Goal: Information Seeking & Learning: Learn about a topic

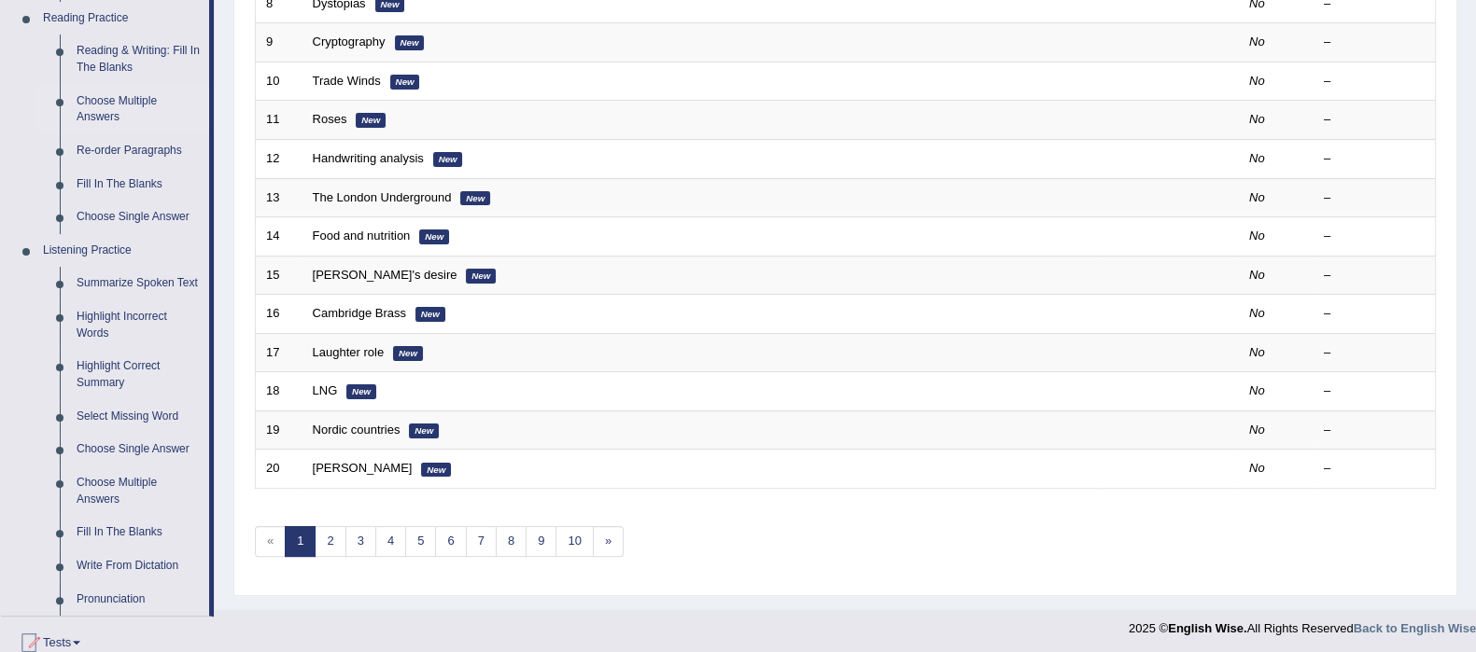
scroll to position [583, 0]
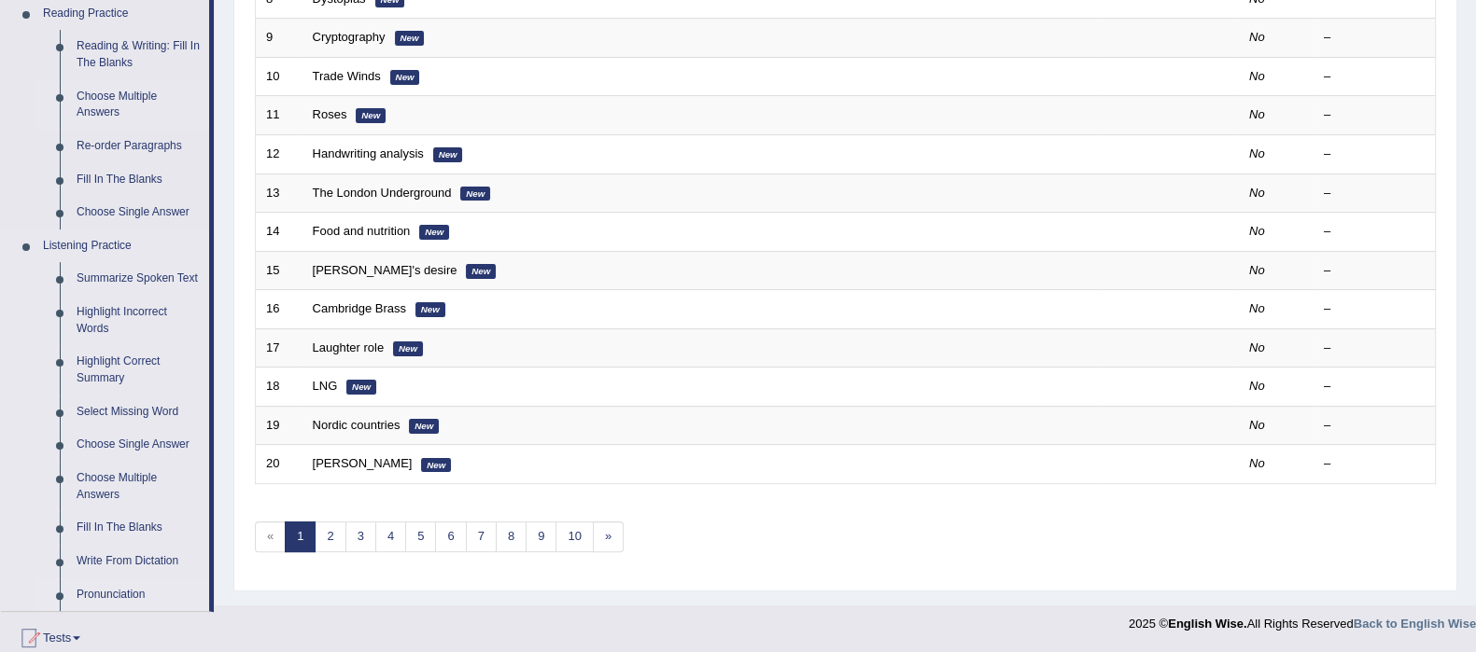
click at [89, 602] on link "Pronunciation" at bounding box center [138, 596] width 141 height 34
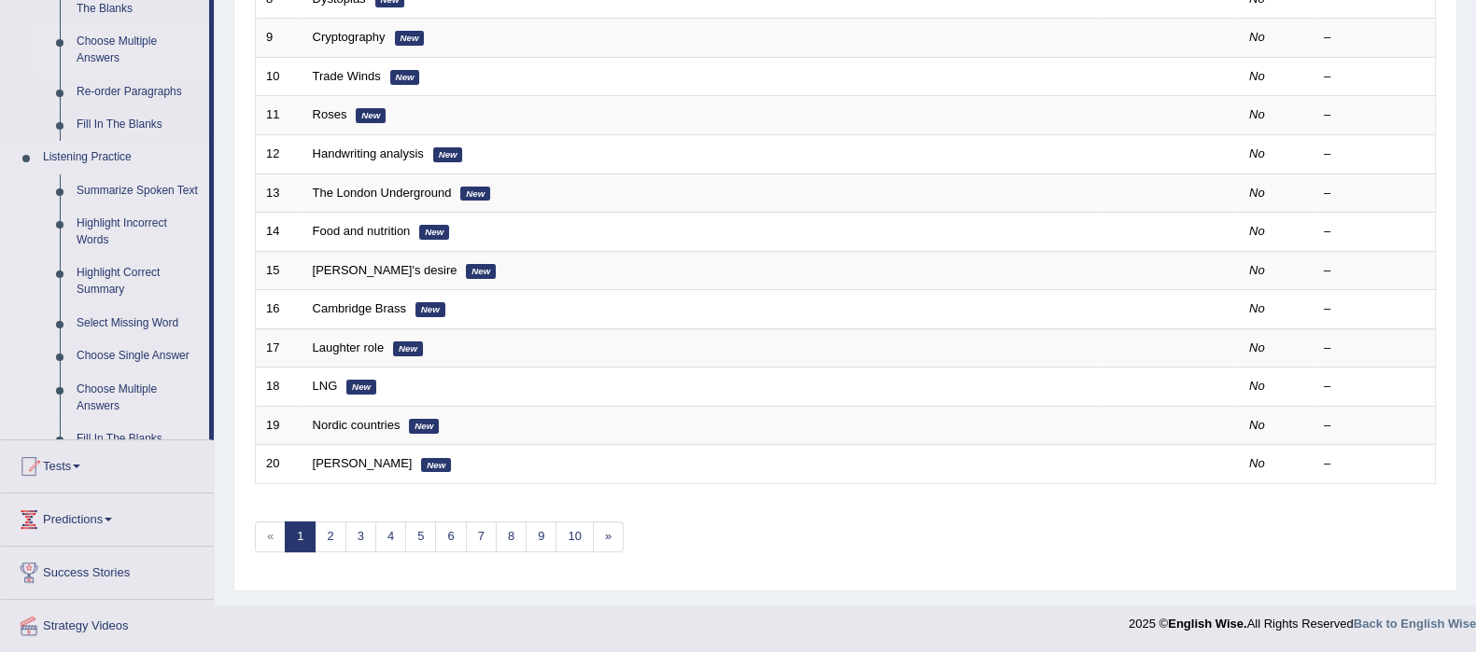
scroll to position [481, 0]
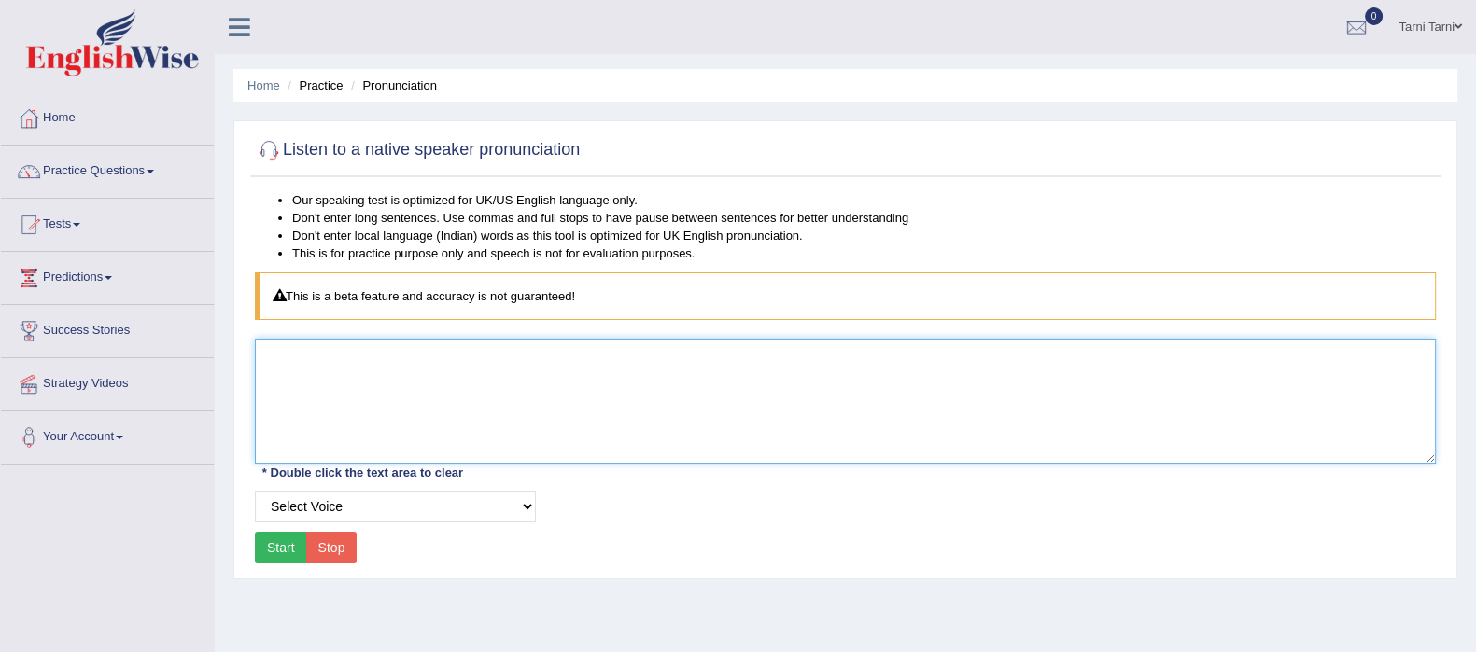
click at [343, 399] on textarea at bounding box center [845, 401] width 1181 height 125
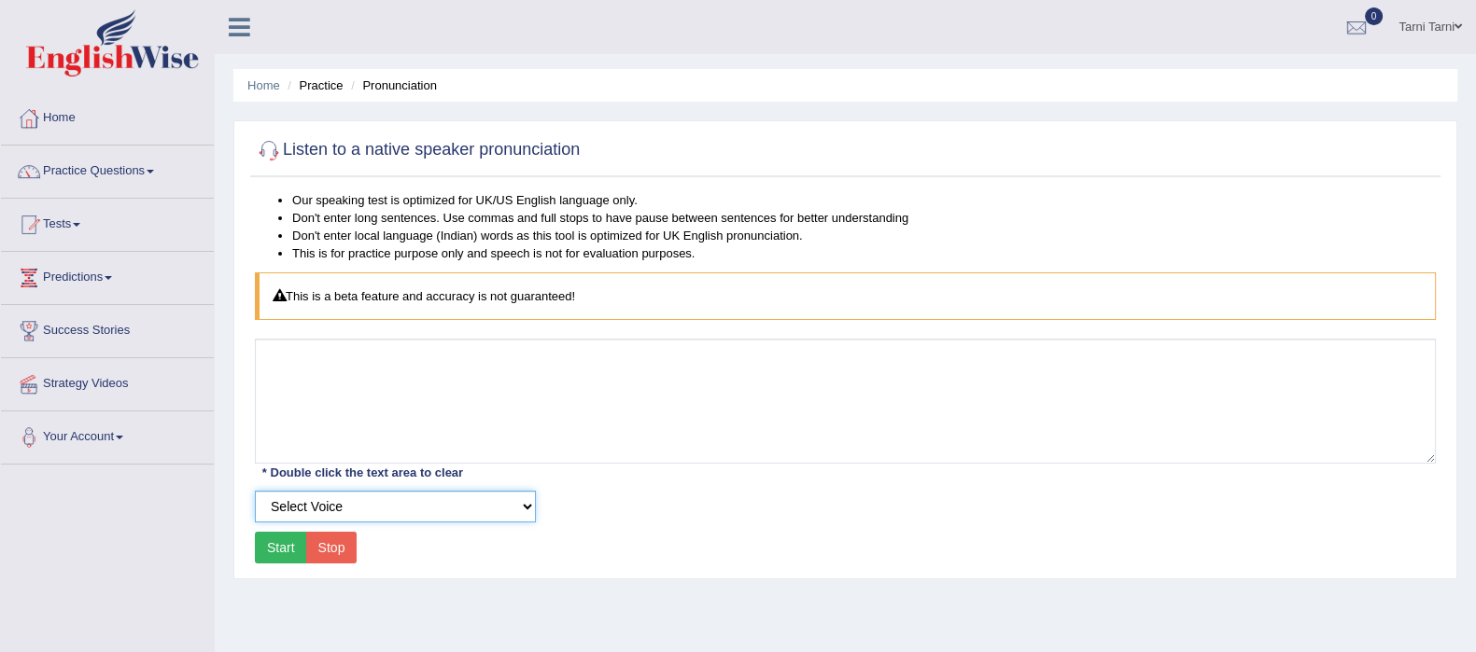
click at [443, 499] on select "Select Voice UK English Female UK English Male" at bounding box center [395, 507] width 281 height 32
click at [463, 491] on select "Select Voice UK English Female UK English Male" at bounding box center [395, 507] width 281 height 32
click at [102, 179] on link "Practice Questions" at bounding box center [107, 169] width 213 height 47
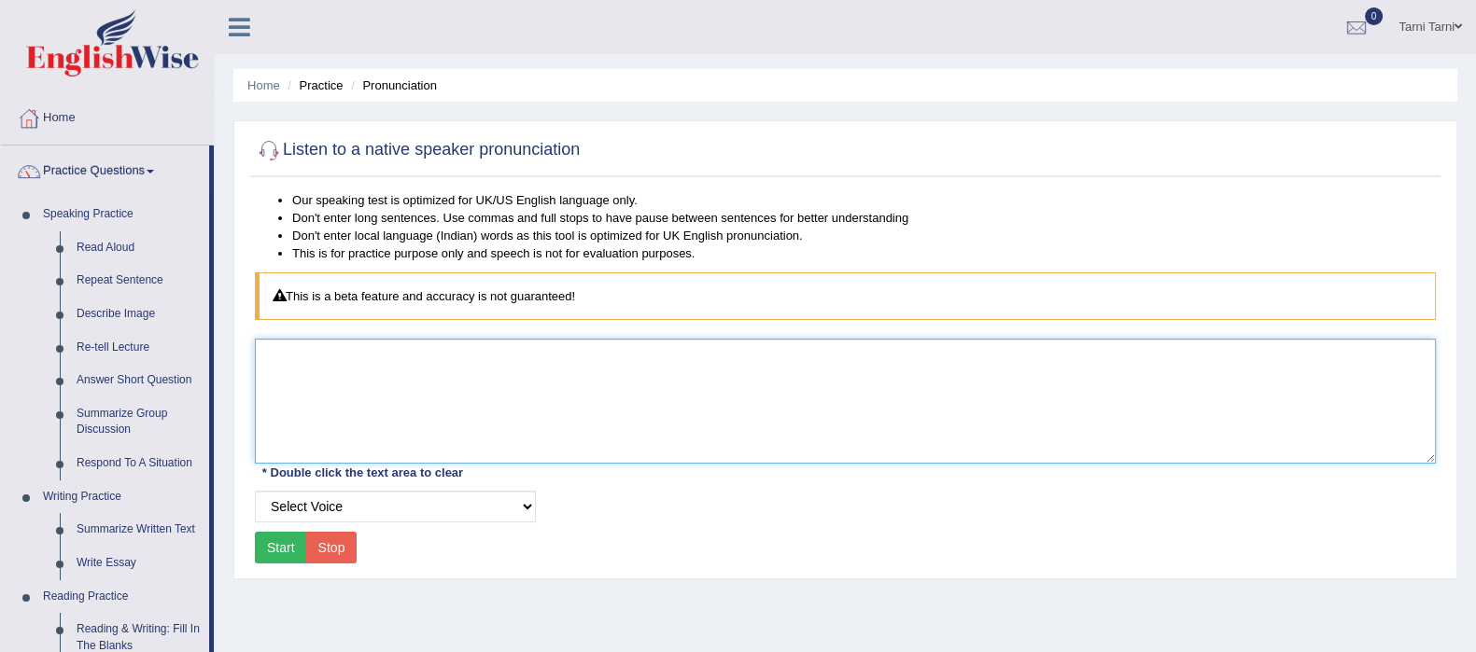
click at [414, 391] on textarea at bounding box center [845, 401] width 1181 height 125
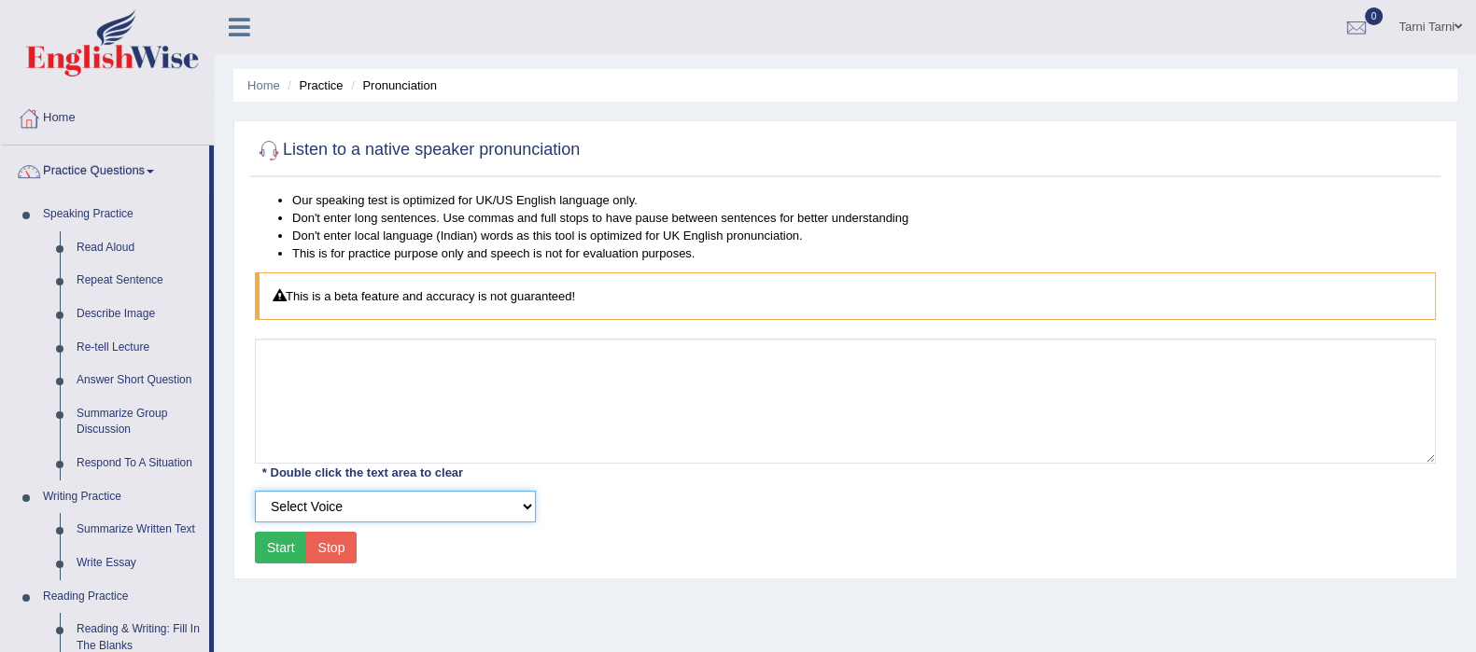
click at [455, 502] on select "Select Voice UK English Female UK English Male" at bounding box center [395, 507] width 281 height 32
click at [255, 491] on select "Select Voice UK English Female UK English Male" at bounding box center [395, 507] width 281 height 32
click at [456, 511] on select "Select Voice UK English Female UK English Male" at bounding box center [395, 507] width 281 height 32
select select "0"
click at [255, 491] on select "Select Voice UK English Female UK English Male" at bounding box center [395, 507] width 281 height 32
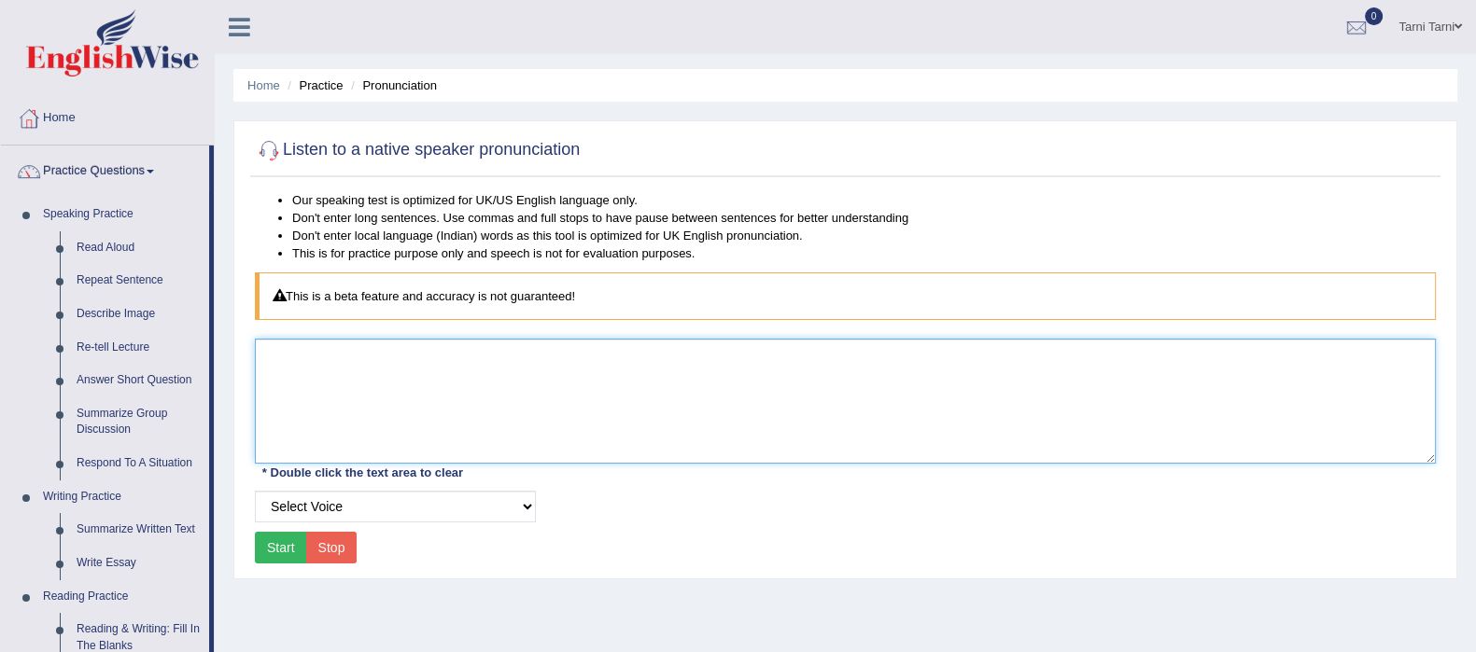
click at [339, 390] on textarea at bounding box center [845, 401] width 1181 height 125
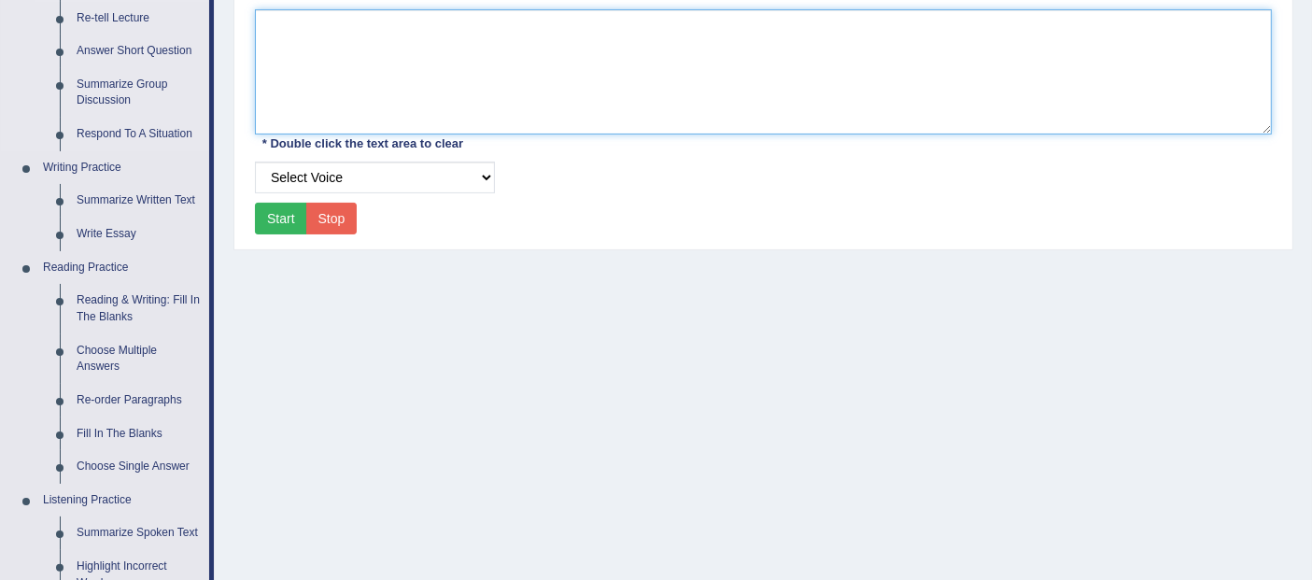
scroll to position [362, 0]
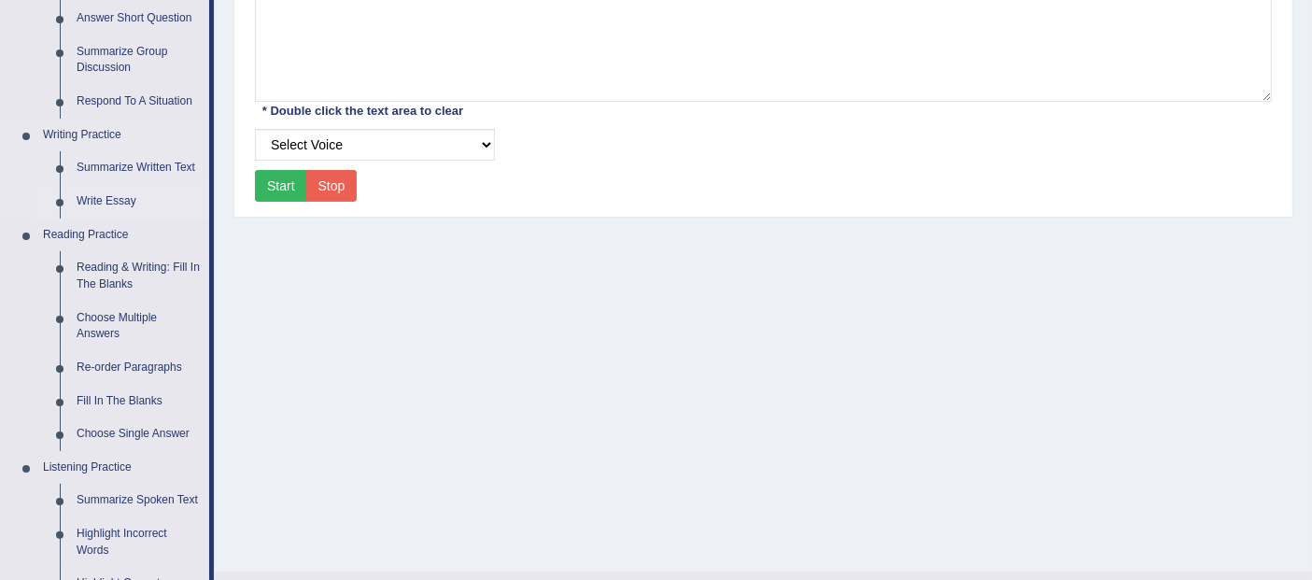
click at [119, 198] on link "Write Essay" at bounding box center [138, 202] width 141 height 34
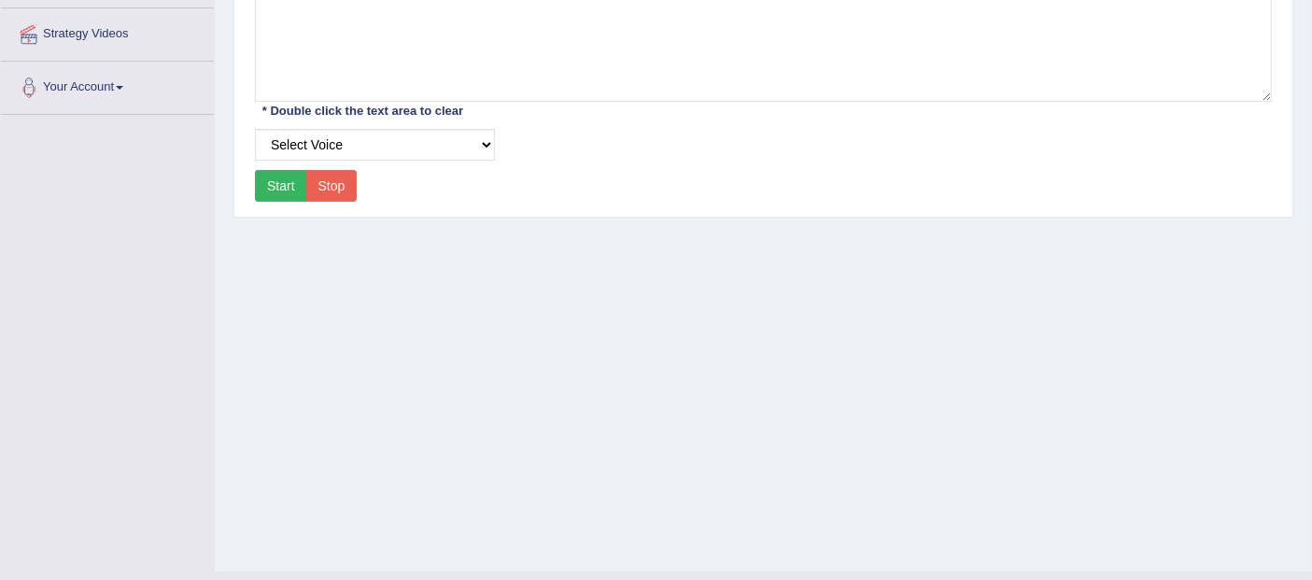
scroll to position [400, 0]
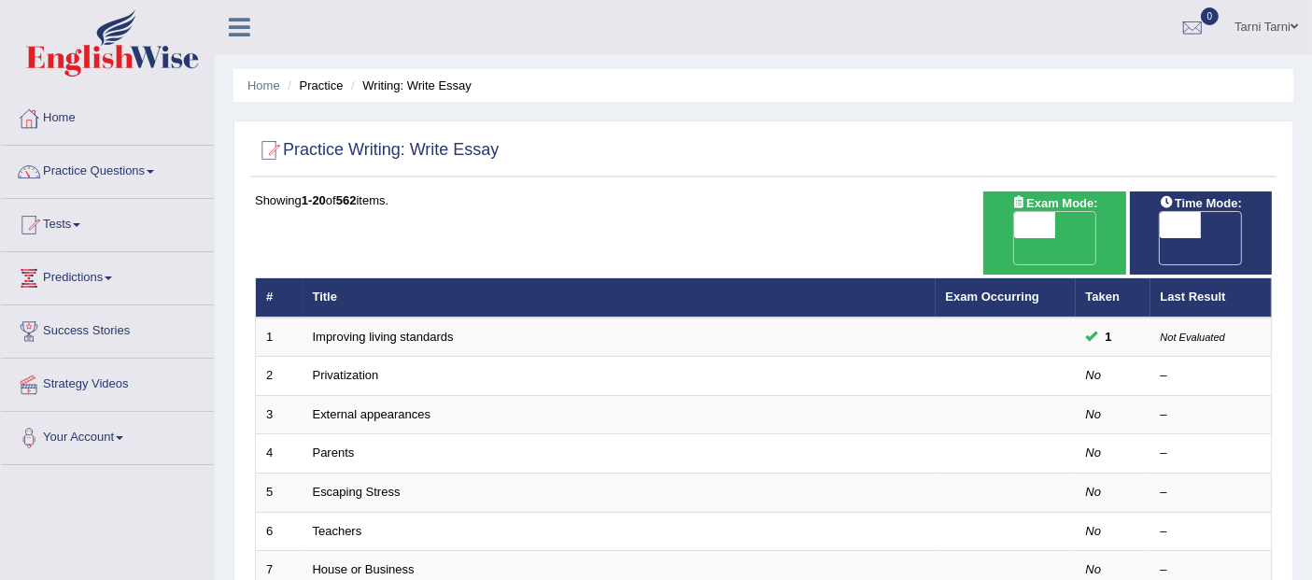
click at [389, 330] on link "Improving living standards" at bounding box center [383, 337] width 141 height 14
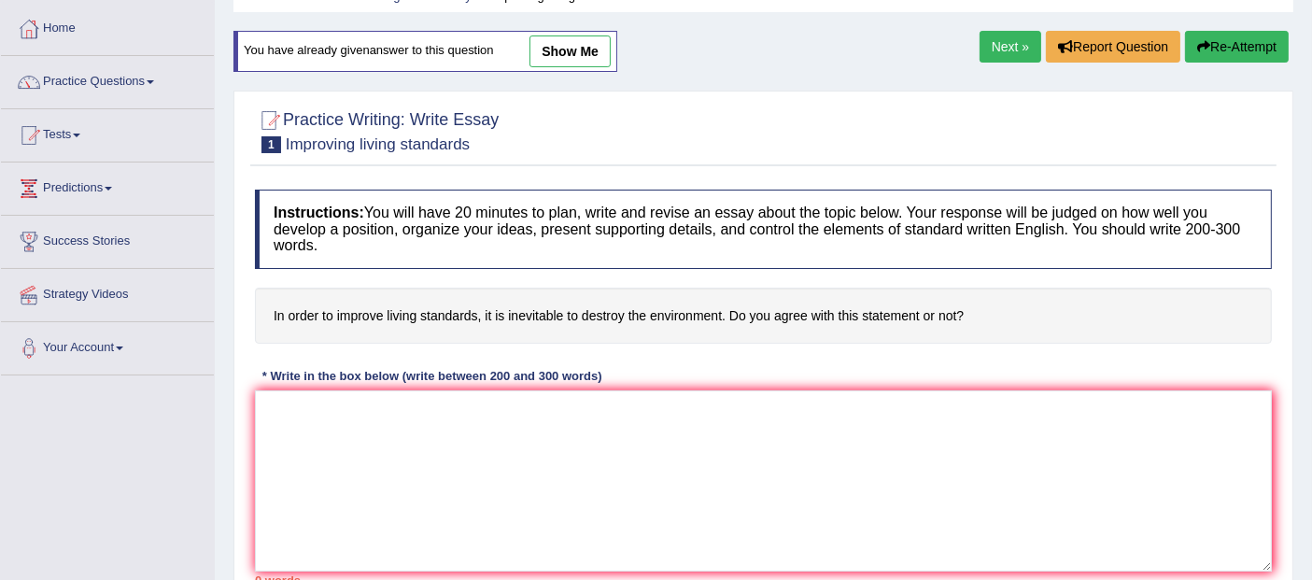
scroll to position [88, 0]
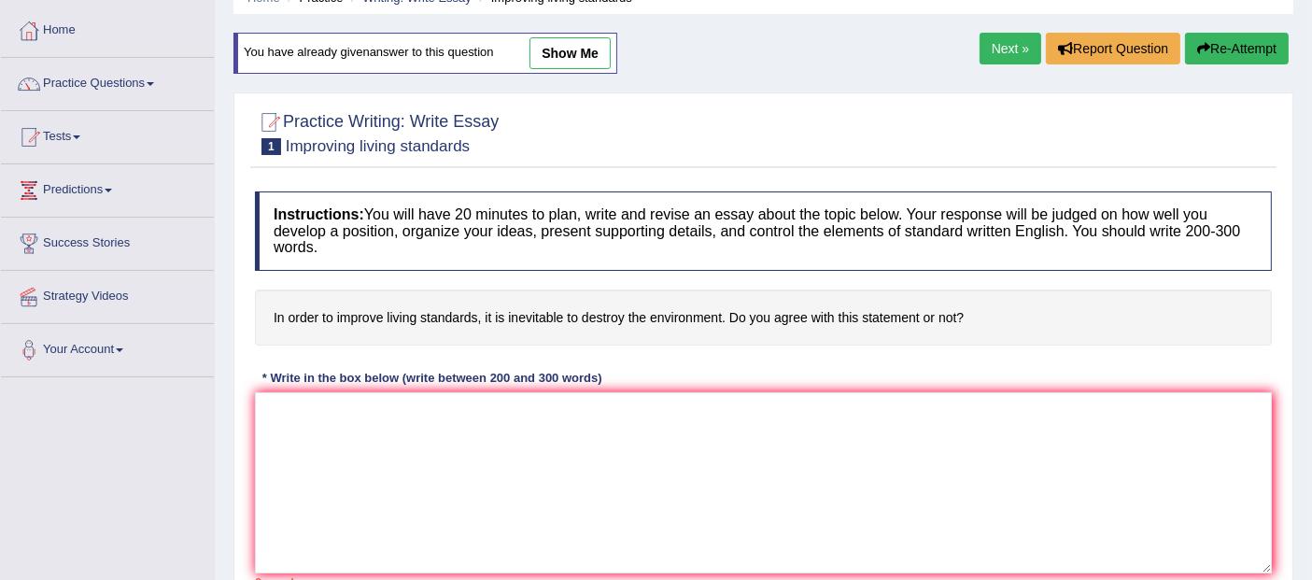
click at [548, 44] on link "show me" at bounding box center [569, 53] width 81 height 32
type textarea "The increasing influence of in order to imorove living standards, it is inevita…"
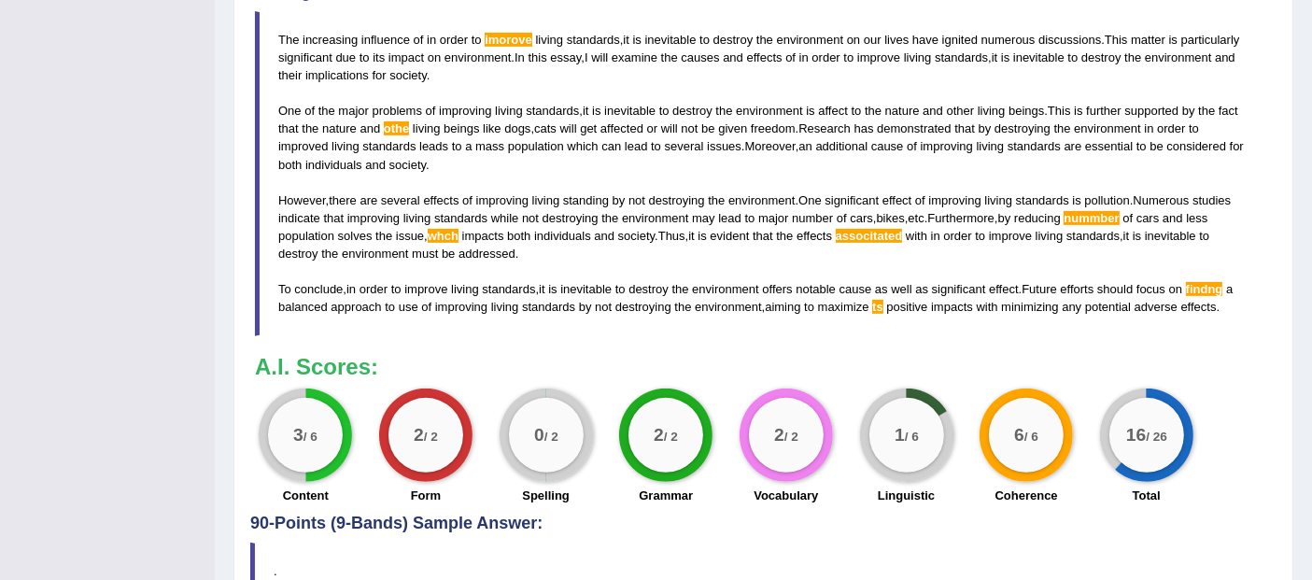
scroll to position [674, 0]
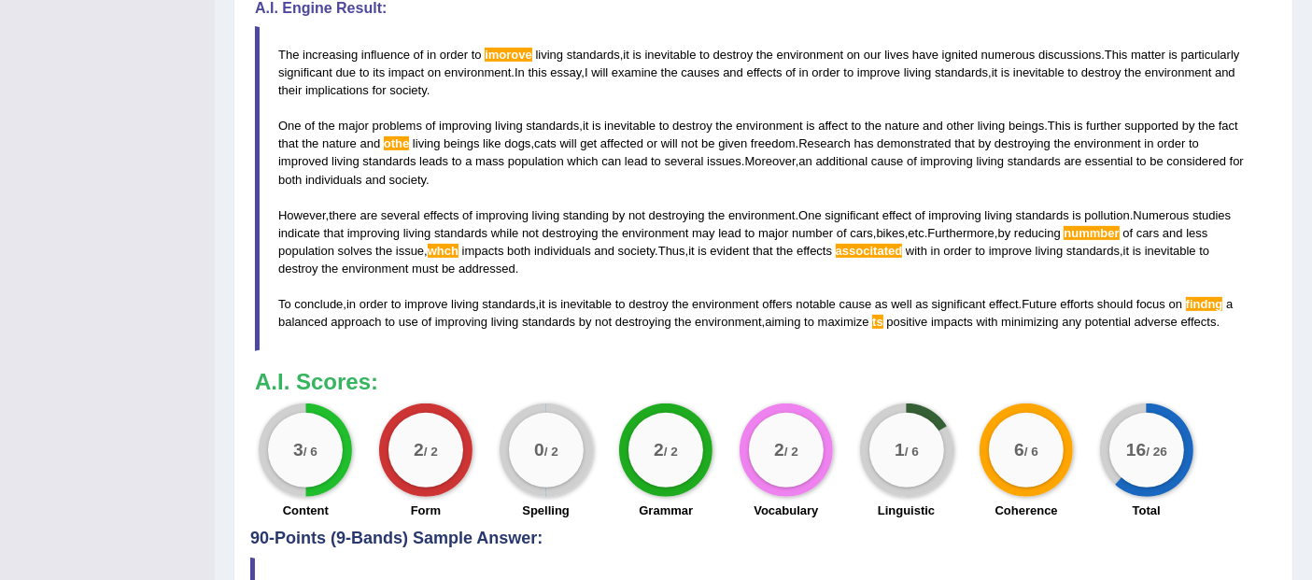
drag, startPoint x: 278, startPoint y: 47, endPoint x: 525, endPoint y: 156, distance: 269.6
click at [514, 147] on blockquote "The increasing influence of in order to imorove living standards , it is inevit…" at bounding box center [763, 188] width 1017 height 325
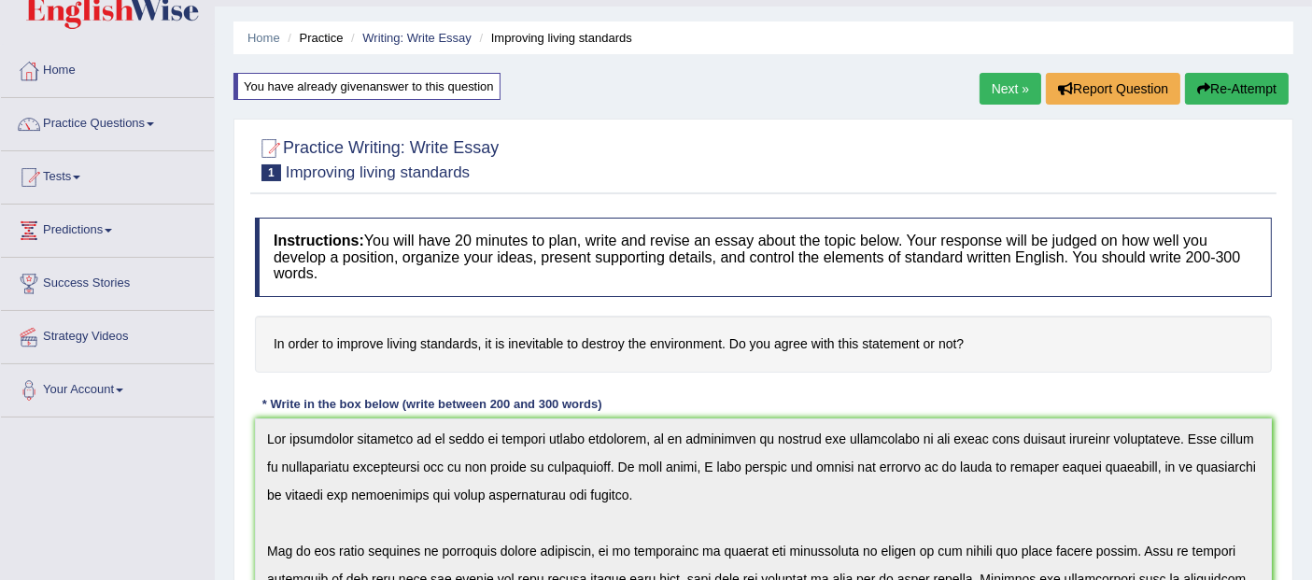
scroll to position [17, 0]
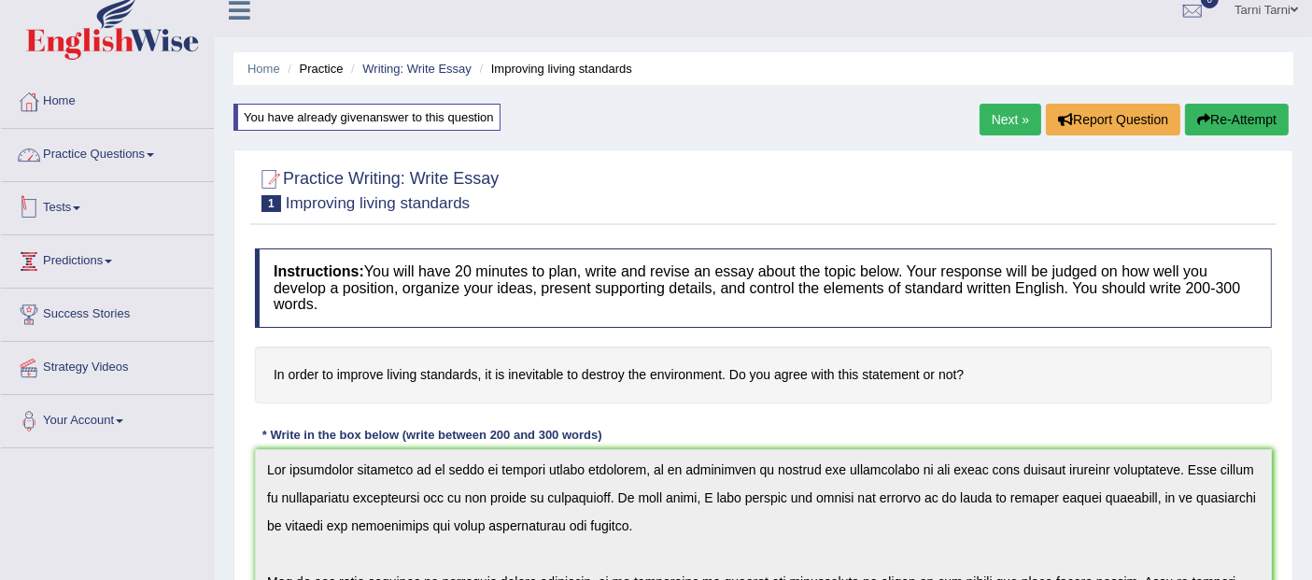
click at [109, 159] on link "Practice Questions" at bounding box center [107, 152] width 213 height 47
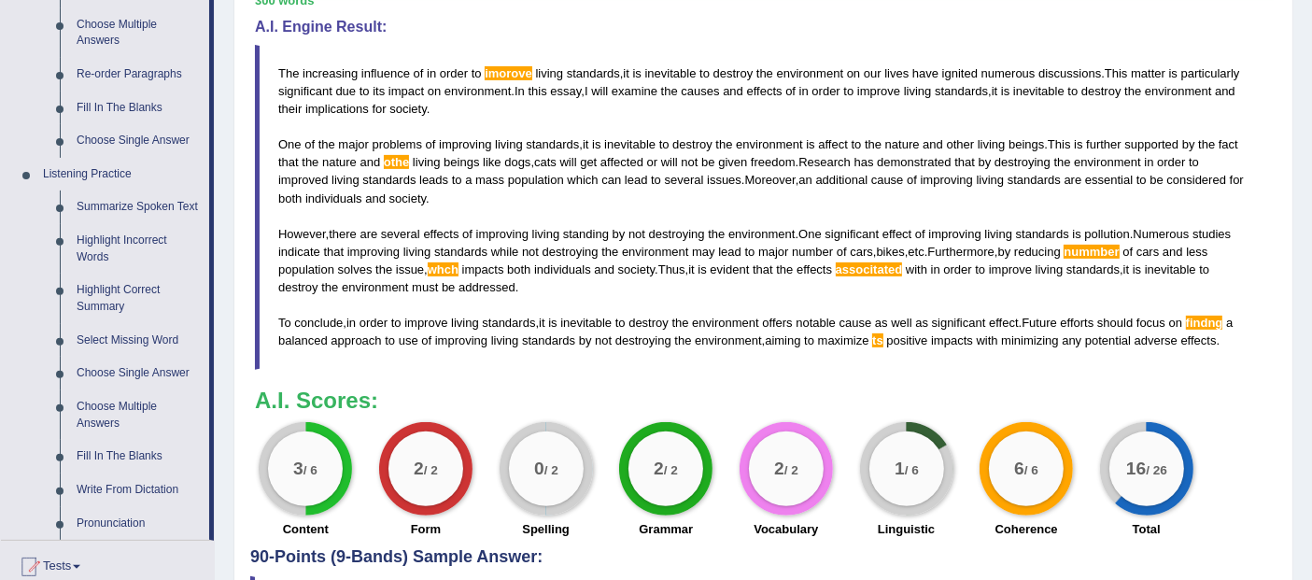
scroll to position [638, 0]
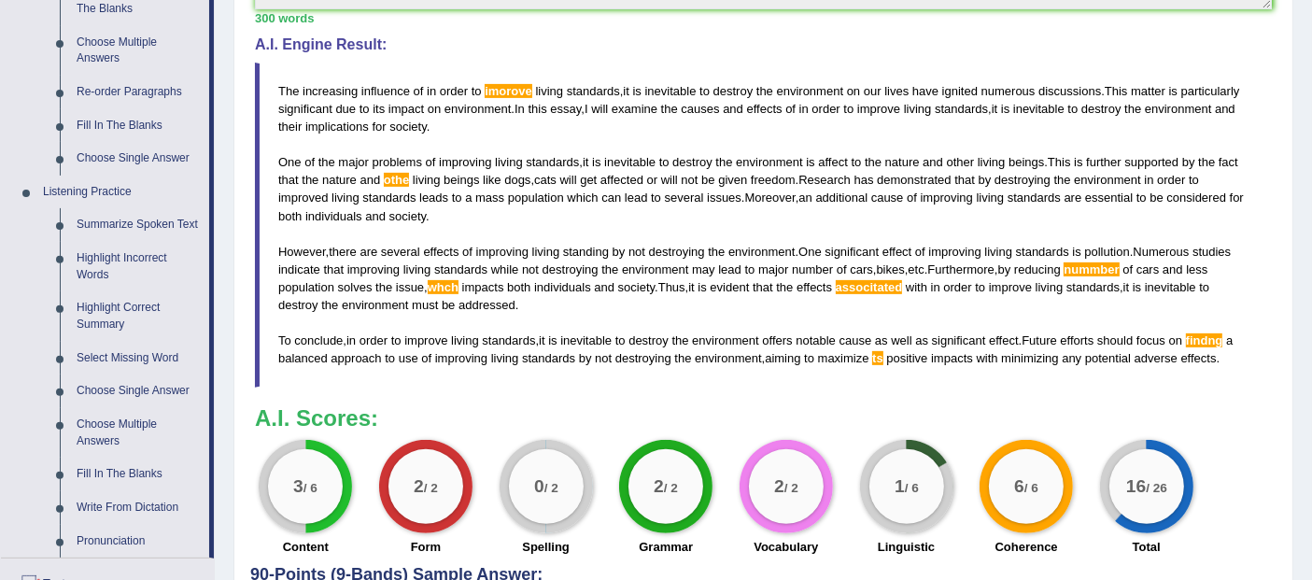
drag, startPoint x: 281, startPoint y: 81, endPoint x: 480, endPoint y: 98, distance: 199.5
click at [480, 98] on blockquote "The increasing influence of in order to imorove living standards , it is inevit…" at bounding box center [763, 225] width 1017 height 325
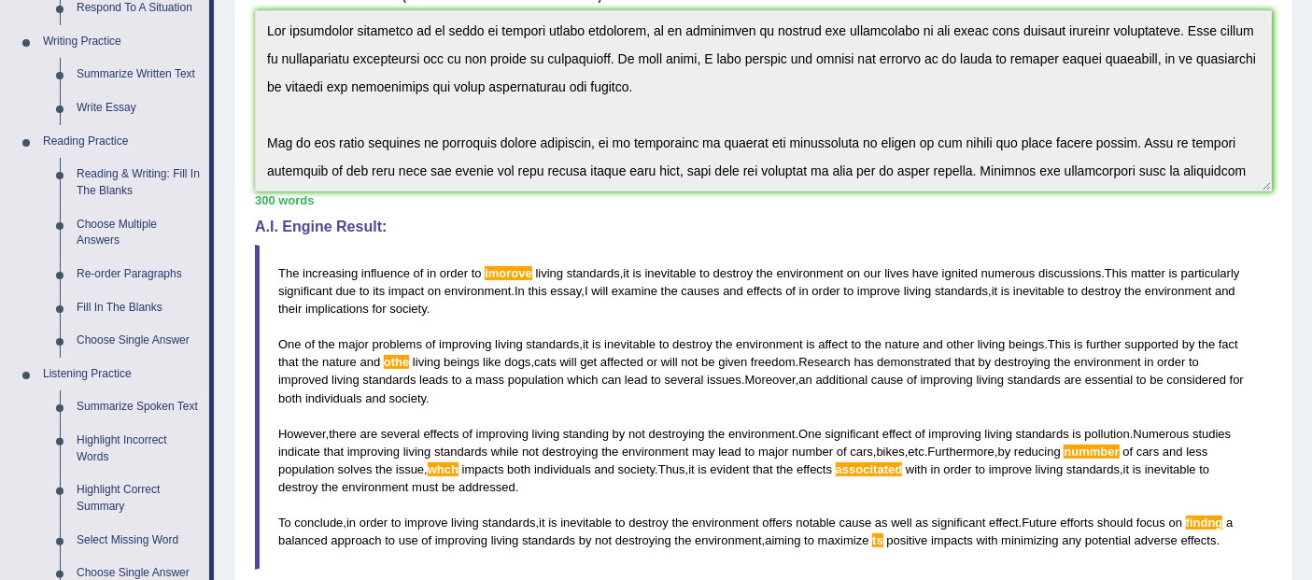
scroll to position [483, 0]
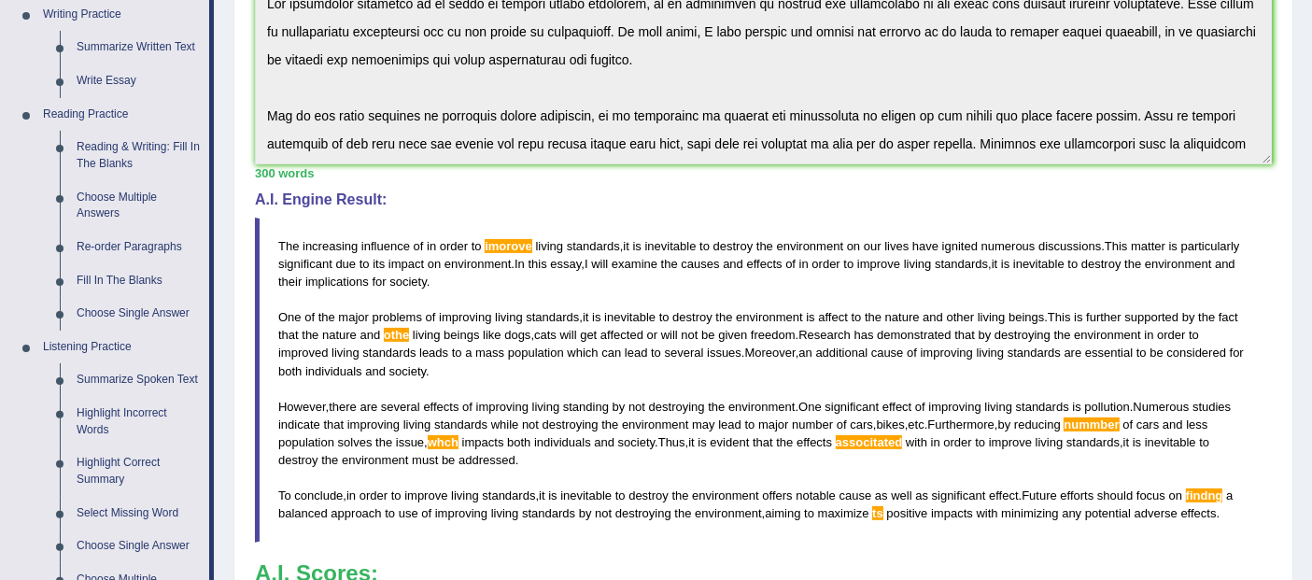
click at [914, 424] on span "etc" at bounding box center [915, 424] width 16 height 14
click at [135, 382] on link "Summarize Spoken Text" at bounding box center [138, 380] width 141 height 34
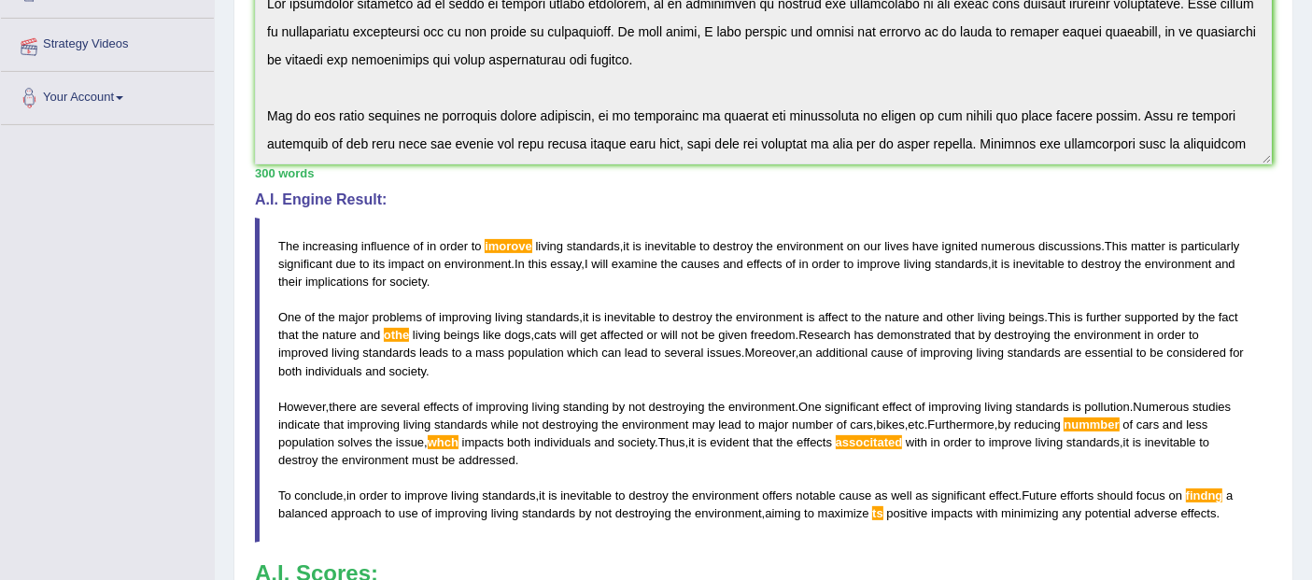
scroll to position [231, 0]
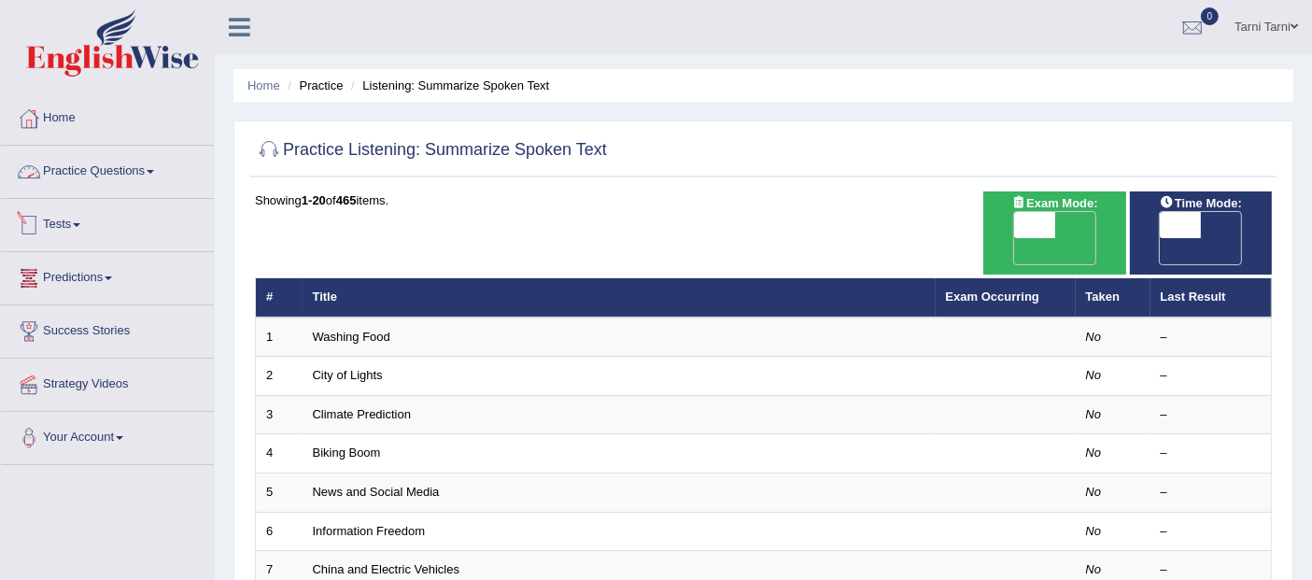
click at [125, 175] on link "Practice Questions" at bounding box center [107, 169] width 213 height 47
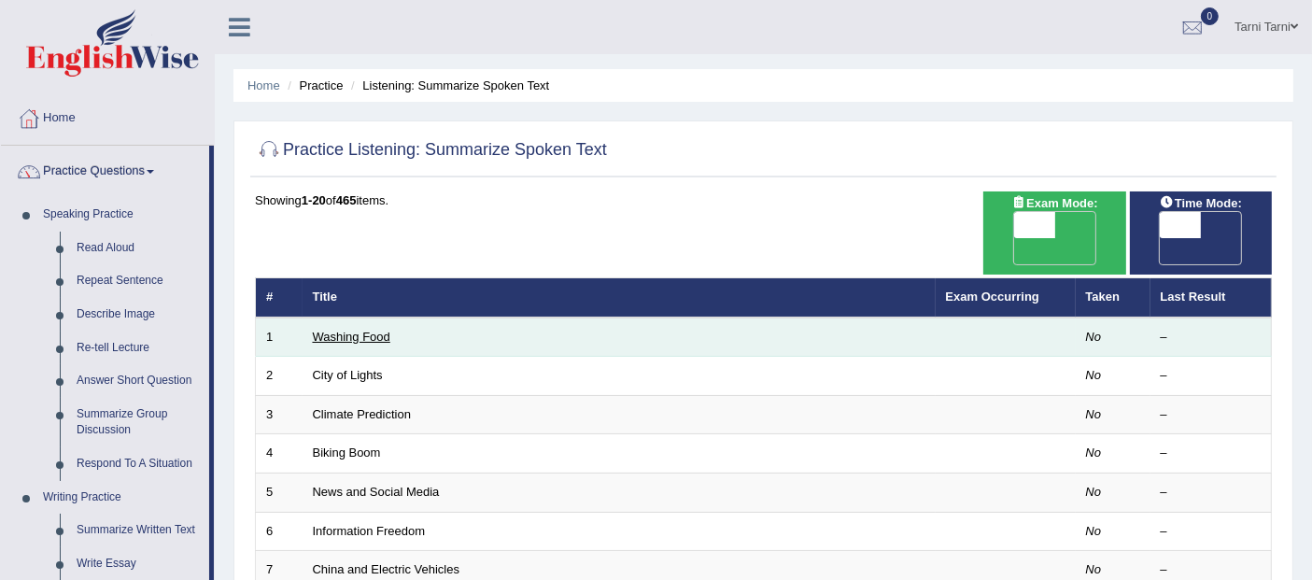
click at [369, 330] on link "Washing Food" at bounding box center [351, 337] width 77 height 14
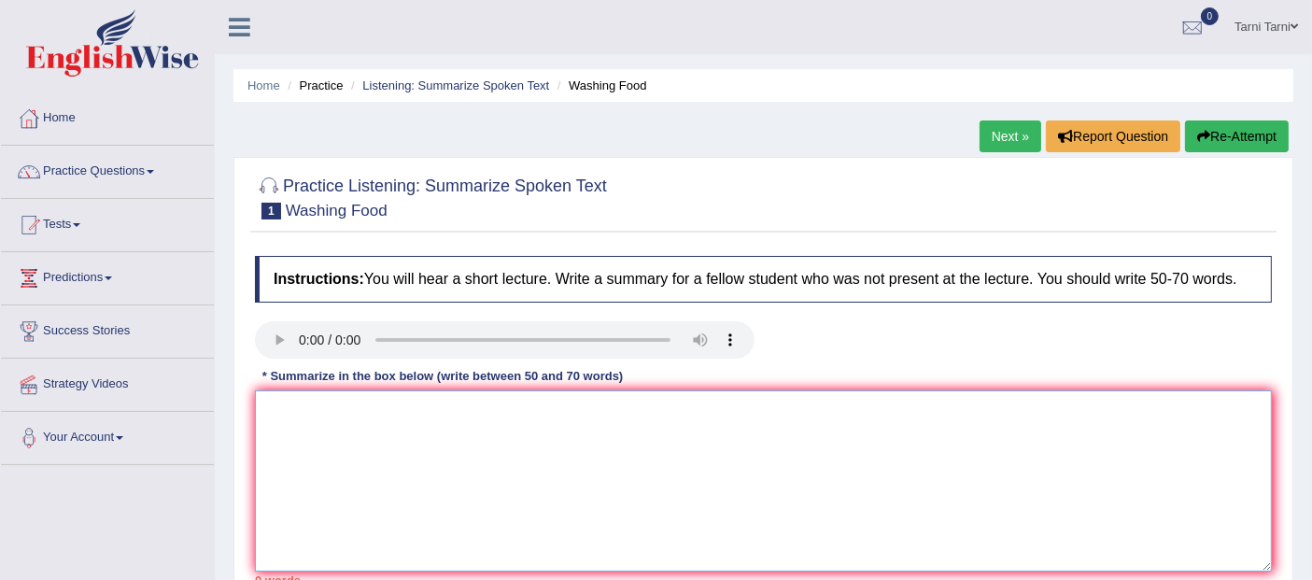
click at [358, 437] on textarea at bounding box center [763, 480] width 1017 height 181
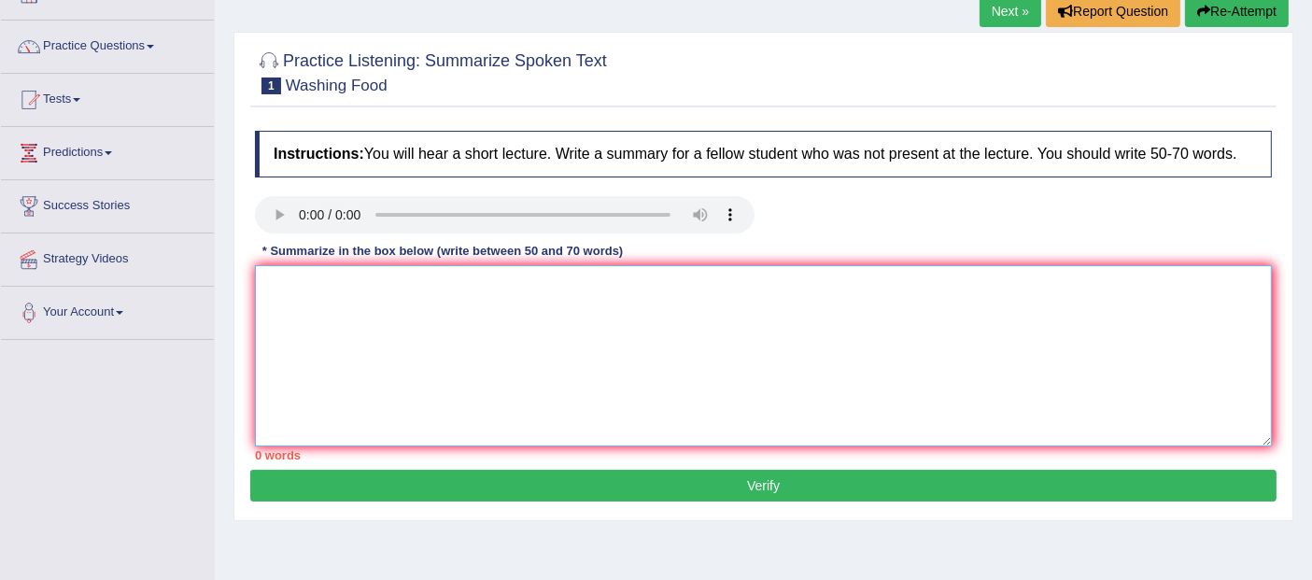
scroll to position [155, 0]
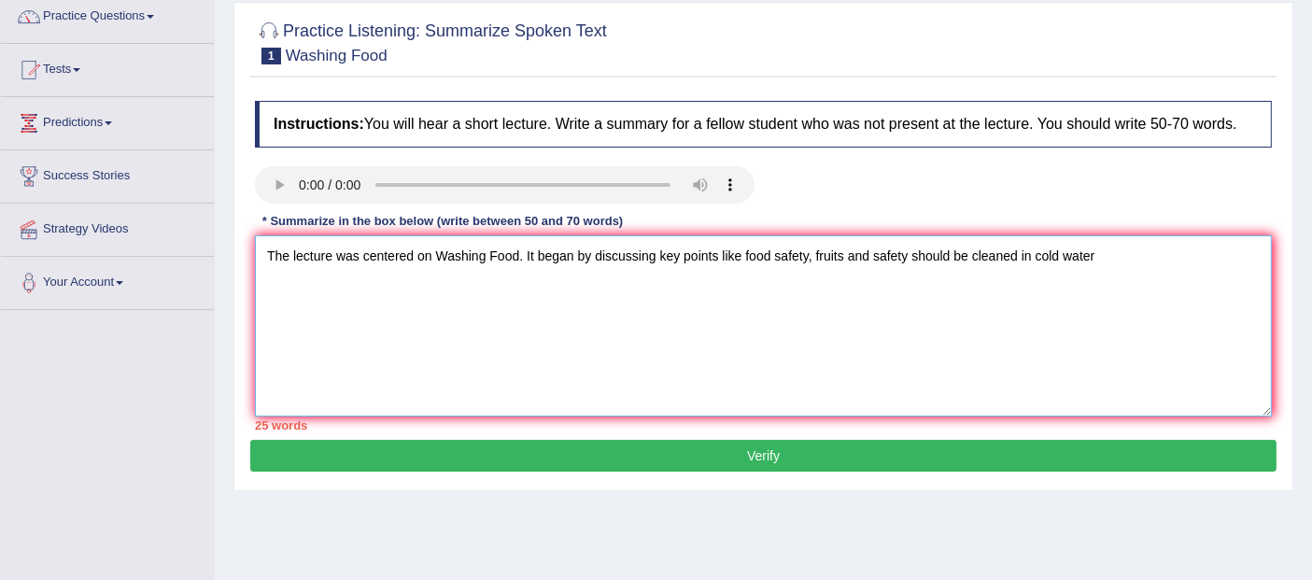
click at [850, 252] on textarea "The lecture was centered on Washing Food. It began by discussing key points lik…" at bounding box center [763, 325] width 1017 height 181
click at [949, 252] on textarea "The lecture was centered on Washing Food. It began by discussing key points lik…" at bounding box center [763, 325] width 1017 height 181
click at [1153, 250] on textarea "The lecture was centered on Washing Food. It began by discussing key points lik…" at bounding box center [763, 325] width 1017 height 181
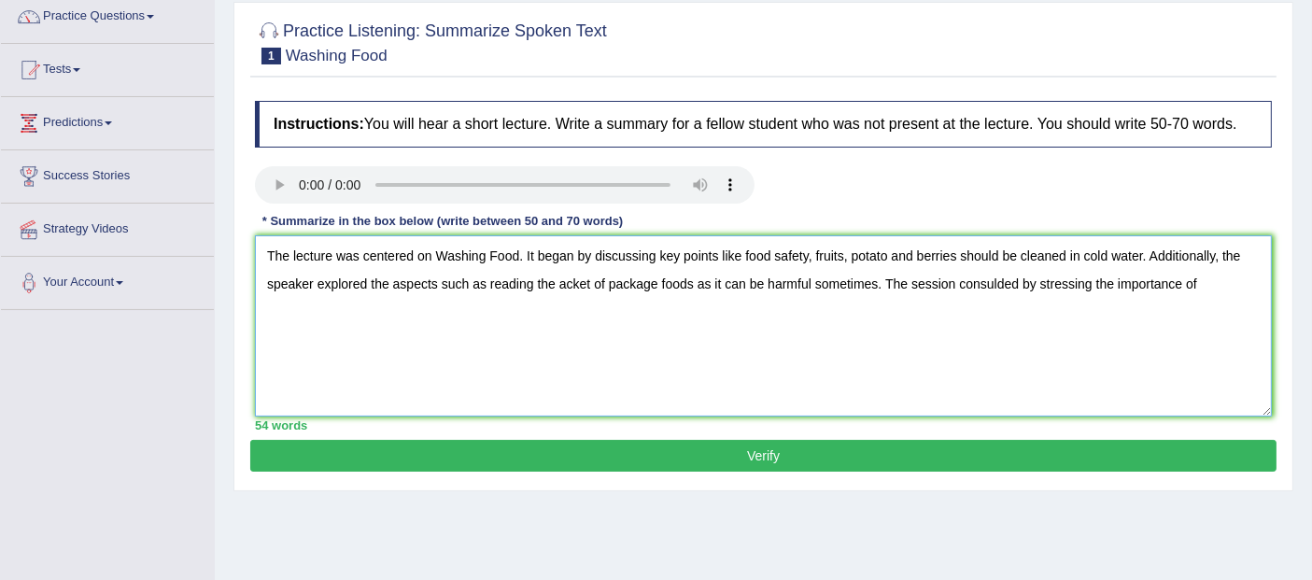
click at [982, 281] on textarea "The lecture was centered on Washing Food. It began by discussing key points lik…" at bounding box center [763, 325] width 1017 height 181
click at [1197, 288] on textarea "The lecture was centered on Washing Food. It began by discussing key points lik…" at bounding box center [763, 325] width 1017 height 181
type textarea "The lecture was centered on Washing Food. It began by discussing key points lik…"
click at [979, 443] on button "Verify" at bounding box center [763, 456] width 1026 height 32
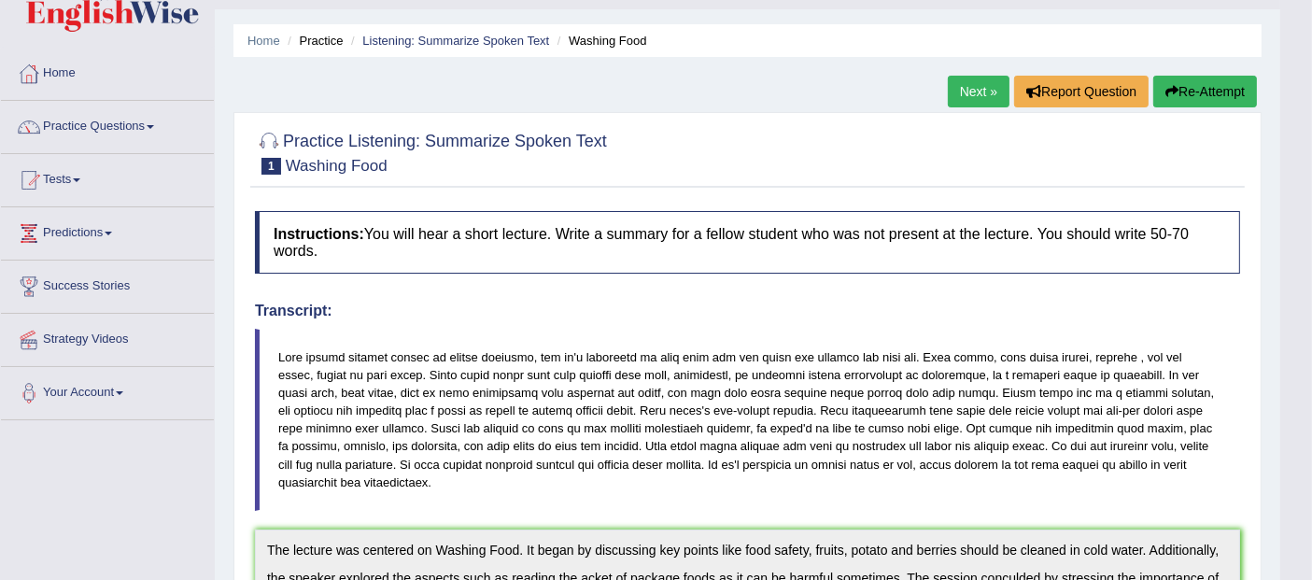
scroll to position [0, 0]
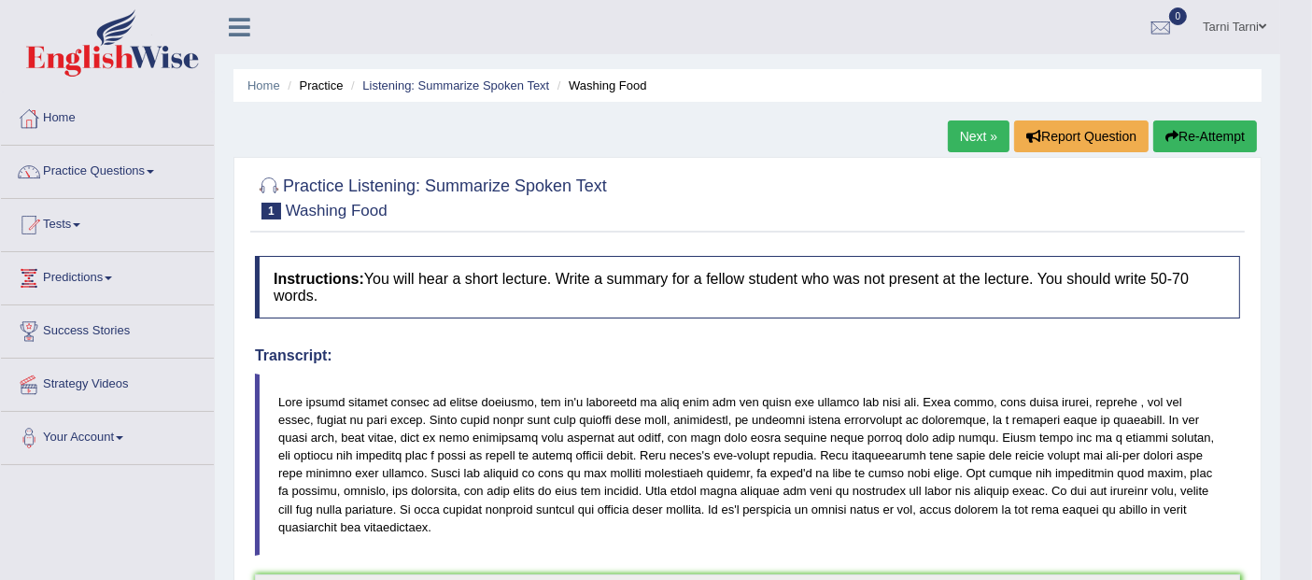
click at [1221, 155] on div "Next » Report Question Re-Attempt" at bounding box center [1104, 138] width 314 height 36
click at [1221, 144] on button "Re-Attempt" at bounding box center [1205, 136] width 104 height 32
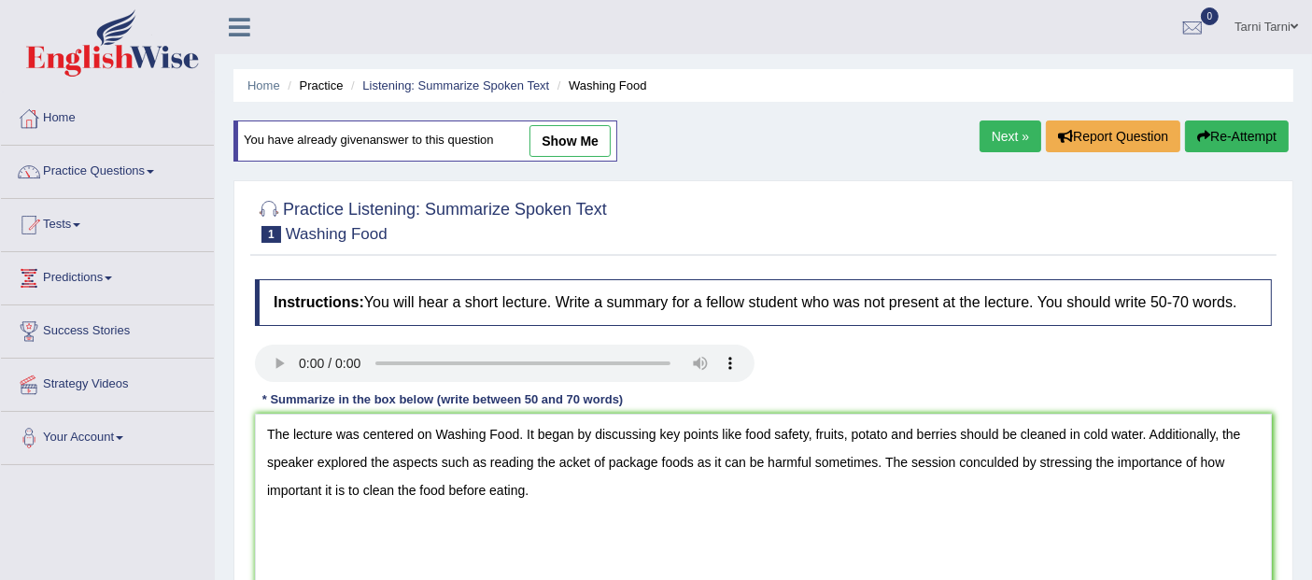
click at [557, 462] on textarea "The lecture was centered on Washing Food. It began by discussing key points lik…" at bounding box center [763, 504] width 1017 height 181
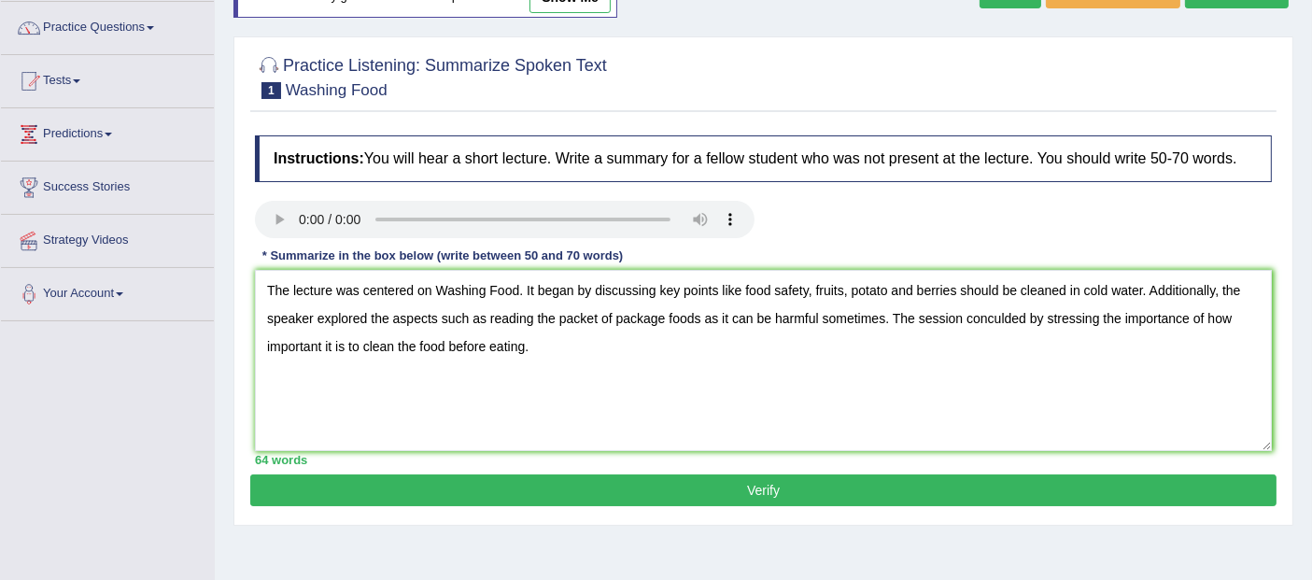
scroll to position [173, 0]
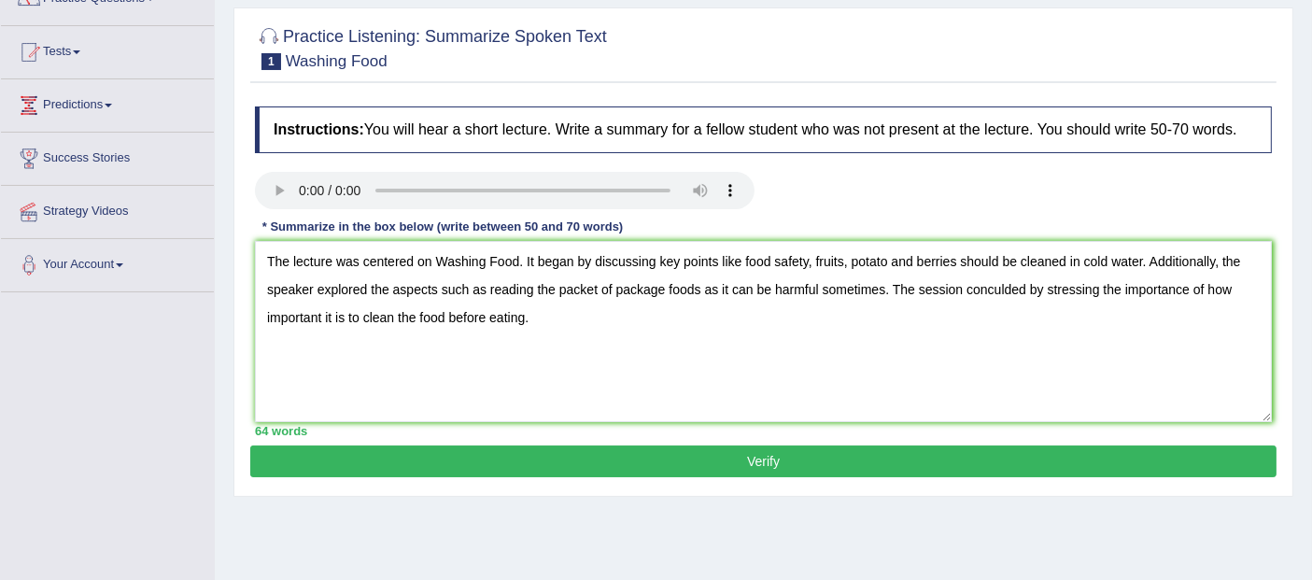
type textarea "The lecture was centered on Washing Food. It began by discussing key points lik…"
click at [820, 466] on button "Verify" at bounding box center [763, 461] width 1026 height 32
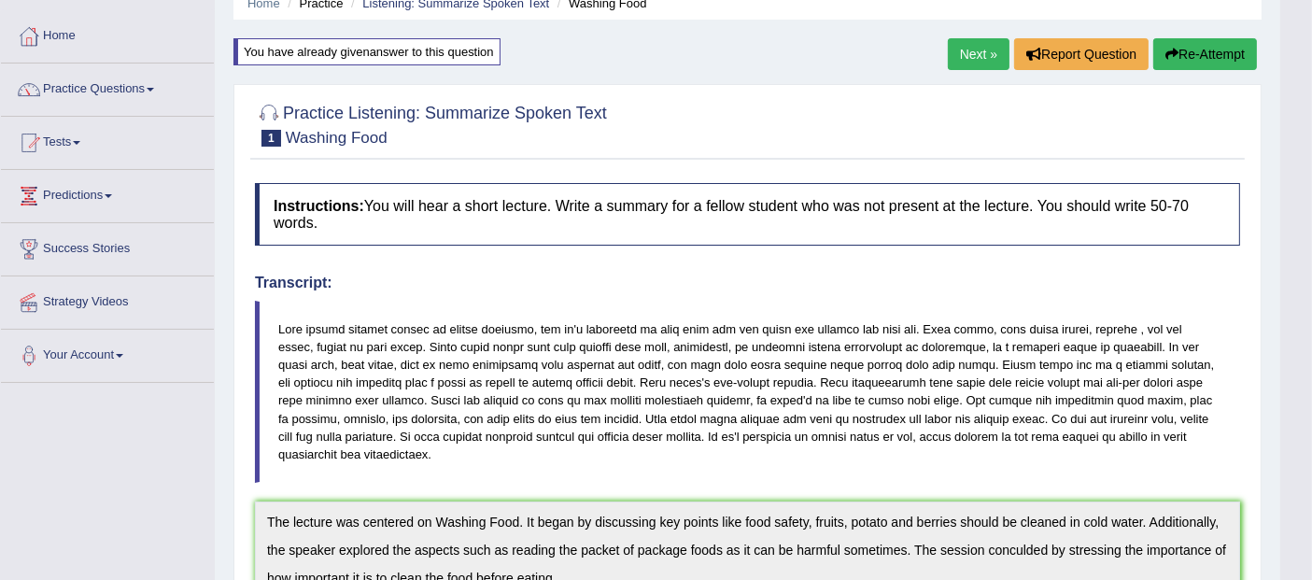
scroll to position [75, 0]
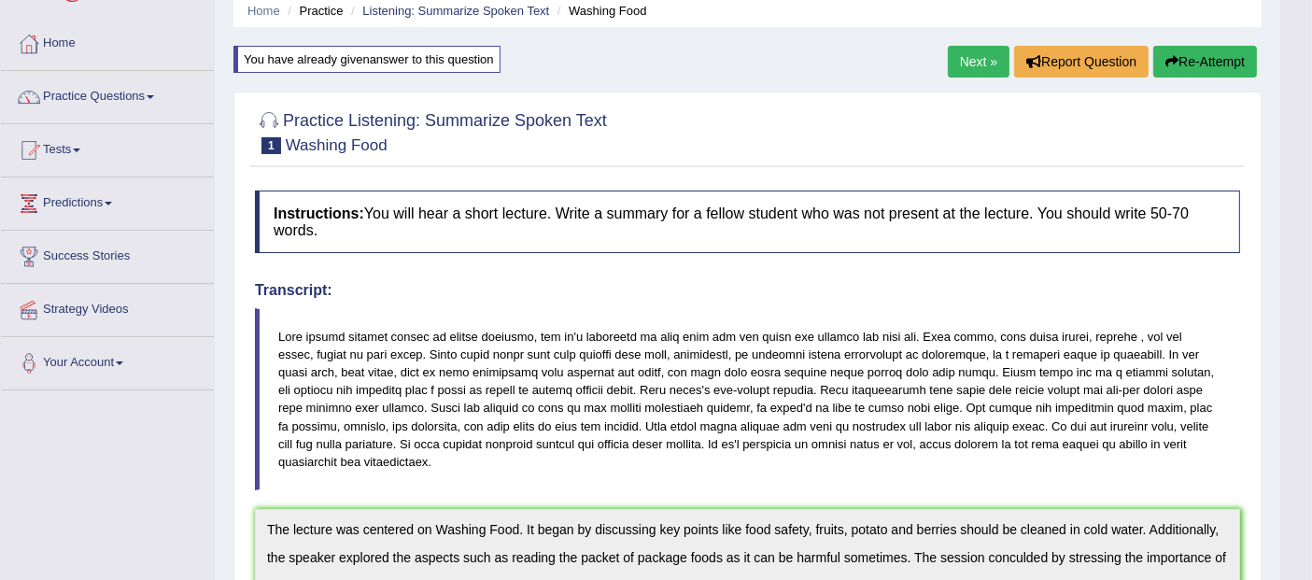
click at [1214, 47] on button "Re-Attempt" at bounding box center [1205, 62] width 104 height 32
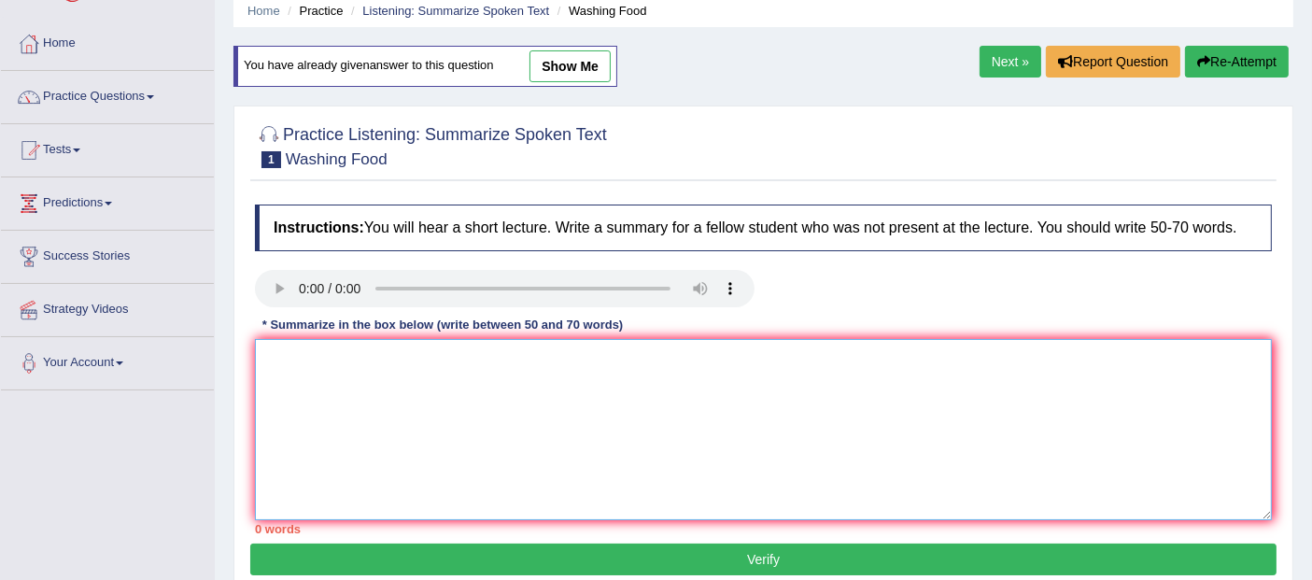
click at [599, 408] on textarea at bounding box center [763, 429] width 1017 height 181
paste textarea "The lecture was centered on Washing Food. It began by discussing key points lik…"
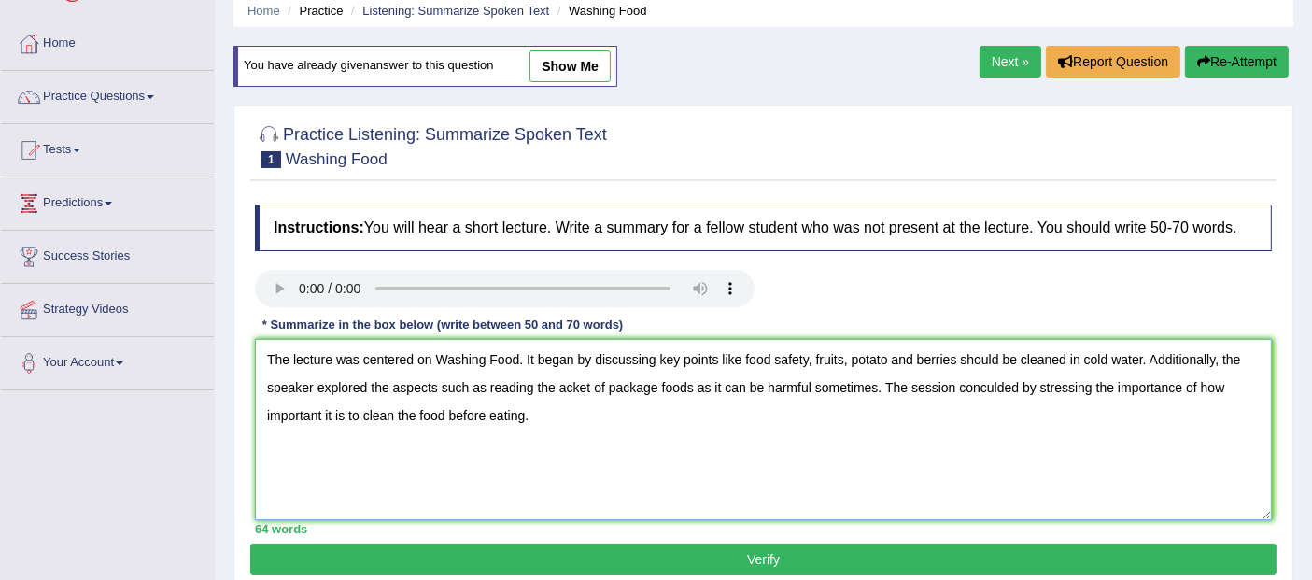
click at [392, 358] on textarea "The lecture was centered on Washing Food. It began by discussing key points lik…" at bounding box center [763, 429] width 1017 height 181
drag, startPoint x: 393, startPoint y: 358, endPoint x: 343, endPoint y: 359, distance: 50.4
click at [343, 359] on textarea "The lecture was centered on Washing Food. It began by discussing key points lik…" at bounding box center [763, 429] width 1017 height 181
click at [389, 361] on textarea "The lecture was centered on Washing Food. It began by discussing key points lik…" at bounding box center [763, 429] width 1017 height 181
click at [394, 357] on textarea "The lecture was centered on Washing Food. It began by discussing key points lik…" at bounding box center [763, 429] width 1017 height 181
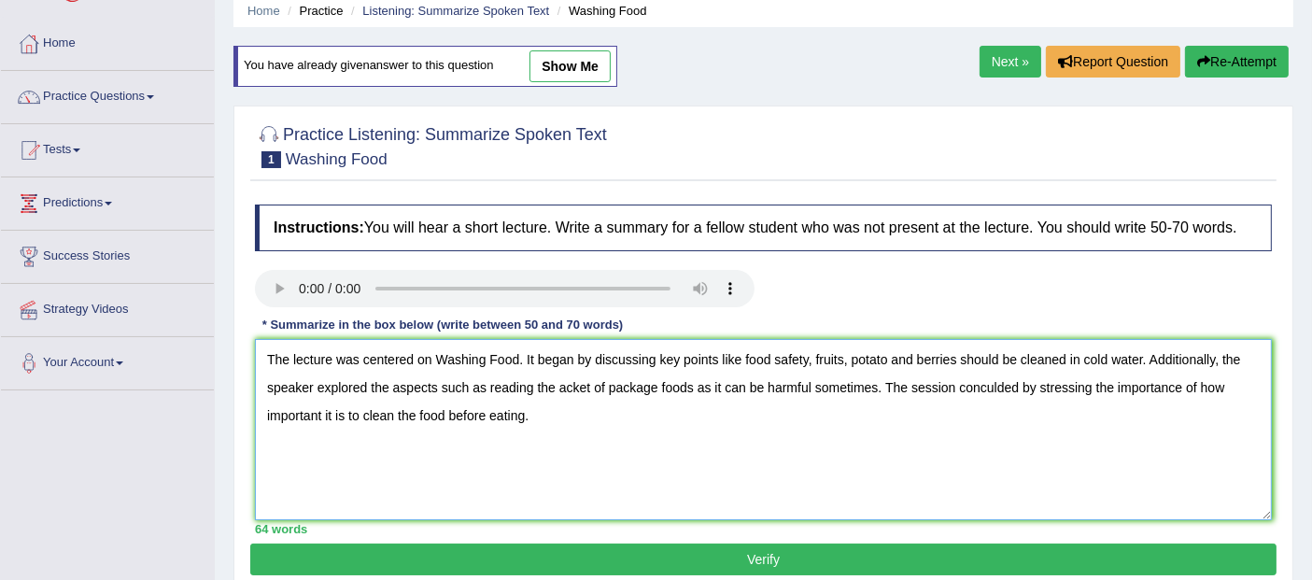
click at [409, 353] on textarea "The lecture was centered on Washing Food. It began by discussing key points lik…" at bounding box center [763, 429] width 1017 height 181
drag, startPoint x: 421, startPoint y: 354, endPoint x: 363, endPoint y: 350, distance: 58.0
click at [362, 350] on textarea "The lecture was centered on Washing Food. It began by discussing key points lik…" at bounding box center [763, 429] width 1017 height 181
click at [412, 350] on textarea "The lecture was centered on Washing Food. It began by discussing key points lik…" at bounding box center [763, 429] width 1017 height 181
click at [493, 402] on textarea "The lecture was centered on Washing Food. It began by discussing key points lik…" at bounding box center [763, 429] width 1017 height 181
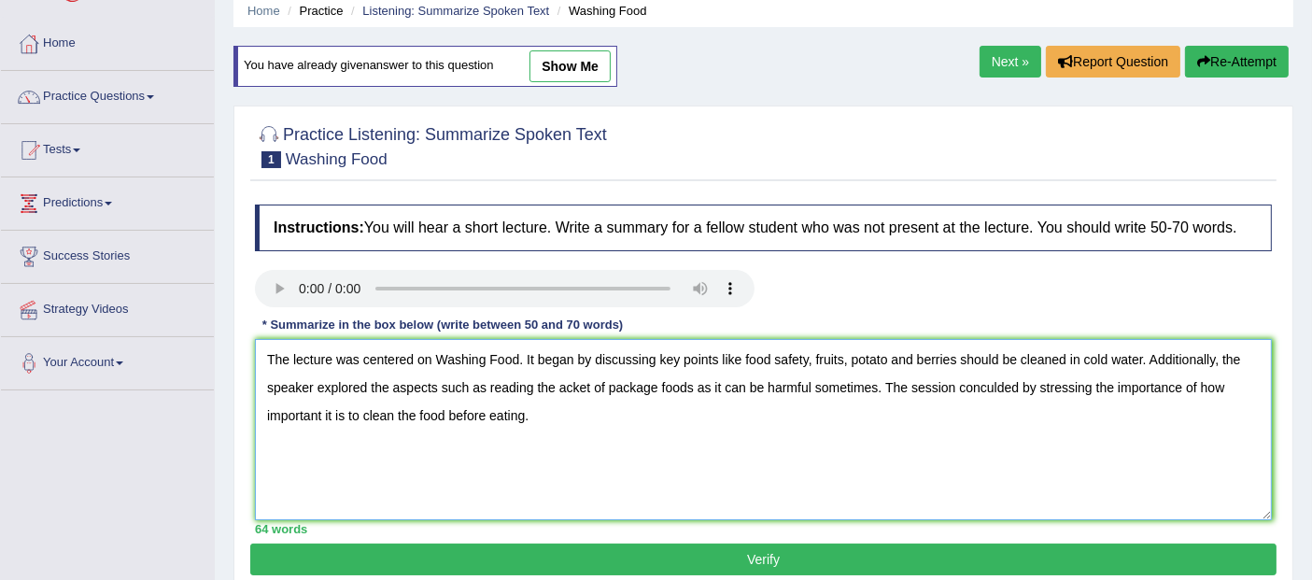
click at [560, 383] on textarea "The lecture was centered on Washing Food. It began by discussing key points lik…" at bounding box center [763, 429] width 1017 height 181
click at [1003, 386] on textarea "The lecture was centered on Washing Food. It began by discussing key points lik…" at bounding box center [763, 429] width 1017 height 181
click at [395, 359] on textarea "The lecture was centered on Washing Food. It began by discussing key points lik…" at bounding box center [763, 429] width 1017 height 181
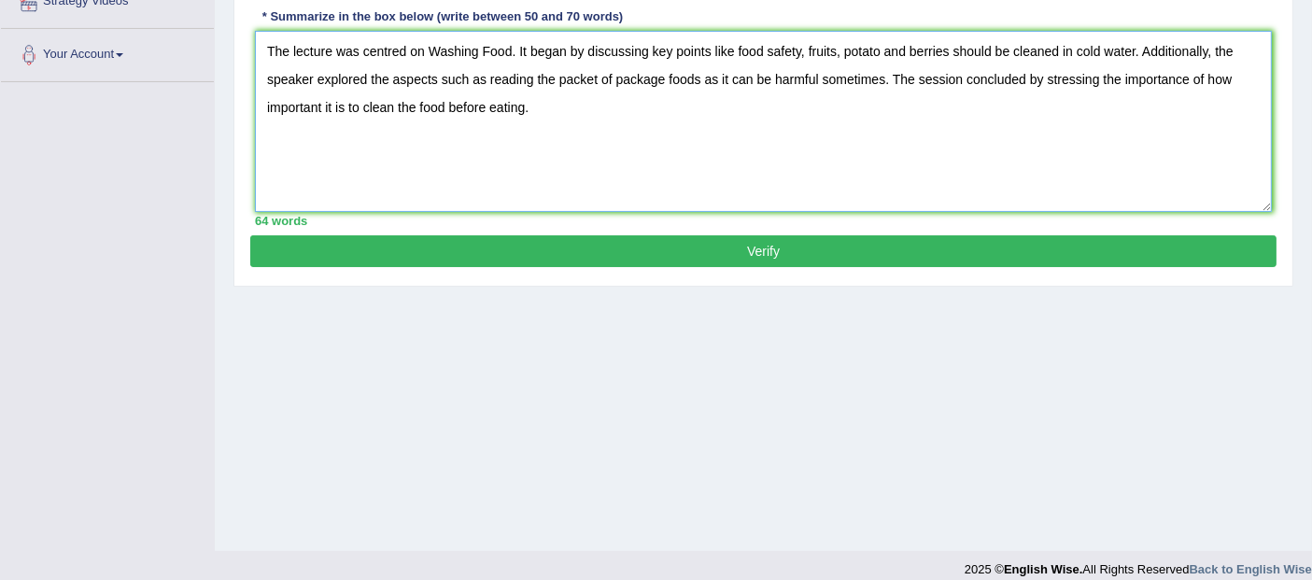
scroll to position [400, 0]
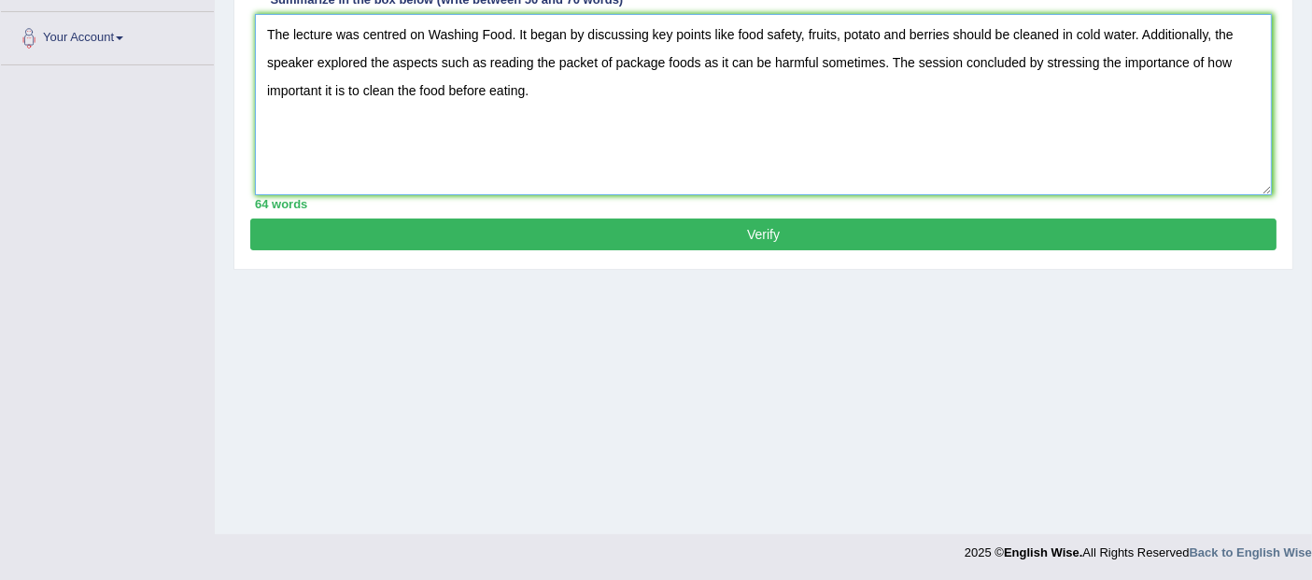
type textarea "The lecture was centred on Washing Food. It began by discussing key points like…"
click at [530, 243] on button "Verify" at bounding box center [763, 234] width 1026 height 32
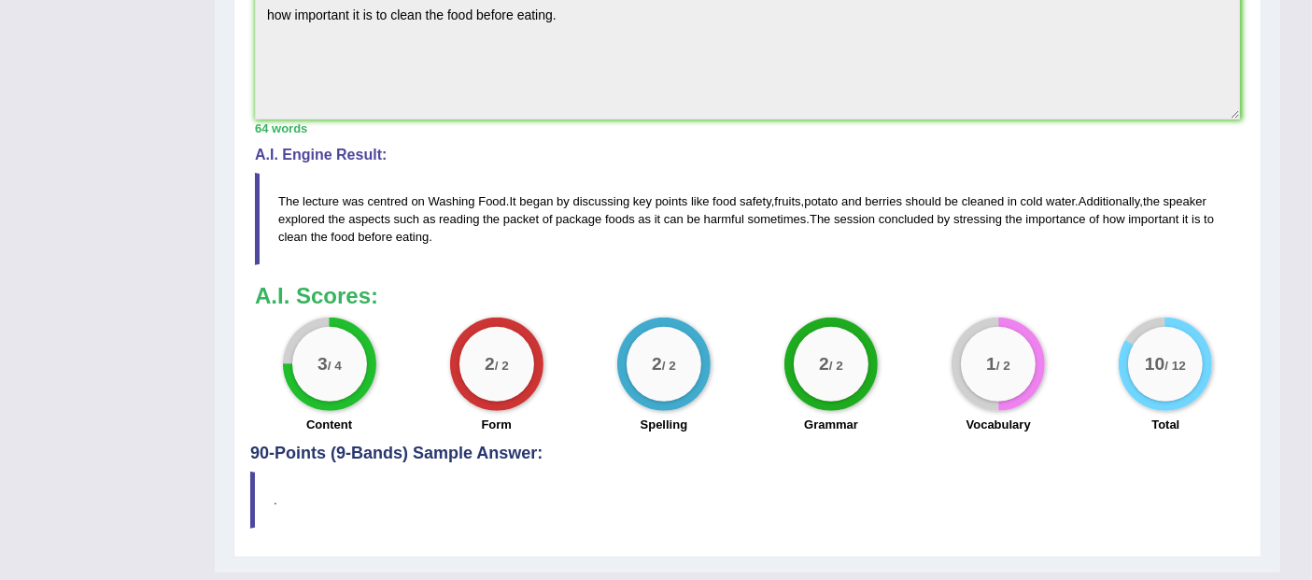
scroll to position [0, 0]
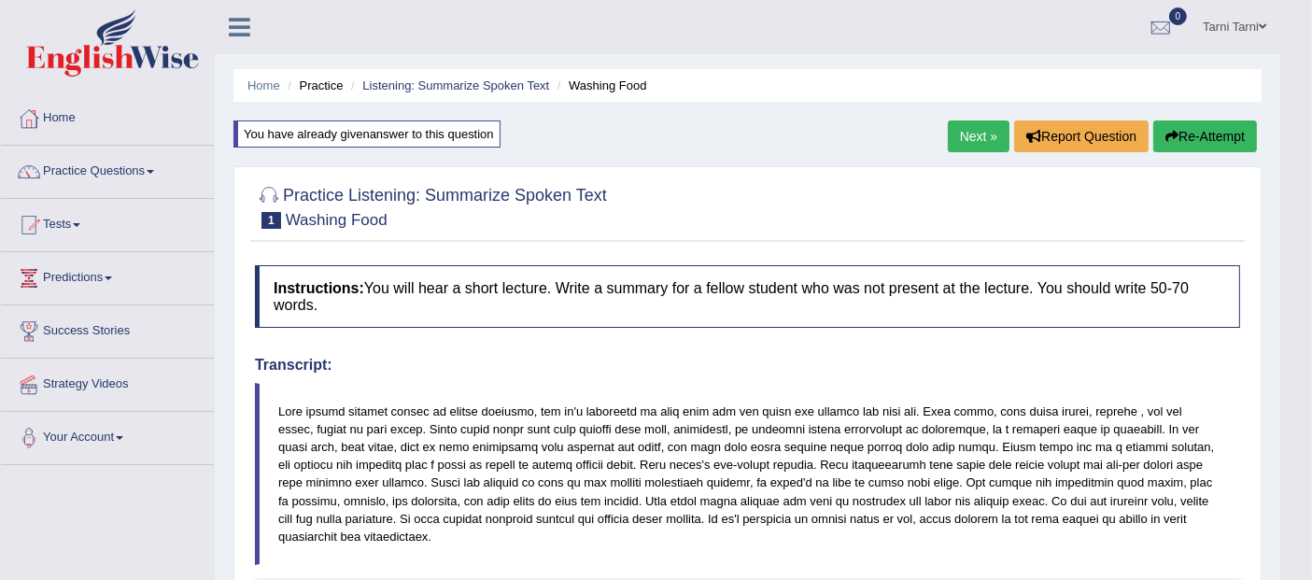
click at [971, 131] on link "Next »" at bounding box center [978, 136] width 62 height 32
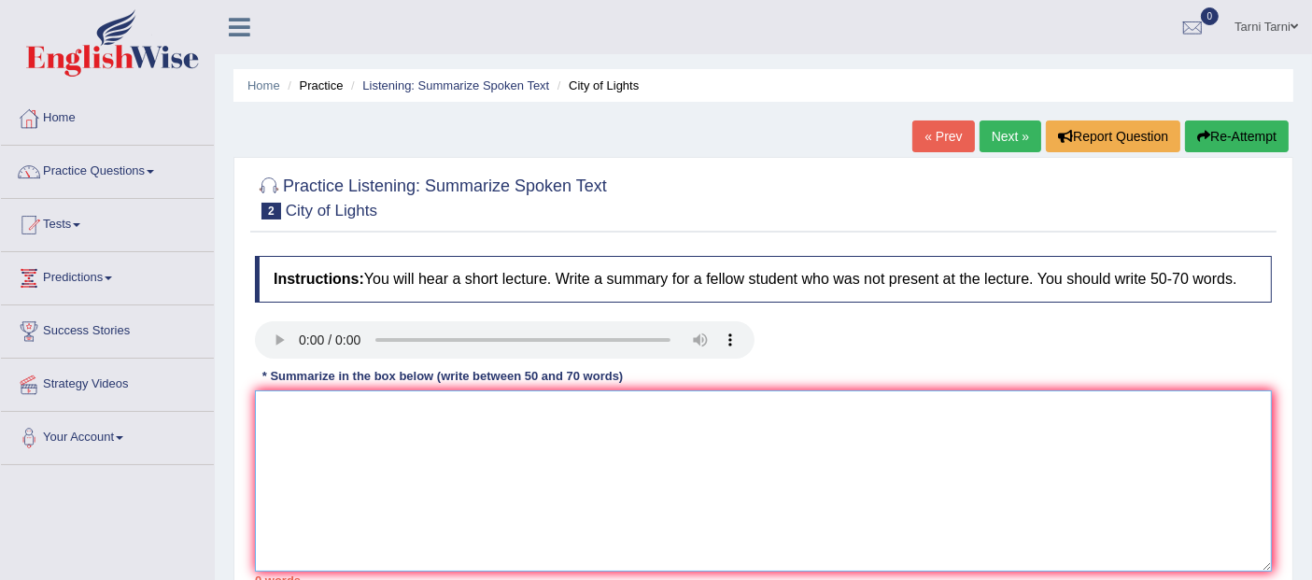
click at [361, 416] on textarea at bounding box center [763, 480] width 1017 height 181
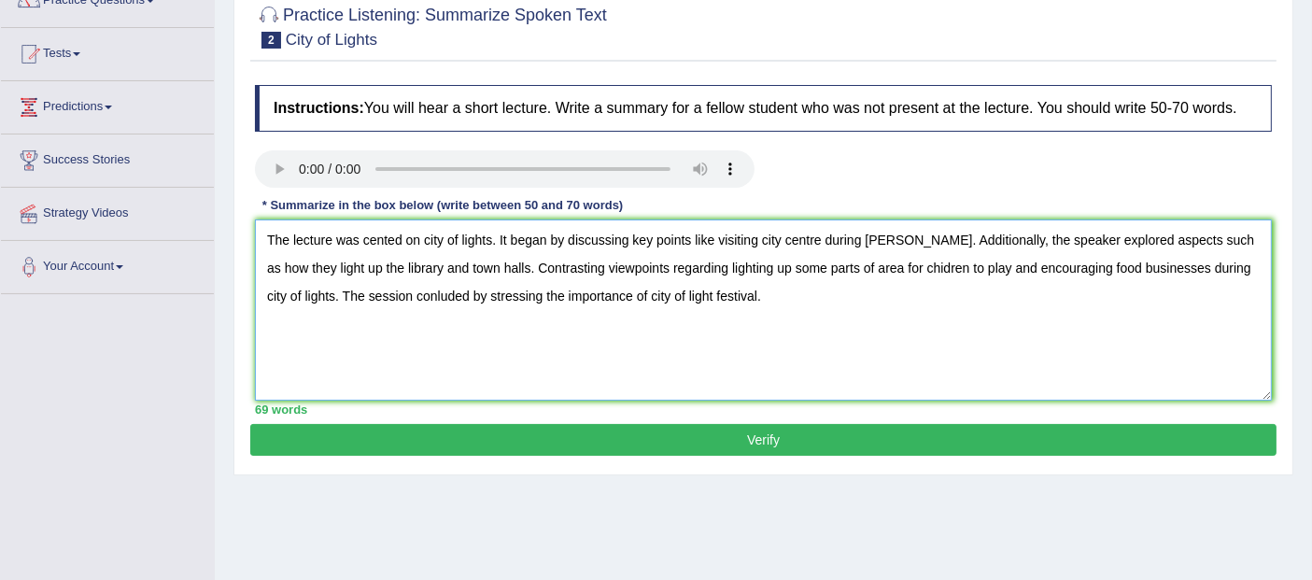
scroll to position [189, 0]
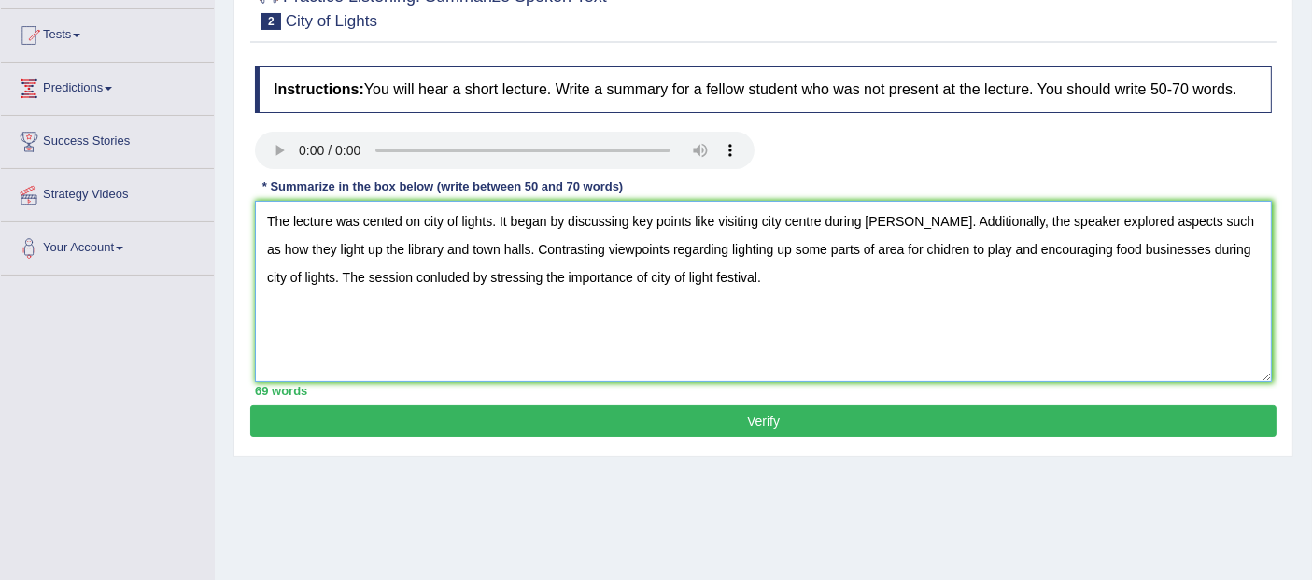
click at [384, 219] on textarea "The lecture was cented on city of lights. It began by discussing key points lik…" at bounding box center [763, 291] width 1017 height 181
click at [490, 219] on textarea "The lecture was centred on city of lights. It began by discussing key points li…" at bounding box center [763, 291] width 1017 height 181
type textarea "The lecture was centred on city of lights festival. It began by discussing key …"
click at [628, 433] on button "Verify" at bounding box center [763, 421] width 1026 height 32
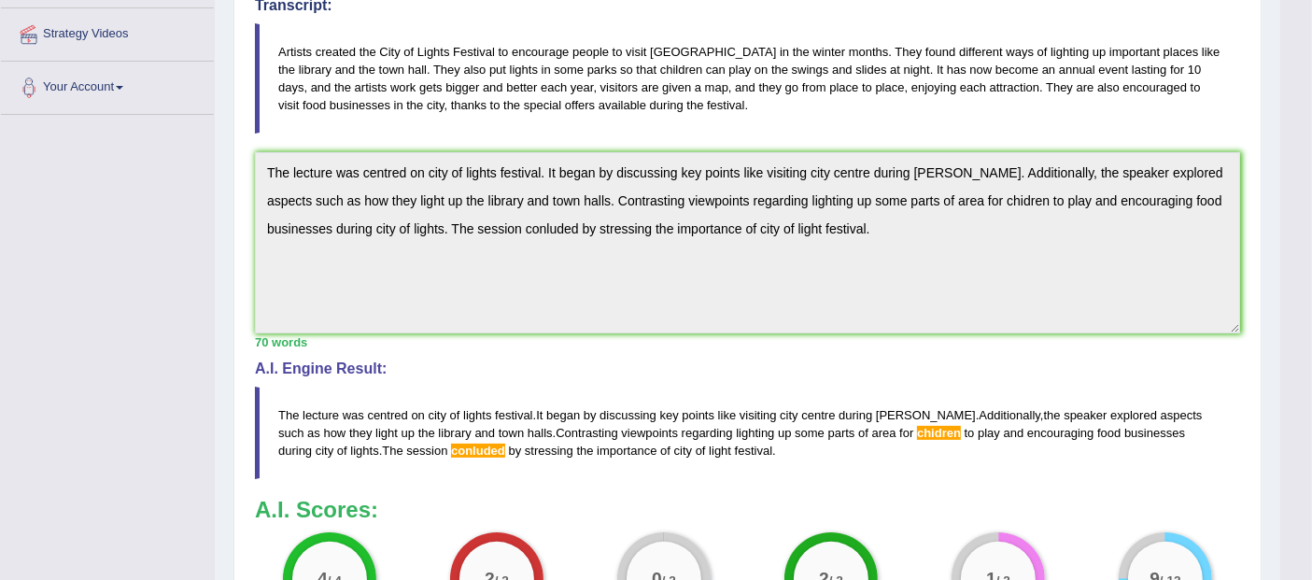
scroll to position [341, 0]
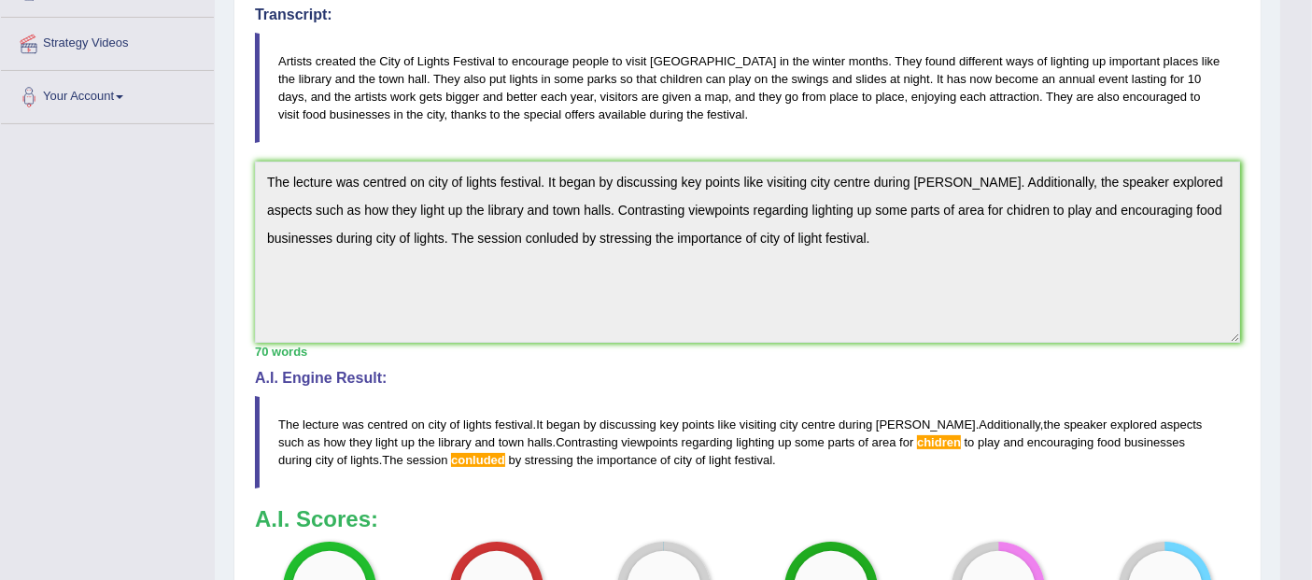
click at [250, 161] on div "Instructions: You will hear a short lecture. Write a summary for a fellow stude…" at bounding box center [747, 287] width 994 height 762
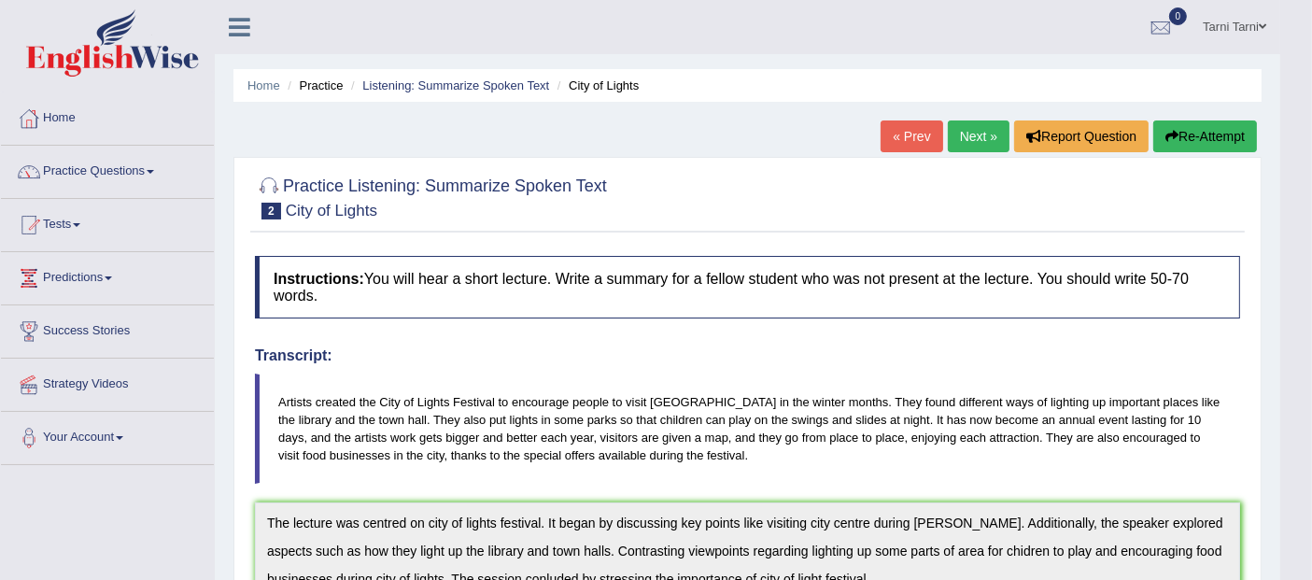
click at [1197, 139] on button "Re-Attempt" at bounding box center [1205, 136] width 104 height 32
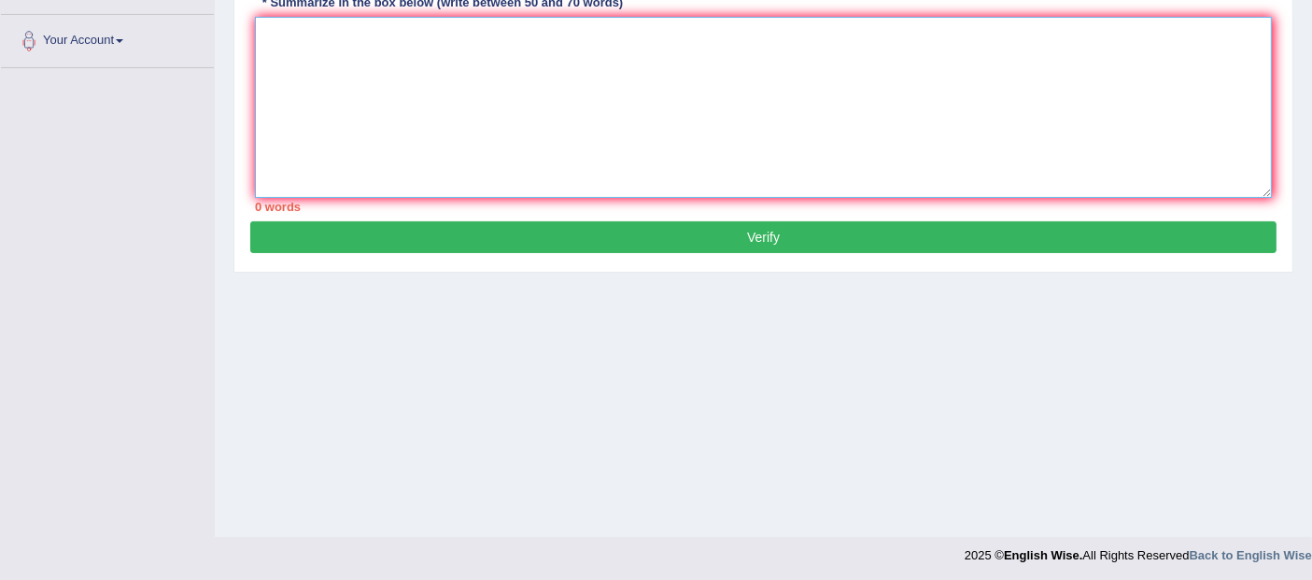
click at [758, 86] on textarea at bounding box center [763, 107] width 1017 height 181
paste textarea "The lecture was centred on city of lights festival. It began by discussing key …"
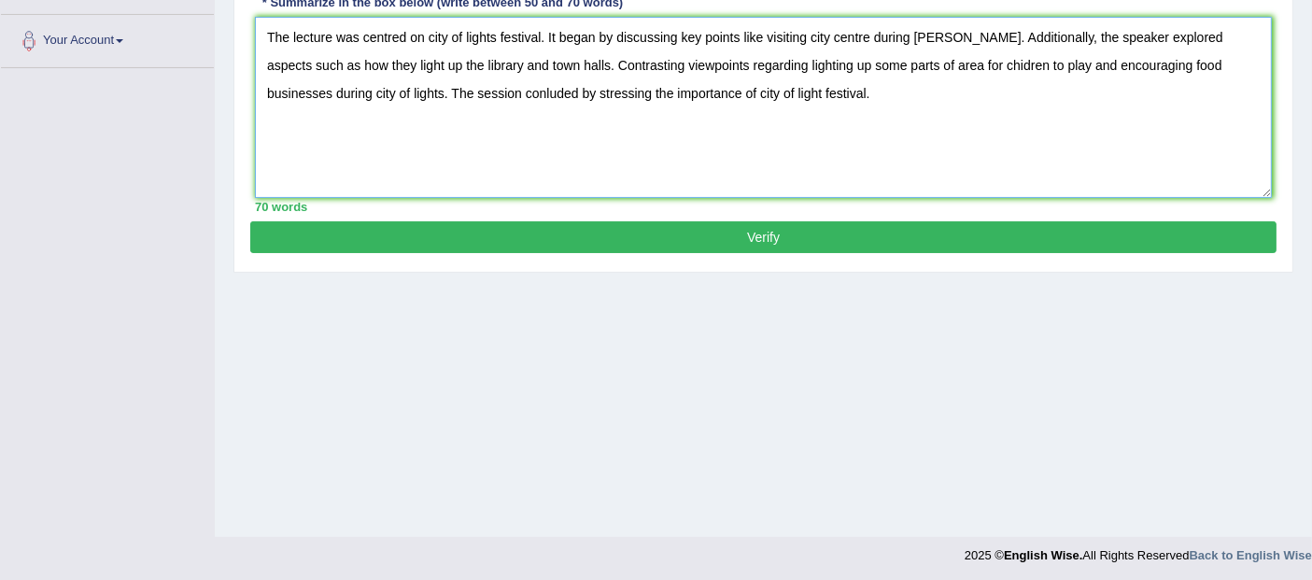
click at [932, 64] on textarea "The lecture was centred on city of lights festival. It began by discussing key …" at bounding box center [763, 107] width 1017 height 181
click at [413, 88] on textarea "The lecture was centred on city of lights festival. It began by discussing key …" at bounding box center [763, 107] width 1017 height 181
type textarea "The lecture was centred on city of lights festival. It began by discussing key …"
click at [478, 222] on button "Verify" at bounding box center [763, 237] width 1026 height 32
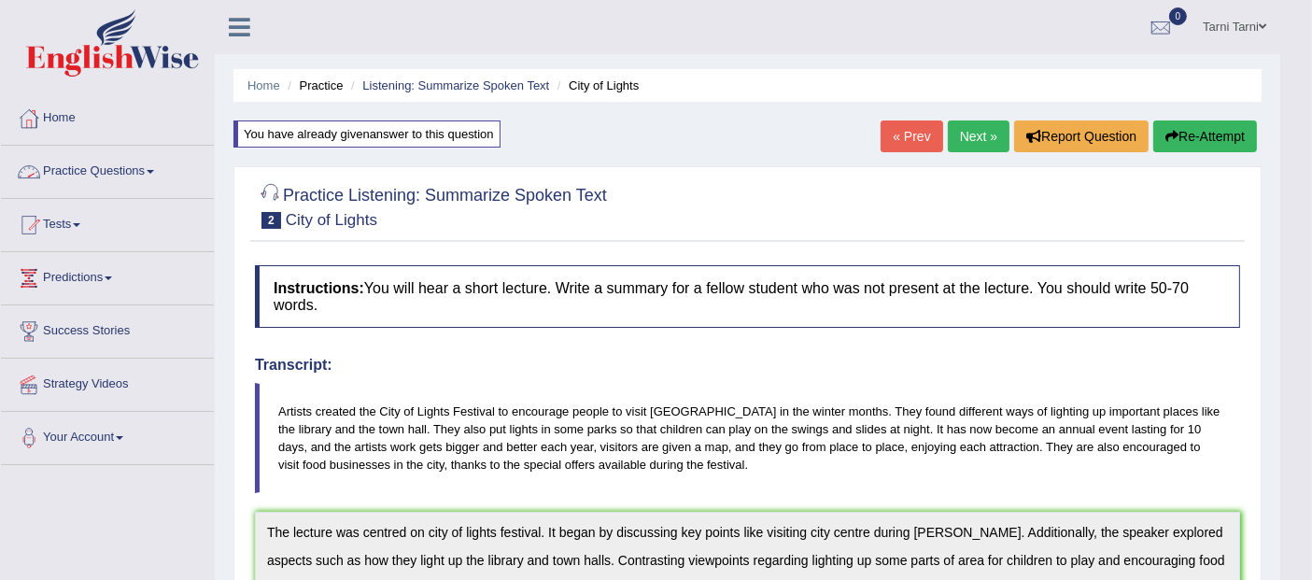
click at [91, 165] on link "Practice Questions" at bounding box center [107, 169] width 213 height 47
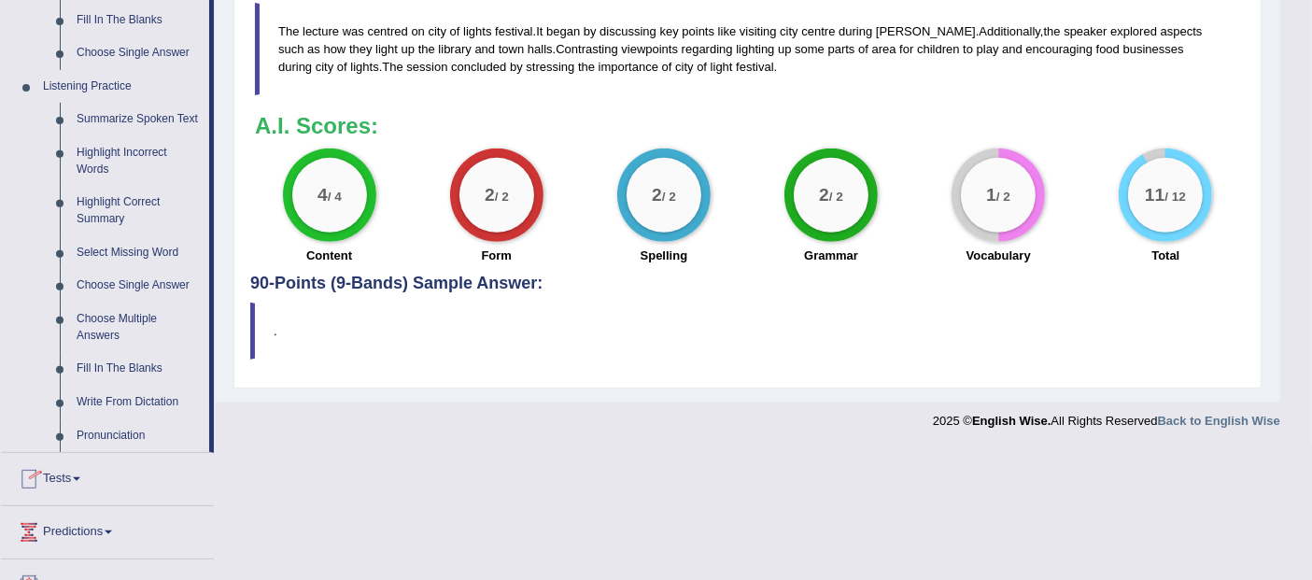
scroll to position [741, 0]
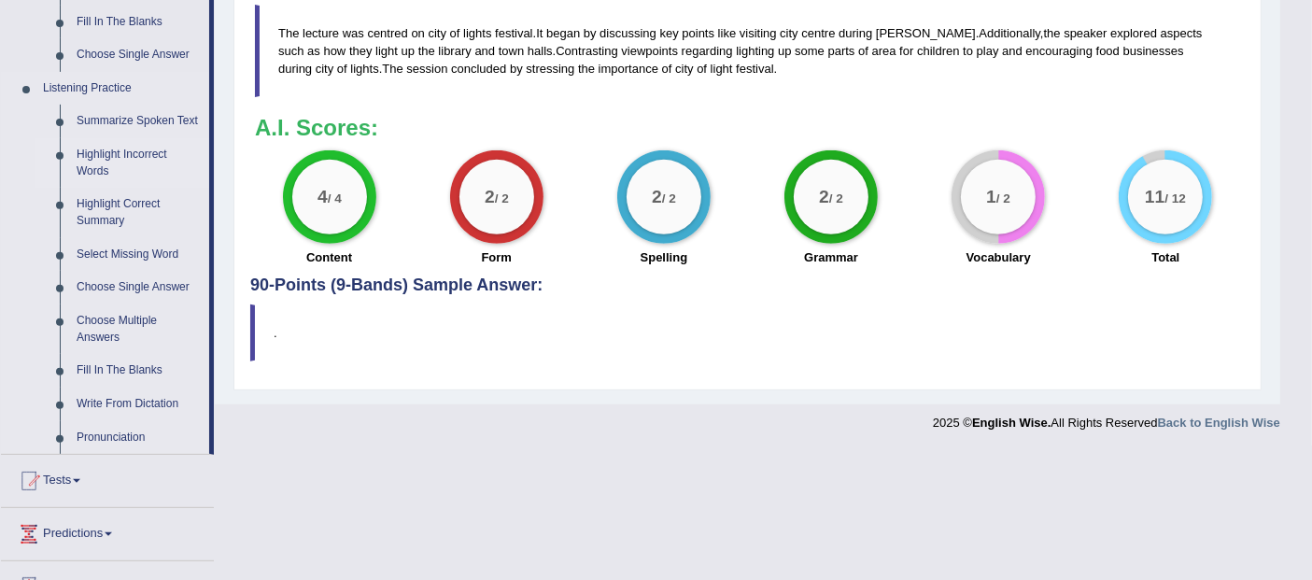
click at [120, 150] on link "Highlight Incorrect Words" at bounding box center [138, 162] width 141 height 49
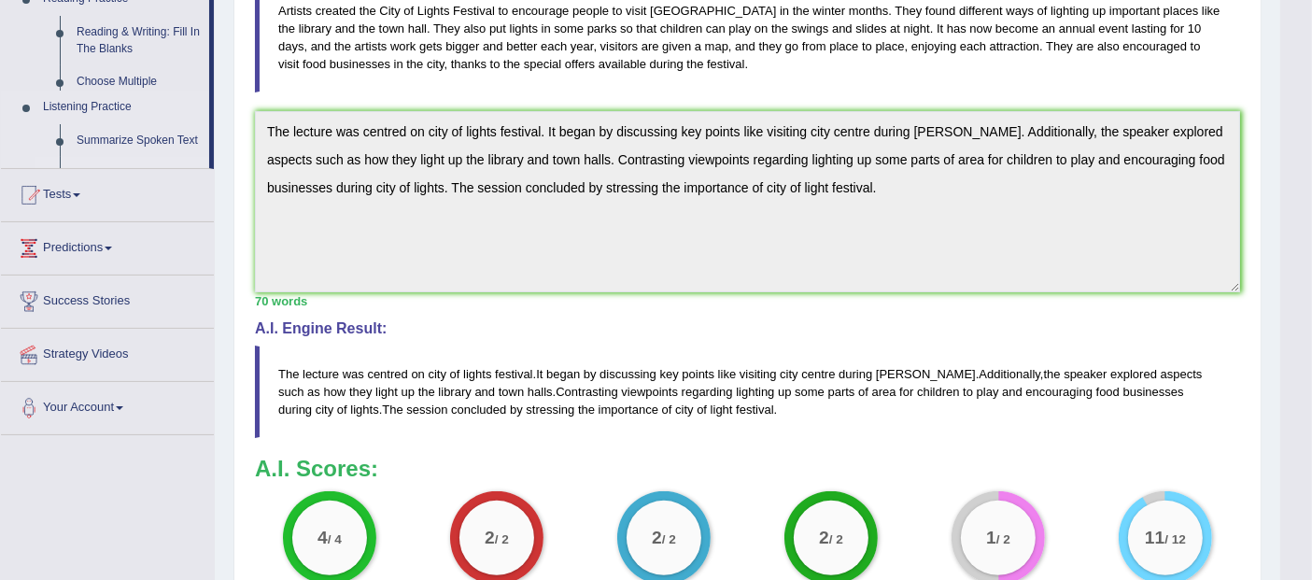
scroll to position [274, 0]
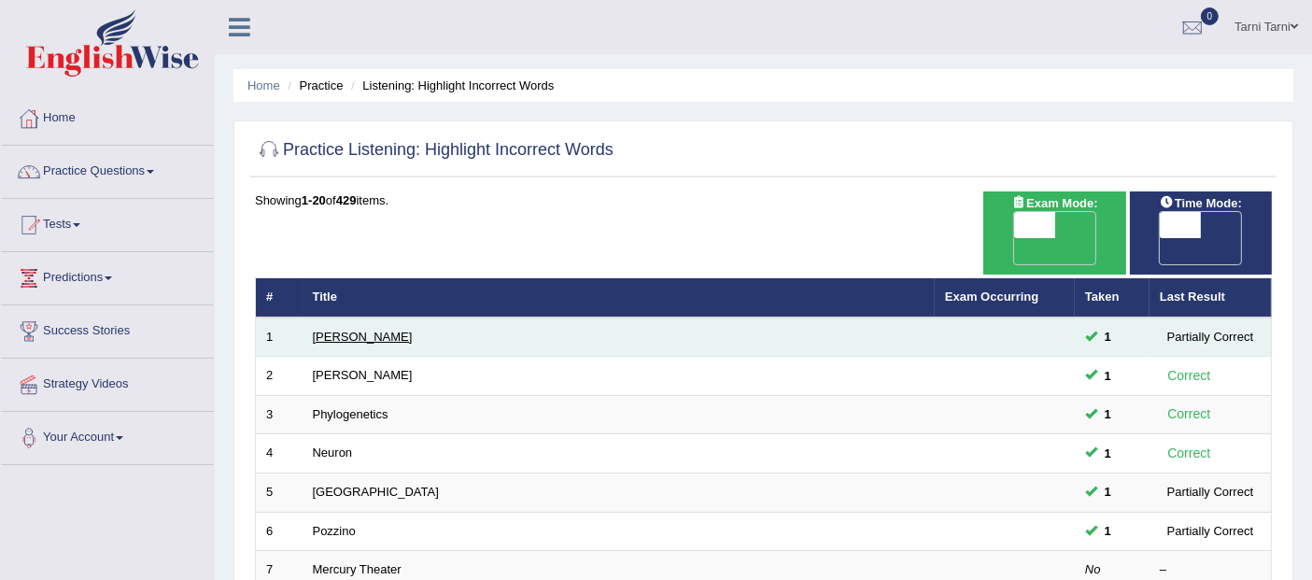
click at [325, 330] on link "[PERSON_NAME]" at bounding box center [363, 337] width 100 height 14
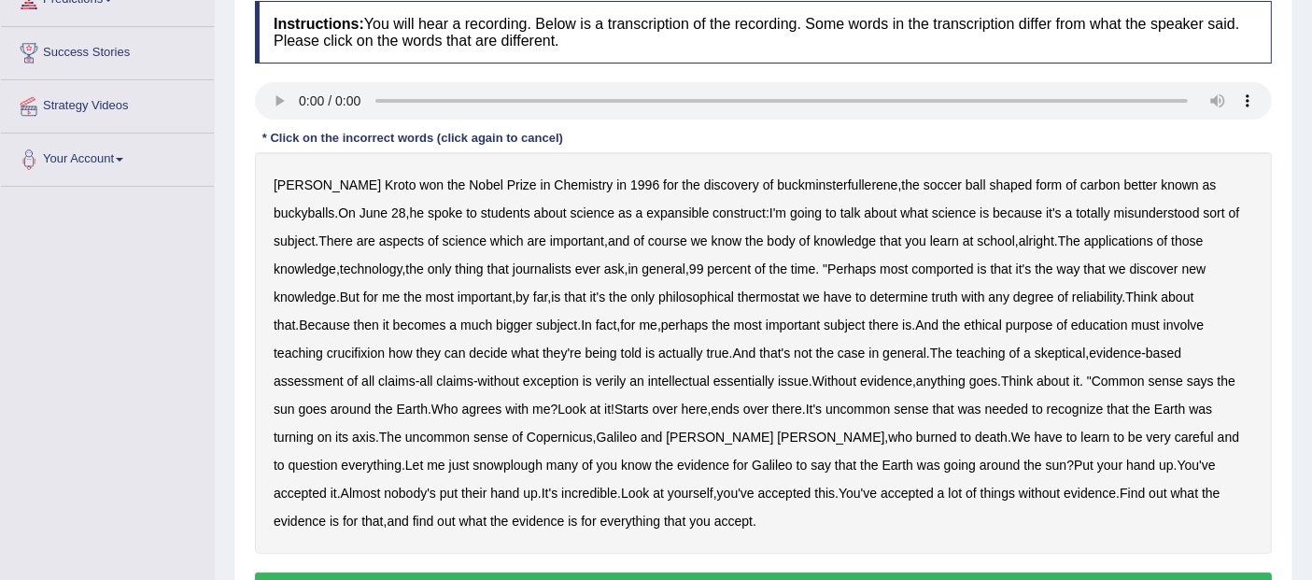
scroll to position [293, 0]
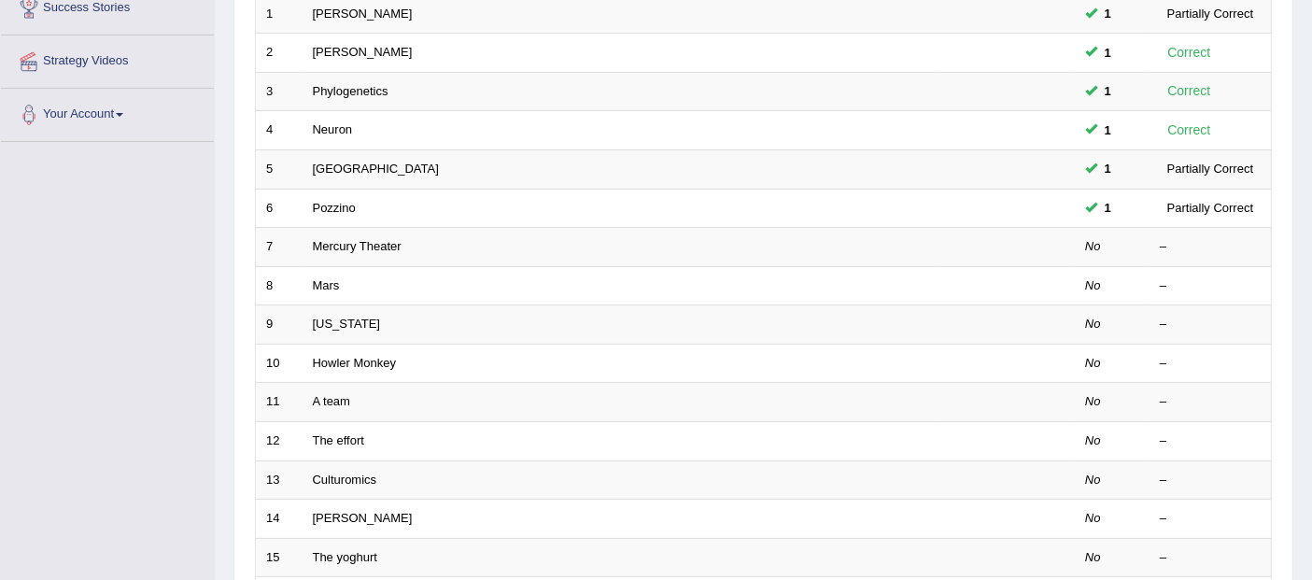
scroll to position [328, 0]
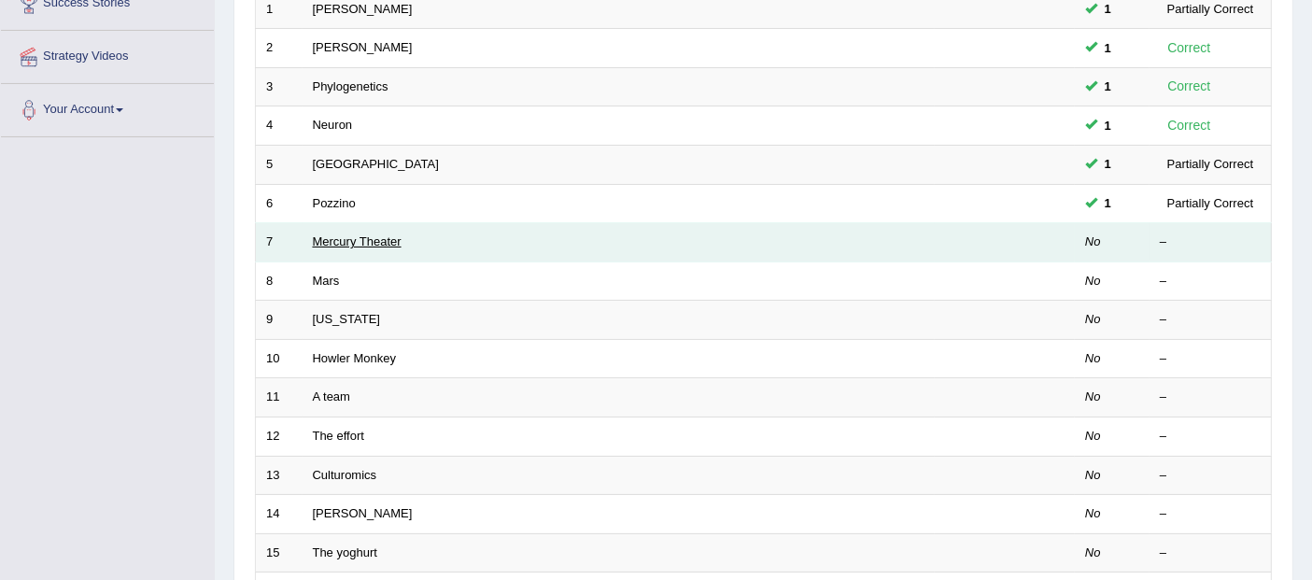
click at [377, 234] on link "Mercury Theater" at bounding box center [357, 241] width 89 height 14
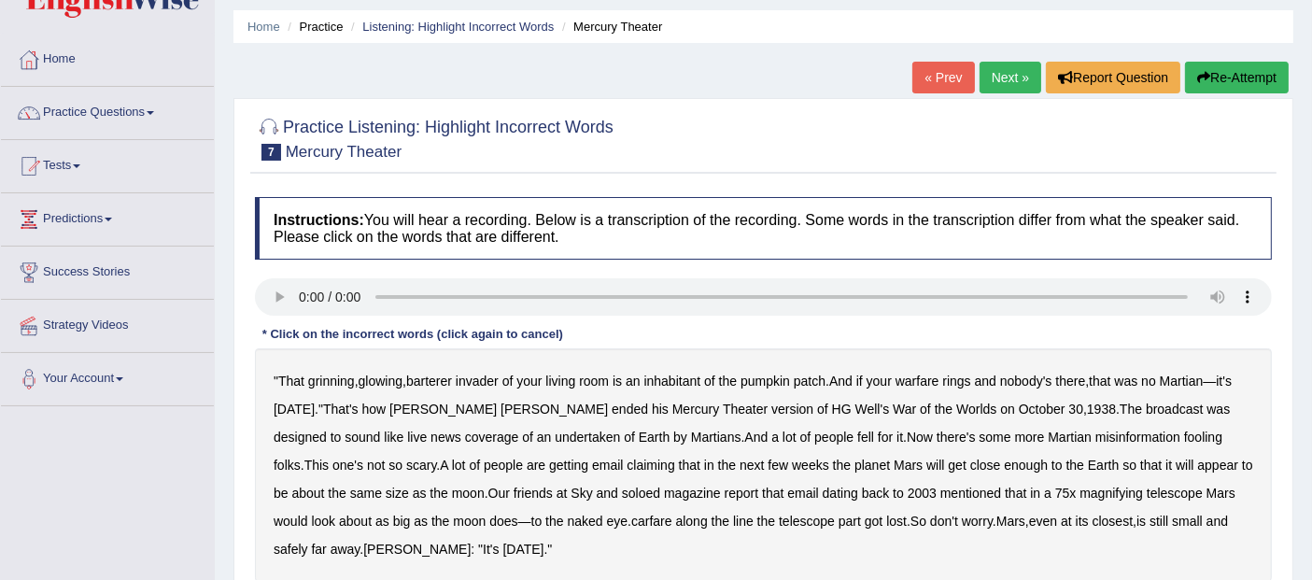
scroll to position [86, 0]
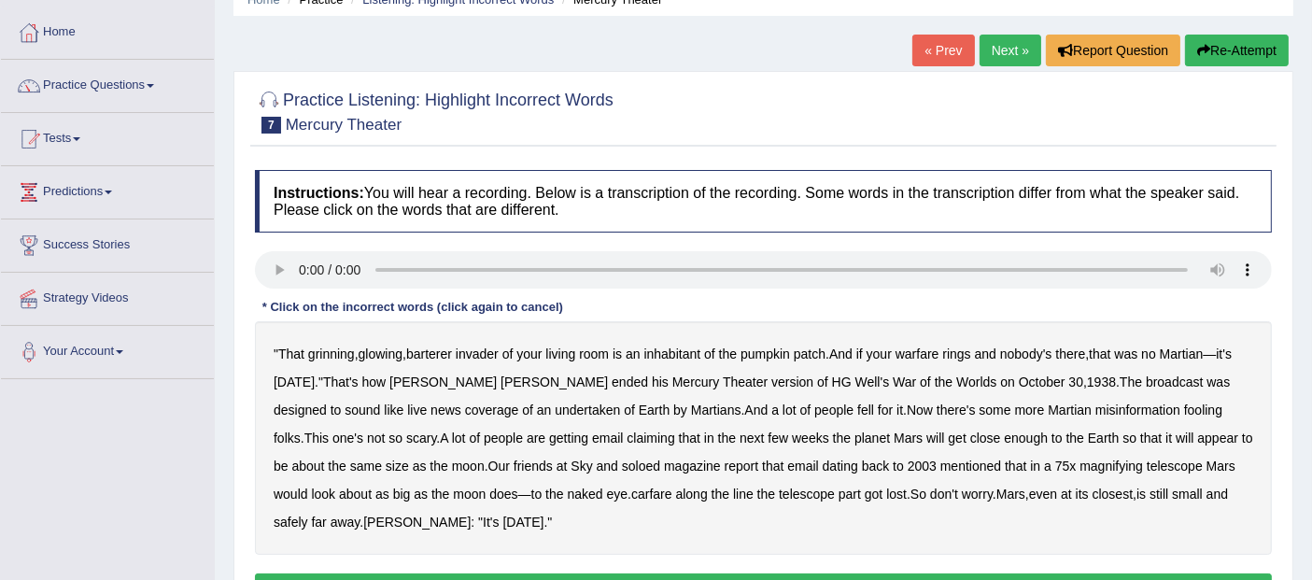
click at [442, 349] on b "barterer" at bounding box center [429, 353] width 46 height 15
click at [919, 346] on b "warfare" at bounding box center [917, 353] width 44 height 15
click at [442, 414] on div "" That grinning , glowing , barterer invader of your living room is an inhabita…" at bounding box center [763, 437] width 1017 height 233
click at [554, 404] on b "undertaken" at bounding box center [586, 409] width 65 height 15
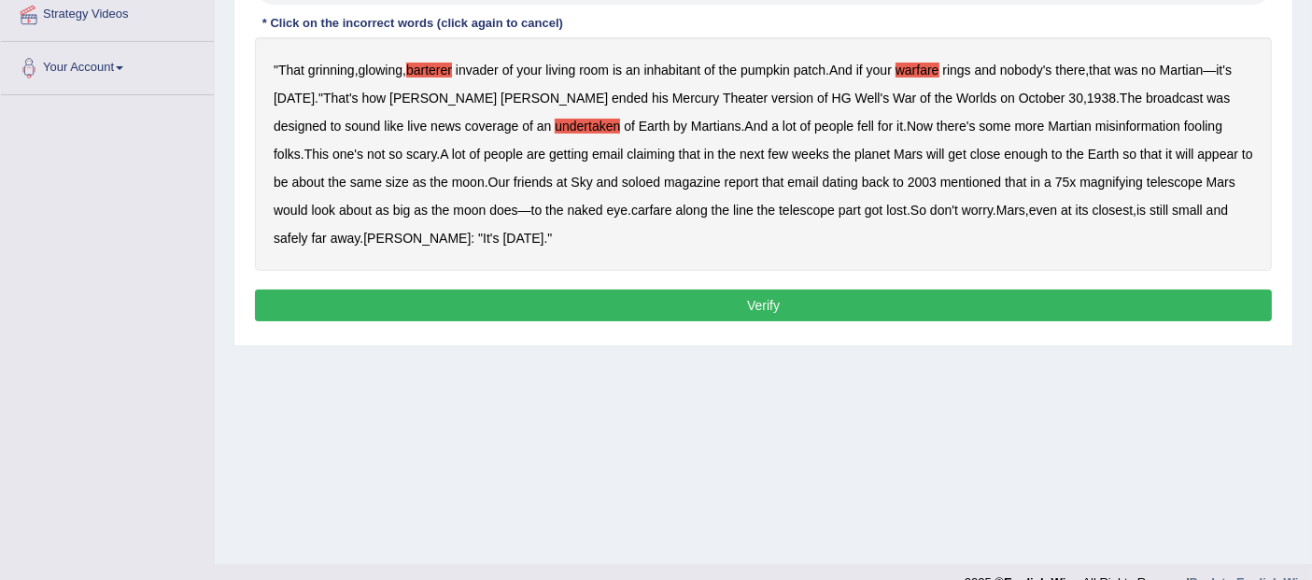
scroll to position [400, 0]
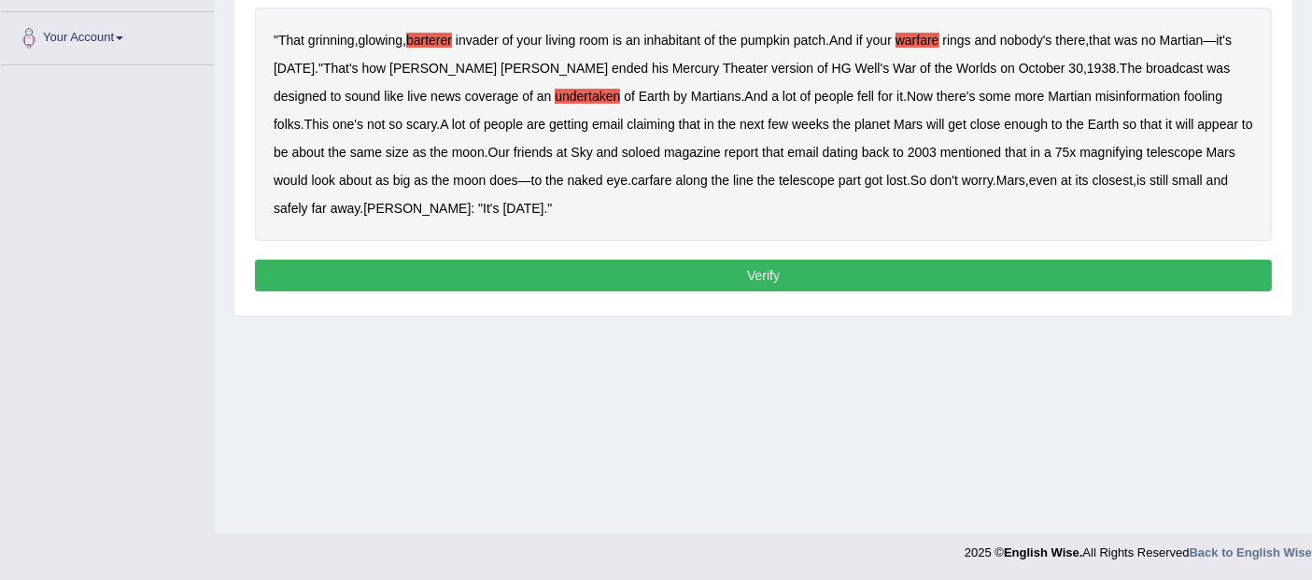
click at [622, 154] on b "soloed" at bounding box center [641, 152] width 38 height 15
click at [631, 175] on b "carfare" at bounding box center [651, 180] width 41 height 15
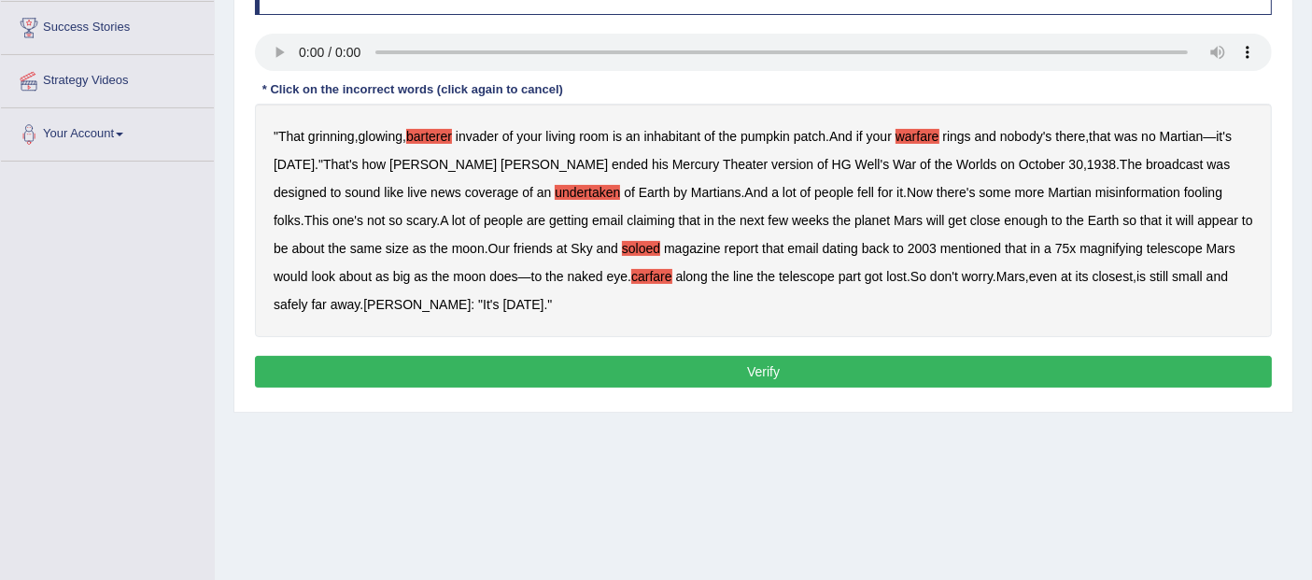
scroll to position [296, 0]
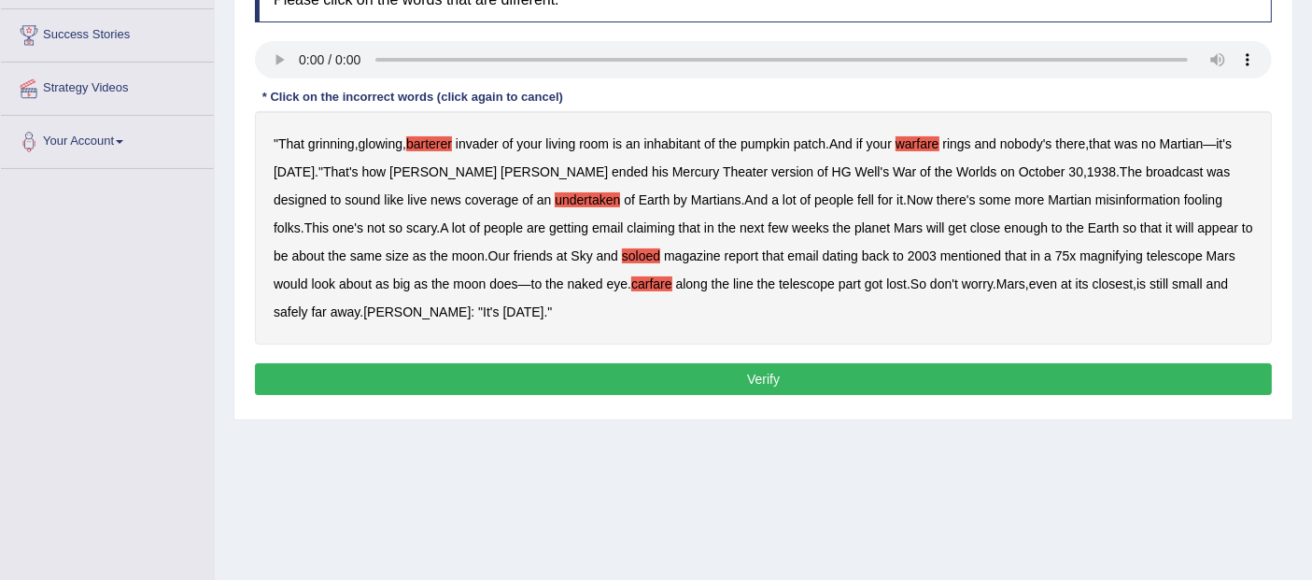
click at [359, 363] on button "Verify" at bounding box center [763, 379] width 1017 height 32
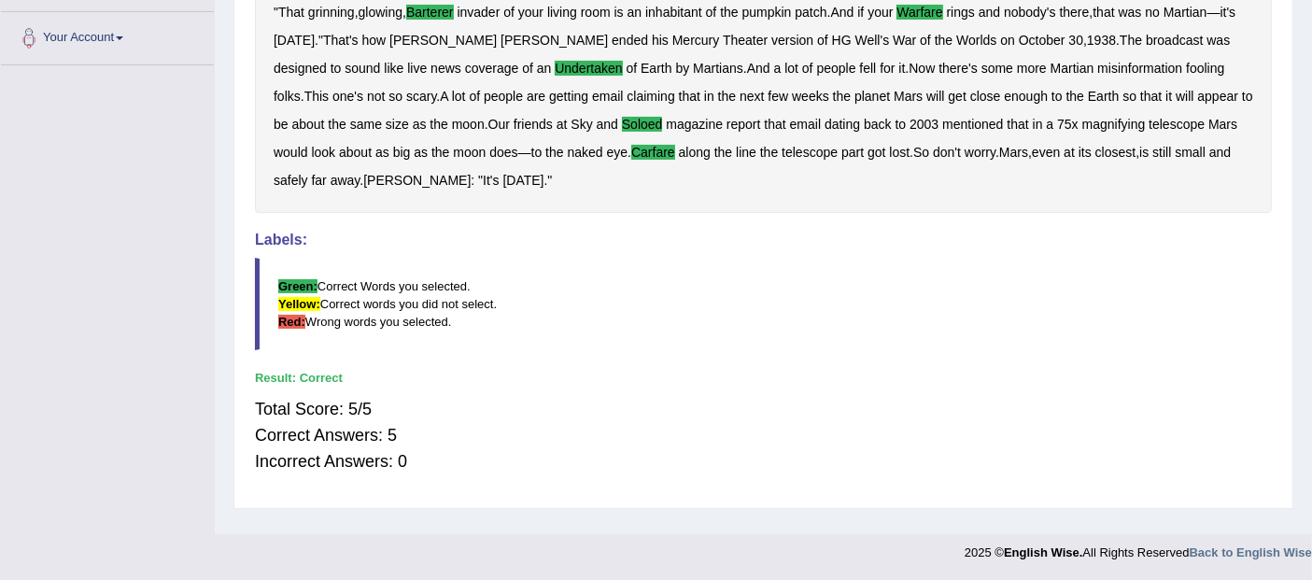
scroll to position [0, 0]
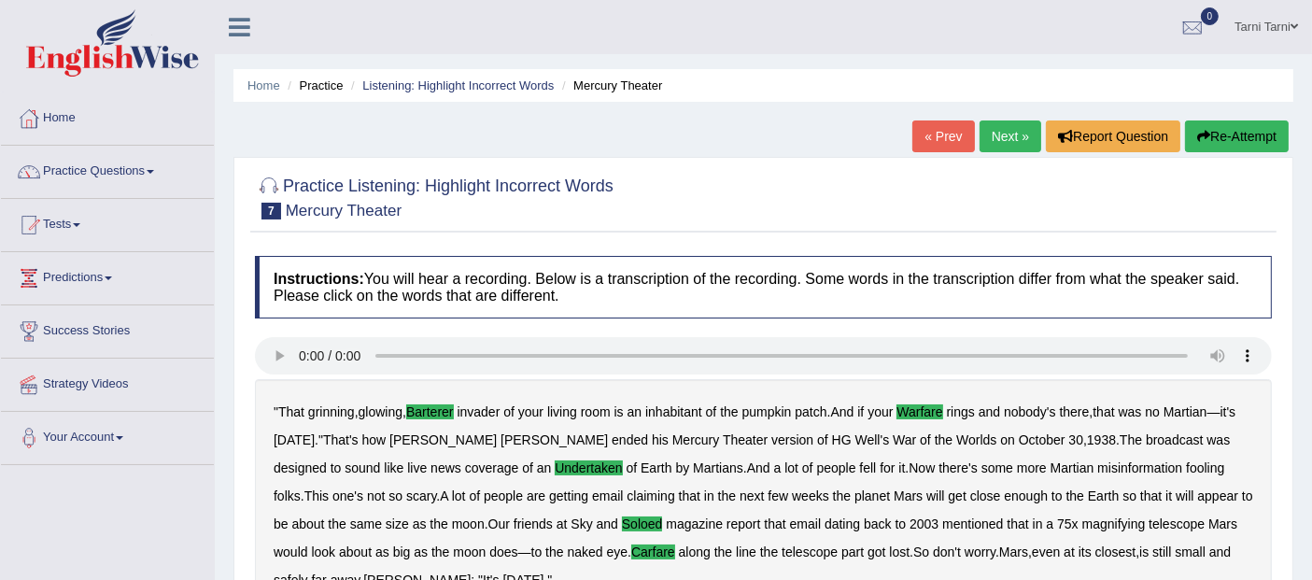
click at [1016, 136] on link "Next »" at bounding box center [1010, 136] width 62 height 32
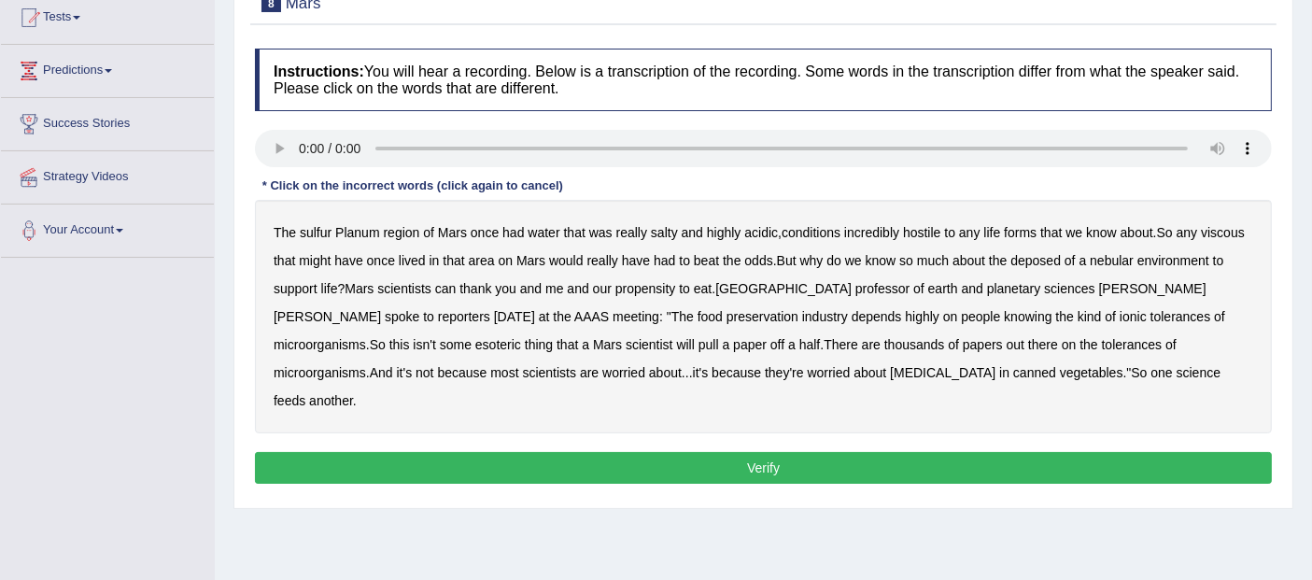
click at [319, 225] on b "sulfur" at bounding box center [316, 232] width 32 height 15
click at [1237, 228] on b "viscous" at bounding box center [1222, 232] width 44 height 15
click at [1047, 261] on b "deposed" at bounding box center [1035, 260] width 50 height 15
click at [799, 342] on b "half" at bounding box center [809, 344] width 21 height 15
click at [800, 452] on button "Verify" at bounding box center [763, 468] width 1017 height 32
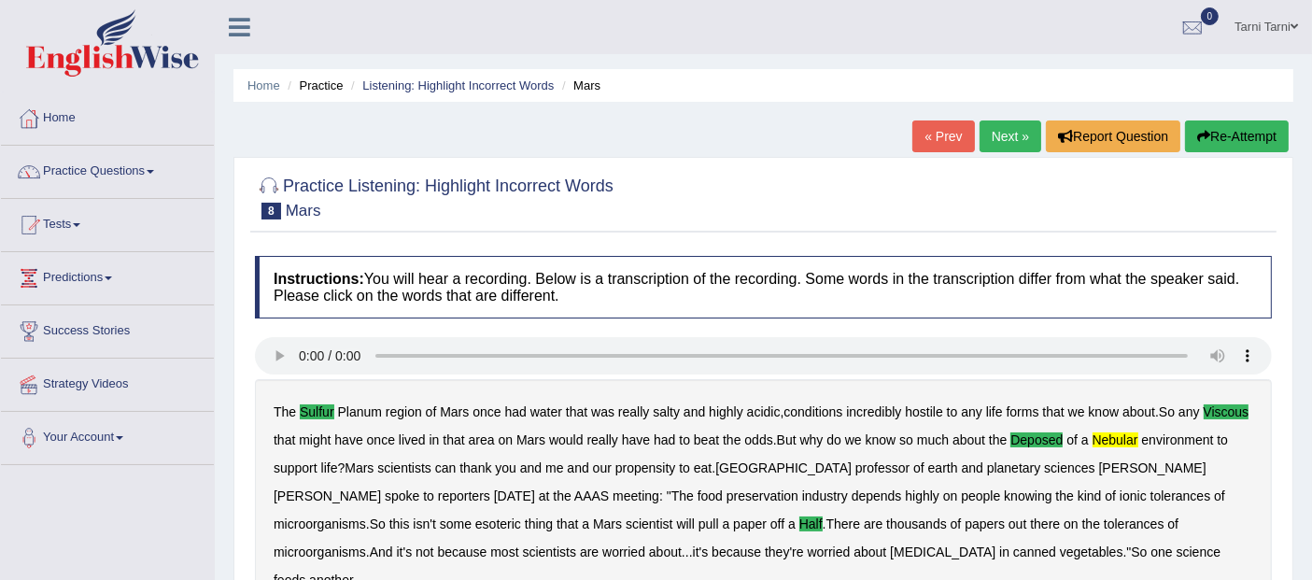
click at [1002, 141] on link "Next »" at bounding box center [1010, 136] width 62 height 32
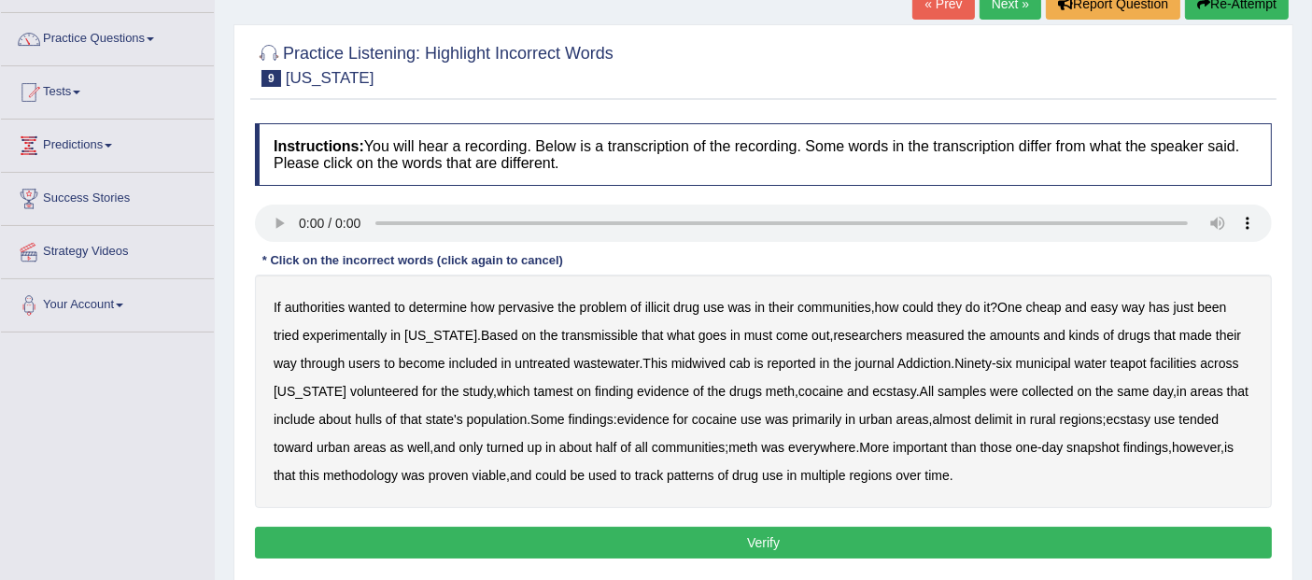
scroll to position [155, 0]
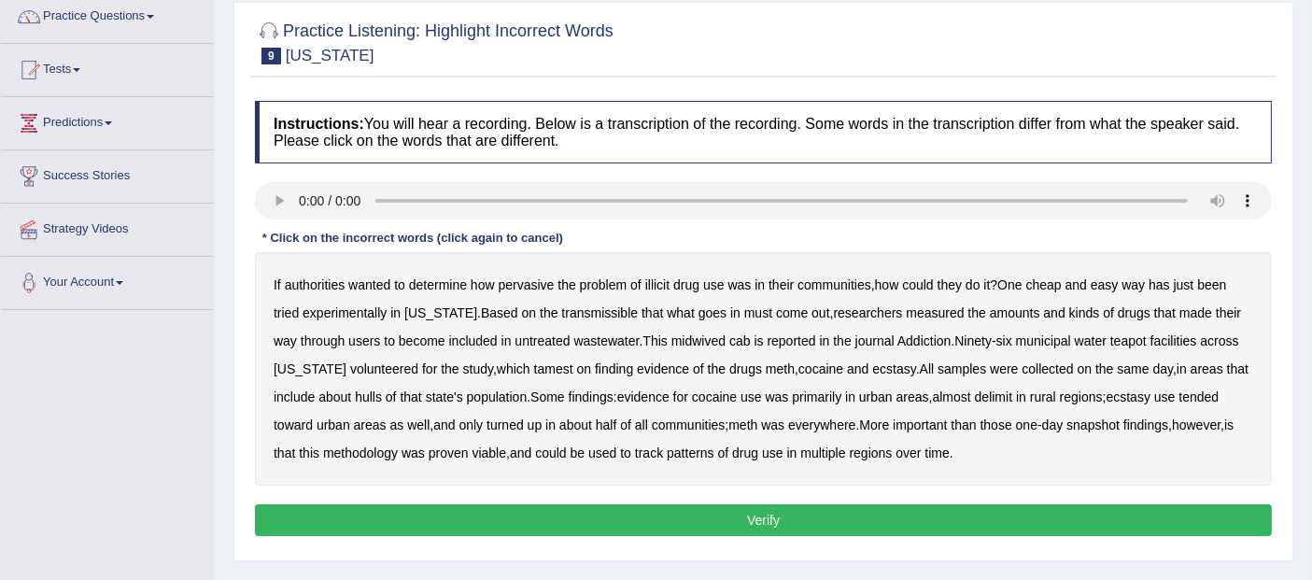
click at [583, 309] on b "transmissible" at bounding box center [599, 312] width 77 height 15
click at [685, 338] on b "midwived" at bounding box center [698, 340] width 54 height 15
click at [534, 366] on b "tamest" at bounding box center [553, 368] width 39 height 15
click at [361, 398] on b "hulls" at bounding box center [368, 396] width 27 height 15
click at [1000, 397] on b "delimit" at bounding box center [993, 396] width 37 height 15
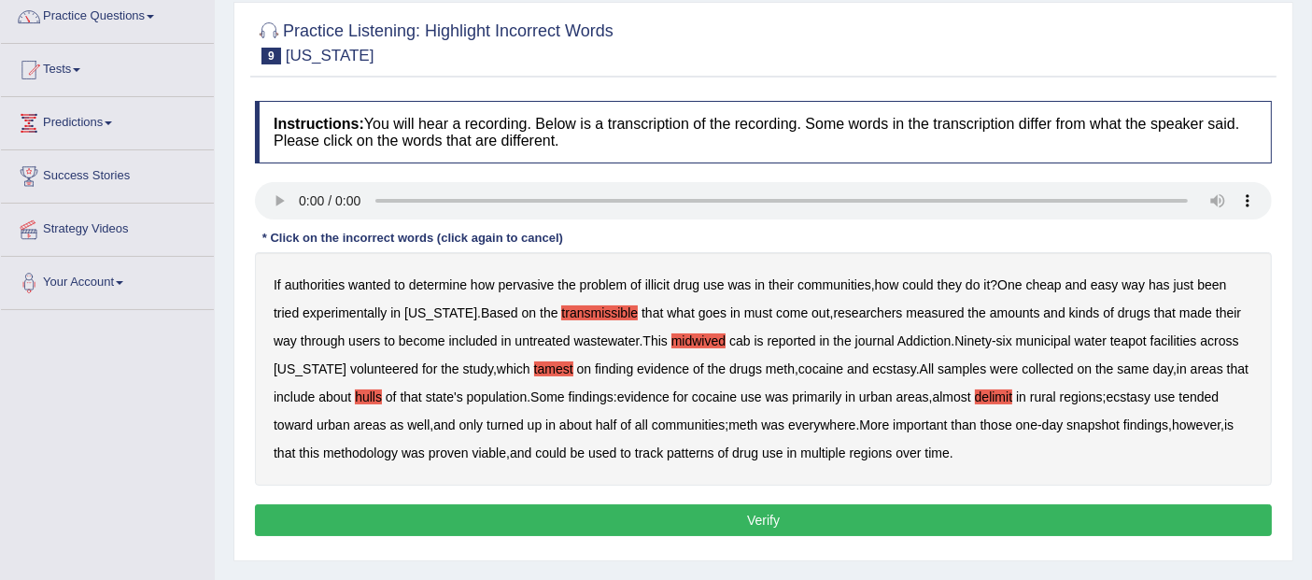
click at [1048, 393] on b "rural" at bounding box center [1043, 396] width 26 height 15
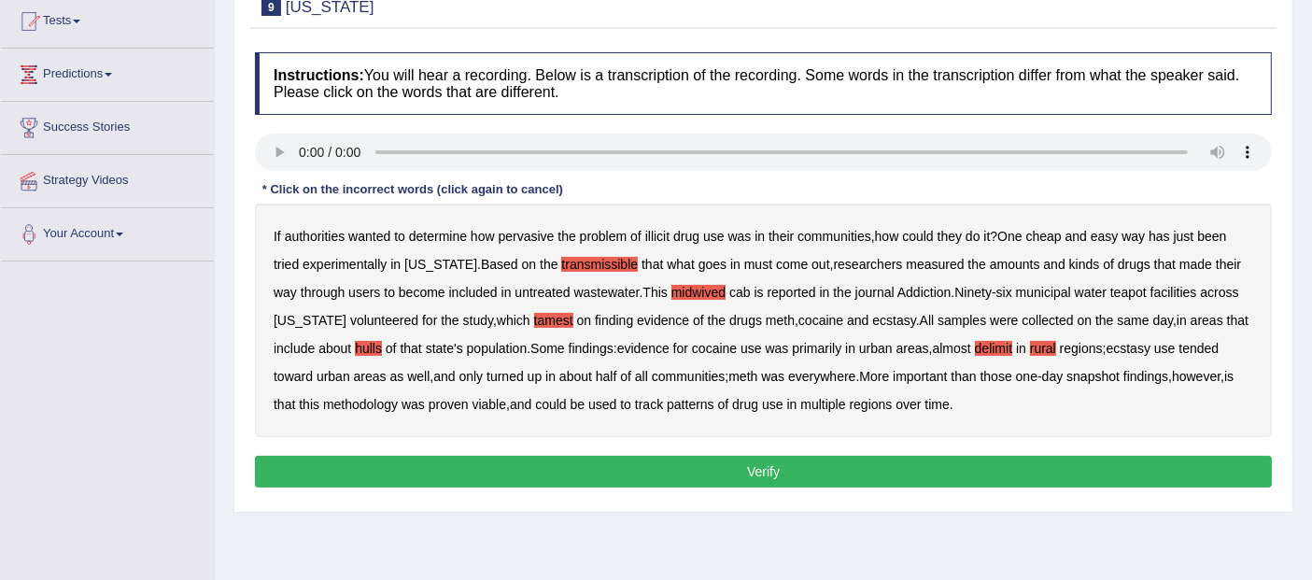
scroll to position [362, 0]
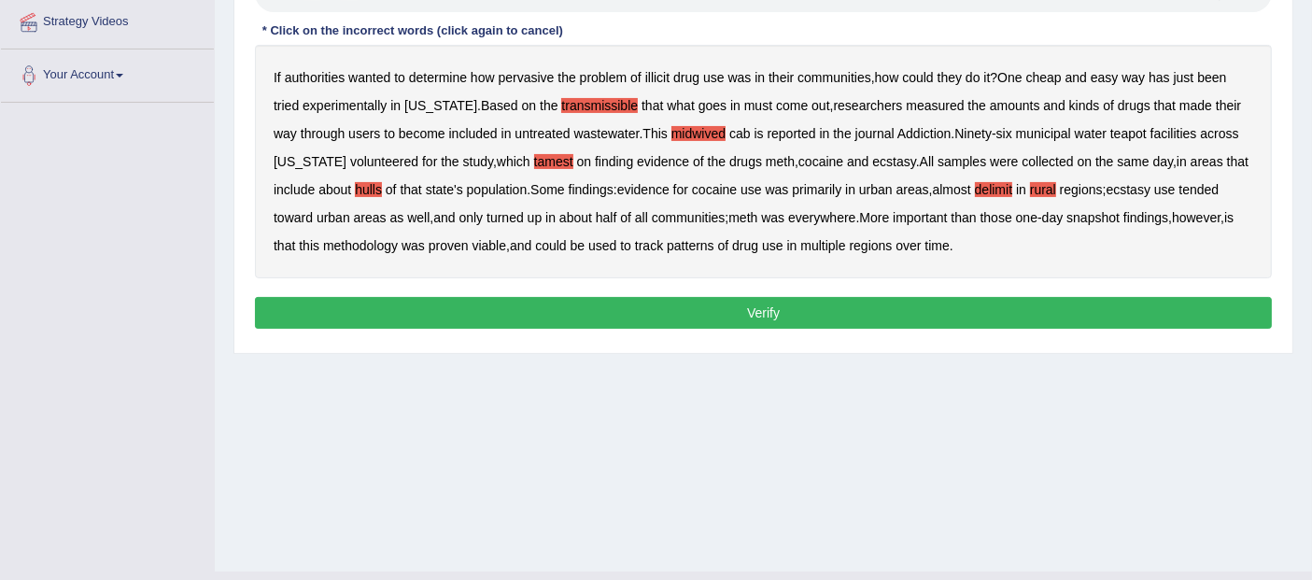
click at [530, 312] on button "Verify" at bounding box center [763, 313] width 1017 height 32
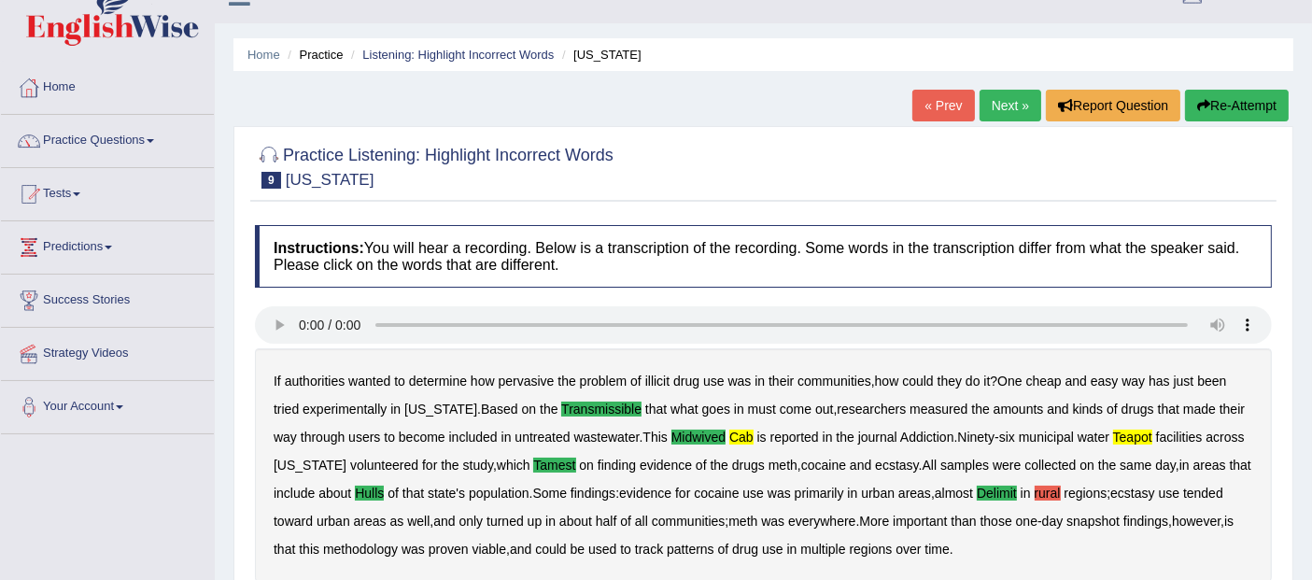
scroll to position [0, 0]
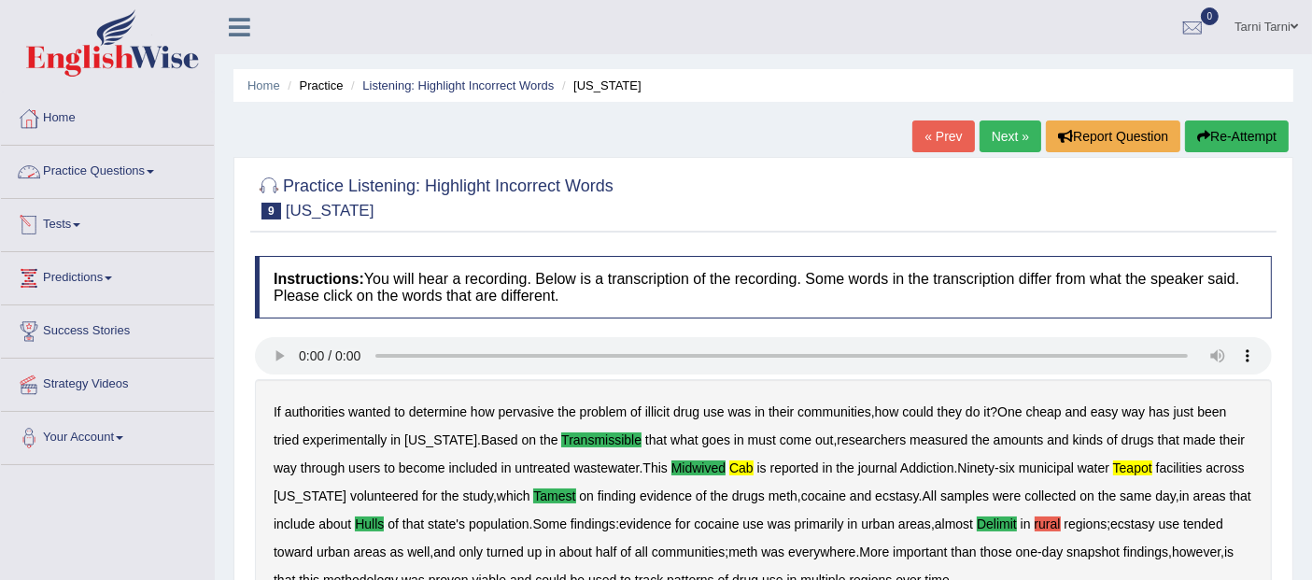
click at [126, 175] on link "Practice Questions" at bounding box center [107, 169] width 213 height 47
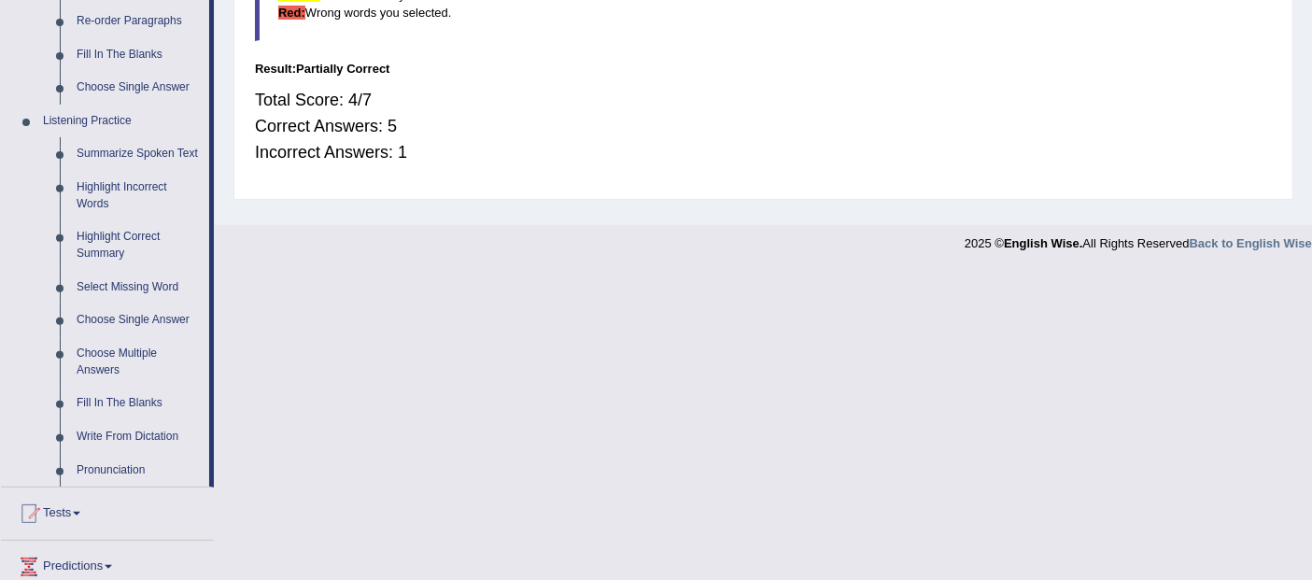
scroll to position [707, 0]
click at [107, 252] on link "Highlight Correct Summary" at bounding box center [138, 246] width 141 height 49
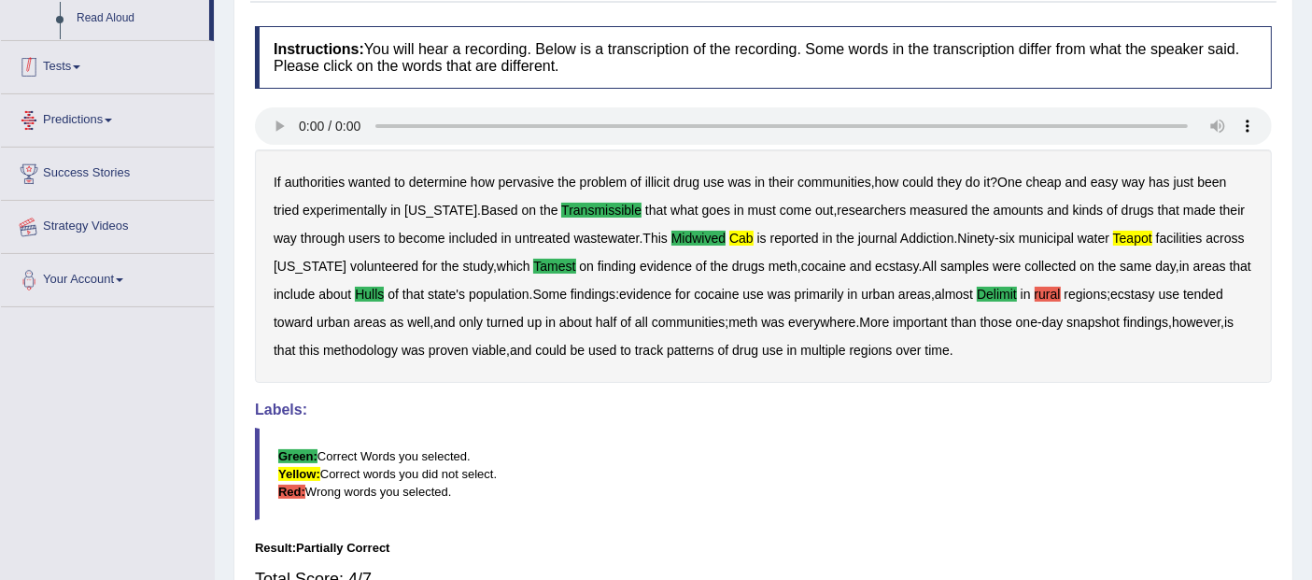
scroll to position [353, 0]
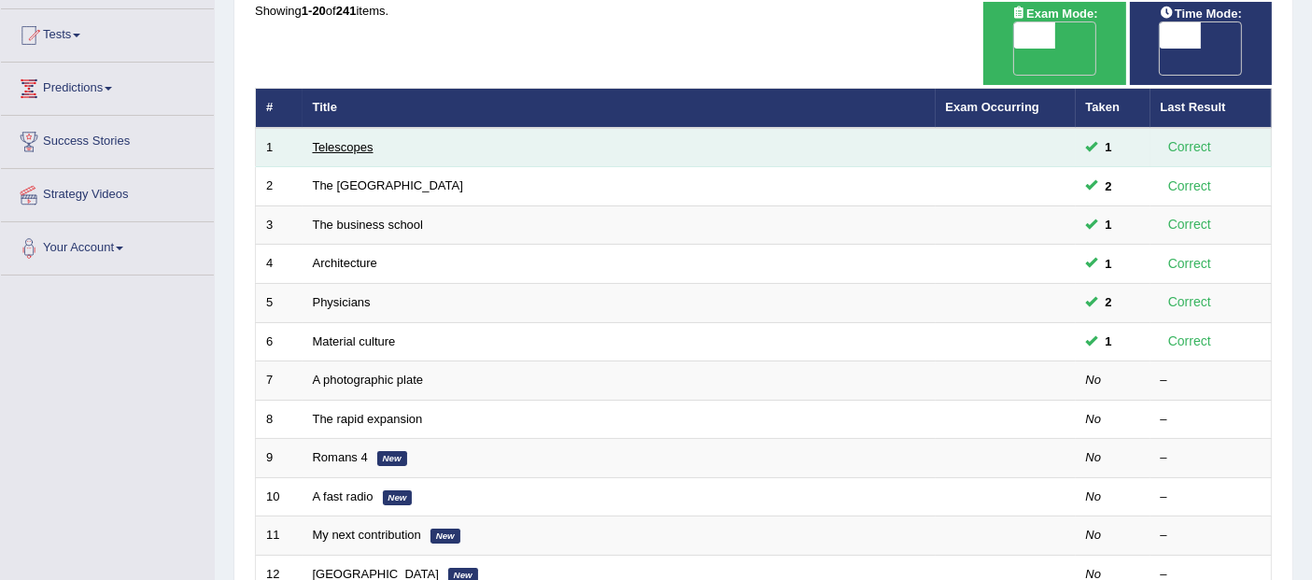
click at [330, 140] on link "Telescopes" at bounding box center [343, 147] width 61 height 14
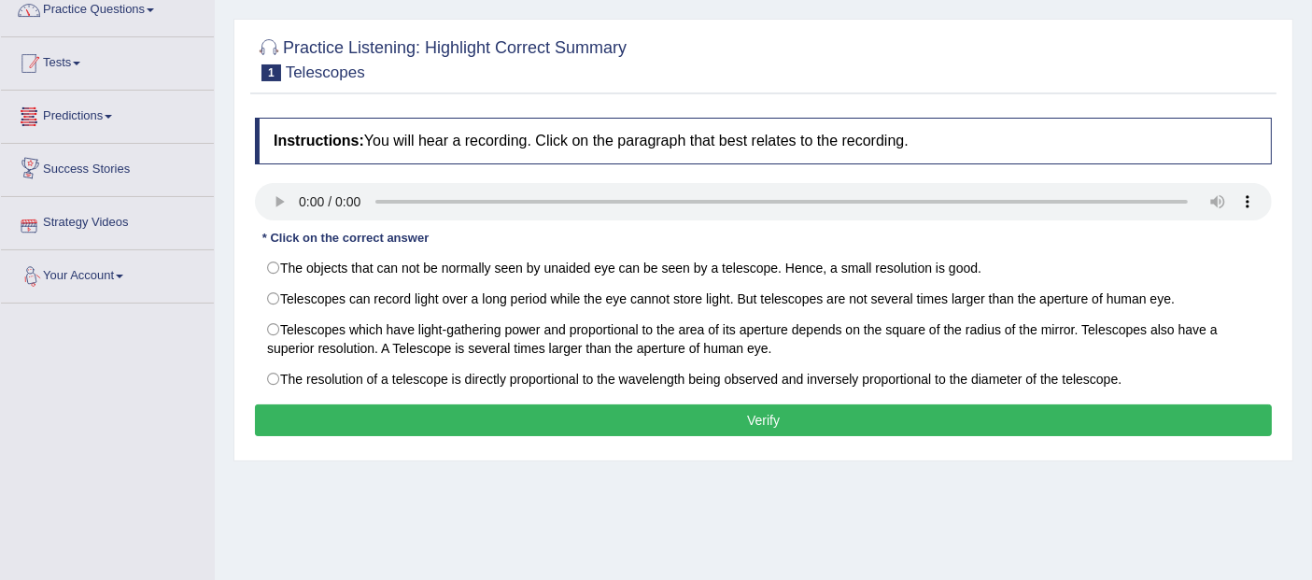
scroll to position [2, 0]
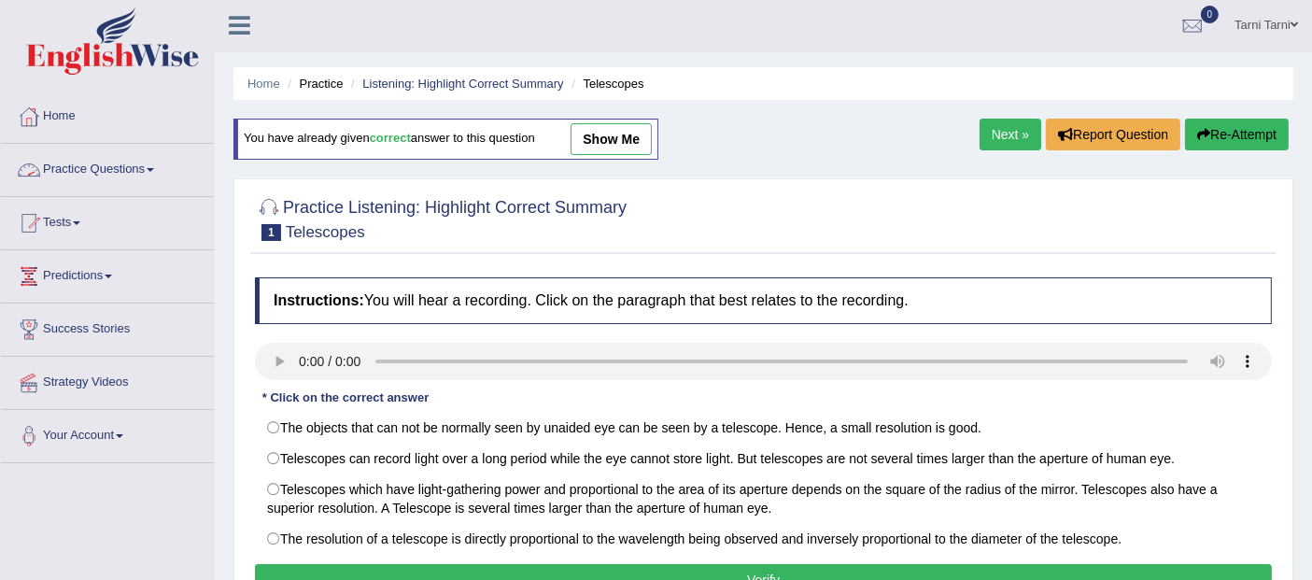
click at [69, 165] on link "Practice Questions" at bounding box center [107, 167] width 213 height 47
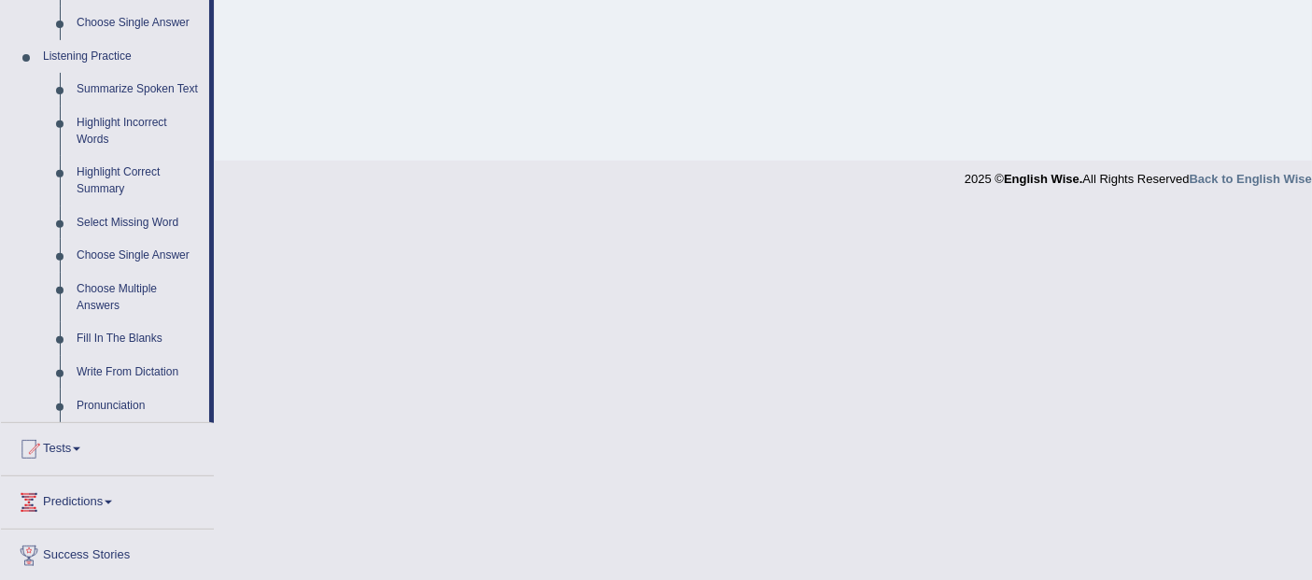
scroll to position [741, 0]
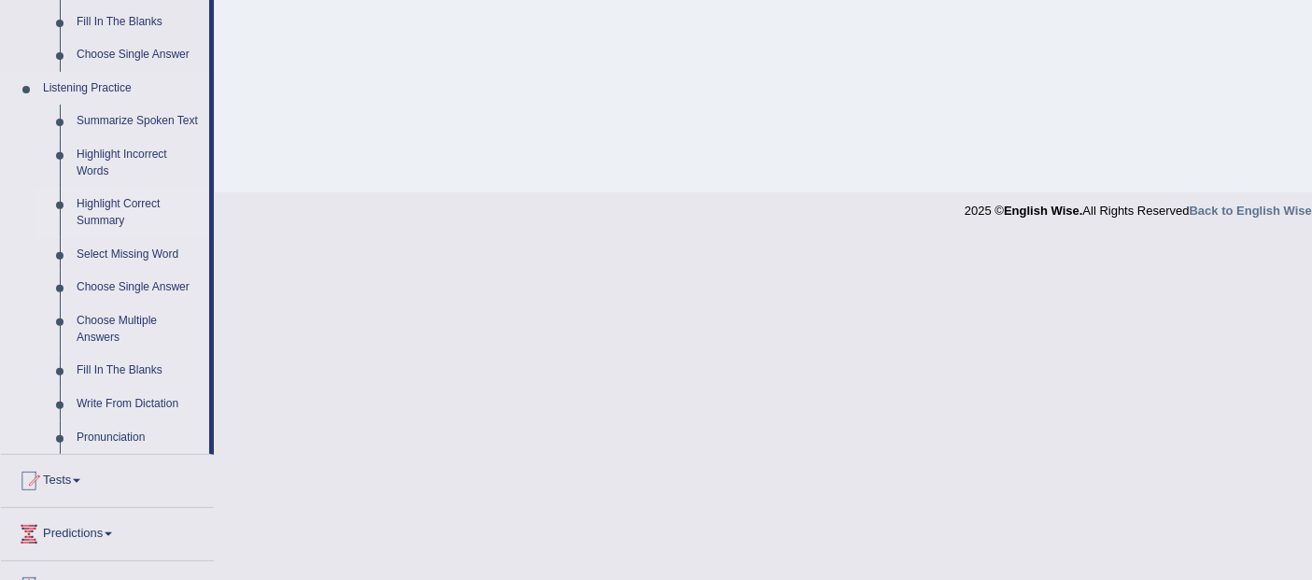
click at [112, 211] on link "Highlight Correct Summary" at bounding box center [138, 212] width 141 height 49
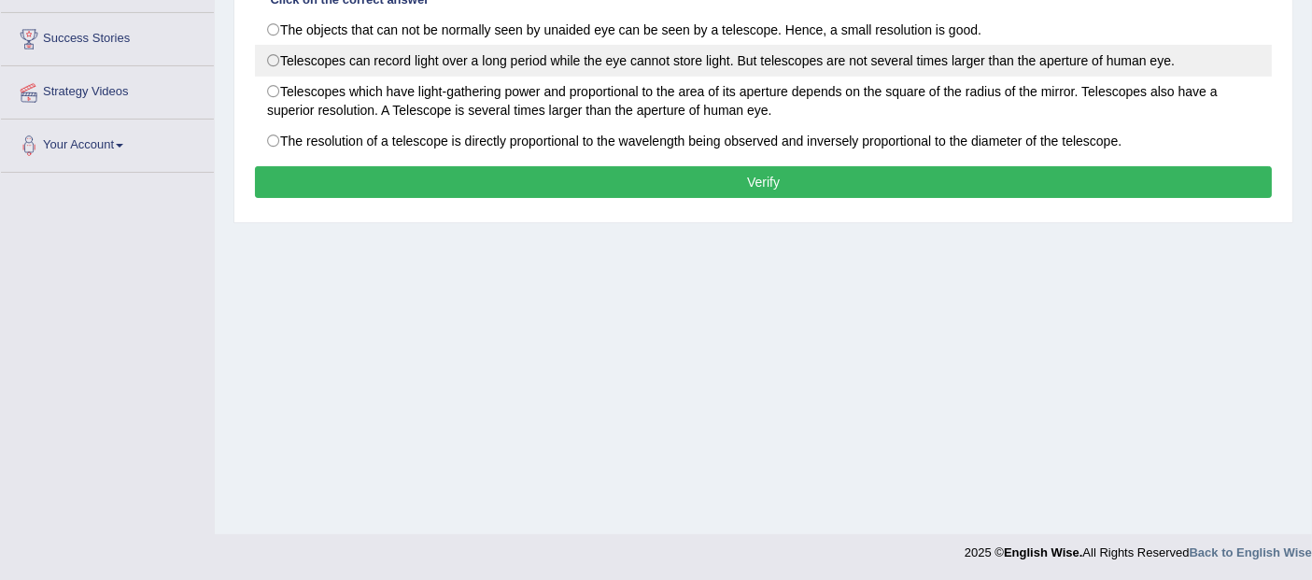
scroll to position [207, 0]
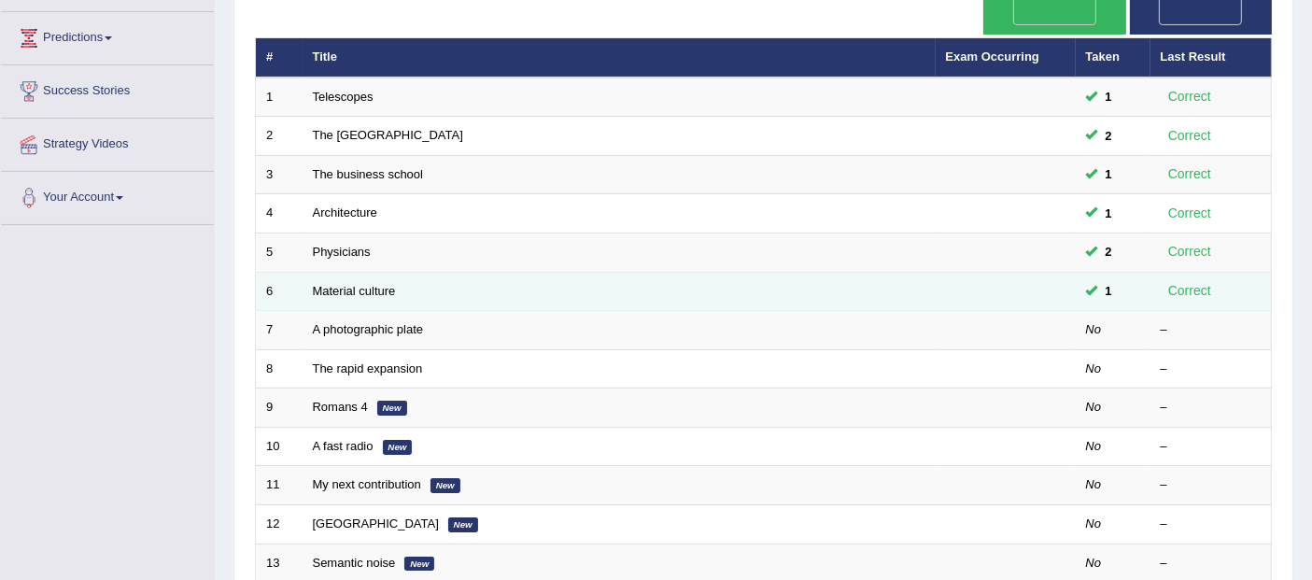
scroll to position [242, 0]
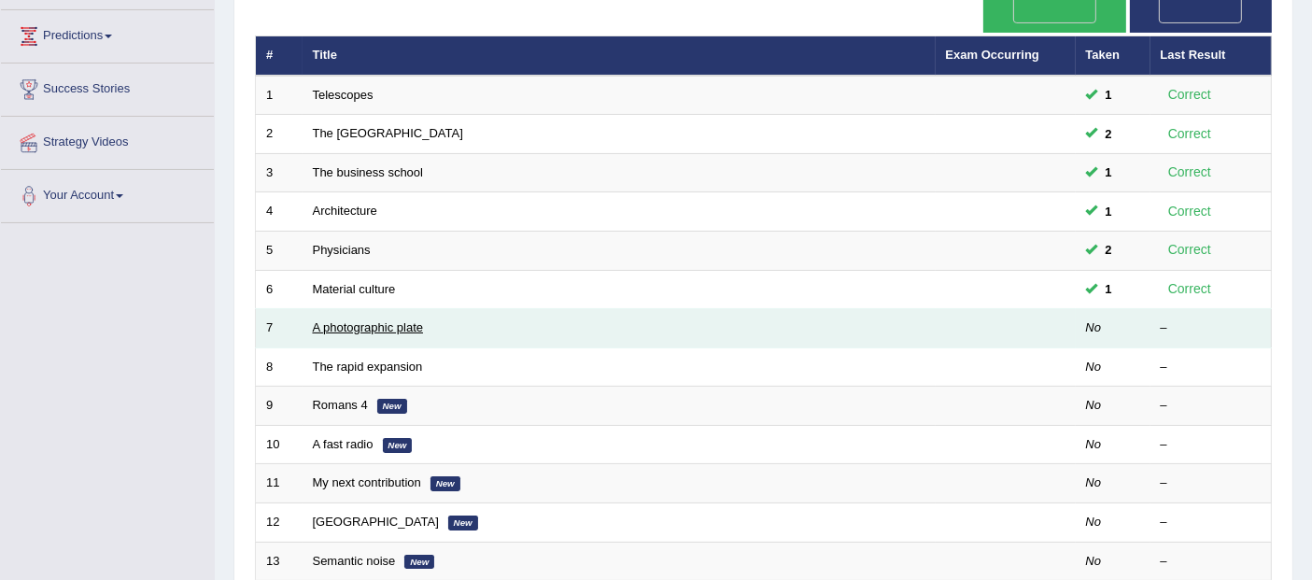
click at [389, 320] on link "A photographic plate" at bounding box center [368, 327] width 111 height 14
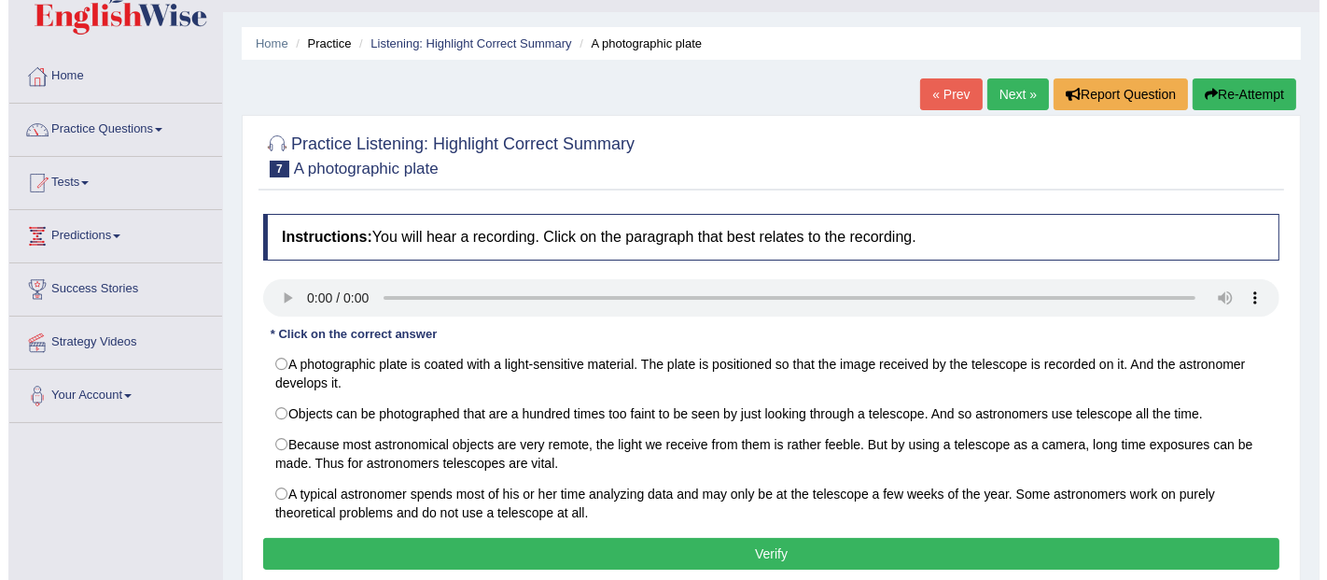
scroll to position [35, 0]
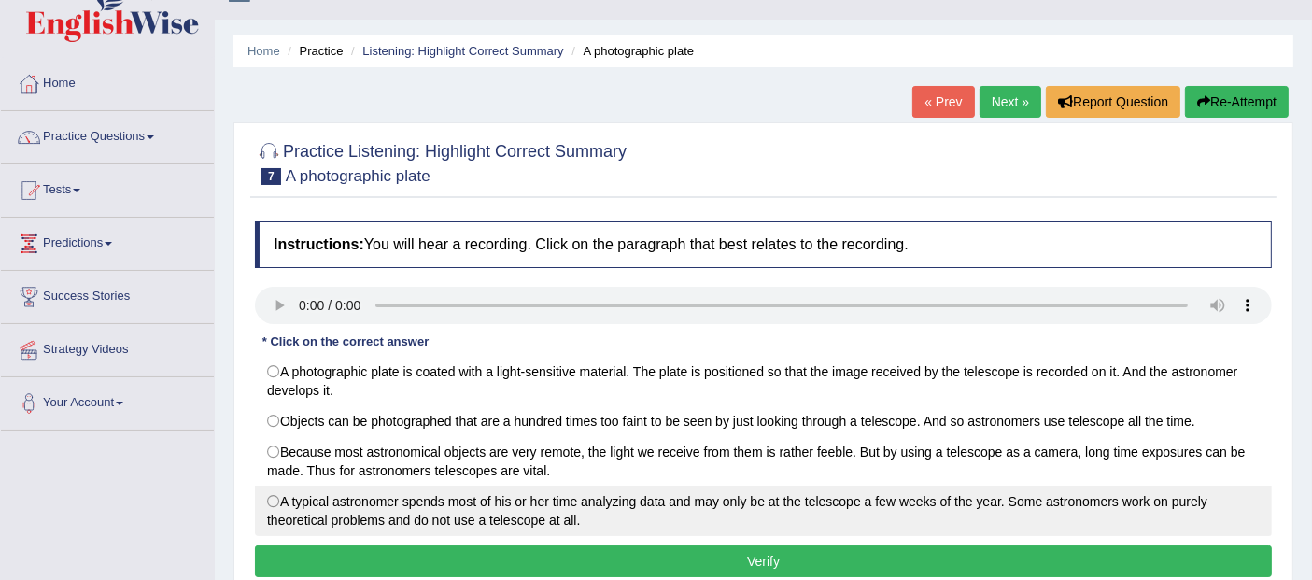
click at [569, 501] on label "A typical astronomer spends most of his or her time analyzing data and may only…" at bounding box center [763, 510] width 1017 height 50
radio input "true"
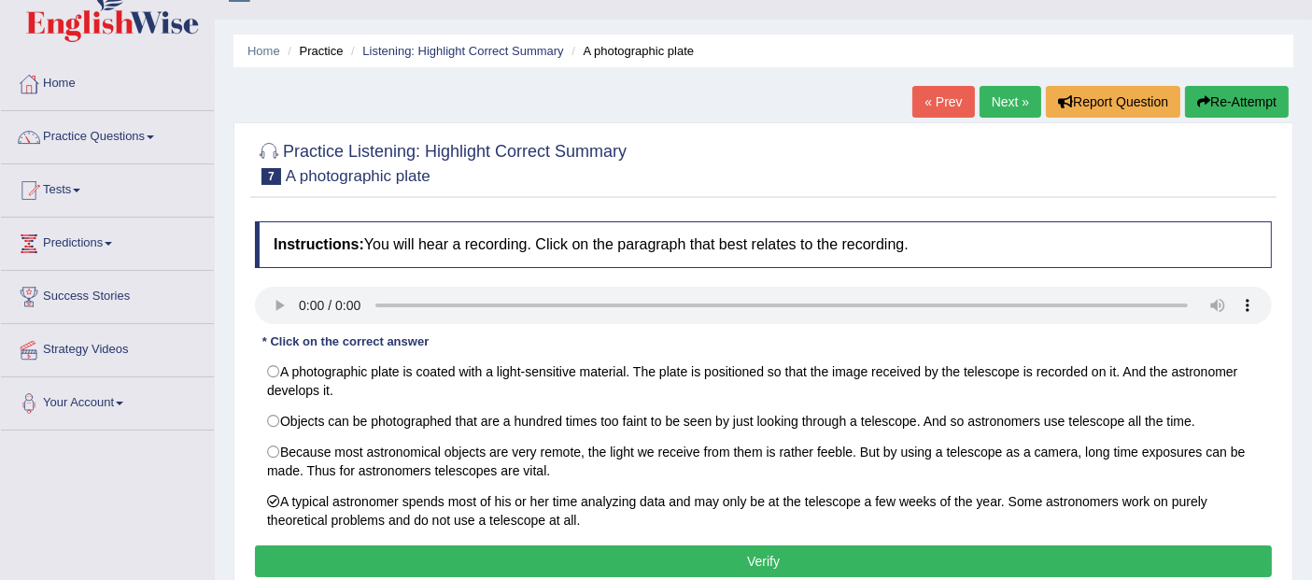
click at [725, 562] on button "Verify" at bounding box center [763, 561] width 1017 height 32
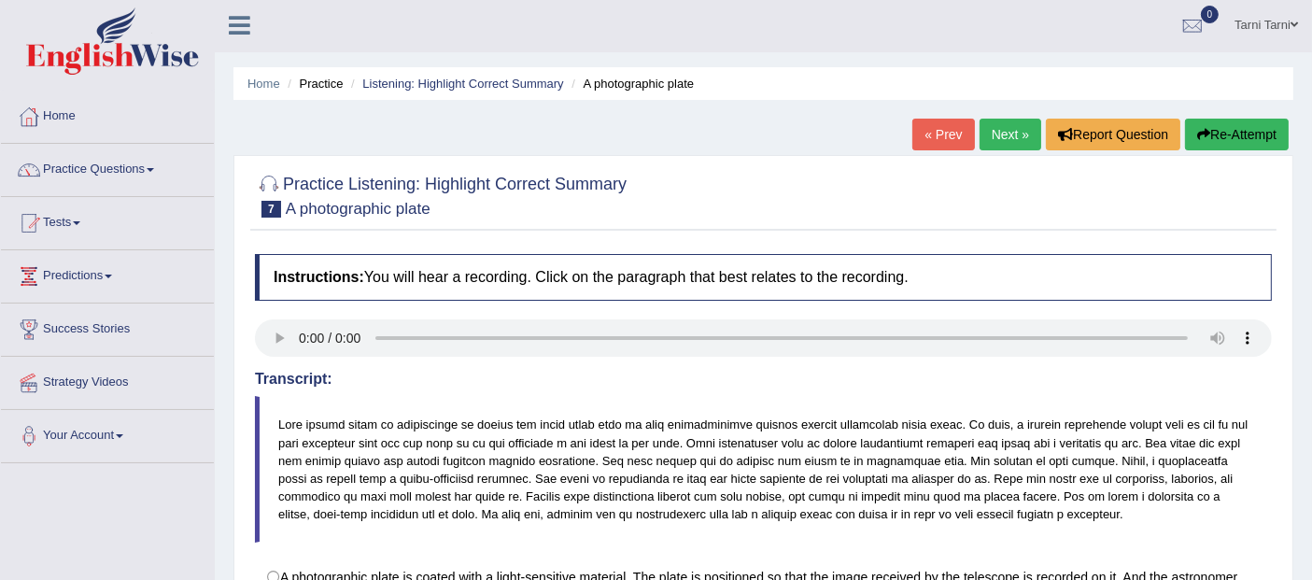
scroll to position [0, 0]
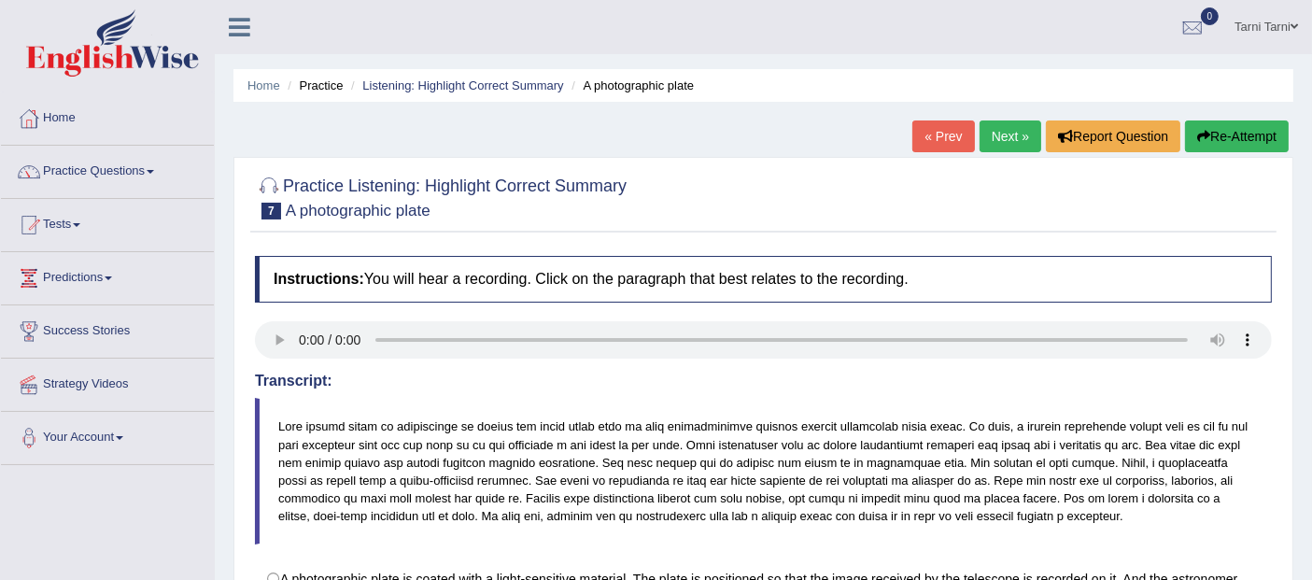
click at [1004, 133] on link "Next »" at bounding box center [1010, 136] width 62 height 32
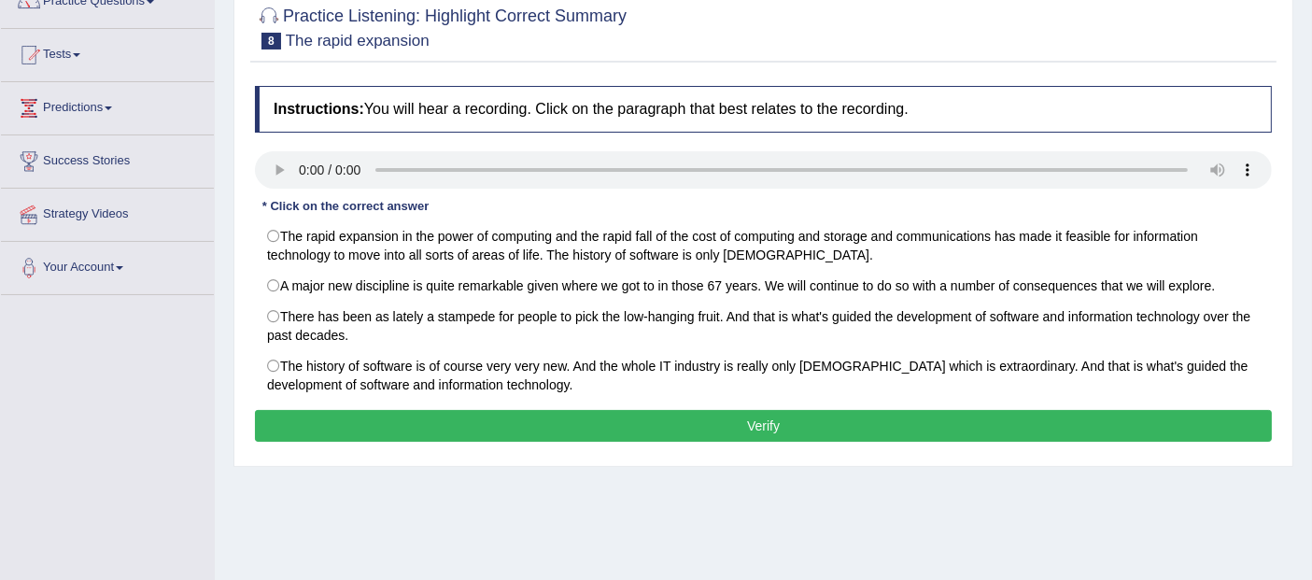
scroll to position [224, 0]
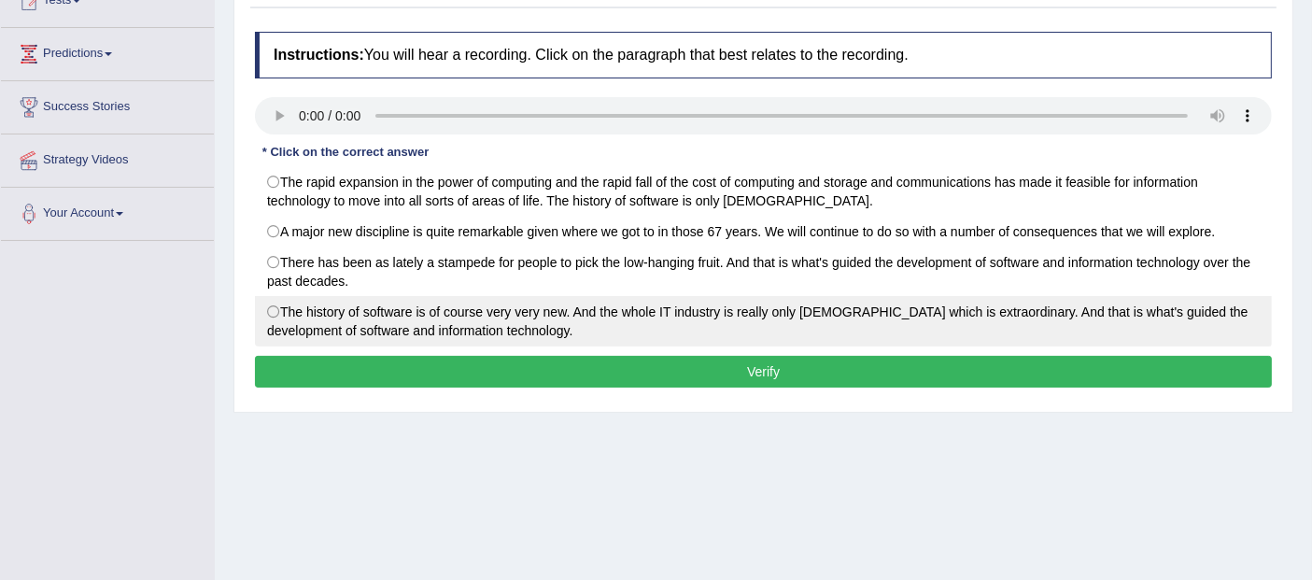
click at [504, 321] on label "The history of software is of course very very new. And the whole IT industry i…" at bounding box center [763, 321] width 1017 height 50
radio input "true"
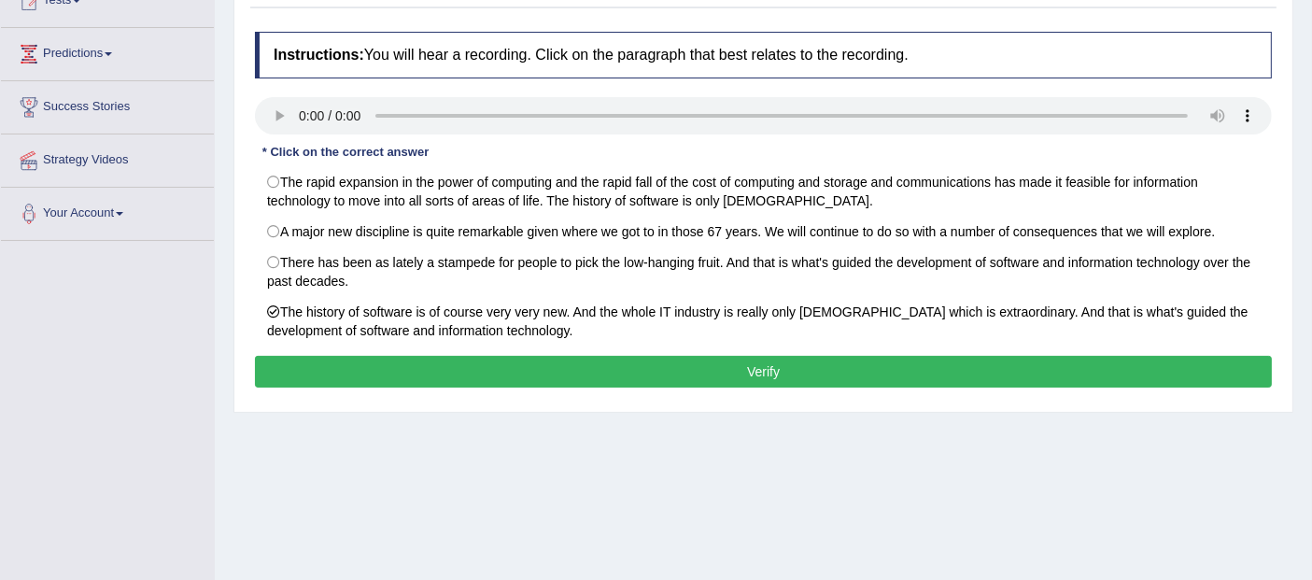
click at [525, 360] on button "Verify" at bounding box center [763, 372] width 1017 height 32
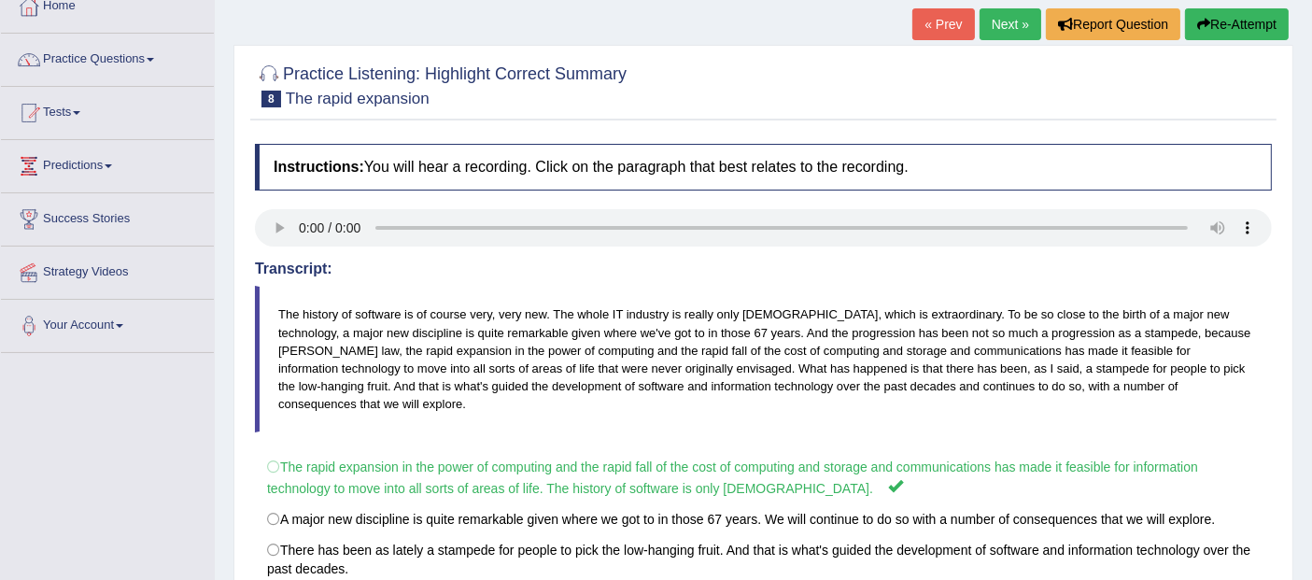
scroll to position [0, 0]
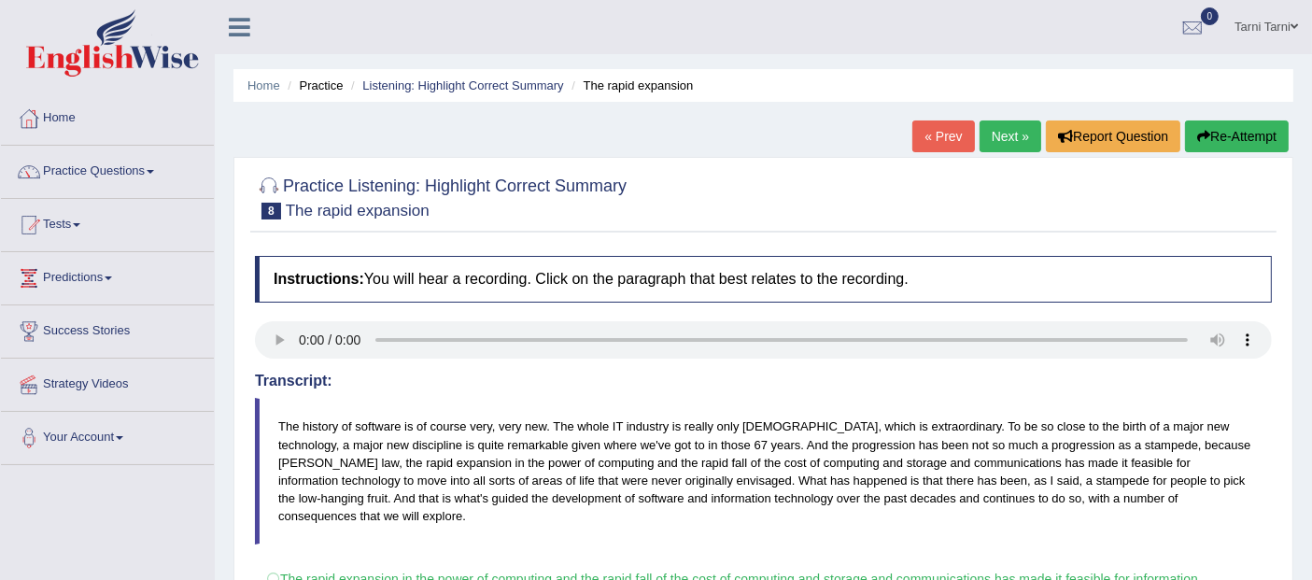
click at [1229, 142] on button "Re-Attempt" at bounding box center [1237, 136] width 104 height 32
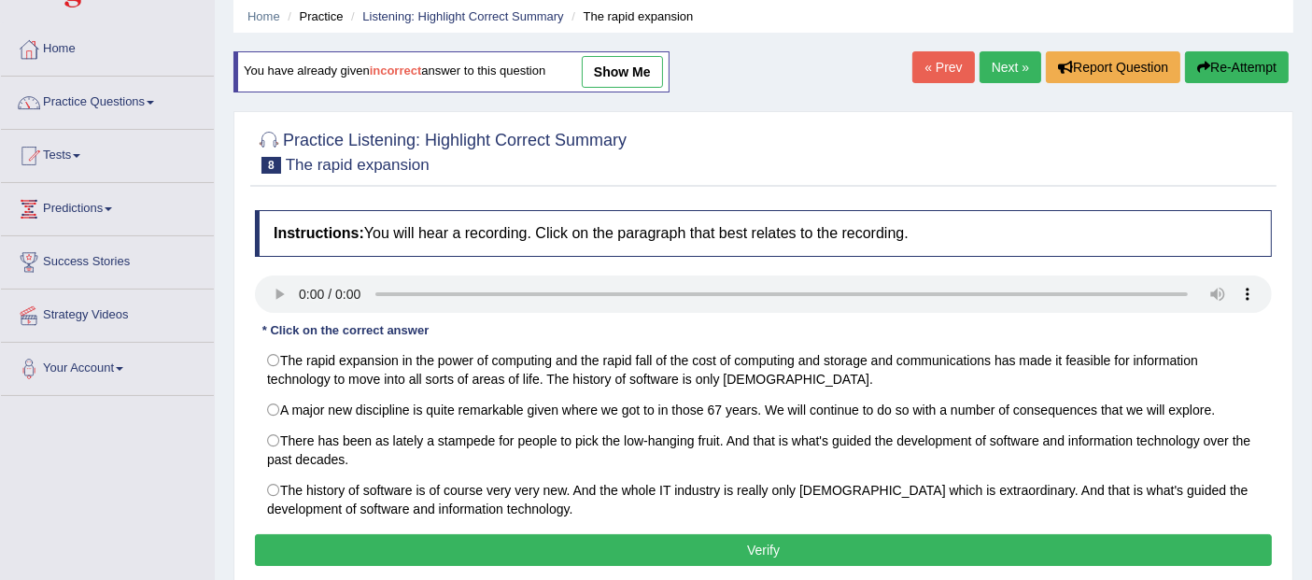
scroll to position [120, 0]
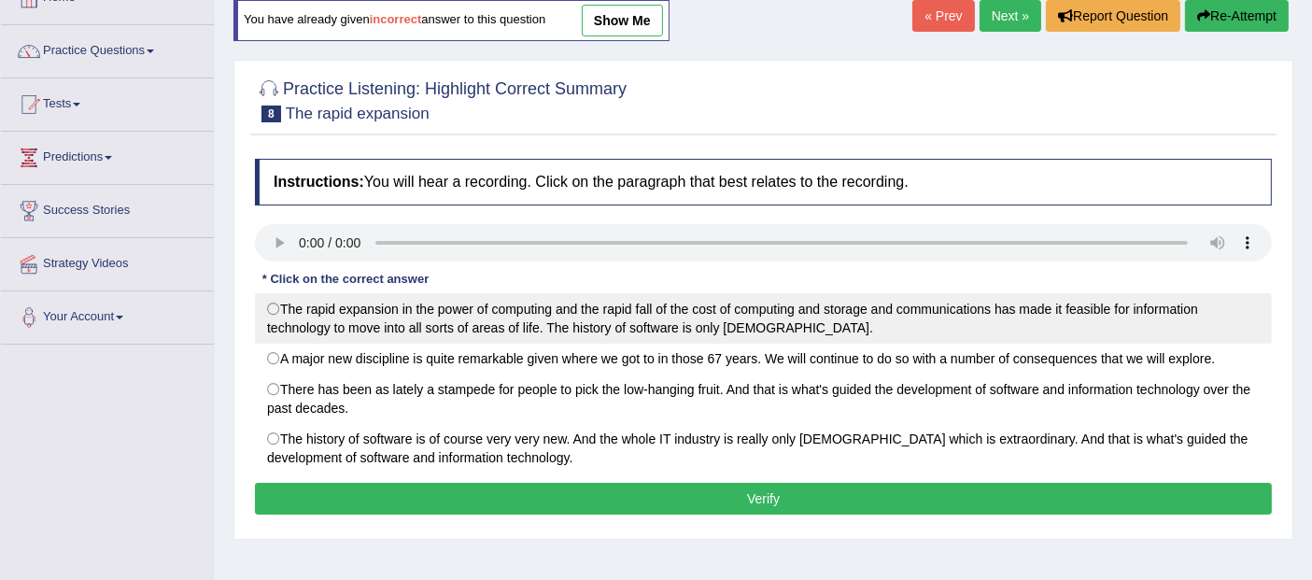
click at [554, 304] on label "The rapid expansion in the power of computing and the rapid fall of the cost of…" at bounding box center [763, 318] width 1017 height 50
radio input "true"
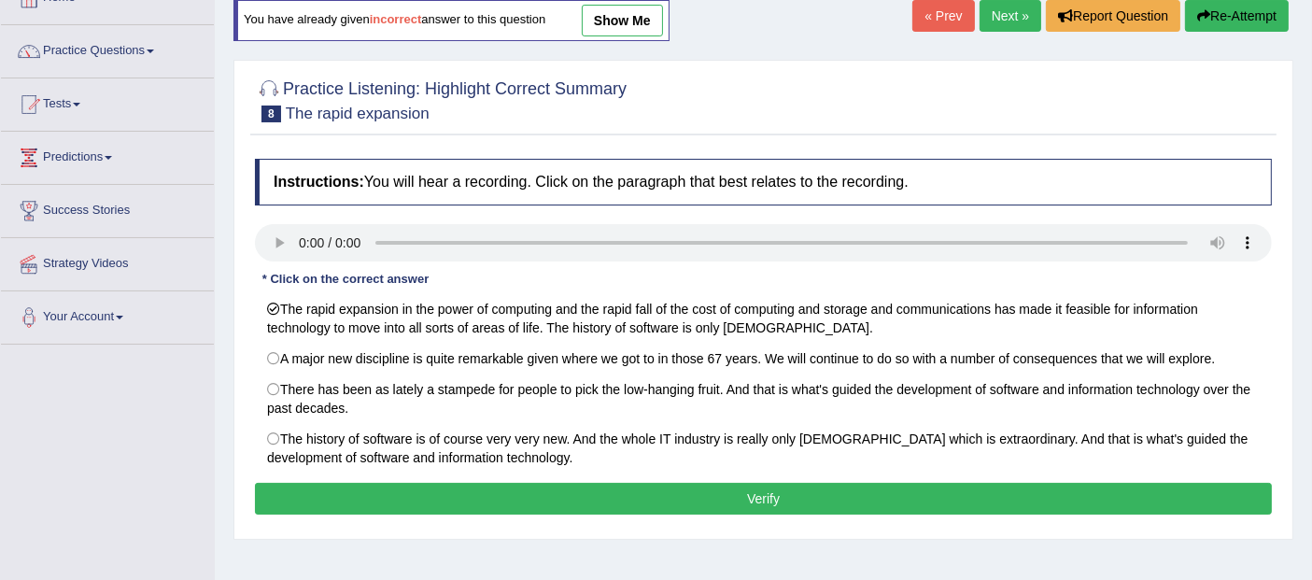
click at [717, 499] on button "Verify" at bounding box center [763, 499] width 1017 height 32
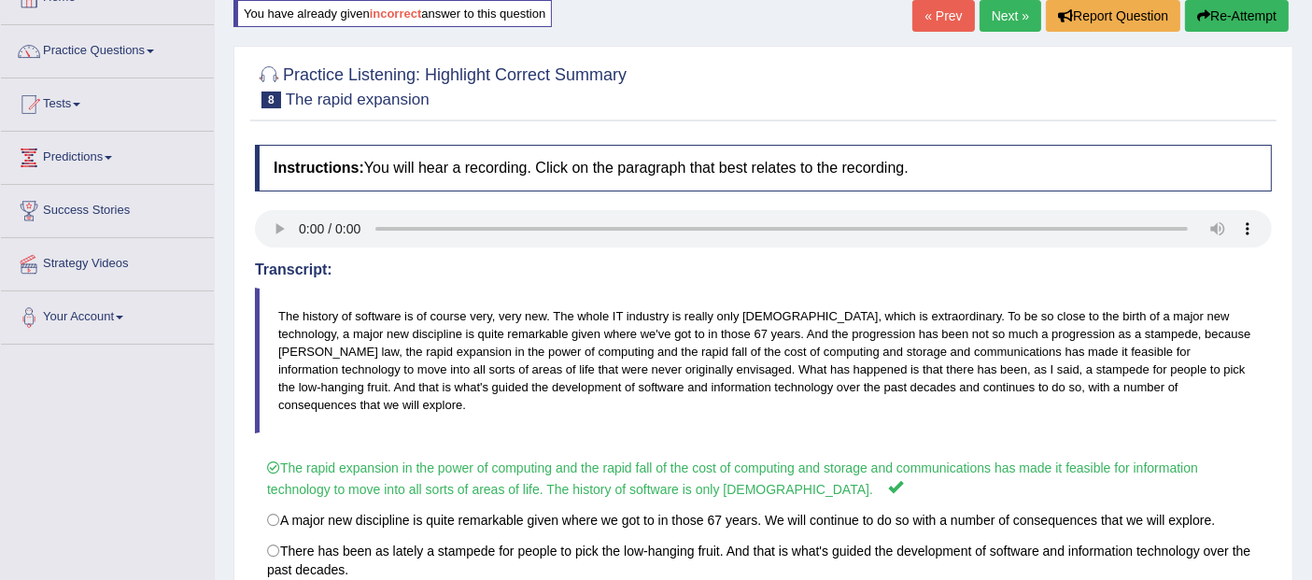
click at [1017, 9] on link "Next »" at bounding box center [1010, 16] width 62 height 32
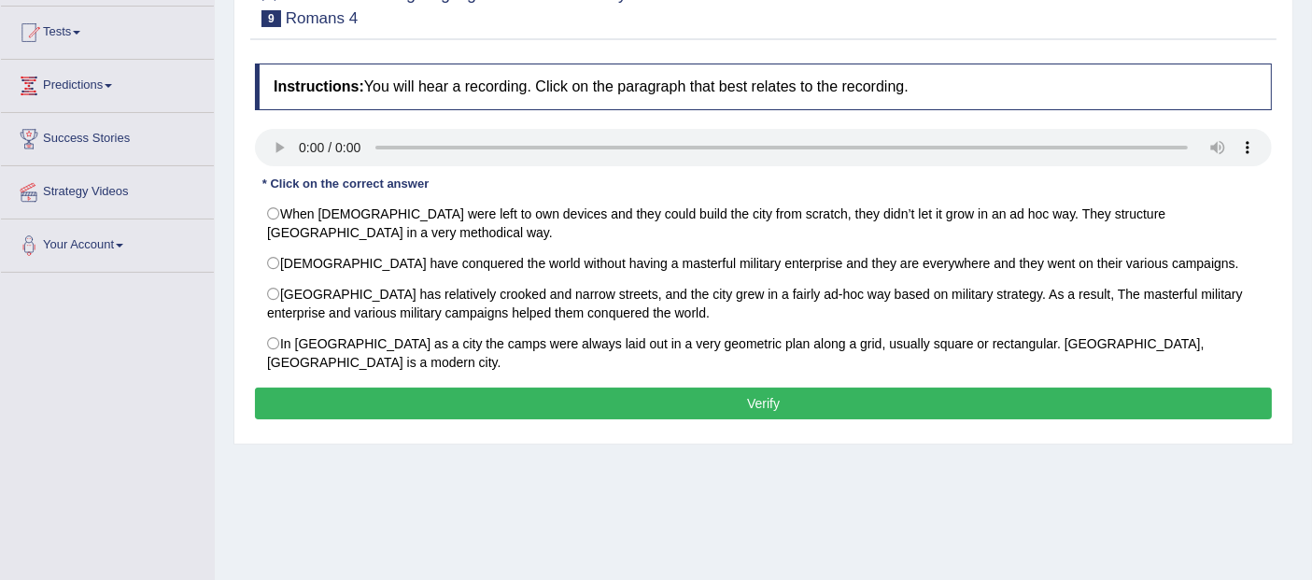
scroll to position [173, 0]
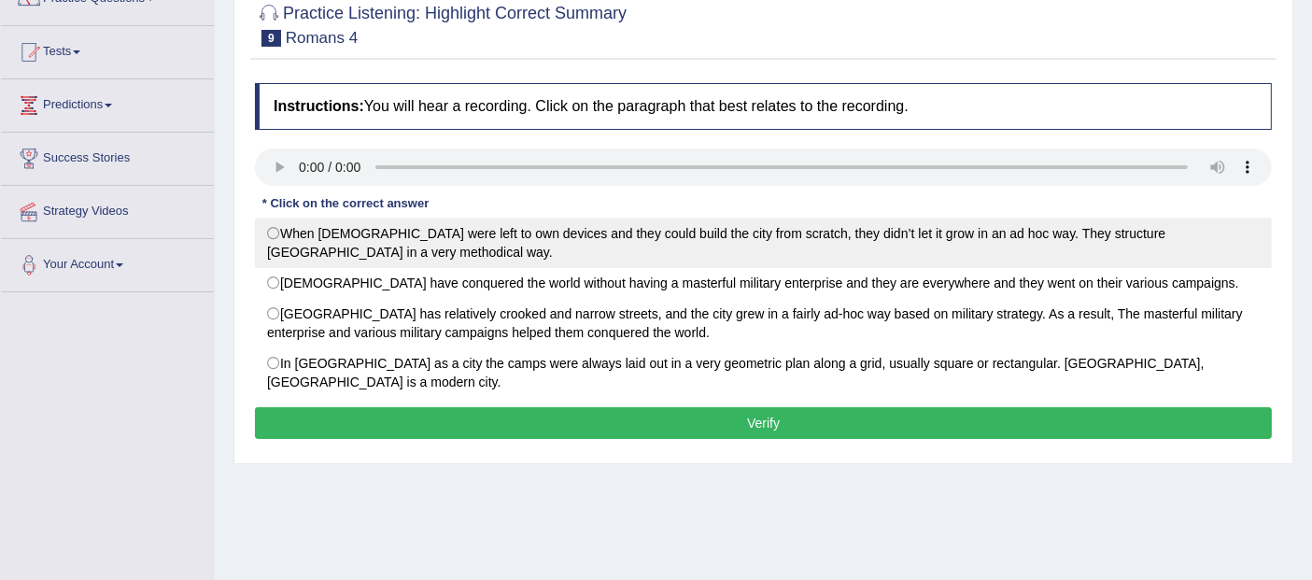
click at [573, 225] on label "When Romans were left to own devices and they could build the city from scratch…" at bounding box center [763, 242] width 1017 height 50
radio input "true"
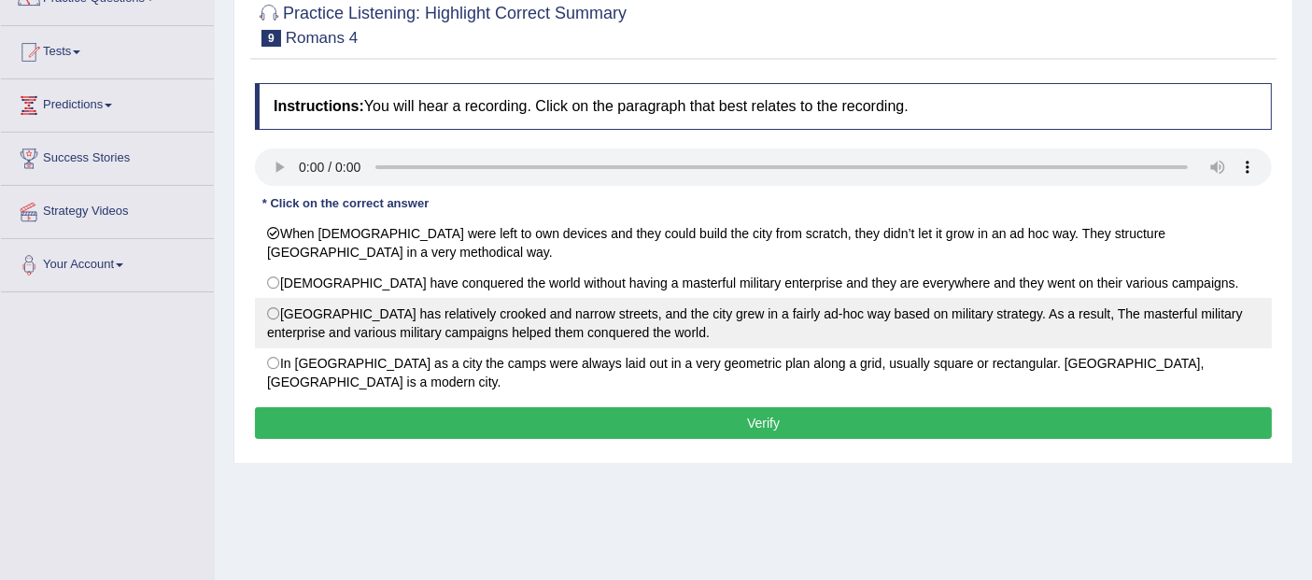
click at [635, 313] on label "Rome City has relatively crooked and narrow streets, and the city grew in a fai…" at bounding box center [763, 323] width 1017 height 50
radio input "true"
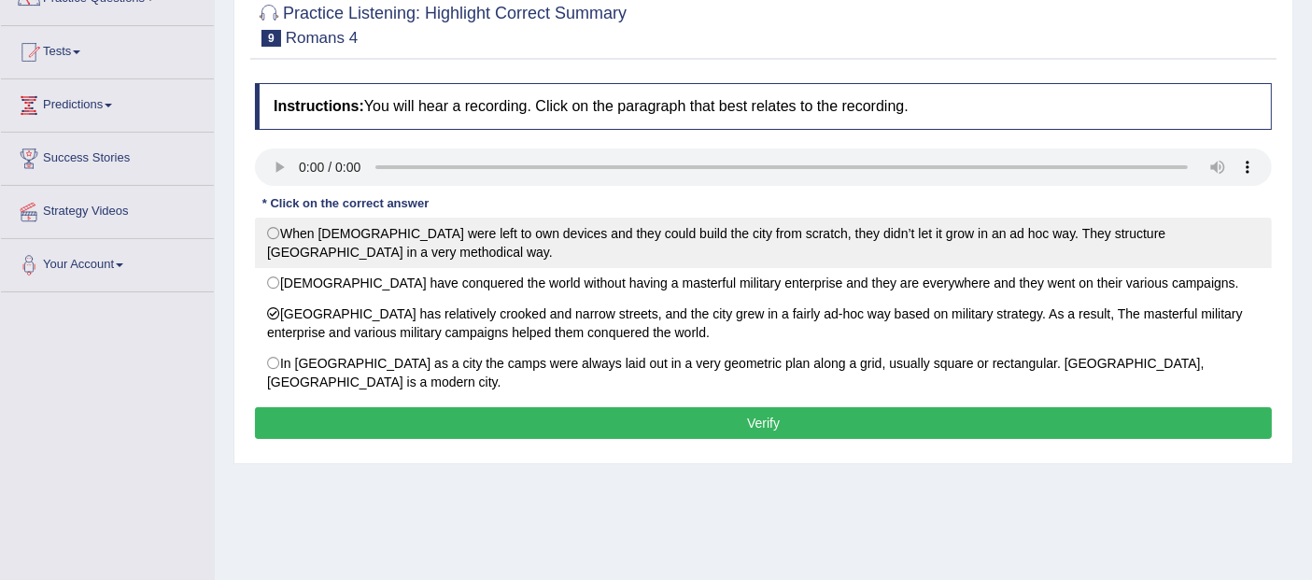
click at [638, 237] on label "When Romans were left to own devices and they could build the city from scratch…" at bounding box center [763, 242] width 1017 height 50
radio input "true"
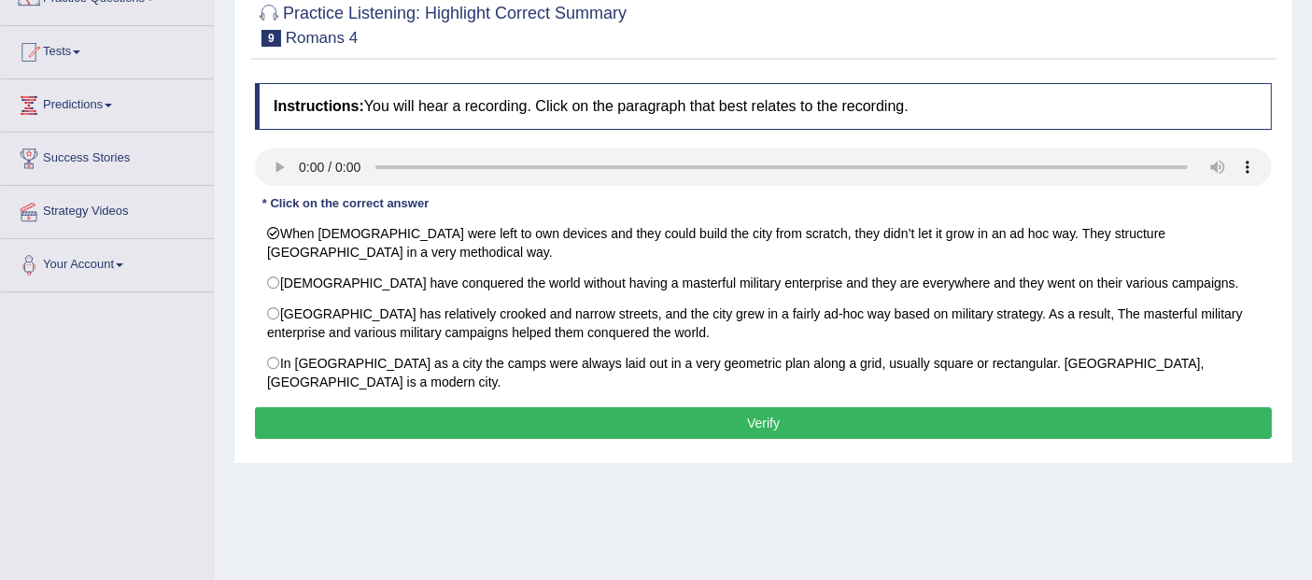
click at [707, 407] on button "Verify" at bounding box center [763, 423] width 1017 height 32
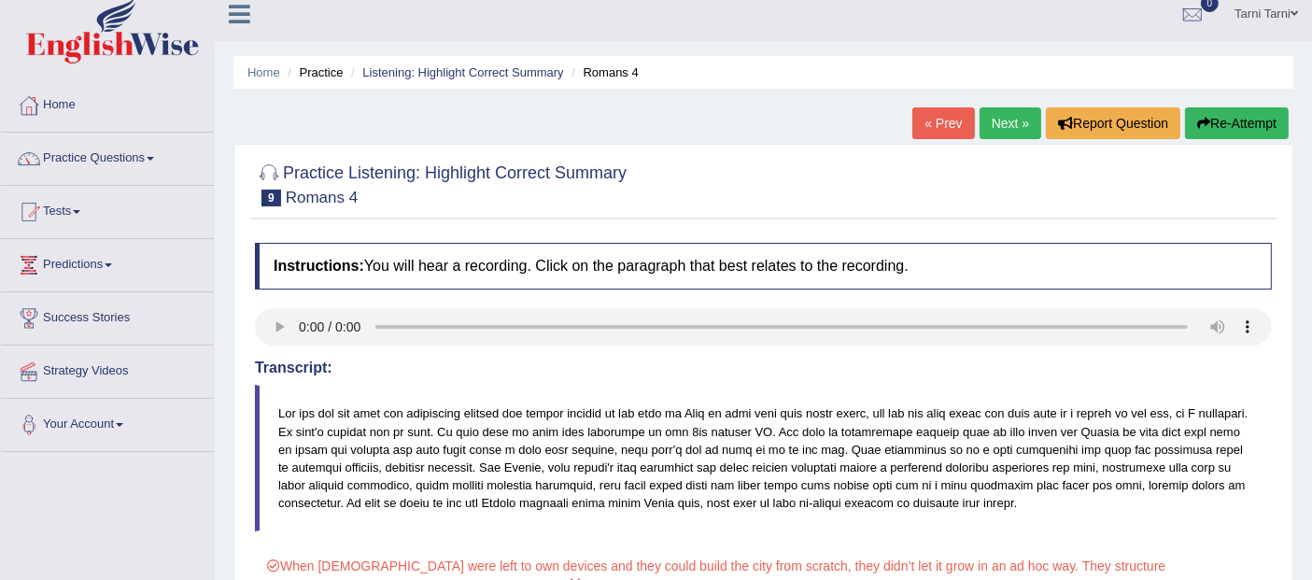
scroll to position [0, 0]
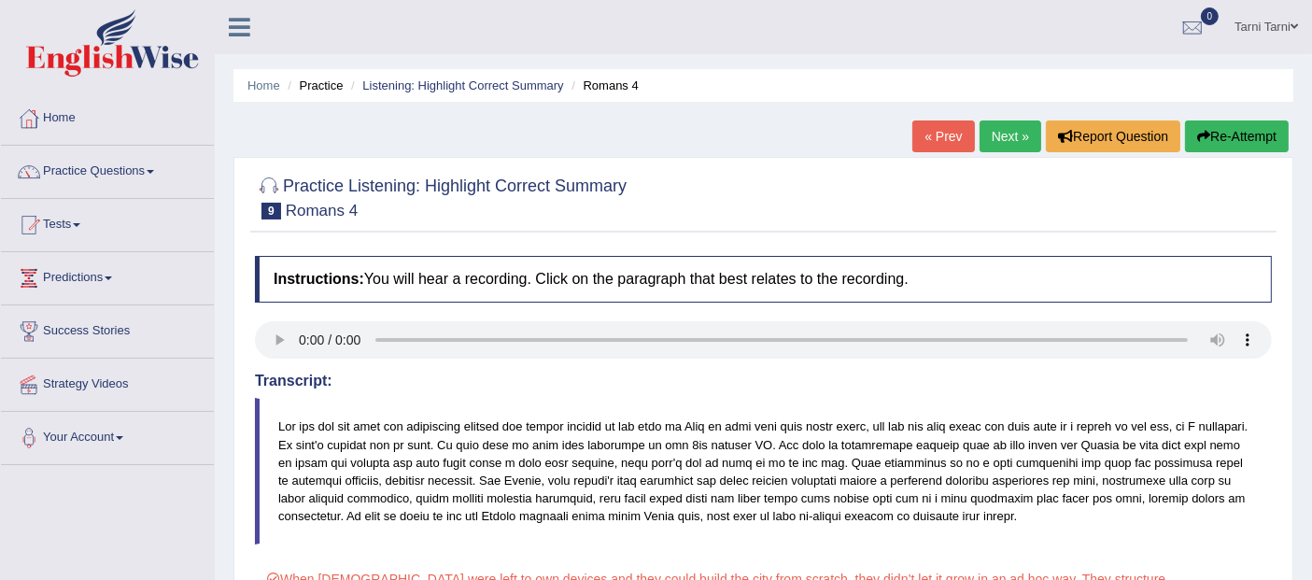
click at [1015, 137] on link "Next »" at bounding box center [1010, 136] width 62 height 32
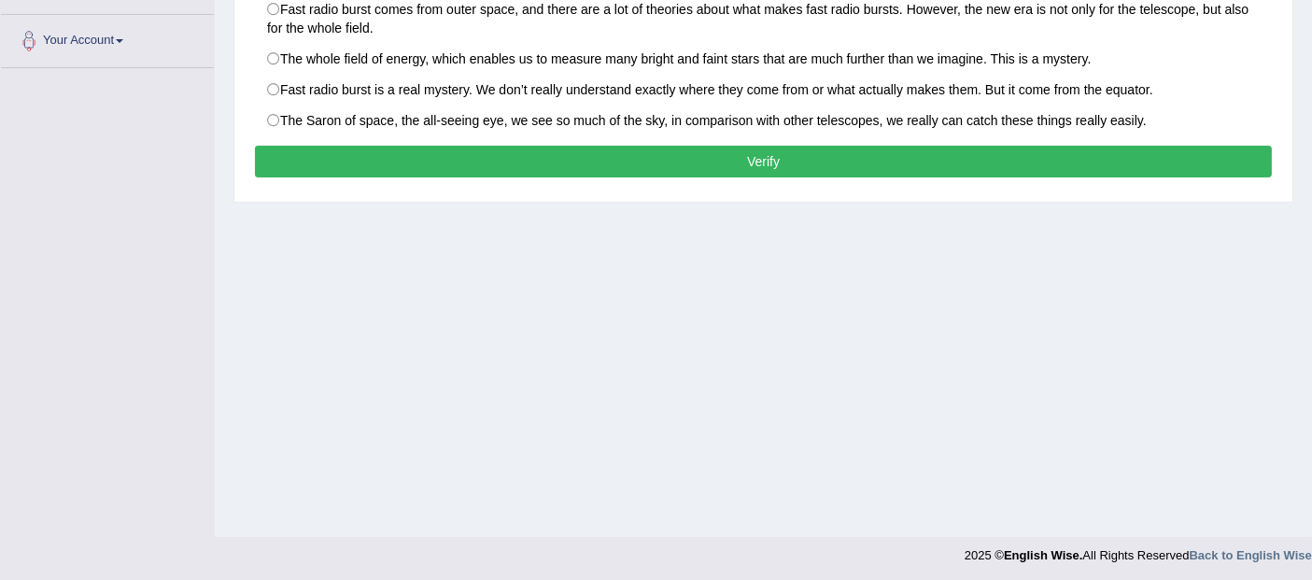
scroll to position [104, 0]
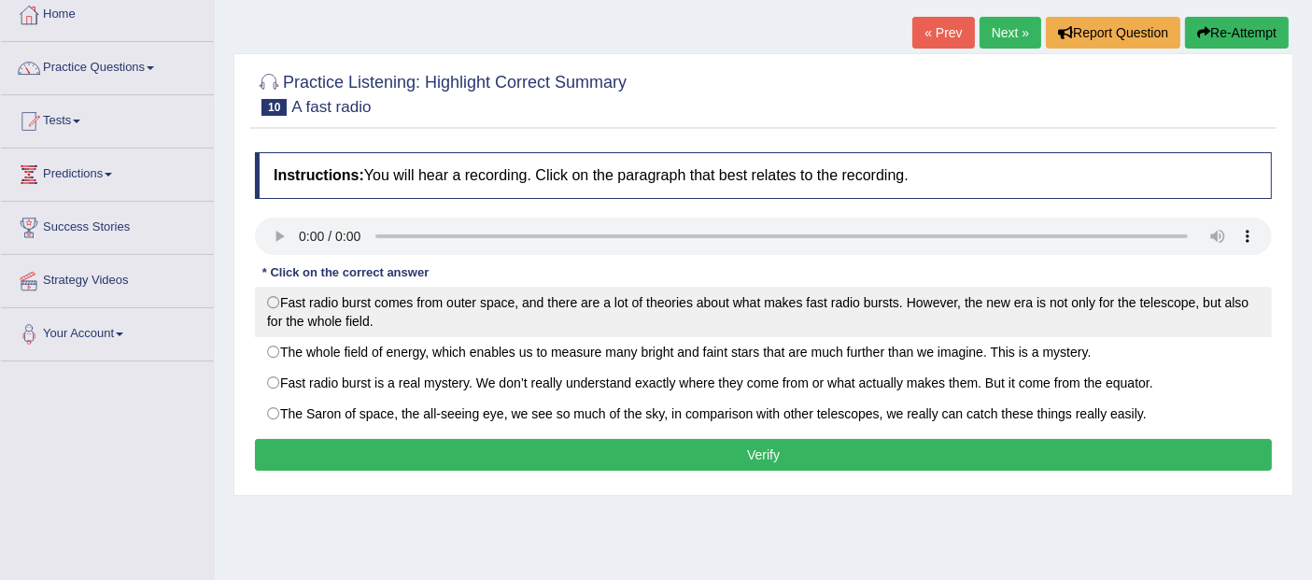
click at [795, 313] on label "Fast radio burst comes from outer space, and there are a lot of theories about …" at bounding box center [763, 312] width 1017 height 50
radio input "true"
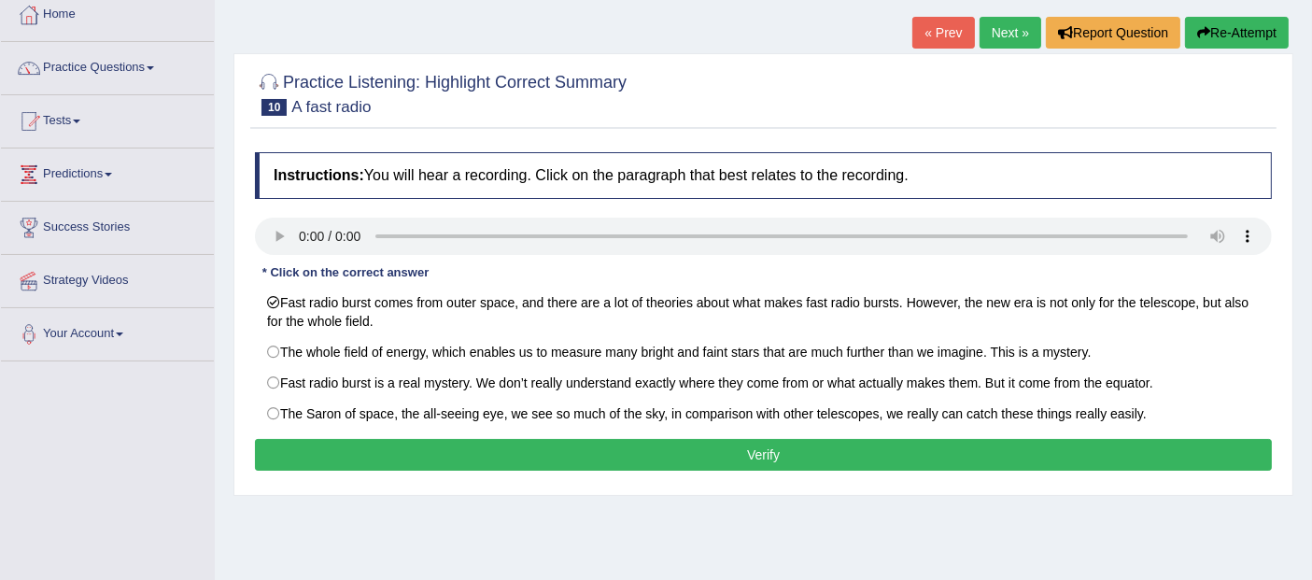
click at [711, 446] on button "Verify" at bounding box center [763, 455] width 1017 height 32
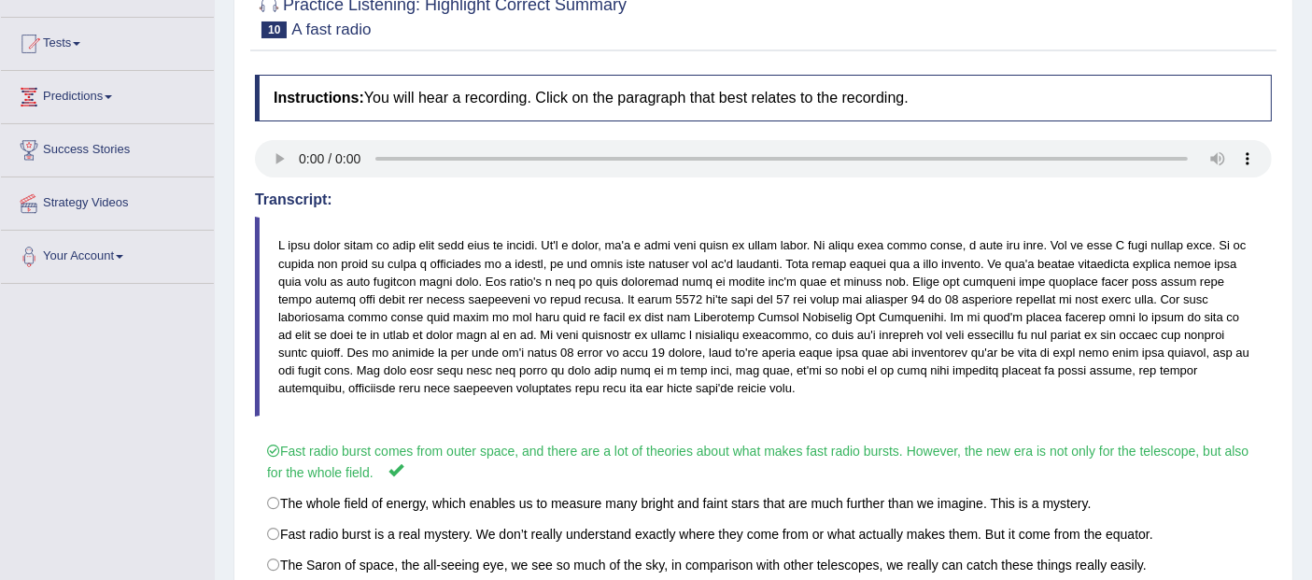
scroll to position [0, 0]
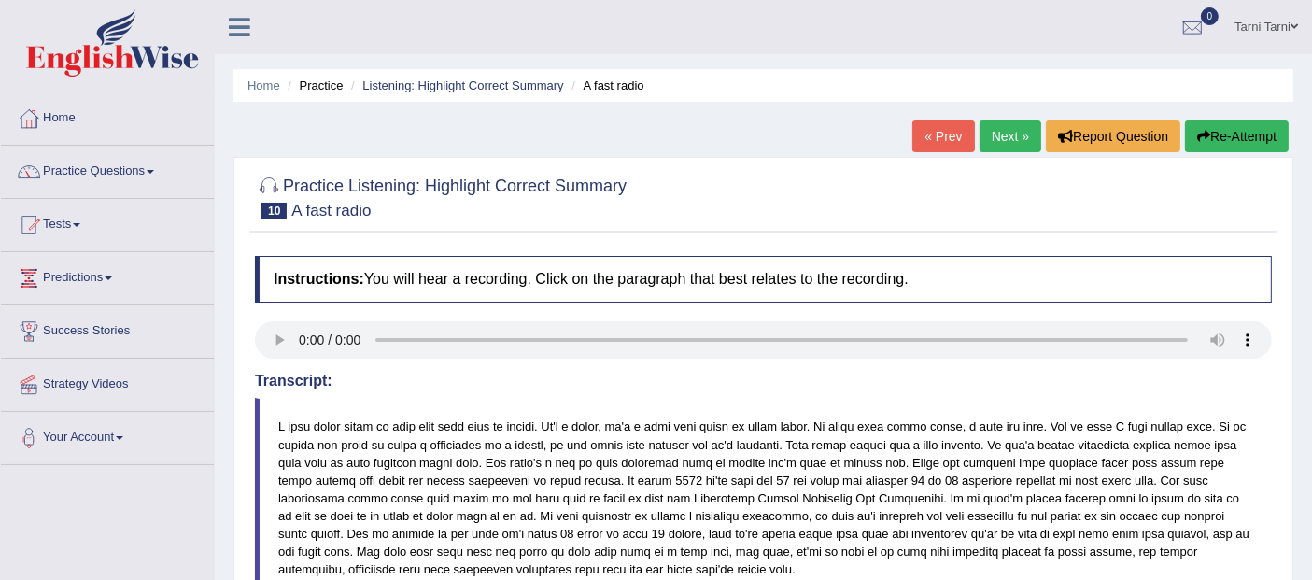
click at [992, 119] on div "Home Practice Listening: Highlight Correct Summary A fast radio « Prev Next » R…" at bounding box center [763, 466] width 1097 height 933
click at [994, 142] on link "Next »" at bounding box center [1010, 136] width 62 height 32
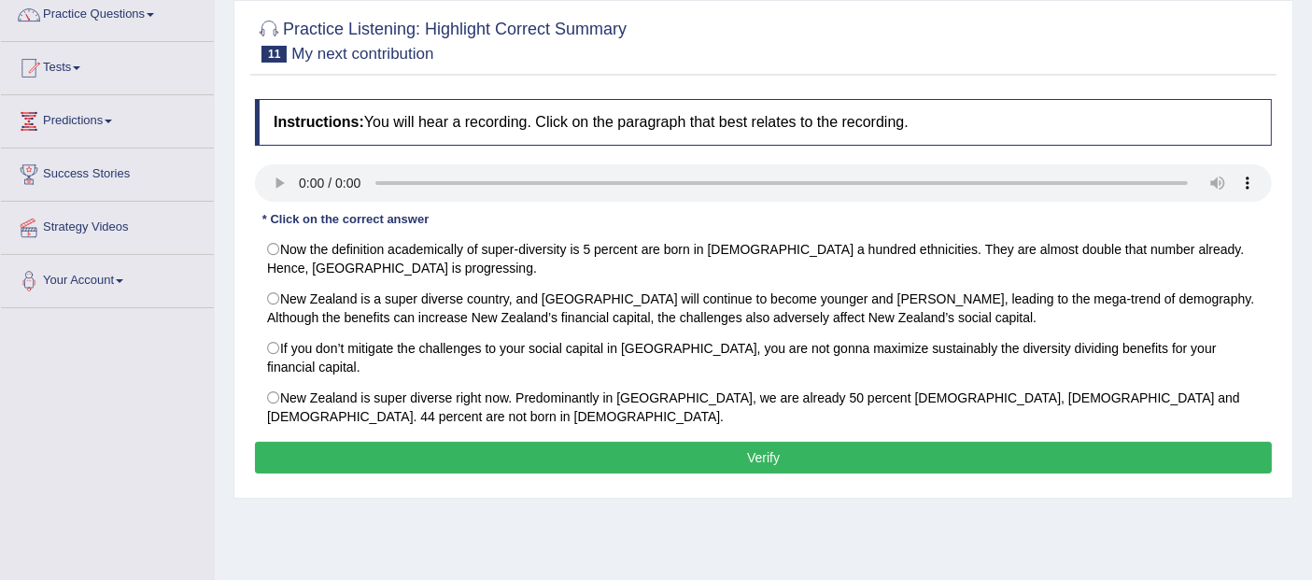
scroll to position [138, 0]
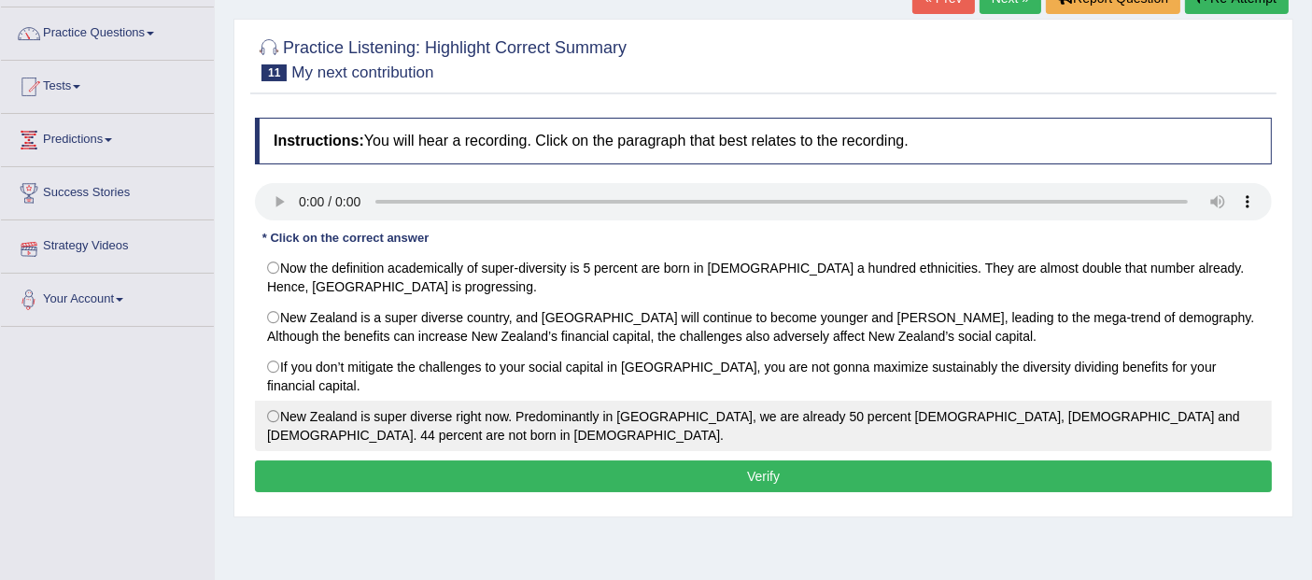
click at [324, 410] on label "New Zealand is super diverse right now. Predominantly in [GEOGRAPHIC_DATA], we …" at bounding box center [763, 425] width 1017 height 50
radio input "true"
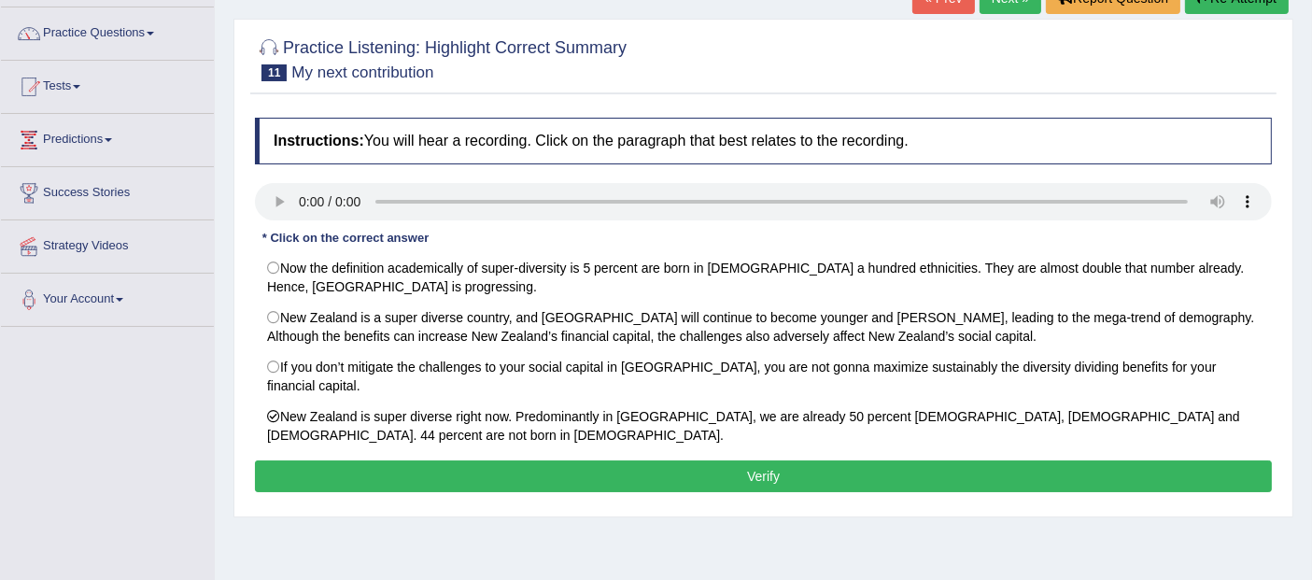
click at [354, 460] on button "Verify" at bounding box center [763, 476] width 1017 height 32
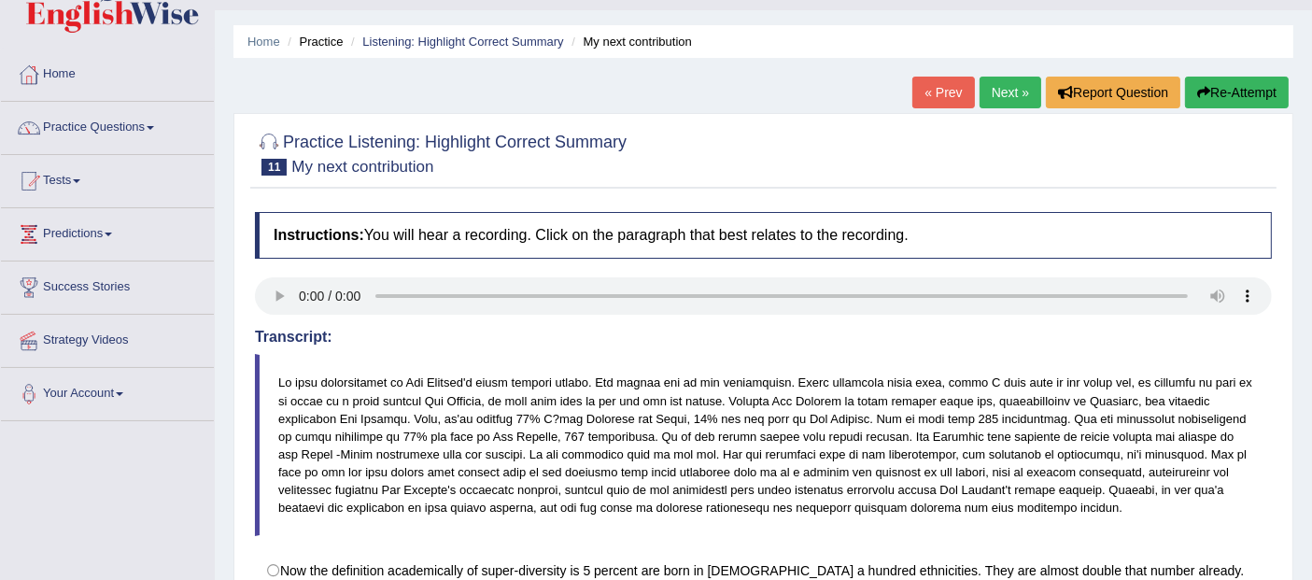
scroll to position [0, 0]
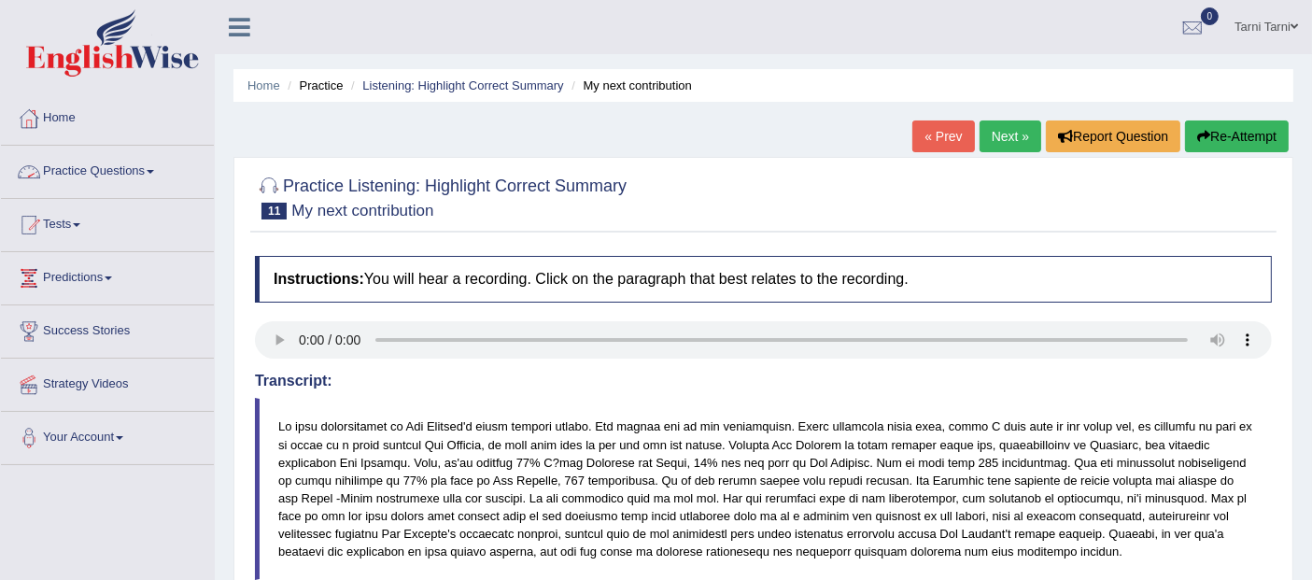
click at [116, 167] on link "Practice Questions" at bounding box center [107, 169] width 213 height 47
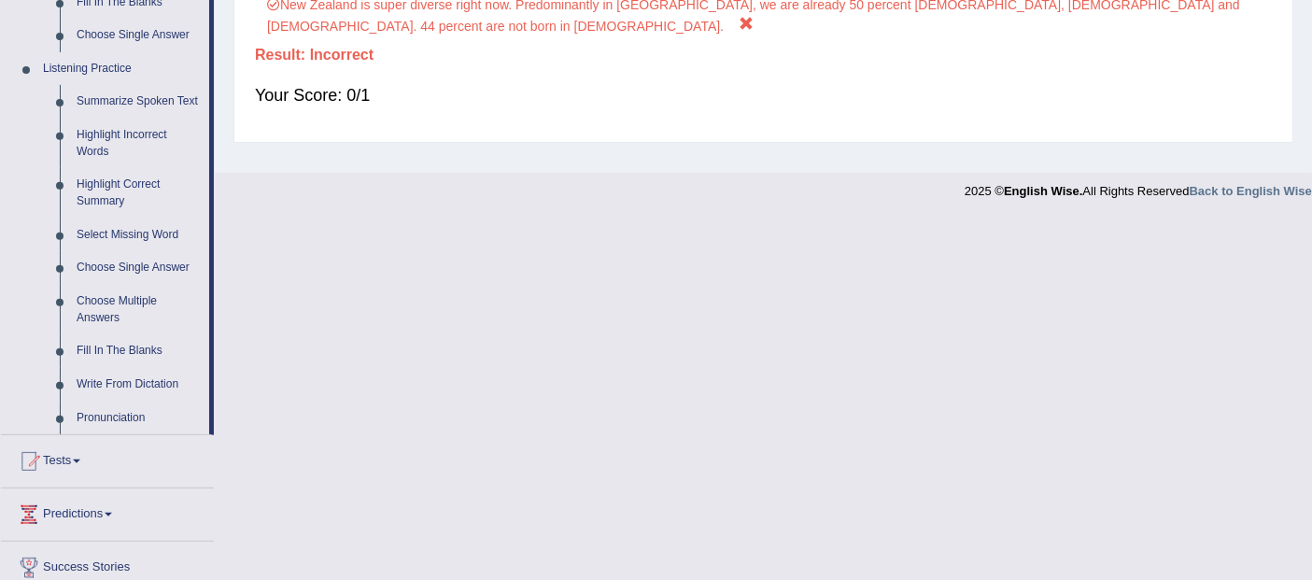
scroll to position [760, 0]
click at [144, 232] on link "Select Missing Word" at bounding box center [138, 236] width 141 height 34
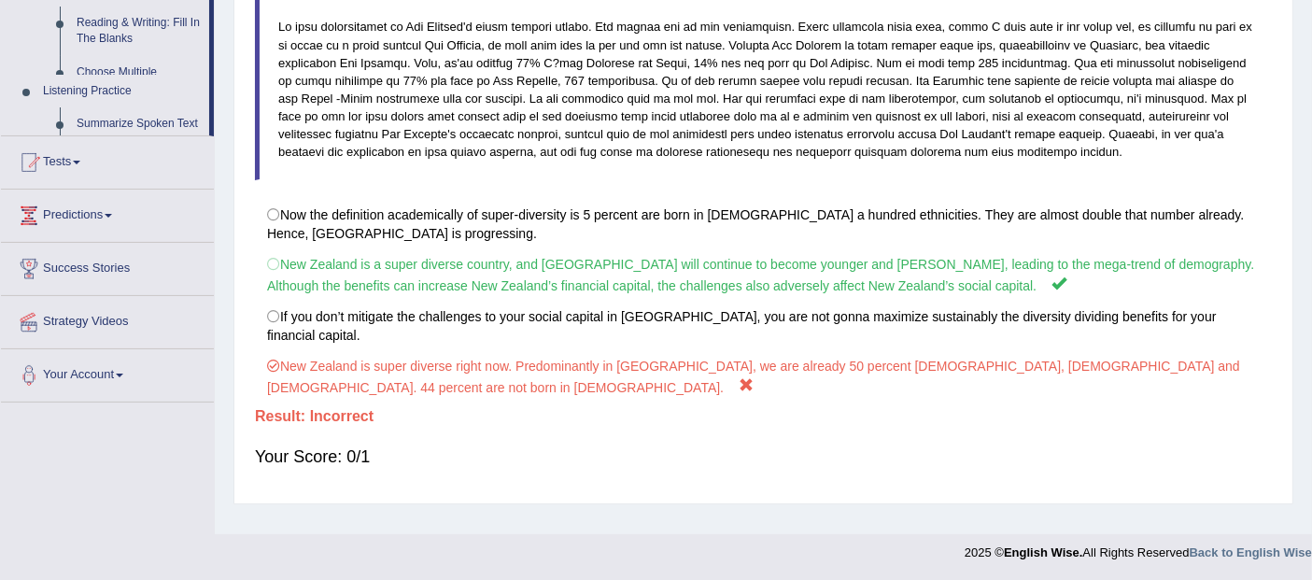
scroll to position [235, 0]
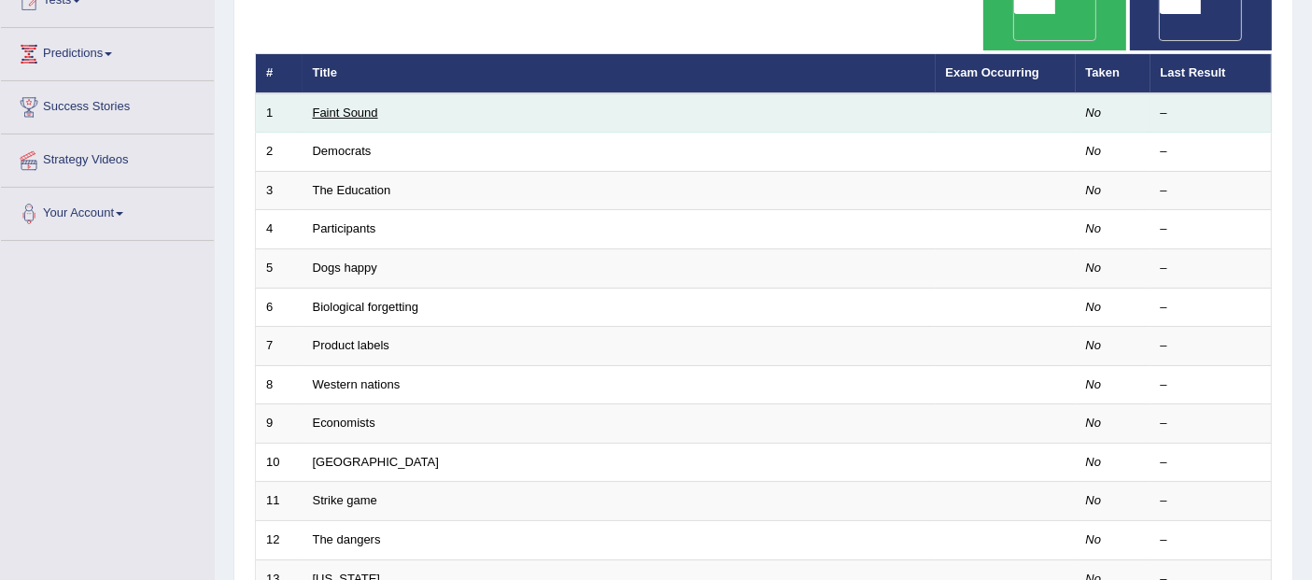
click at [347, 105] on link "Faint Sound" at bounding box center [345, 112] width 65 height 14
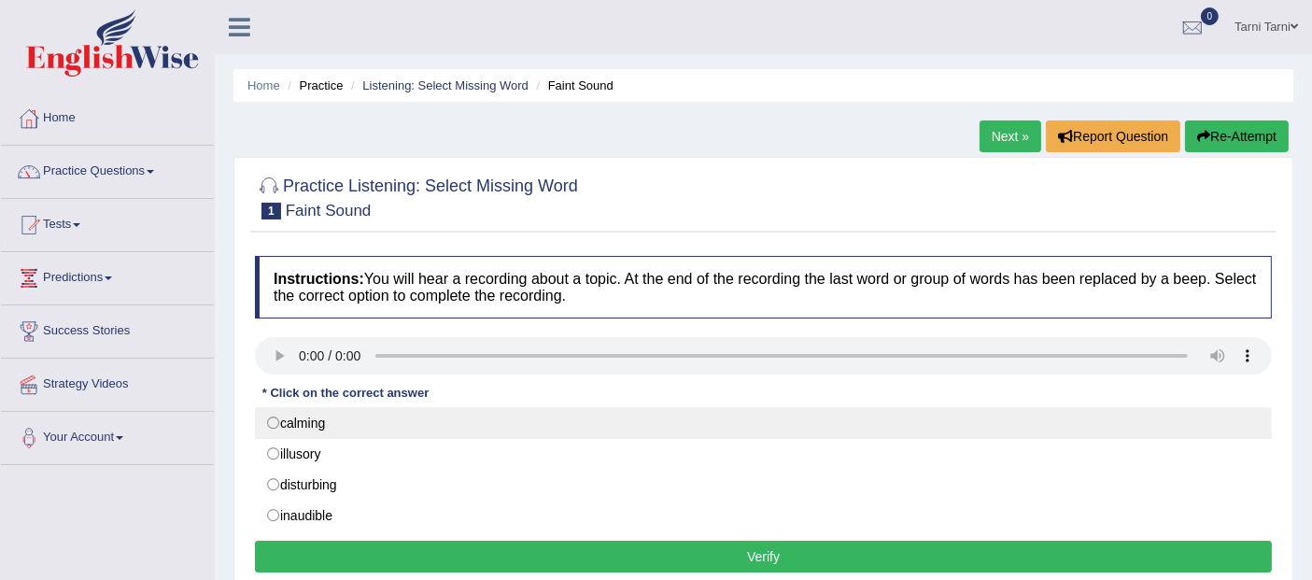
click at [330, 412] on label "calming" at bounding box center [763, 423] width 1017 height 32
radio input "true"
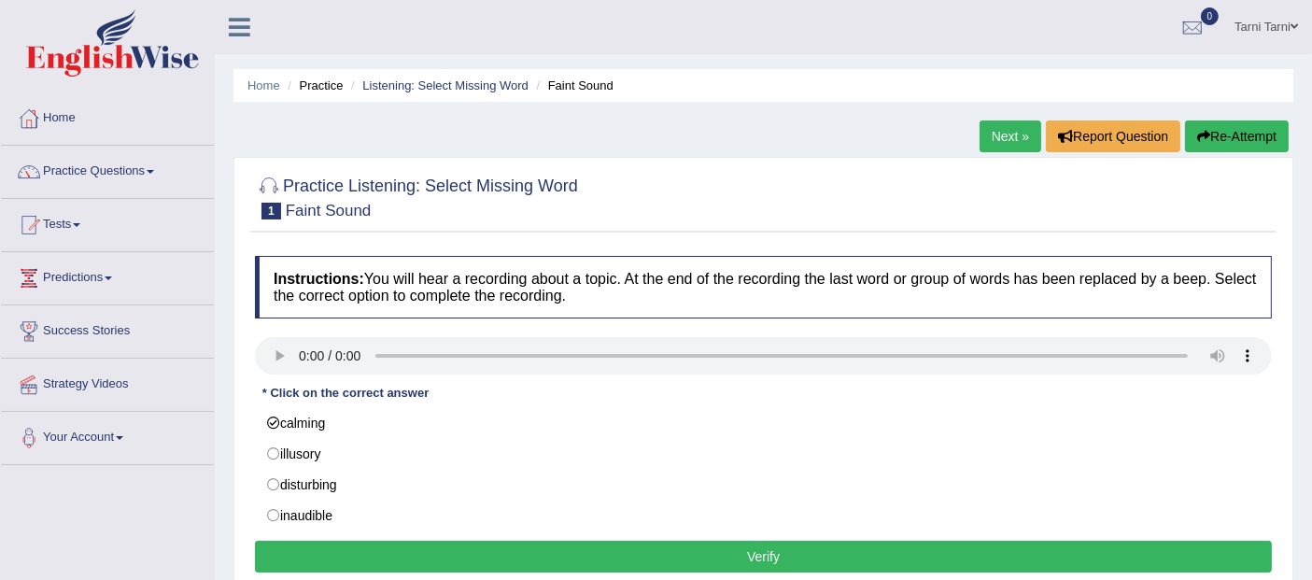
click at [397, 540] on button "Verify" at bounding box center [763, 556] width 1017 height 32
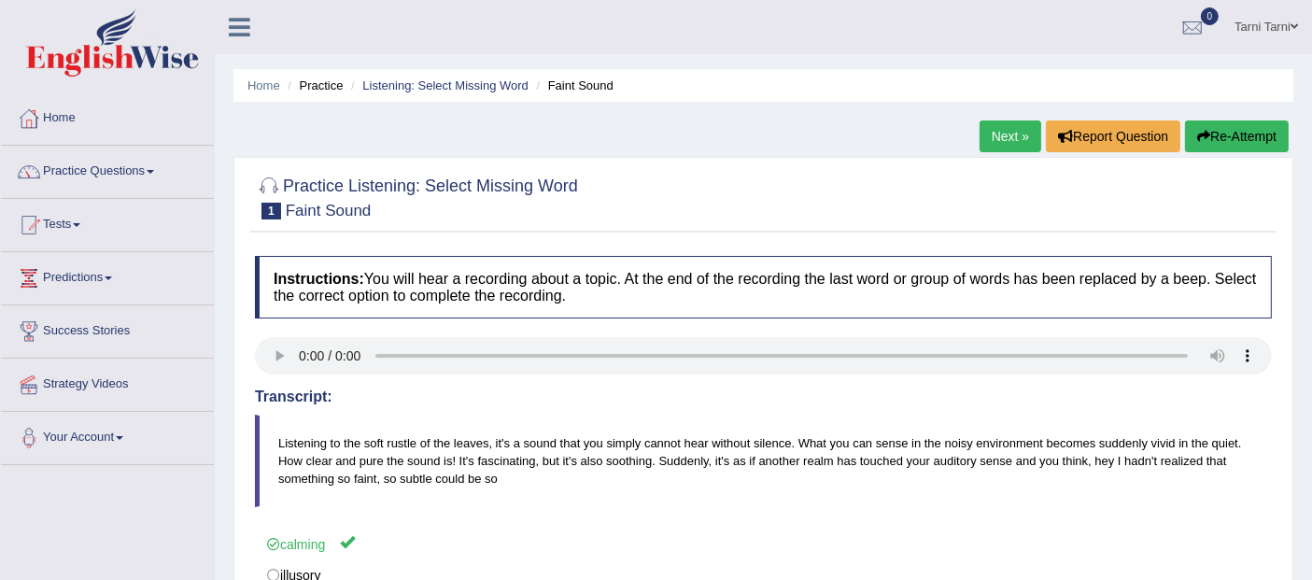
click at [1000, 138] on link "Next »" at bounding box center [1010, 136] width 62 height 32
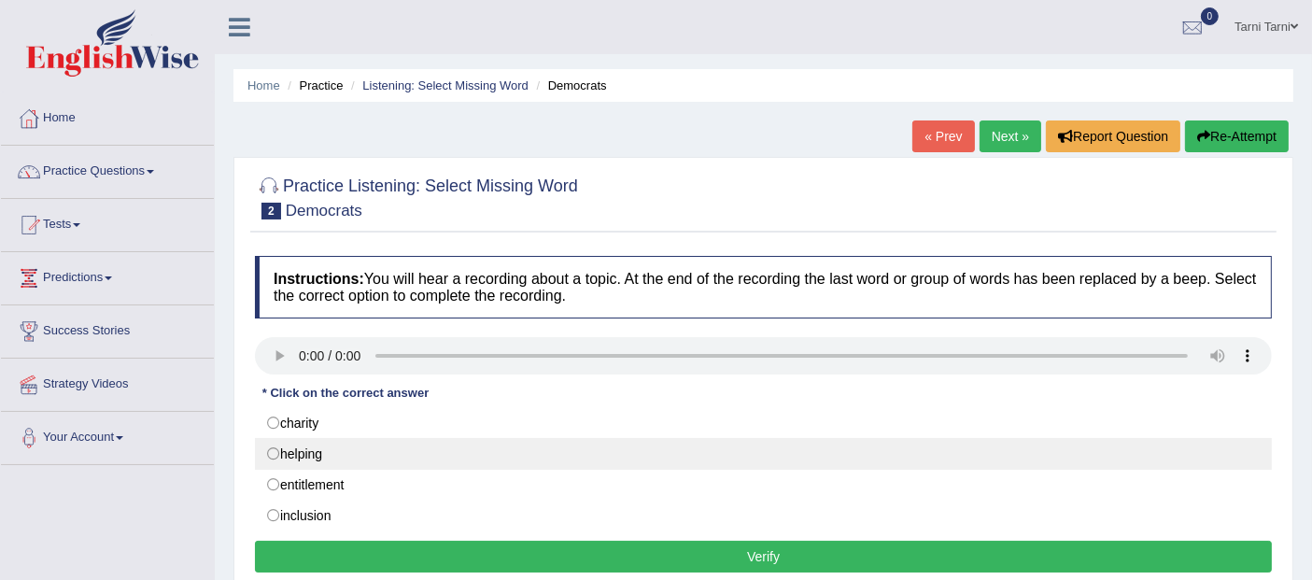
click at [325, 451] on label "helping" at bounding box center [763, 454] width 1017 height 32
radio input "true"
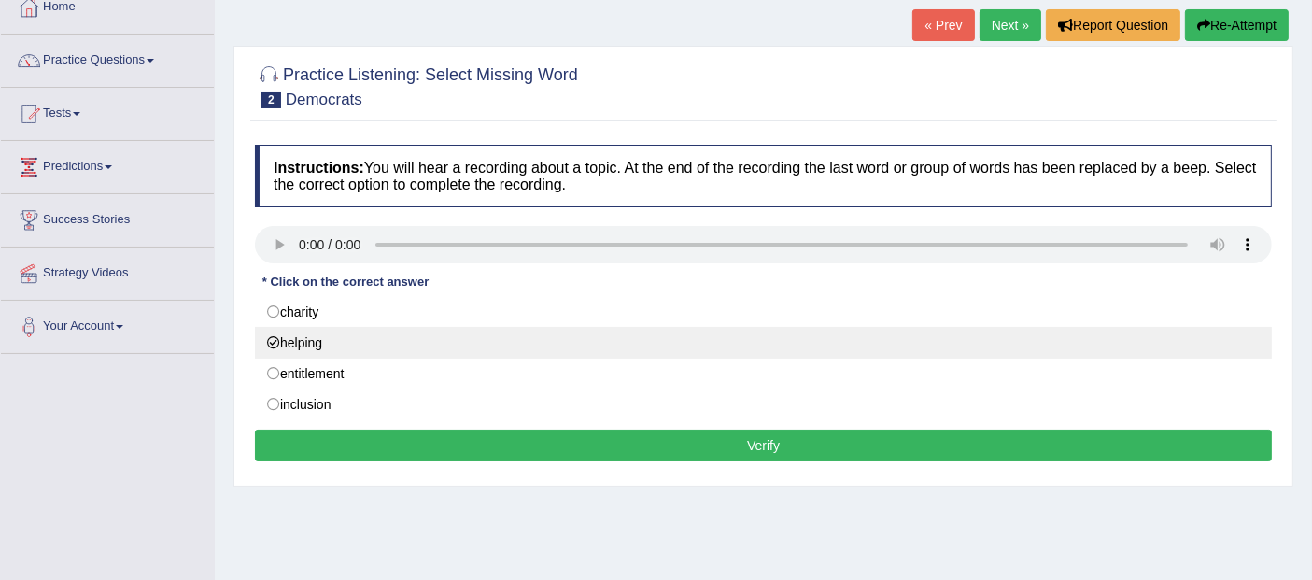
scroll to position [138, 0]
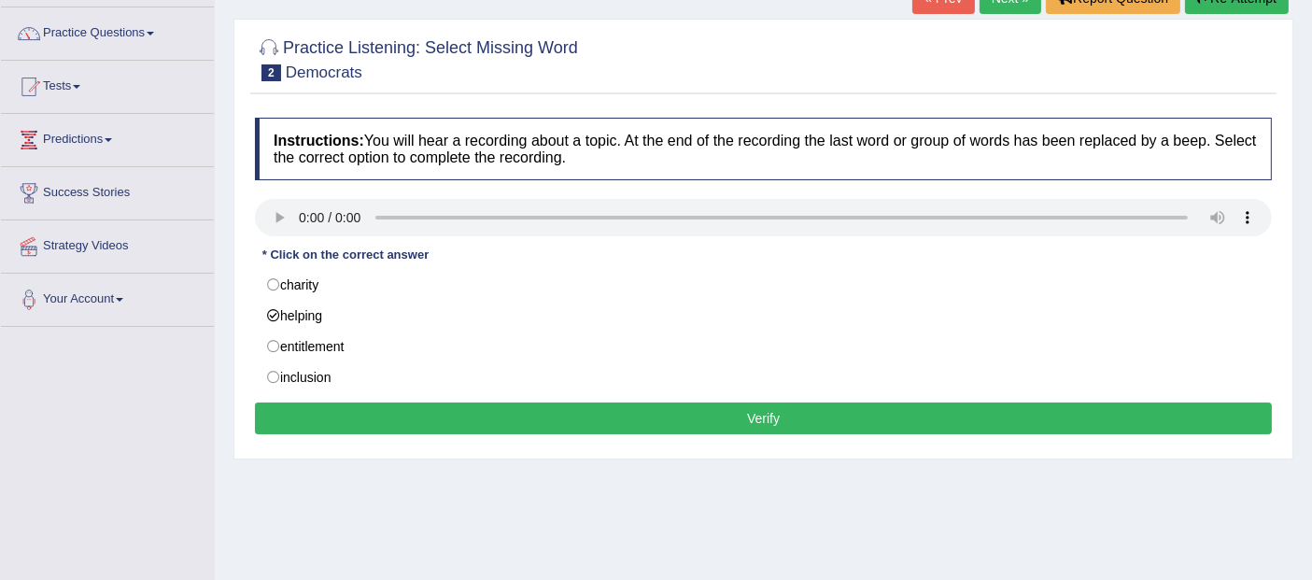
click at [341, 413] on button "Verify" at bounding box center [763, 418] width 1017 height 32
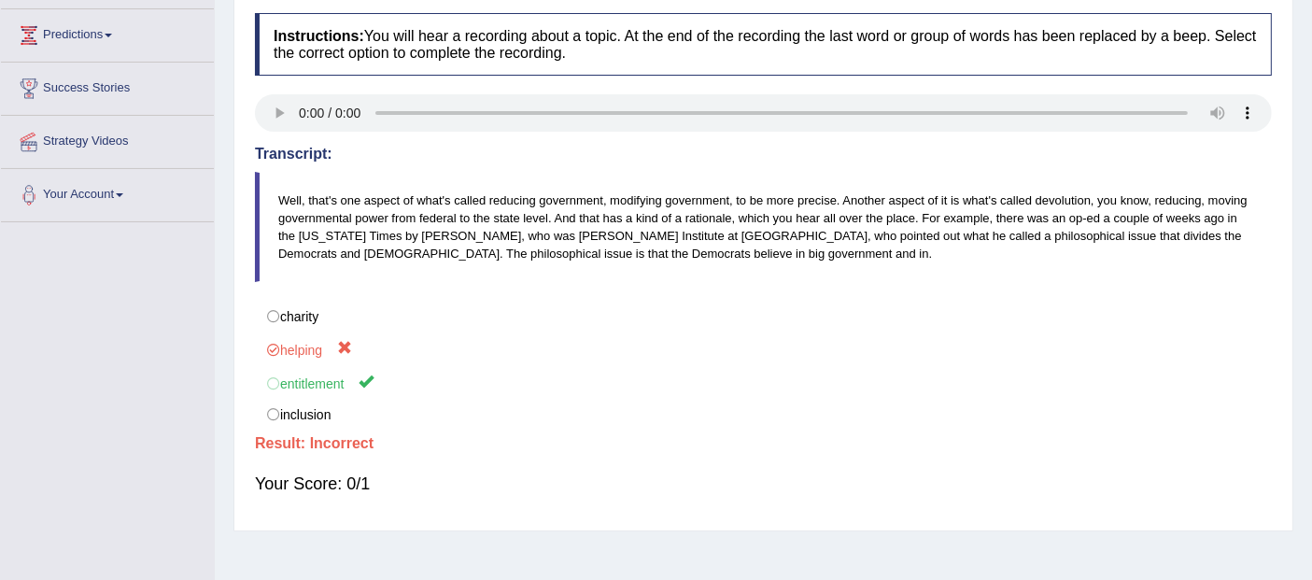
scroll to position [0, 0]
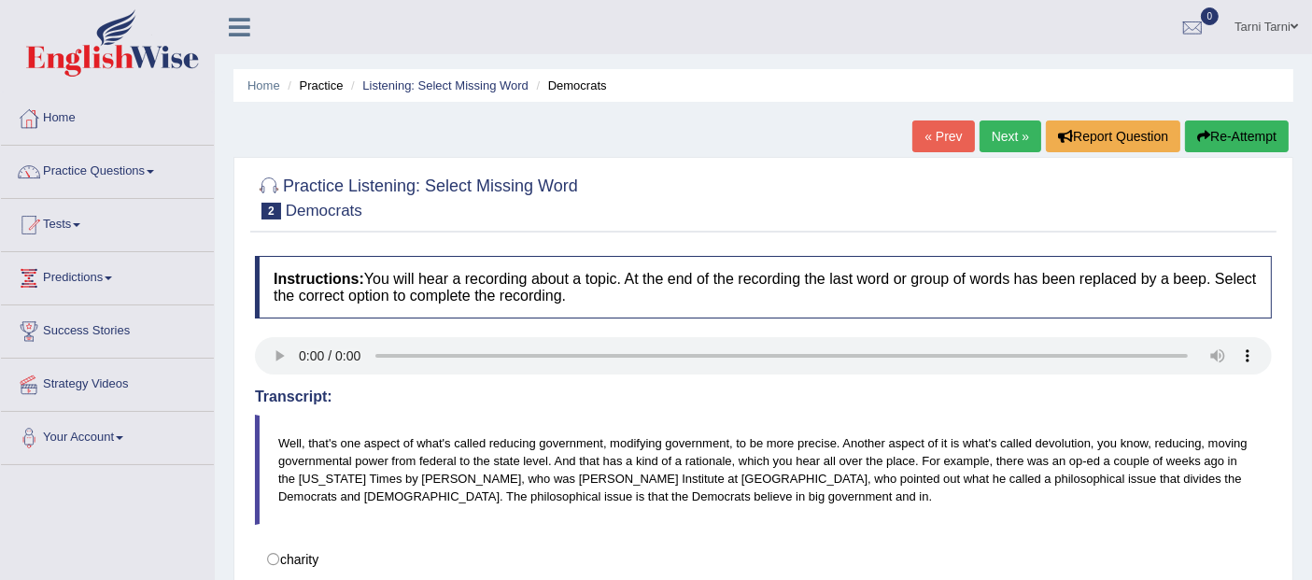
click at [1005, 126] on link "Next »" at bounding box center [1010, 136] width 62 height 32
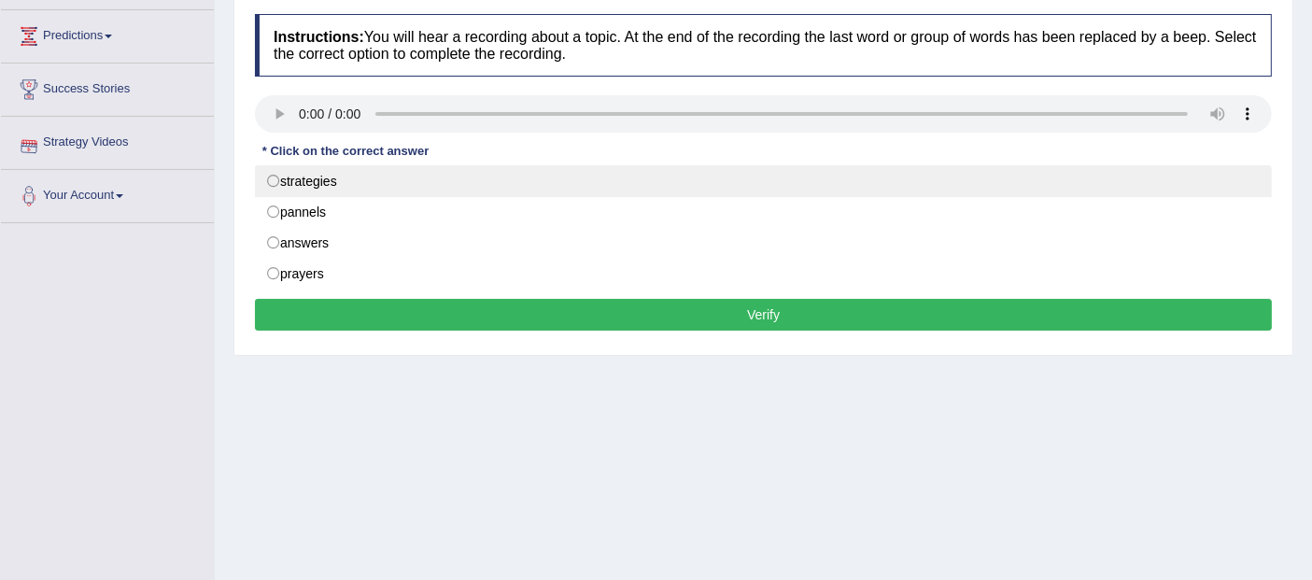
click at [302, 176] on label "strategies" at bounding box center [763, 181] width 1017 height 32
radio input "true"
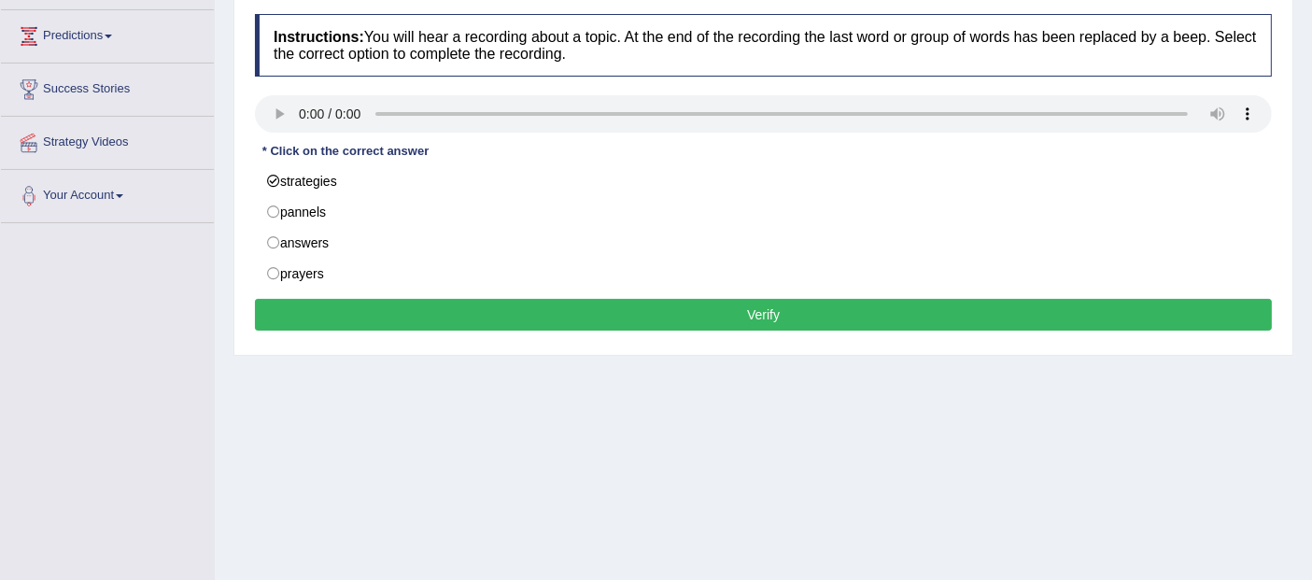
click at [402, 314] on button "Verify" at bounding box center [763, 315] width 1017 height 32
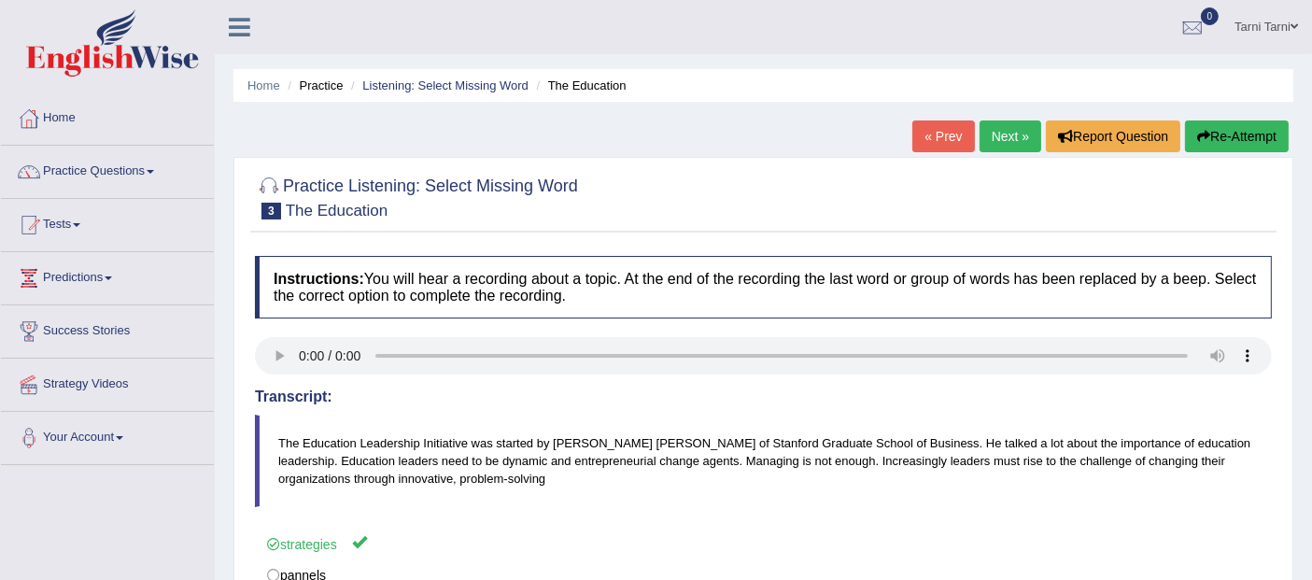
click at [1008, 137] on link "Next »" at bounding box center [1010, 136] width 62 height 32
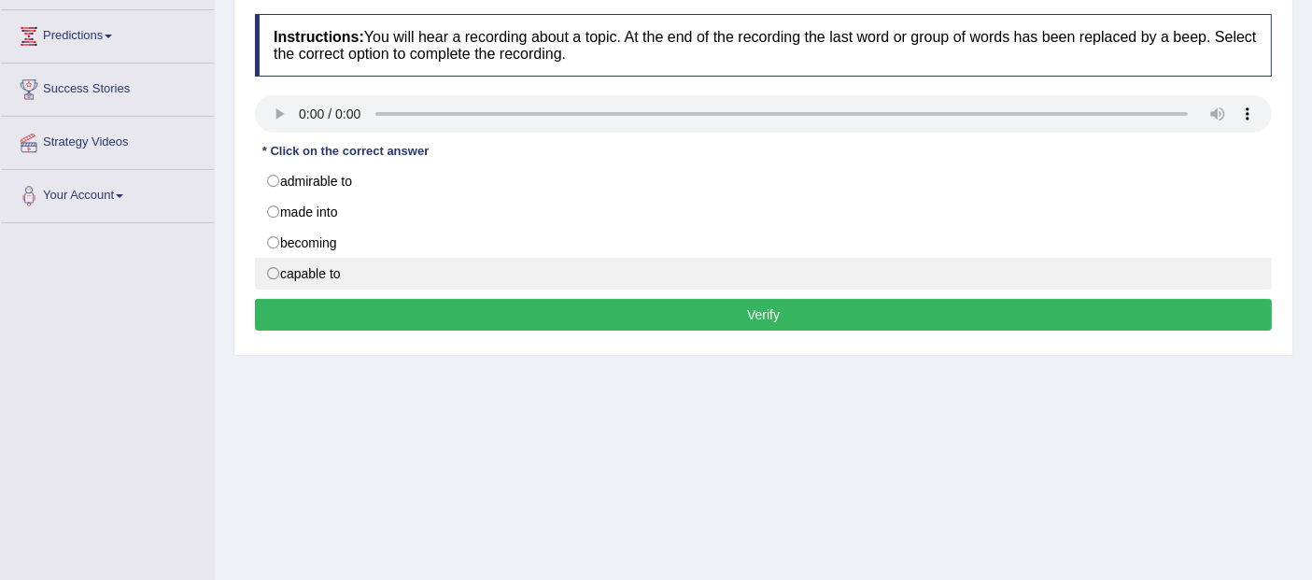
click at [336, 271] on label "capable to" at bounding box center [763, 274] width 1017 height 32
radio input "true"
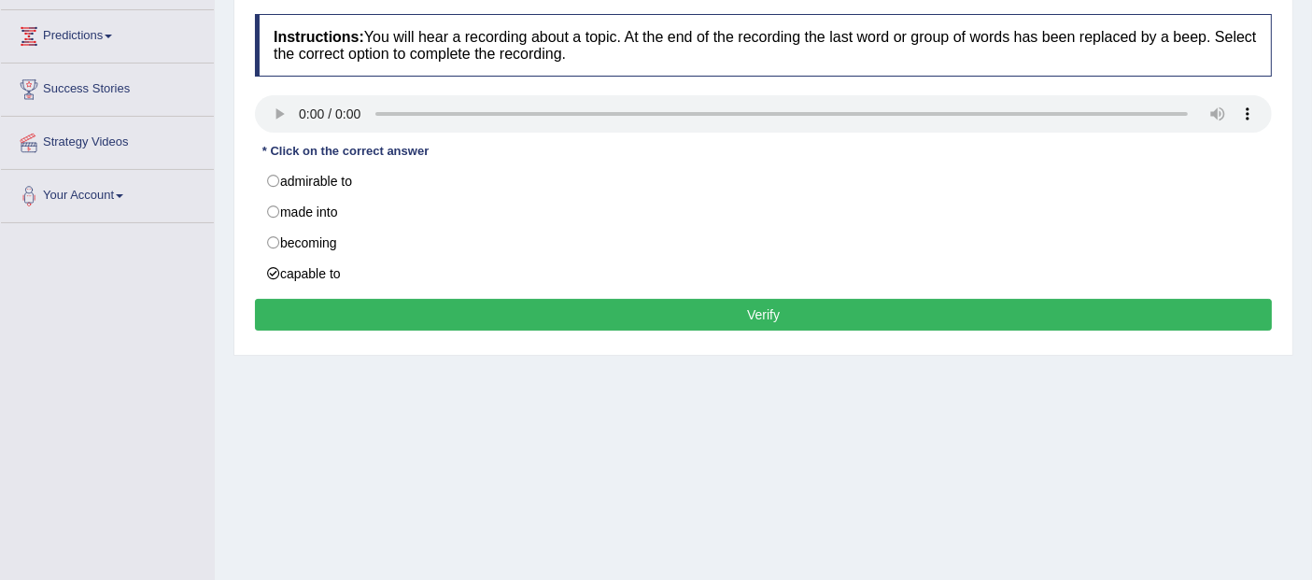
click at [370, 304] on button "Verify" at bounding box center [763, 315] width 1017 height 32
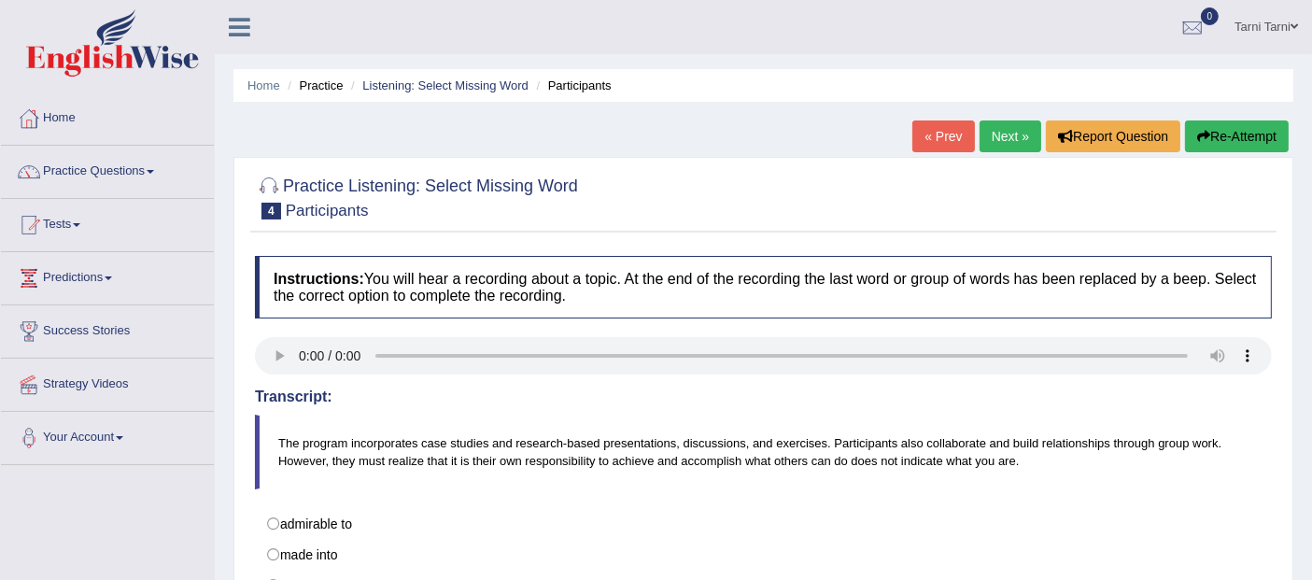
click at [1002, 131] on link "Next »" at bounding box center [1010, 136] width 62 height 32
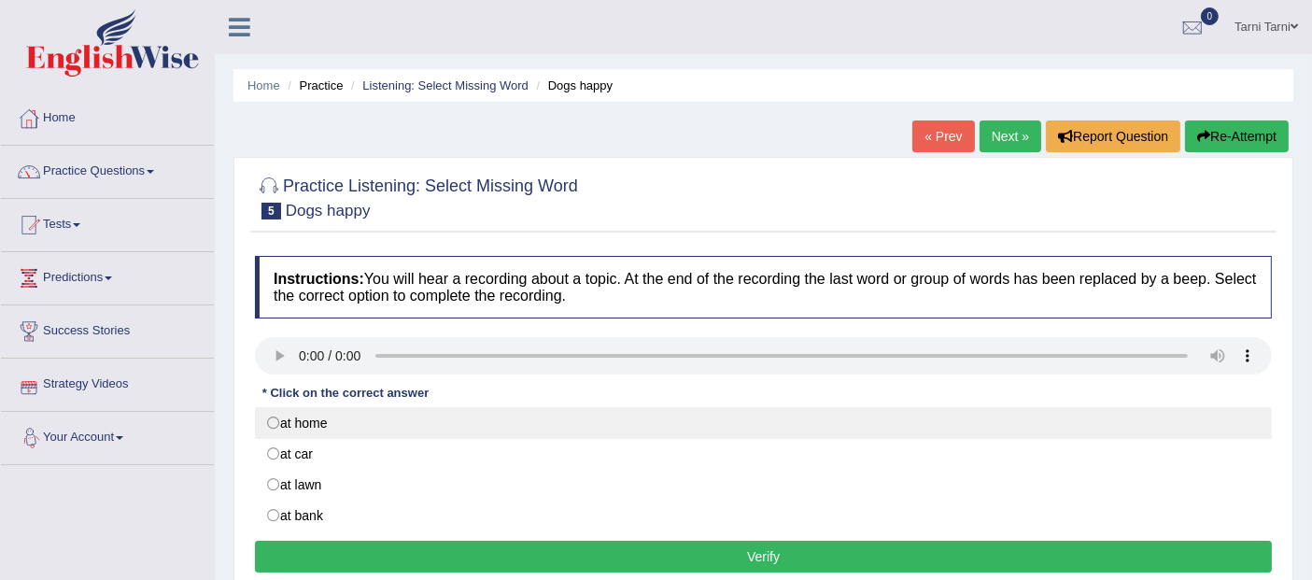
click at [267, 414] on label "at home" at bounding box center [763, 423] width 1017 height 32
radio input "true"
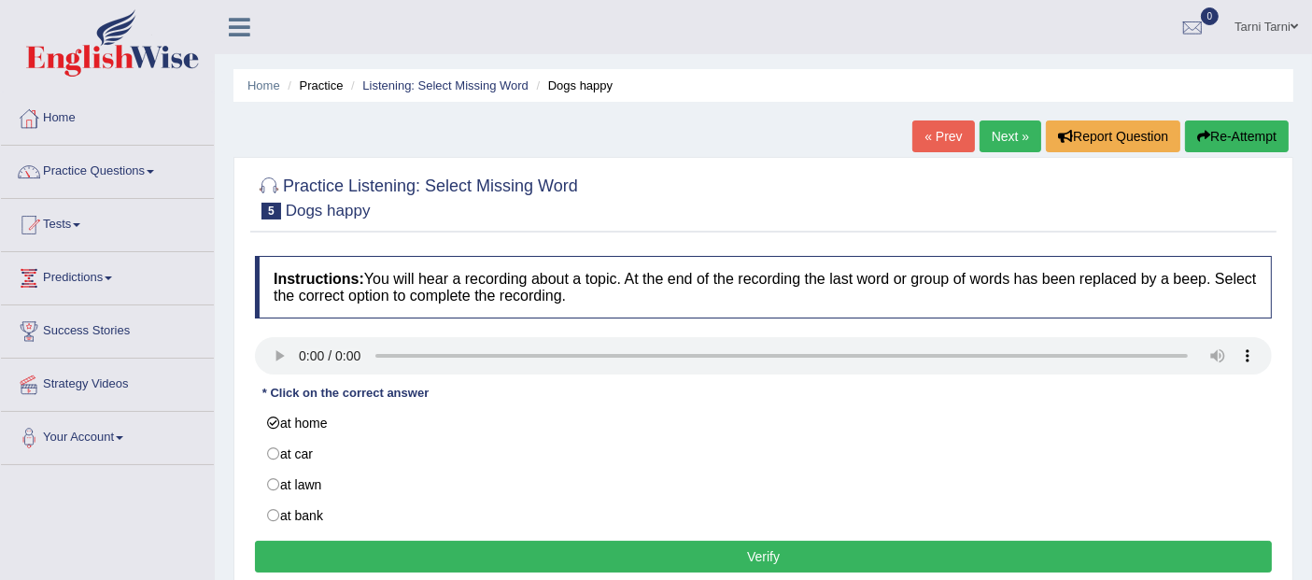
click at [379, 545] on button "Verify" at bounding box center [763, 556] width 1017 height 32
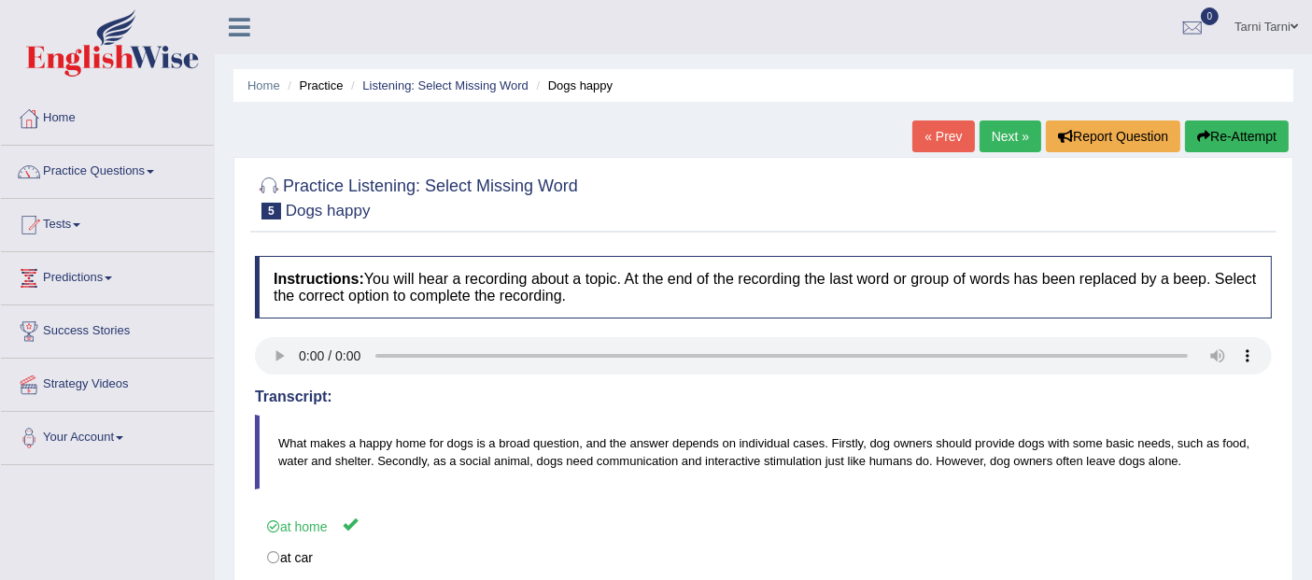
click at [1017, 129] on link "Next »" at bounding box center [1010, 136] width 62 height 32
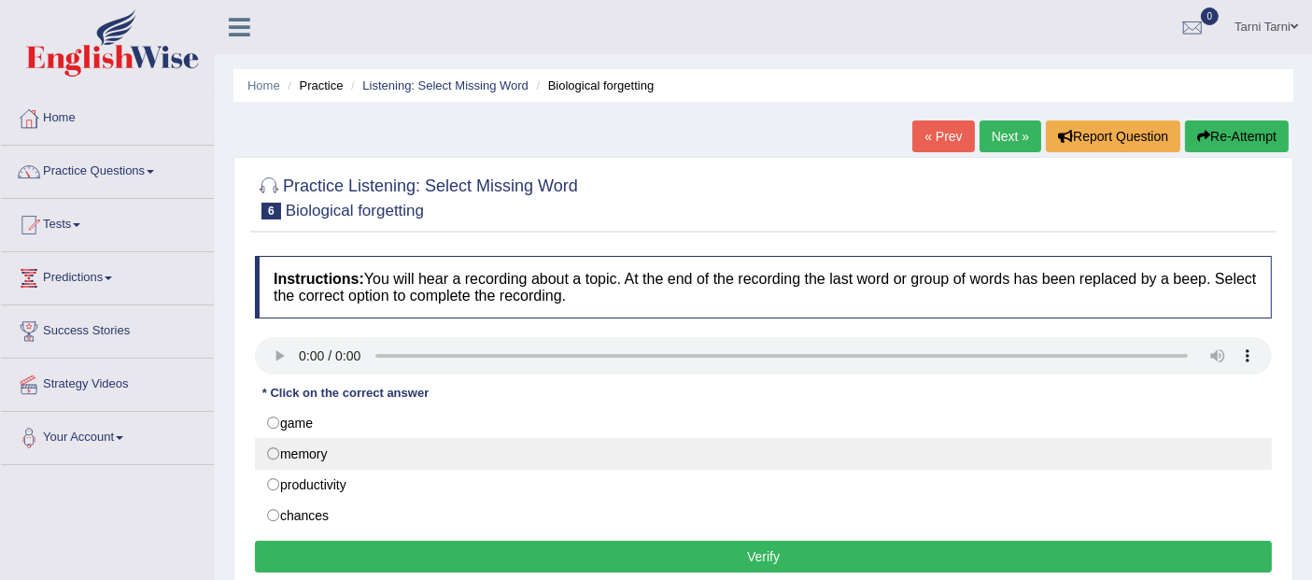
click at [293, 453] on label "memory" at bounding box center [763, 454] width 1017 height 32
radio input "true"
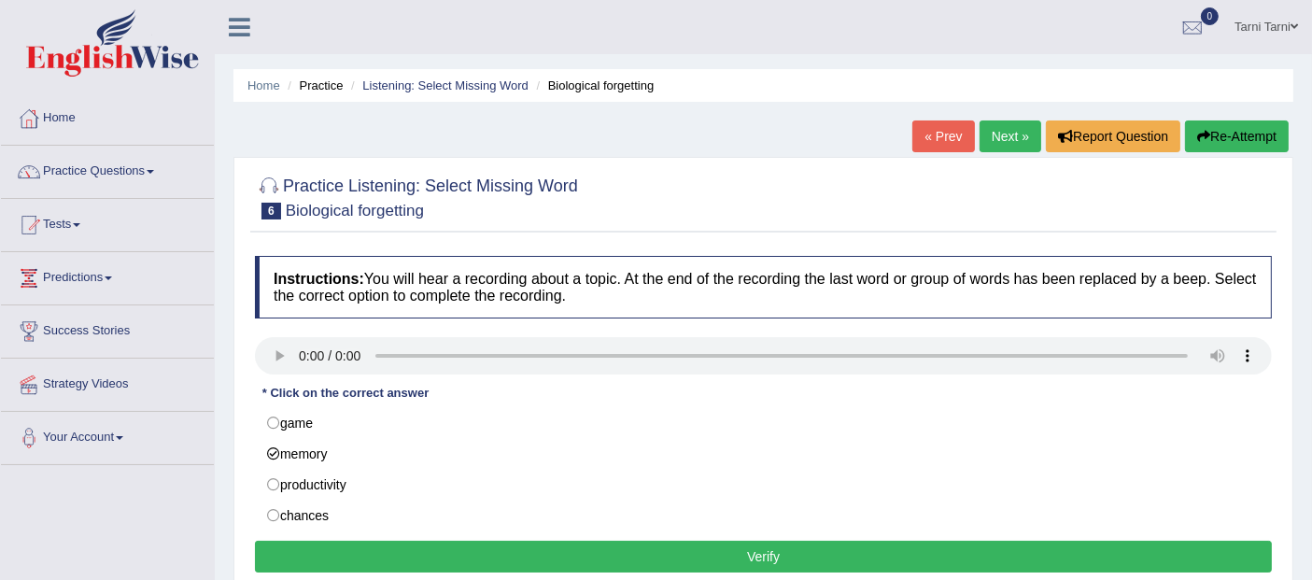
click at [458, 552] on button "Verify" at bounding box center [763, 556] width 1017 height 32
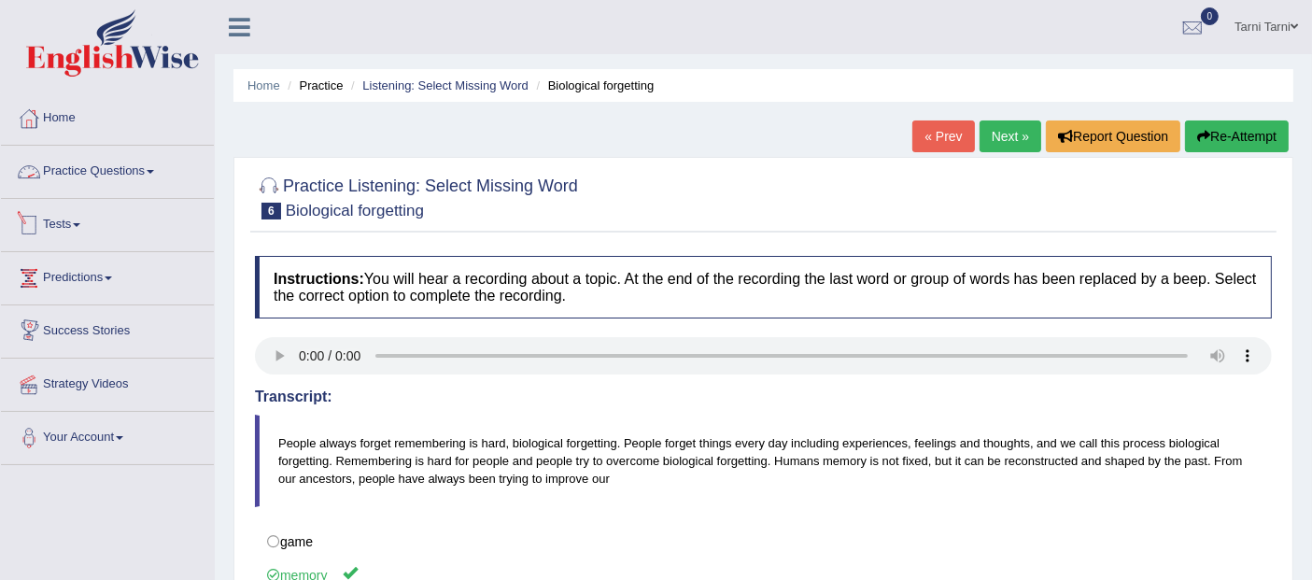
click at [141, 156] on link "Practice Questions" at bounding box center [107, 169] width 213 height 47
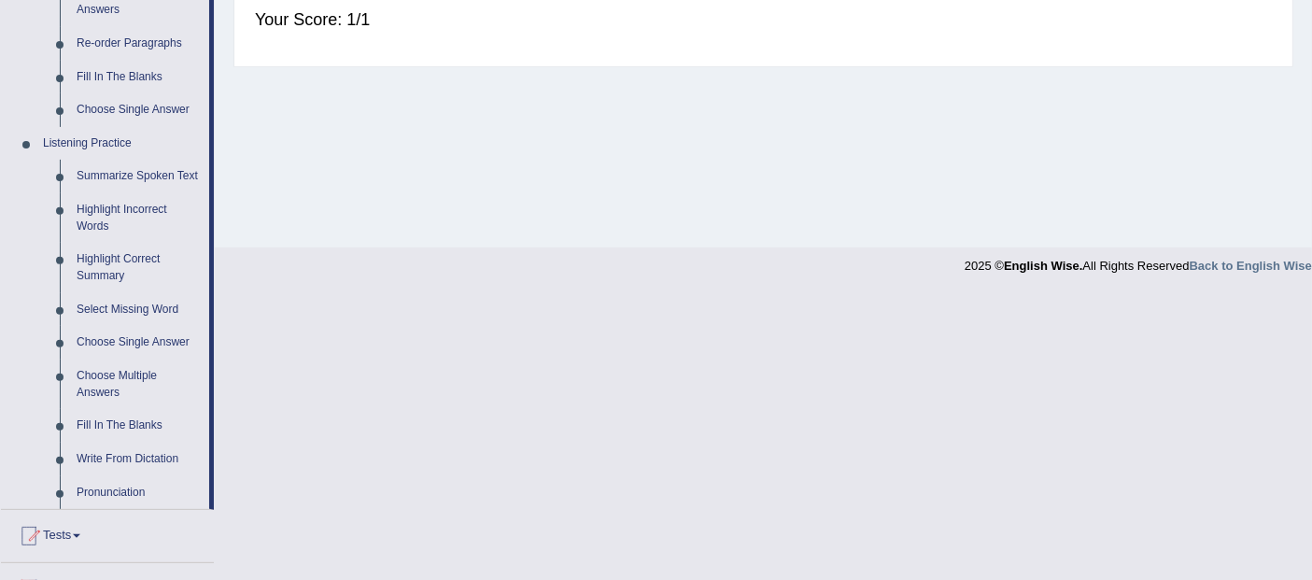
scroll to position [828, 0]
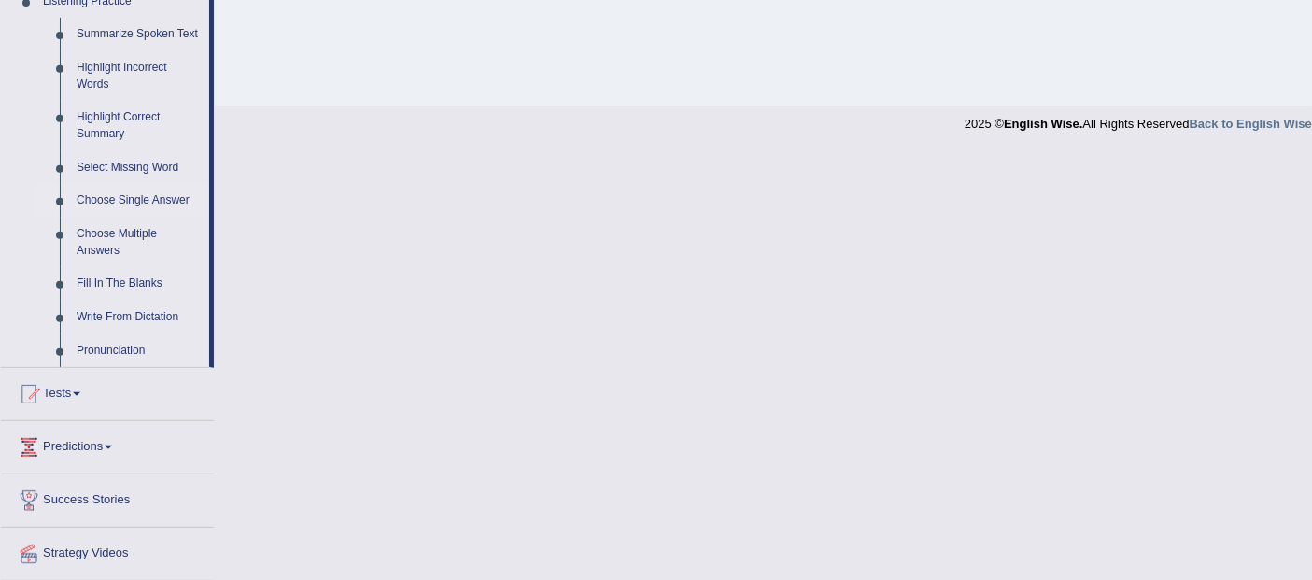
click at [140, 195] on link "Choose Single Answer" at bounding box center [138, 201] width 141 height 34
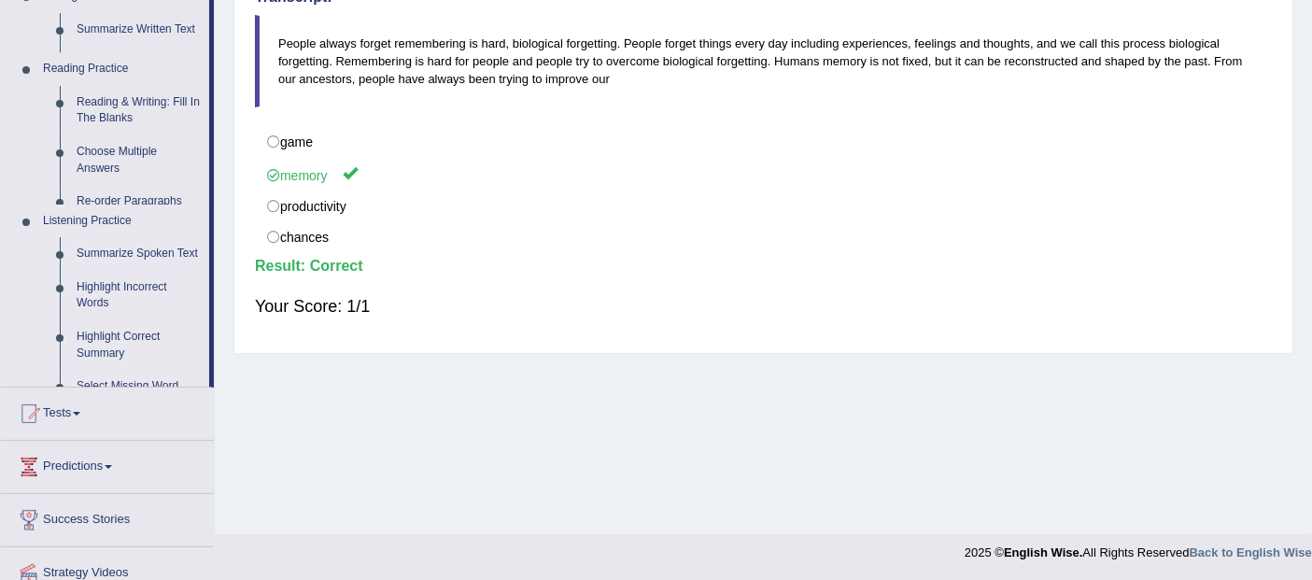
scroll to position [230, 0]
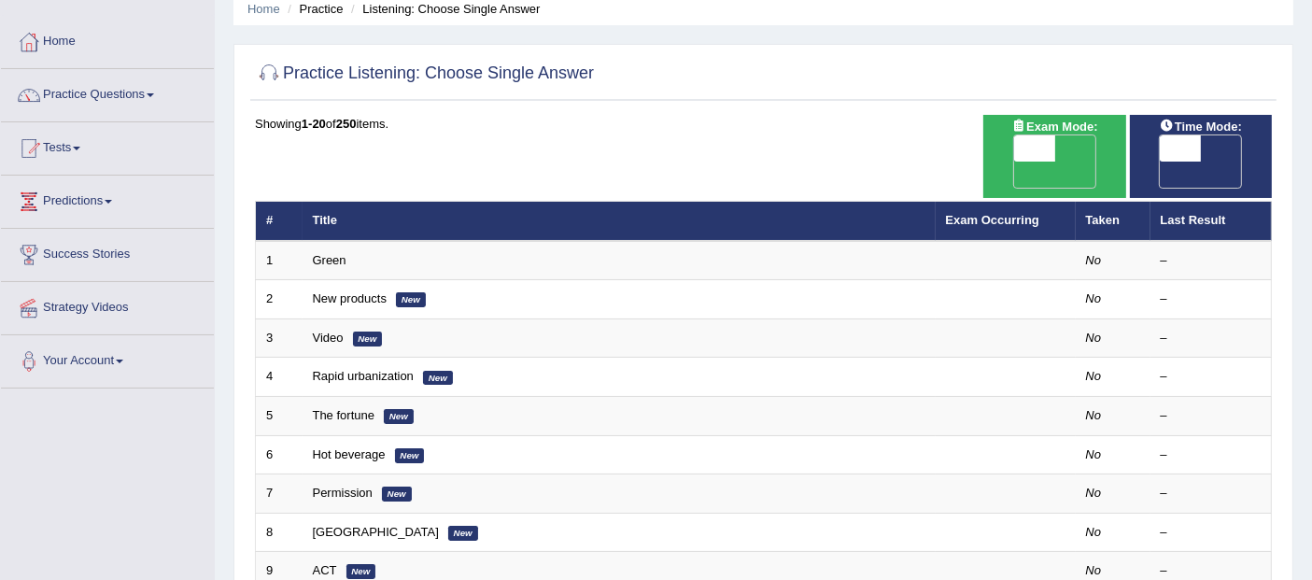
scroll to position [86, 0]
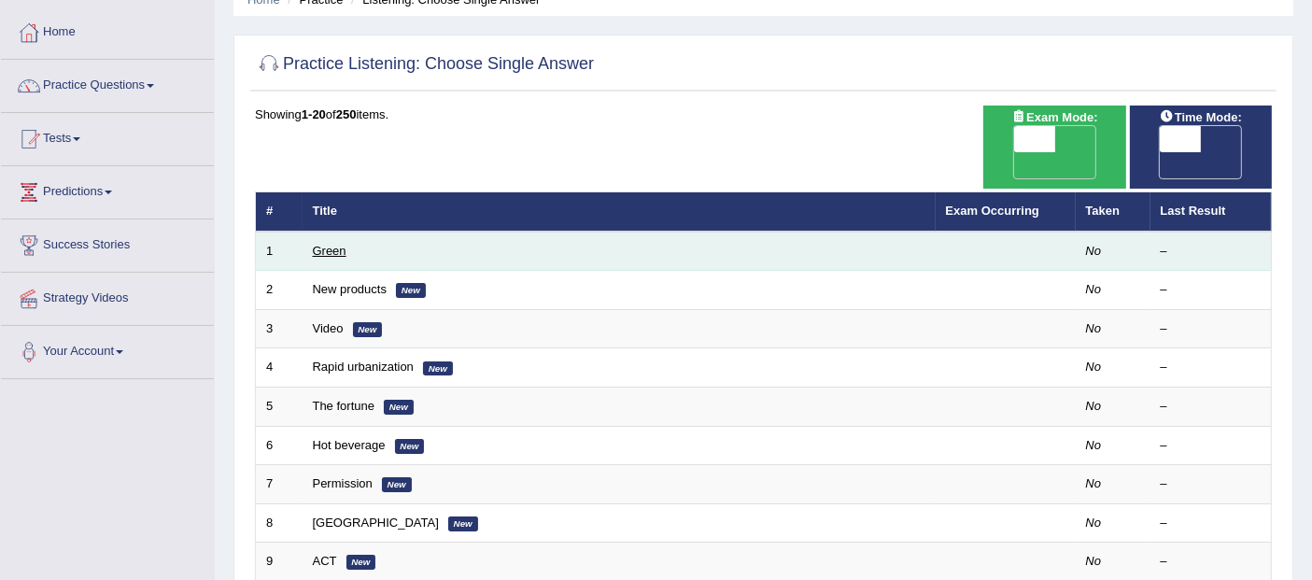
click at [330, 244] on link "Green" at bounding box center [330, 251] width 34 height 14
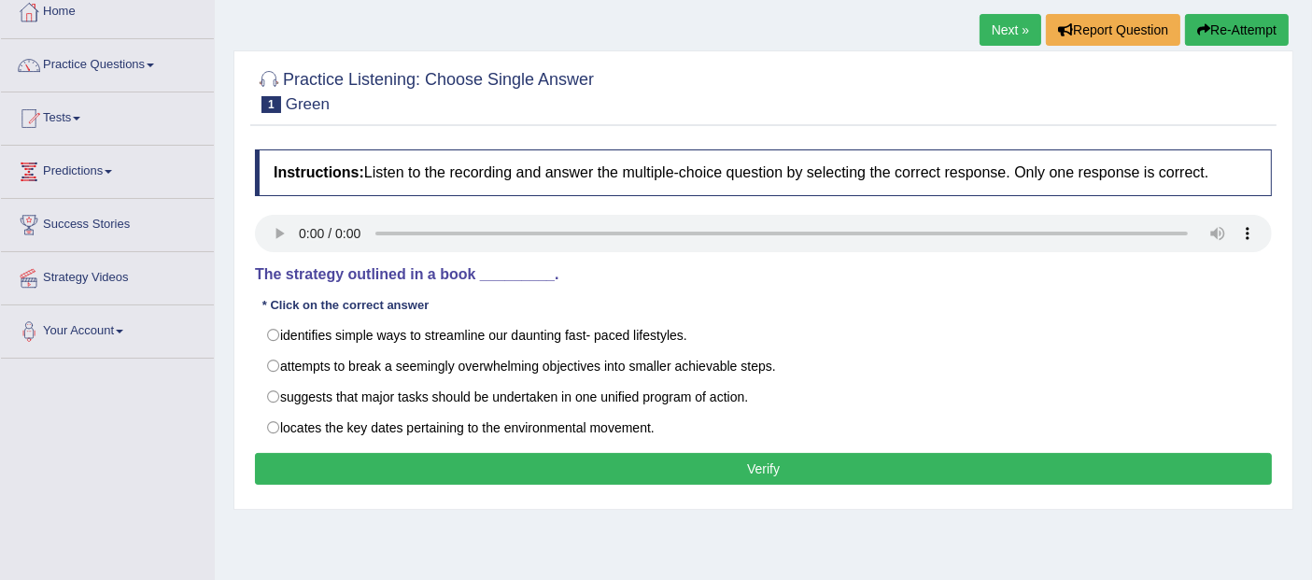
scroll to position [35, 0]
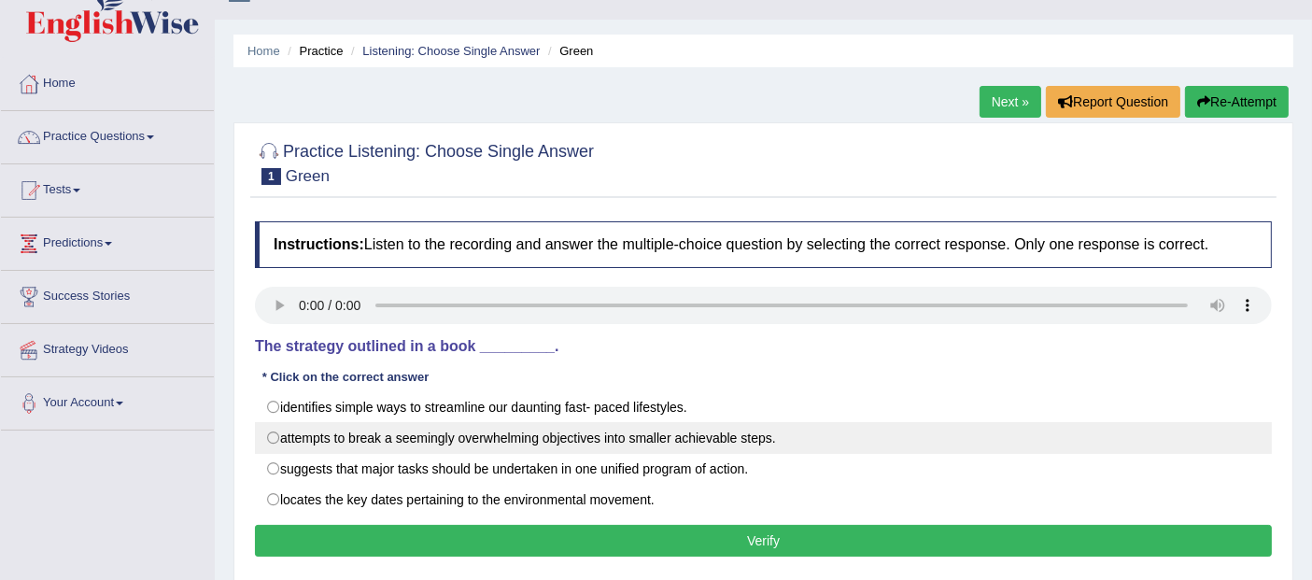
click at [425, 433] on label "attempts to break a seemingly overwhelming objectives into smaller achievable s…" at bounding box center [763, 438] width 1017 height 32
radio input "true"
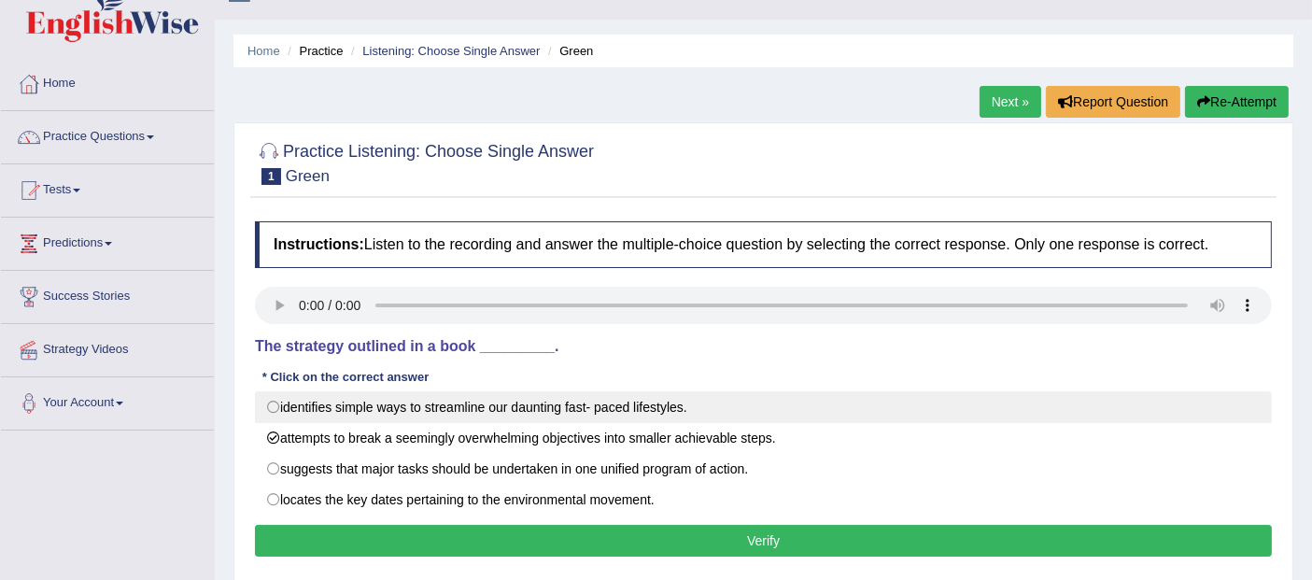
click at [483, 404] on label "identifies simple ways to streamline our daunting fast- paced lifestyles." at bounding box center [763, 407] width 1017 height 32
radio input "true"
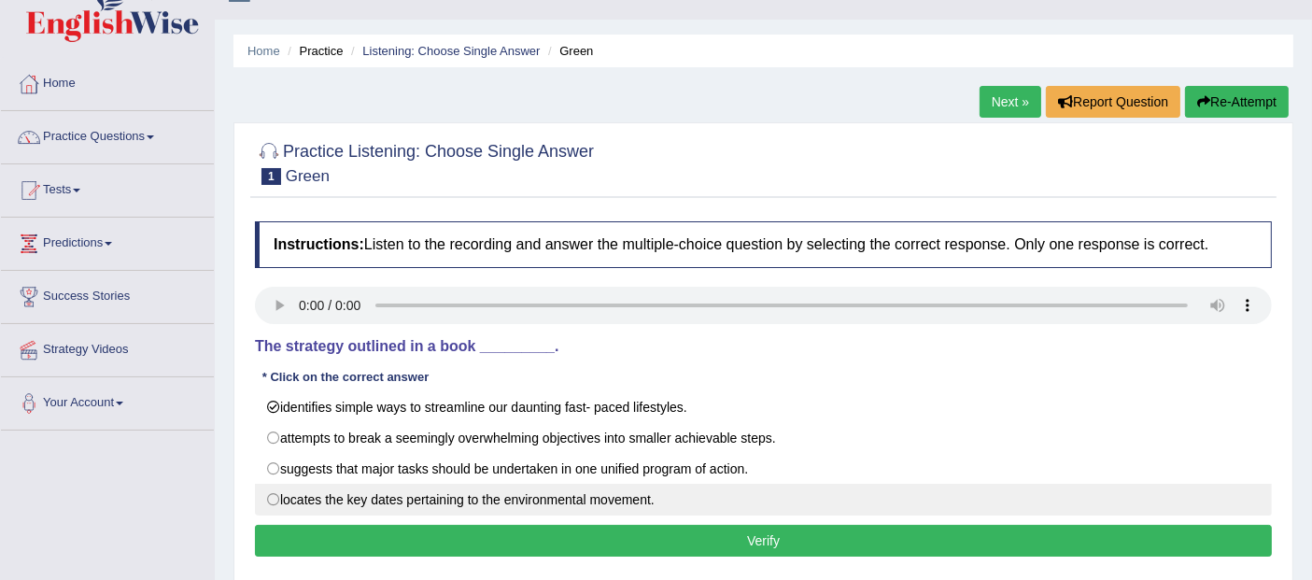
click at [529, 492] on label "locates the key dates pertaining to the environmental movement." at bounding box center [763, 500] width 1017 height 32
radio input "true"
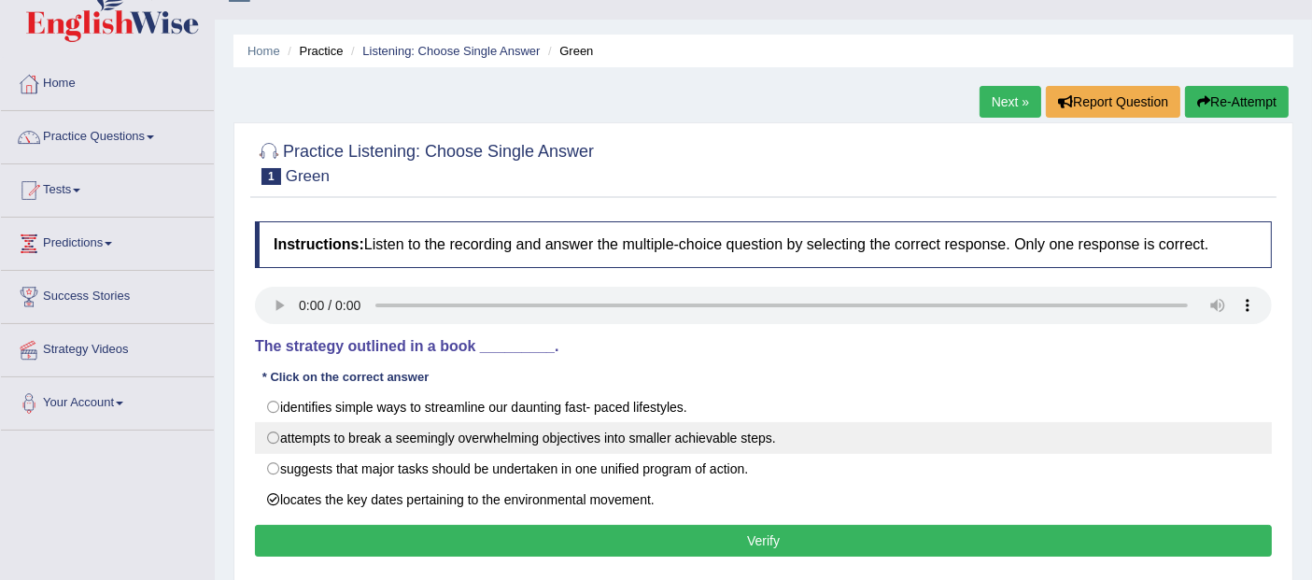
click at [370, 452] on label "attempts to break a seemingly overwhelming objectives into smaller achievable s…" at bounding box center [763, 438] width 1017 height 32
radio input "true"
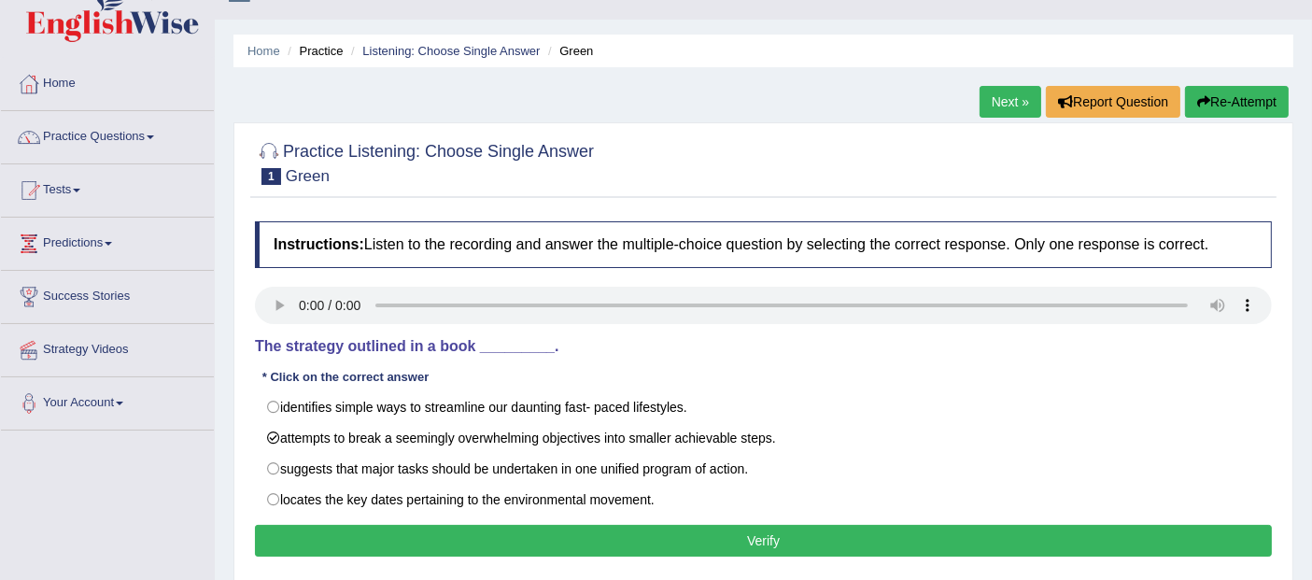
click at [451, 532] on button "Verify" at bounding box center [763, 541] width 1017 height 32
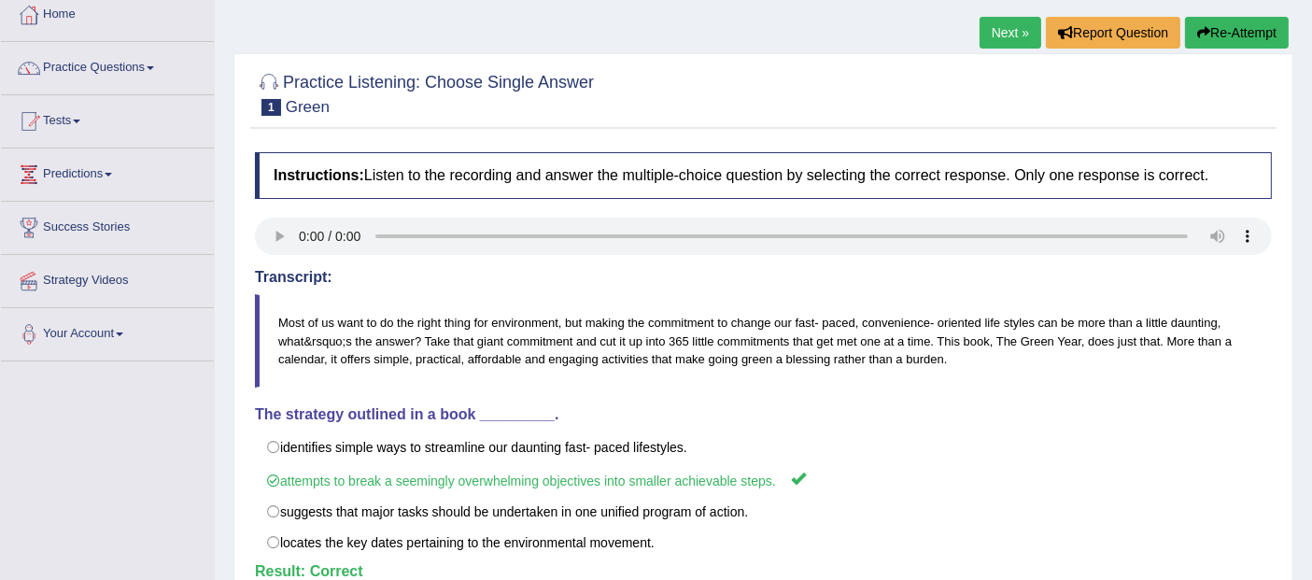
scroll to position [0, 0]
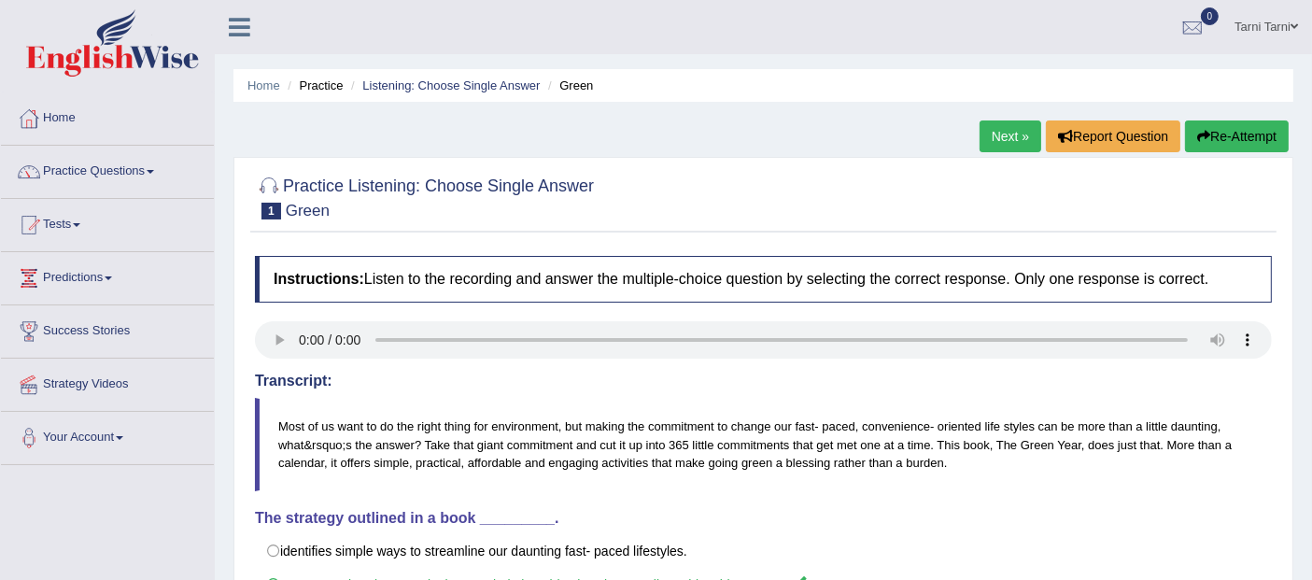
click at [1020, 137] on link "Next »" at bounding box center [1010, 136] width 62 height 32
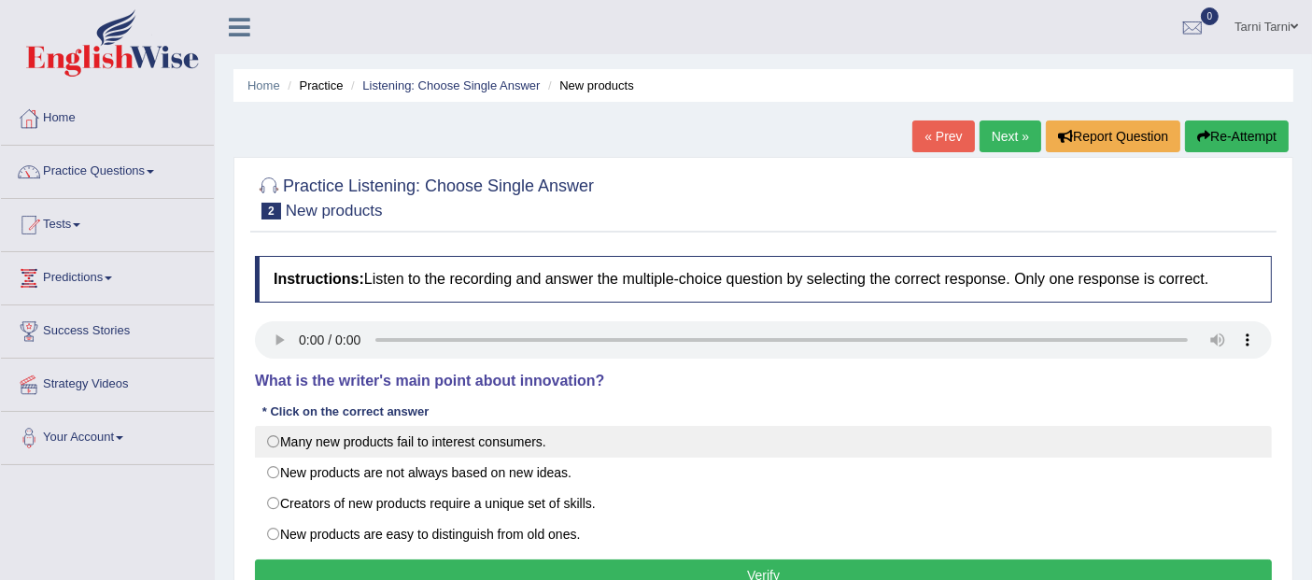
click at [322, 452] on label "Many new products fail to interest consumers." at bounding box center [763, 442] width 1017 height 32
radio input "true"
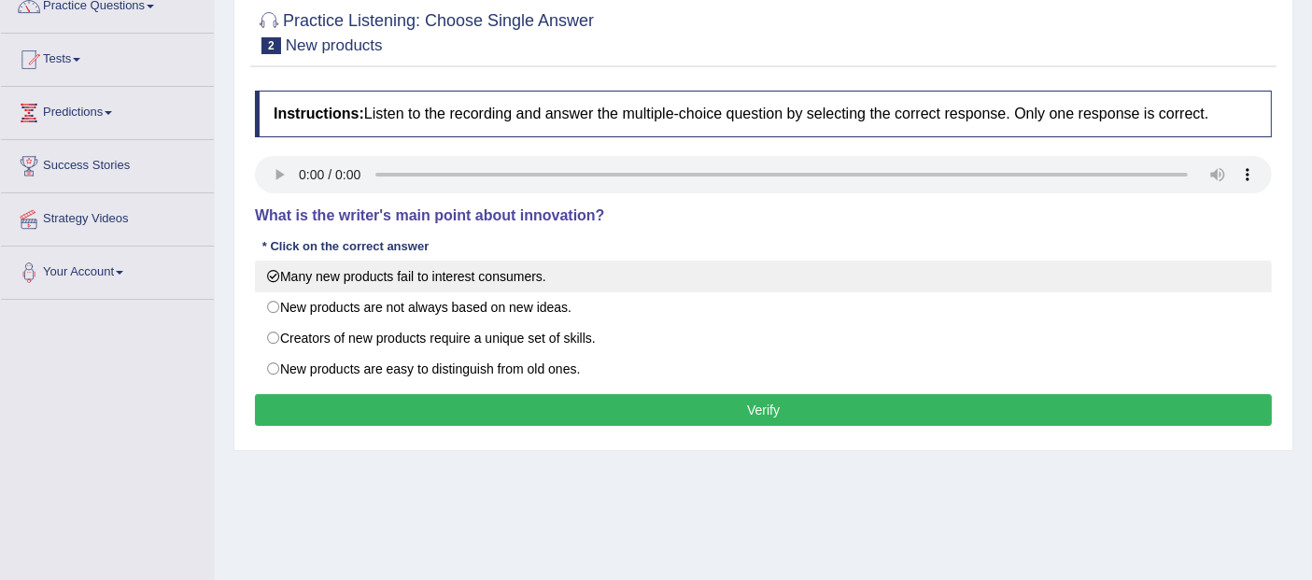
scroll to position [259, 0]
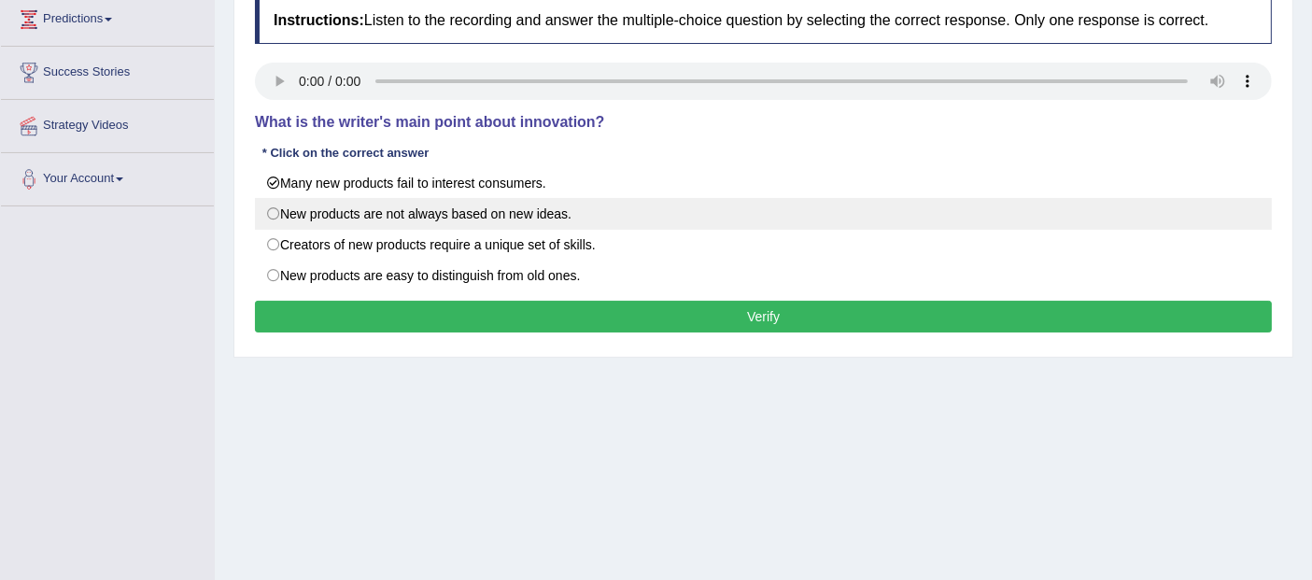
click at [359, 212] on label "New products are not always based on new ideas." at bounding box center [763, 214] width 1017 height 32
radio input "true"
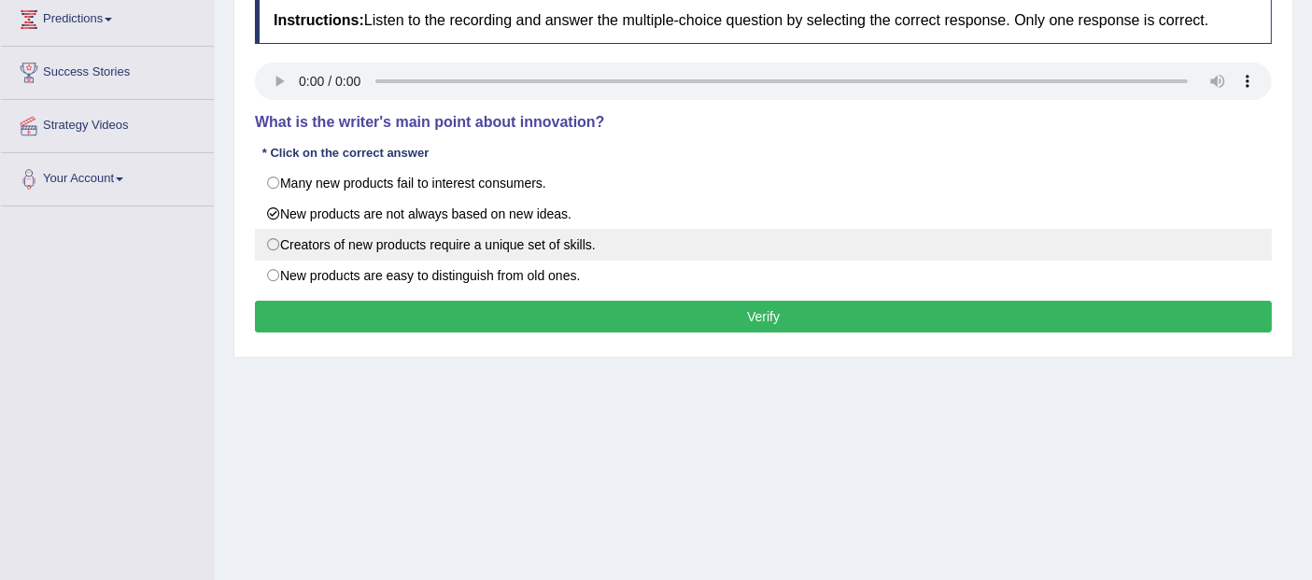
click at [383, 248] on label "Creators of new products require a unique set of skills." at bounding box center [763, 245] width 1017 height 32
radio input "true"
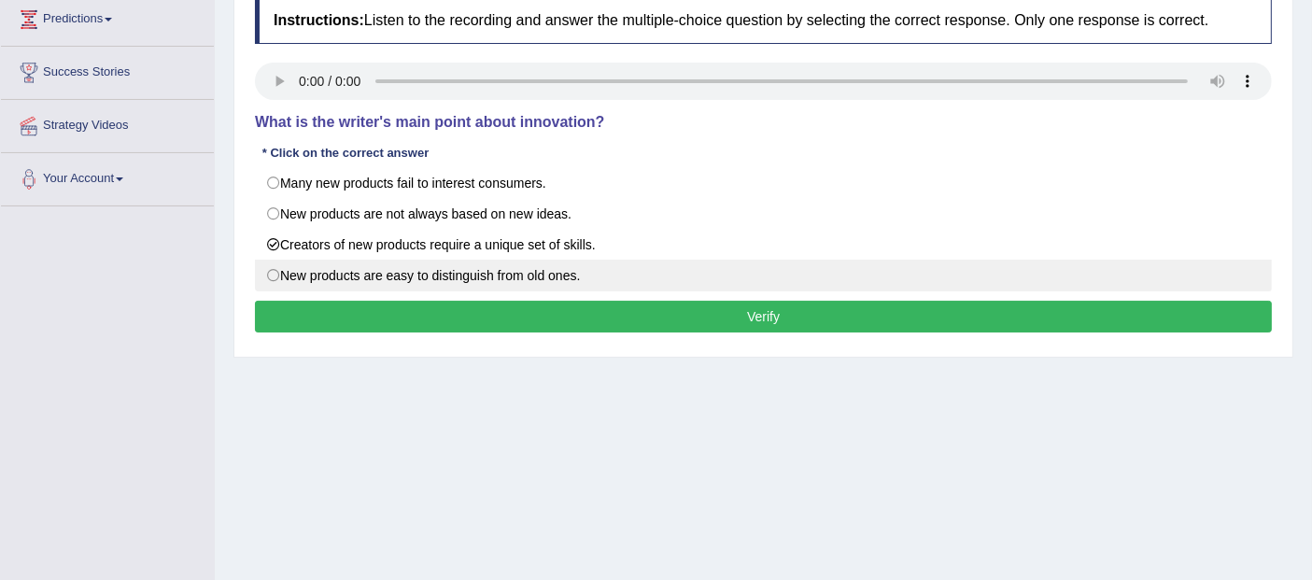
click at [410, 287] on label "New products are easy to distinguish from old ones." at bounding box center [763, 276] width 1017 height 32
radio input "true"
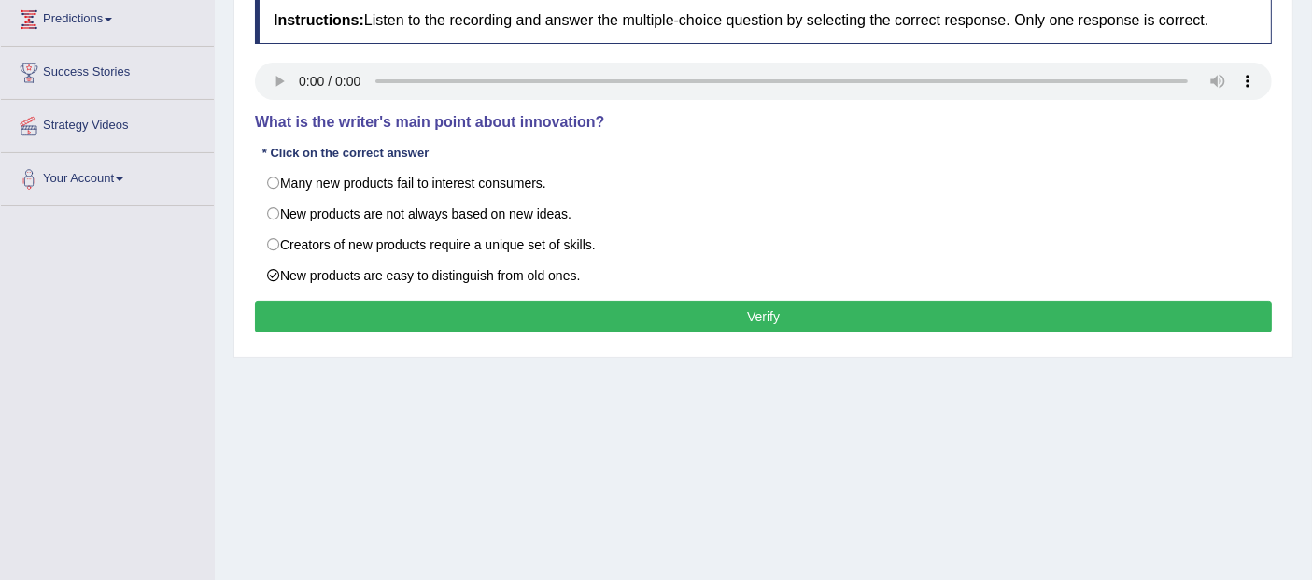
click at [433, 308] on button "Verify" at bounding box center [763, 317] width 1017 height 32
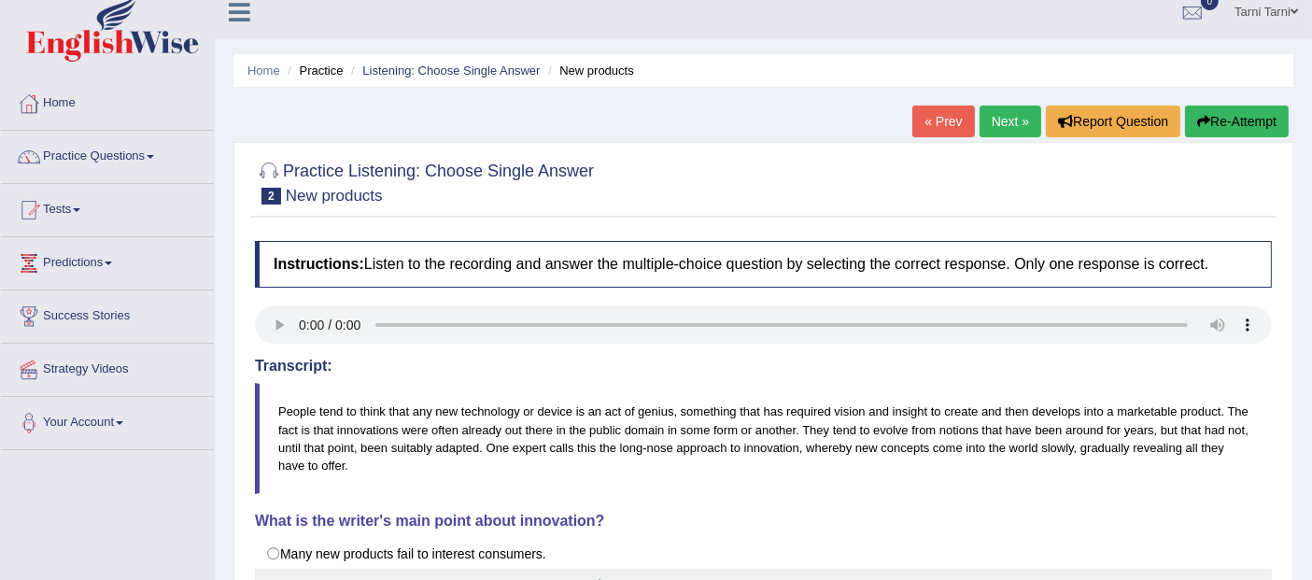
scroll to position [0, 0]
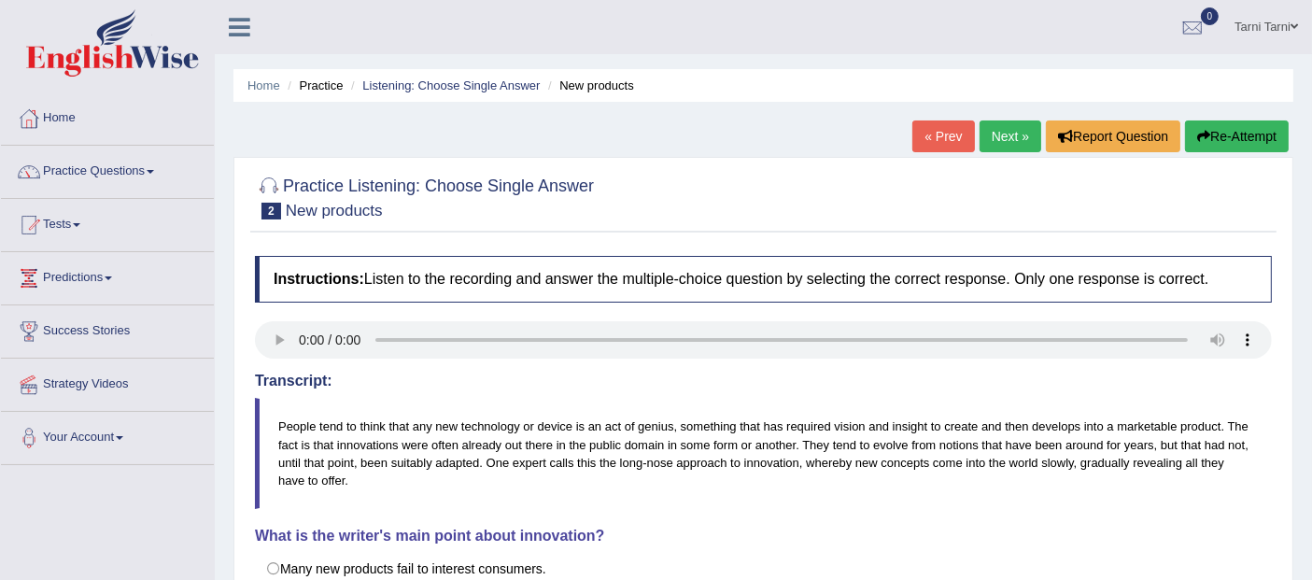
click at [1003, 133] on link "Next »" at bounding box center [1010, 136] width 62 height 32
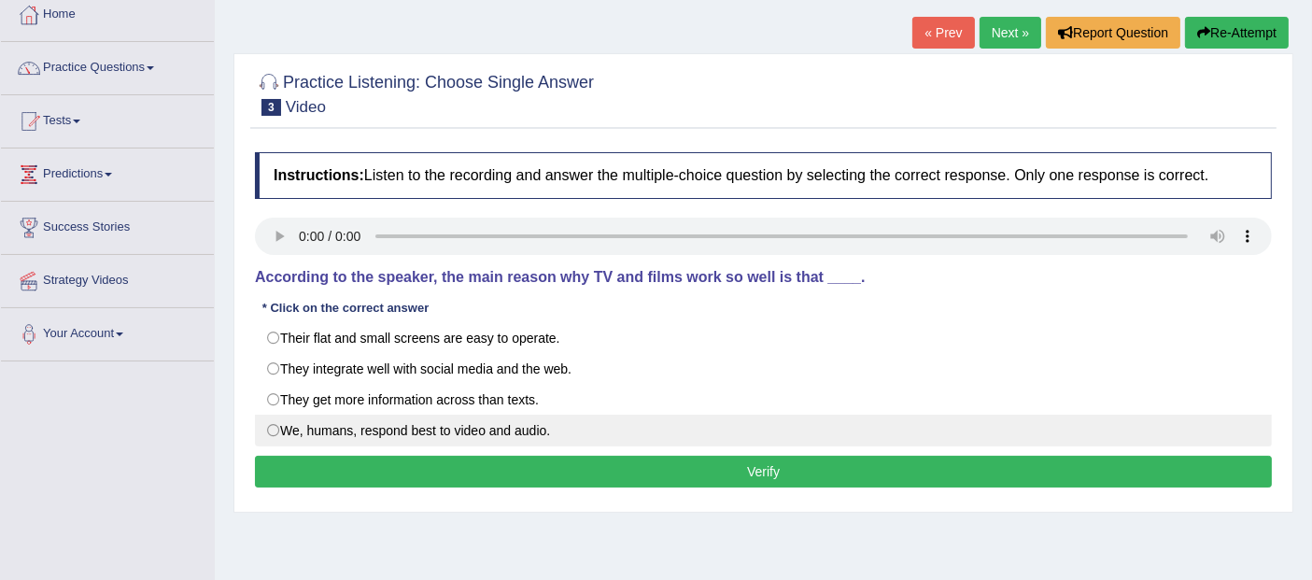
click at [418, 422] on label "We, humans, respond best to video and audio." at bounding box center [763, 430] width 1017 height 32
radio input "true"
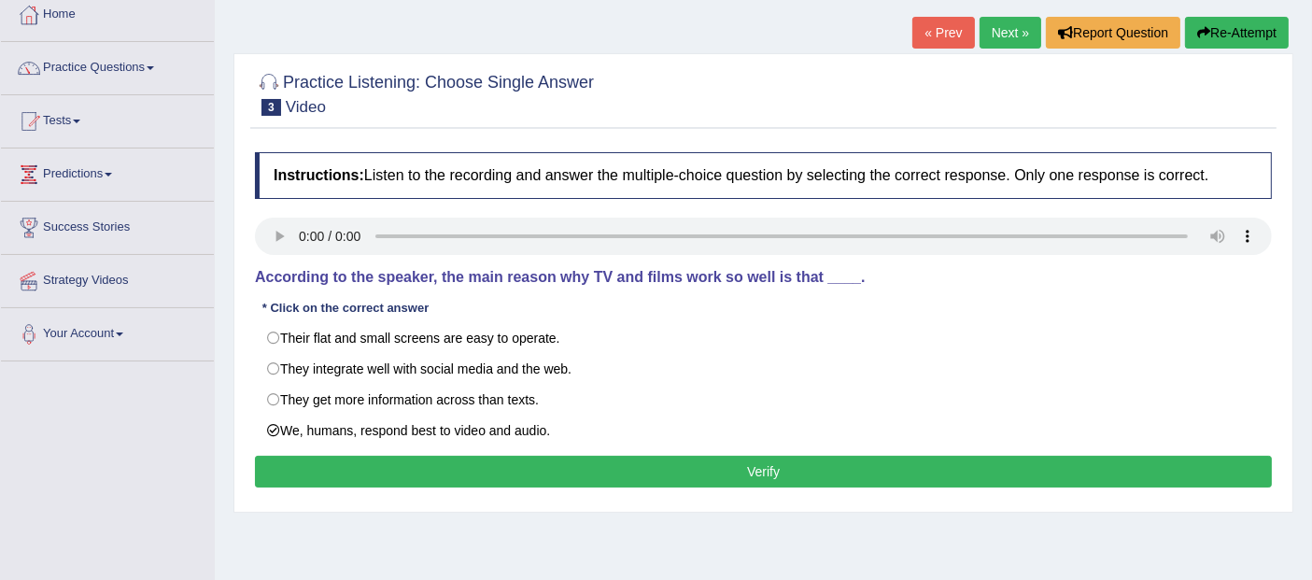
click at [474, 467] on button "Verify" at bounding box center [763, 472] width 1017 height 32
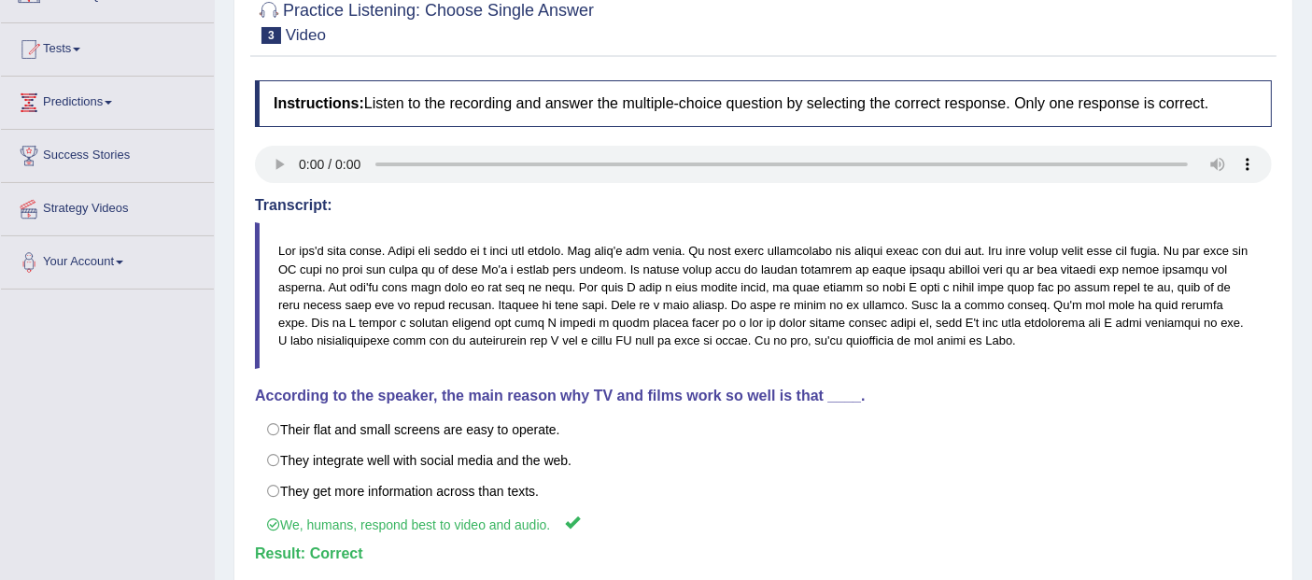
scroll to position [71, 0]
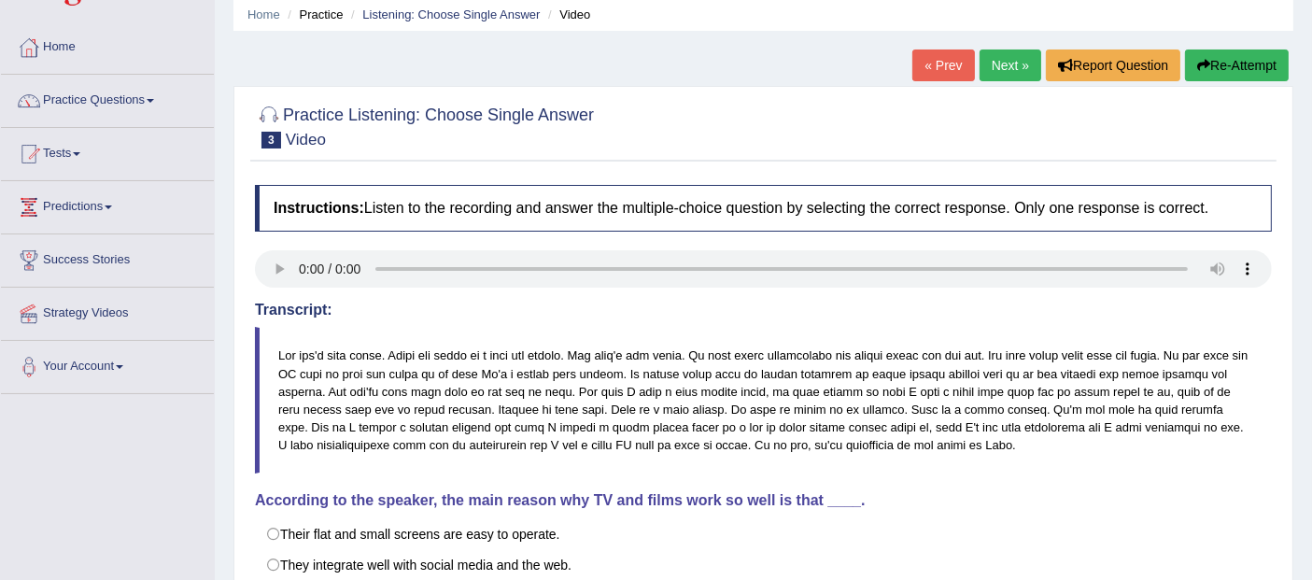
click at [1015, 69] on link "Next »" at bounding box center [1010, 65] width 62 height 32
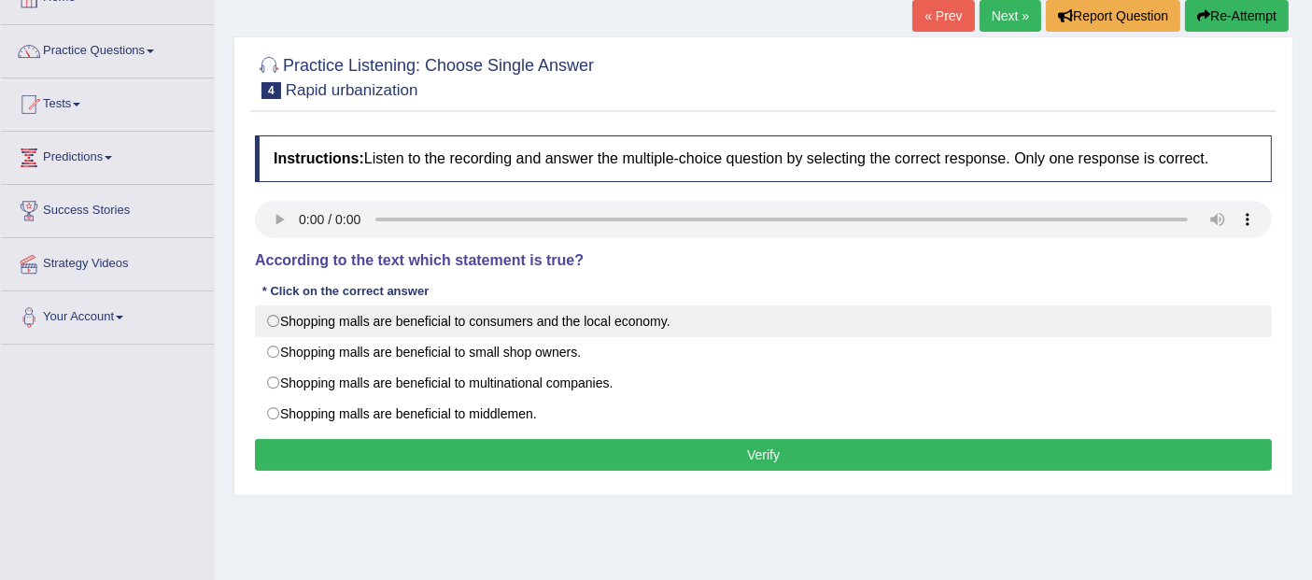
click at [416, 314] on label "Shopping malls are beneficial to consumers and the local economy." at bounding box center [763, 321] width 1017 height 32
radio input "true"
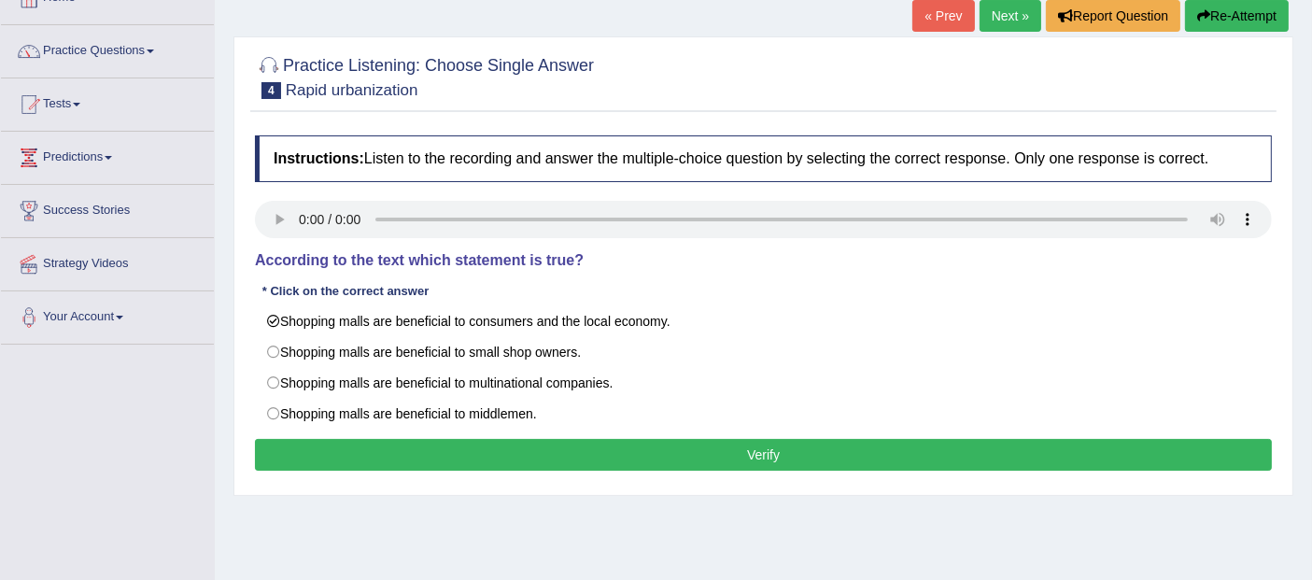
click at [686, 442] on button "Verify" at bounding box center [763, 455] width 1017 height 32
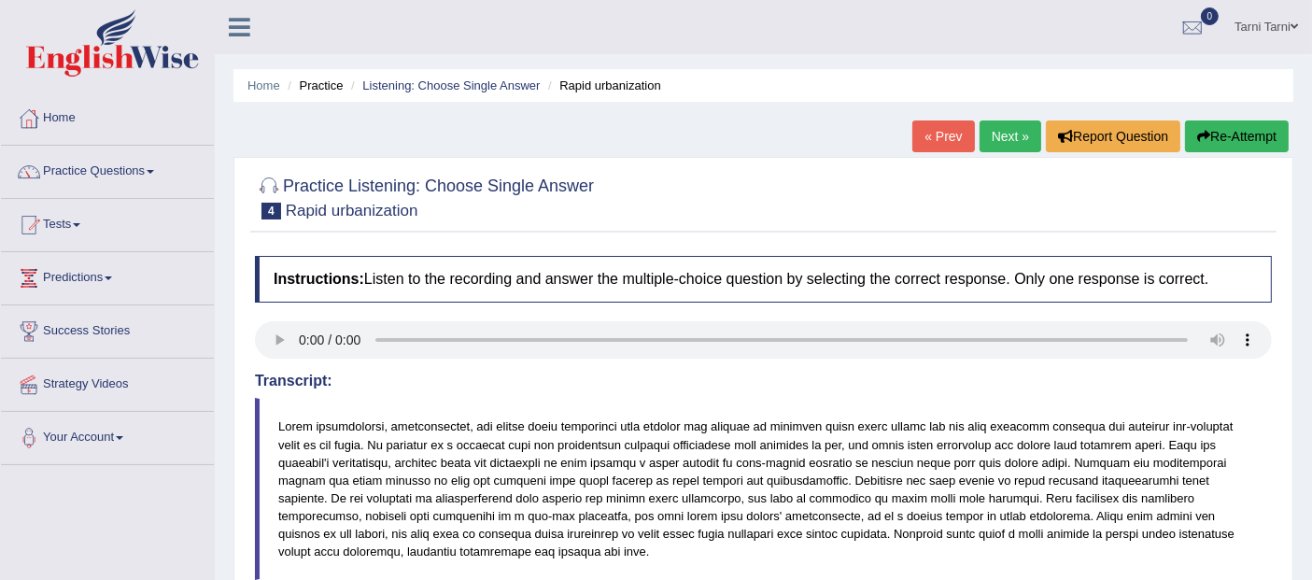
click at [1002, 134] on link "Next »" at bounding box center [1010, 136] width 62 height 32
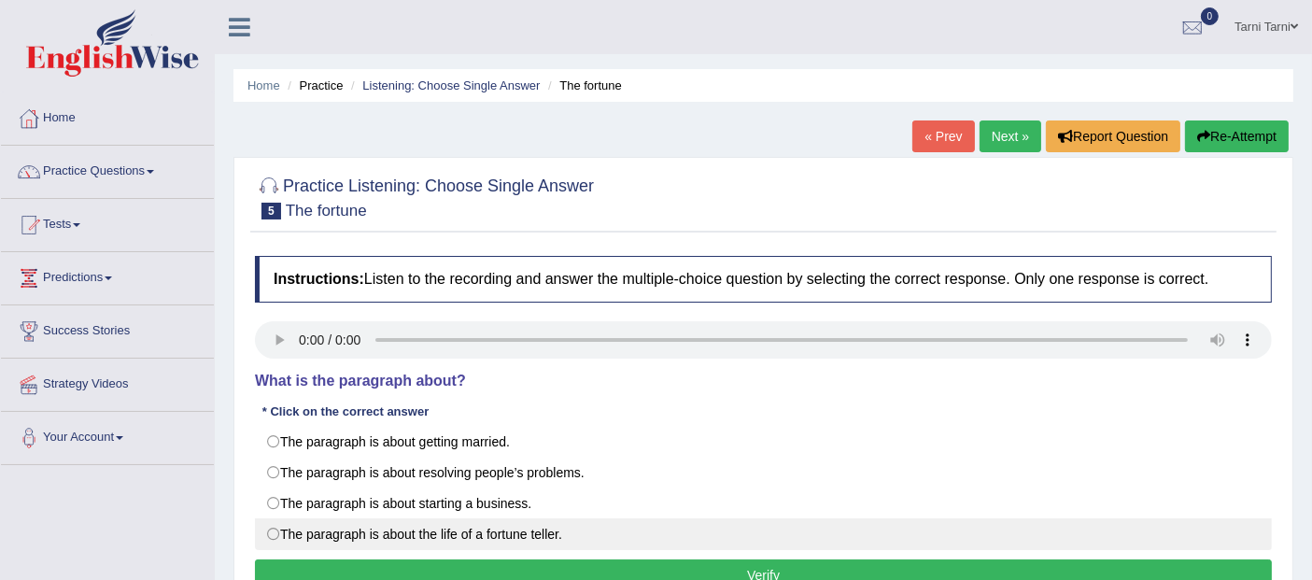
click at [366, 524] on label "The paragraph is about the life of a fortune teller." at bounding box center [763, 534] width 1017 height 32
radio input "true"
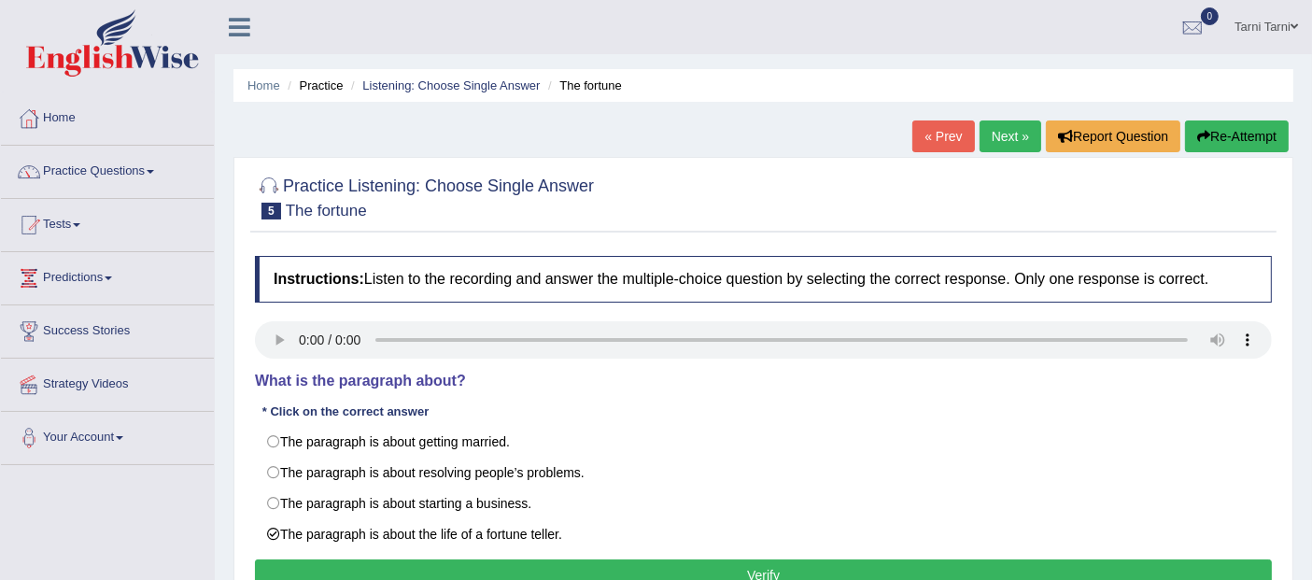
click at [402, 565] on button "Verify" at bounding box center [763, 575] width 1017 height 32
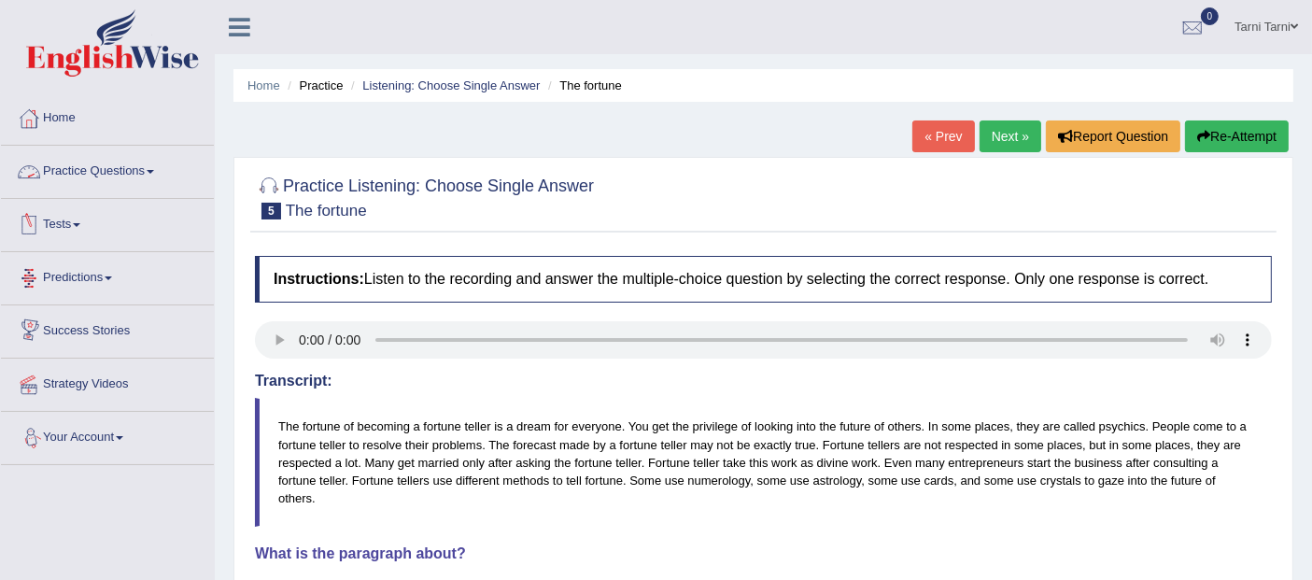
click at [103, 174] on link "Practice Questions" at bounding box center [107, 169] width 213 height 47
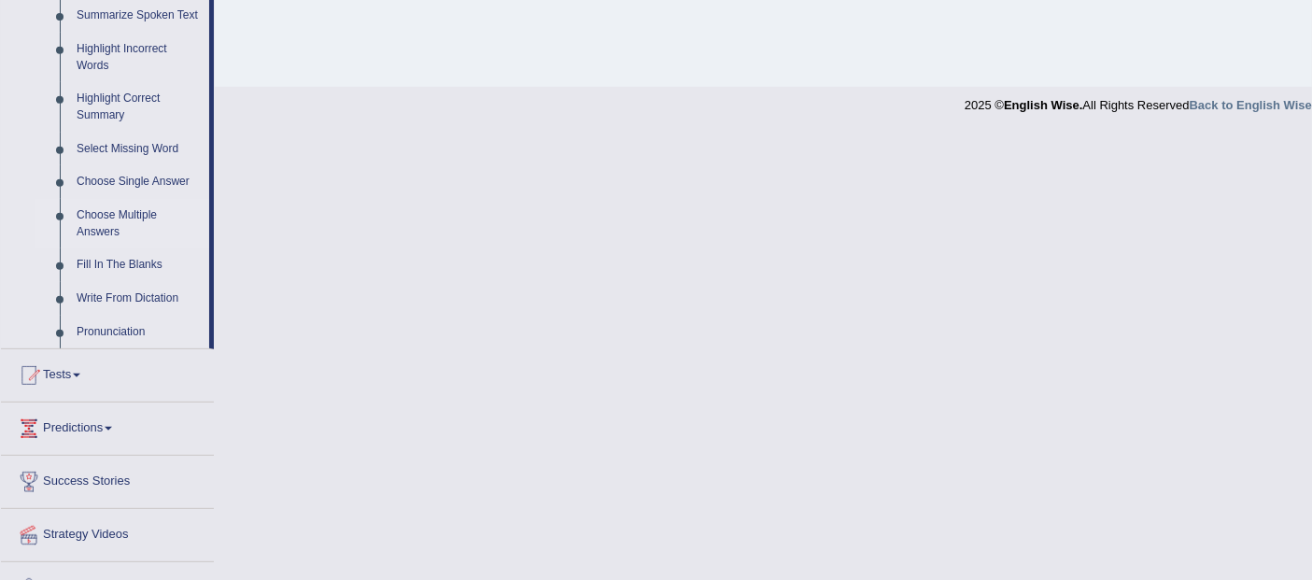
click at [110, 223] on link "Choose Multiple Answers" at bounding box center [138, 223] width 141 height 49
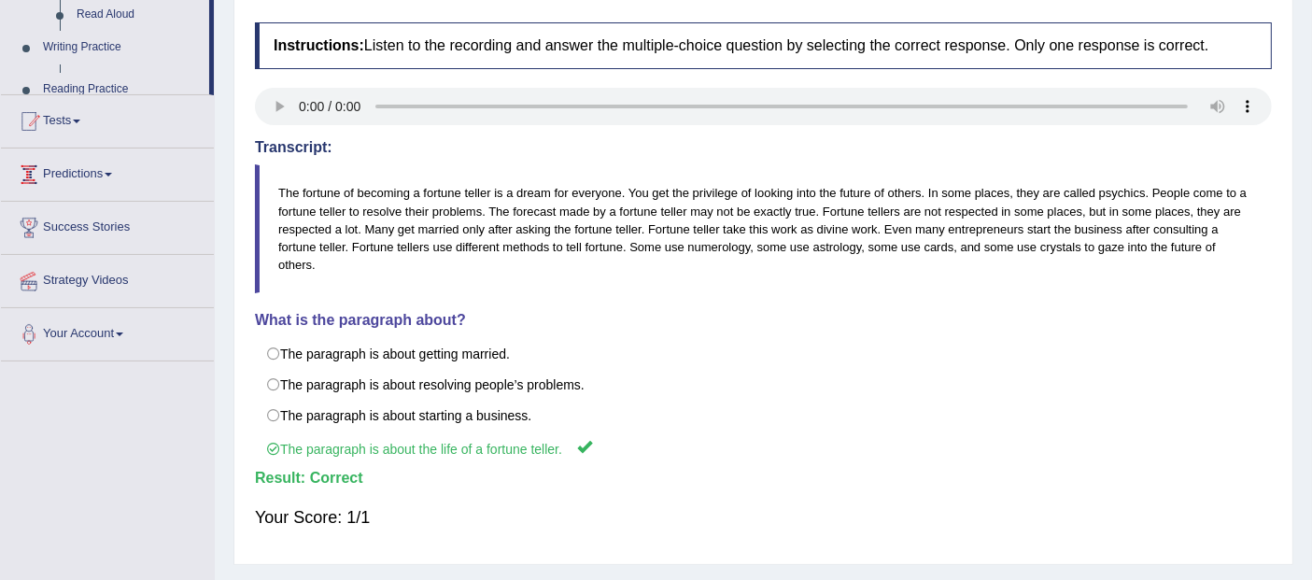
scroll to position [234, 0]
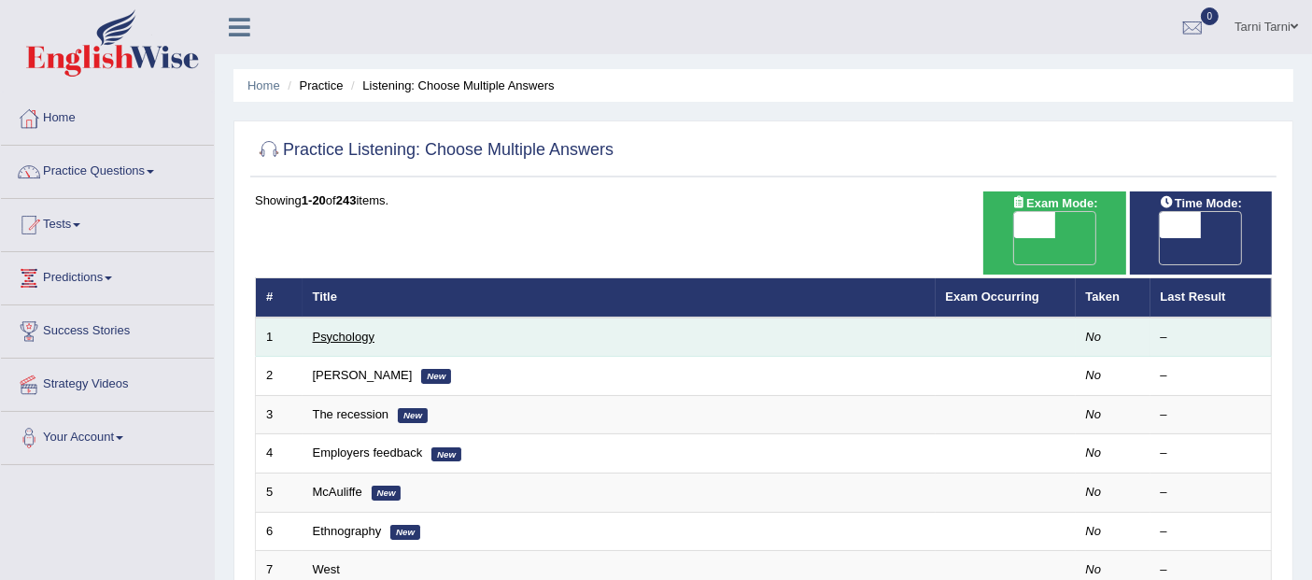
click at [351, 330] on link "Psychology" at bounding box center [344, 337] width 62 height 14
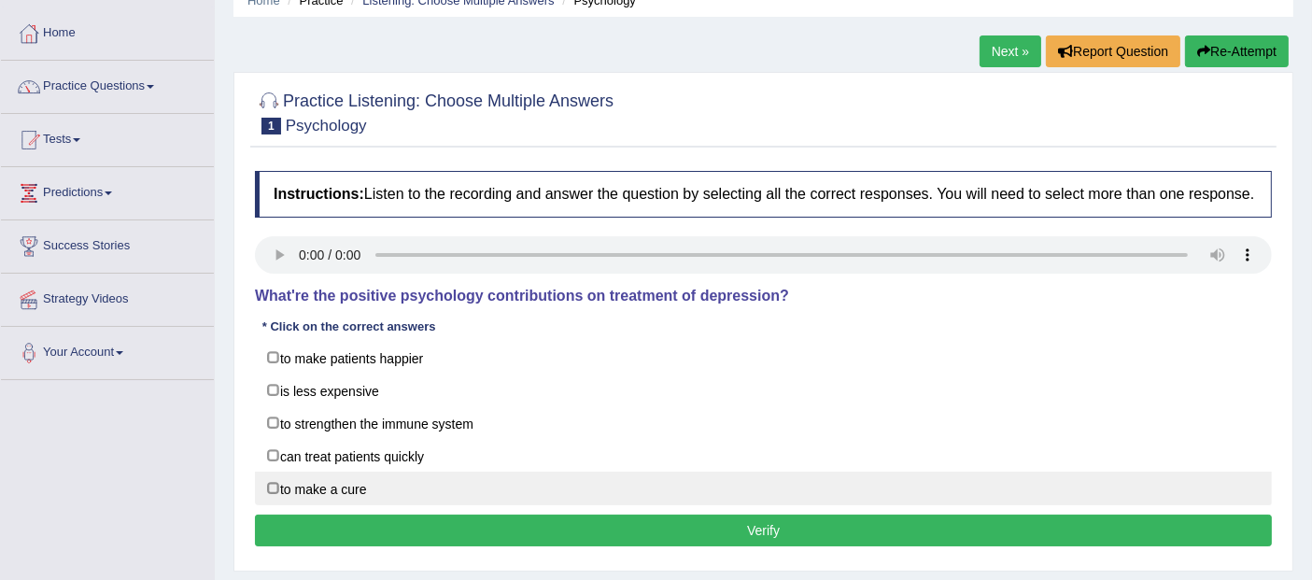
scroll to position [51, 0]
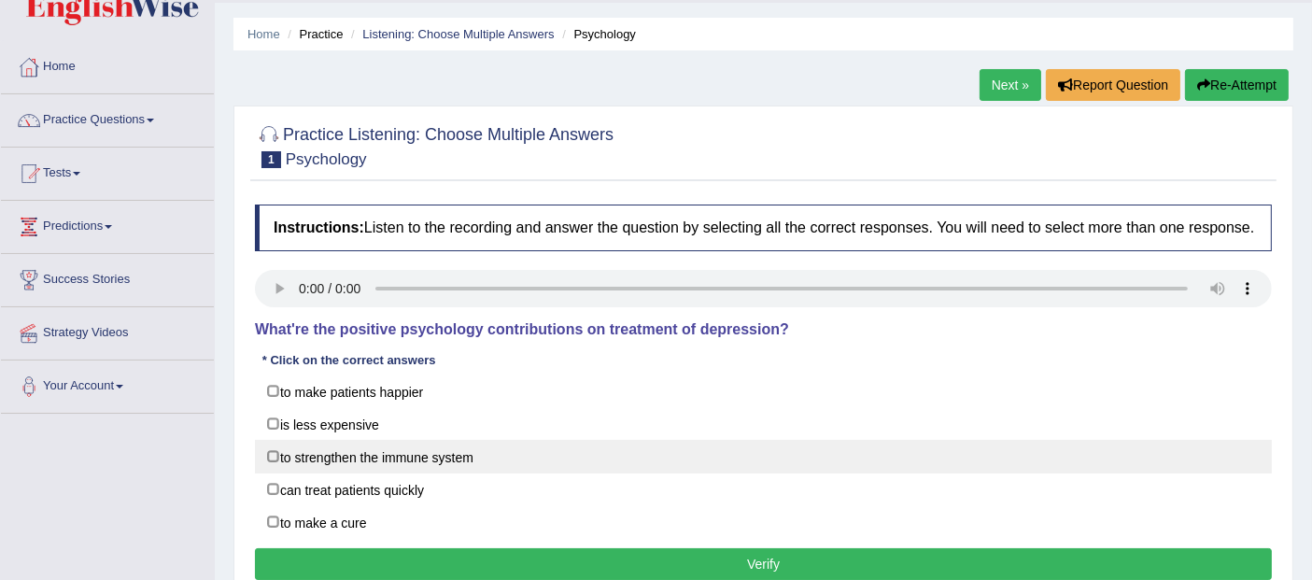
click at [349, 460] on label "to strengthen the immune system" at bounding box center [763, 457] width 1017 height 34
checkbox input "true"
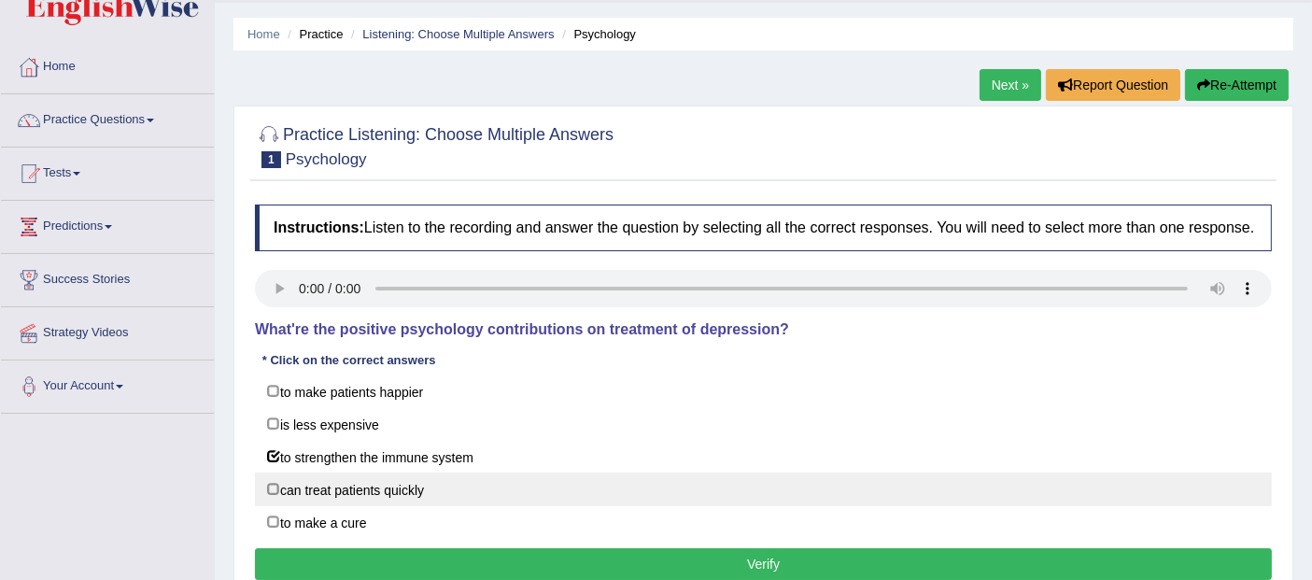
click at [386, 497] on label "can treat patients quickly" at bounding box center [763, 489] width 1017 height 34
click at [392, 484] on label "can treat patients quickly" at bounding box center [763, 489] width 1017 height 34
checkbox input "false"
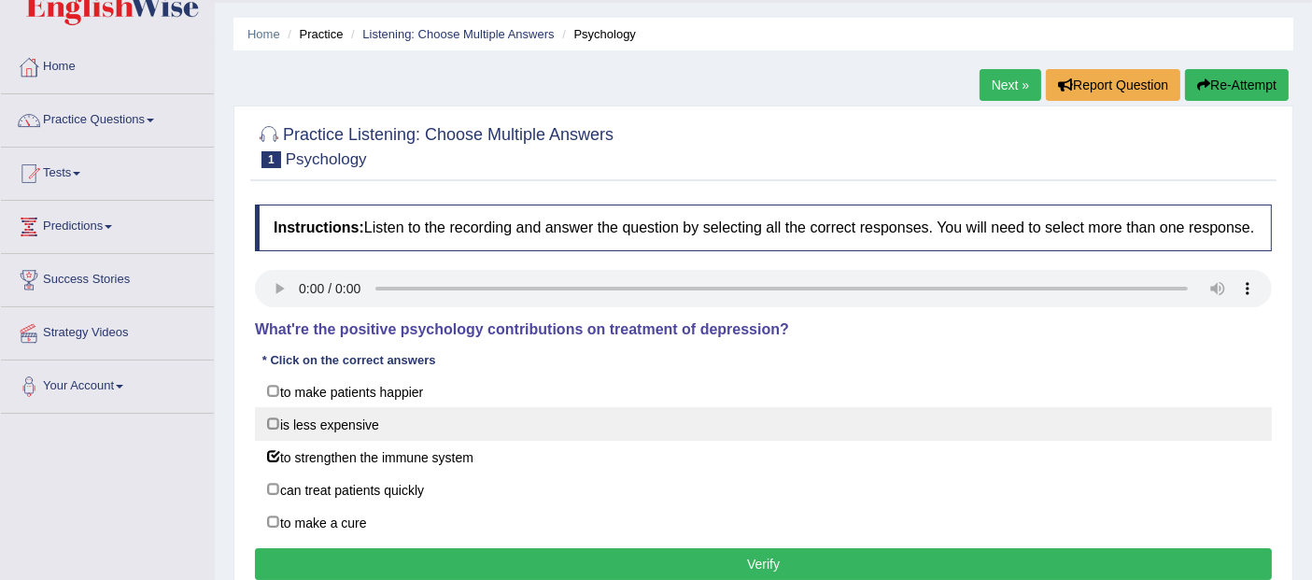
click at [385, 424] on label "is less expensive" at bounding box center [763, 424] width 1017 height 34
checkbox input "true"
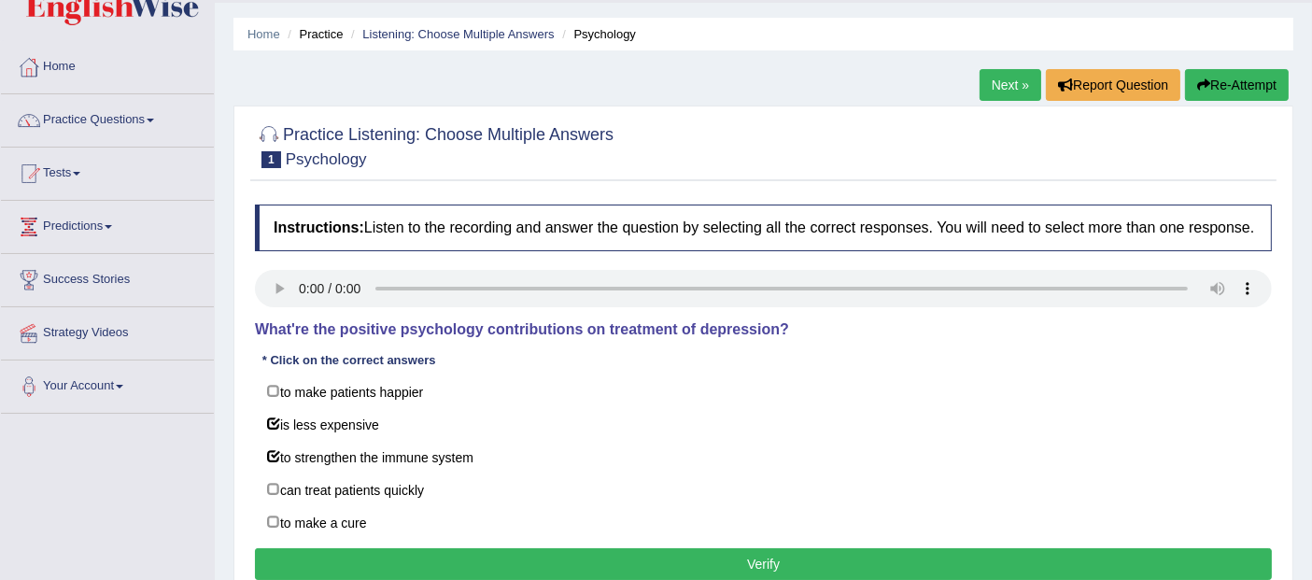
click at [428, 548] on button "Verify" at bounding box center [763, 564] width 1017 height 32
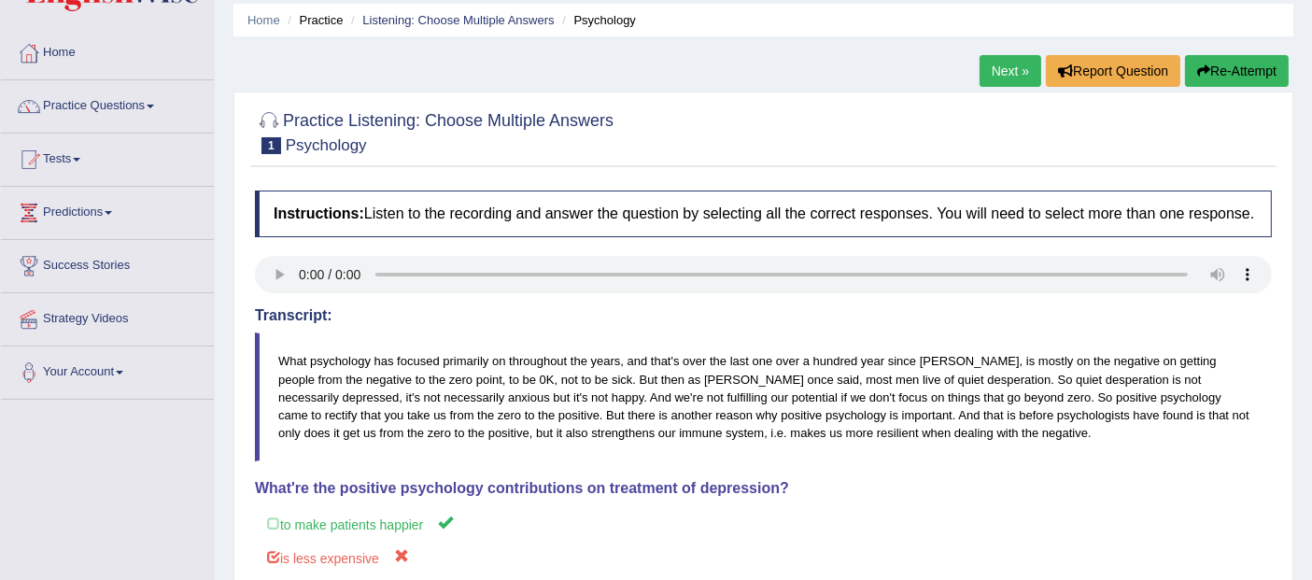
scroll to position [0, 0]
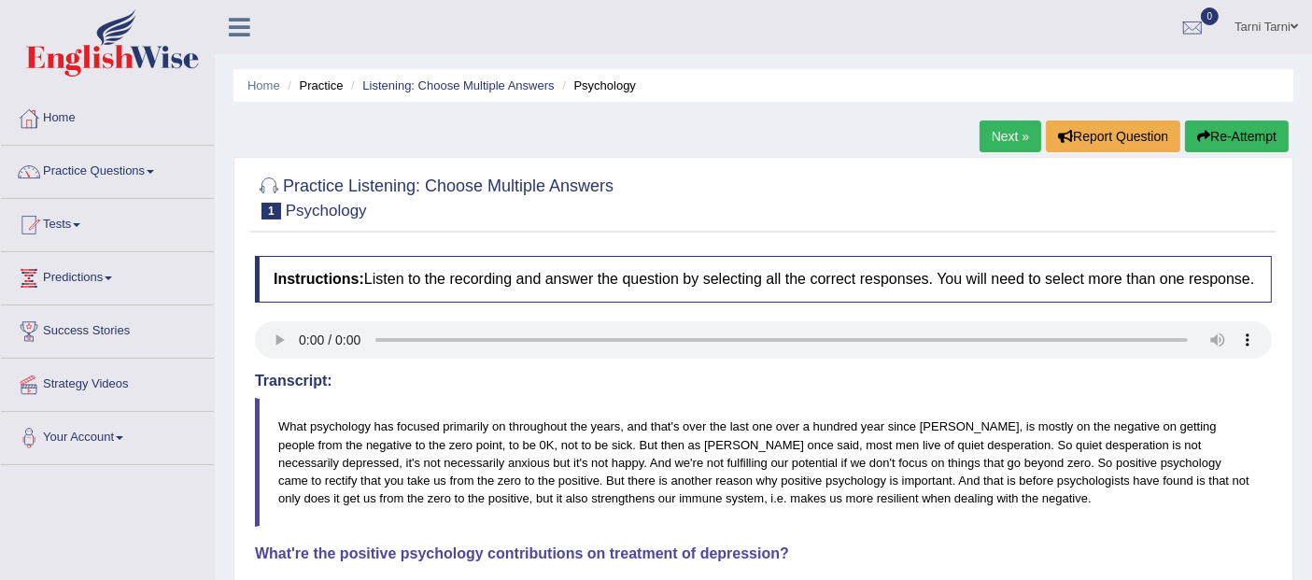
click at [1017, 135] on link "Next »" at bounding box center [1010, 136] width 62 height 32
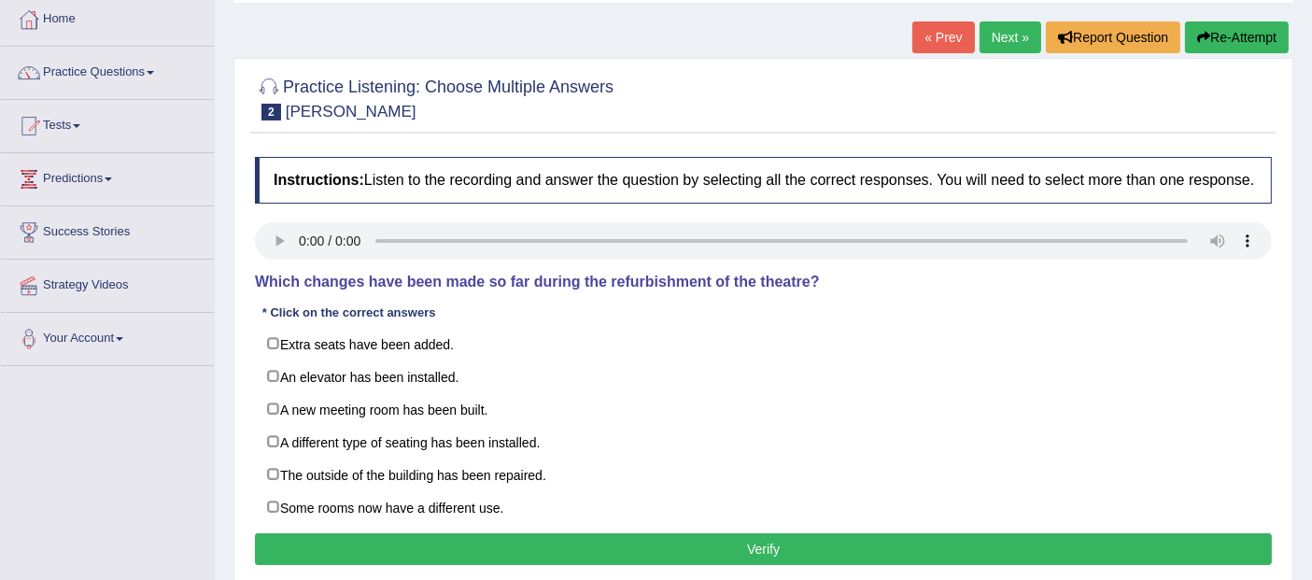
scroll to position [104, 0]
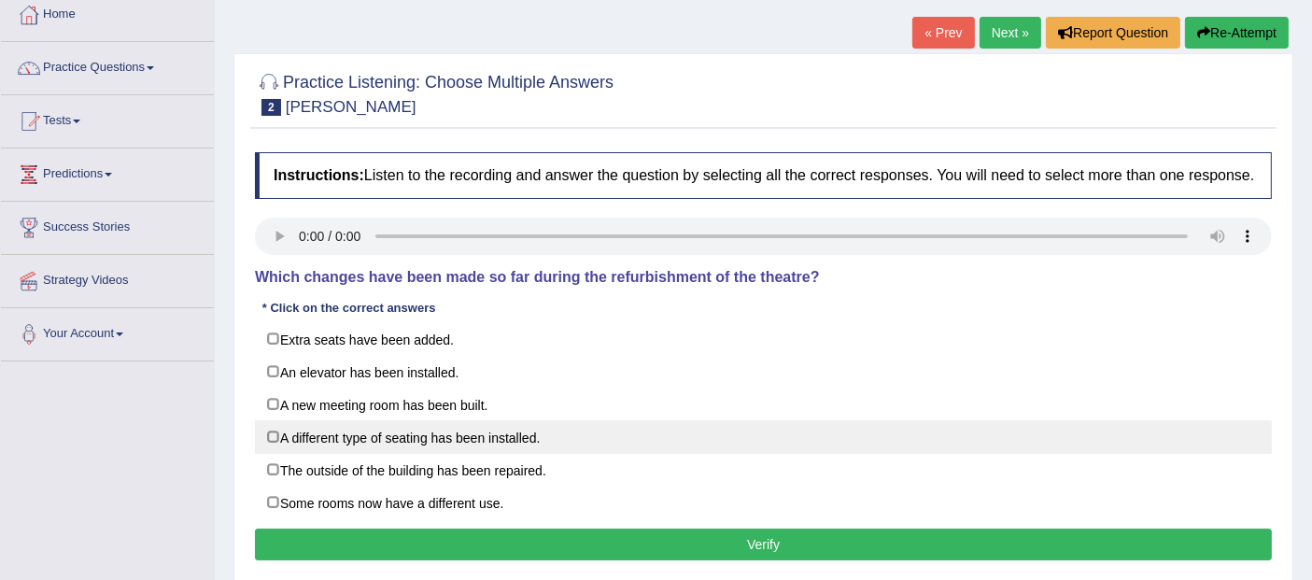
click at [381, 421] on label "A different type of seating has been installed." at bounding box center [763, 437] width 1017 height 34
checkbox input "true"
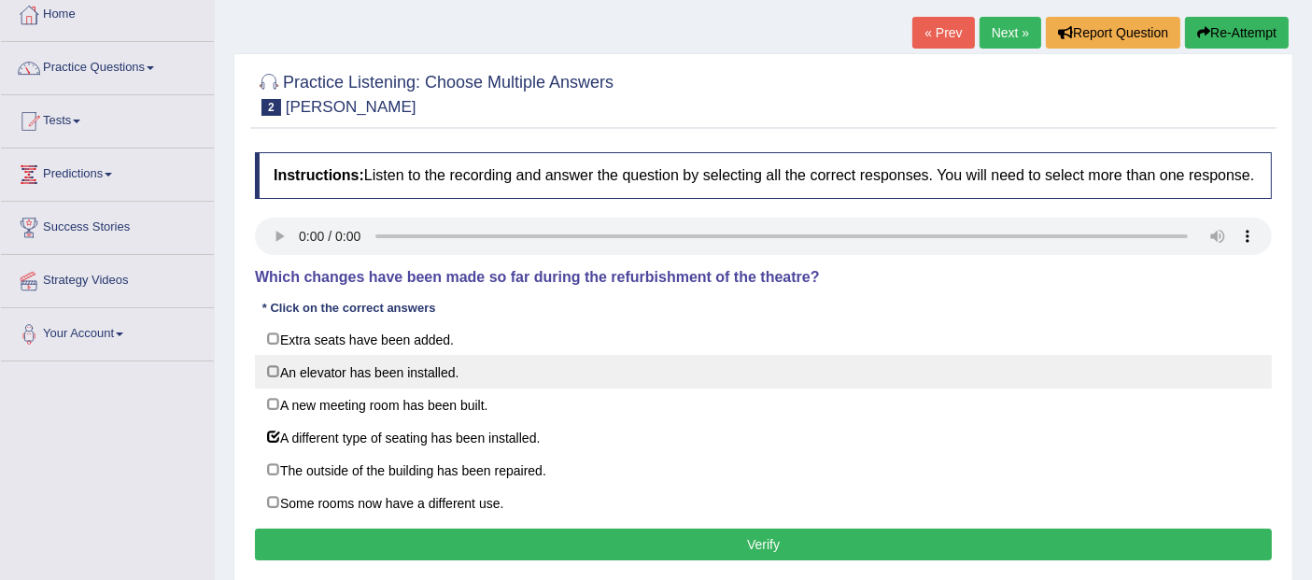
click at [374, 379] on label "An elevator has been installed." at bounding box center [763, 372] width 1017 height 34
checkbox input "true"
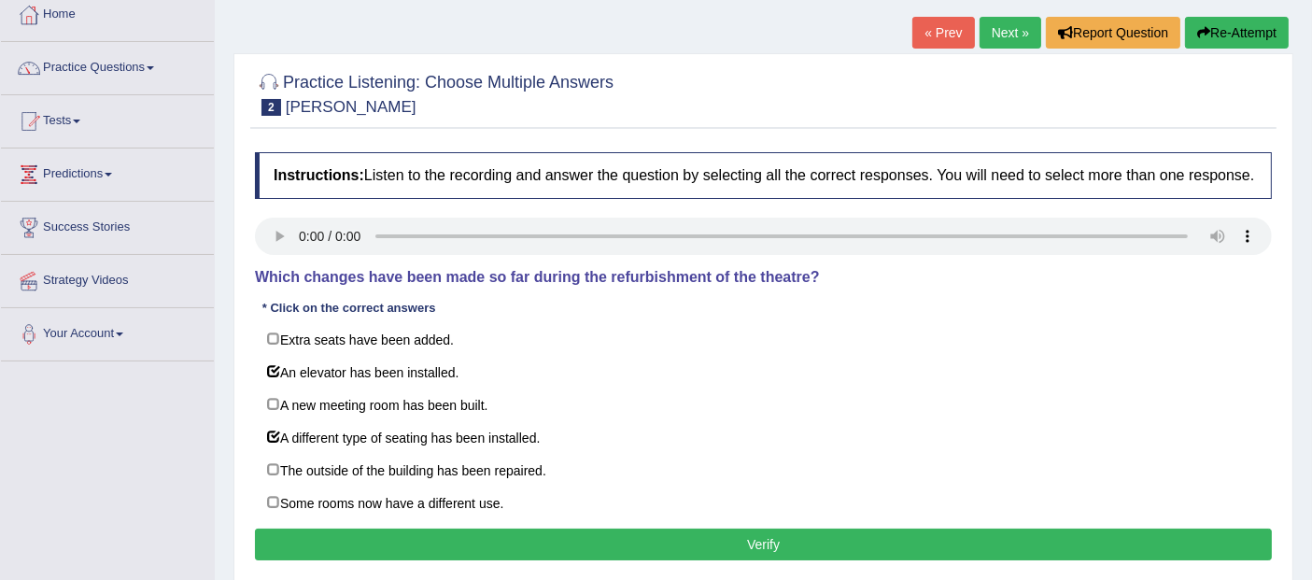
click at [424, 537] on button "Verify" at bounding box center [763, 544] width 1017 height 32
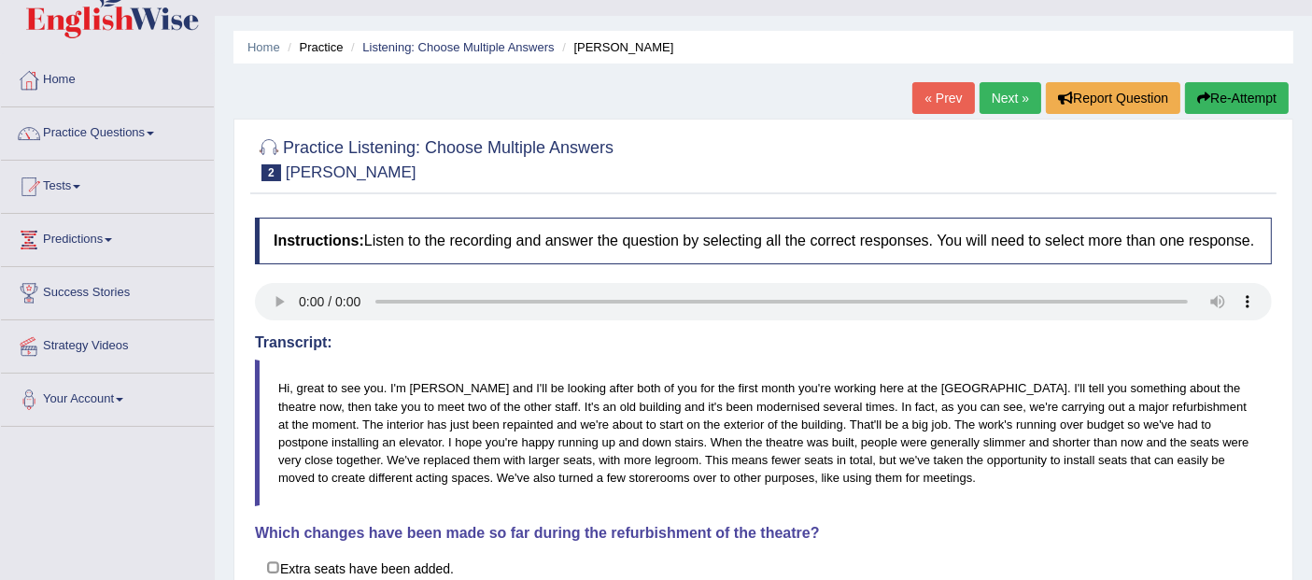
scroll to position [0, 0]
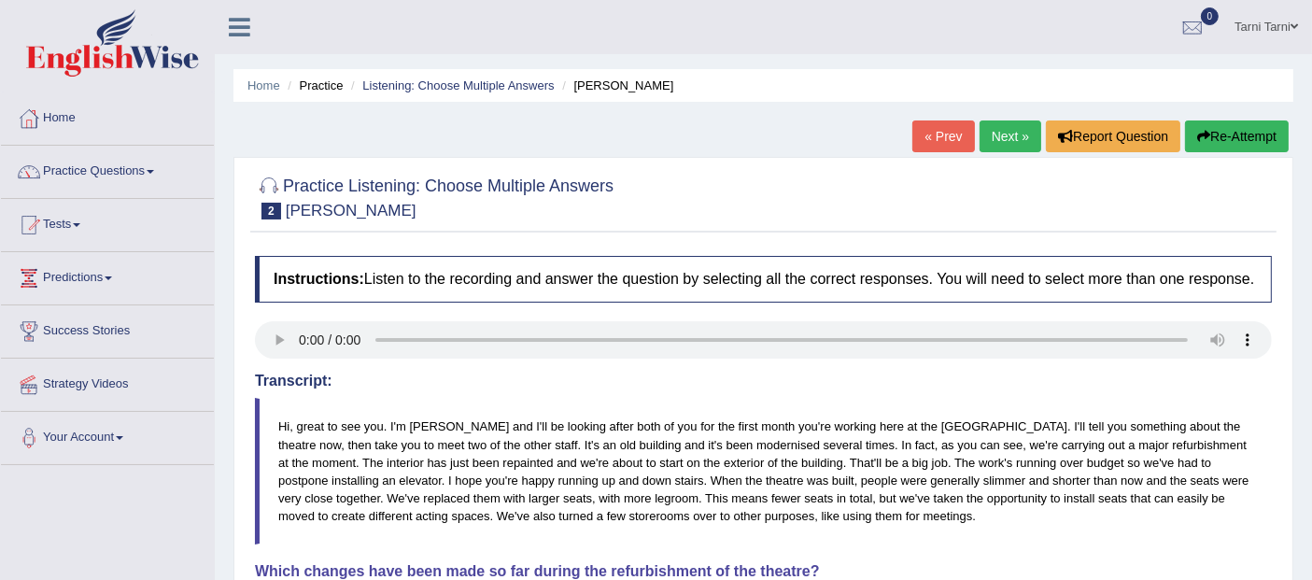
click at [1010, 144] on link "Next »" at bounding box center [1010, 136] width 62 height 32
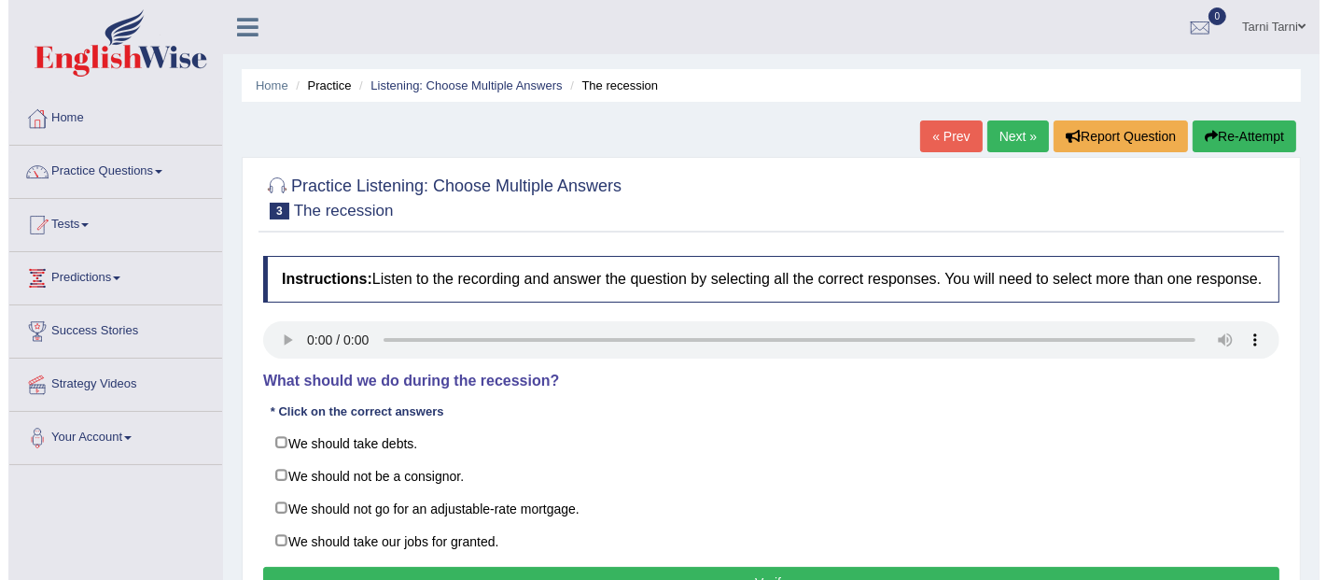
scroll to position [17, 0]
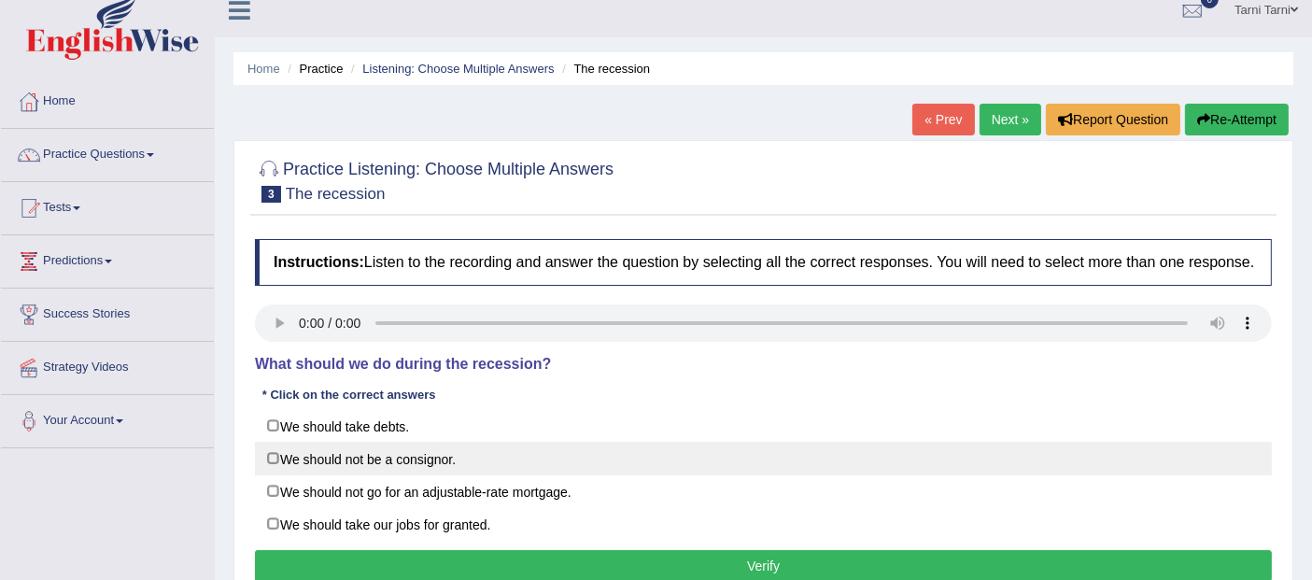
click at [375, 459] on label "We should not be a consignor." at bounding box center [763, 459] width 1017 height 34
checkbox input "true"
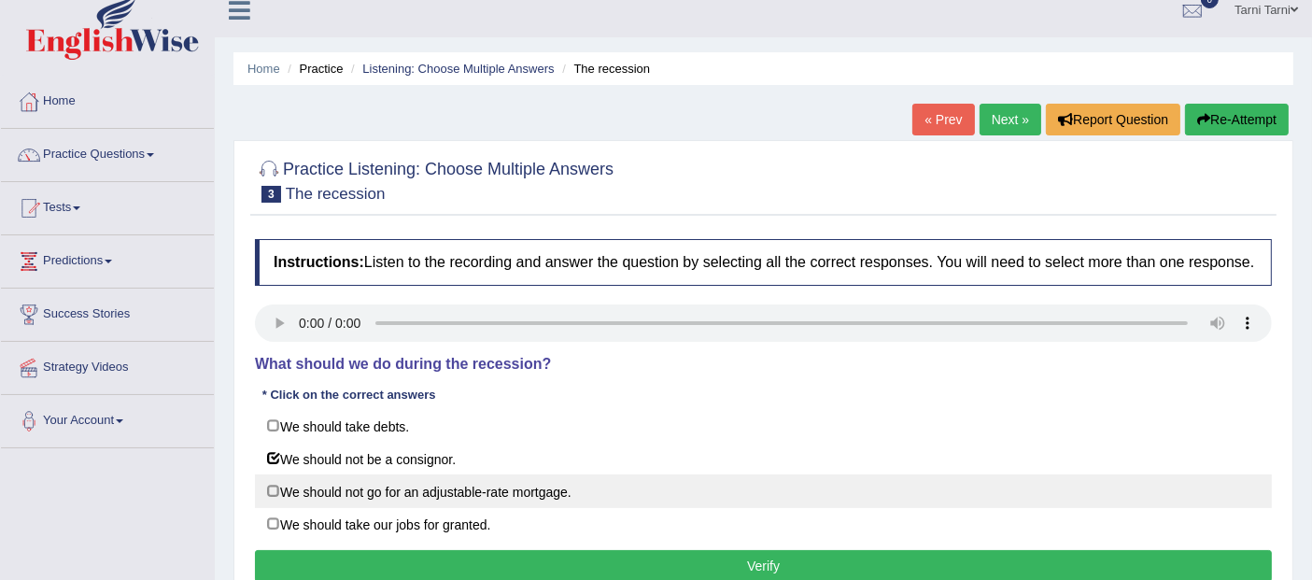
click at [405, 501] on label "We should not go for an adjustable-rate mortgage." at bounding box center [763, 491] width 1017 height 34
checkbox input "true"
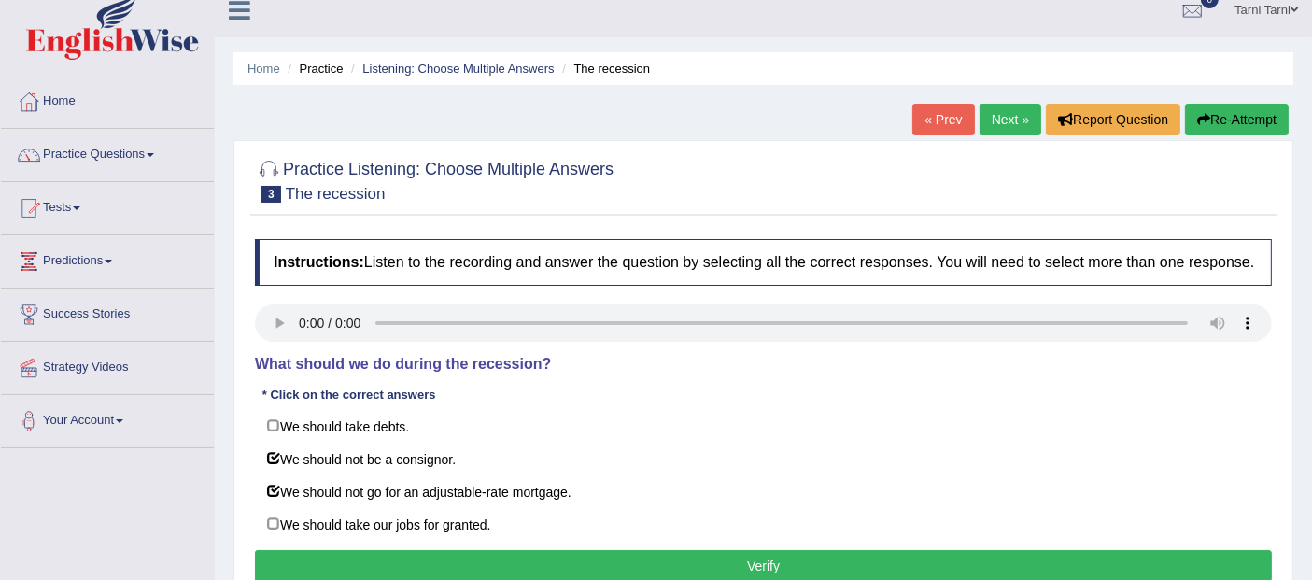
click at [493, 554] on button "Verify" at bounding box center [763, 566] width 1017 height 32
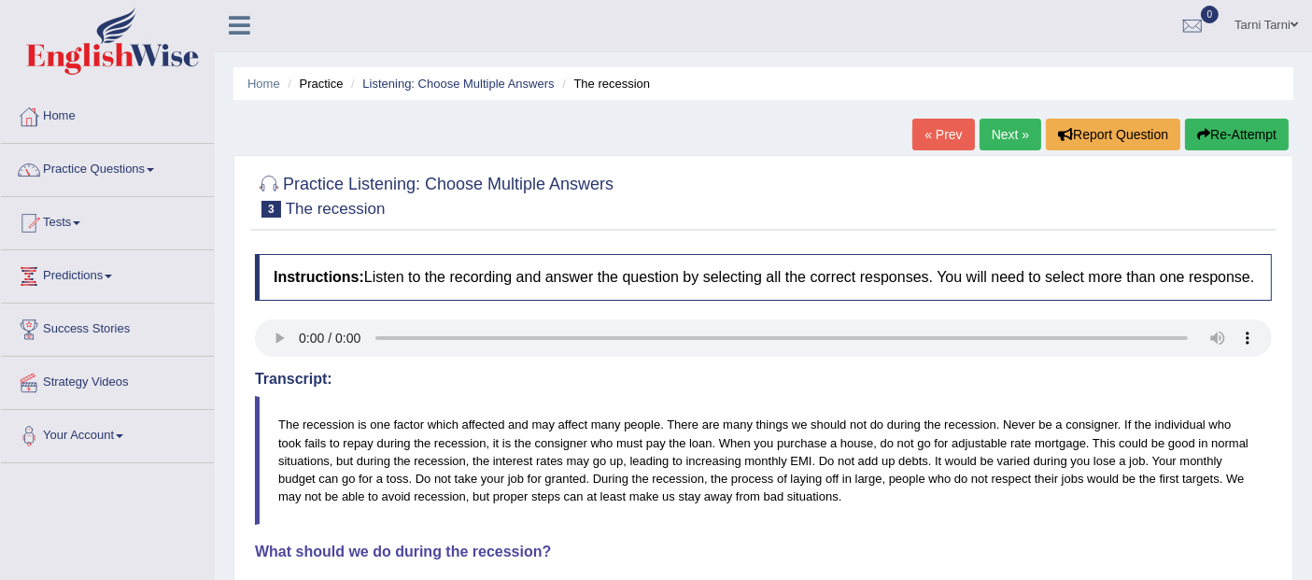
scroll to position [0, 0]
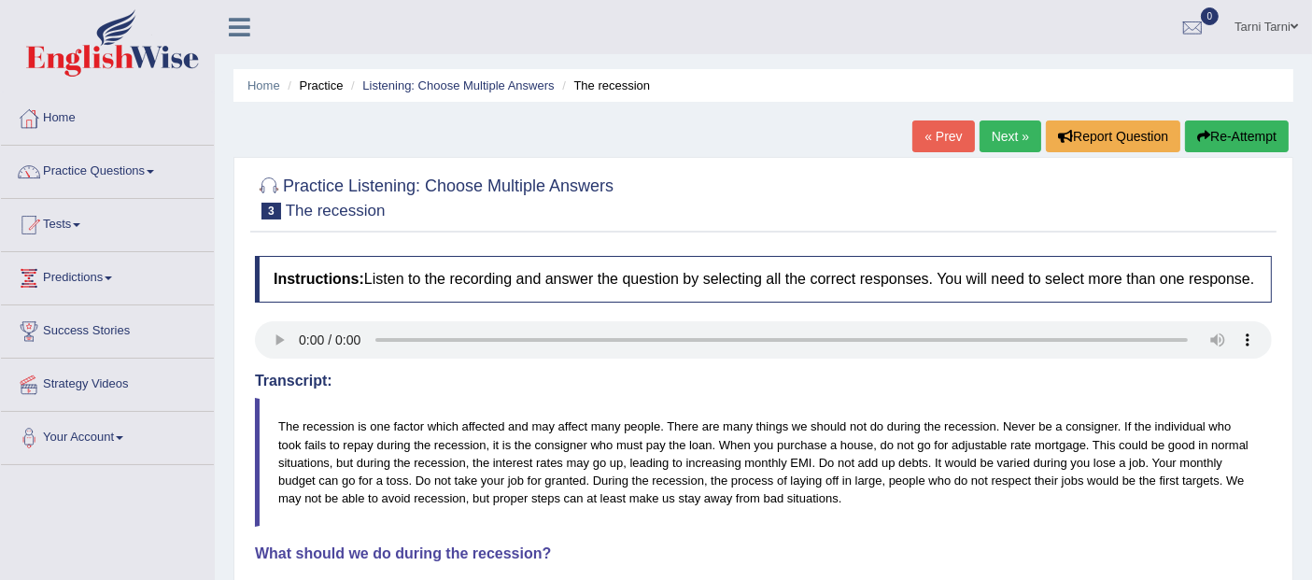
click at [997, 132] on link "Next »" at bounding box center [1010, 136] width 62 height 32
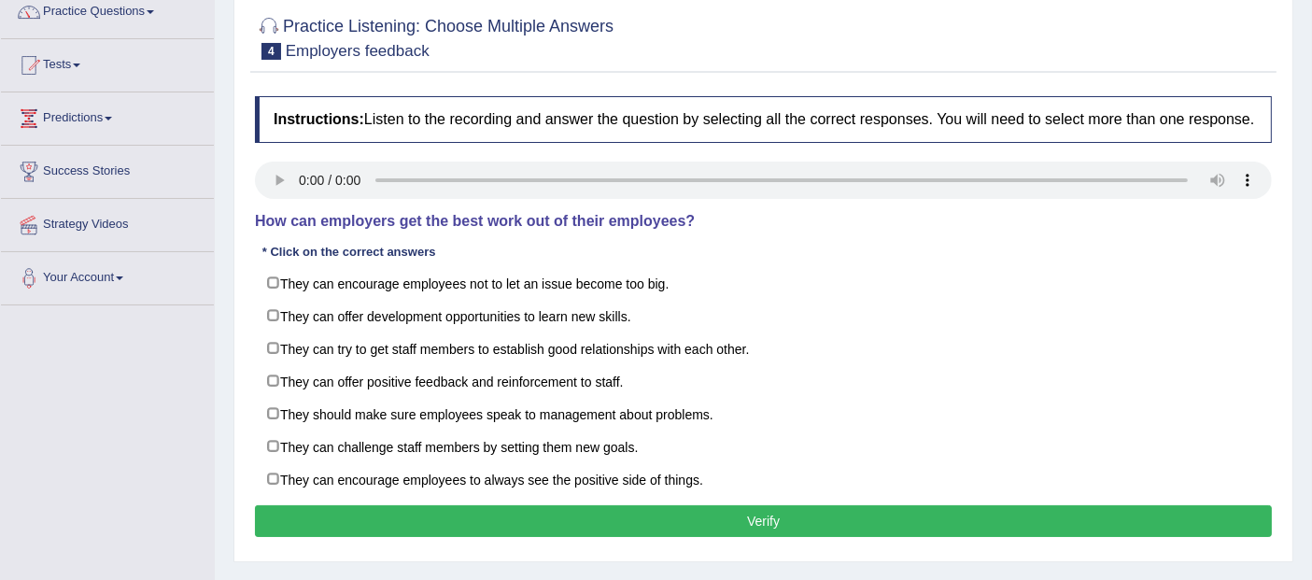
scroll to position [155, 0]
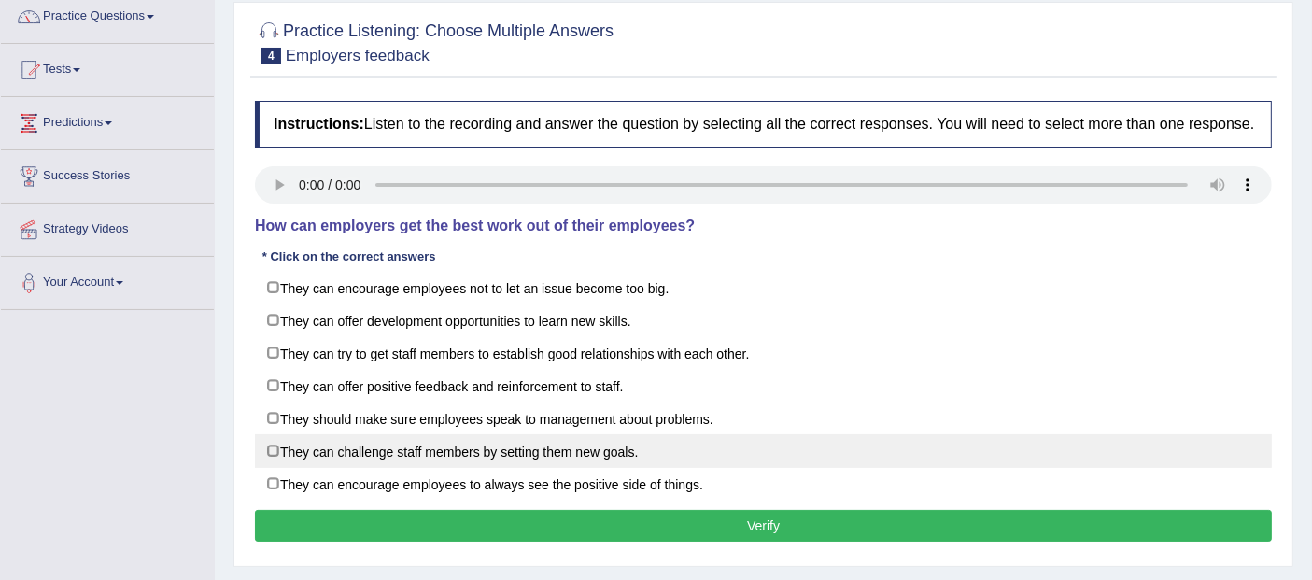
click at [435, 446] on label "They can challenge staff members by setting them new goals." at bounding box center [763, 451] width 1017 height 34
checkbox input "true"
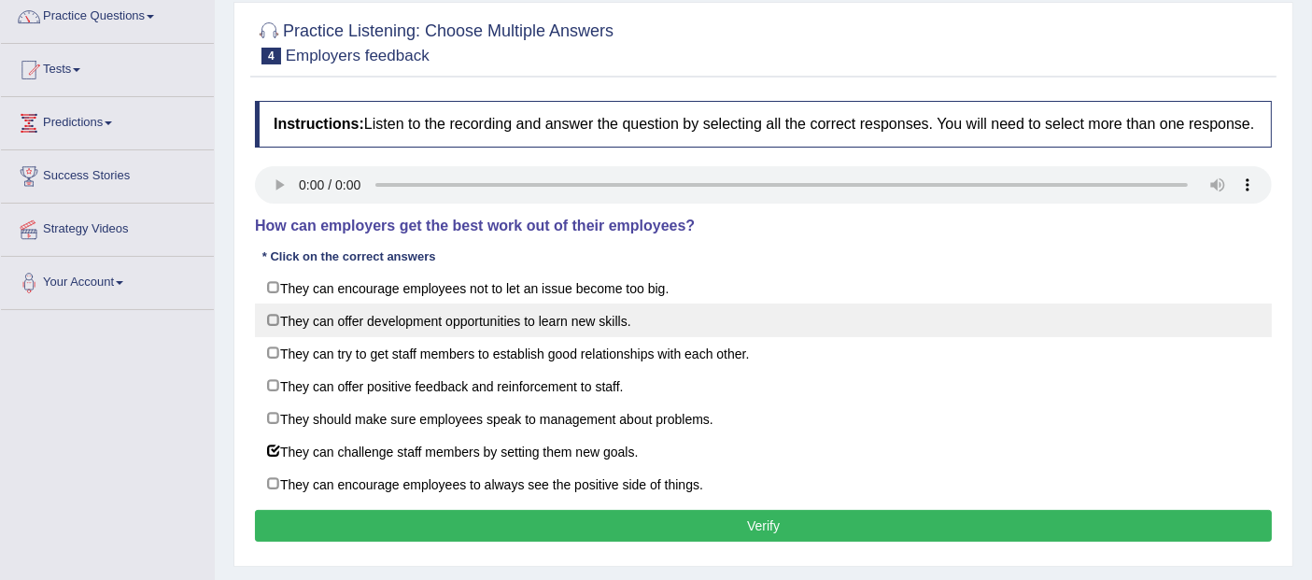
click at [442, 327] on label "They can offer development opportunities to learn new skills." at bounding box center [763, 320] width 1017 height 34
checkbox input "true"
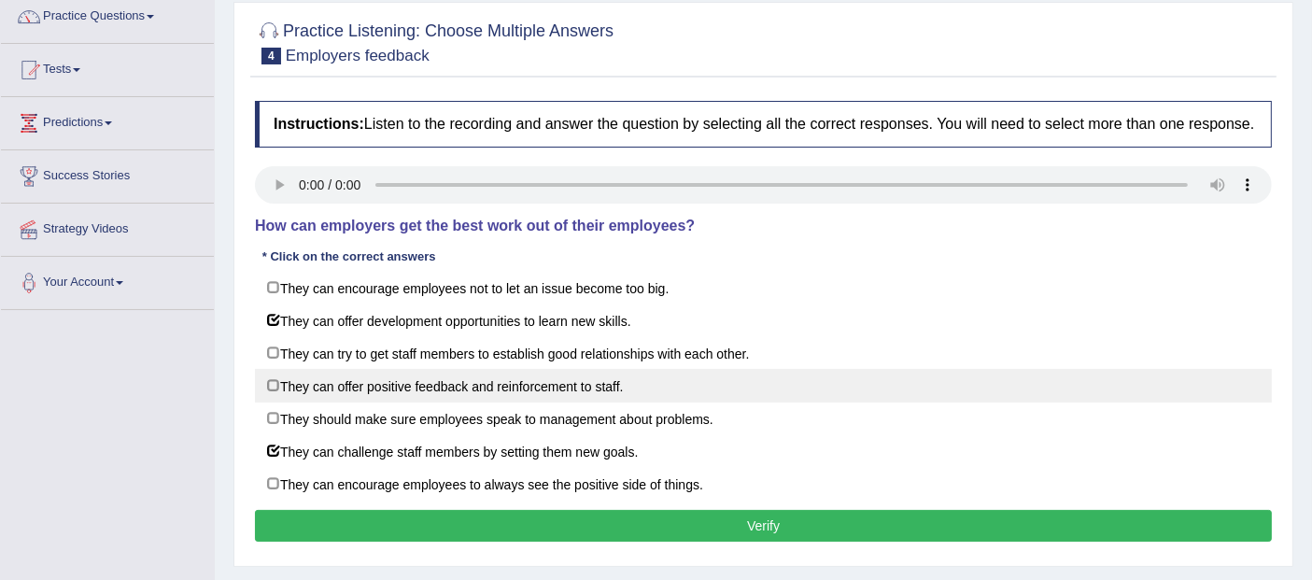
click at [518, 384] on label "They can offer positive feedback and reinforcement to staff." at bounding box center [763, 386] width 1017 height 34
checkbox input "false"
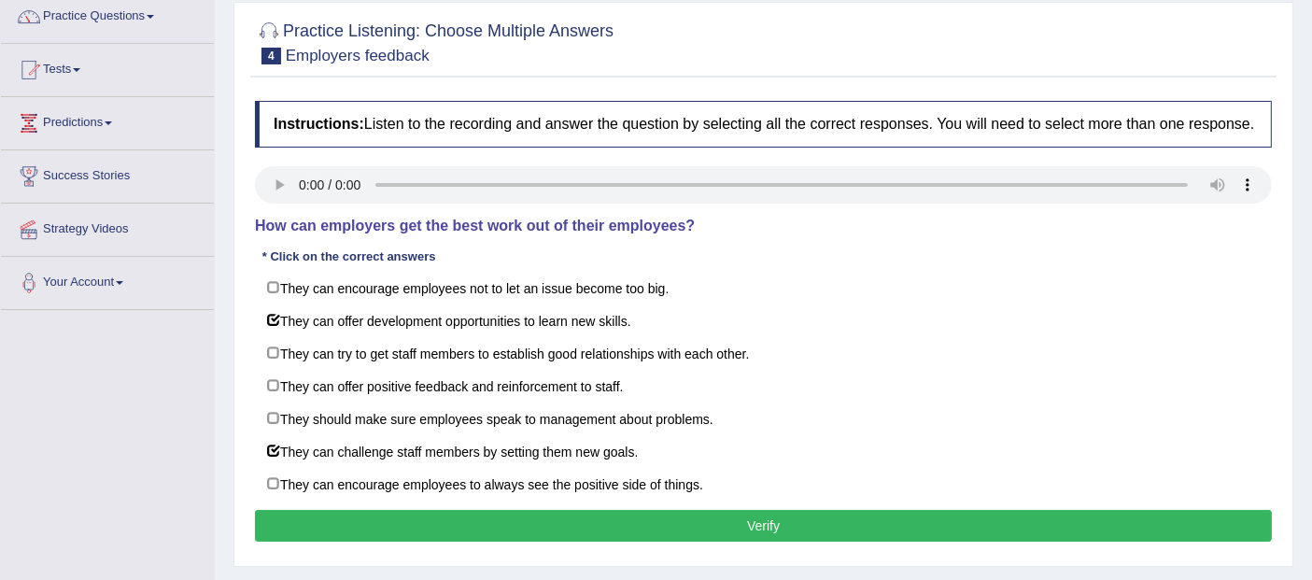
click at [586, 510] on button "Verify" at bounding box center [763, 526] width 1017 height 32
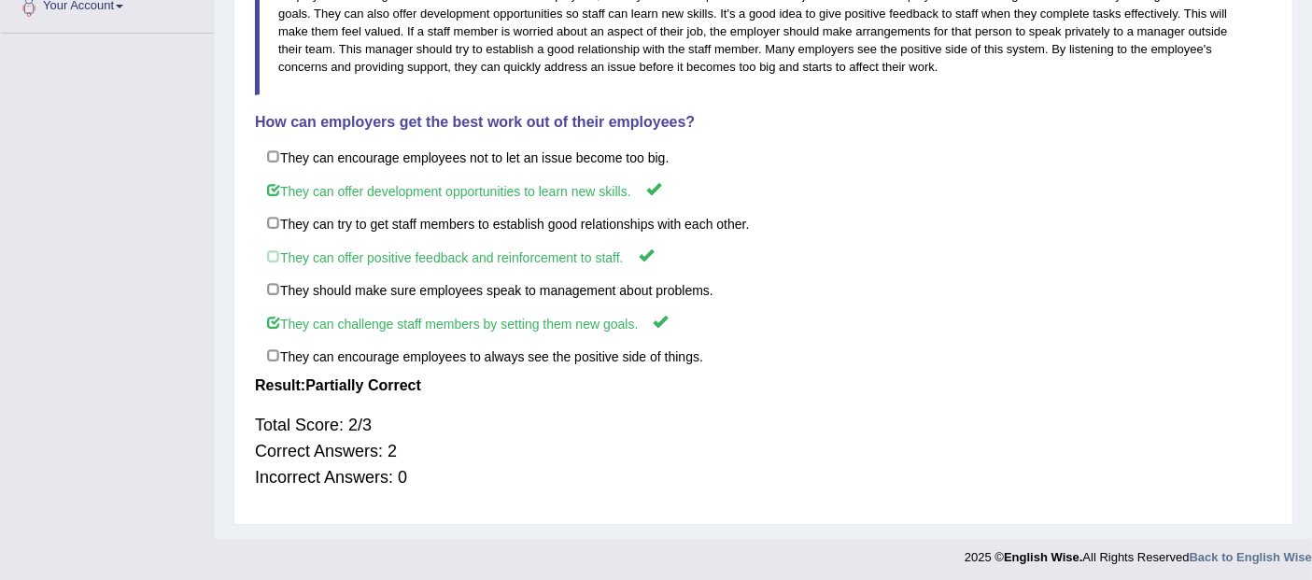
scroll to position [0, 0]
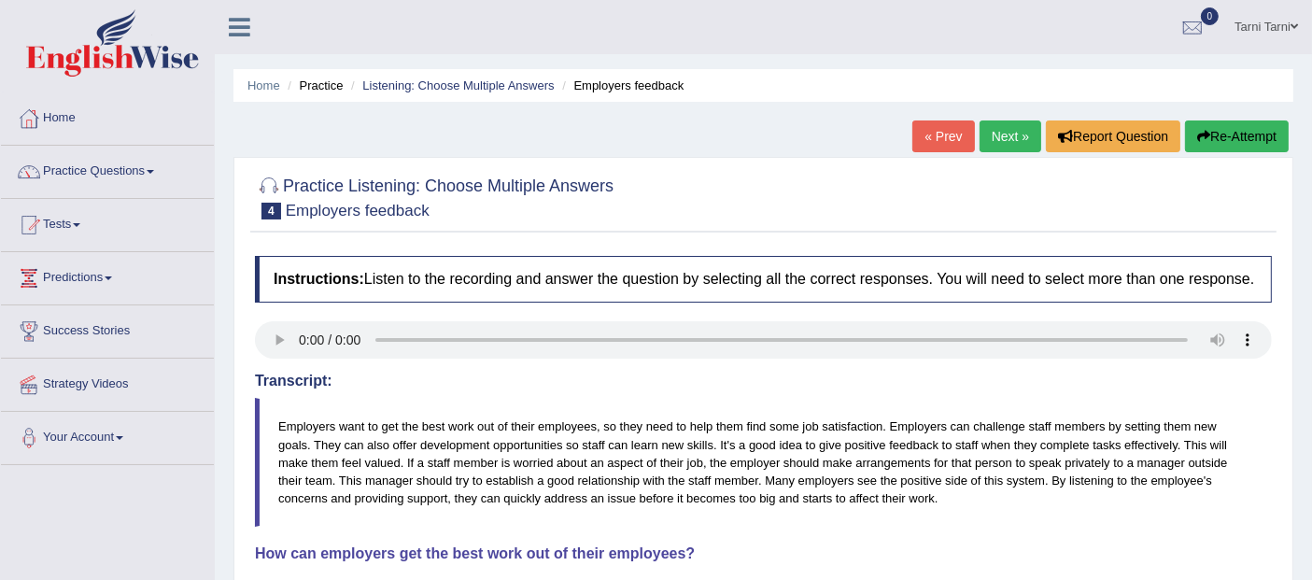
click at [1004, 148] on link "Next »" at bounding box center [1010, 136] width 62 height 32
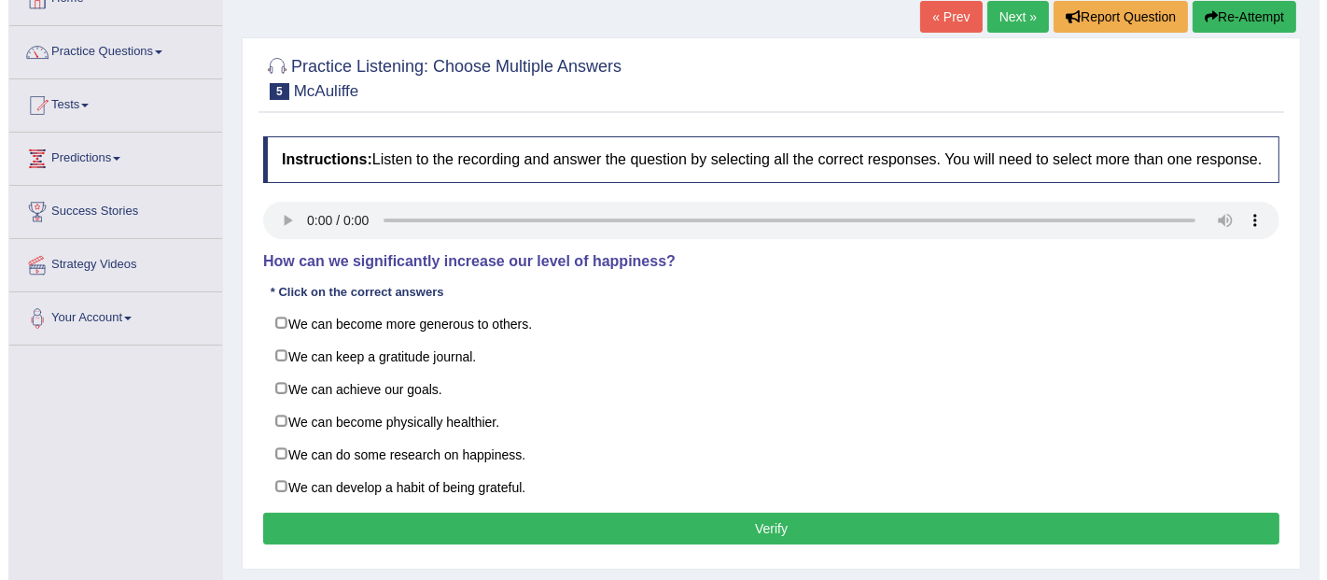
scroll to position [120, 0]
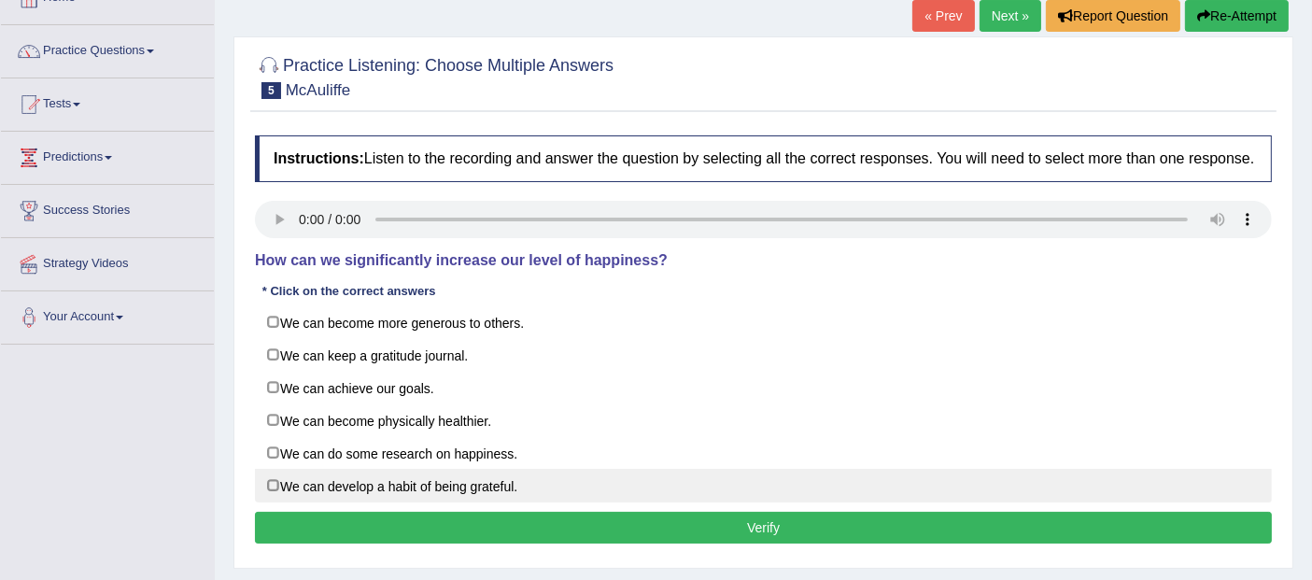
click at [347, 473] on label "We can develop a habit of being grateful." at bounding box center [763, 486] width 1017 height 34
checkbox input "true"
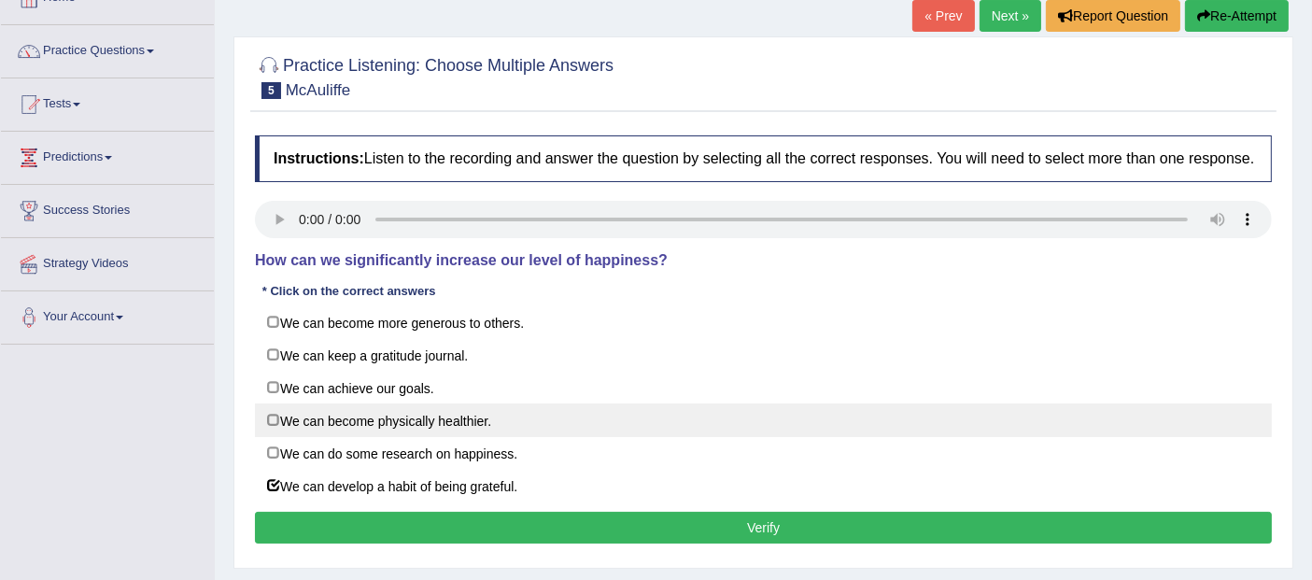
click at [392, 427] on label "We can become physically healthier." at bounding box center [763, 420] width 1017 height 34
checkbox input "true"
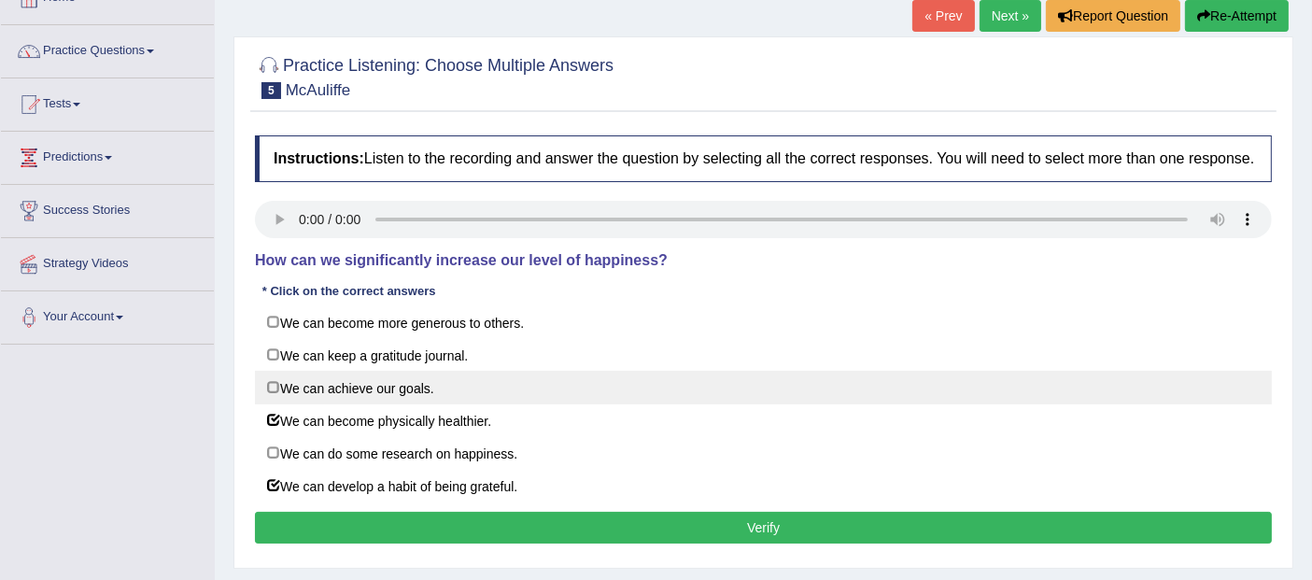
click at [394, 386] on label "We can achieve our goals." at bounding box center [763, 388] width 1017 height 34
checkbox input "true"
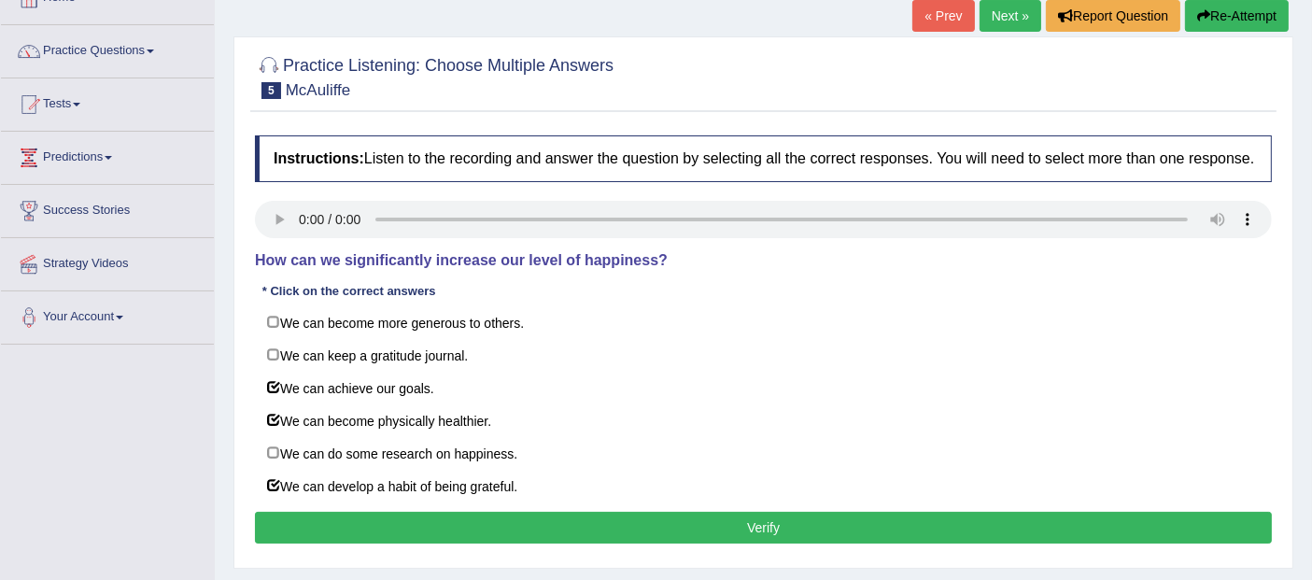
click at [531, 512] on button "Verify" at bounding box center [763, 528] width 1017 height 32
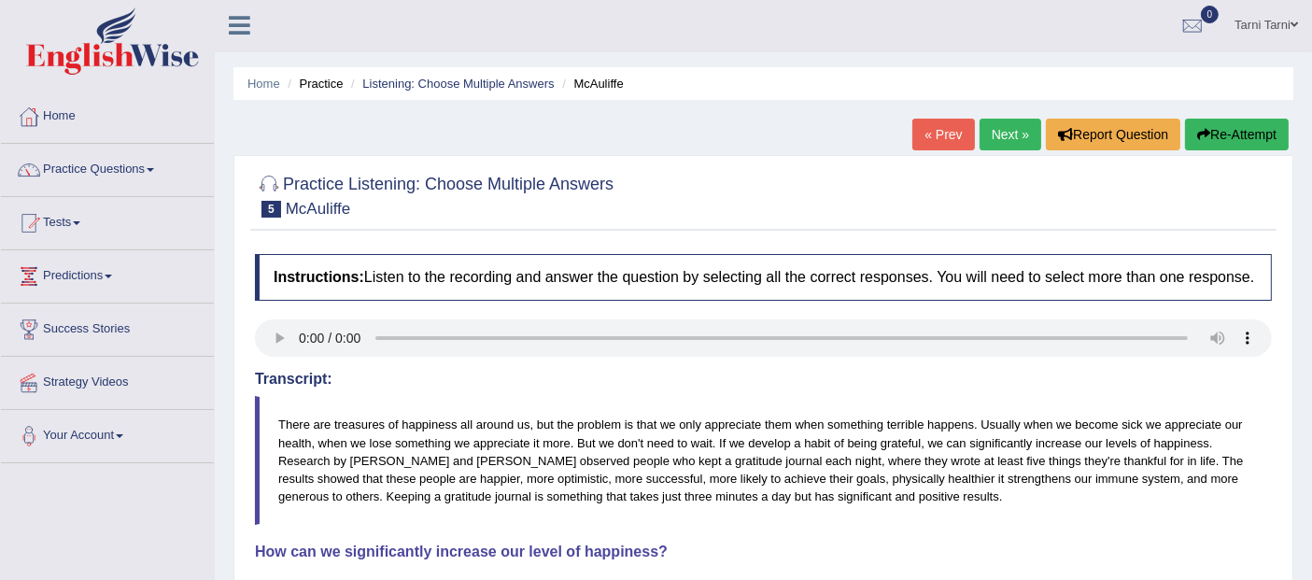
scroll to position [0, 0]
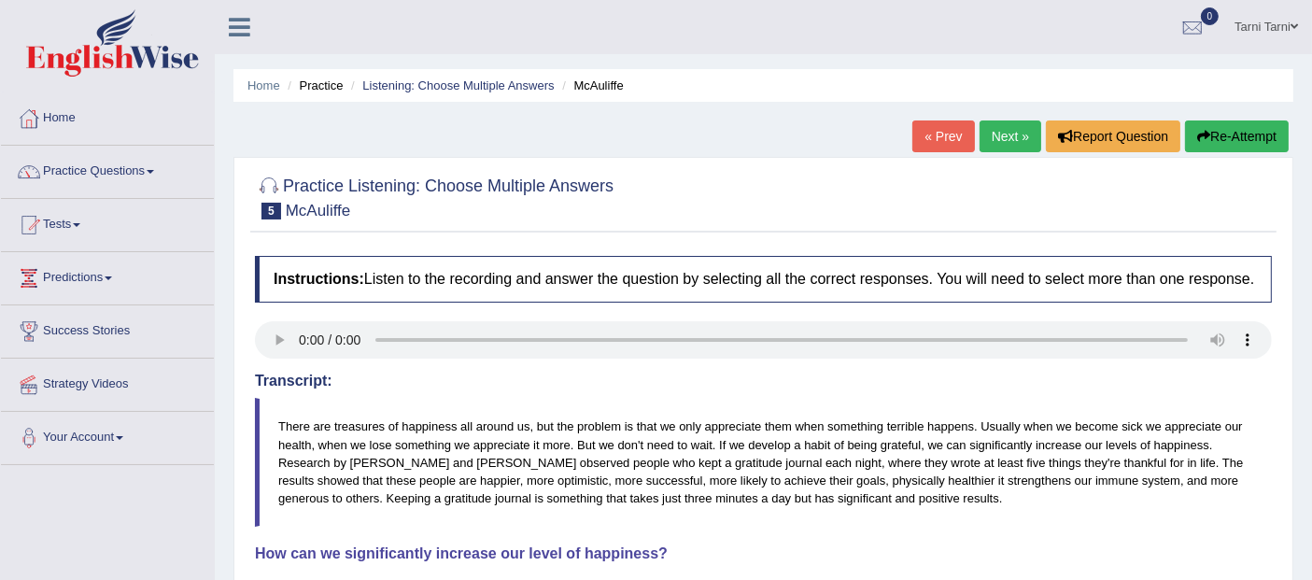
click at [1011, 139] on link "Next »" at bounding box center [1010, 136] width 62 height 32
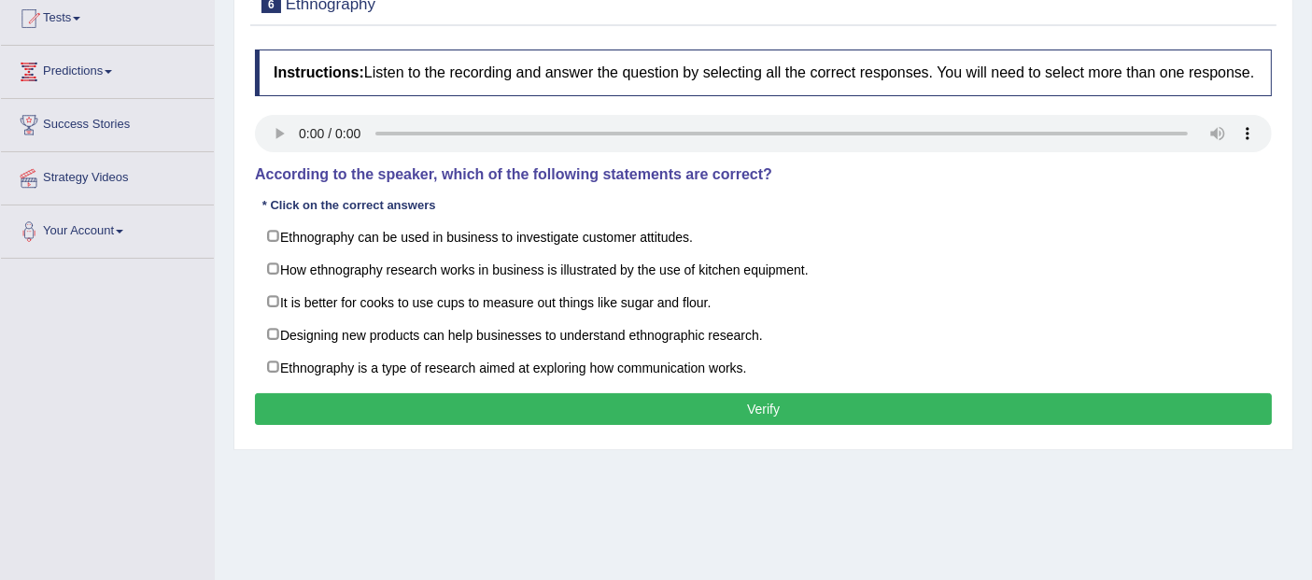
scroll to position [189, 0]
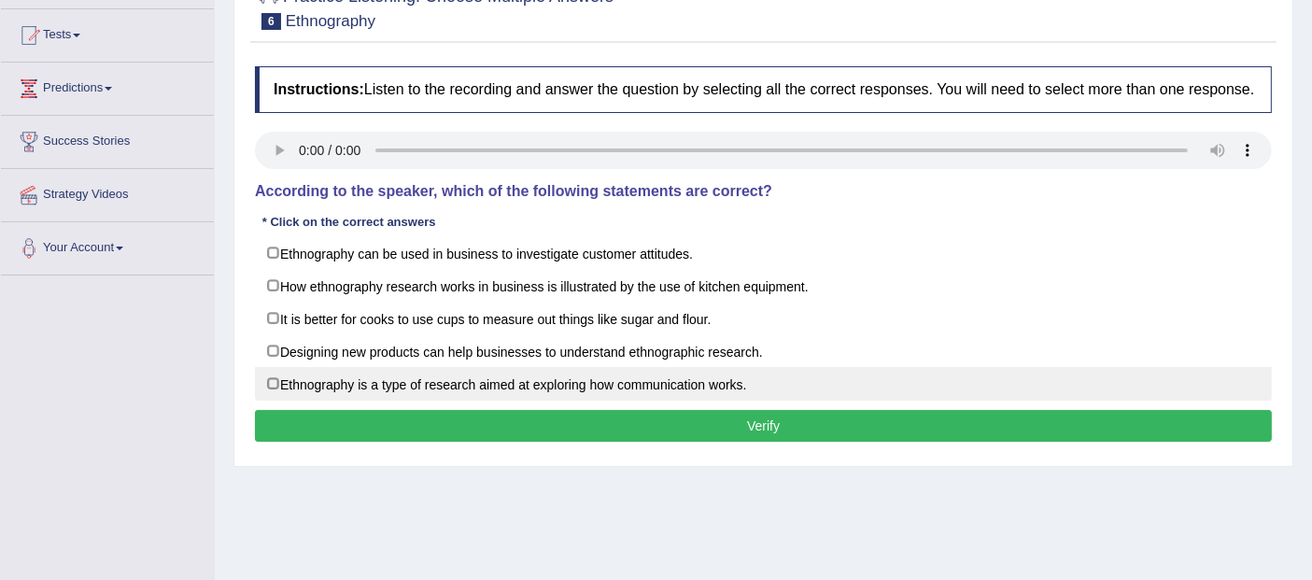
click at [403, 379] on label "Ethnography is a type of research aimed at exploring how communication works." at bounding box center [763, 384] width 1017 height 34
checkbox input "true"
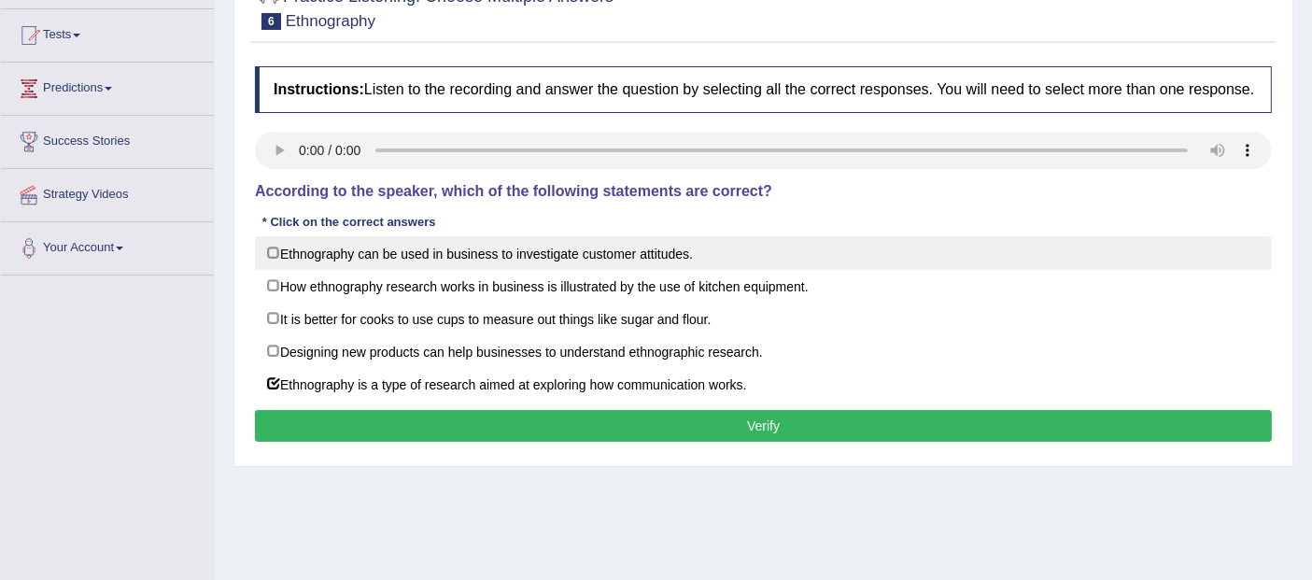
click at [499, 258] on label "Ethnography can be used in business to investigate customer attitudes." at bounding box center [763, 253] width 1017 height 34
checkbox input "true"
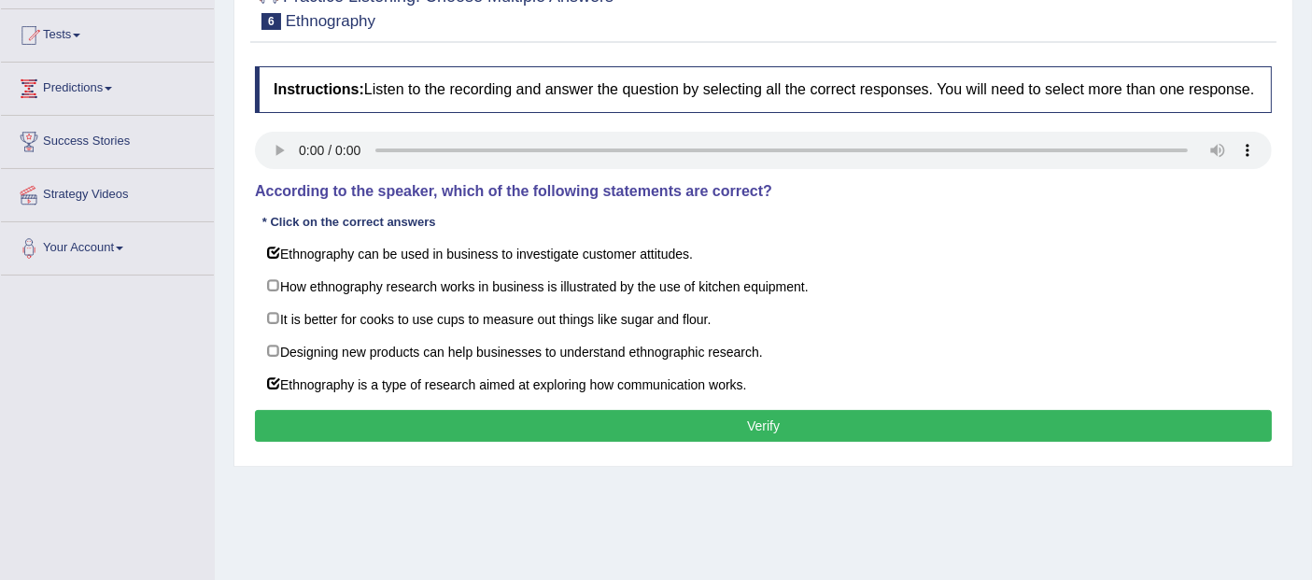
click at [578, 420] on button "Verify" at bounding box center [763, 426] width 1017 height 32
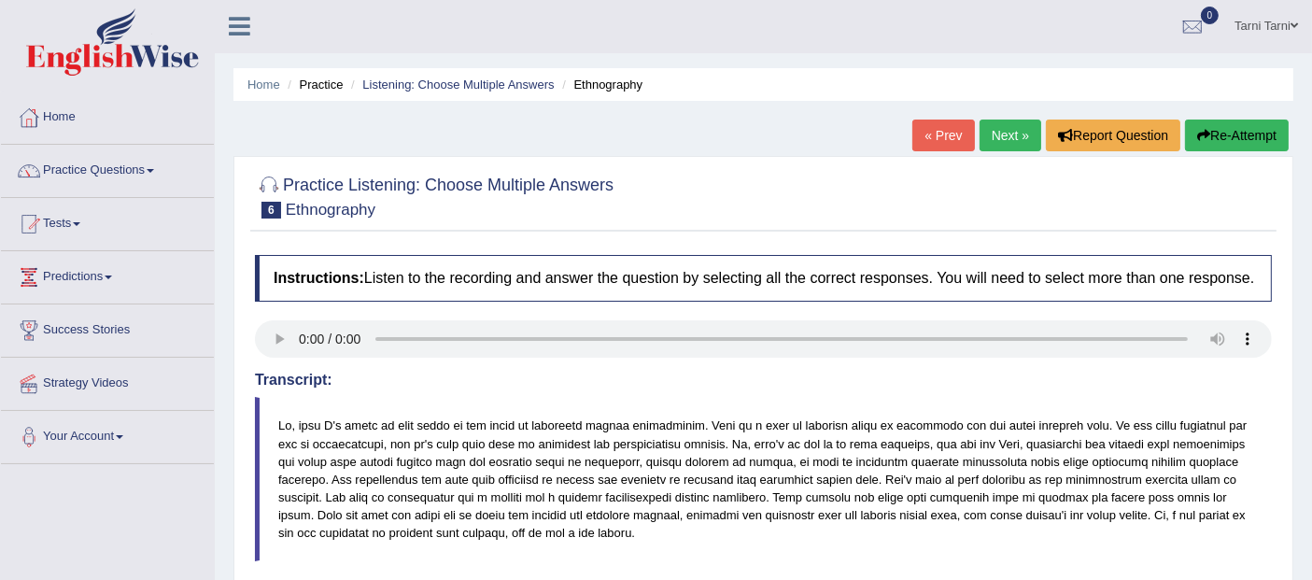
scroll to position [0, 0]
click at [1017, 140] on link "Next »" at bounding box center [1010, 136] width 62 height 32
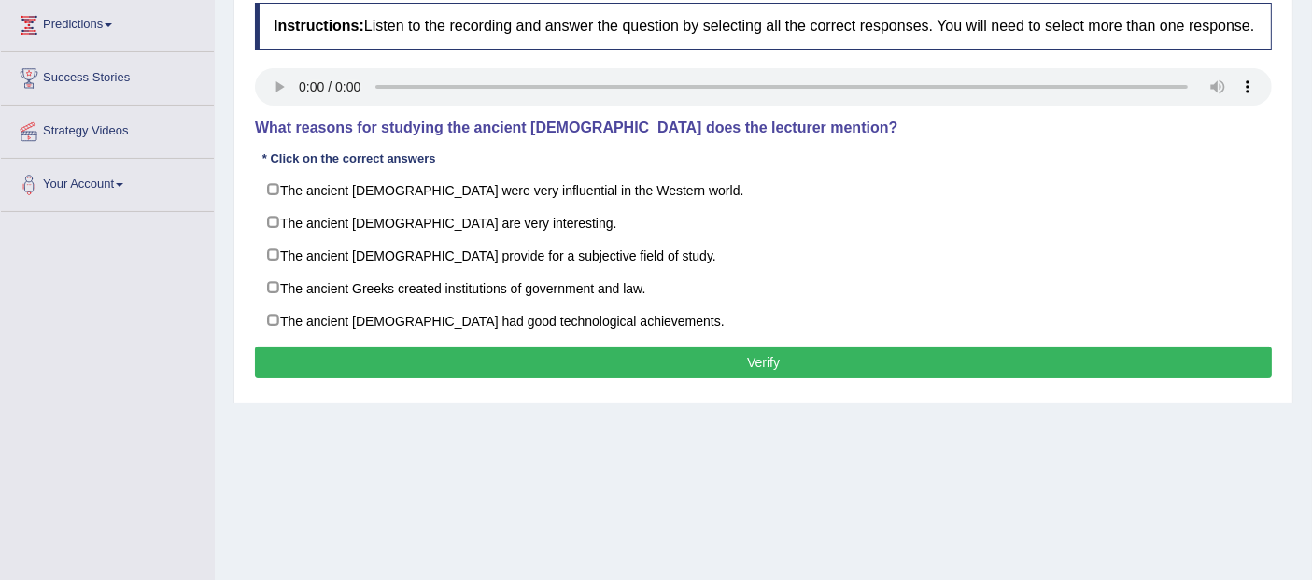
scroll to position [242, 0]
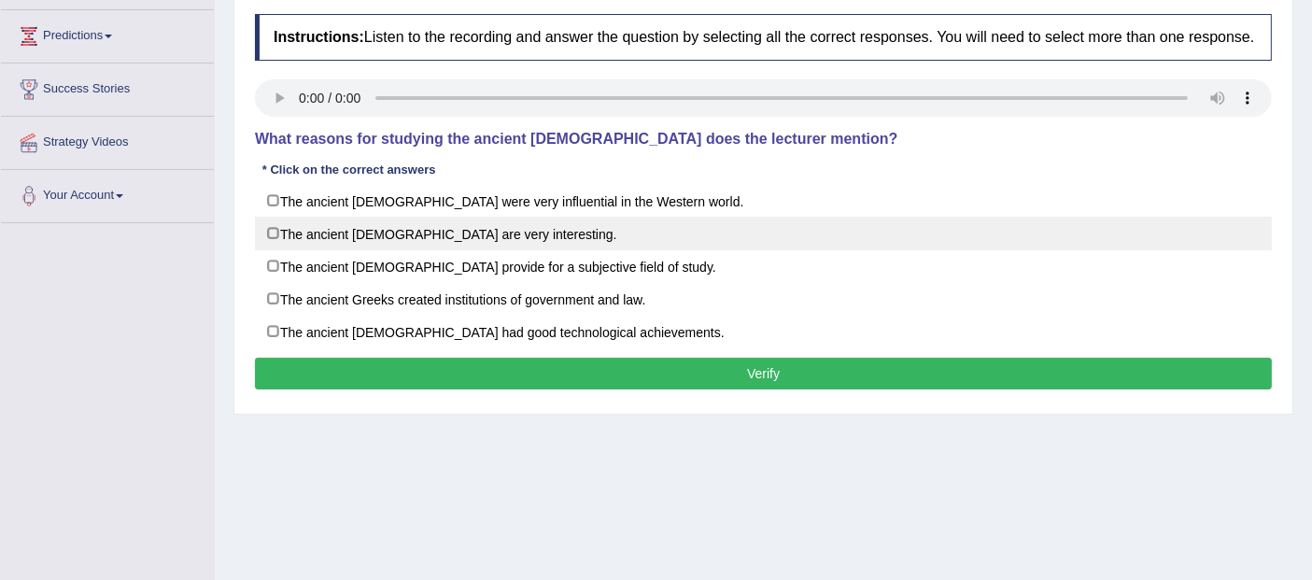
click at [419, 224] on label "The ancient [DEMOGRAPHIC_DATA] are very interesting." at bounding box center [763, 234] width 1017 height 34
checkbox input "true"
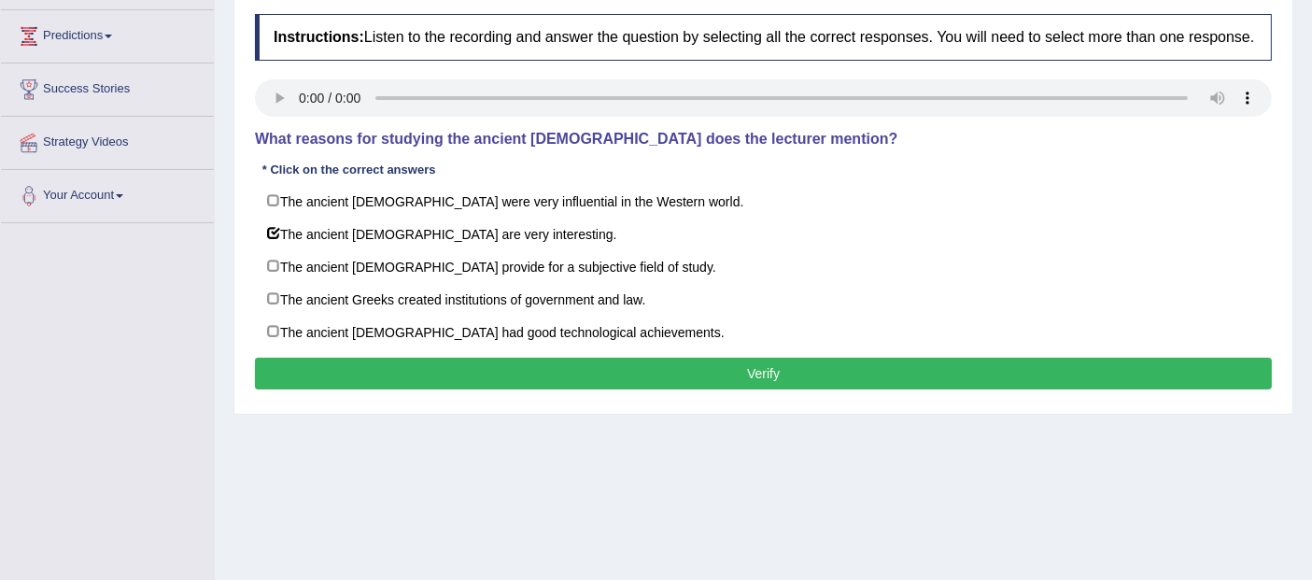
click at [461, 369] on button "Verify" at bounding box center [763, 374] width 1017 height 32
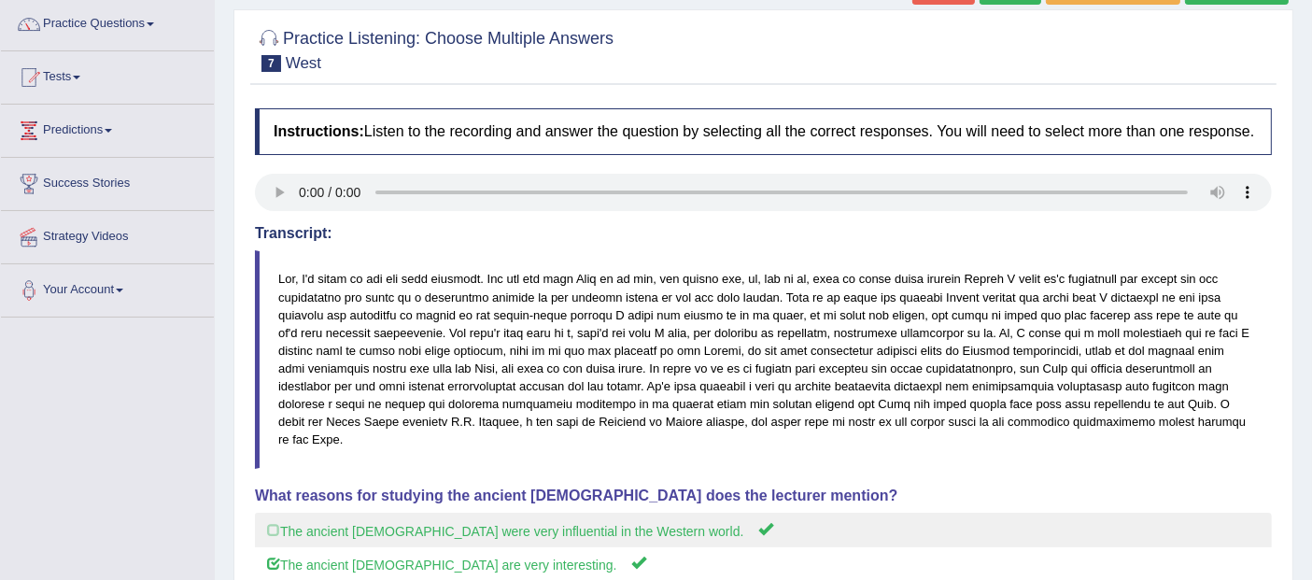
scroll to position [0, 0]
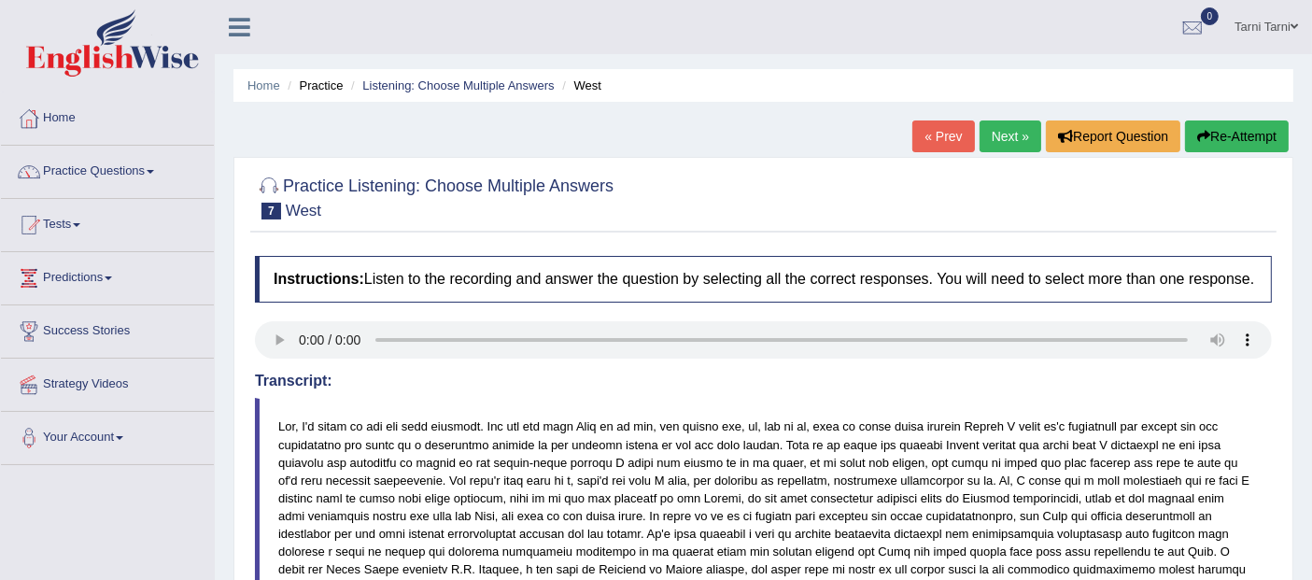
click at [1004, 128] on link "Next »" at bounding box center [1010, 136] width 62 height 32
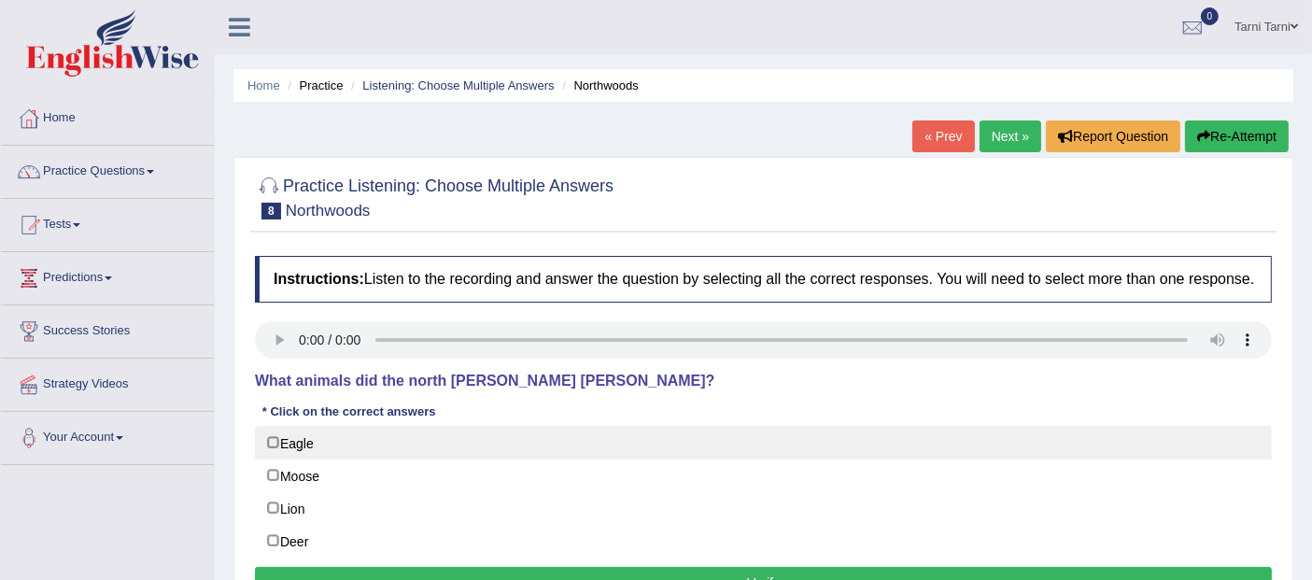
click at [281, 443] on label "Eagle" at bounding box center [763, 443] width 1017 height 34
checkbox input "true"
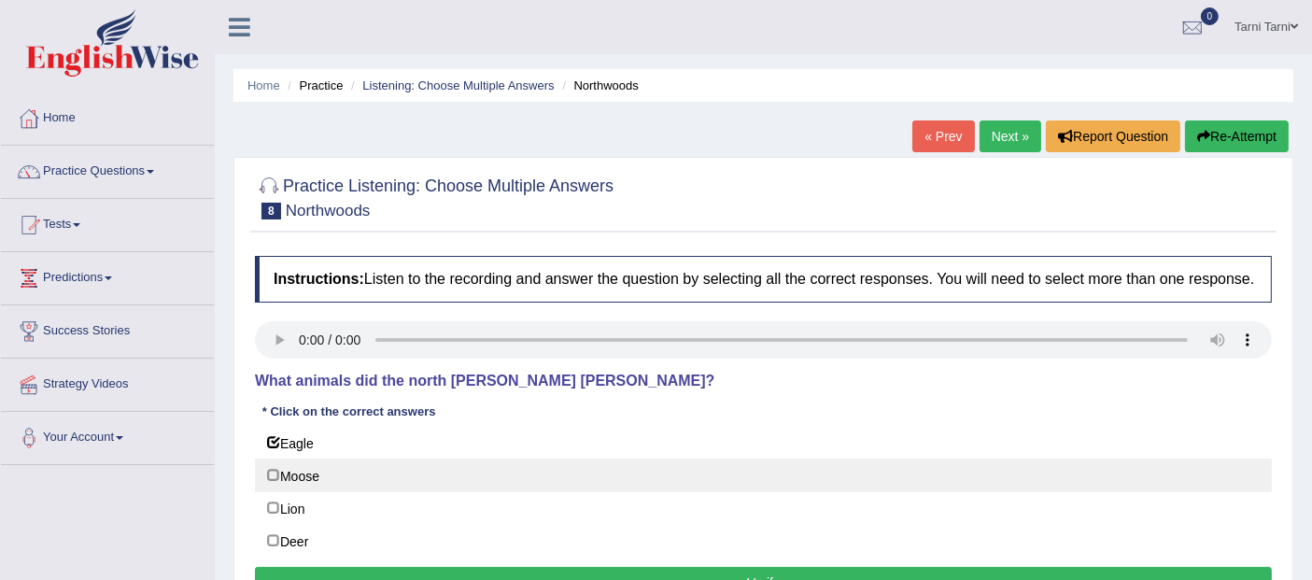
click at [285, 464] on label "Moose" at bounding box center [763, 475] width 1017 height 34
checkbox input "true"
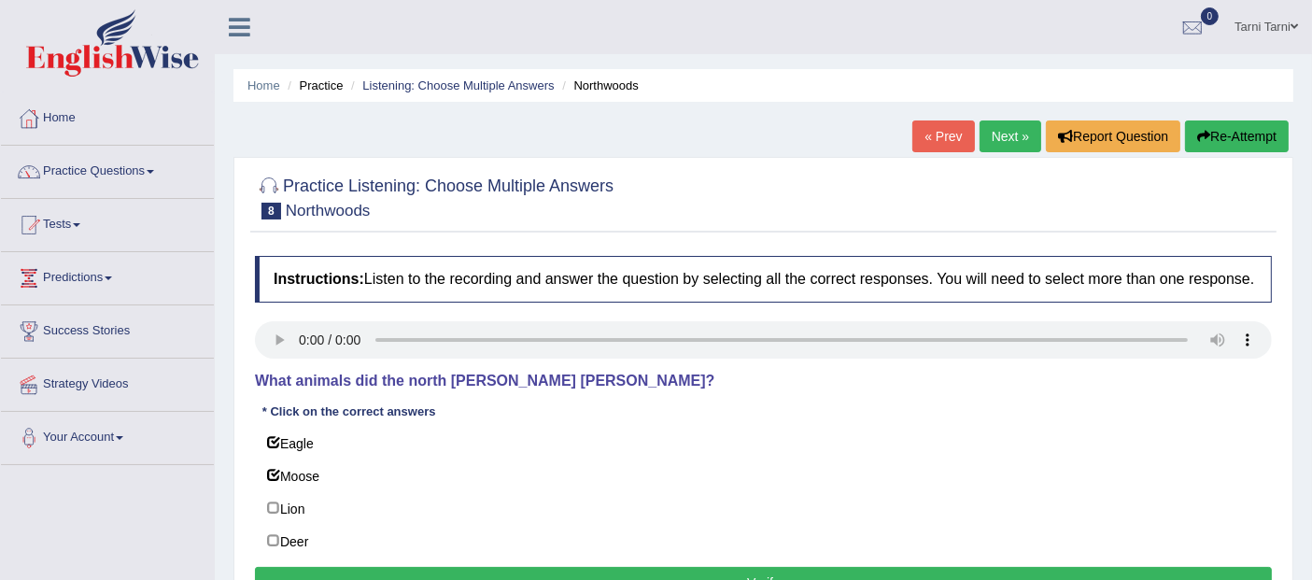
click at [310, 567] on button "Verify" at bounding box center [763, 583] width 1017 height 32
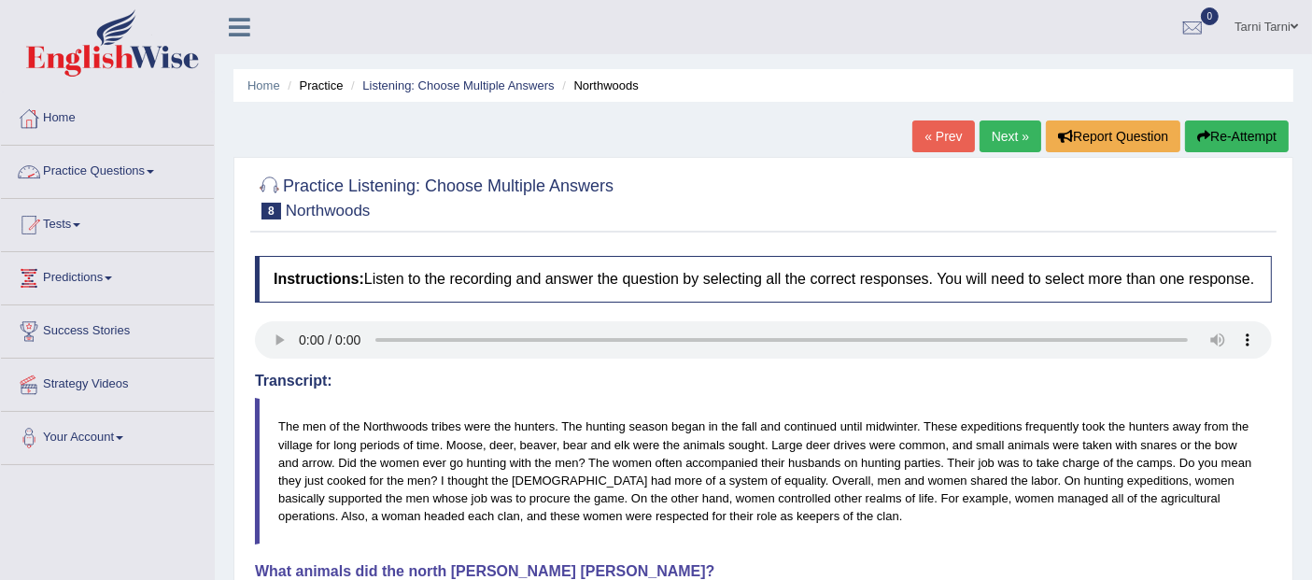
click at [89, 182] on link "Practice Questions" at bounding box center [107, 169] width 213 height 47
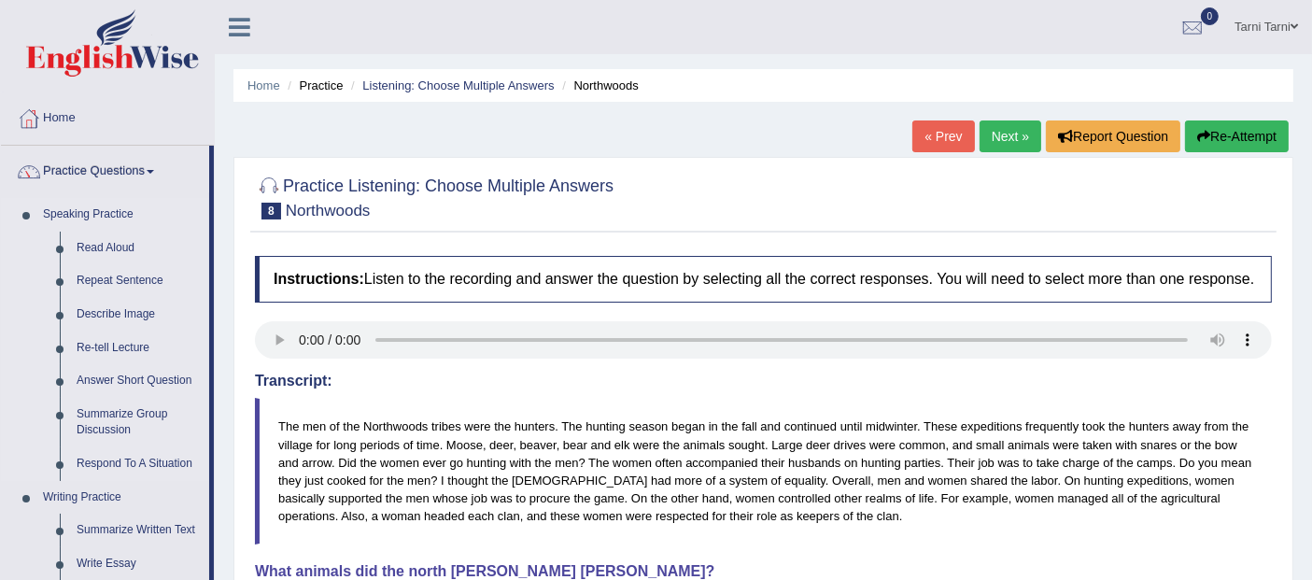
scroll to position [794, 0]
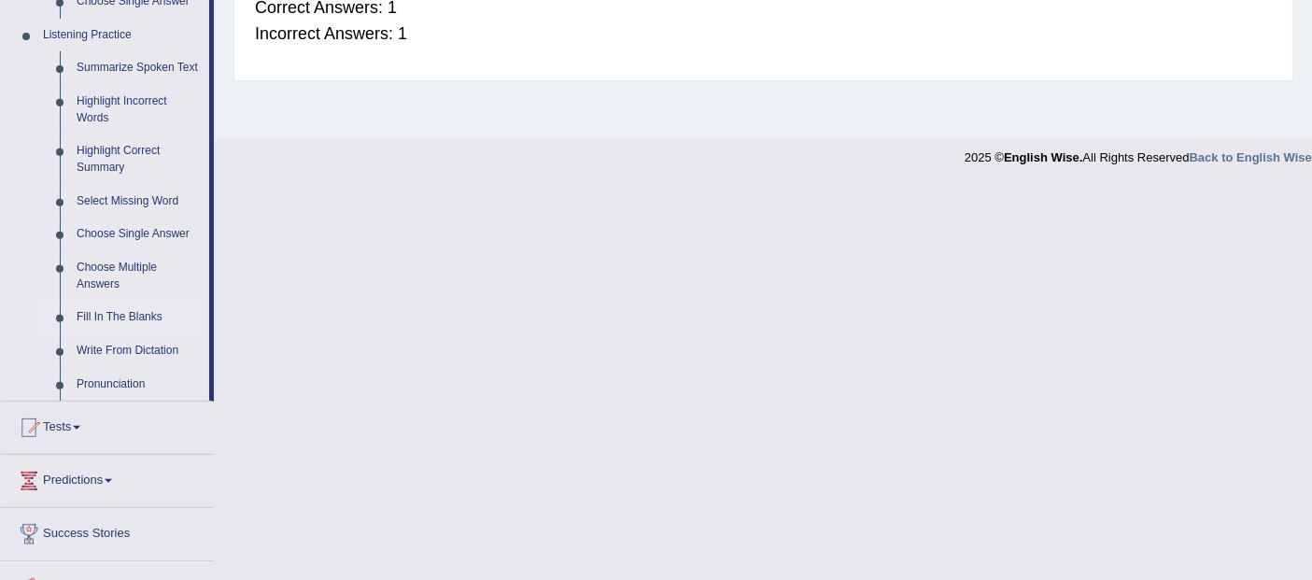
click at [118, 327] on link "Fill In The Blanks" at bounding box center [138, 318] width 141 height 34
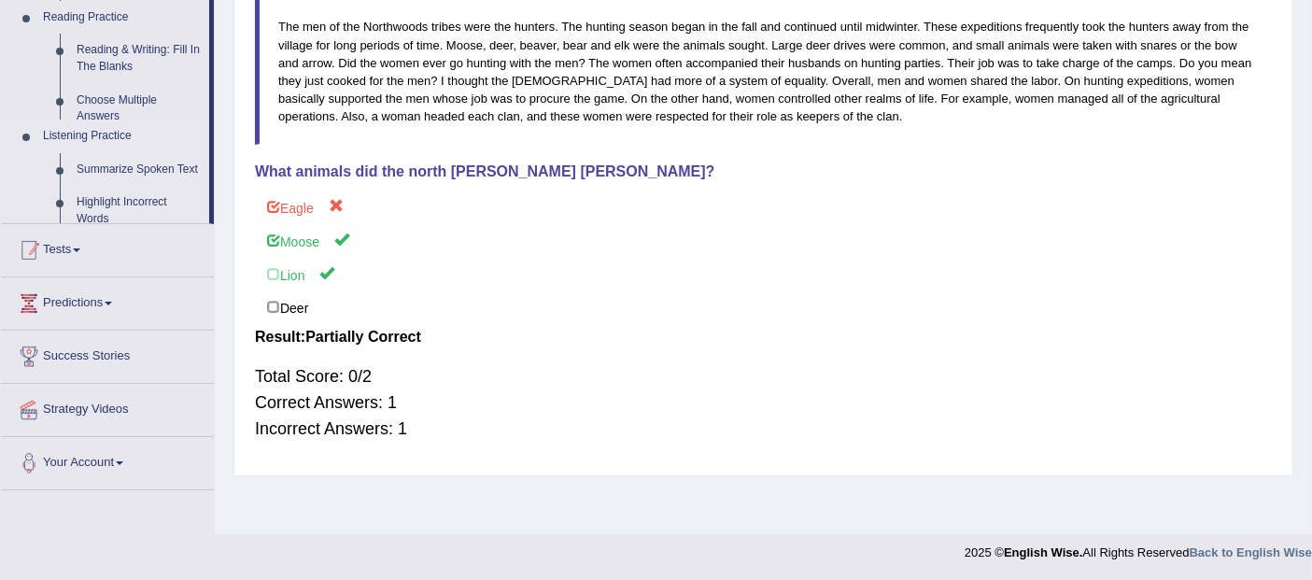
scroll to position [232, 0]
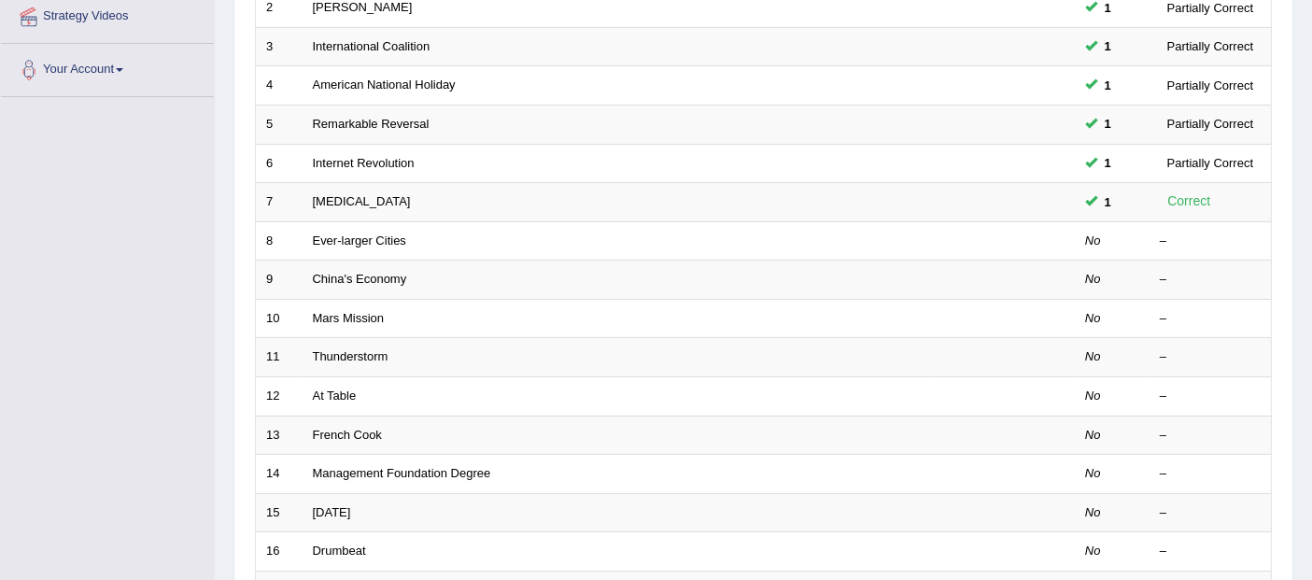
scroll to position [414, 0]
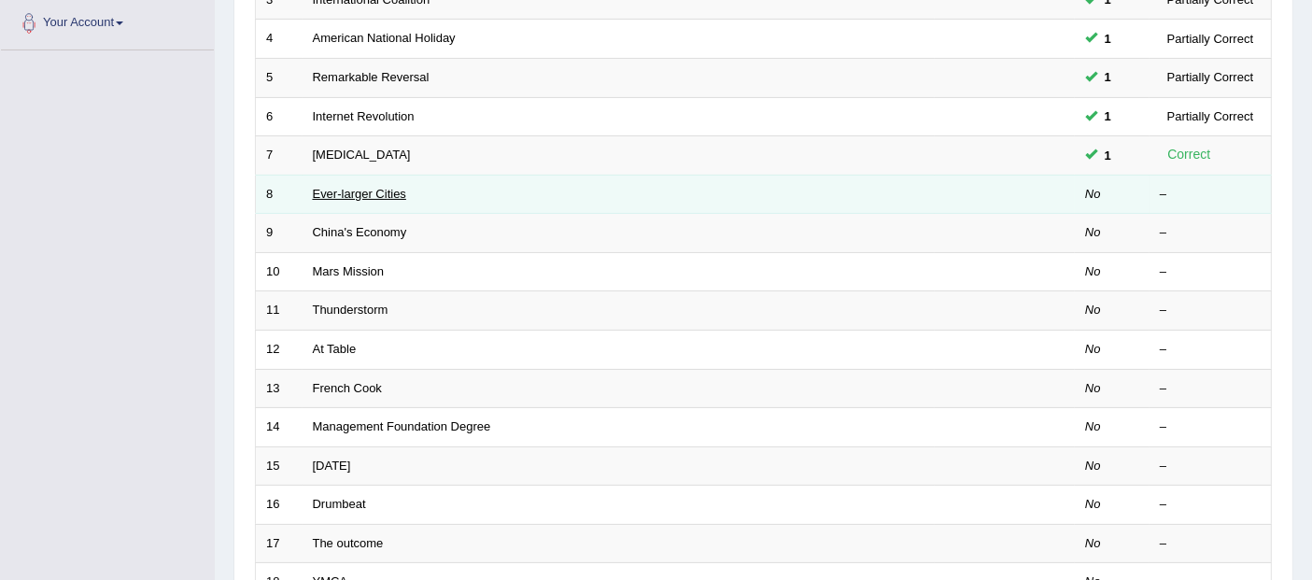
click at [376, 187] on link "Ever-larger Cities" at bounding box center [359, 194] width 93 height 14
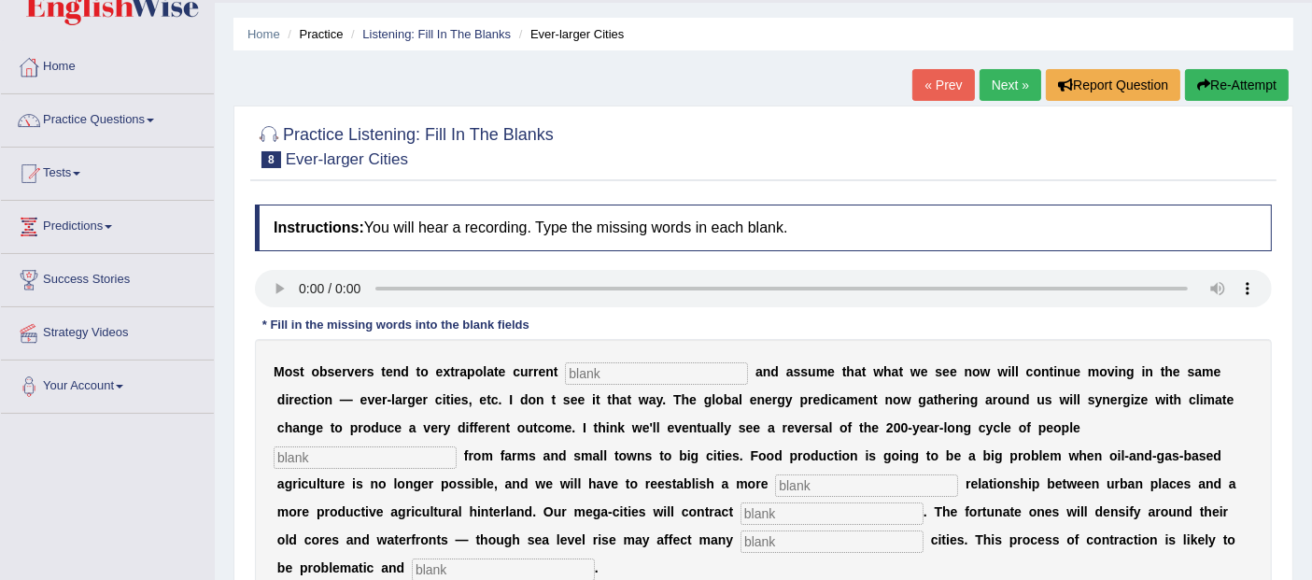
scroll to position [155, 0]
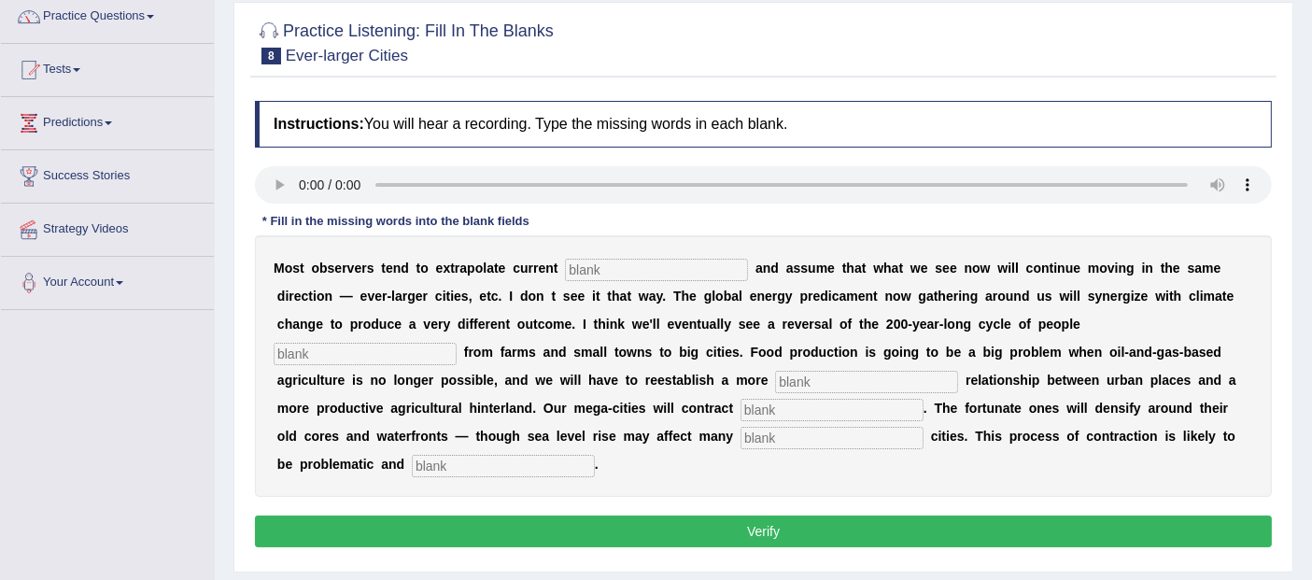
click at [691, 265] on input "text" at bounding box center [656, 270] width 183 height 22
type input "trends"
click at [298, 350] on input "text" at bounding box center [365, 354] width 183 height 22
type input "moving"
click at [874, 374] on input "text" at bounding box center [866, 382] width 183 height 22
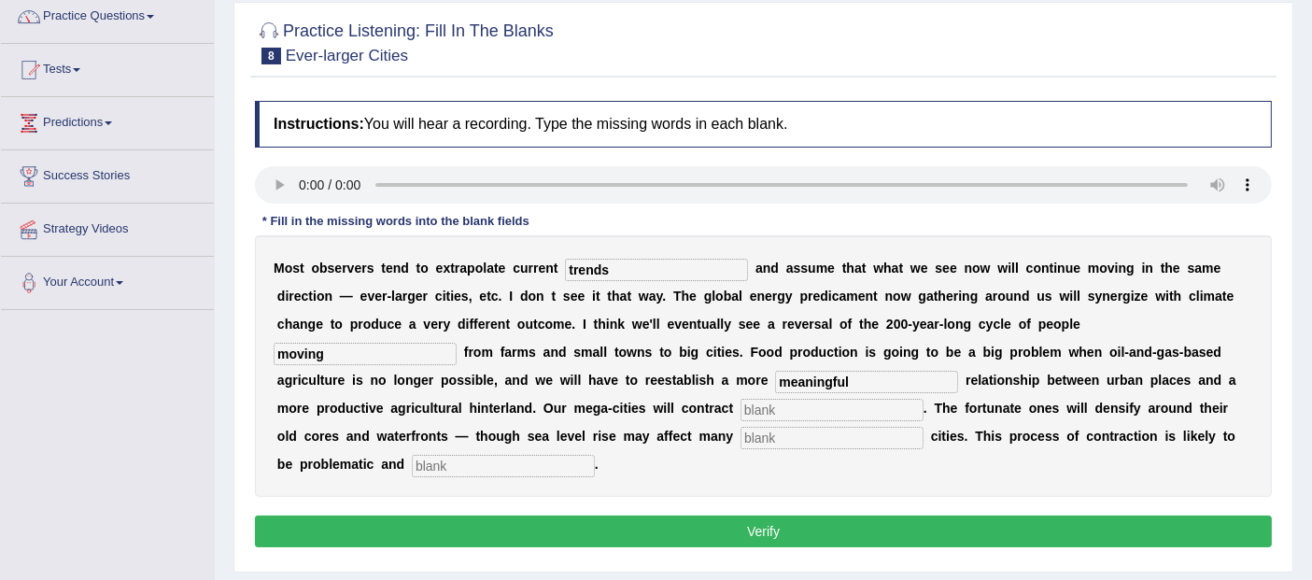
type input "meaningful"
click at [837, 406] on input "text" at bounding box center [831, 410] width 183 height 22
type input "substancially"
click at [798, 439] on input "text" at bounding box center [831, 438] width 183 height 22
type input "harbour"
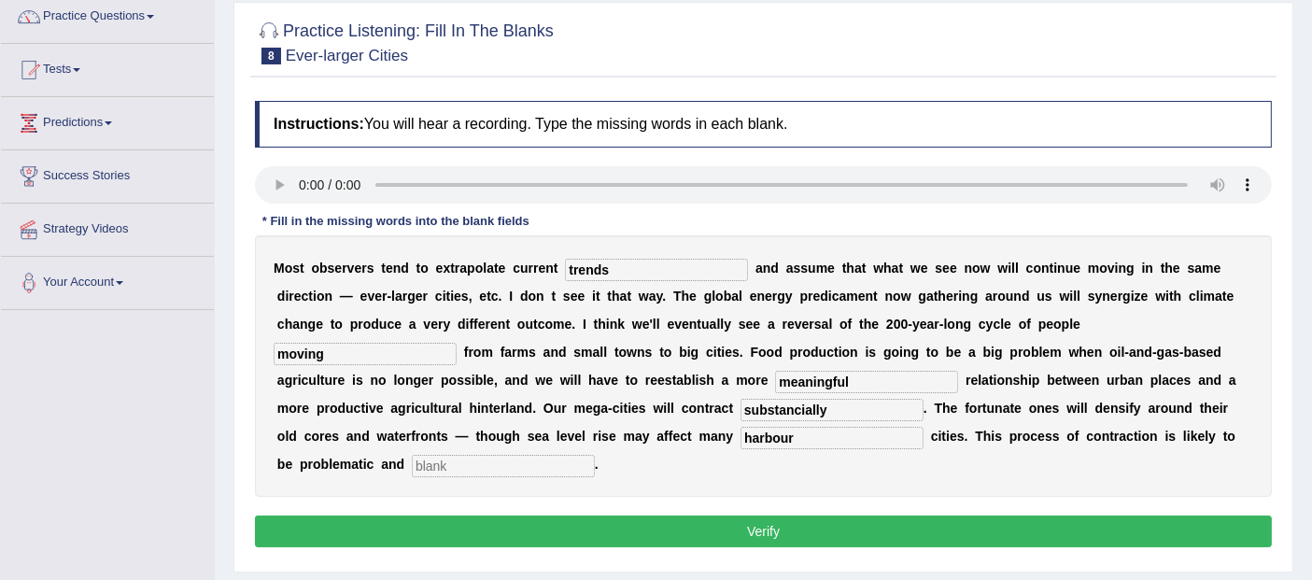
click at [546, 465] on input "text" at bounding box center [503, 466] width 183 height 22
type input "disorderly"
click at [856, 375] on input "meaningful" at bounding box center [866, 382] width 183 height 22
click at [799, 404] on input "substancially" at bounding box center [831, 410] width 183 height 22
type input "substancially"
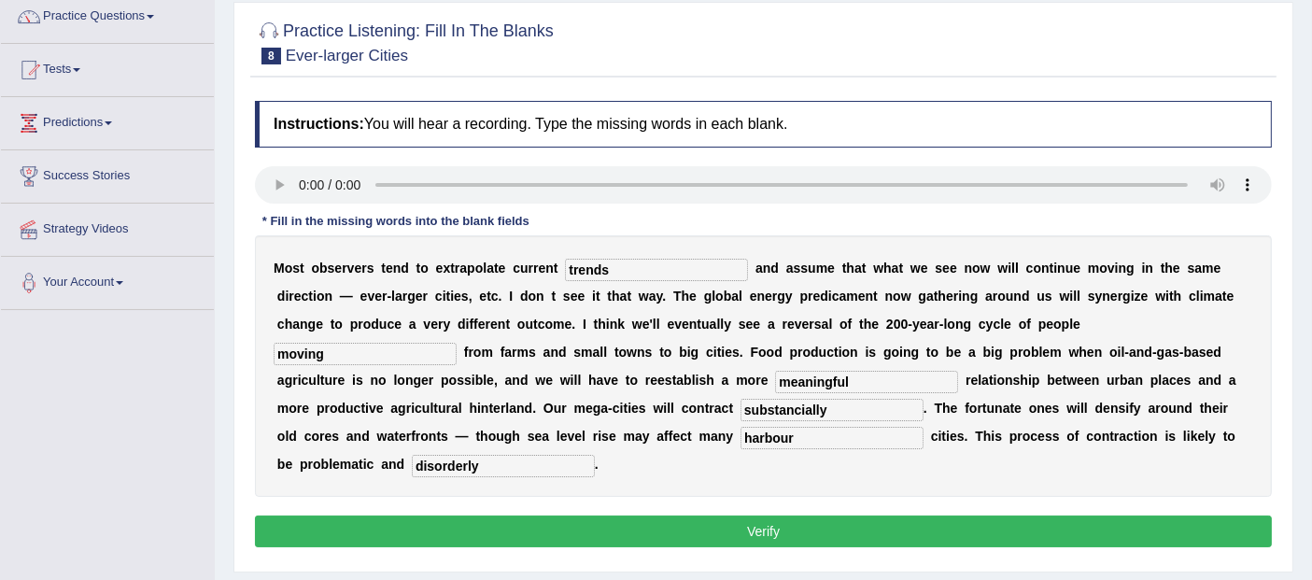
click at [810, 429] on input "harbour" at bounding box center [831, 438] width 183 height 22
type input "harbour"
click at [776, 511] on div "Instructions: You will hear a recording. Type the missing words in each blank. …" at bounding box center [763, 326] width 1026 height 470
click at [781, 534] on button "Verify" at bounding box center [763, 531] width 1017 height 32
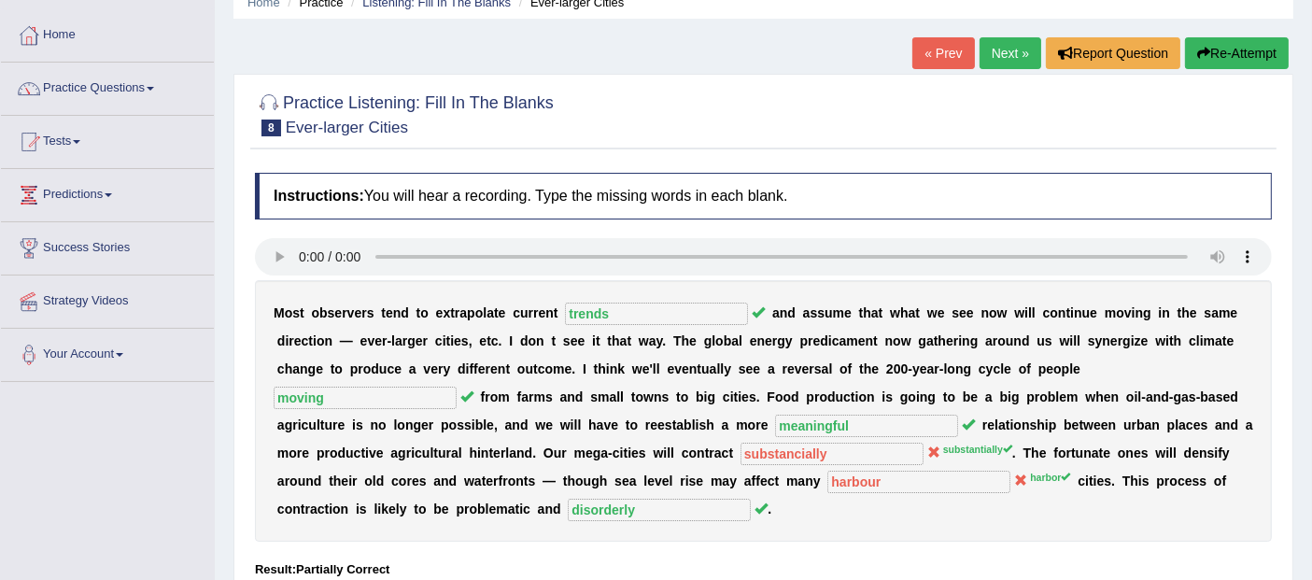
scroll to position [0, 0]
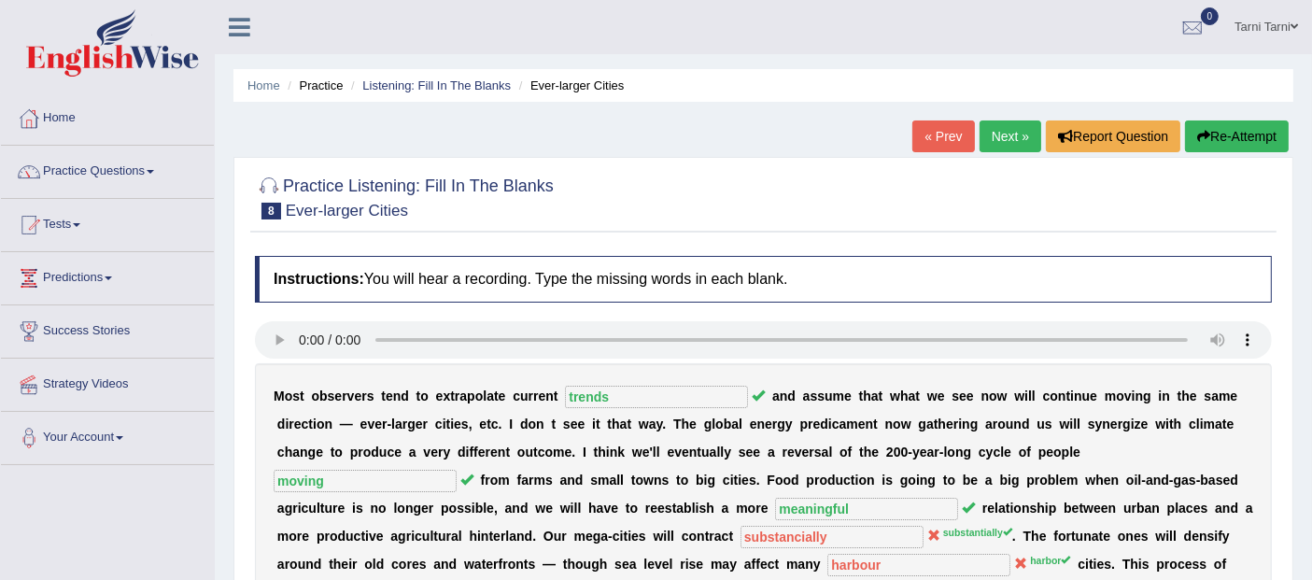
click at [1018, 142] on link "Next »" at bounding box center [1010, 136] width 62 height 32
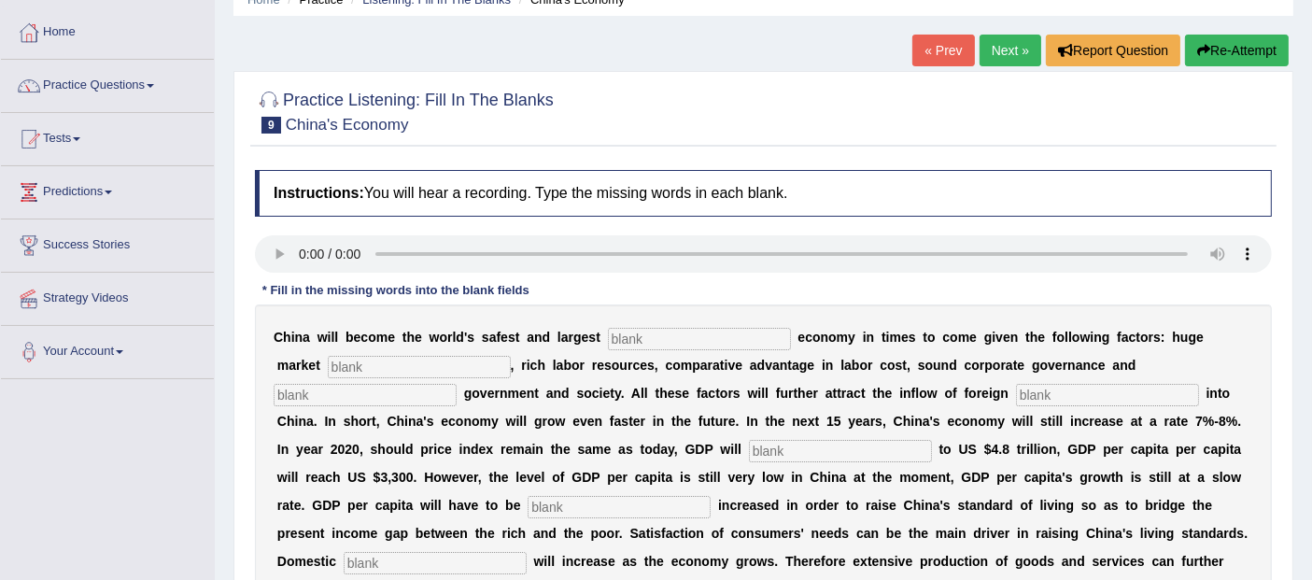
click at [648, 334] on input "text" at bounding box center [699, 339] width 183 height 22
type input "investment"
click at [477, 356] on input "text" at bounding box center [419, 367] width 183 height 22
type input "o"
type input "potential"
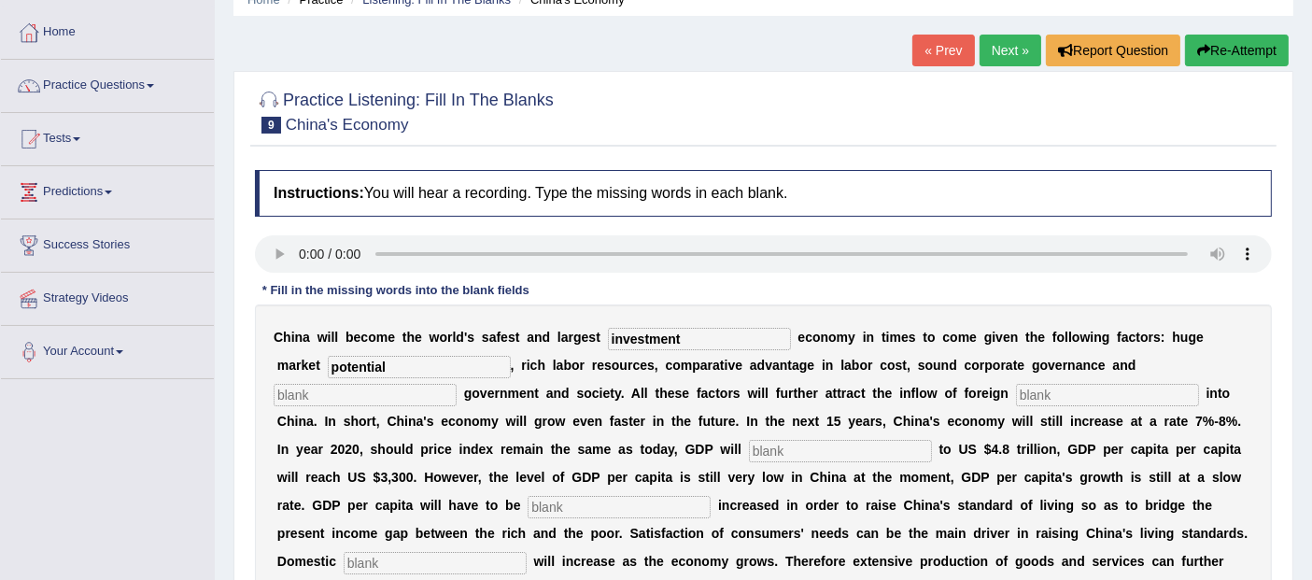
click at [414, 390] on input "text" at bounding box center [365, 395] width 183 height 22
type input "stable"
click at [1074, 384] on input "text" at bounding box center [1107, 395] width 183 height 22
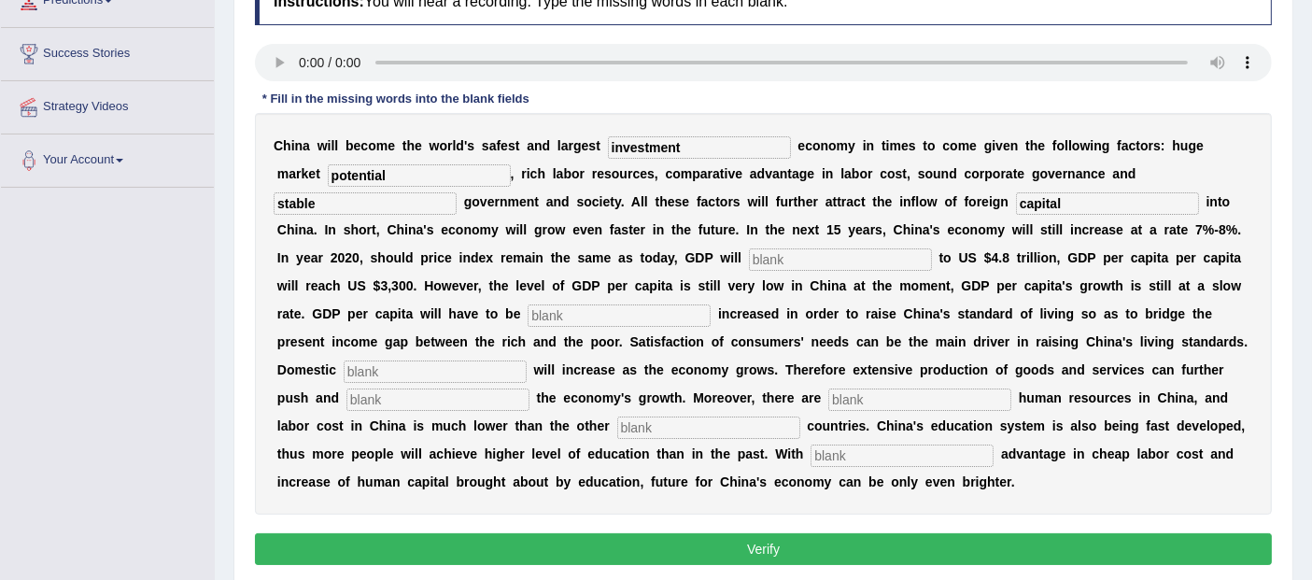
scroll to position [293, 0]
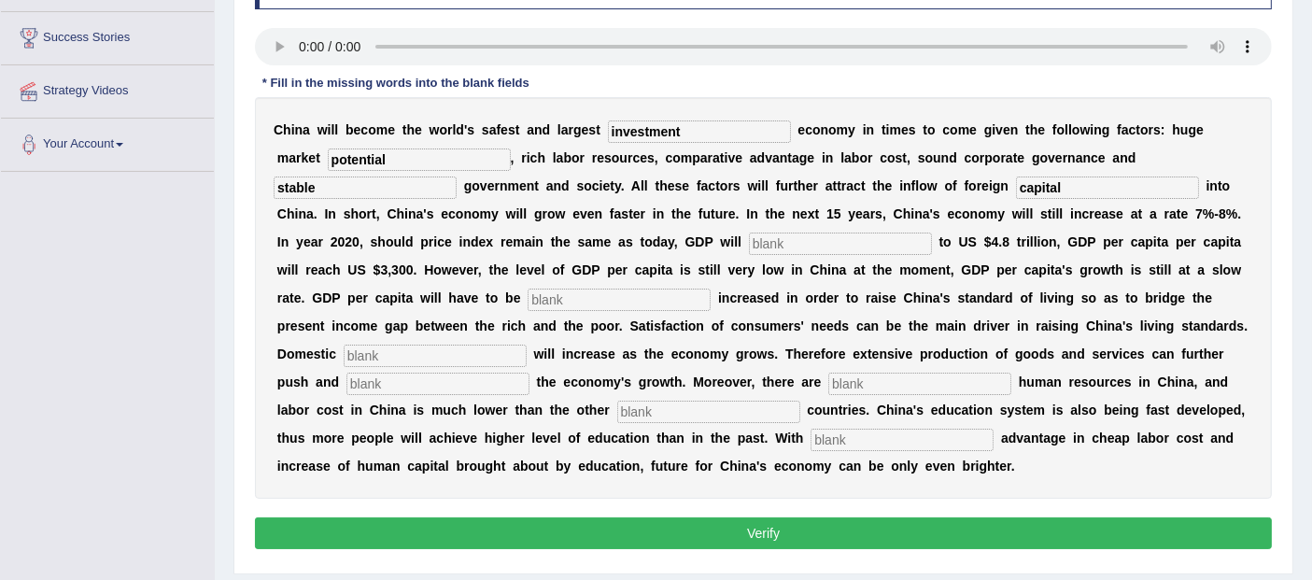
type input "capital"
click at [905, 238] on input "text" at bounding box center [840, 243] width 183 height 22
type input "amount"
click at [561, 291] on input "text" at bounding box center [618, 299] width 183 height 22
type input "further"
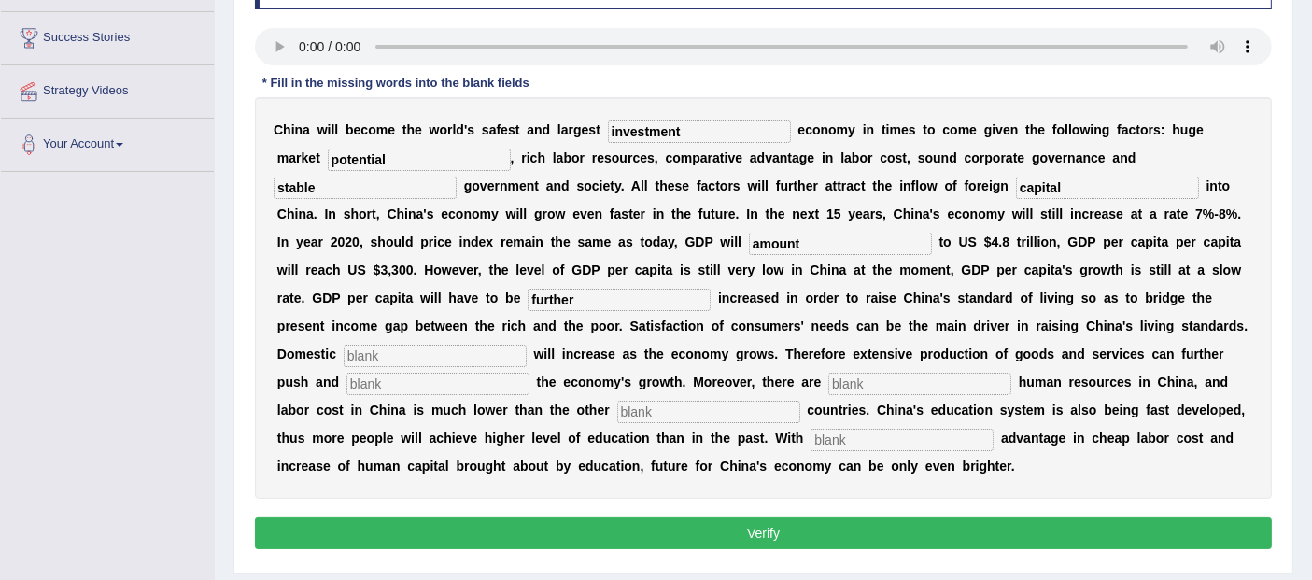
click at [473, 356] on input "text" at bounding box center [435, 355] width 183 height 22
type input "demand"
click at [440, 378] on input "text" at bounding box center [437, 383] width 183 height 22
type input "sustained"
click at [901, 386] on input "text" at bounding box center [919, 383] width 183 height 22
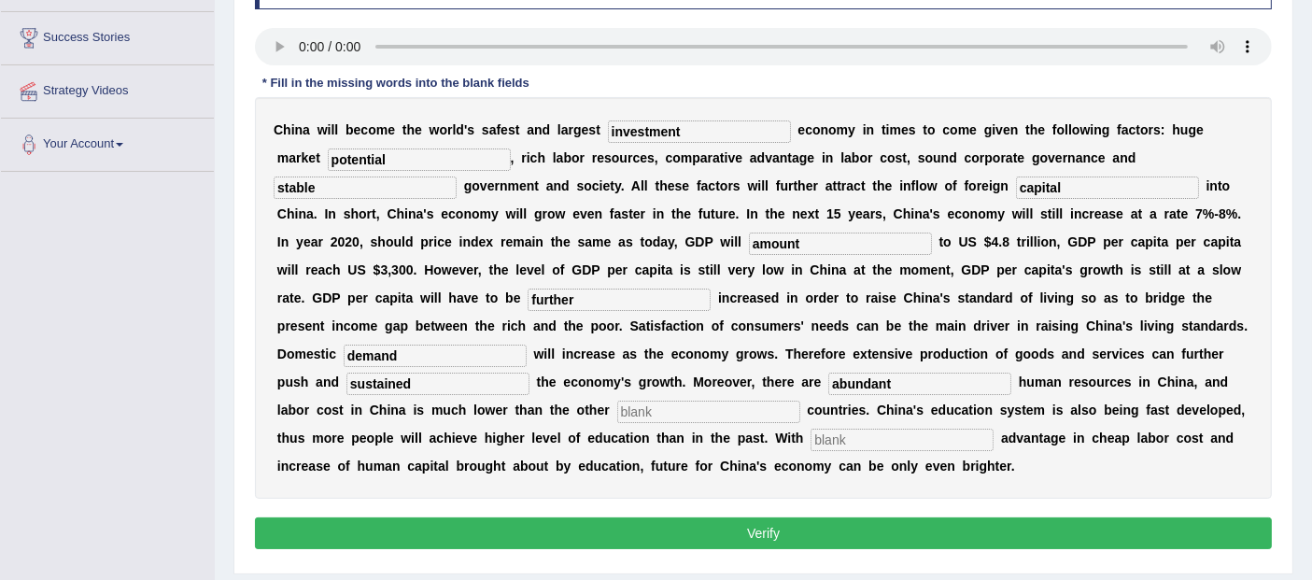
type input "abundant"
click at [702, 400] on input "text" at bounding box center [708, 411] width 183 height 22
type input "u"
type input "industrilaised"
click at [856, 446] on input "text" at bounding box center [901, 439] width 183 height 22
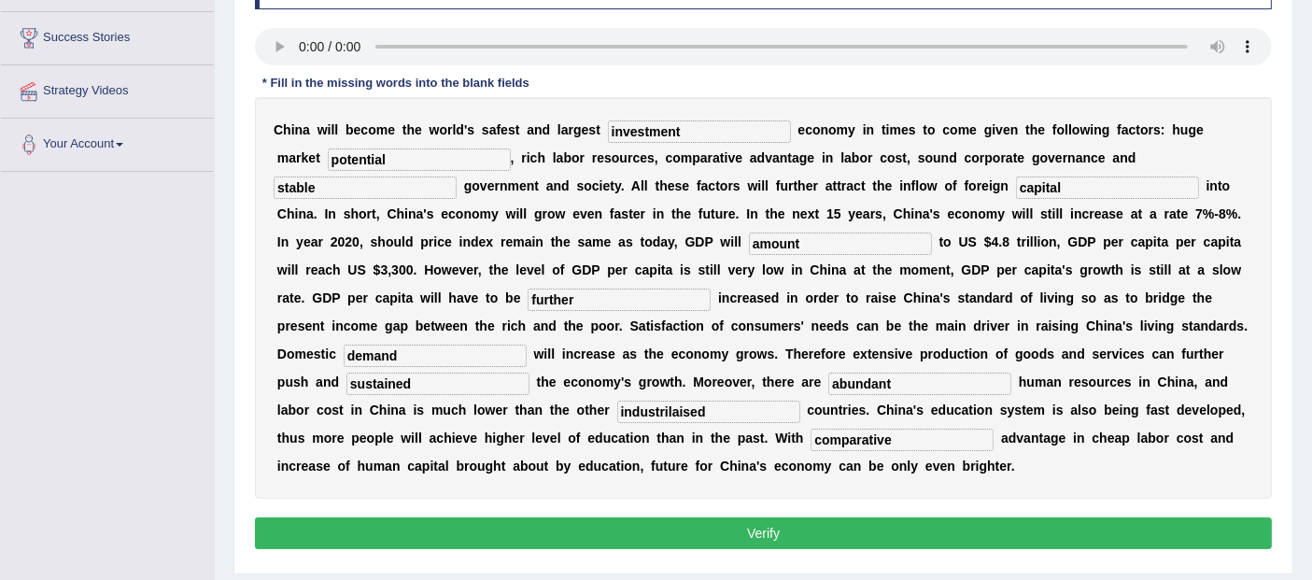
type input "comparative"
click at [678, 407] on input "industrilaised" at bounding box center [708, 411] width 183 height 22
click at [667, 407] on input "industrilised" at bounding box center [708, 411] width 183 height 22
click at [666, 407] on input "industrilised" at bounding box center [708, 411] width 183 height 22
type input "industrialised"
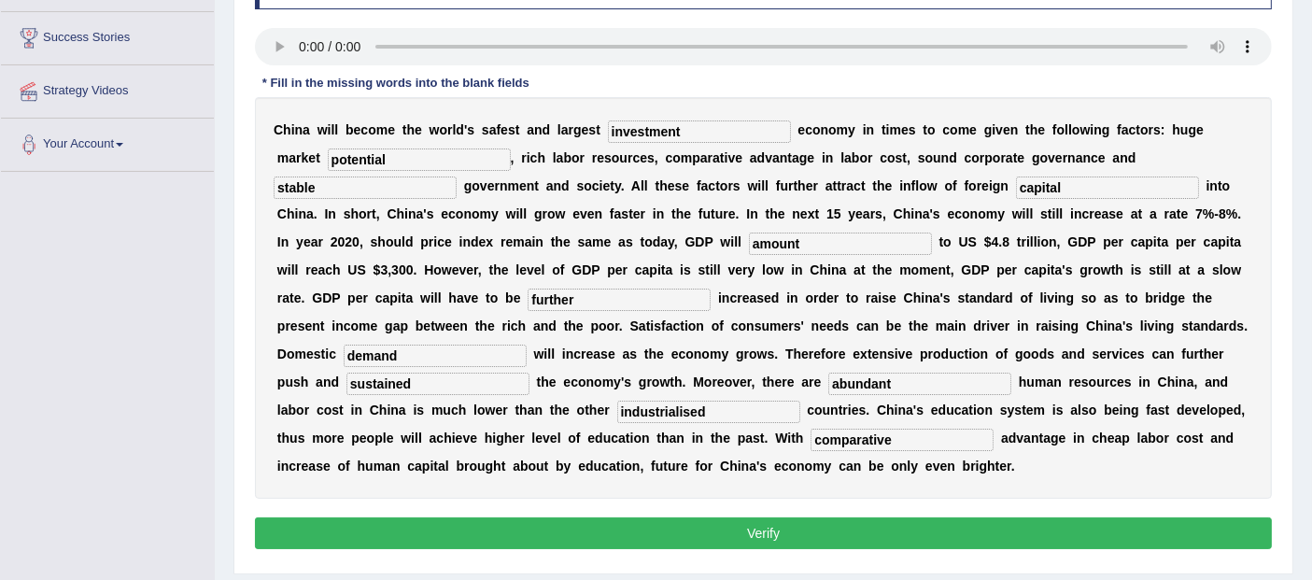
click at [780, 524] on button "Verify" at bounding box center [763, 533] width 1017 height 32
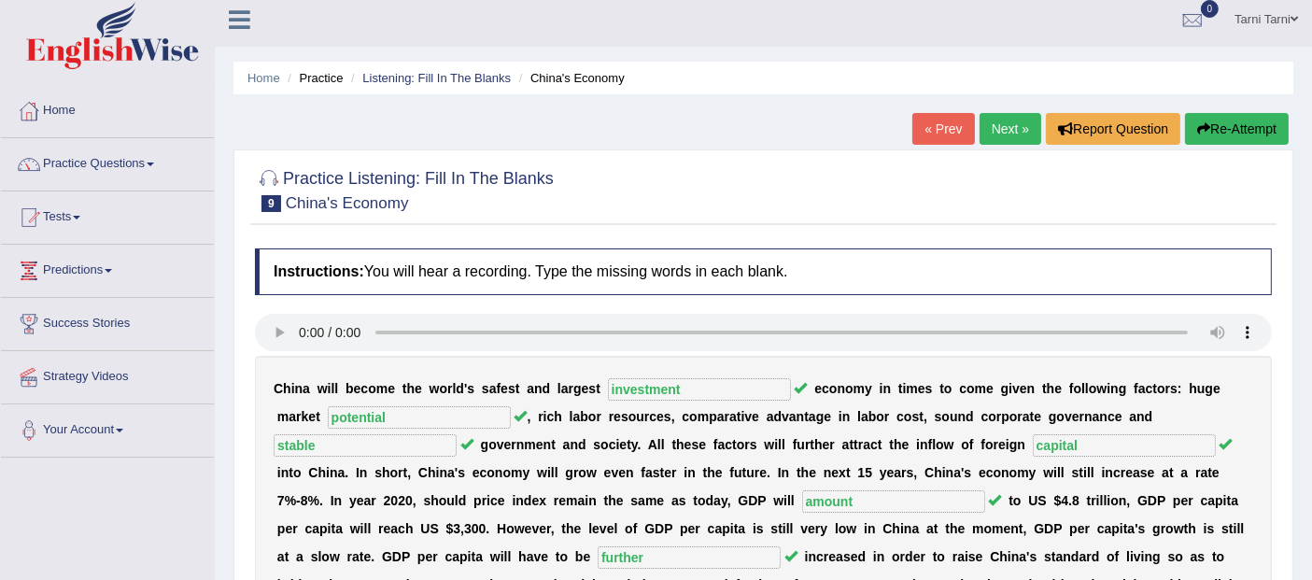
scroll to position [0, 0]
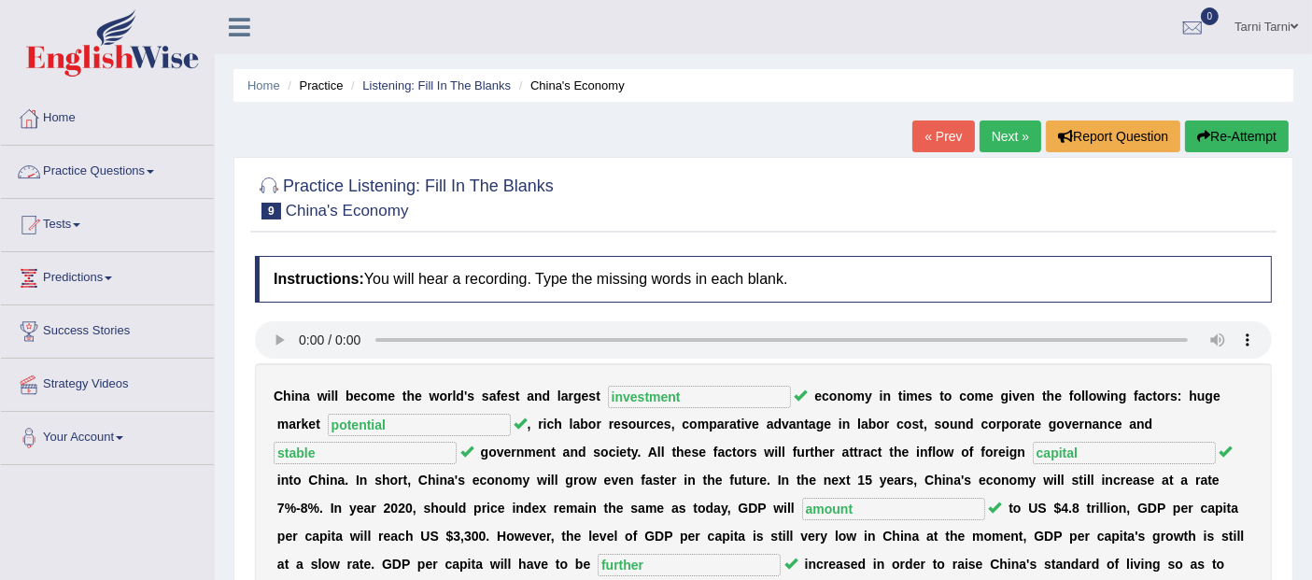
click at [125, 174] on link "Practice Questions" at bounding box center [107, 169] width 213 height 47
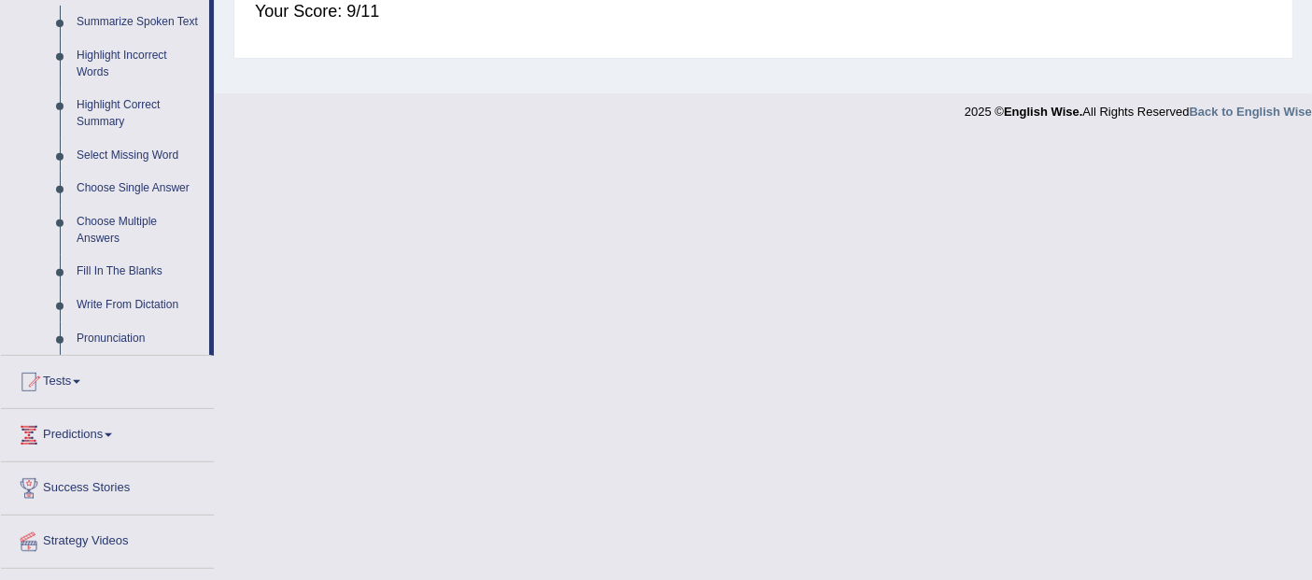
scroll to position [863, 0]
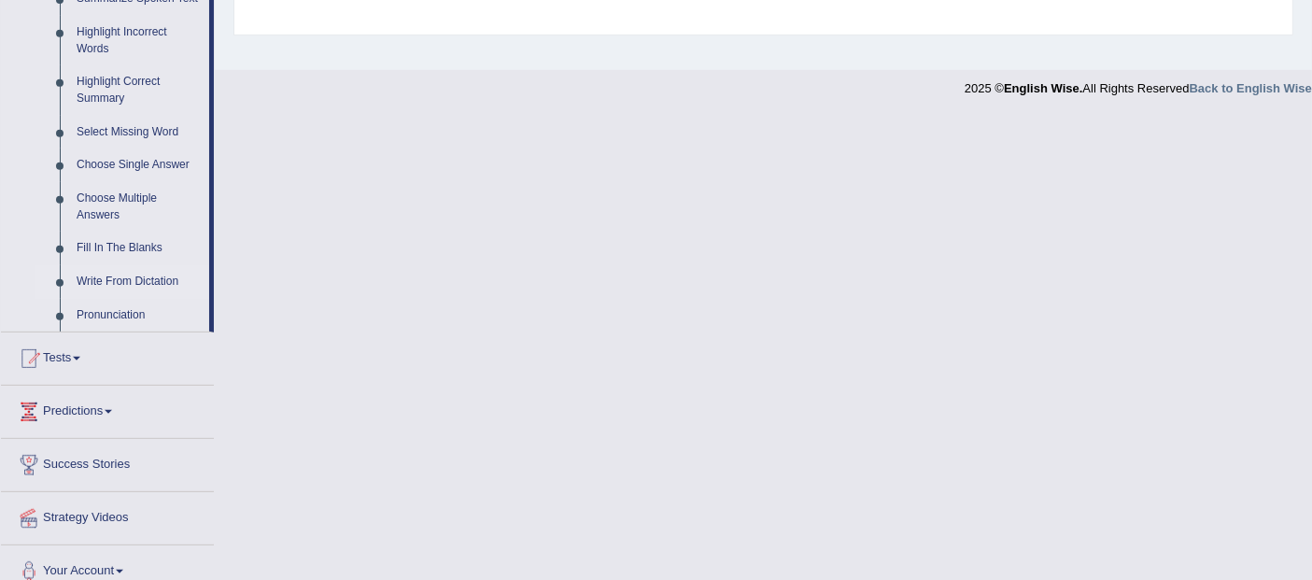
click at [125, 274] on link "Write From Dictation" at bounding box center [138, 282] width 141 height 34
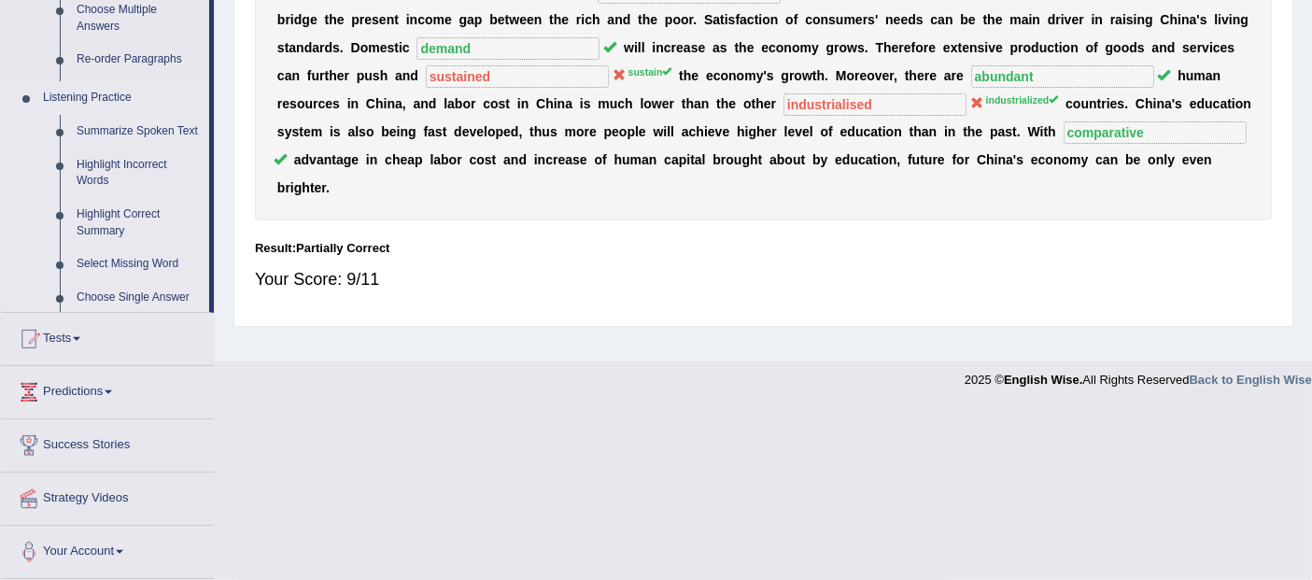
scroll to position [296, 0]
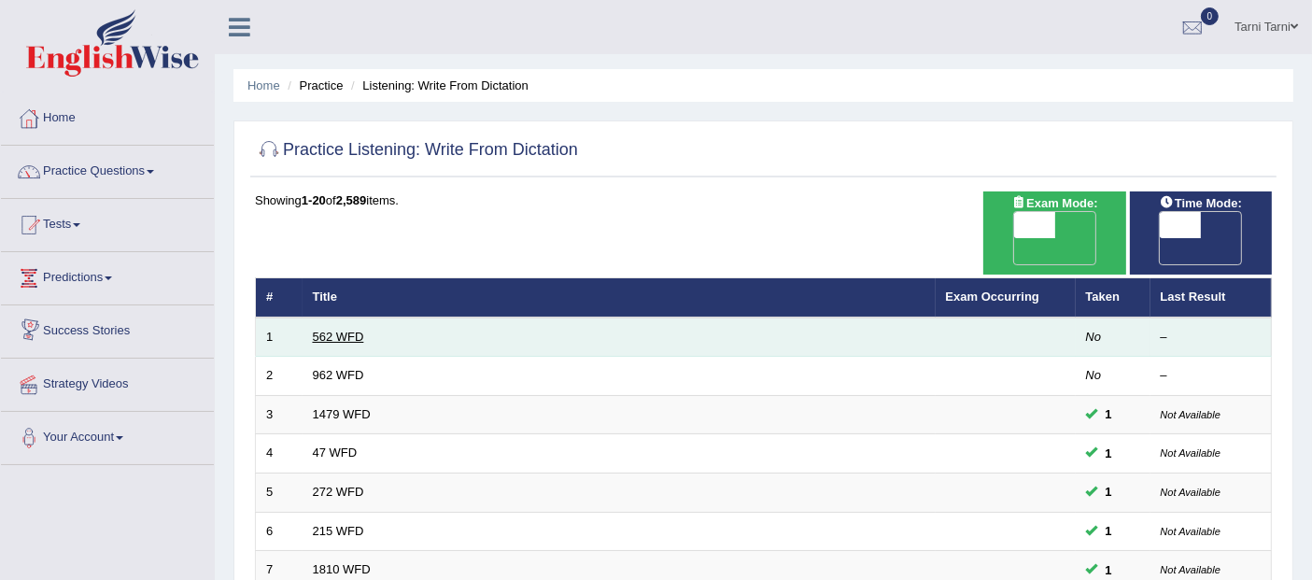
click at [348, 330] on link "562 WFD" at bounding box center [338, 337] width 51 height 14
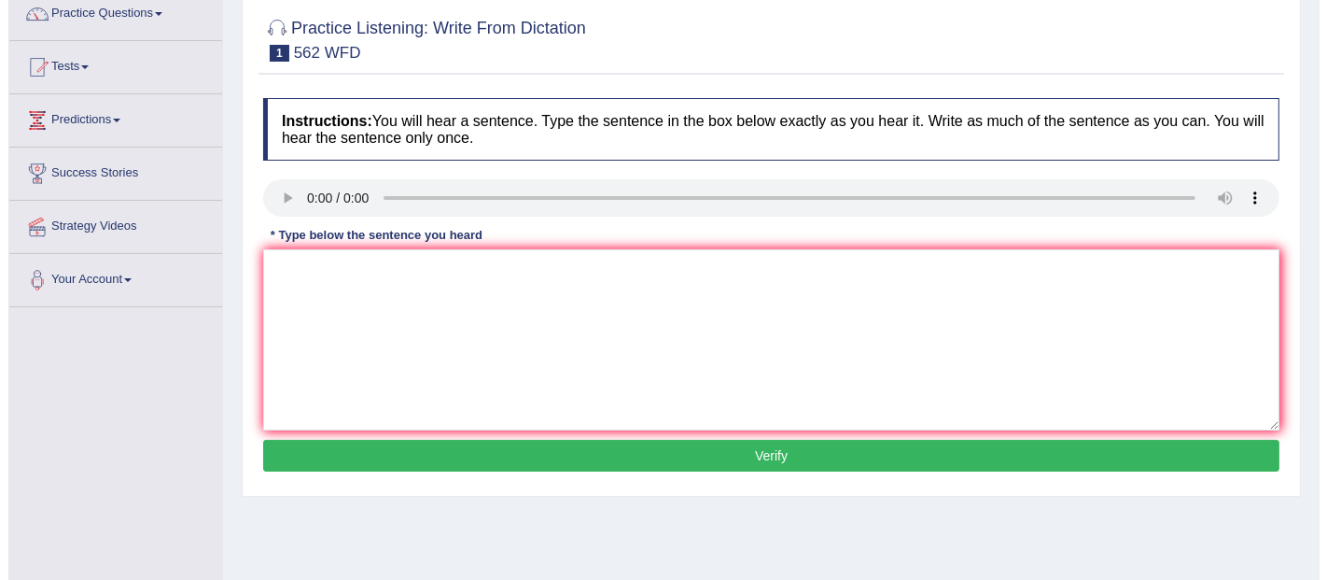
scroll to position [173, 0]
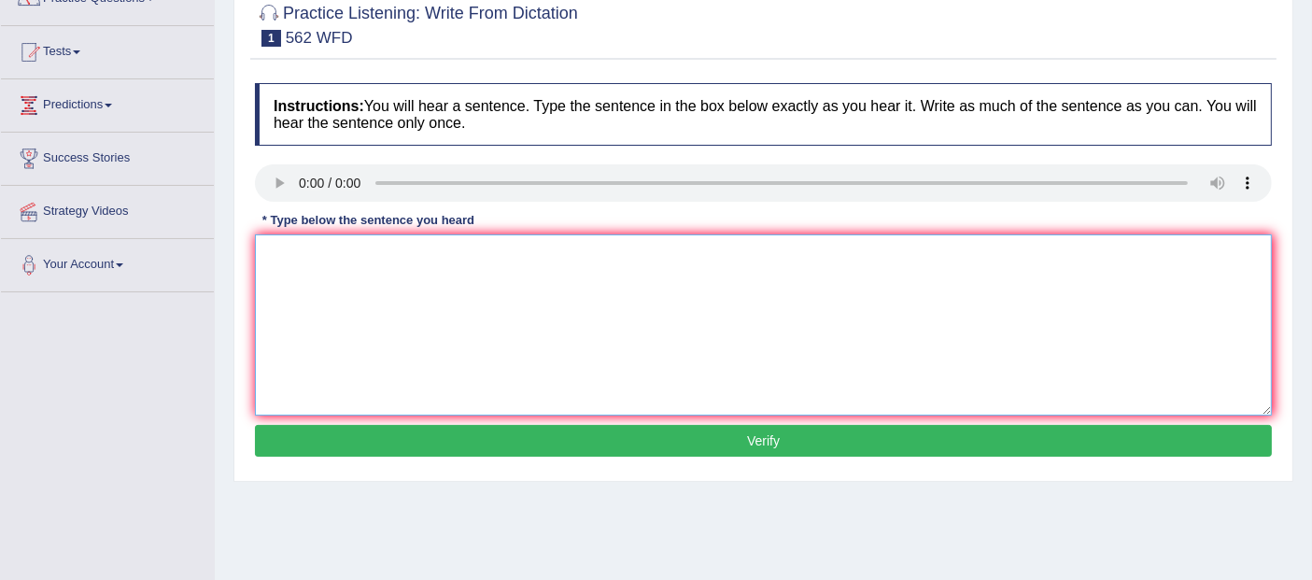
click at [355, 250] on textarea at bounding box center [763, 324] width 1017 height 181
type textarea "The gap between the rich and the poor does not decrease."
click at [470, 433] on button "Verify" at bounding box center [763, 441] width 1017 height 32
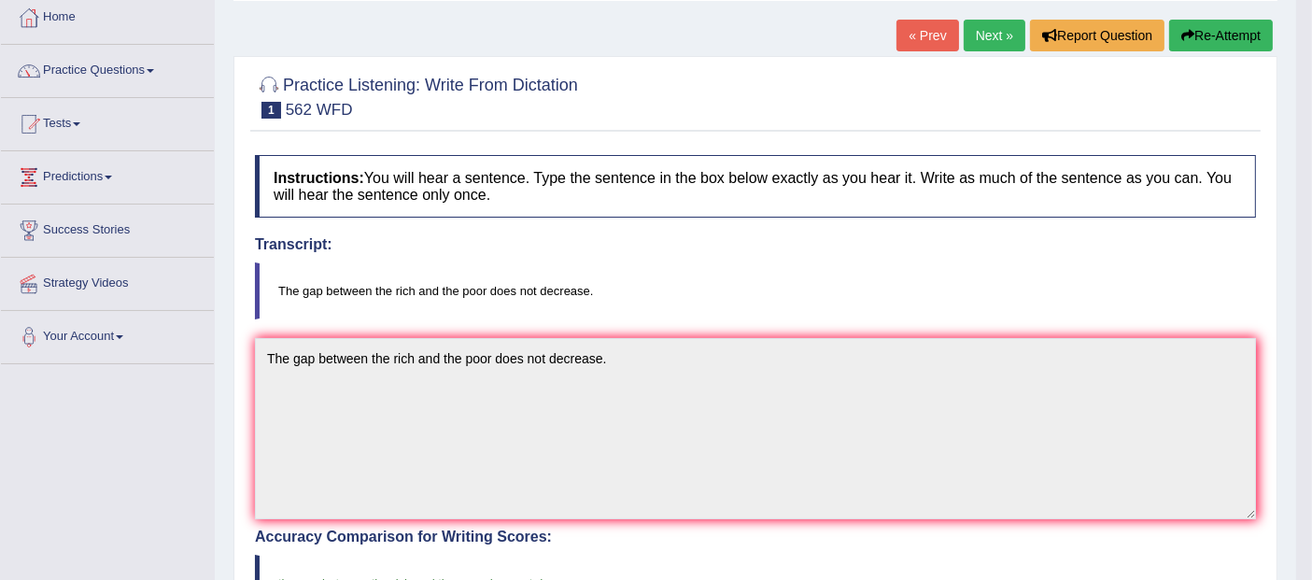
scroll to position [0, 0]
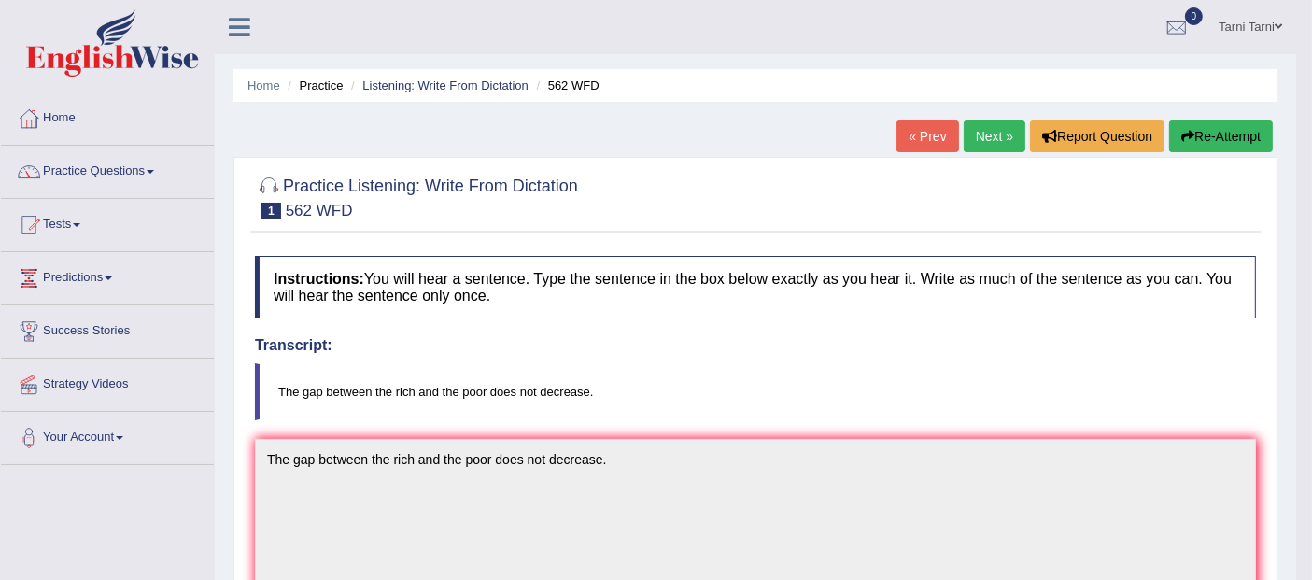
click at [996, 143] on link "Next »" at bounding box center [994, 136] width 62 height 32
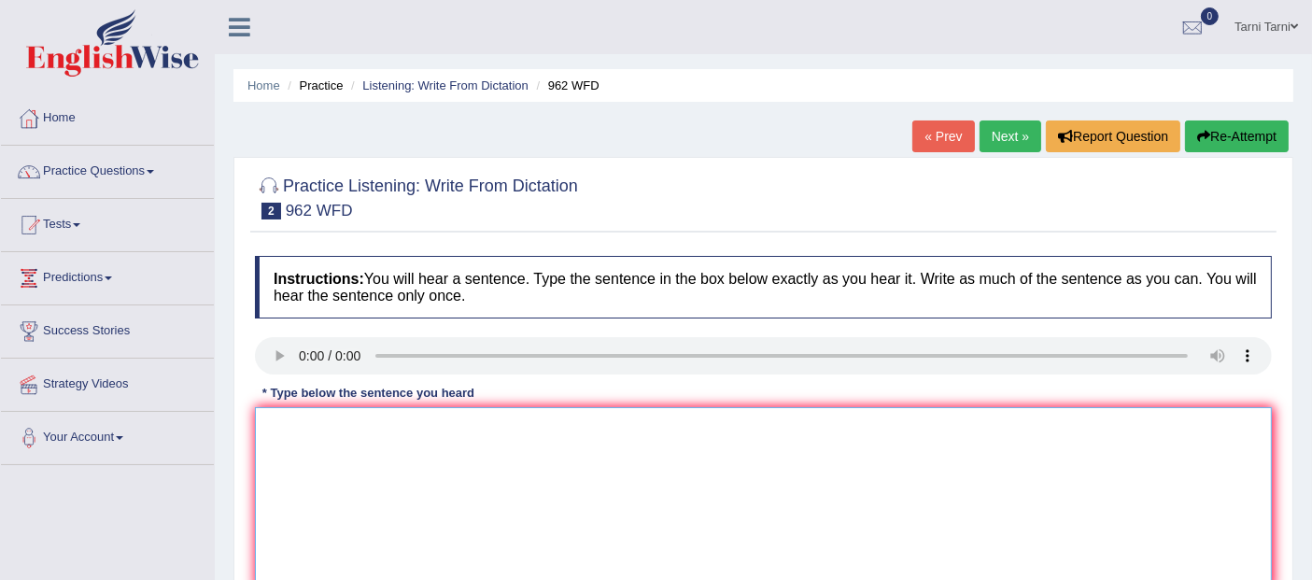
click at [299, 456] on textarea at bounding box center [763, 497] width 1017 height 181
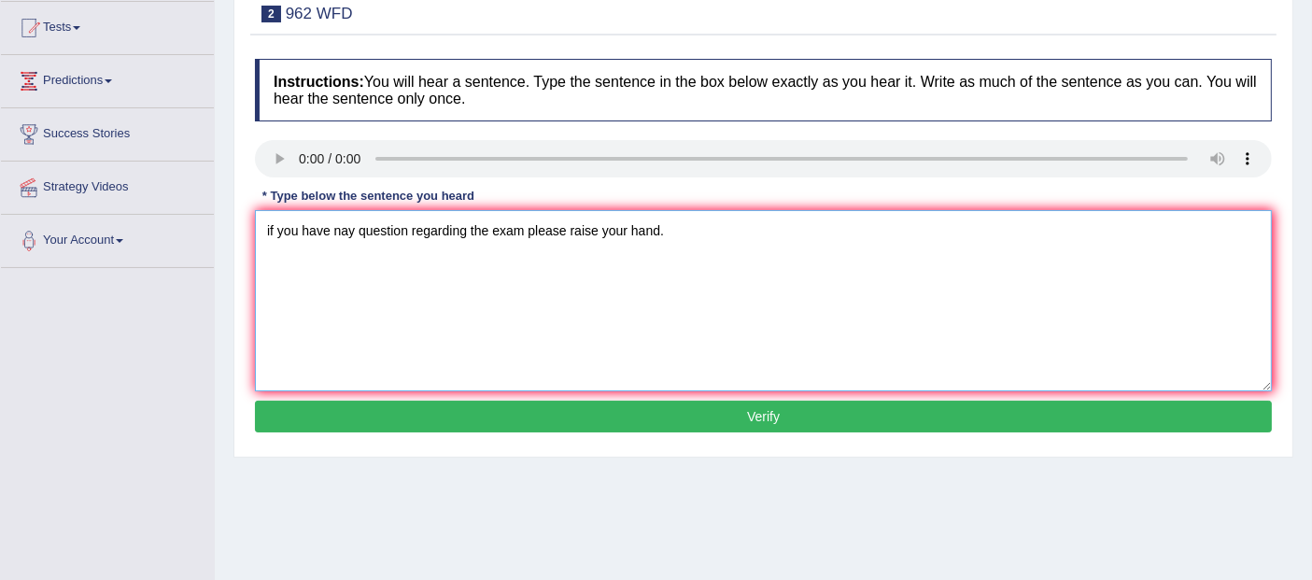
scroll to position [224, 0]
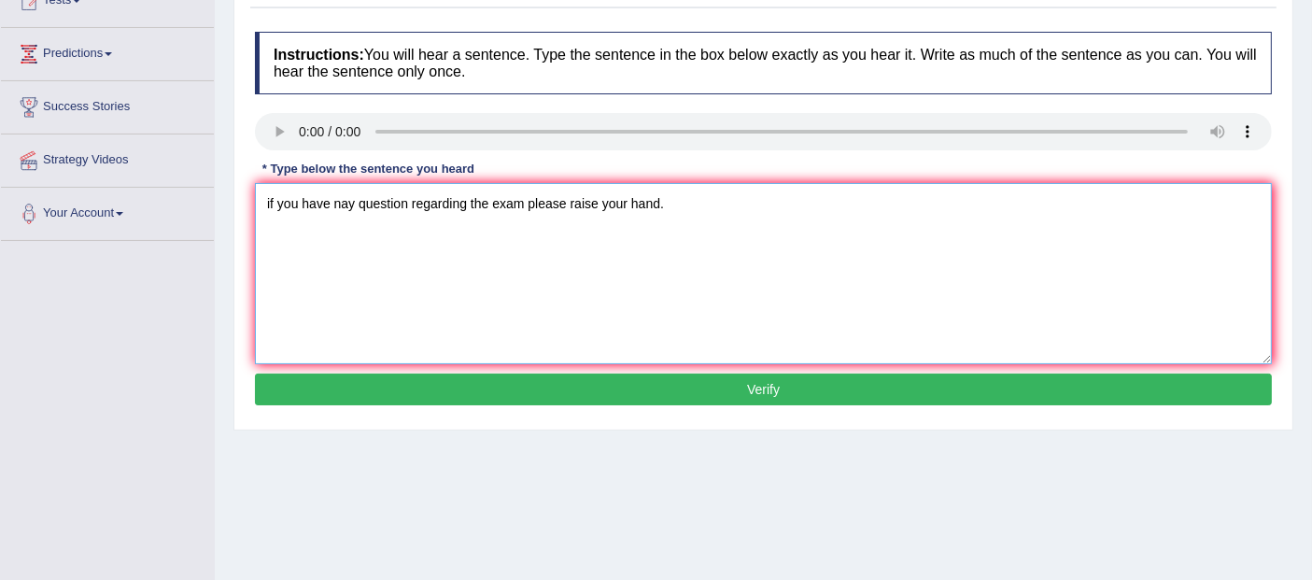
click at [346, 198] on textarea "if you have nay question regarding the exam please raise your hand." at bounding box center [763, 273] width 1017 height 181
click at [464, 201] on textarea "if you have any question regarding the exam please raise your hand." at bounding box center [763, 273] width 1017 height 181
type textarea "if you have any question about the exam please raise your hand."
click at [539, 390] on button "Verify" at bounding box center [763, 389] width 1017 height 32
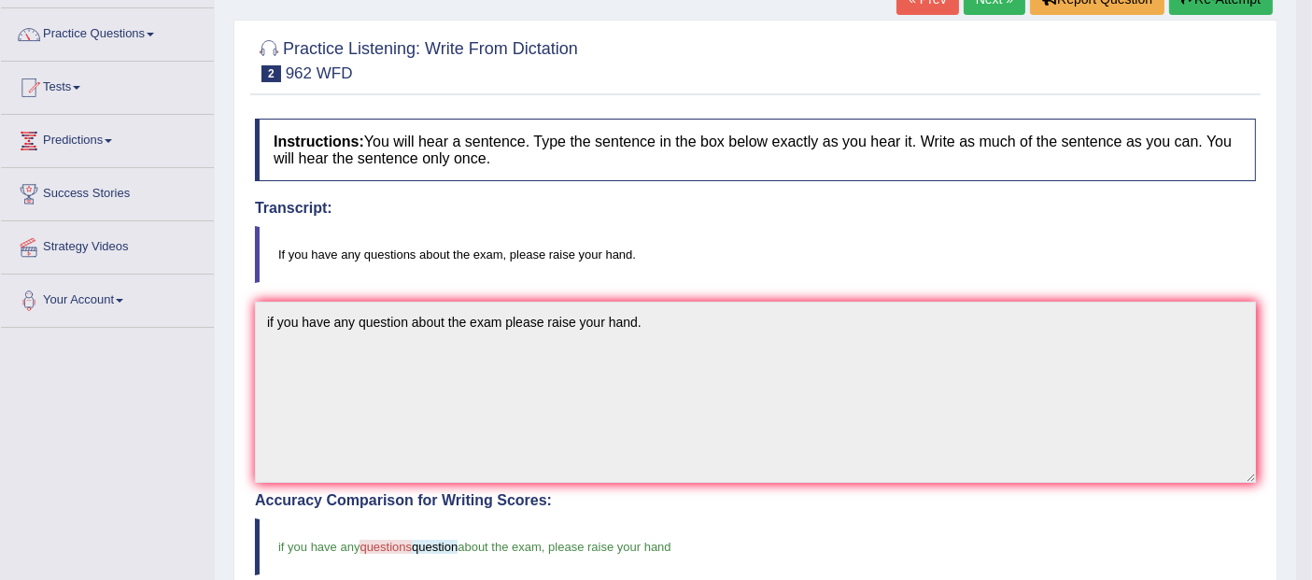
scroll to position [69, 0]
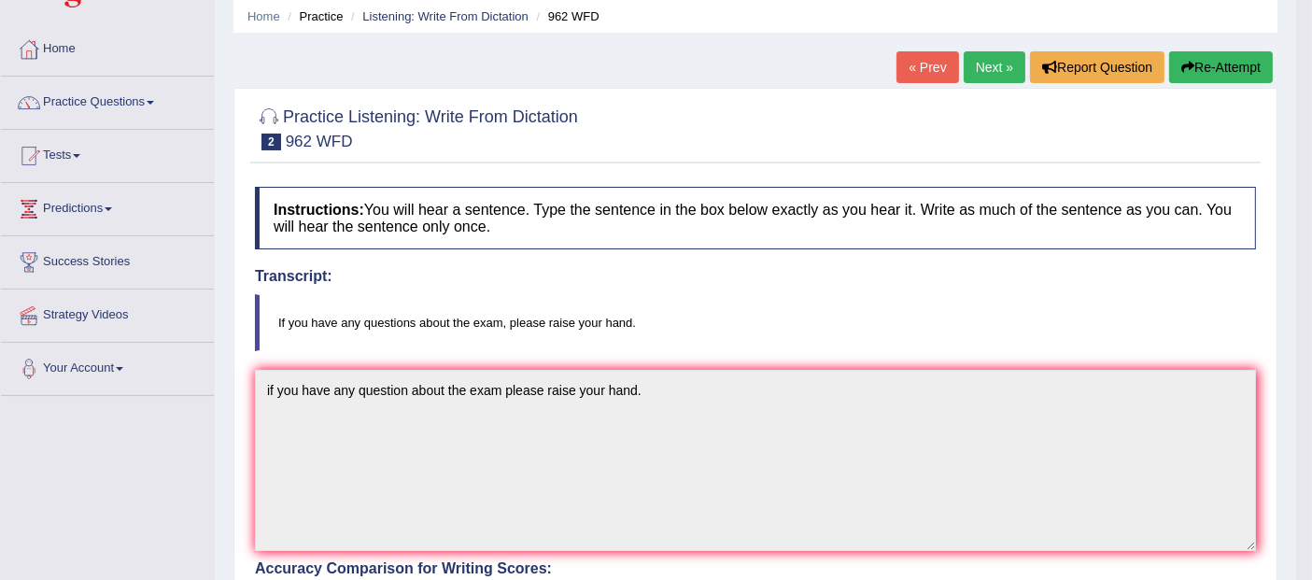
click at [998, 67] on link "Next »" at bounding box center [994, 67] width 62 height 32
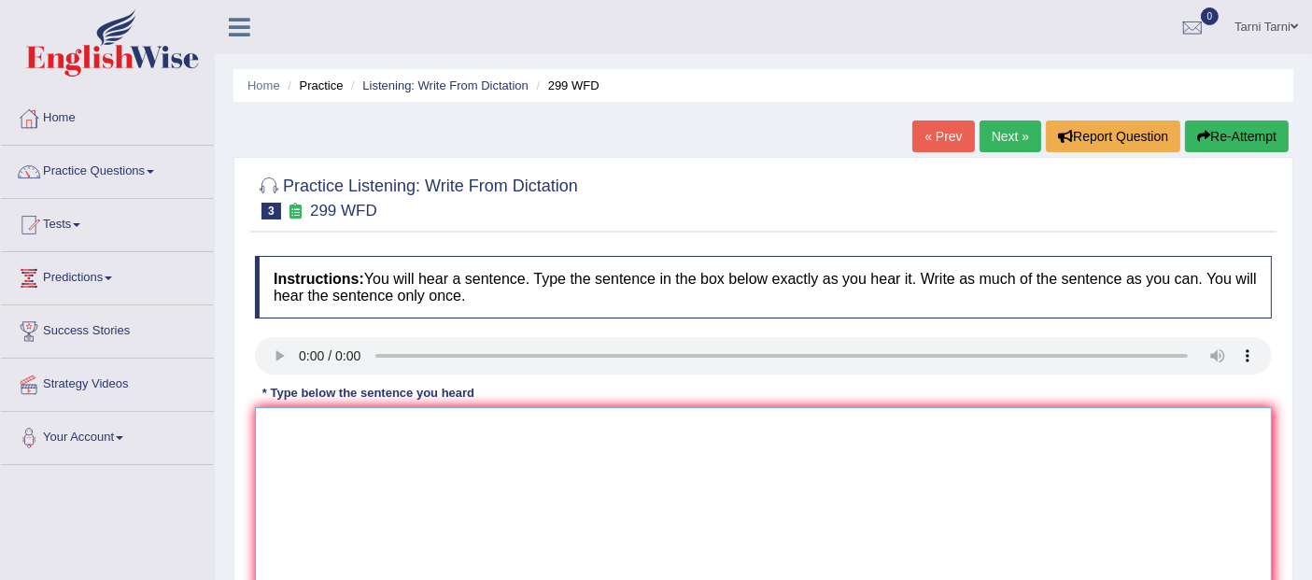
click at [285, 416] on textarea at bounding box center [763, 497] width 1017 height 181
click at [274, 428] on textarea "student represetative will be visiting the classes with a relative form" at bounding box center [763, 497] width 1017 height 181
click at [344, 425] on textarea "Student represetative will be visiting the classes with a relative form" at bounding box center [763, 497] width 1017 height 181
click at [672, 430] on textarea "Student representative will be visiting the classes with a relative form" at bounding box center [763, 497] width 1017 height 181
click at [632, 425] on textarea "Student representative will be visiting the classes with a relative form" at bounding box center [763, 497] width 1017 height 181
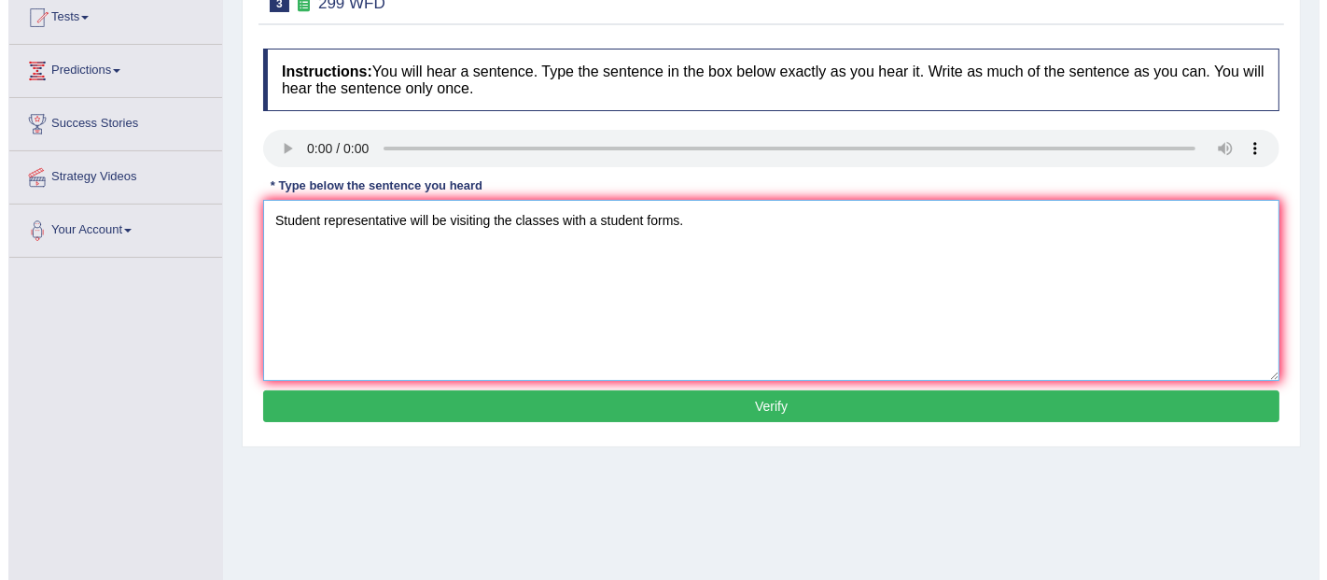
scroll to position [224, 0]
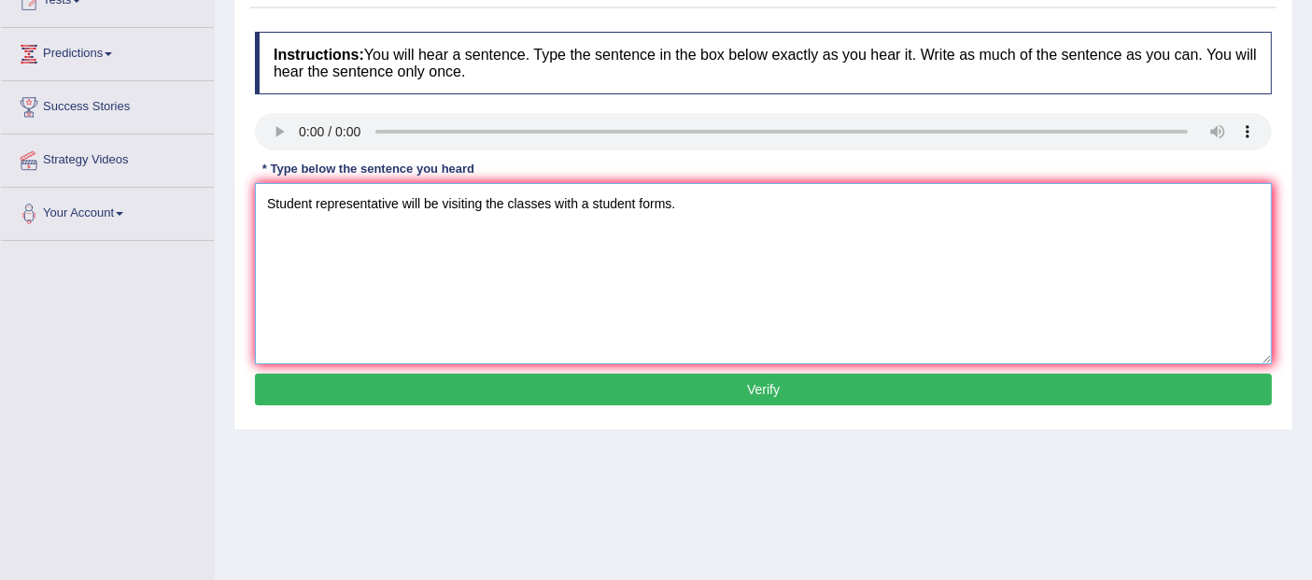
type textarea "Student representative will be visiting the classes with a student forms."
click at [682, 390] on button "Verify" at bounding box center [763, 389] width 1017 height 32
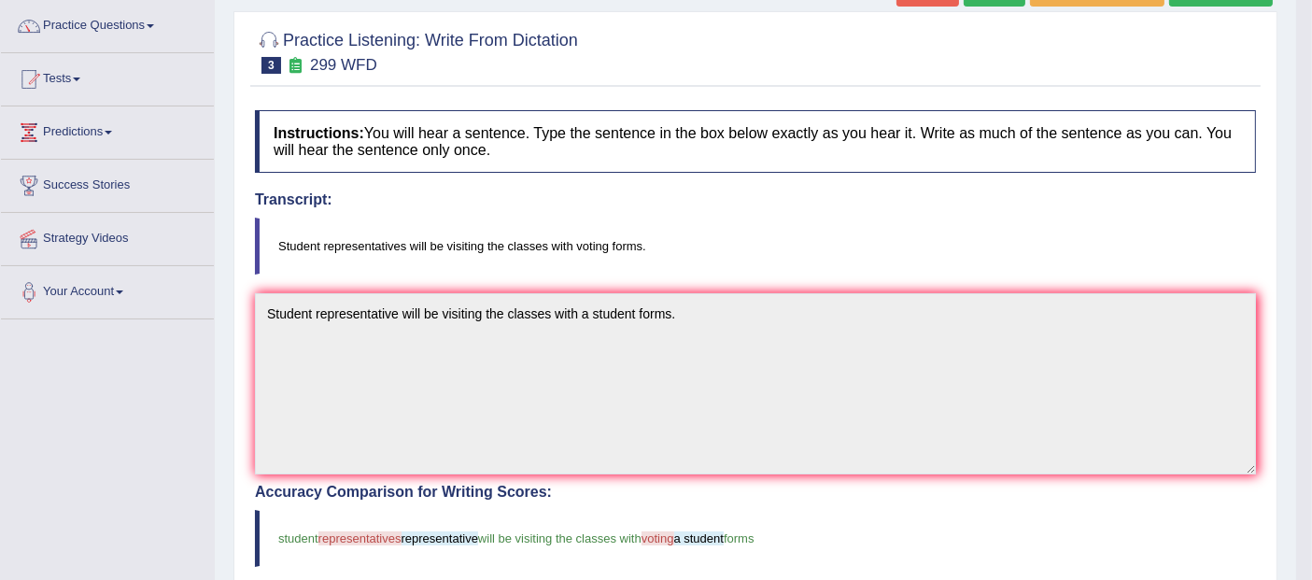
scroll to position [104, 0]
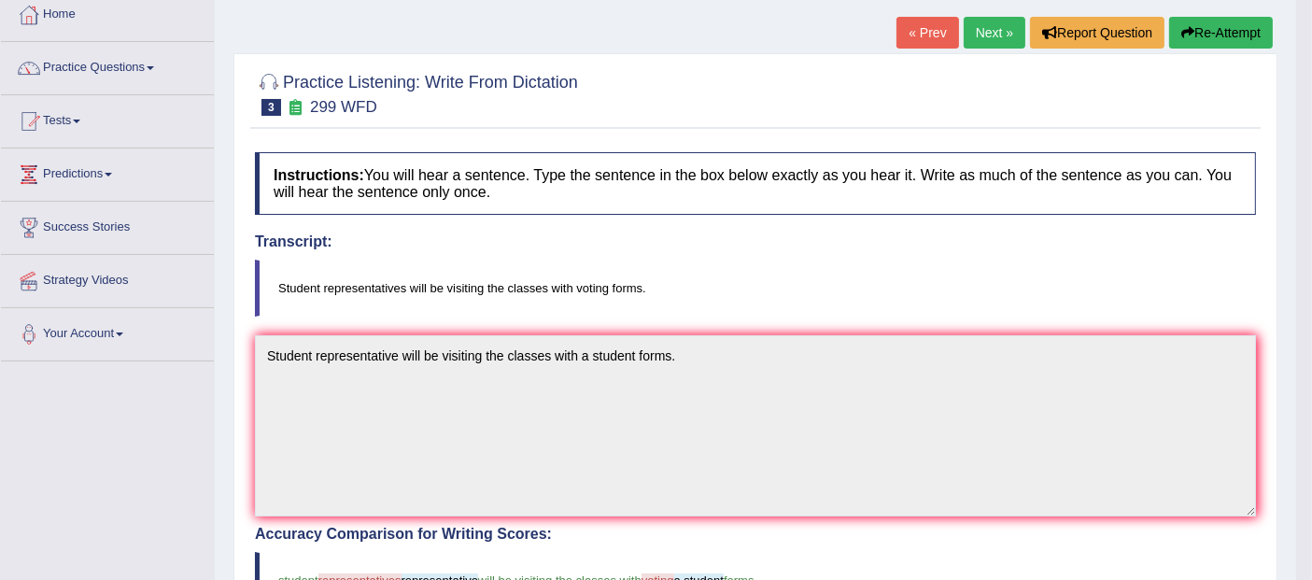
click at [975, 40] on link "Next »" at bounding box center [994, 33] width 62 height 32
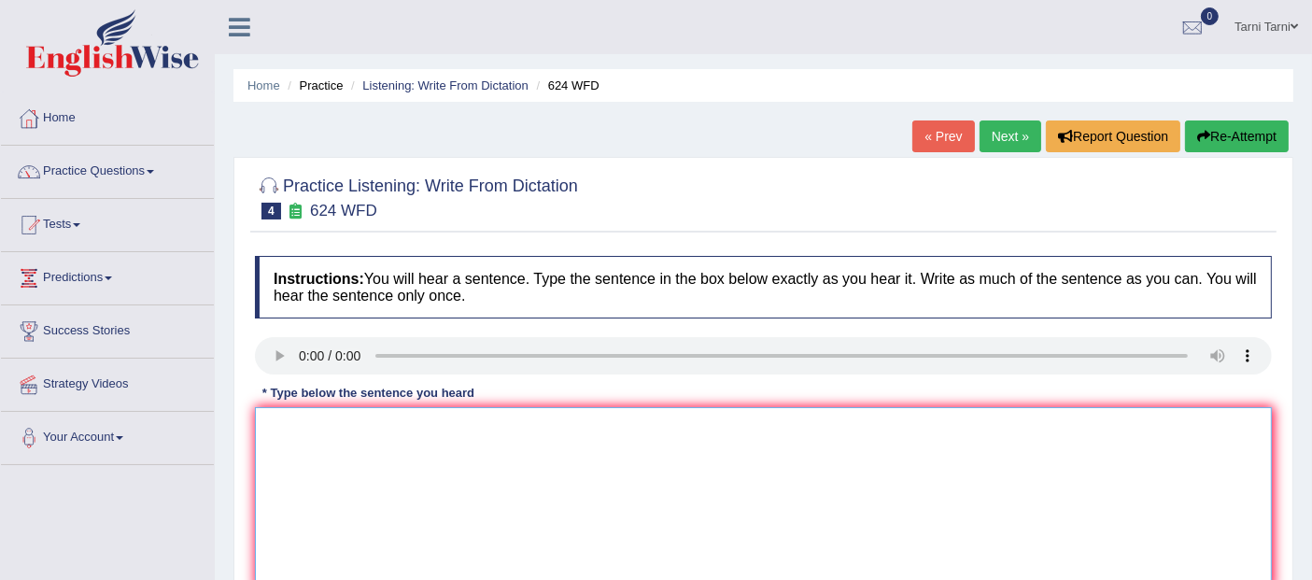
click at [309, 445] on textarea at bounding box center [763, 497] width 1017 height 181
click at [301, 433] on textarea at bounding box center [763, 497] width 1017 height 181
click at [612, 426] on textarea "our courses help to improve crtical learning and independan skills." at bounding box center [763, 497] width 1017 height 181
click at [438, 426] on textarea "our courses help to improve crtical learning and independant skills." at bounding box center [763, 497] width 1017 height 181
click at [271, 427] on textarea "our courses help to improve critical learning and independant skills." at bounding box center [763, 497] width 1017 height 181
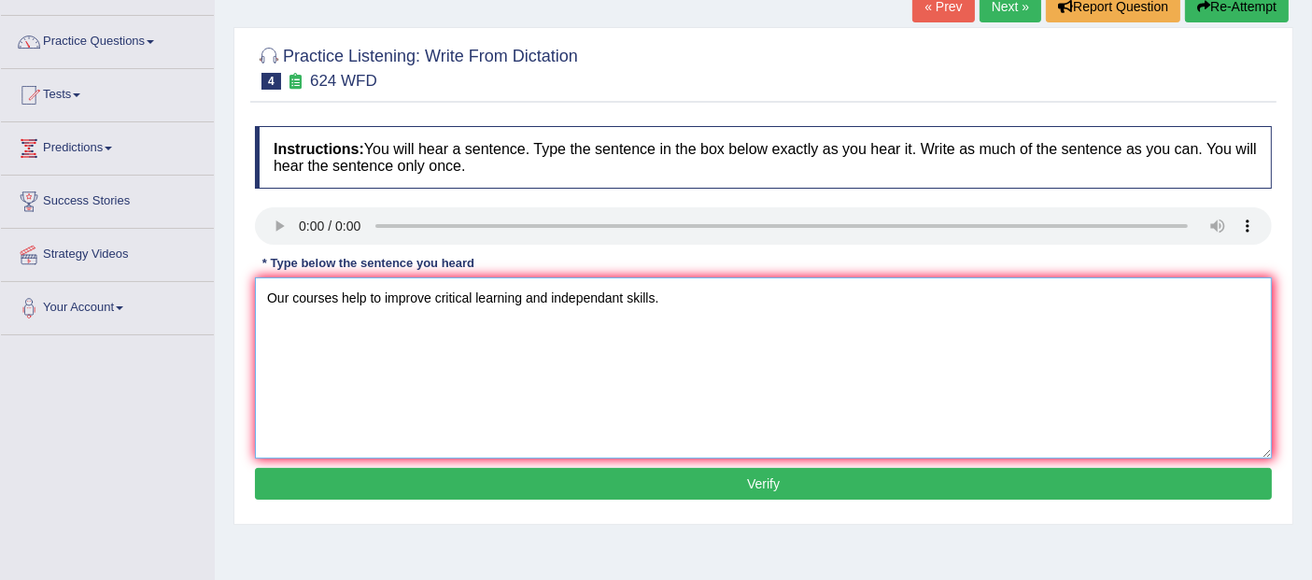
scroll to position [155, 0]
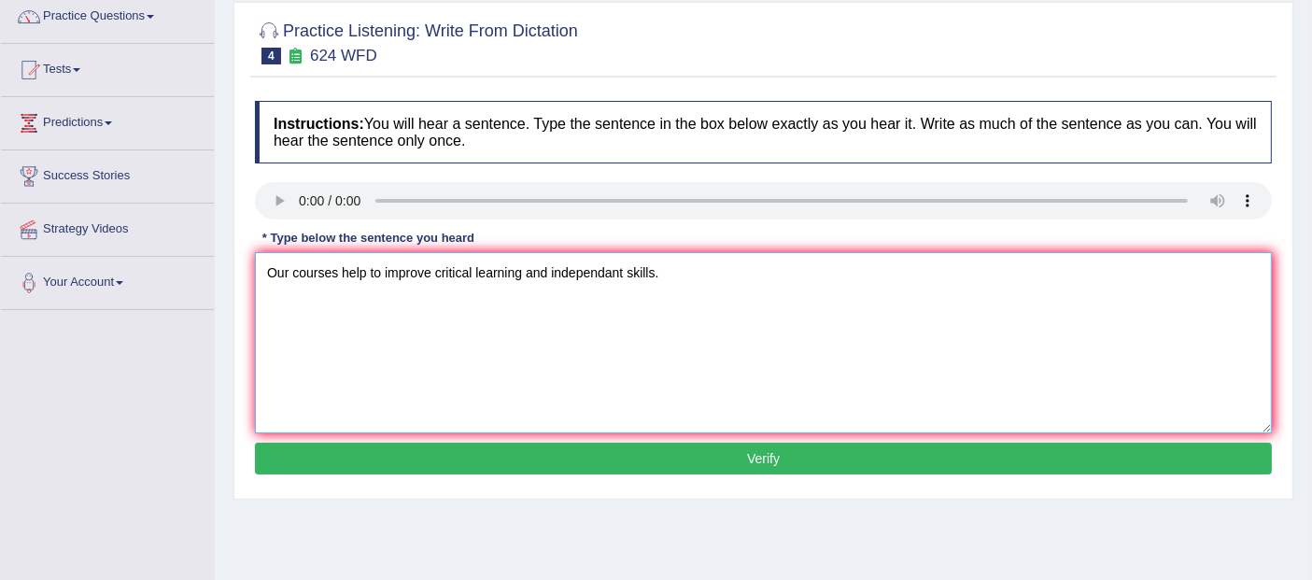
type textarea "Our courses help to improve critical learning and independant skills."
click at [567, 455] on button "Verify" at bounding box center [763, 458] width 1017 height 32
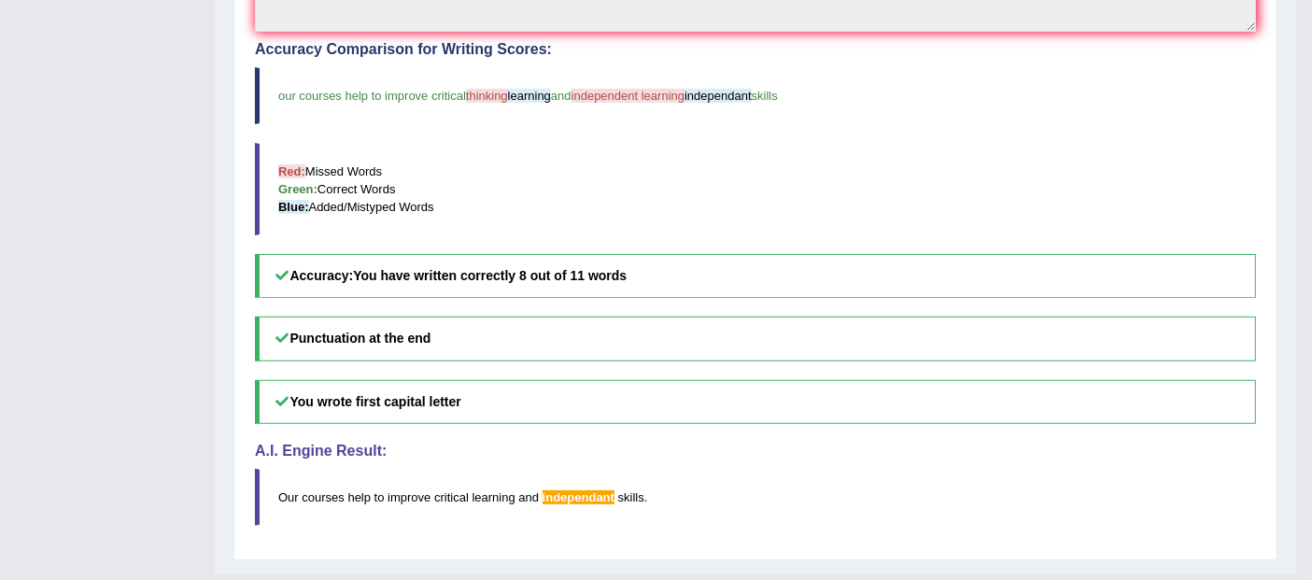
scroll to position [0, 0]
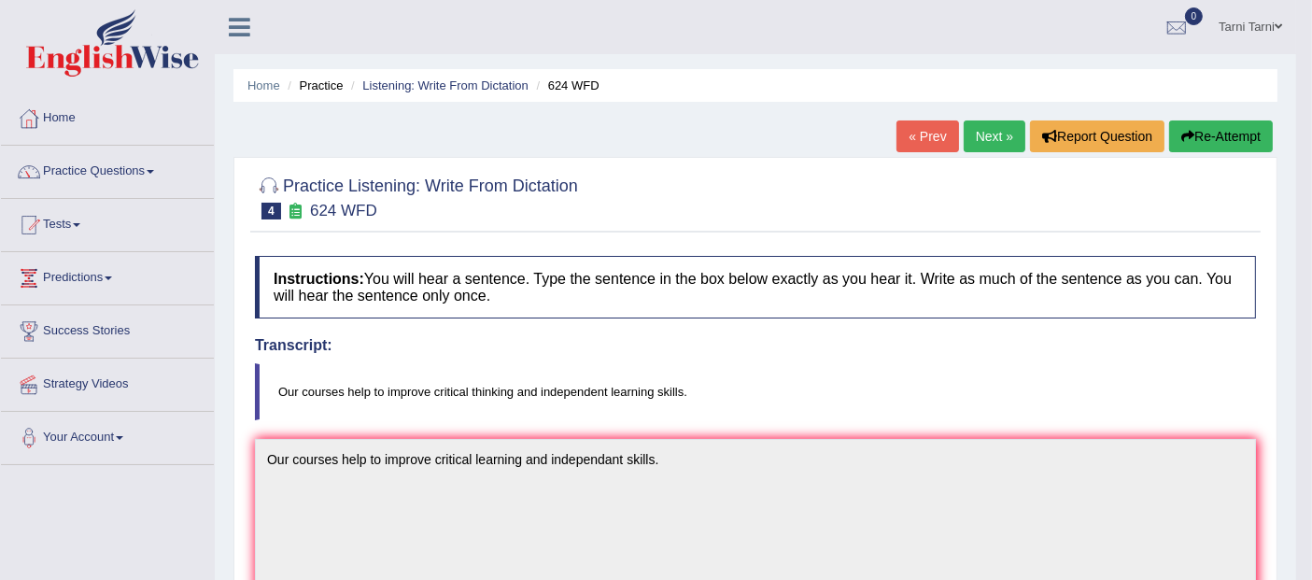
click at [991, 129] on link "Next »" at bounding box center [994, 136] width 62 height 32
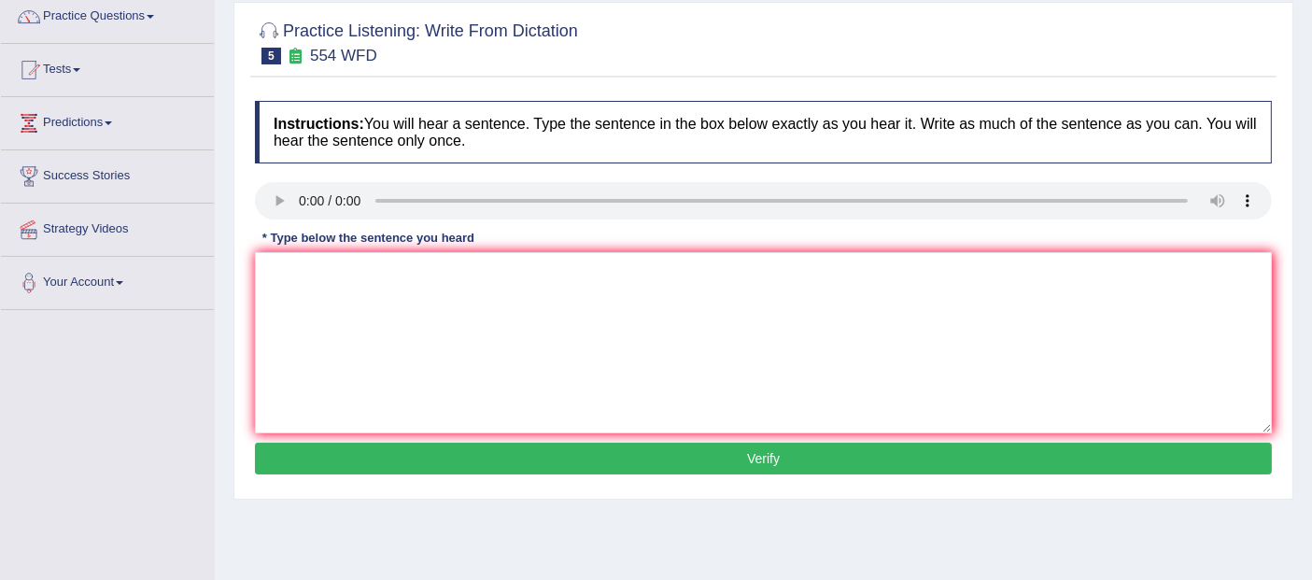
scroll to position [155, 0]
click at [304, 292] on textarea at bounding box center [763, 342] width 1017 height 181
click at [320, 290] on textarea at bounding box center [763, 342] width 1017 height 181
click at [331, 303] on textarea at bounding box center [763, 342] width 1017 height 181
type textarea "We are able to work in a team."
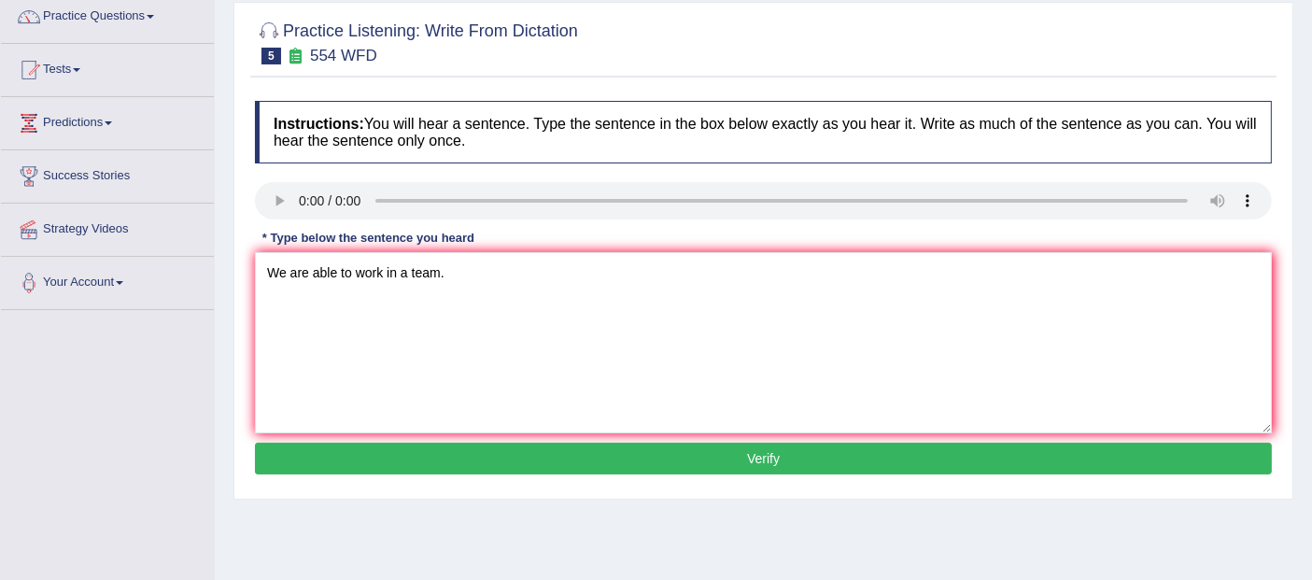
click at [504, 471] on div "Instructions: You will hear a sentence. Type the sentence in the box below exac…" at bounding box center [763, 290] width 1026 height 398
click at [508, 456] on button "Verify" at bounding box center [763, 458] width 1017 height 32
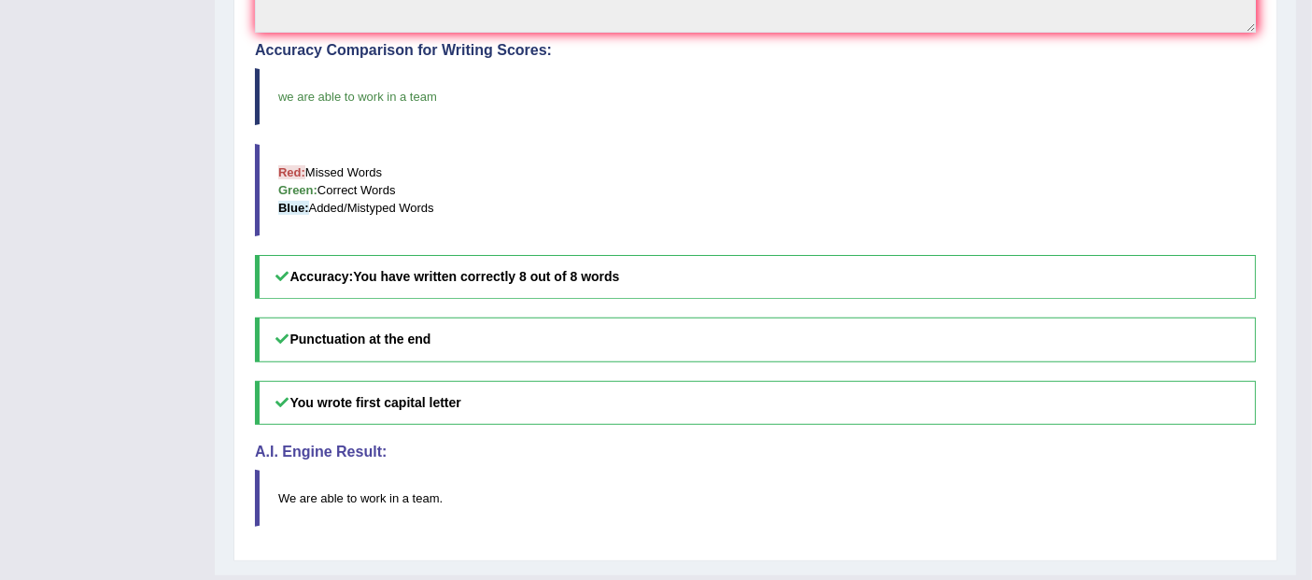
scroll to position [0, 0]
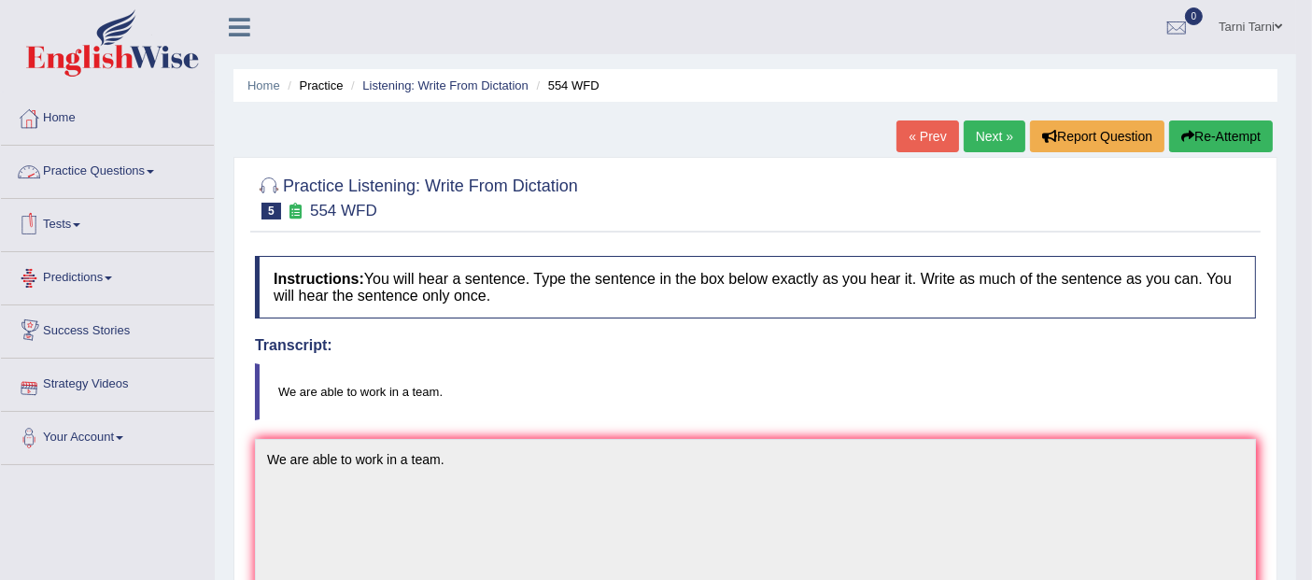
click at [154, 171] on span at bounding box center [150, 172] width 7 height 4
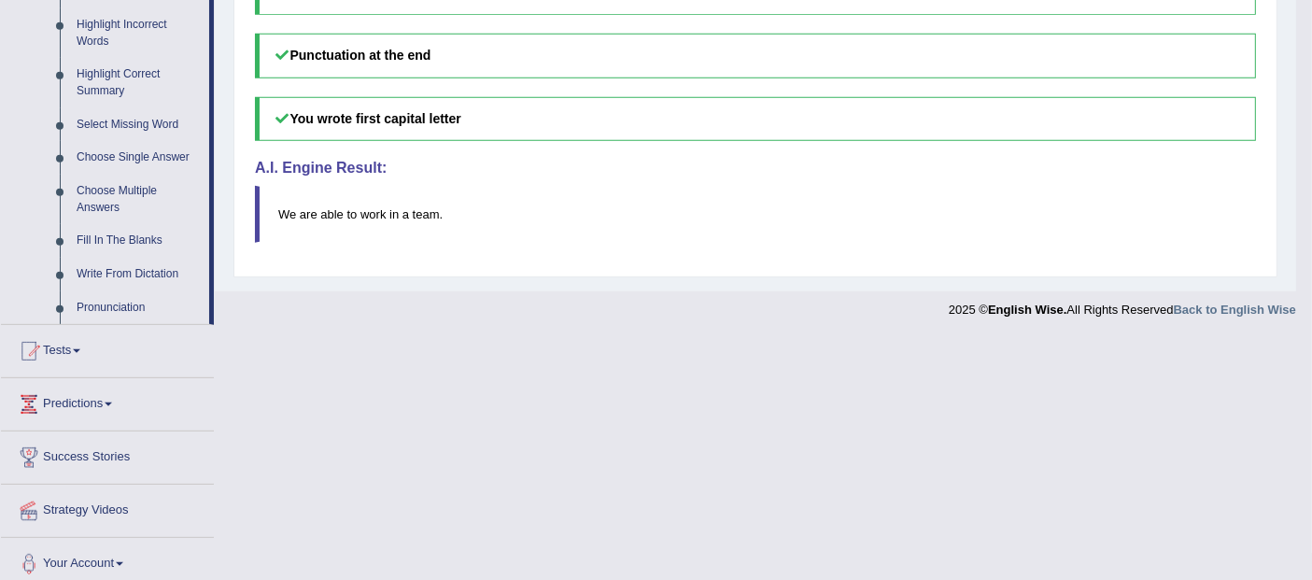
scroll to position [879, 0]
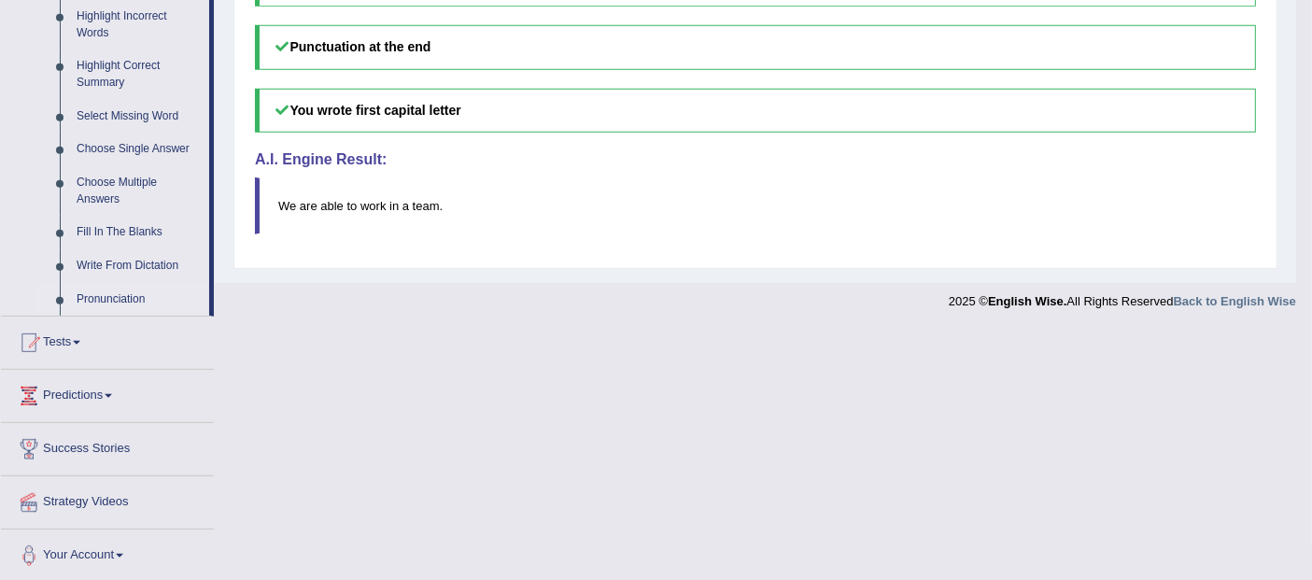
click at [101, 296] on link "Pronunciation" at bounding box center [138, 300] width 141 height 34
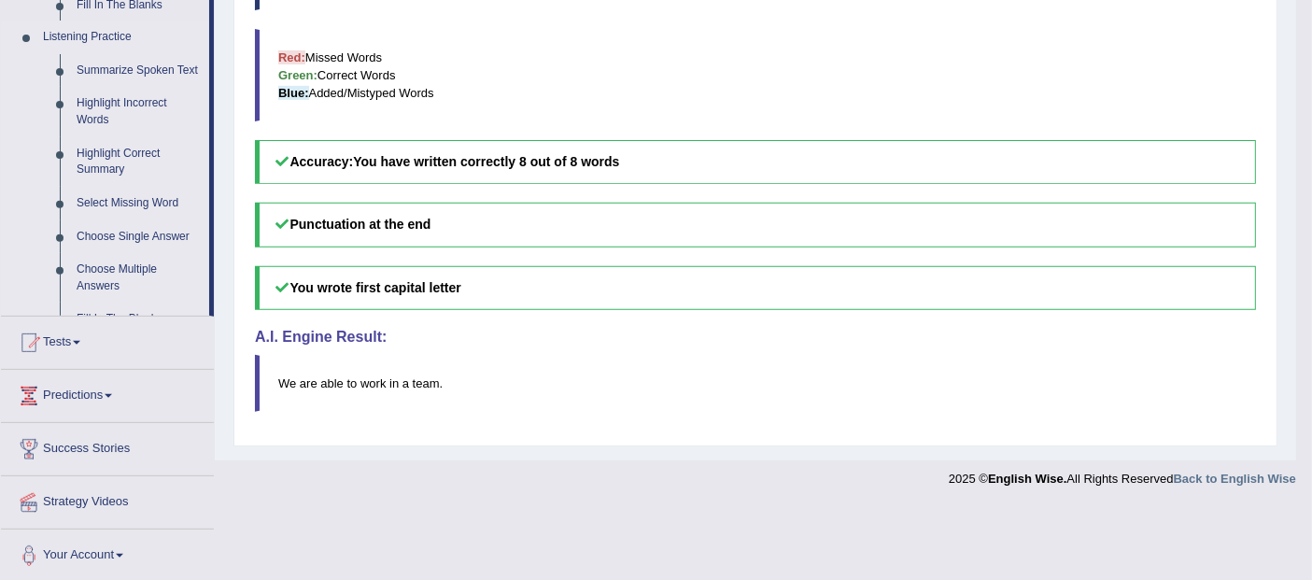
scroll to position [623, 0]
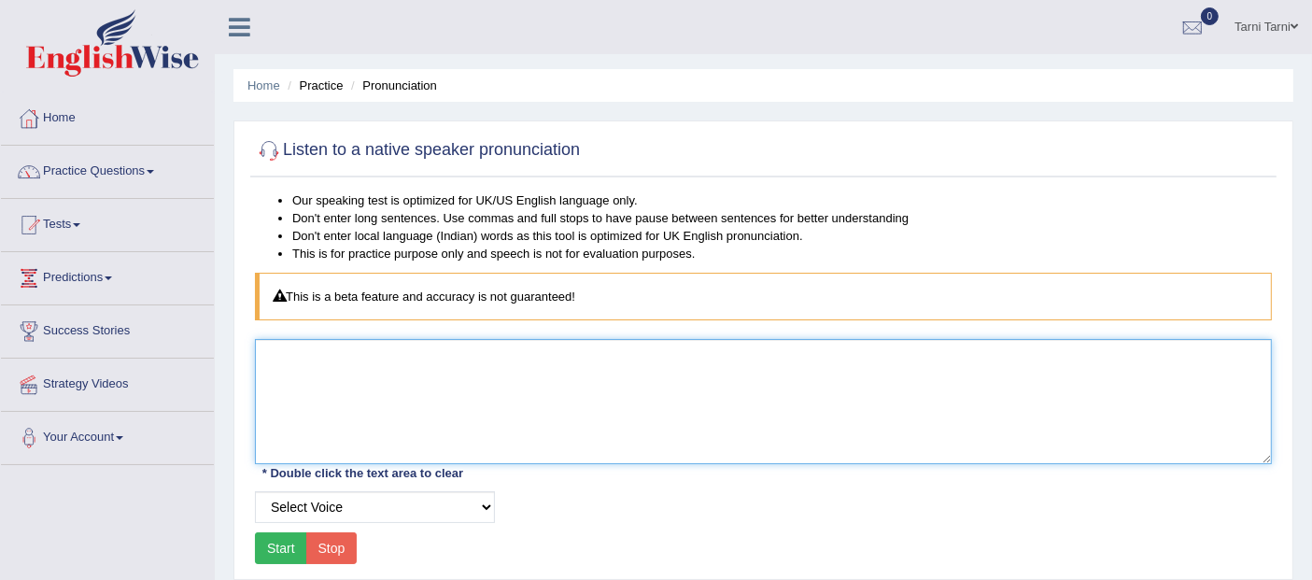
click at [413, 364] on textarea at bounding box center [763, 401] width 1017 height 125
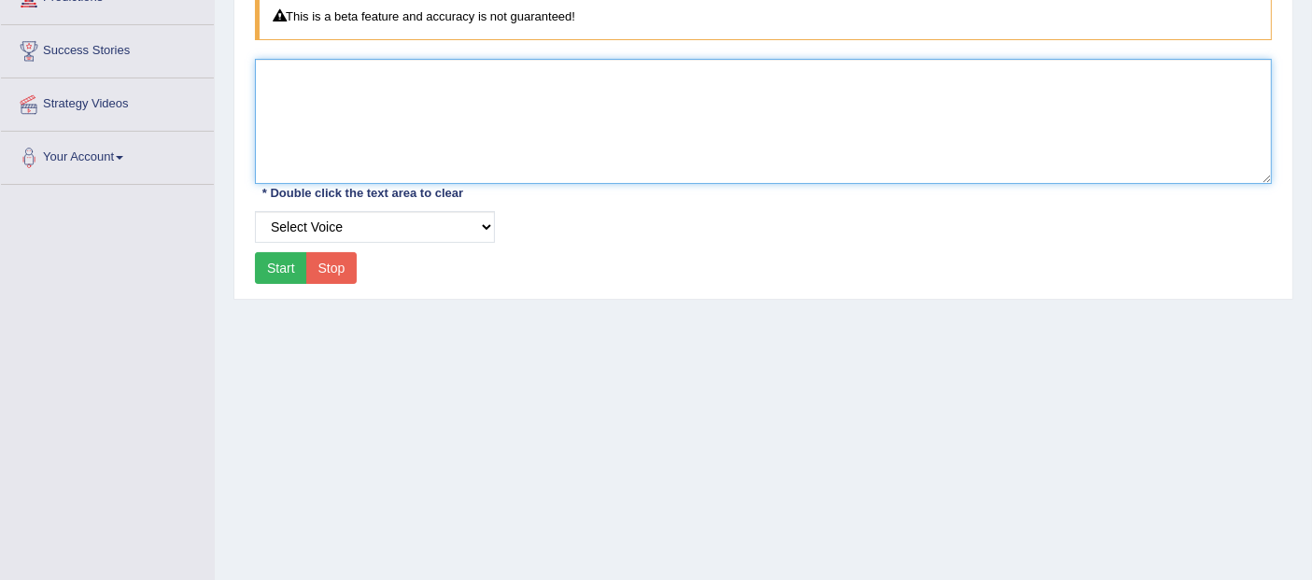
scroll to position [293, 0]
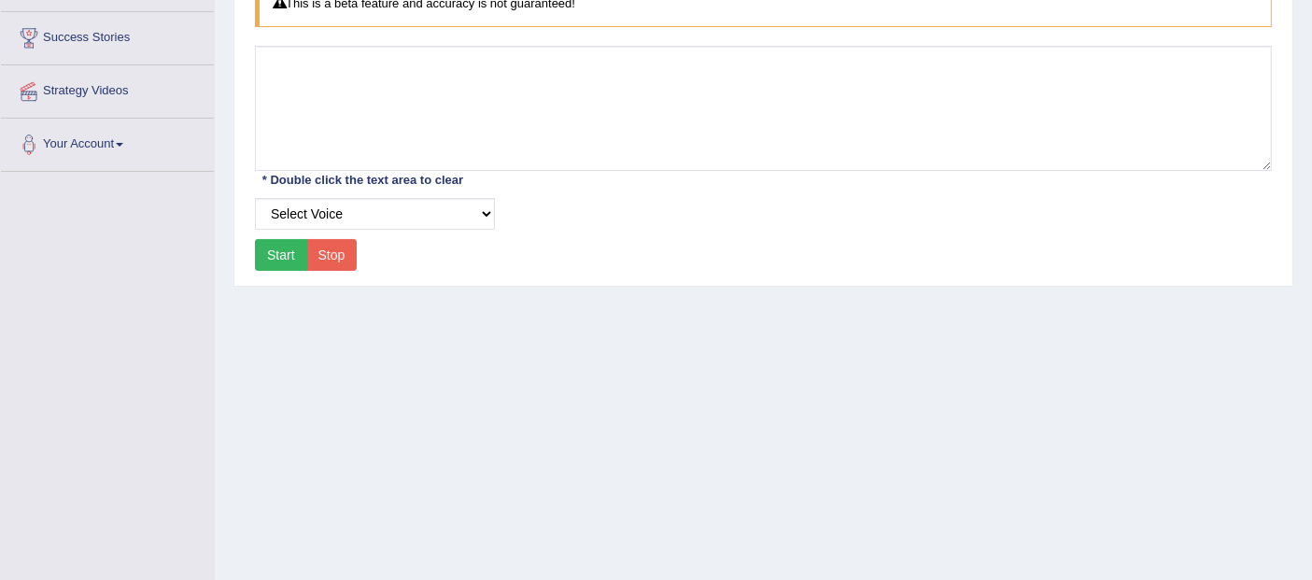
click at [282, 255] on button "Start" at bounding box center [281, 255] width 52 height 32
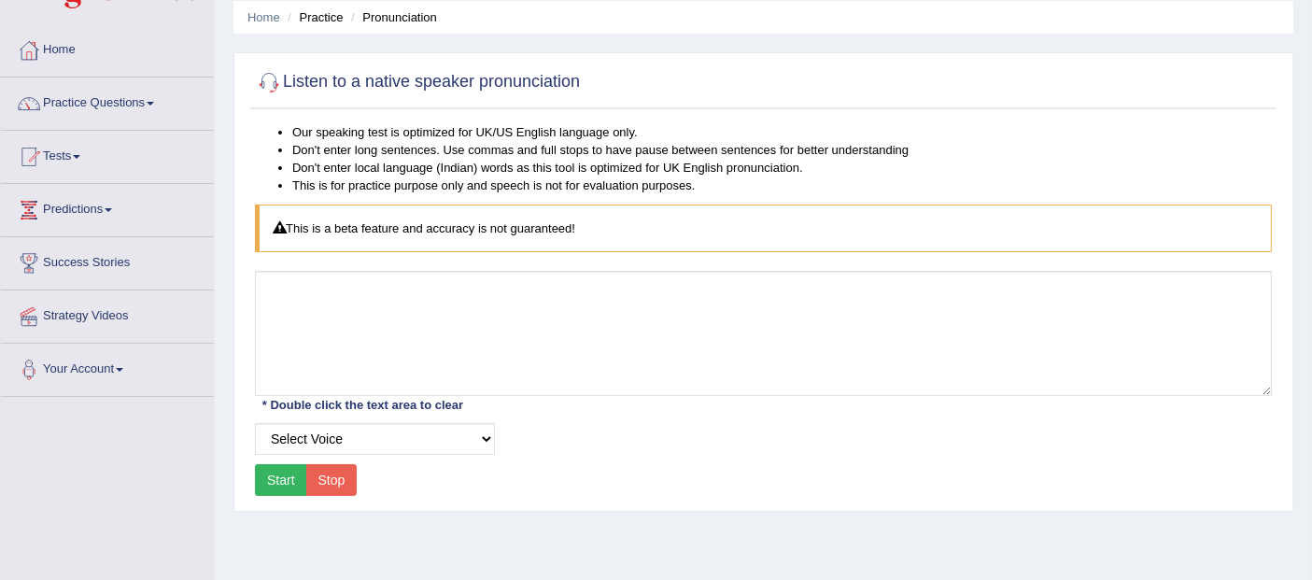
scroll to position [35, 0]
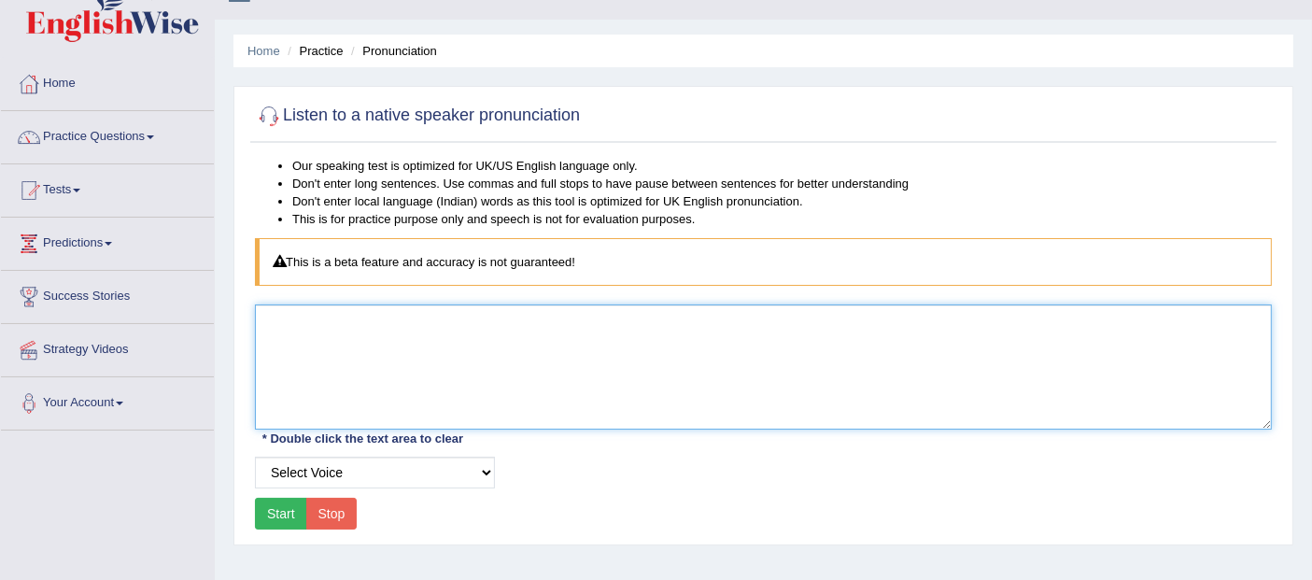
click at [381, 336] on textarea at bounding box center [763, 366] width 1017 height 125
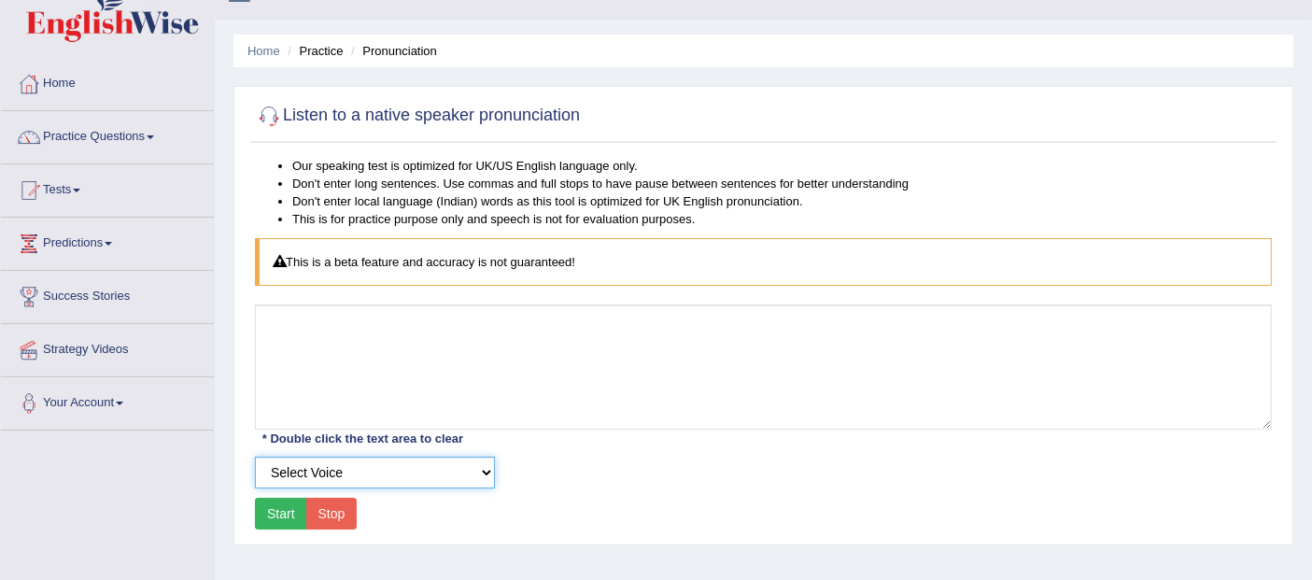
click at [323, 471] on select "Select Voice UK English [DEMOGRAPHIC_DATA] UK English [DEMOGRAPHIC_DATA]" at bounding box center [375, 472] width 240 height 32
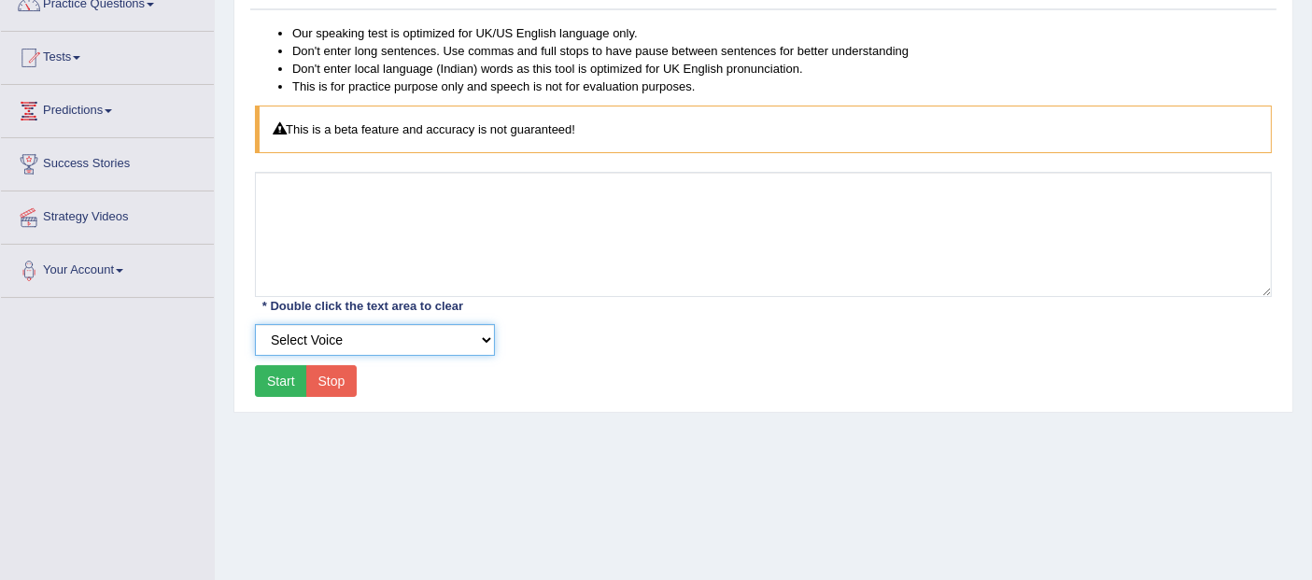
scroll to position [173, 0]
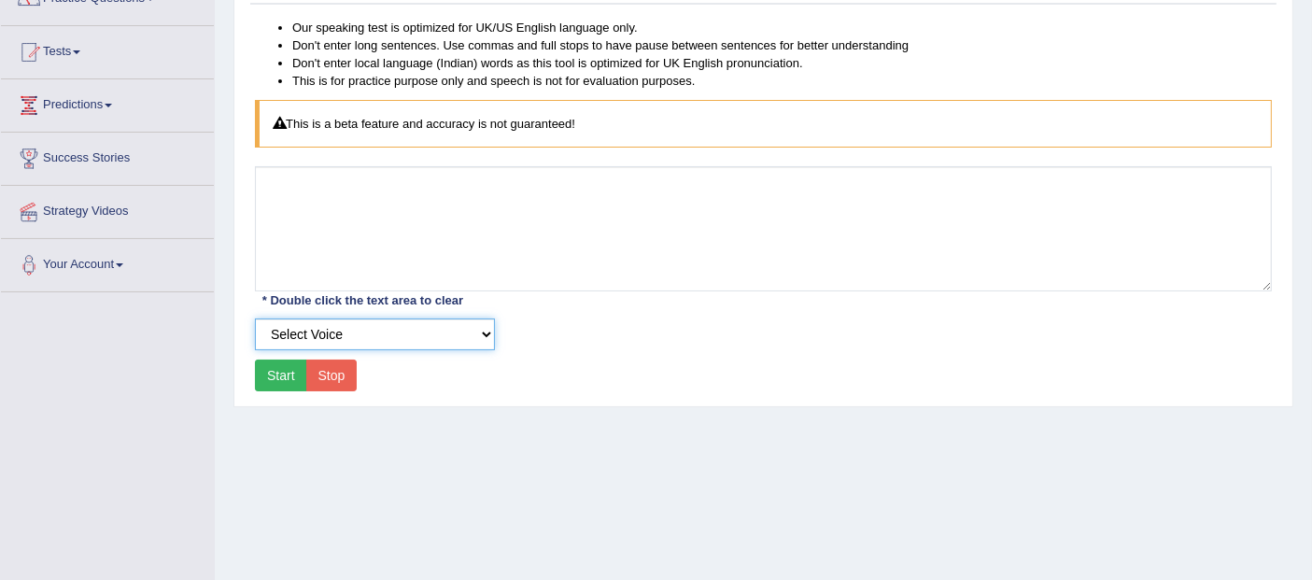
drag, startPoint x: 375, startPoint y: 336, endPoint x: 371, endPoint y: 346, distance: 11.3
click at [375, 336] on select "Select Voice UK English [DEMOGRAPHIC_DATA] UK English [DEMOGRAPHIC_DATA]" at bounding box center [375, 334] width 240 height 32
select select "7"
click at [255, 318] on select "Select Voice UK English [DEMOGRAPHIC_DATA] UK English [DEMOGRAPHIC_DATA]" at bounding box center [375, 334] width 240 height 32
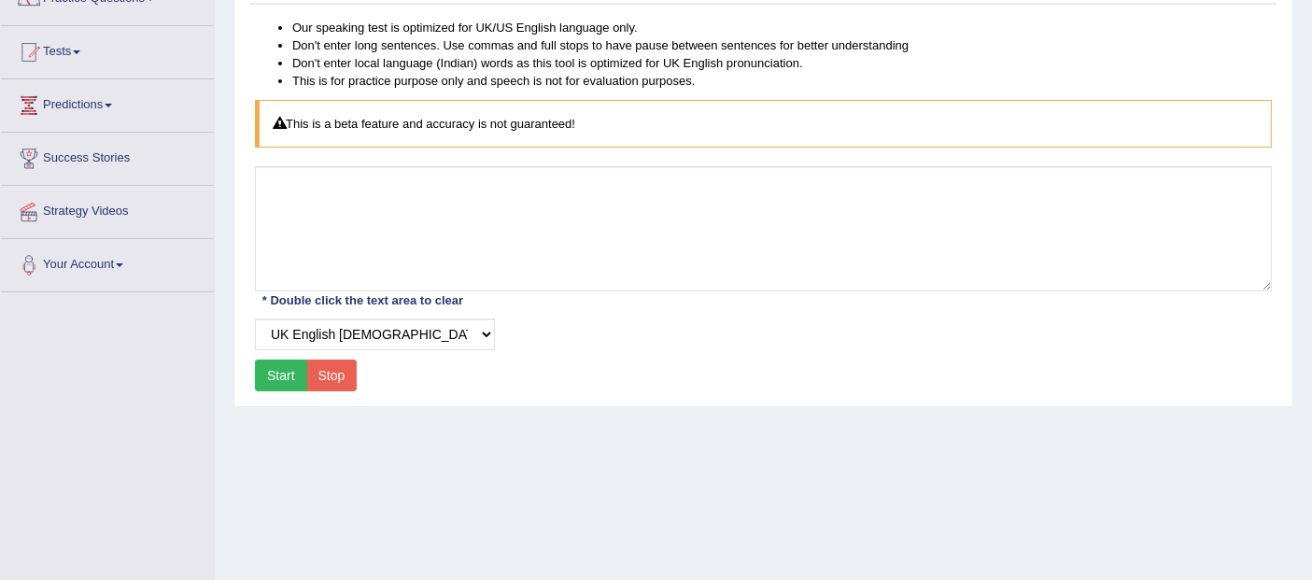
click at [285, 381] on button "Start" at bounding box center [281, 375] width 52 height 32
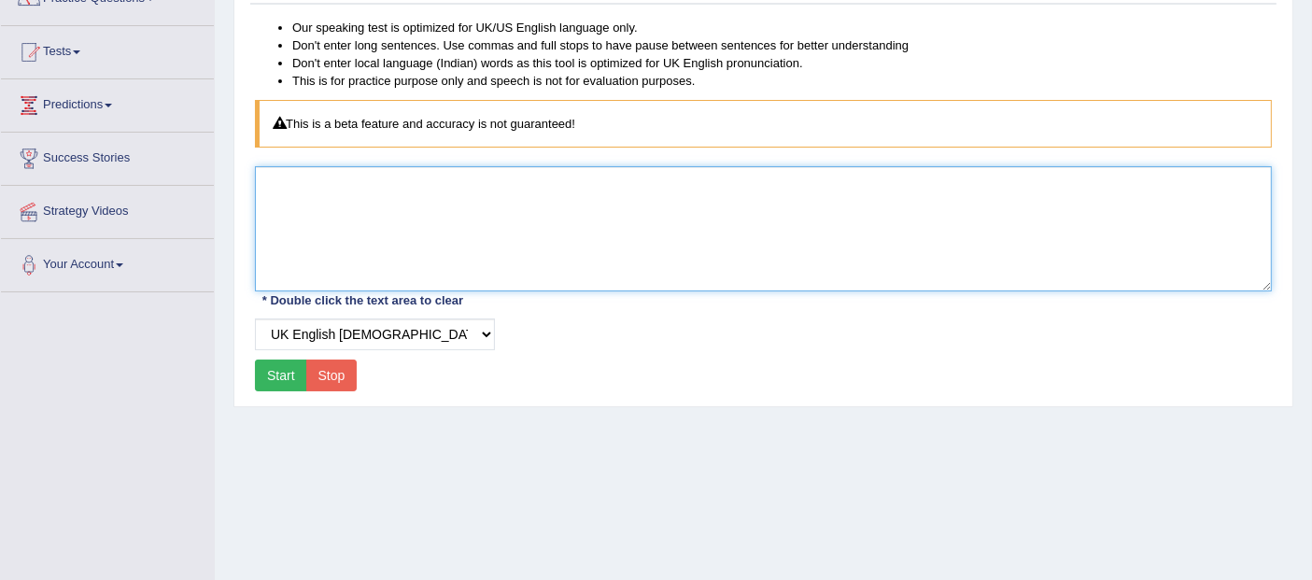
click at [421, 238] on textarea at bounding box center [763, 228] width 1017 height 125
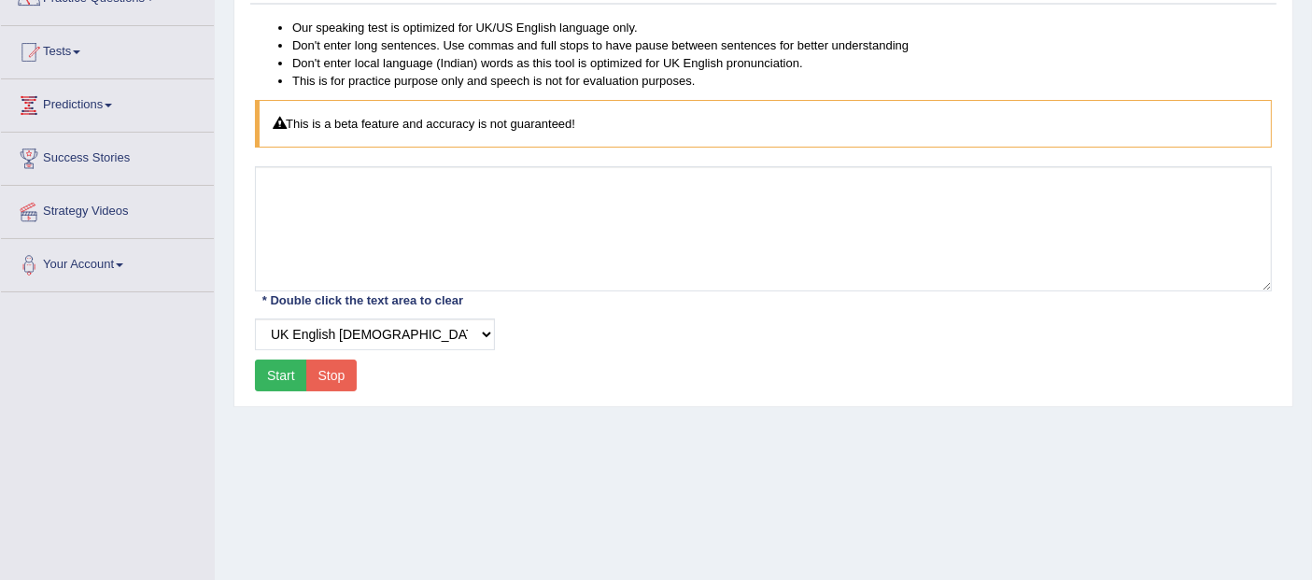
click at [347, 369] on button "Stop" at bounding box center [331, 375] width 51 height 32
click at [277, 378] on button "Start" at bounding box center [281, 375] width 52 height 32
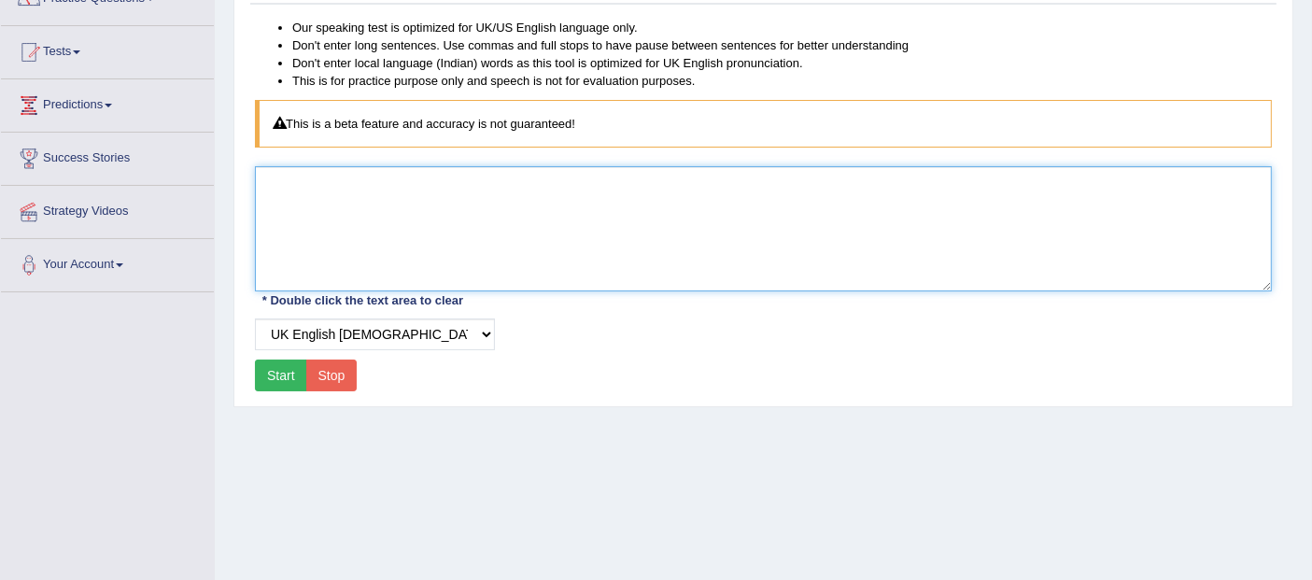
click at [405, 209] on textarea at bounding box center [763, 228] width 1017 height 125
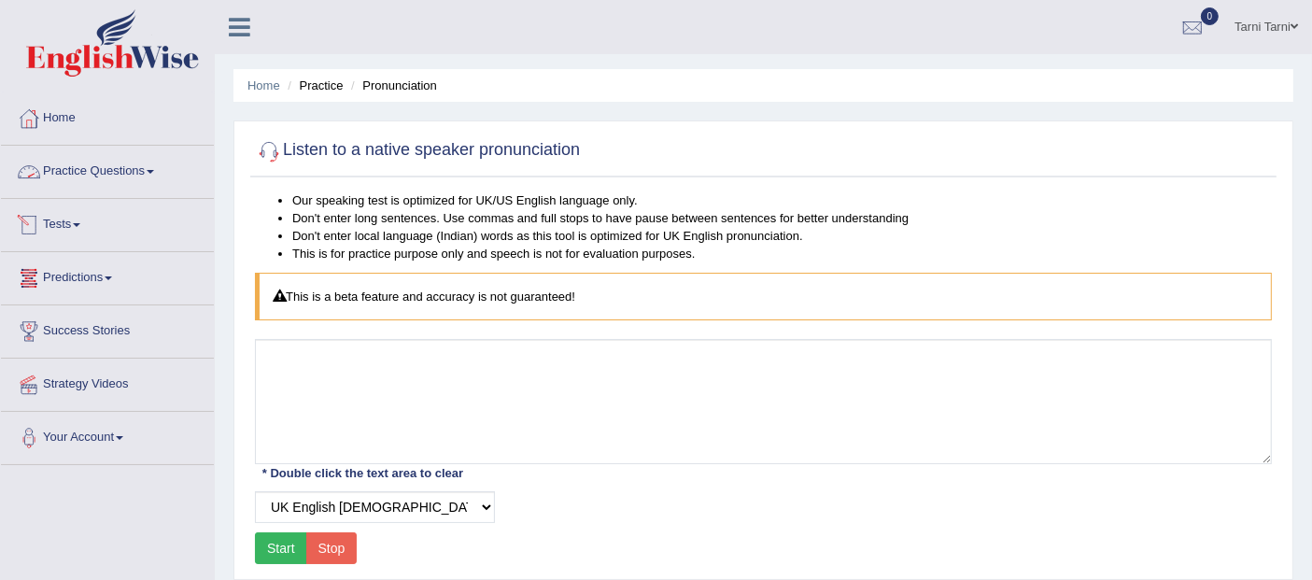
click at [116, 172] on link "Practice Questions" at bounding box center [107, 169] width 213 height 47
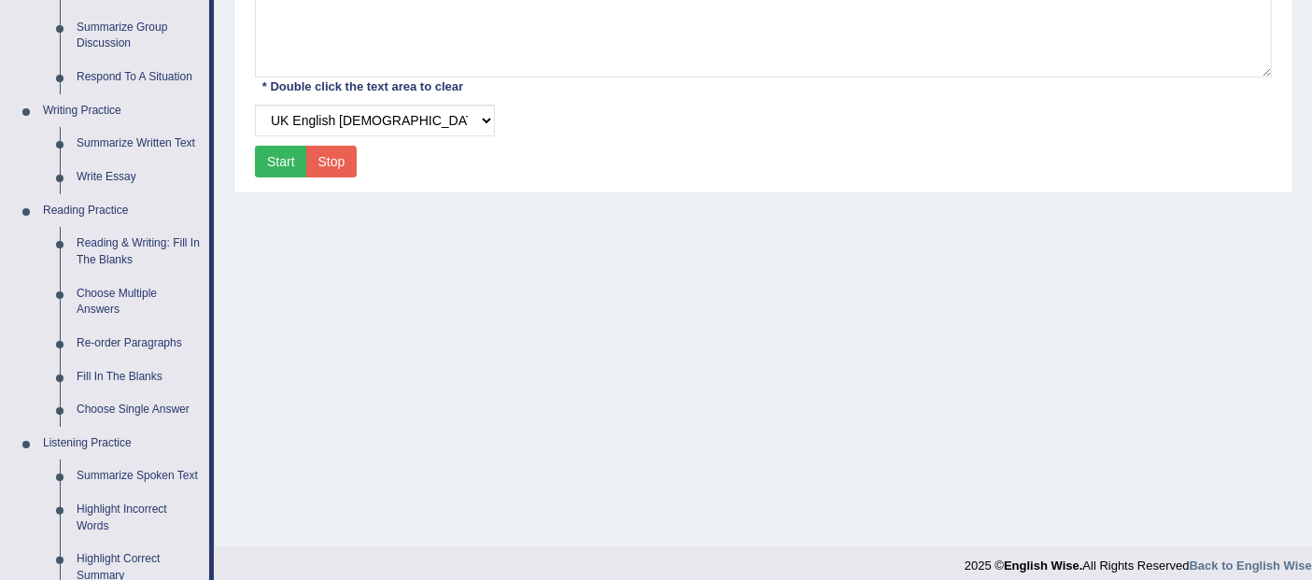
scroll to position [397, 0]
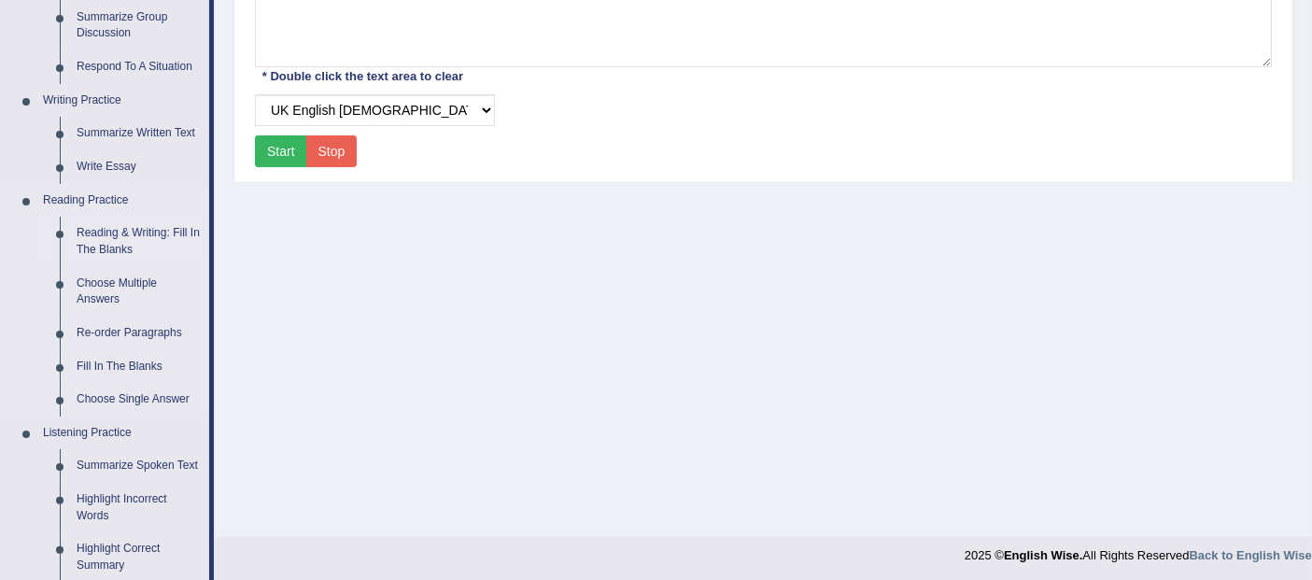
click at [127, 241] on link "Reading & Writing: Fill In The Blanks" at bounding box center [138, 241] width 141 height 49
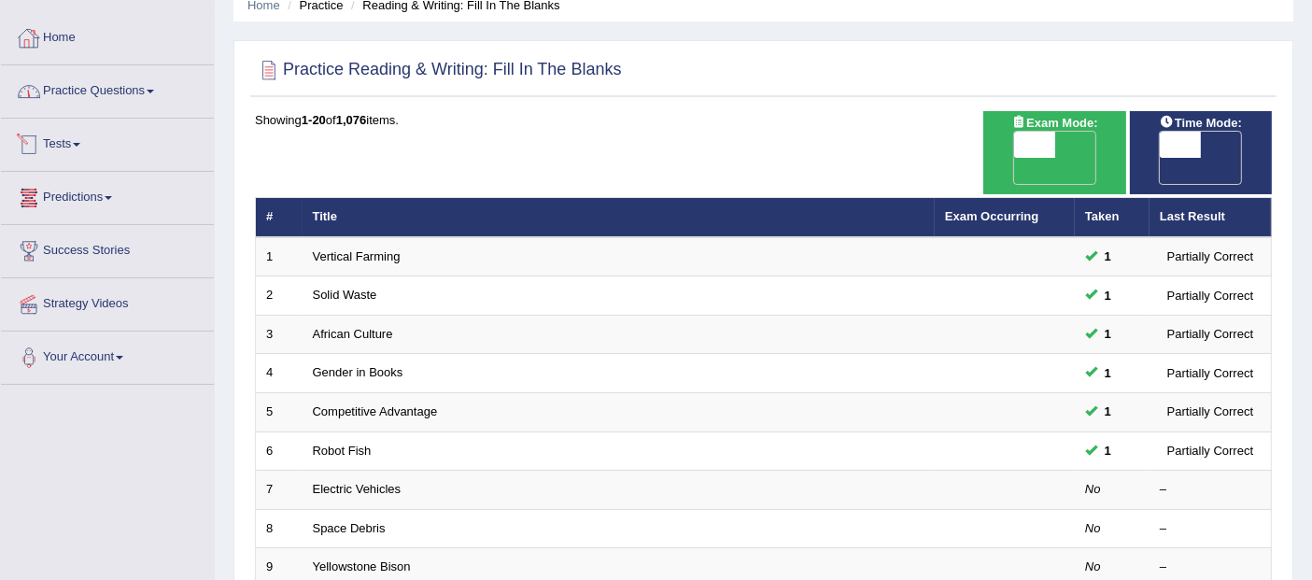
scroll to position [69, 0]
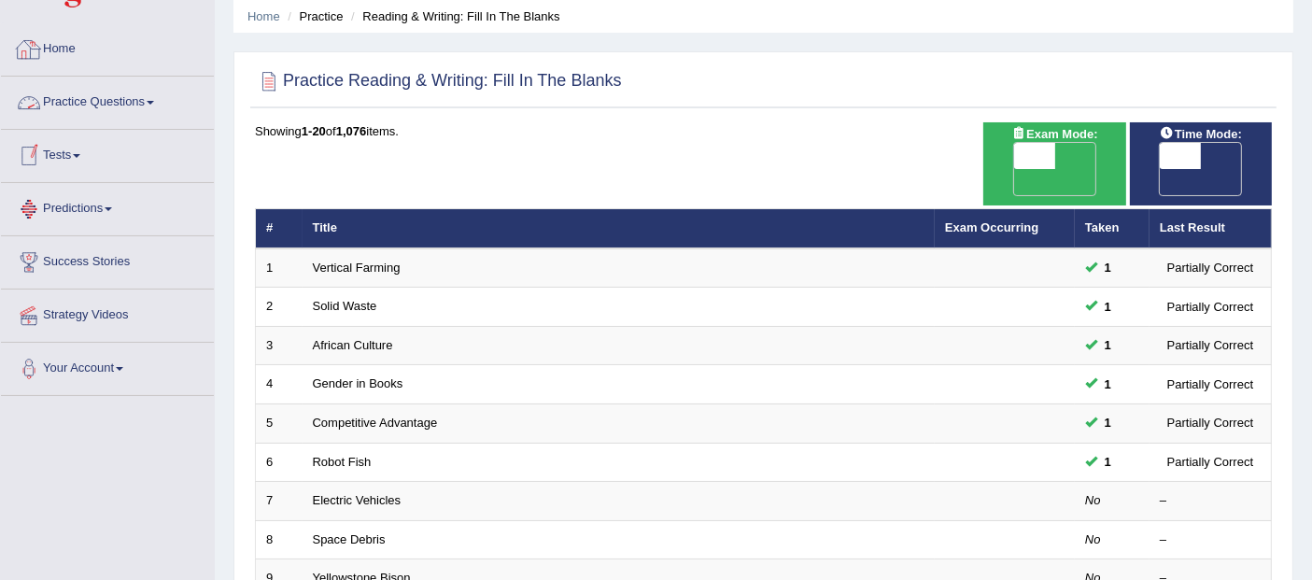
click at [103, 94] on link "Practice Questions" at bounding box center [107, 100] width 213 height 47
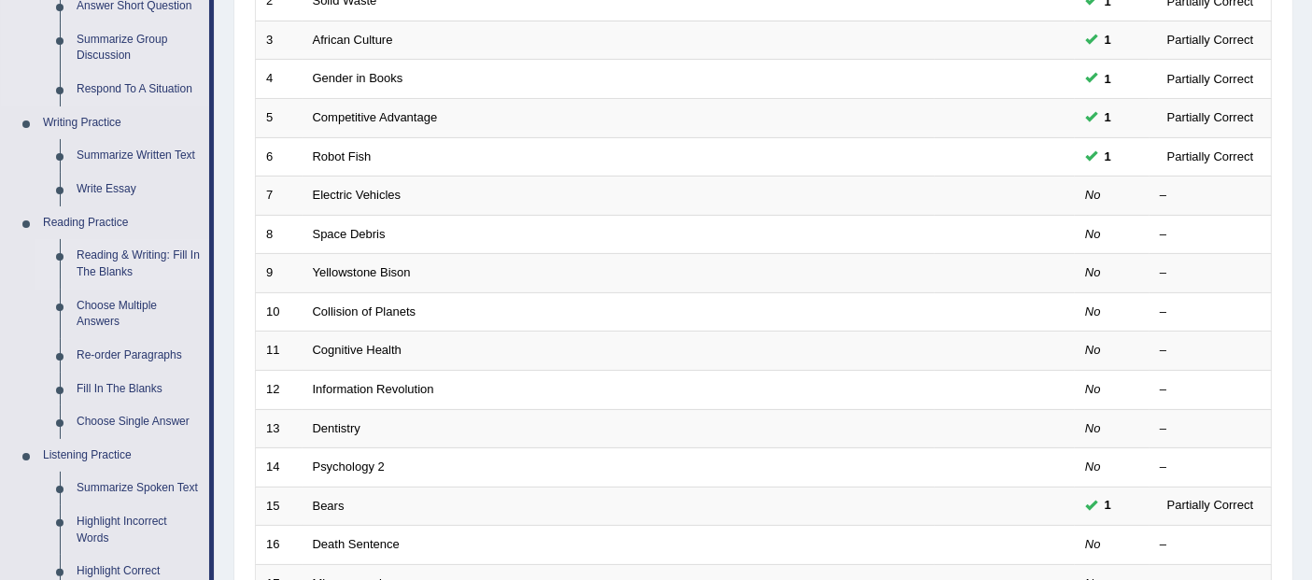
scroll to position [380, 0]
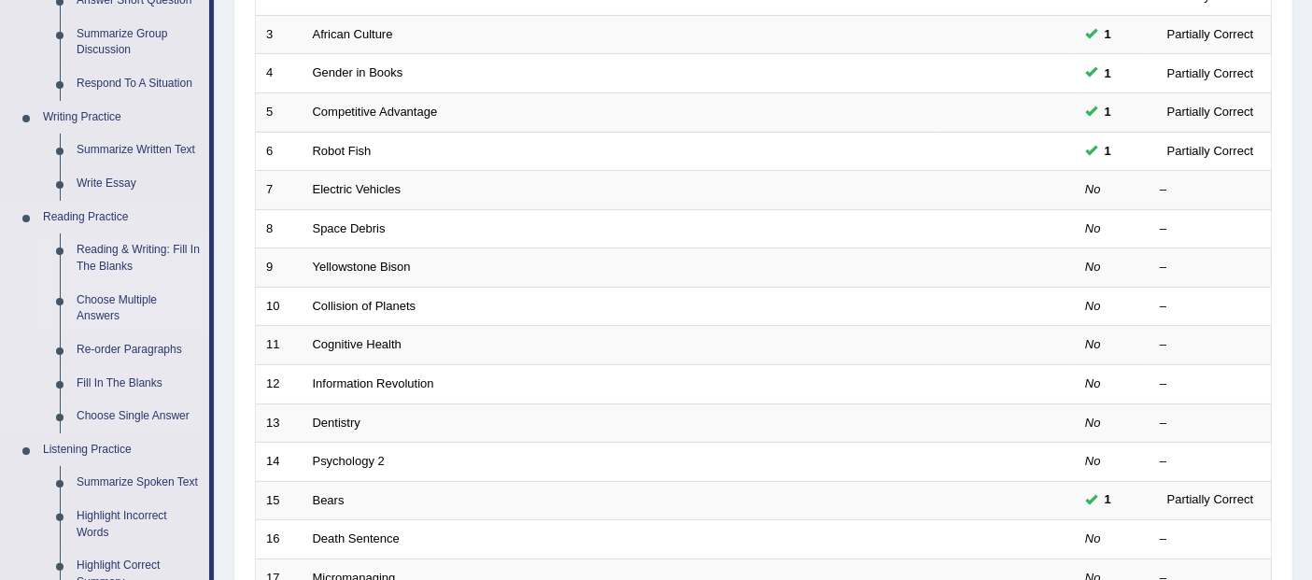
click at [103, 300] on link "Choose Multiple Answers" at bounding box center [138, 308] width 141 height 49
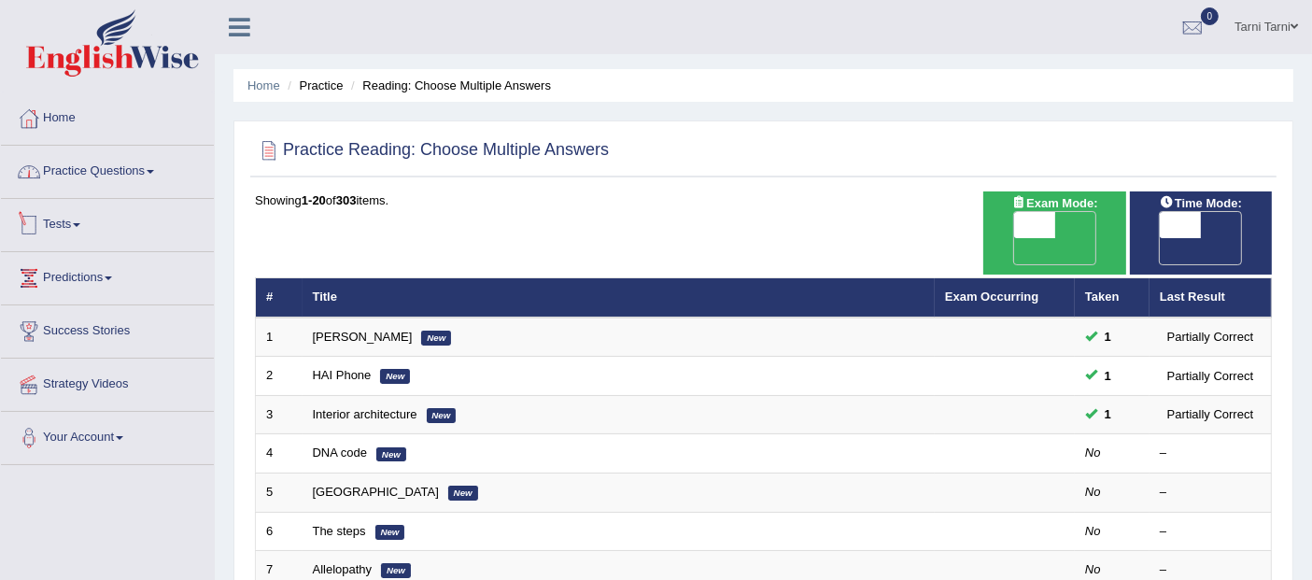
click at [144, 169] on link "Practice Questions" at bounding box center [107, 169] width 213 height 47
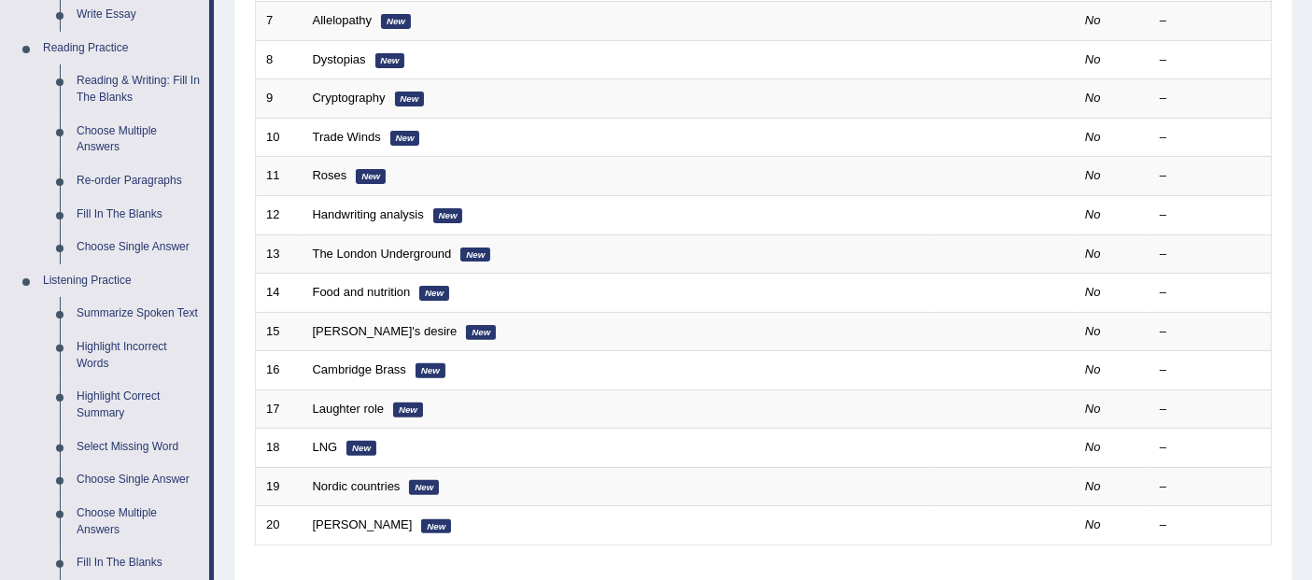
scroll to position [536, 0]
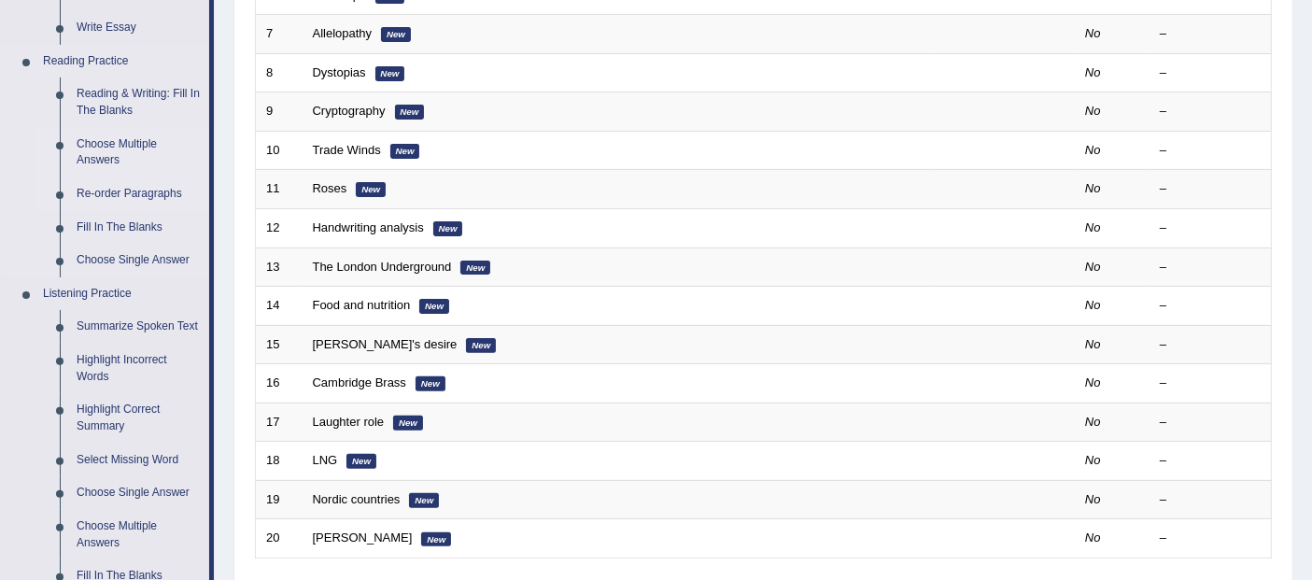
click at [141, 196] on link "Re-order Paragraphs" at bounding box center [138, 194] width 141 height 34
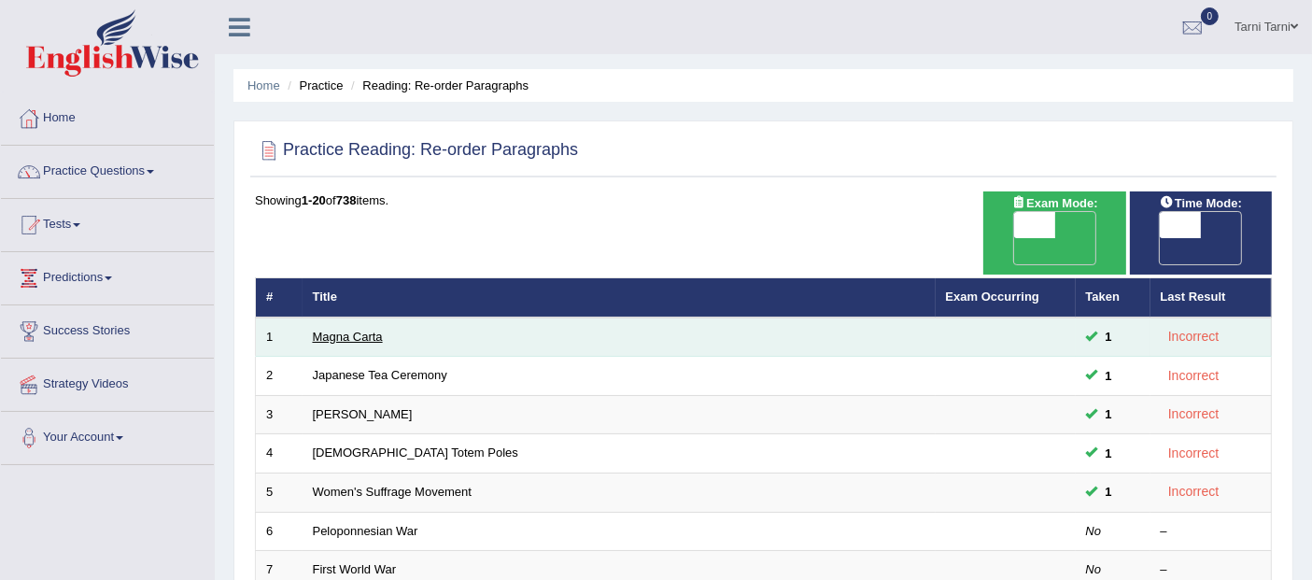
click at [371, 330] on link "Magna Carta" at bounding box center [348, 337] width 70 height 14
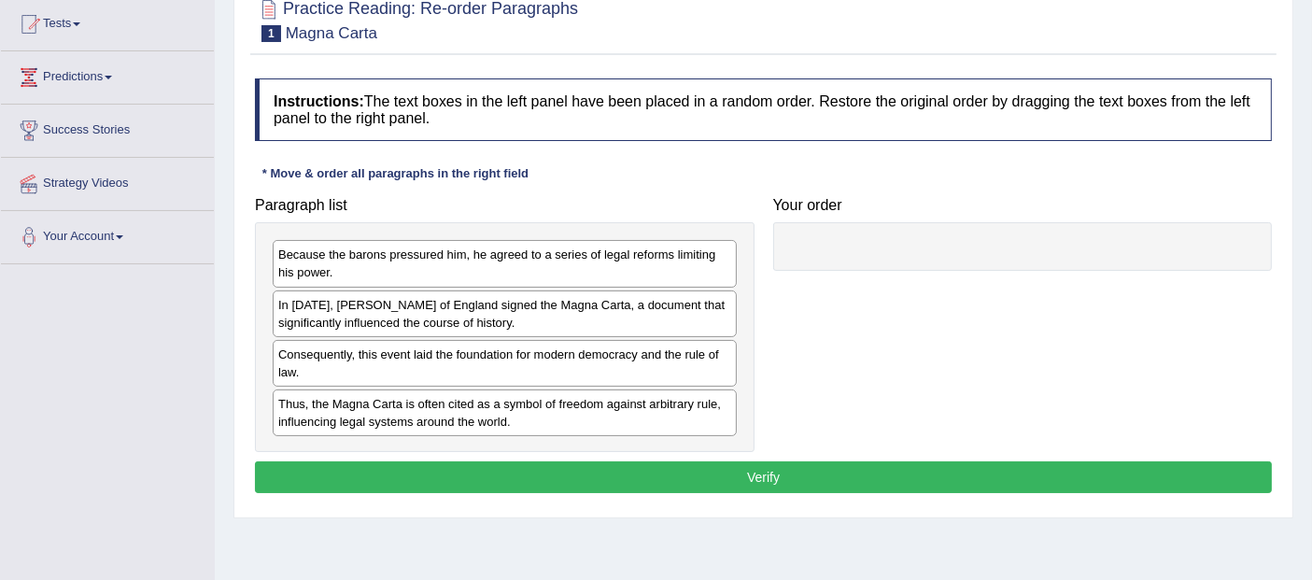
scroll to position [189, 0]
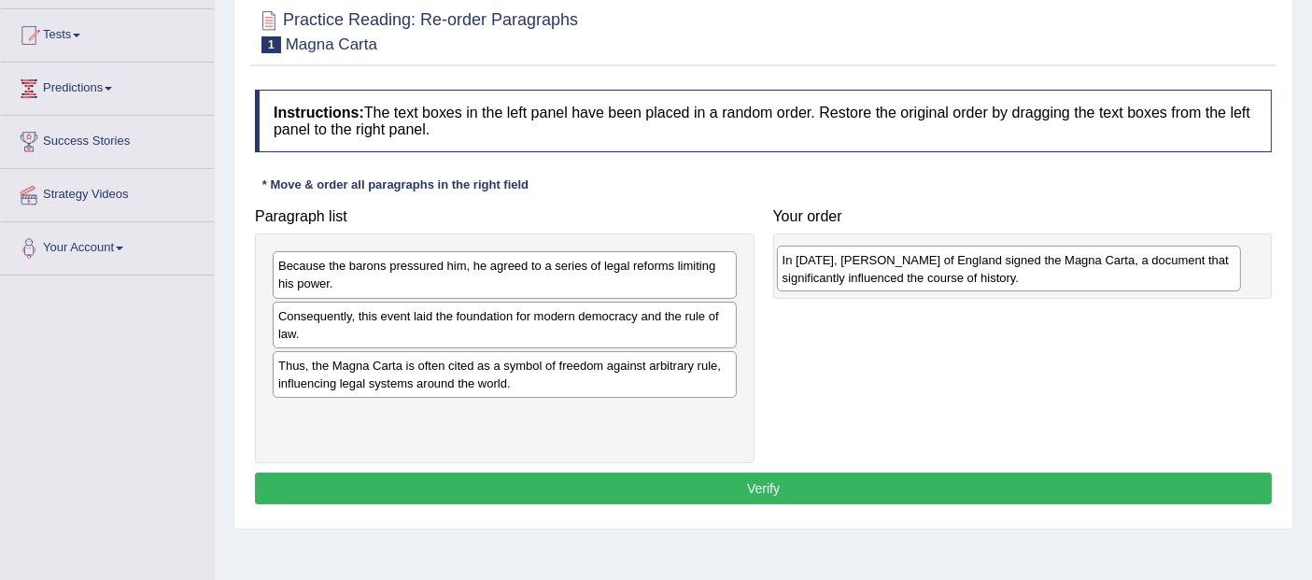
drag, startPoint x: 471, startPoint y: 322, endPoint x: 975, endPoint y: 267, distance: 507.1
click at [975, 267] on div "In [DATE], [PERSON_NAME] of England signed the Magna Carta, a document that sig…" at bounding box center [1009, 269] width 464 height 47
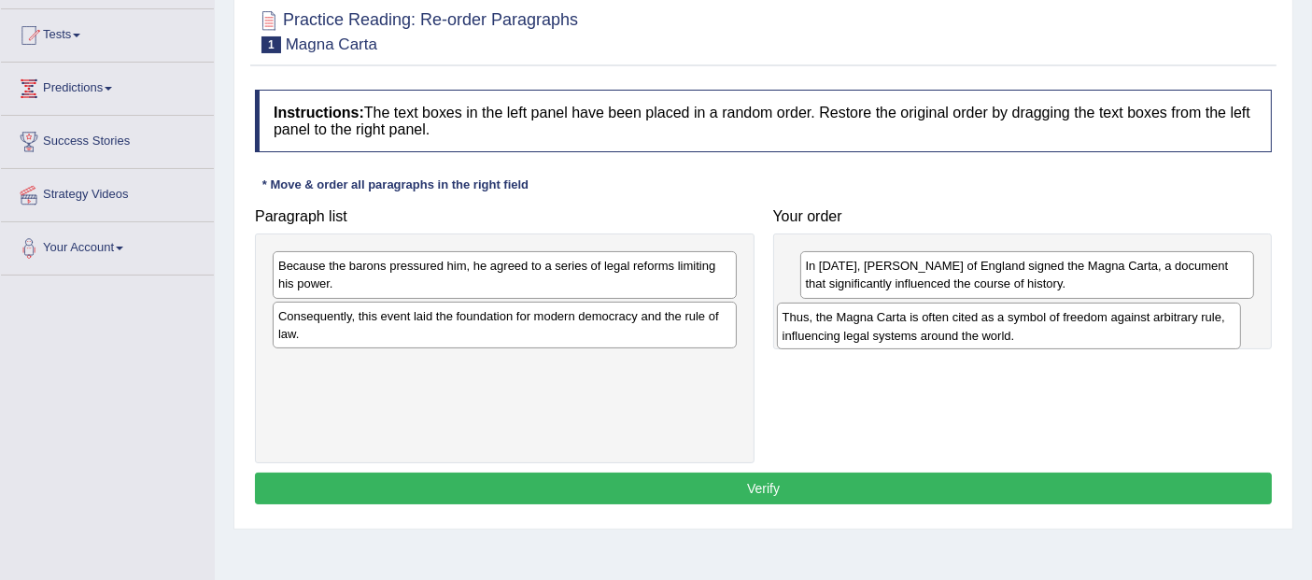
drag, startPoint x: 662, startPoint y: 364, endPoint x: 1166, endPoint y: 318, distance: 506.1
click at [1166, 318] on div "Thus, the Magna Carta is often cited as a symbol of freedom against arbitrary r…" at bounding box center [1009, 325] width 464 height 47
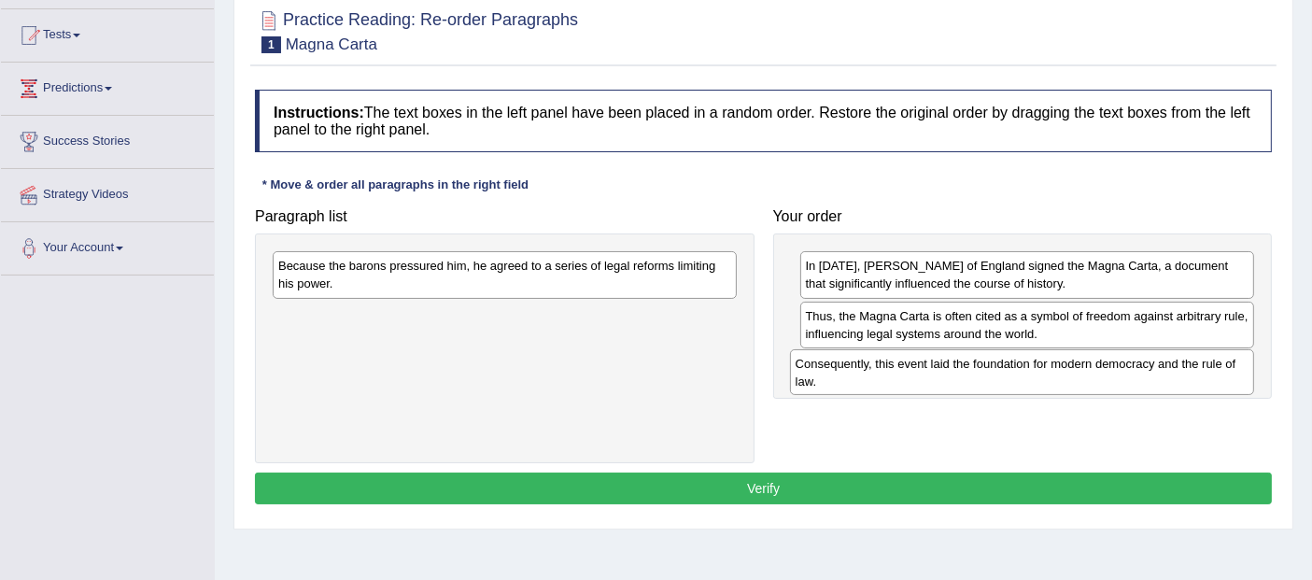
drag, startPoint x: 685, startPoint y: 330, endPoint x: 1202, endPoint y: 378, distance: 519.4
click at [1202, 378] on div "Consequently, this event laid the foundation for modern democracy and the rule …" at bounding box center [1022, 372] width 464 height 47
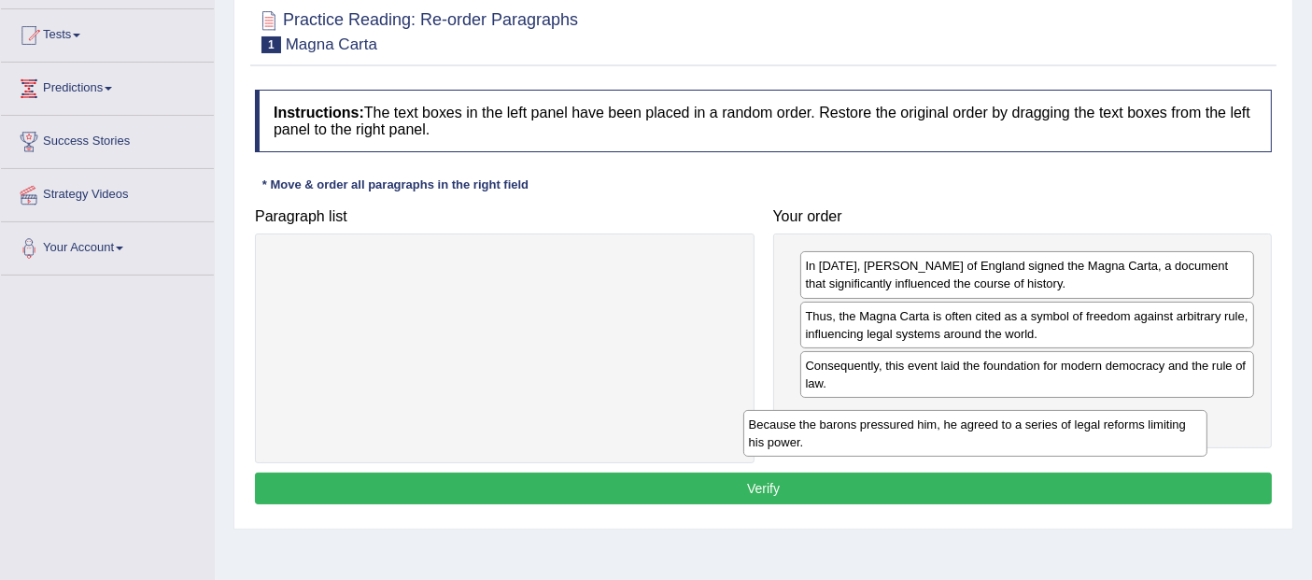
drag, startPoint x: 708, startPoint y: 262, endPoint x: 1178, endPoint y: 422, distance: 496.8
click at [1178, 422] on div "Because the barons pressured him, he agreed to a series of legal reforms limiti…" at bounding box center [975, 433] width 464 height 47
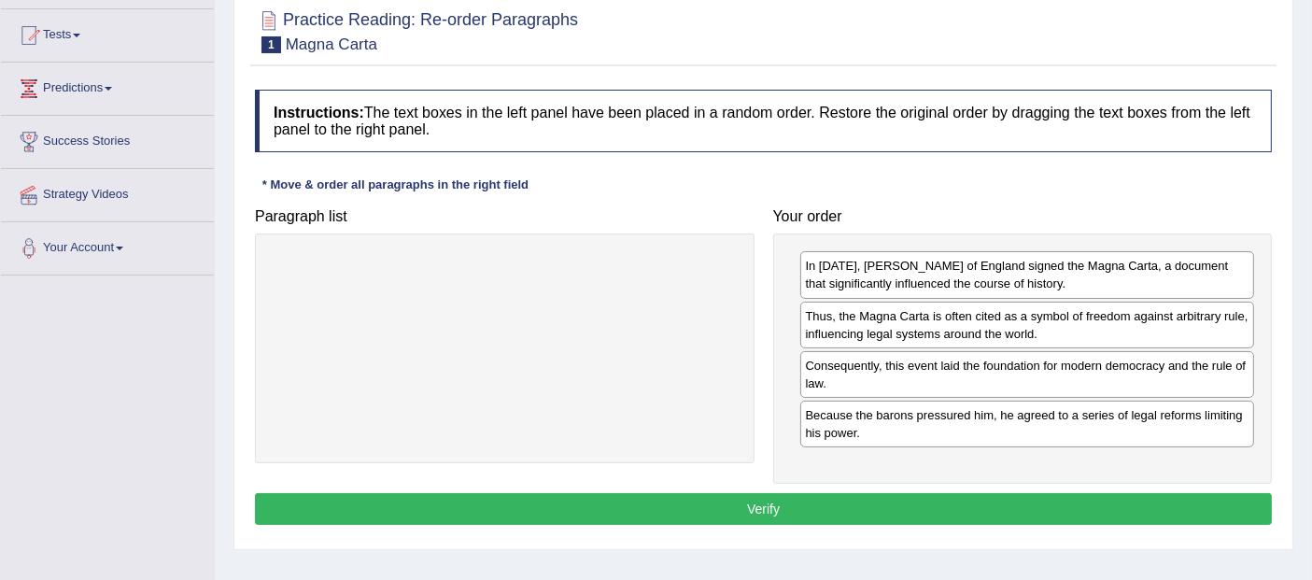
click at [1101, 507] on button "Verify" at bounding box center [763, 509] width 1017 height 32
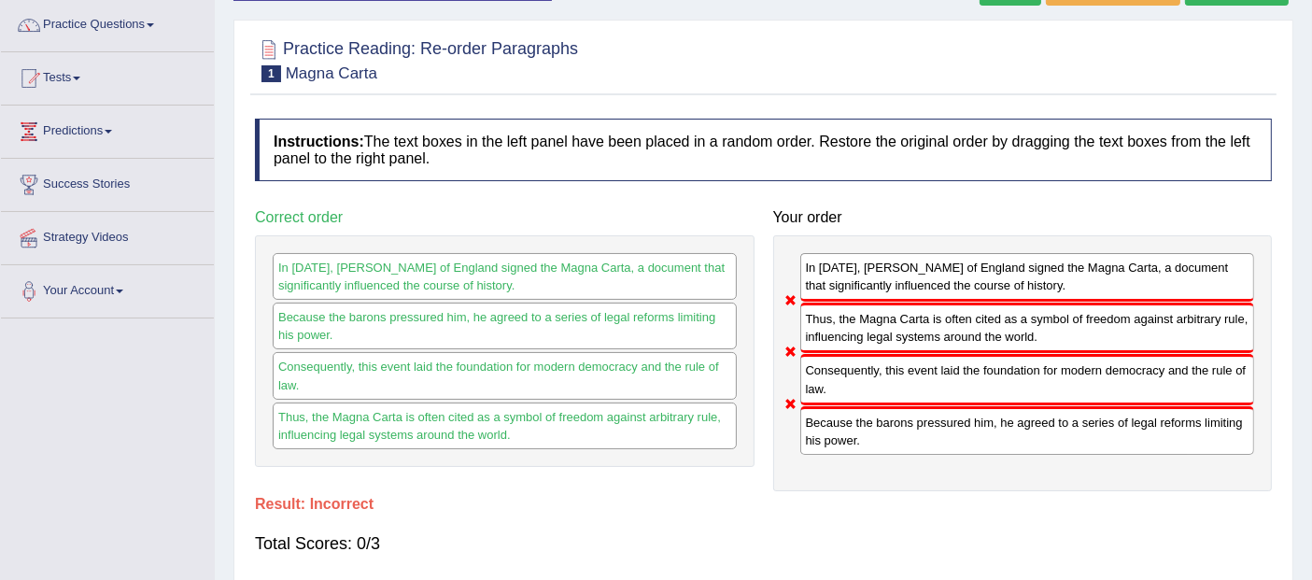
scroll to position [120, 0]
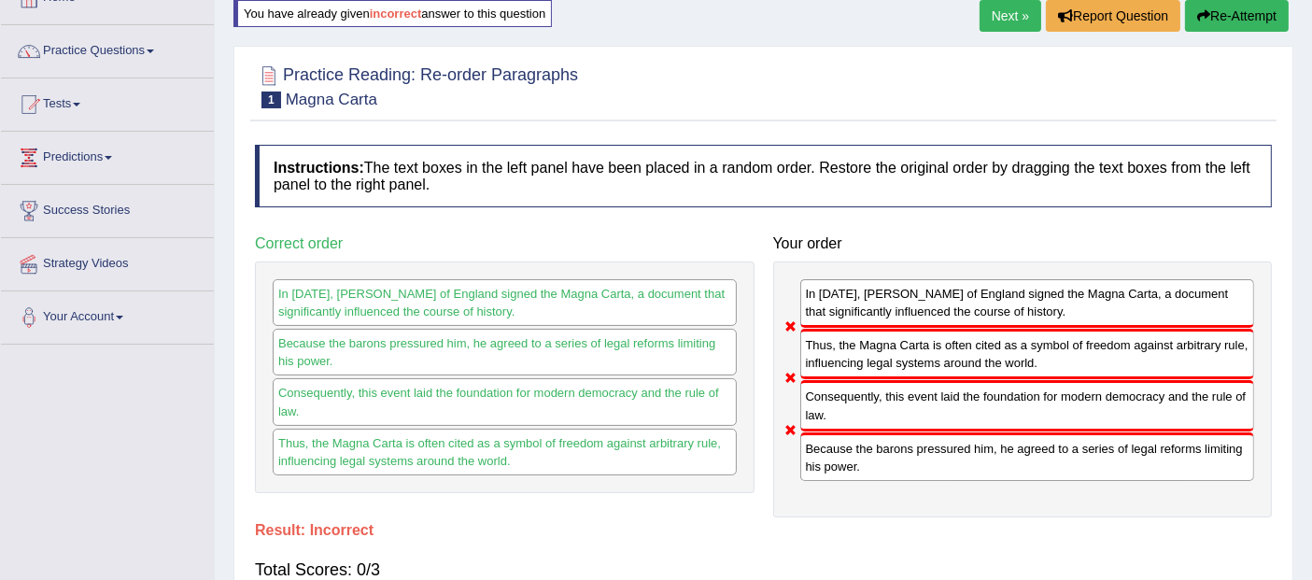
click at [1220, 7] on button "Re-Attempt" at bounding box center [1237, 16] width 104 height 32
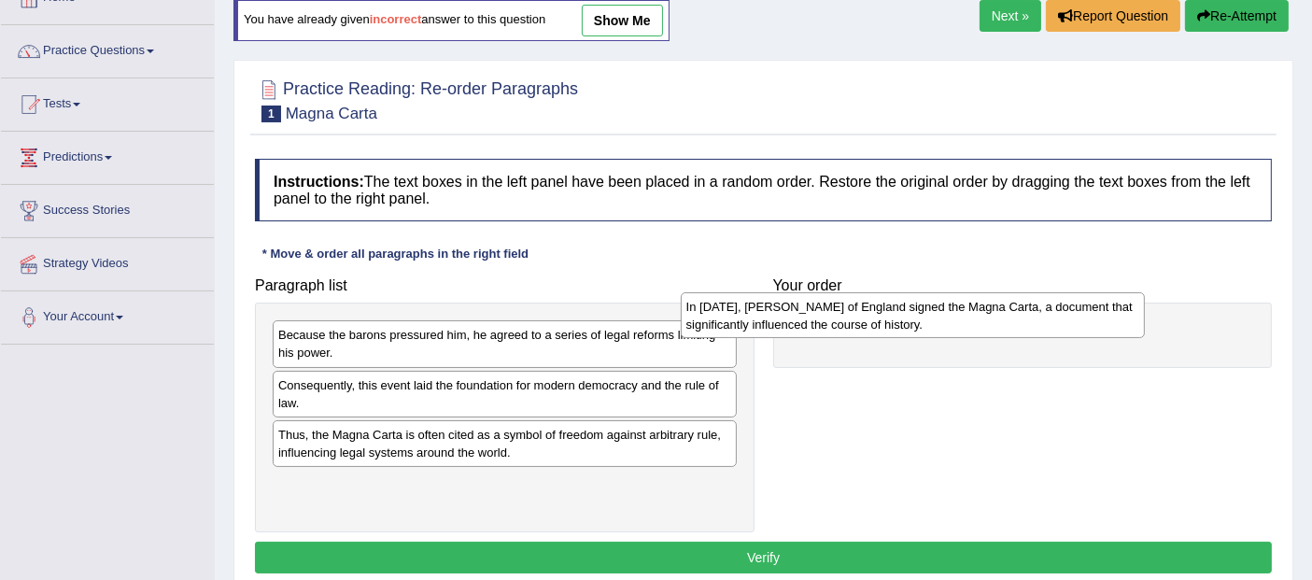
drag, startPoint x: 504, startPoint y: 390, endPoint x: 912, endPoint y: 312, distance: 415.4
click at [912, 312] on div "In 1215, King John of England signed the Magna Carta, a document that significa…" at bounding box center [912, 315] width 464 height 47
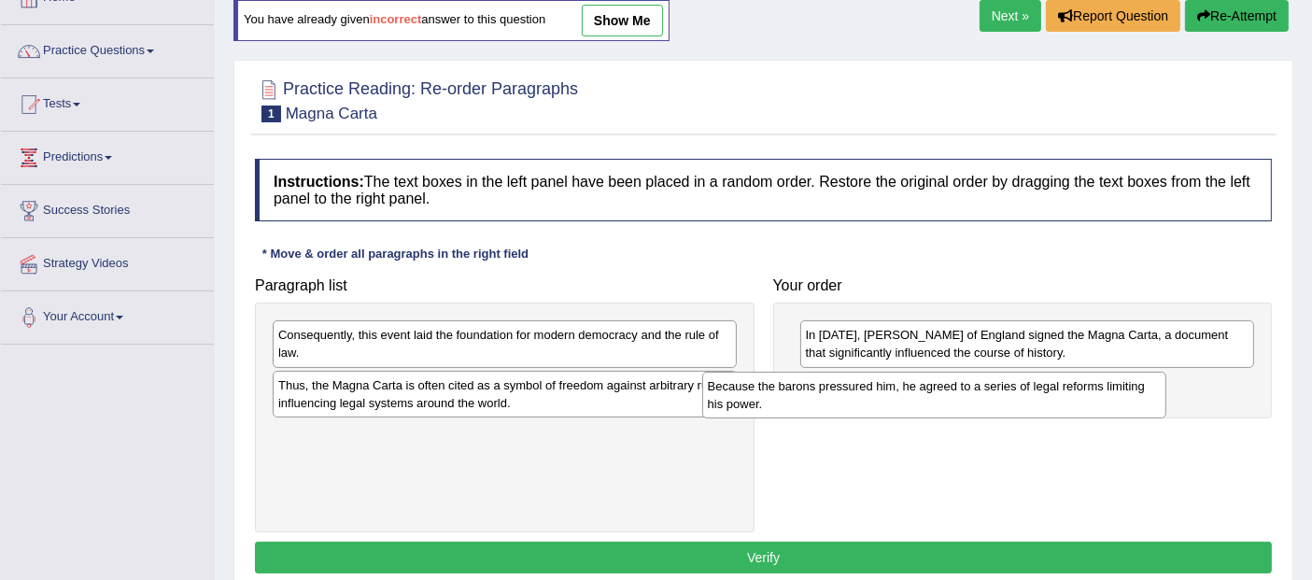
drag, startPoint x: 698, startPoint y: 344, endPoint x: 1128, endPoint y: 396, distance: 432.6
click at [1128, 396] on div "Because the barons pressured him, he agreed to a series of legal reforms limiti…" at bounding box center [934, 395] width 464 height 47
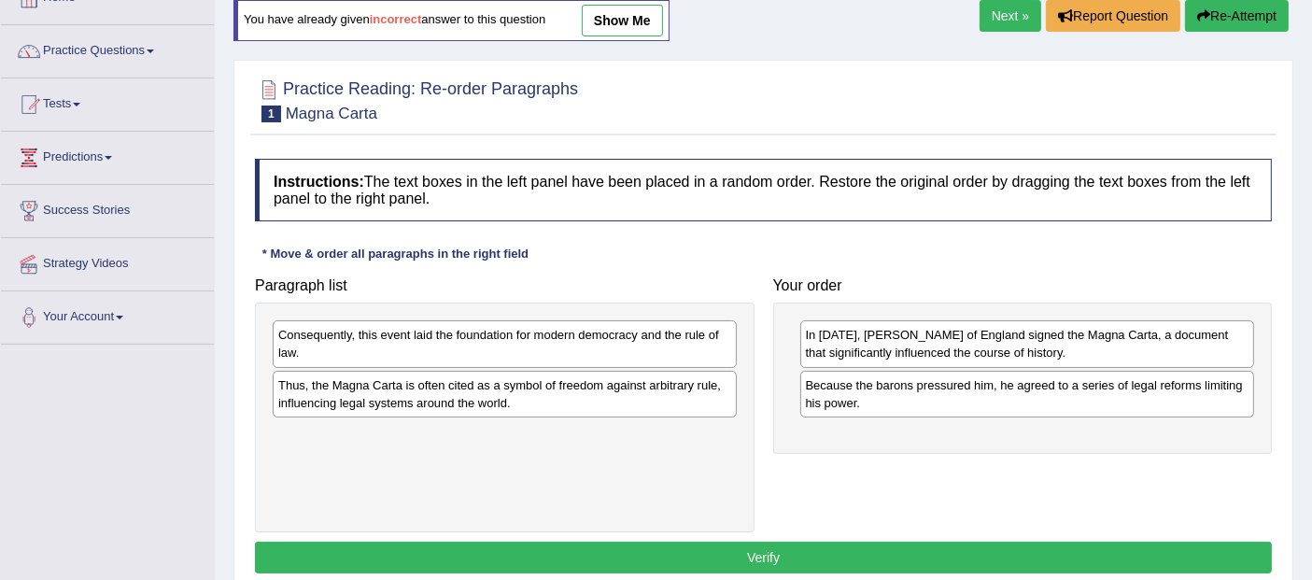
drag, startPoint x: 623, startPoint y: 419, endPoint x: 784, endPoint y: 422, distance: 161.5
click at [784, 422] on div "Paragraph list Consequently, this event laid the foundation for modern democrac…" at bounding box center [763, 400] width 1035 height 264
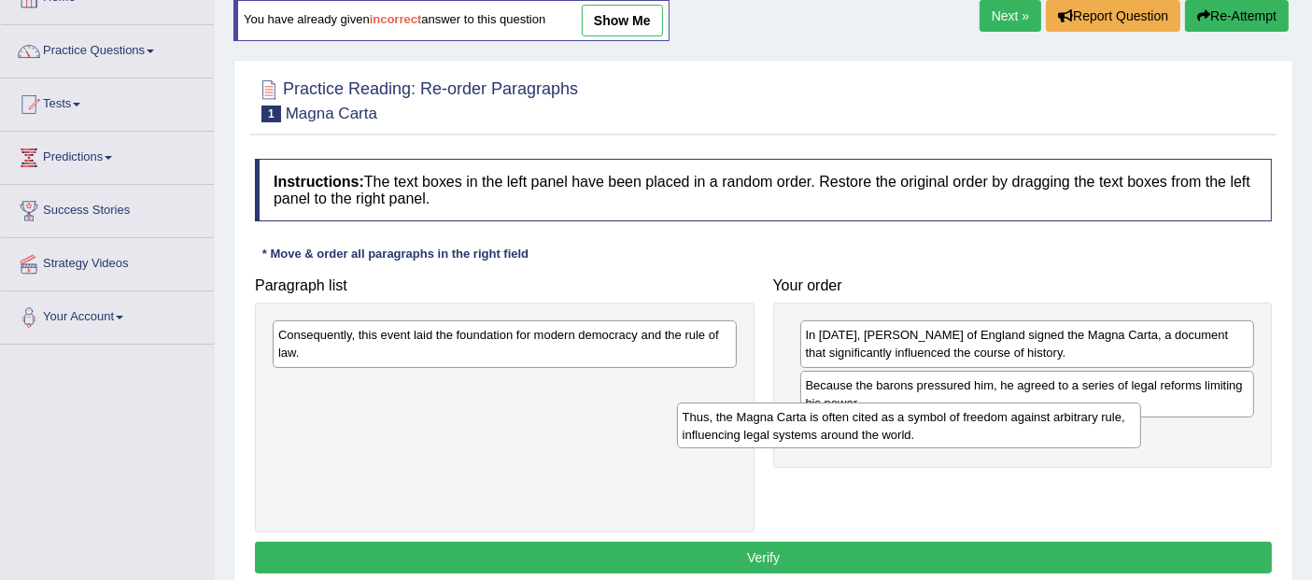
drag, startPoint x: 677, startPoint y: 404, endPoint x: 1086, endPoint y: 437, distance: 410.2
click at [1086, 437] on div "Thus, the Magna Carta is often cited as a symbol of freedom against arbitrary r…" at bounding box center [909, 425] width 464 height 47
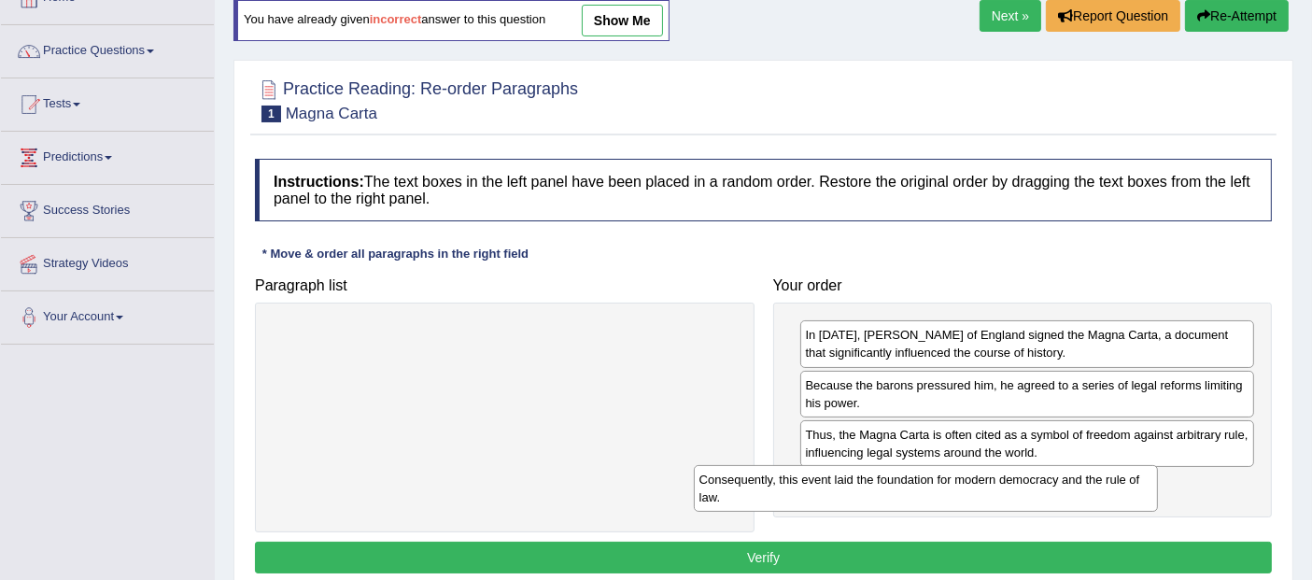
drag, startPoint x: 667, startPoint y: 355, endPoint x: 1066, endPoint y: 499, distance: 424.0
click at [1066, 499] on div "Consequently, this event laid the foundation for modern democracy and the rule …" at bounding box center [926, 488] width 464 height 47
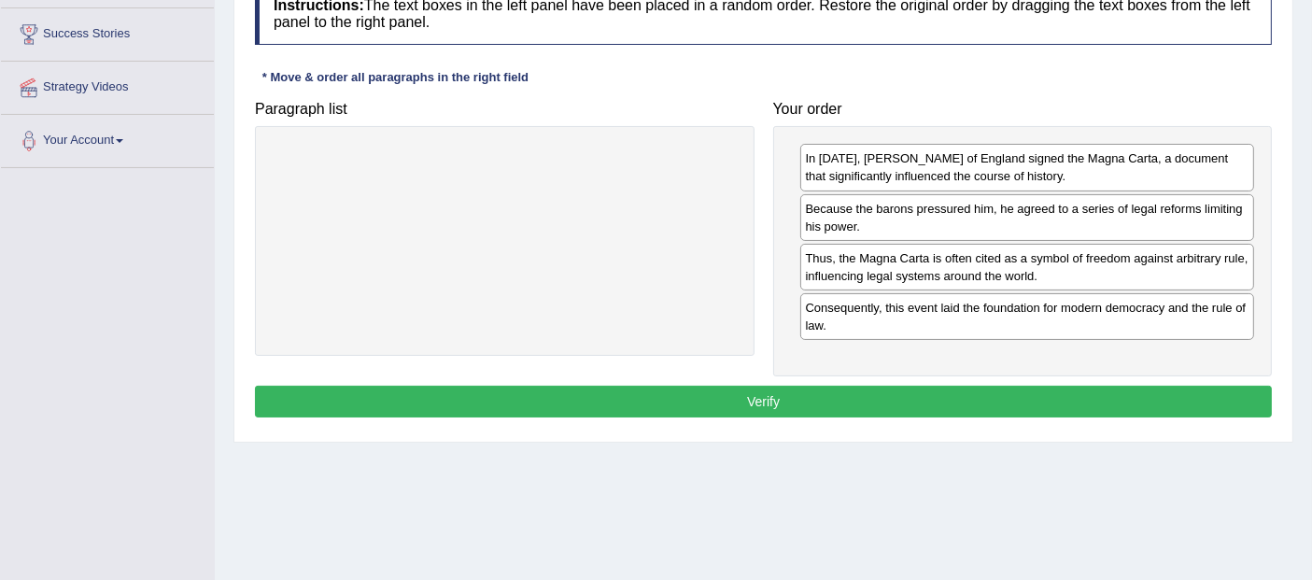
scroll to position [328, 0]
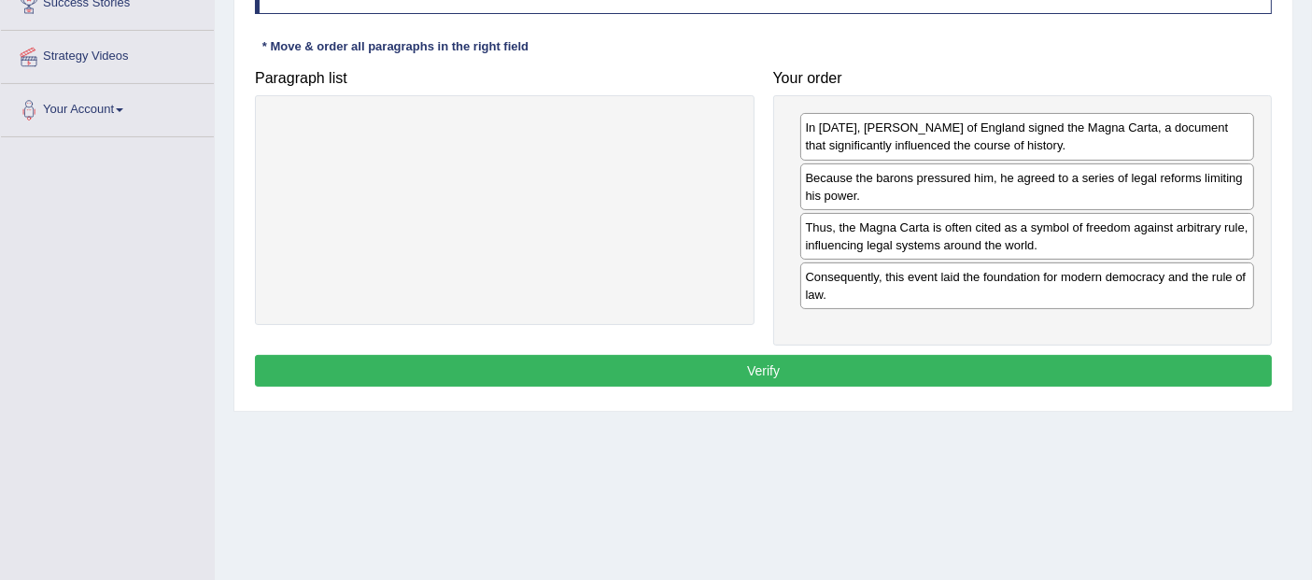
click at [1016, 355] on button "Verify" at bounding box center [763, 371] width 1017 height 32
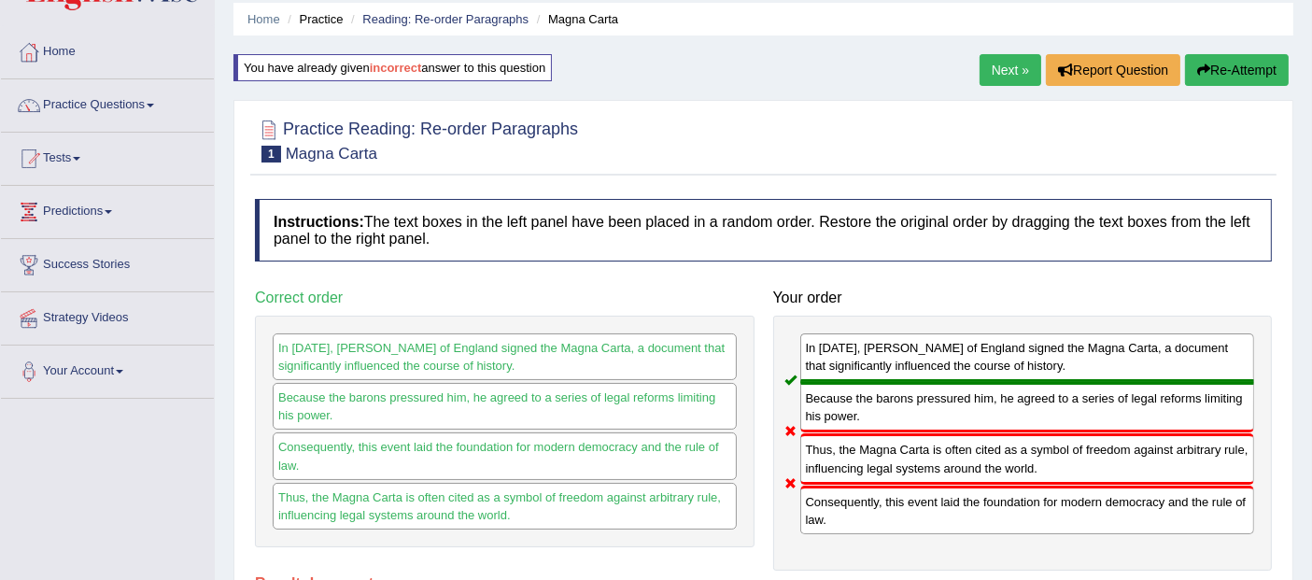
scroll to position [51, 0]
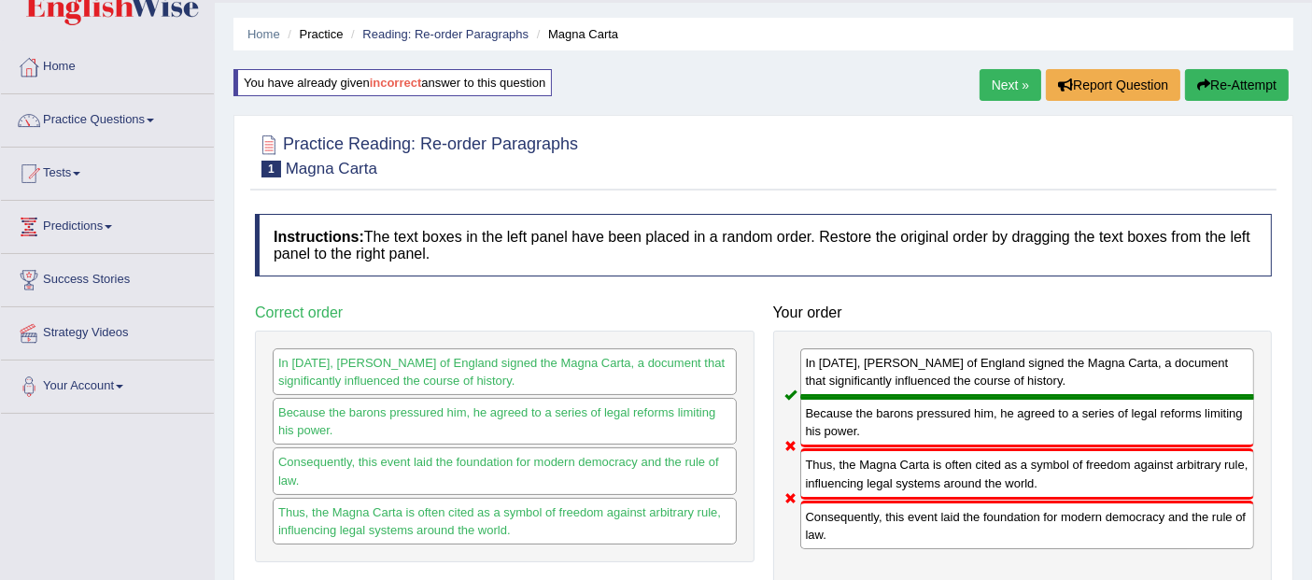
click at [998, 76] on link "Next »" at bounding box center [1010, 85] width 62 height 32
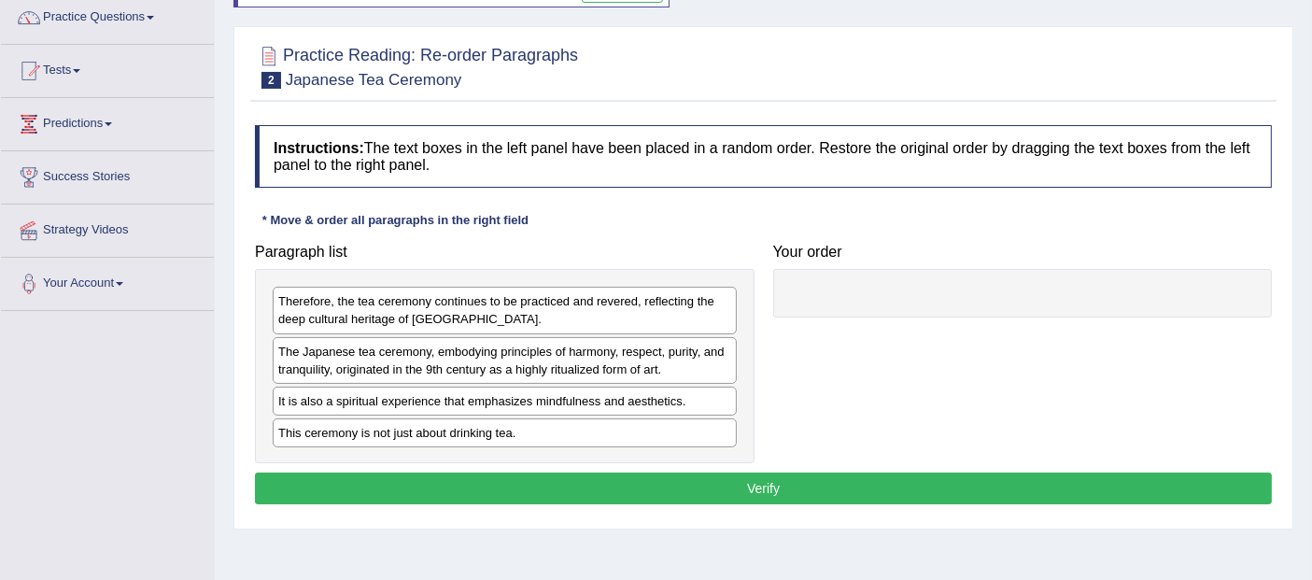
scroll to position [138, 0]
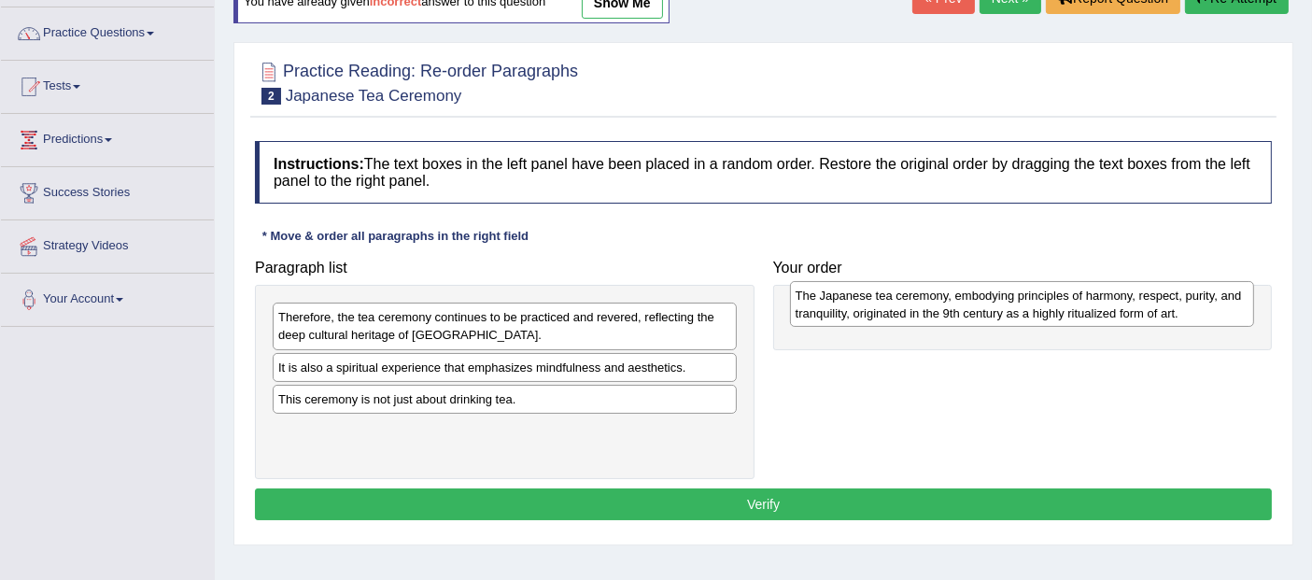
drag, startPoint x: 624, startPoint y: 382, endPoint x: 1141, endPoint y: 312, distance: 521.9
click at [1141, 312] on div "The Japanese tea ceremony, embodying principles of harmony, respect, purity, an…" at bounding box center [1022, 304] width 464 height 47
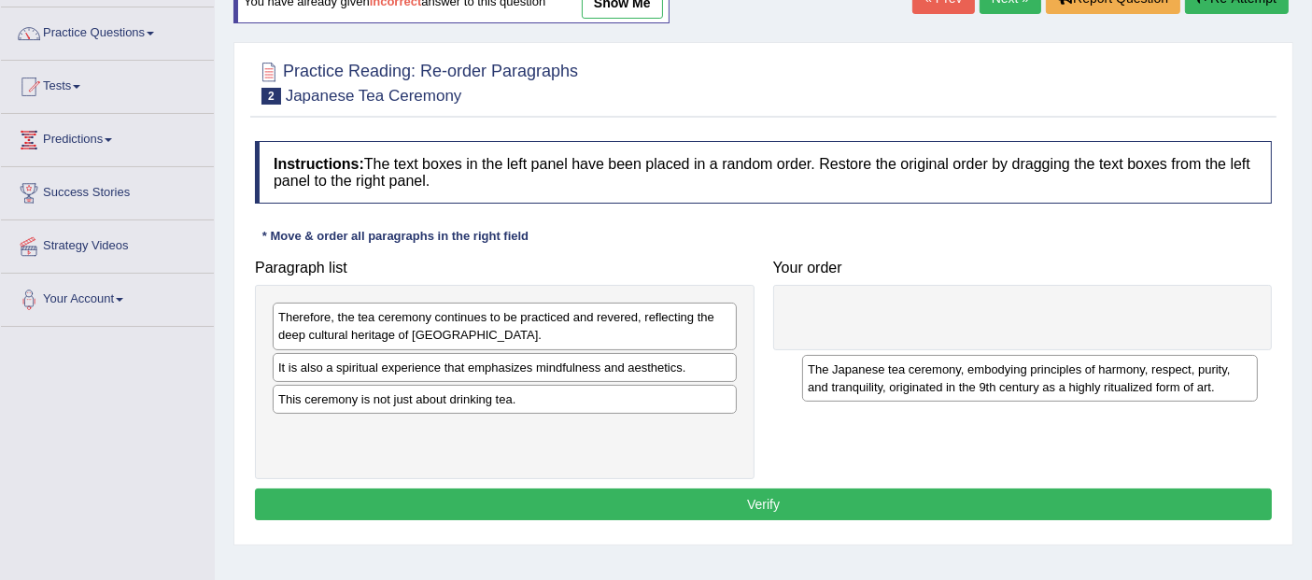
drag, startPoint x: 1136, startPoint y: 328, endPoint x: 1139, endPoint y: 382, distance: 54.2
click at [1139, 382] on div "The Japanese tea ceremony, embodying principles of harmony, respect, purity, an…" at bounding box center [1029, 378] width 455 height 47
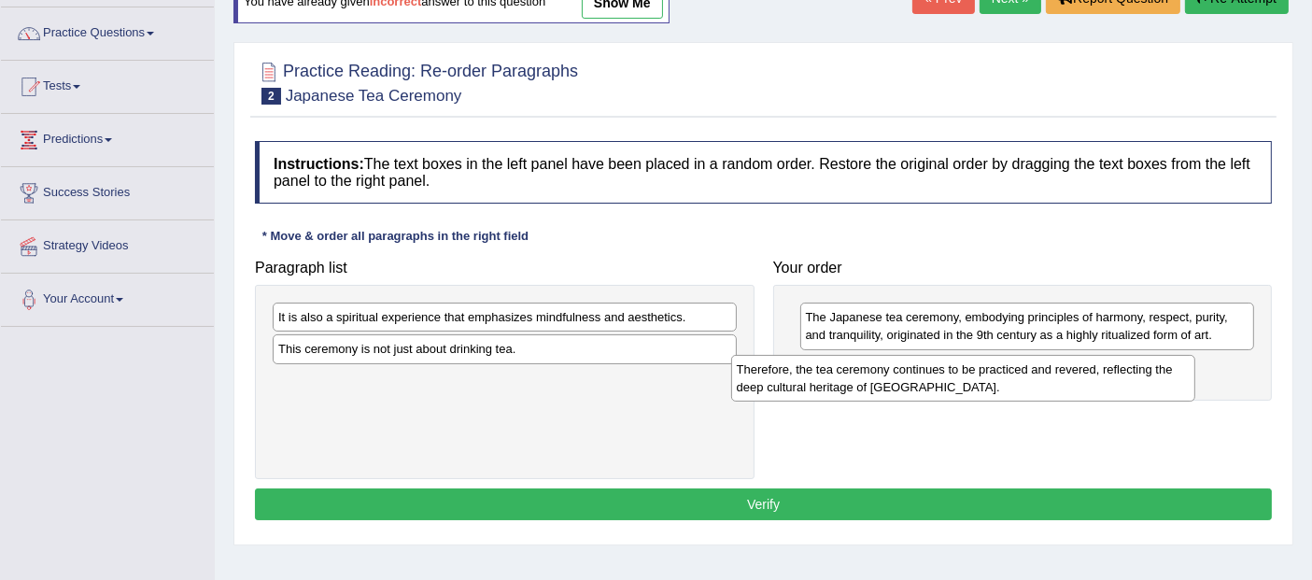
drag, startPoint x: 655, startPoint y: 331, endPoint x: 1086, endPoint y: 384, distance: 433.5
click at [1086, 384] on div "Therefore, the tea ceremony continues to be practiced and revered, reflecting t…" at bounding box center [963, 378] width 464 height 47
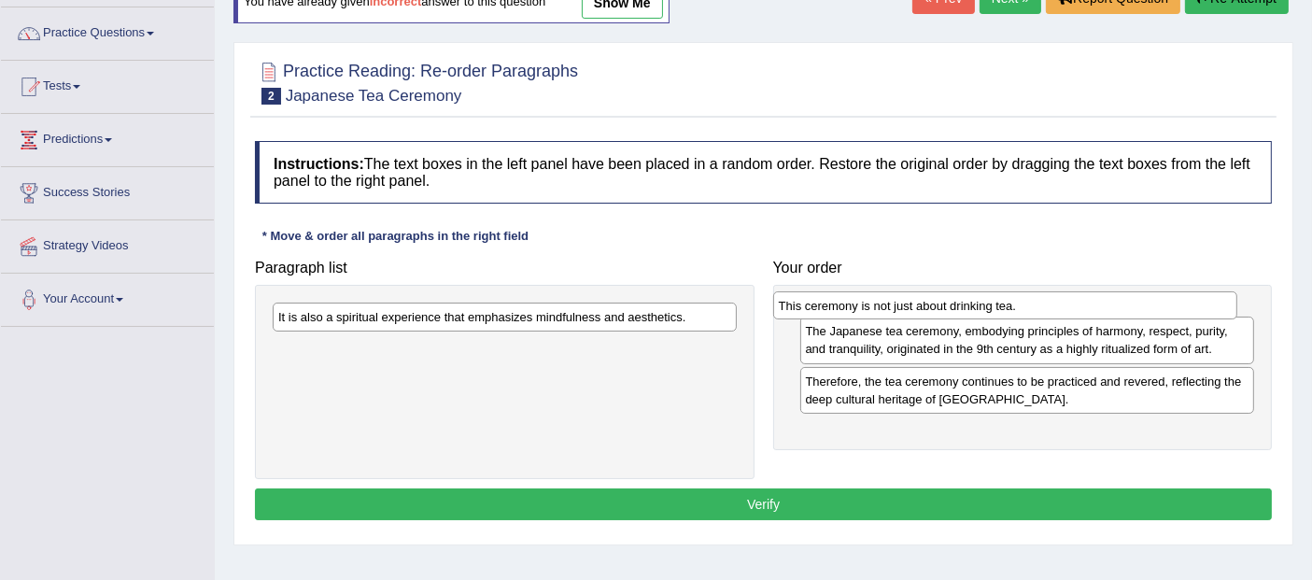
drag, startPoint x: 650, startPoint y: 347, endPoint x: 1147, endPoint y: 313, distance: 498.7
click at [1147, 313] on div "This ceremony is not just about drinking tea." at bounding box center [1005, 305] width 464 height 29
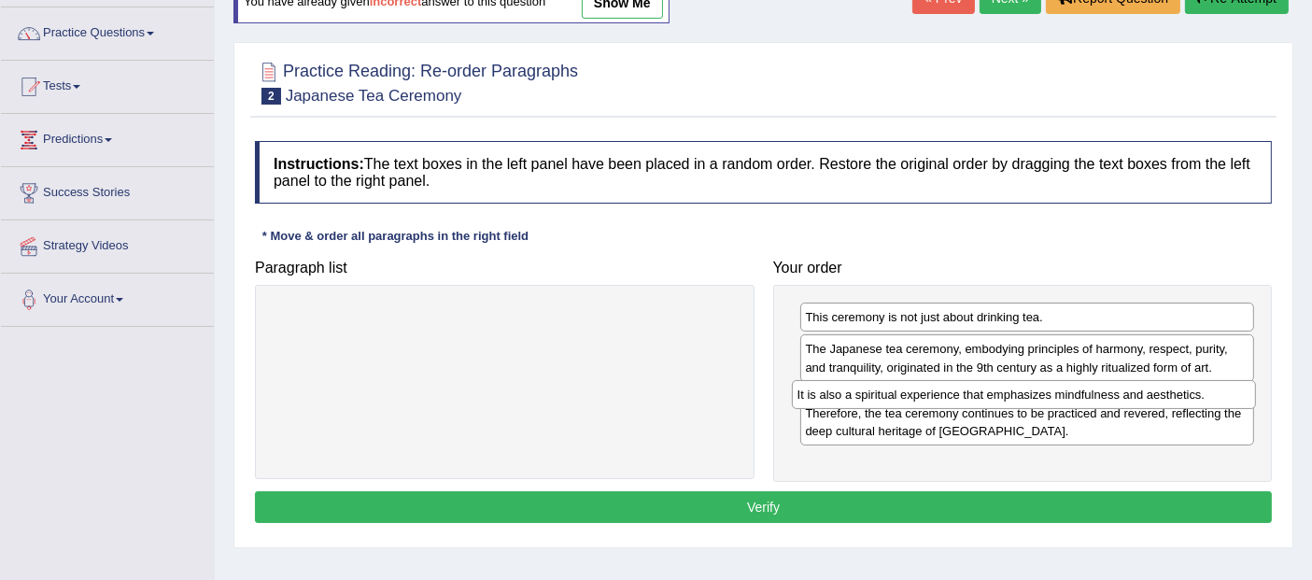
drag, startPoint x: 668, startPoint y: 326, endPoint x: 1186, endPoint y: 403, distance: 523.8
click at [1186, 403] on div "It is also a spiritual experience that emphasizes mindfulness and aesthetics." at bounding box center [1024, 394] width 464 height 29
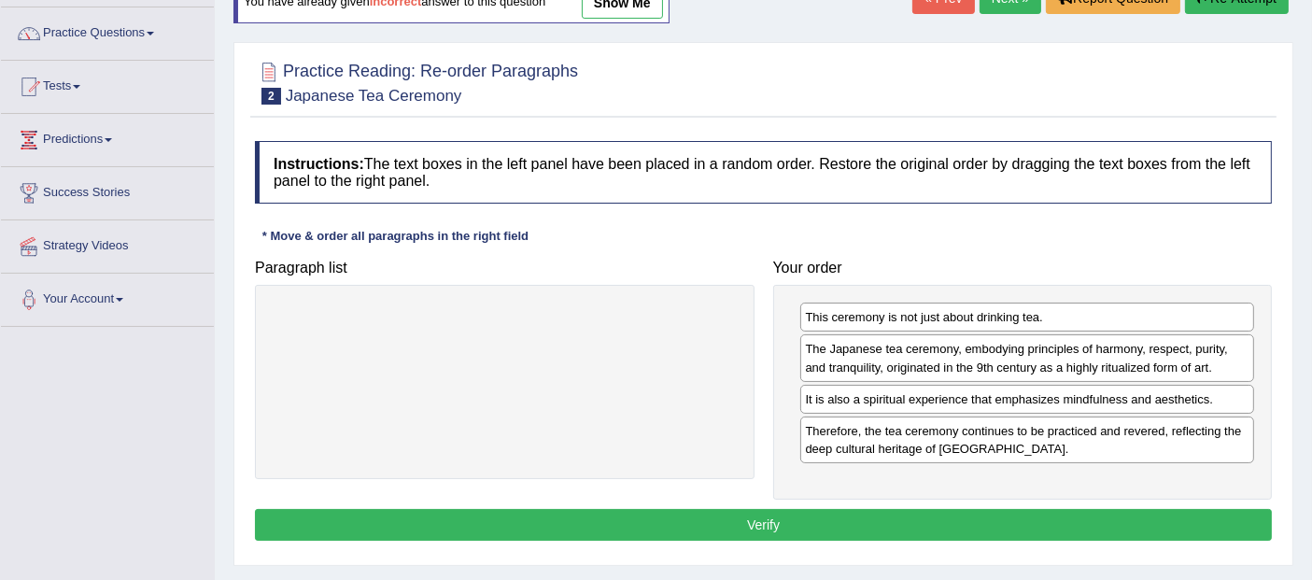
click at [1106, 524] on button "Verify" at bounding box center [763, 525] width 1017 height 32
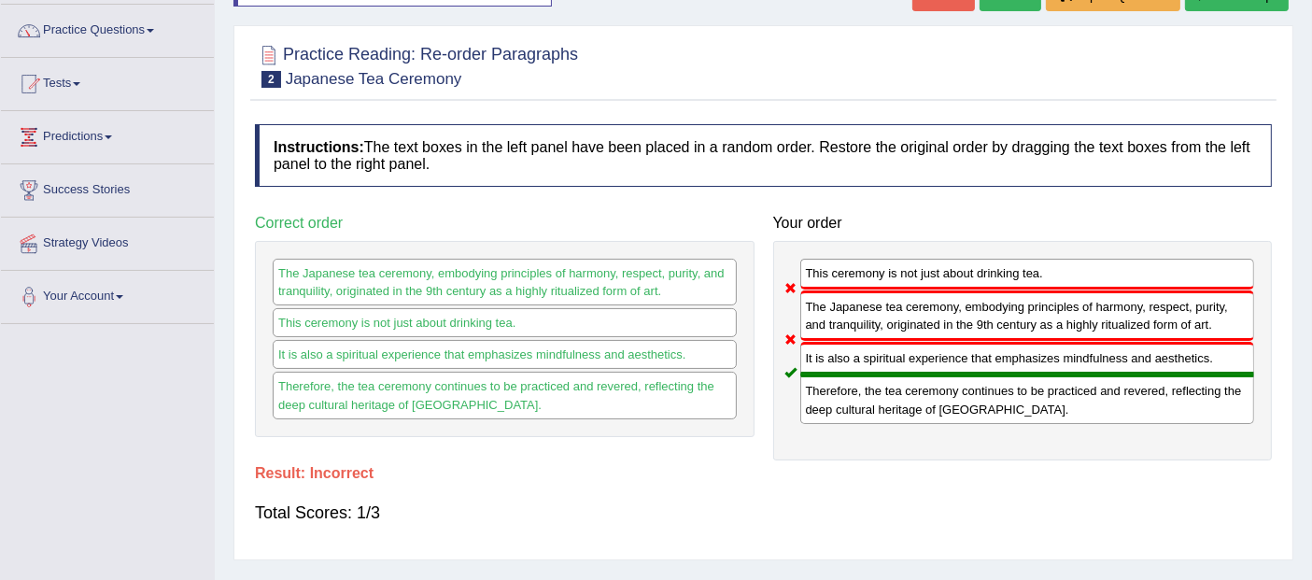
scroll to position [69, 0]
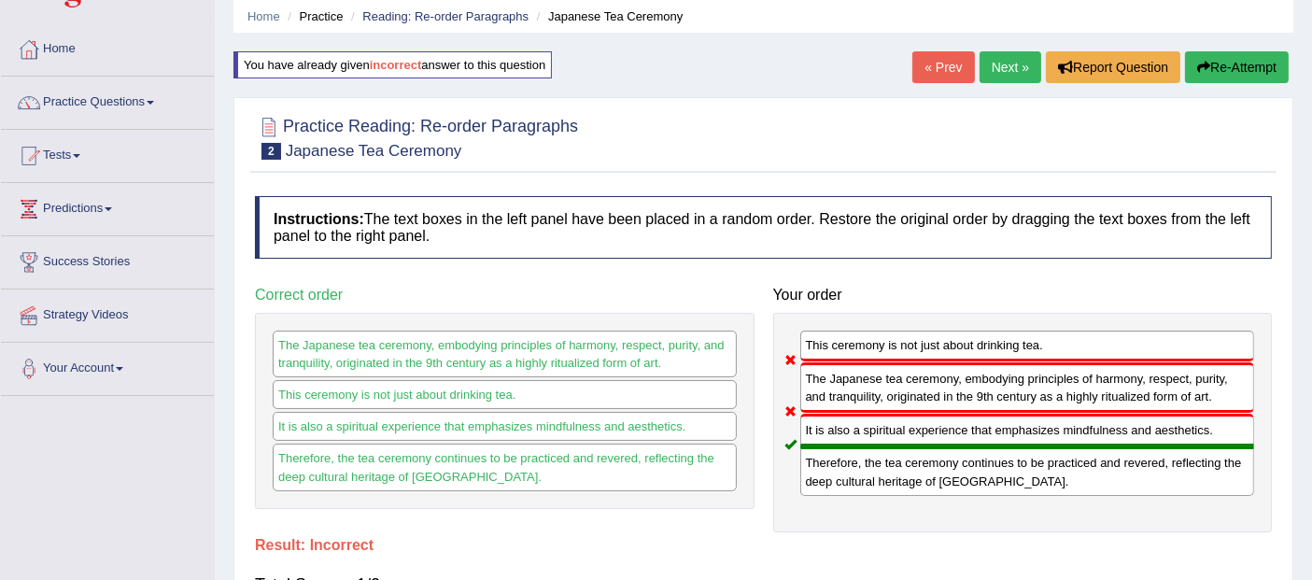
click at [1013, 81] on link "Next »" at bounding box center [1010, 67] width 62 height 32
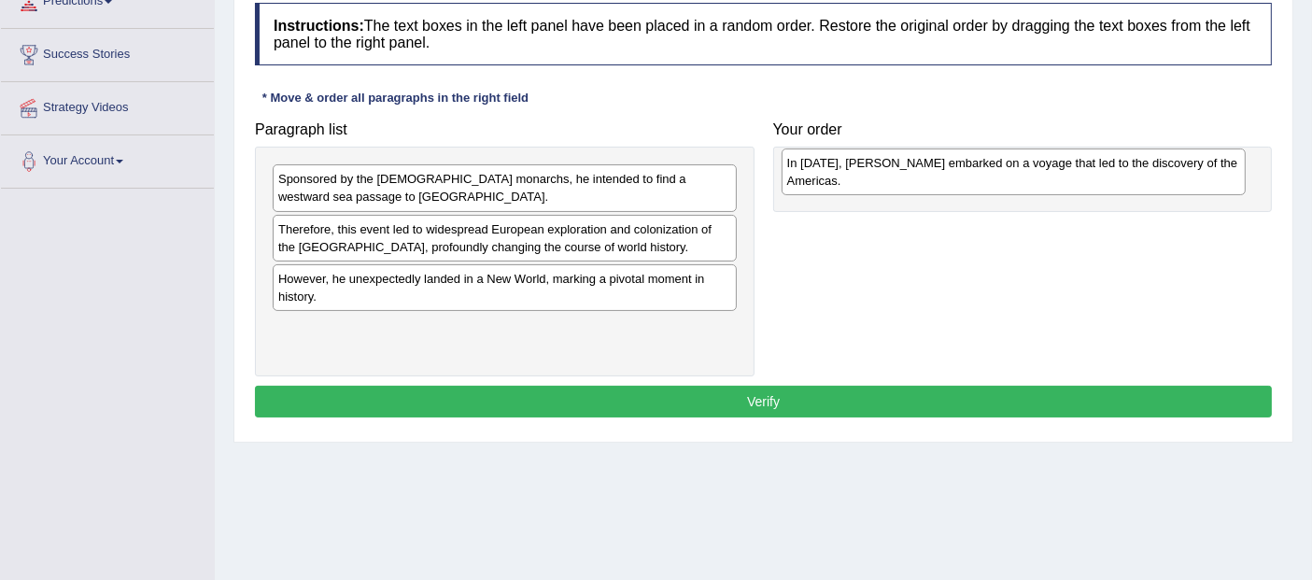
drag, startPoint x: 539, startPoint y: 333, endPoint x: 1045, endPoint y: 172, distance: 532.0
click at [1045, 172] on div "In [DATE], [PERSON_NAME] embarked on a voyage that led to the discovery of the …" at bounding box center [1013, 171] width 464 height 47
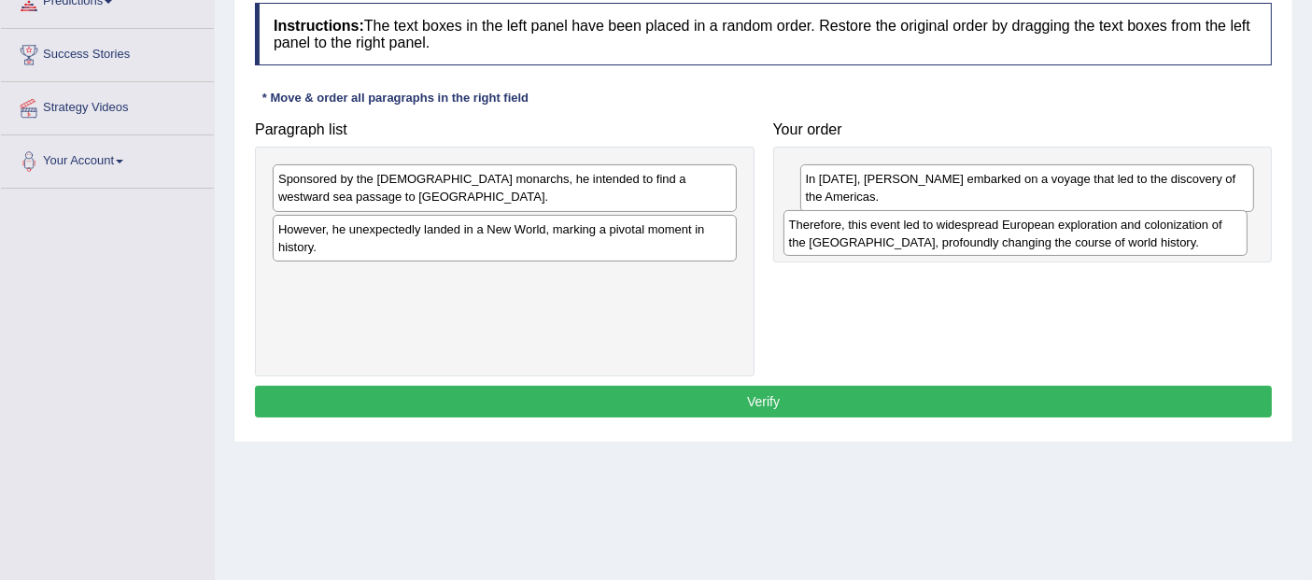
drag, startPoint x: 644, startPoint y: 254, endPoint x: 1154, endPoint y: 250, distance: 509.7
click at [1154, 250] on div "Therefore, this event led to widespread European exploration and colonization o…" at bounding box center [1015, 233] width 464 height 47
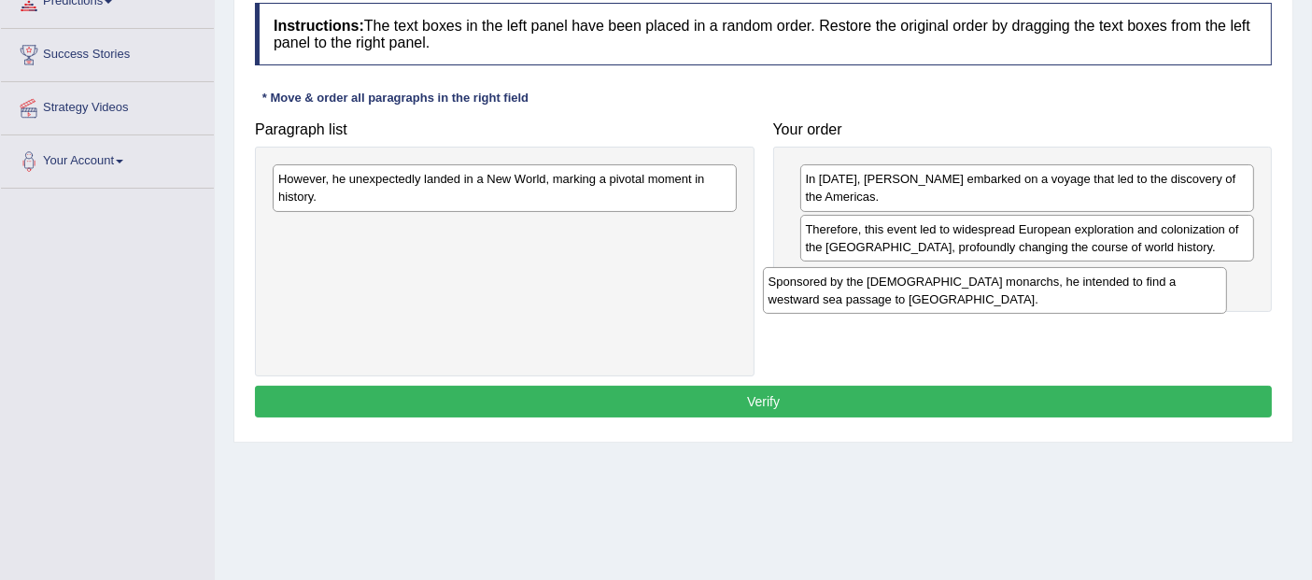
drag, startPoint x: 612, startPoint y: 183, endPoint x: 1102, endPoint y: 286, distance: 500.7
click at [1102, 286] on div "Sponsored by the Spanish monarchs, he intended to find a westward sea passage t…" at bounding box center [995, 290] width 464 height 47
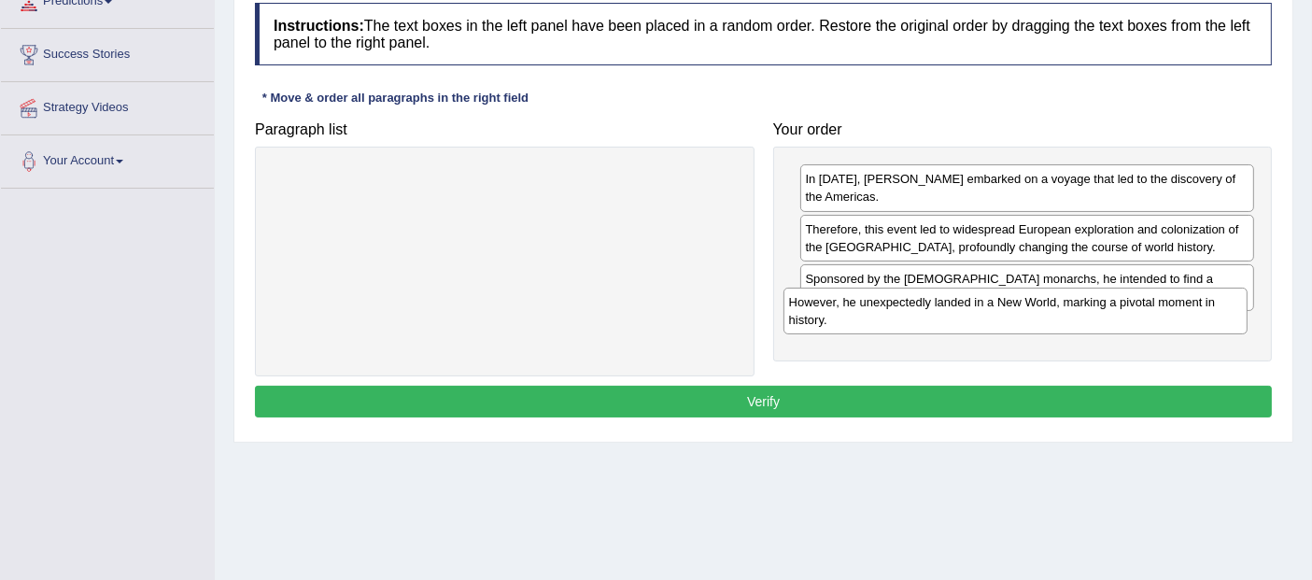
drag, startPoint x: 688, startPoint y: 186, endPoint x: 1199, endPoint y: 308, distance: 525.9
click at [1199, 308] on div "However, he unexpectedly landed in a New World, marking a pivotal moment in his…" at bounding box center [1015, 311] width 464 height 47
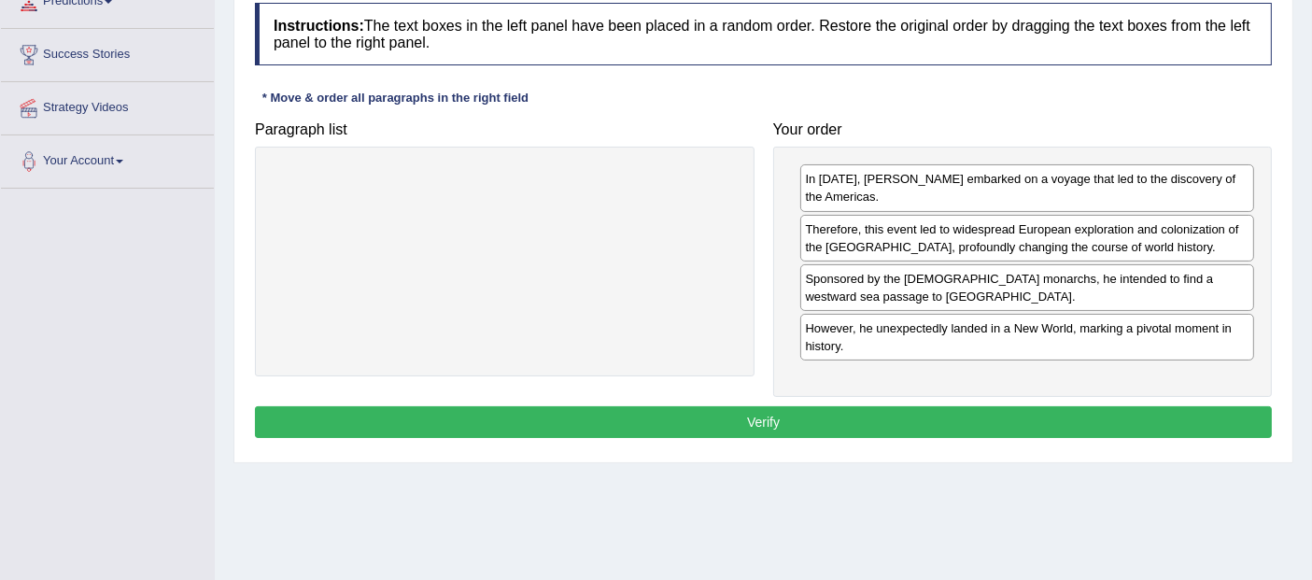
click at [1083, 406] on button "Verify" at bounding box center [763, 422] width 1017 height 32
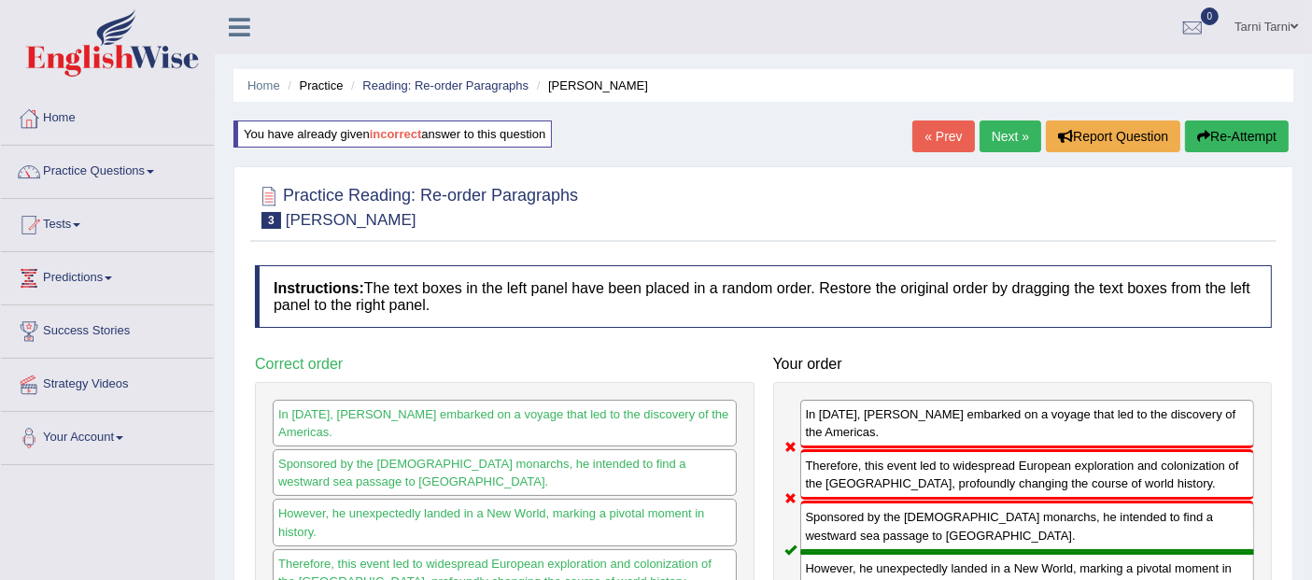
click at [1008, 128] on link "Next »" at bounding box center [1010, 136] width 62 height 32
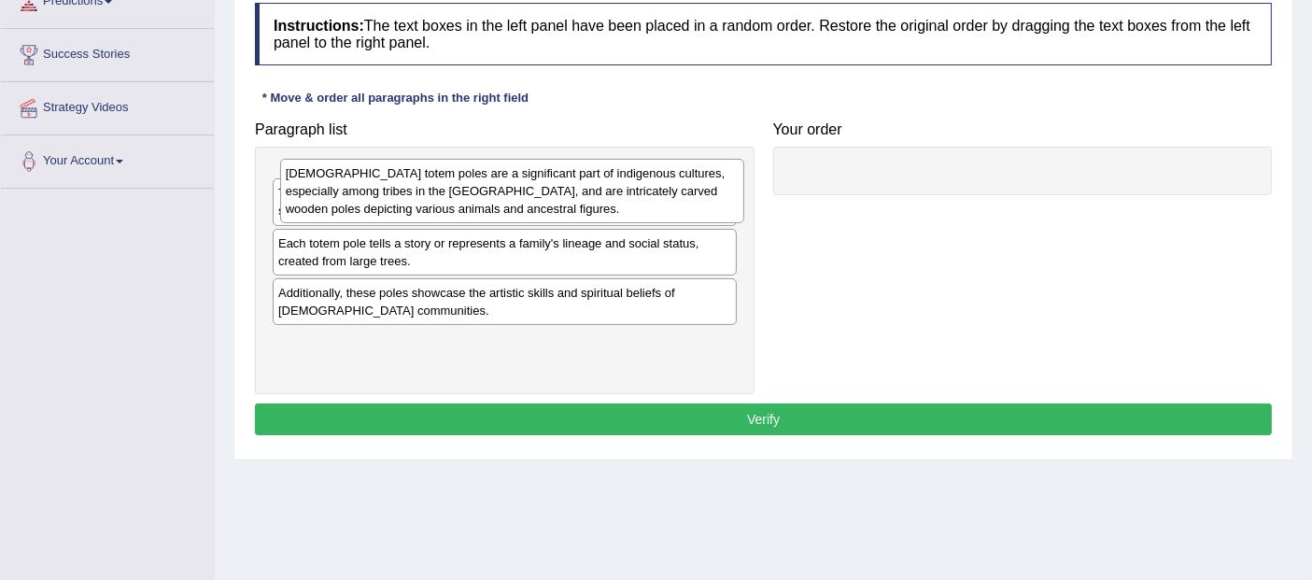
drag, startPoint x: 565, startPoint y: 207, endPoint x: 573, endPoint y: 201, distance: 10.6
click at [573, 201] on div "[DEMOGRAPHIC_DATA] totem poles are a significant part of indigenous cultures, e…" at bounding box center [512, 191] width 464 height 64
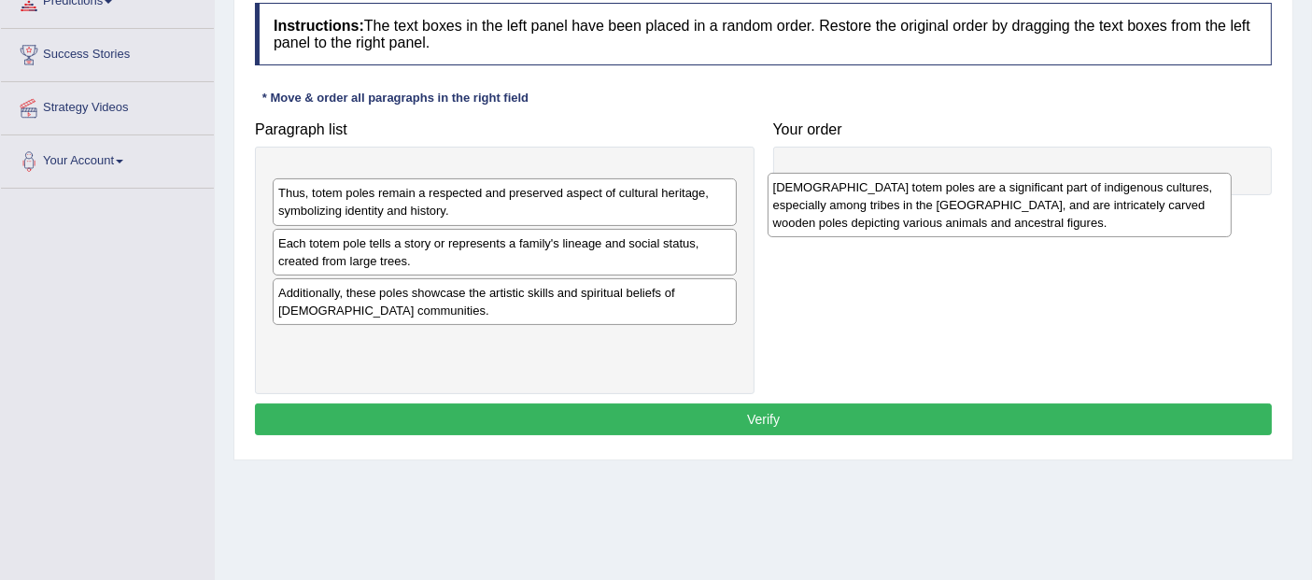
drag, startPoint x: 670, startPoint y: 210, endPoint x: 1166, endPoint y: 217, distance: 495.7
click at [1166, 217] on div "Native American totem poles are a significant part of indigenous cultures, espe…" at bounding box center [999, 205] width 464 height 64
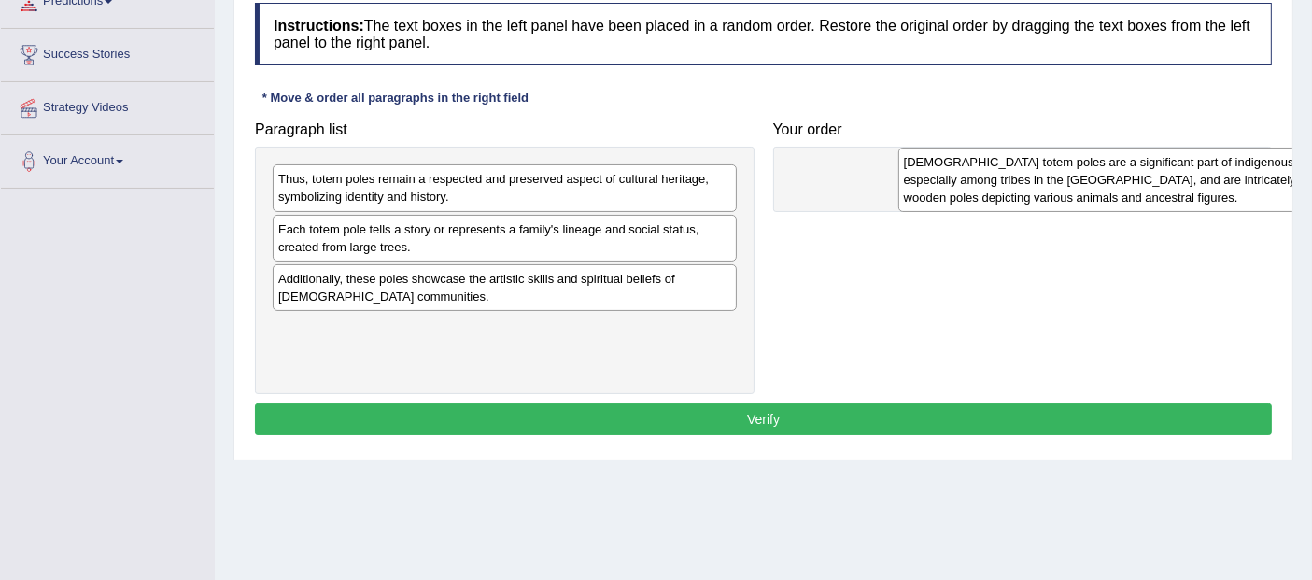
drag, startPoint x: 438, startPoint y: 193, endPoint x: 1035, endPoint y: 175, distance: 597.7
click at [1047, 176] on div "Native American totem poles are a significant part of indigenous cultures, espe…" at bounding box center [1130, 179] width 464 height 64
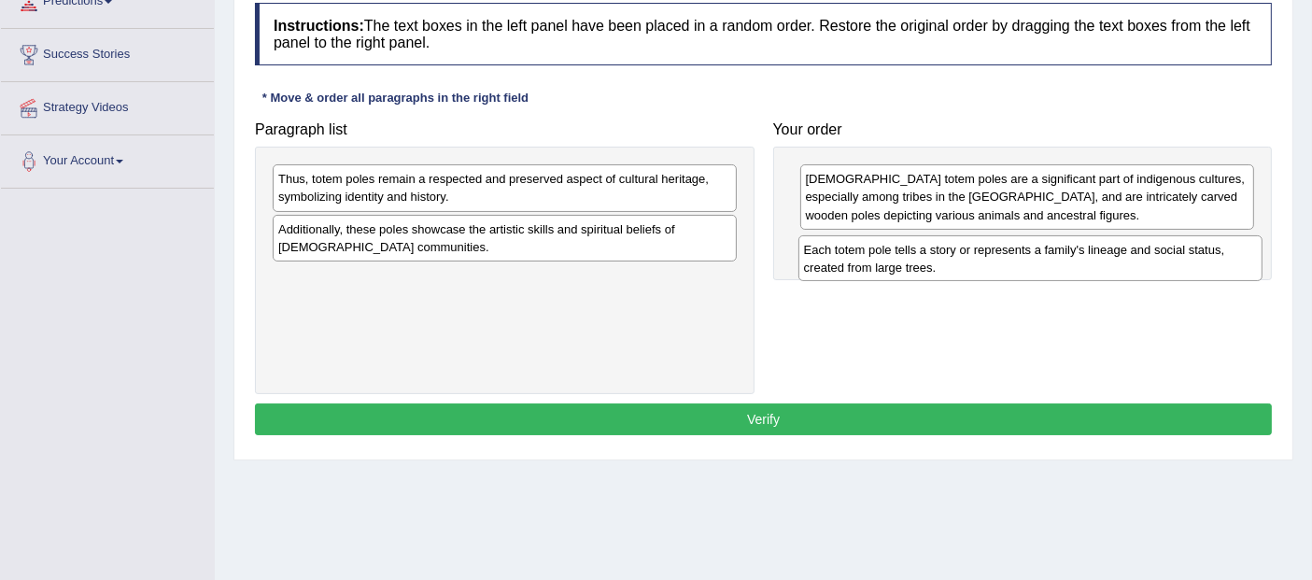
drag, startPoint x: 554, startPoint y: 234, endPoint x: 1079, endPoint y: 256, distance: 526.0
click at [1079, 256] on div "Each totem pole tells a story or represents a family's lineage and social statu…" at bounding box center [1030, 258] width 464 height 47
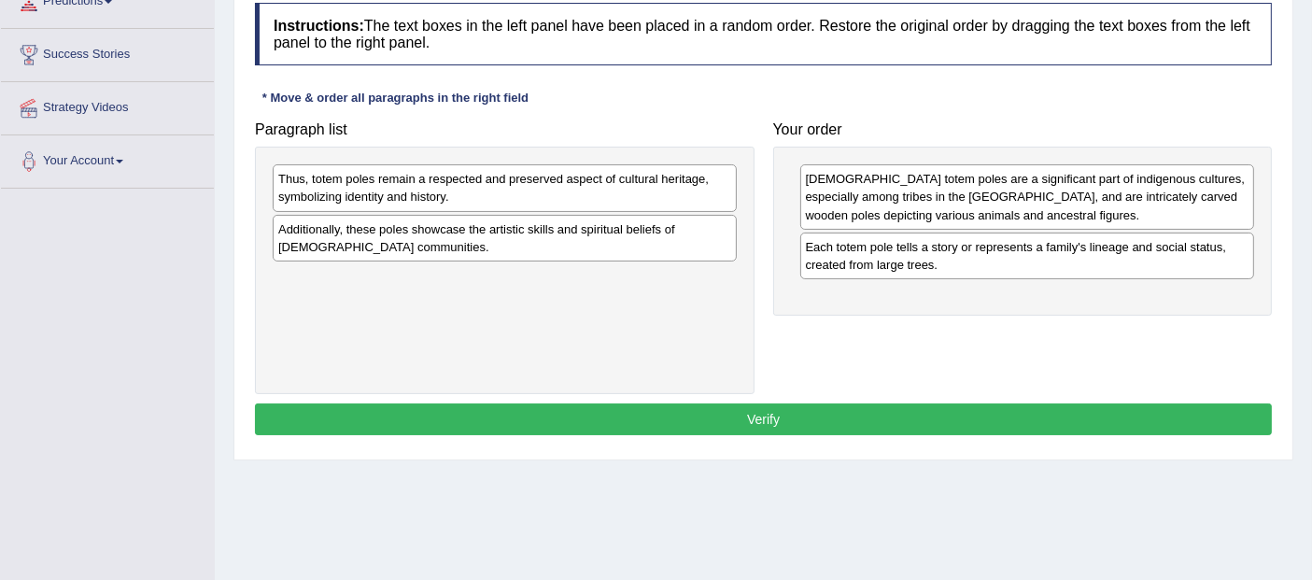
click at [598, 201] on div "Thus, totem poles remain a respected and preserved aspect of cultural heritage,…" at bounding box center [505, 187] width 464 height 47
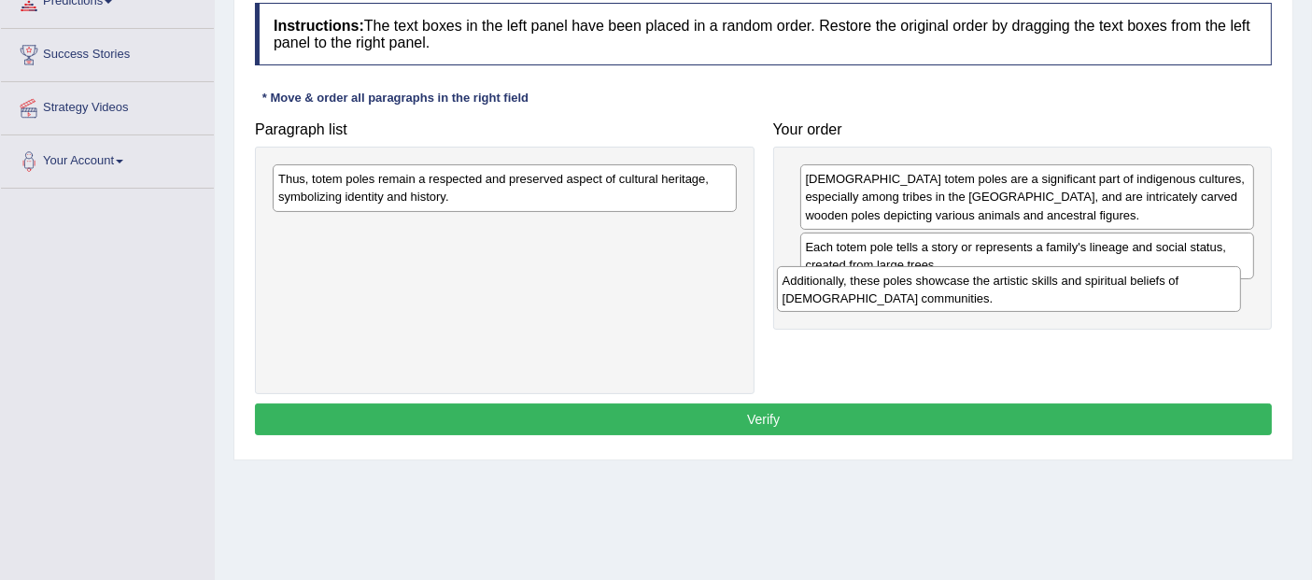
drag, startPoint x: 602, startPoint y: 246, endPoint x: 1102, endPoint y: 310, distance: 504.3
click at [1084, 300] on div "Additionally, these poles showcase the artistic skills and spiritual beliefs of…" at bounding box center [1009, 289] width 464 height 47
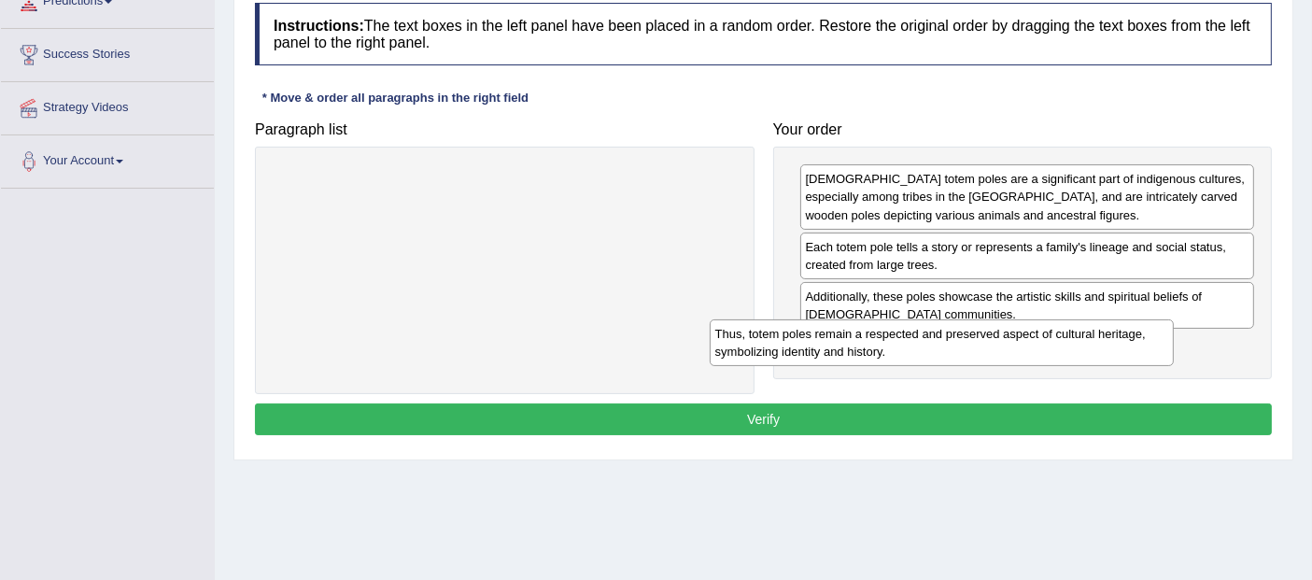
drag, startPoint x: 863, startPoint y: 291, endPoint x: 1154, endPoint y: 356, distance: 297.4
click at [1154, 356] on div "Thus, totem poles remain a respected and preserved aspect of cultural heritage,…" at bounding box center [941, 342] width 464 height 47
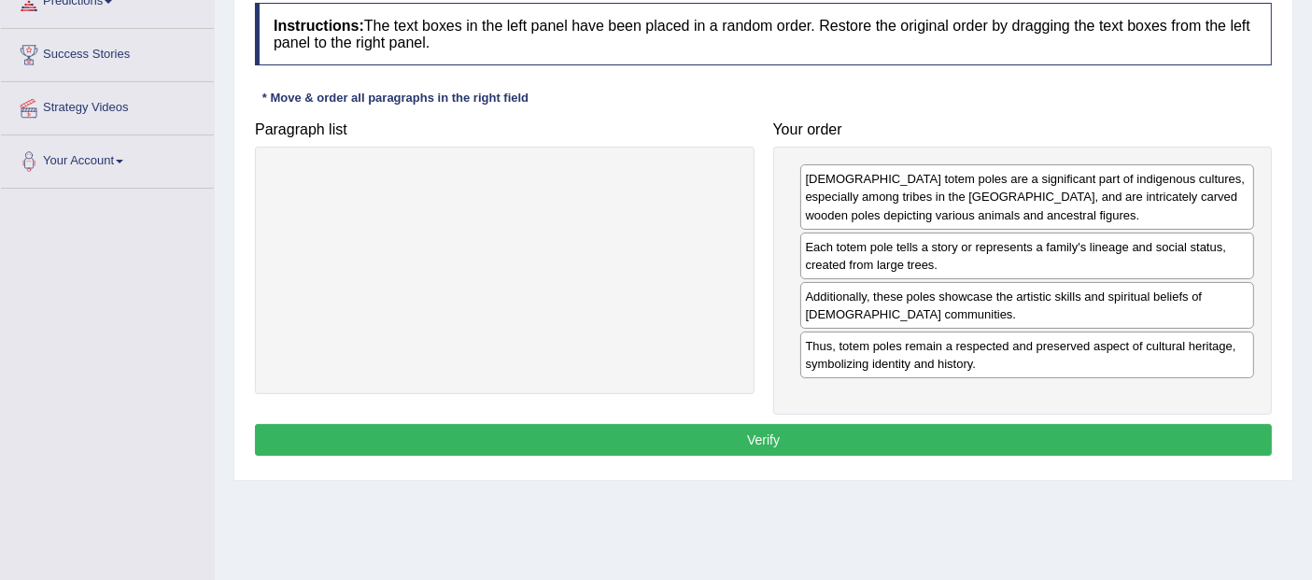
click at [1059, 426] on button "Verify" at bounding box center [763, 440] width 1017 height 32
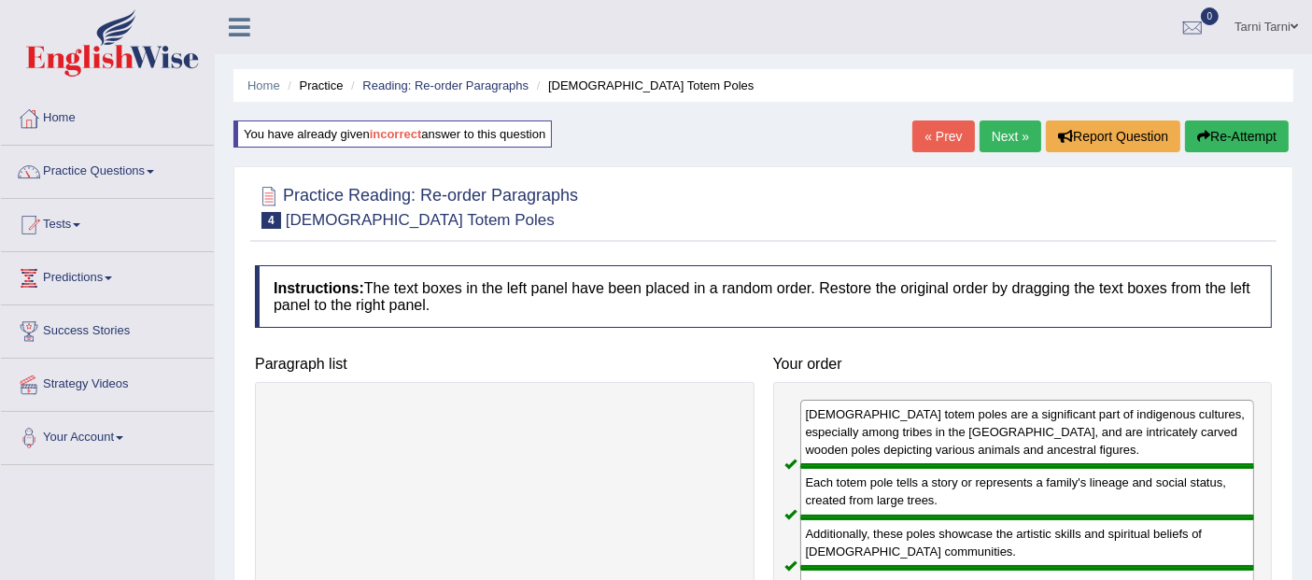
click at [1005, 126] on link "Next »" at bounding box center [1010, 136] width 62 height 32
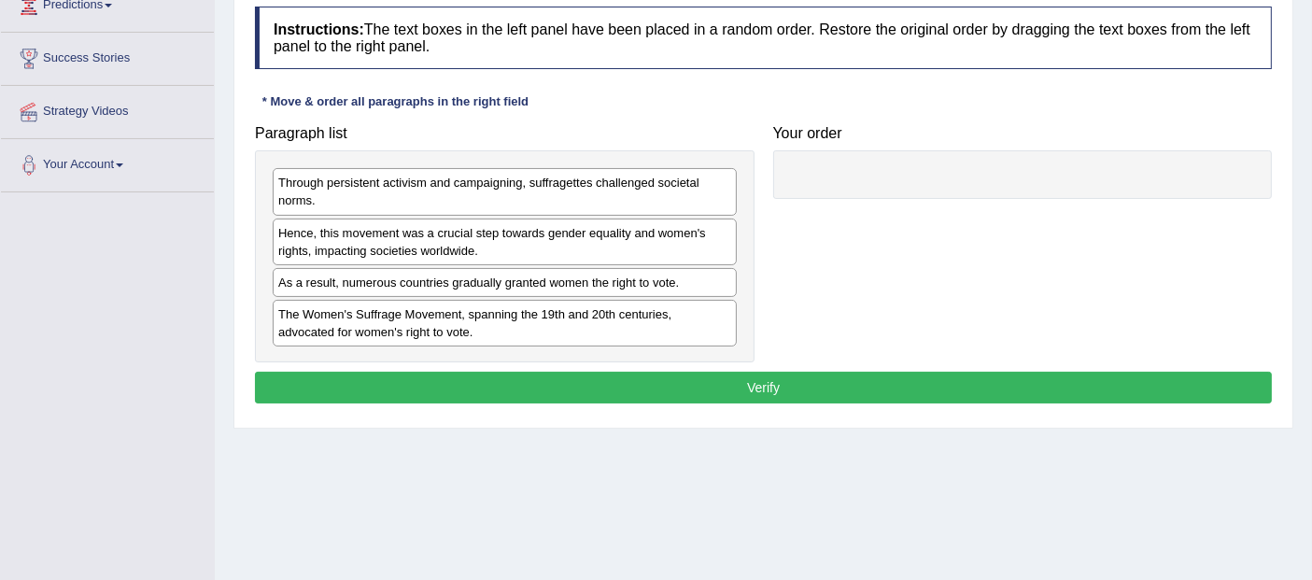
scroll to position [276, 0]
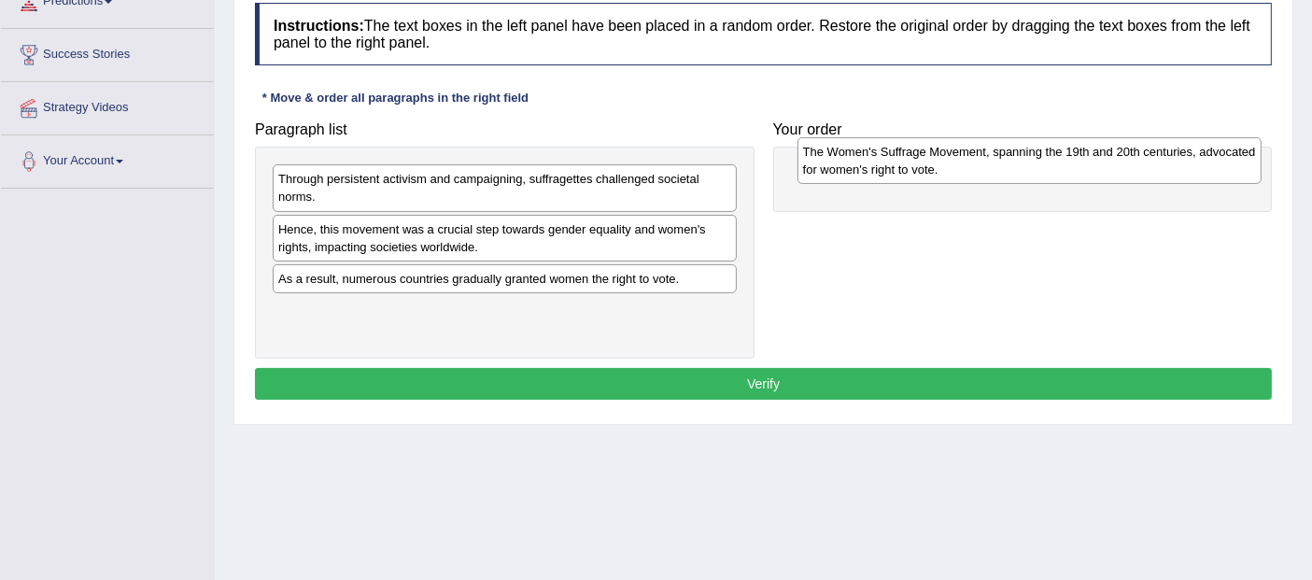
drag, startPoint x: 587, startPoint y: 316, endPoint x: 1112, endPoint y: 159, distance: 547.8
click at [1112, 159] on div "The Women's Suffrage Movement, spanning the 19th and 20th centuries, advocated …" at bounding box center [1029, 160] width 464 height 47
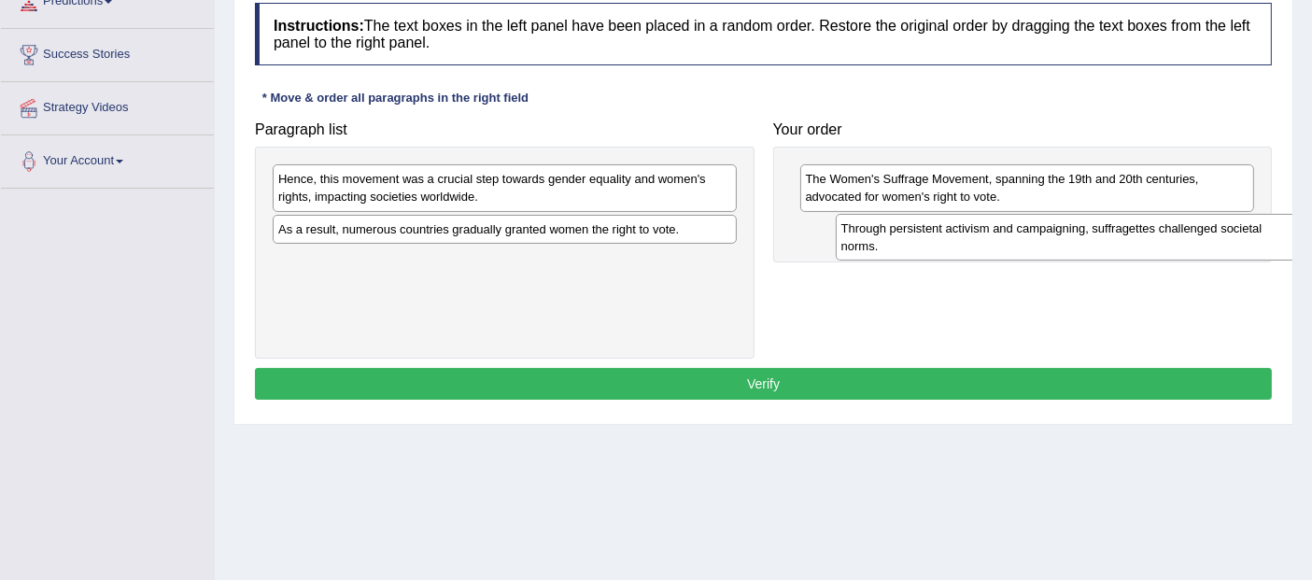
drag, startPoint x: 682, startPoint y: 189, endPoint x: 1242, endPoint y: 238, distance: 562.3
click at [1242, 238] on div "Through persistent activism and campaigning, suffragettes challenged societal n…" at bounding box center [1067, 237] width 464 height 47
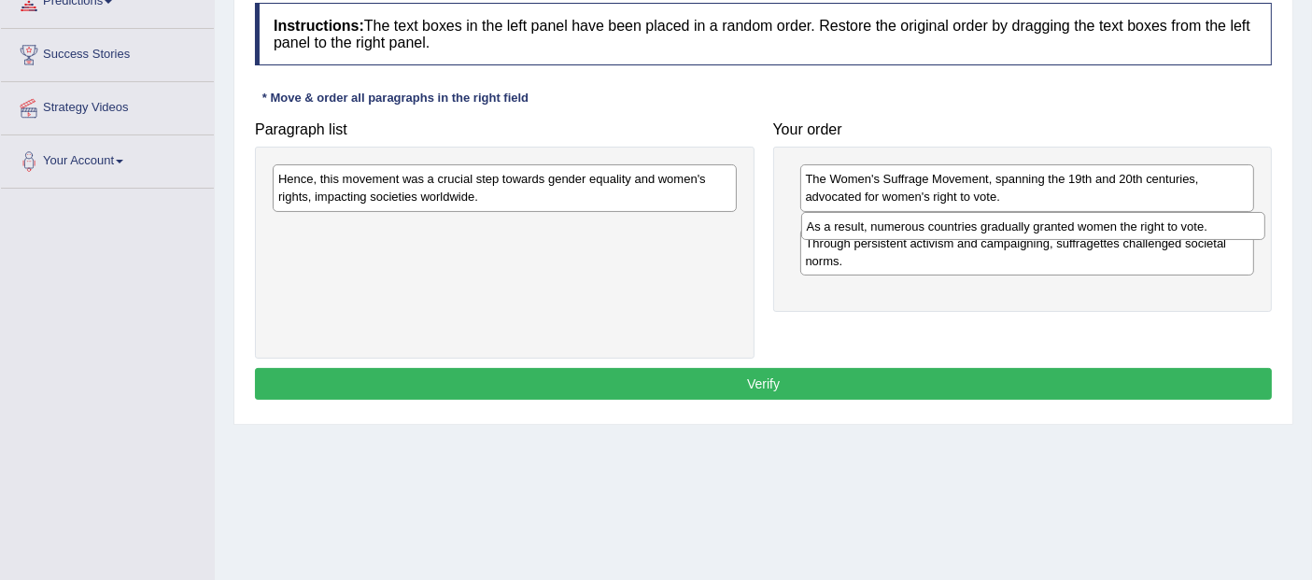
drag, startPoint x: 608, startPoint y: 231, endPoint x: 1138, endPoint y: 228, distance: 530.2
click at [1138, 228] on div "As a result, numerous countries gradually granted women the right to vote." at bounding box center [1033, 226] width 464 height 29
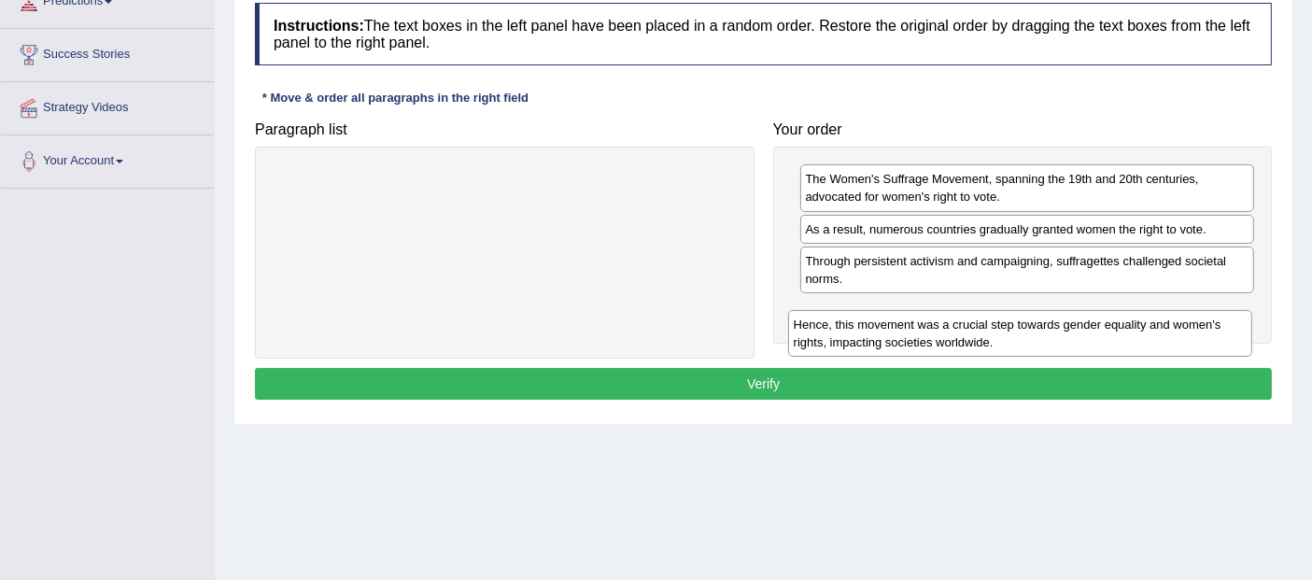
drag, startPoint x: 586, startPoint y: 185, endPoint x: 1101, endPoint y: 331, distance: 535.7
click at [1101, 331] on div "Hence, this movement was a crucial step towards gender equality and women's rig…" at bounding box center [1020, 333] width 464 height 47
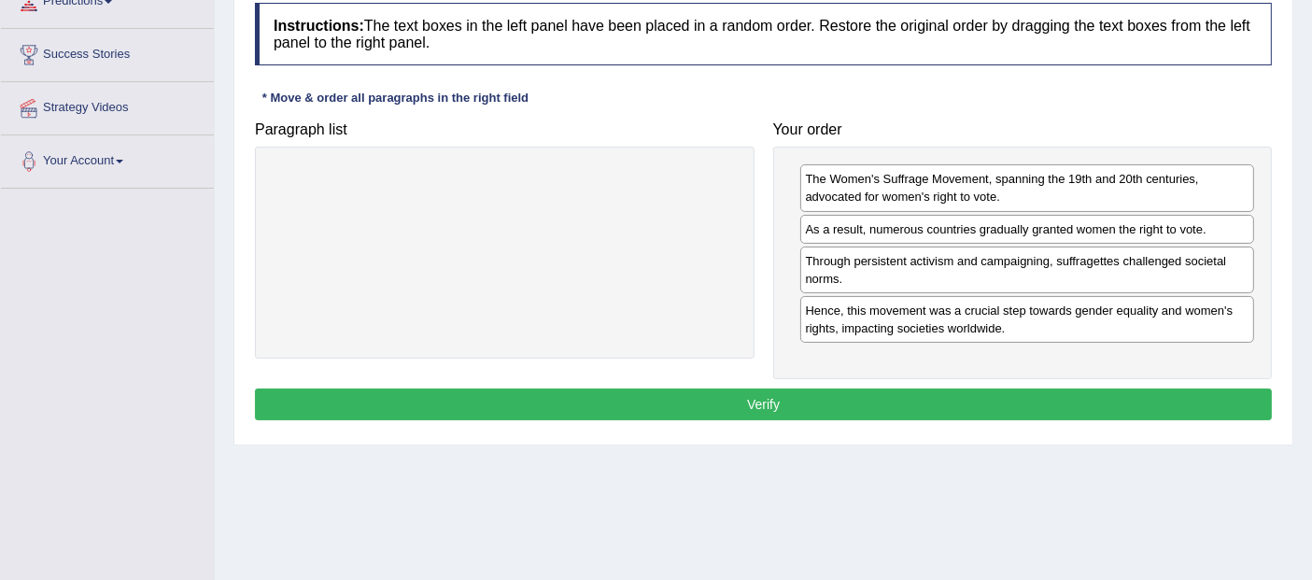
click at [1085, 390] on button "Verify" at bounding box center [763, 404] width 1017 height 32
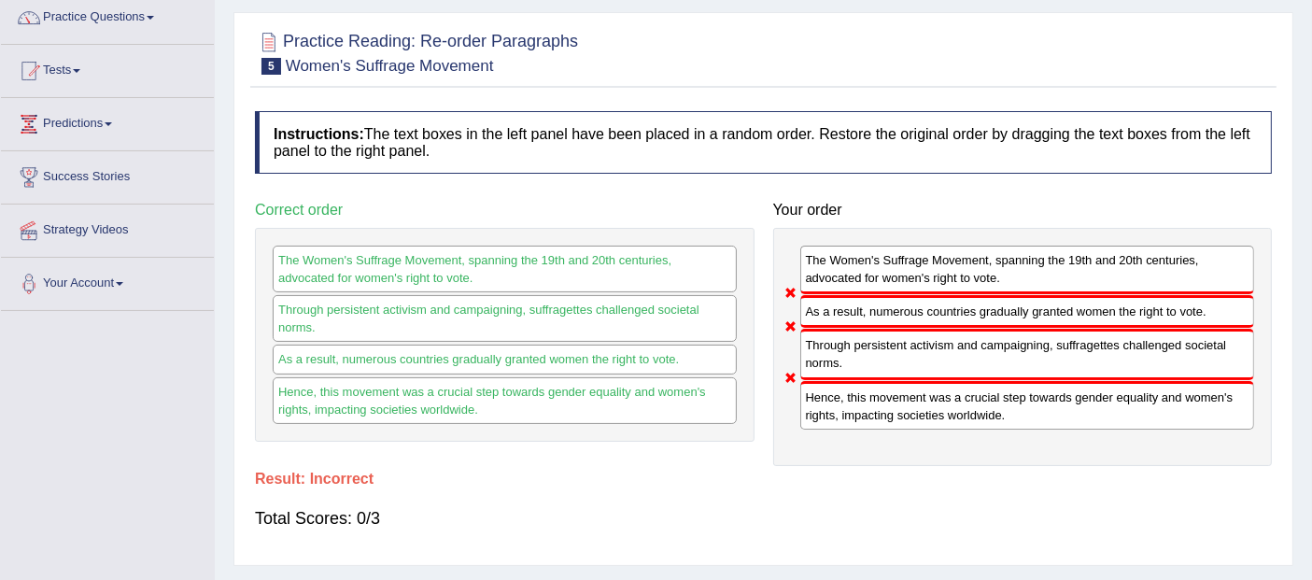
scroll to position [120, 0]
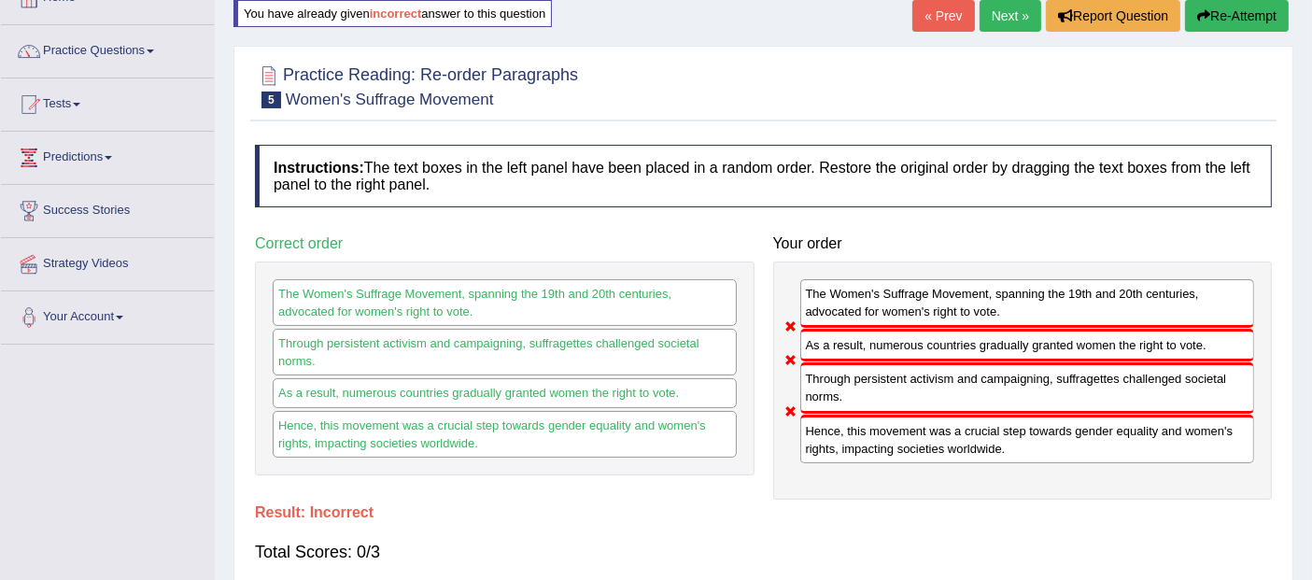
click at [1221, 14] on button "Re-Attempt" at bounding box center [1237, 16] width 104 height 32
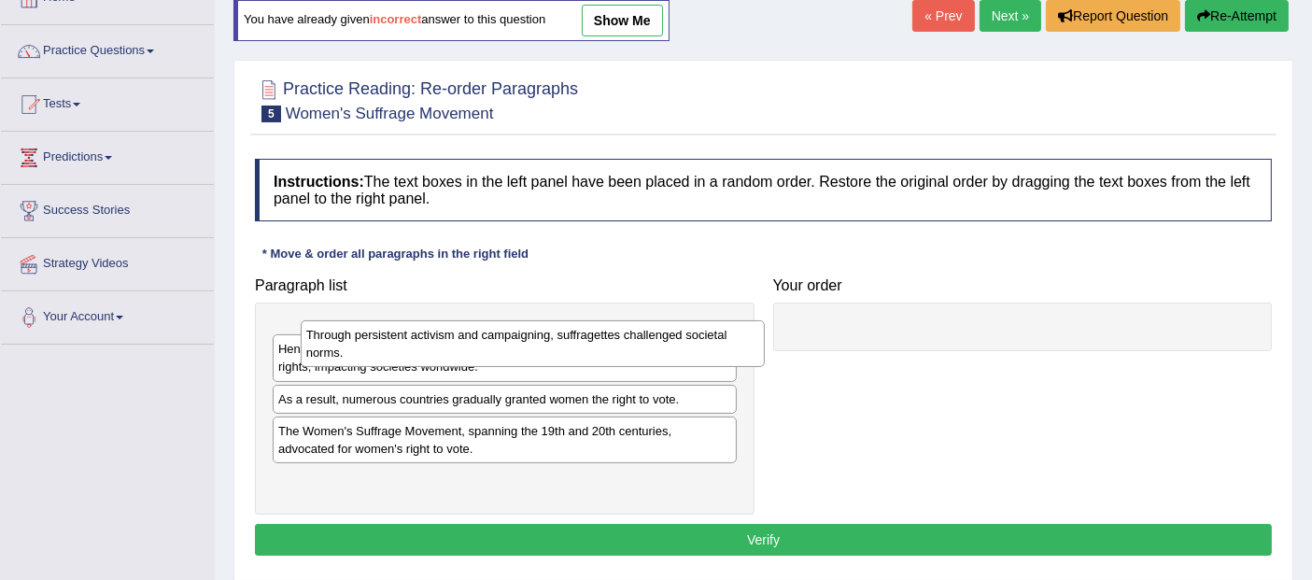
drag, startPoint x: 496, startPoint y: 346, endPoint x: 526, endPoint y: 346, distance: 29.9
click at [525, 346] on div "Through persistent activism and campaigning, suffragettes challenged societal n…" at bounding box center [533, 343] width 464 height 47
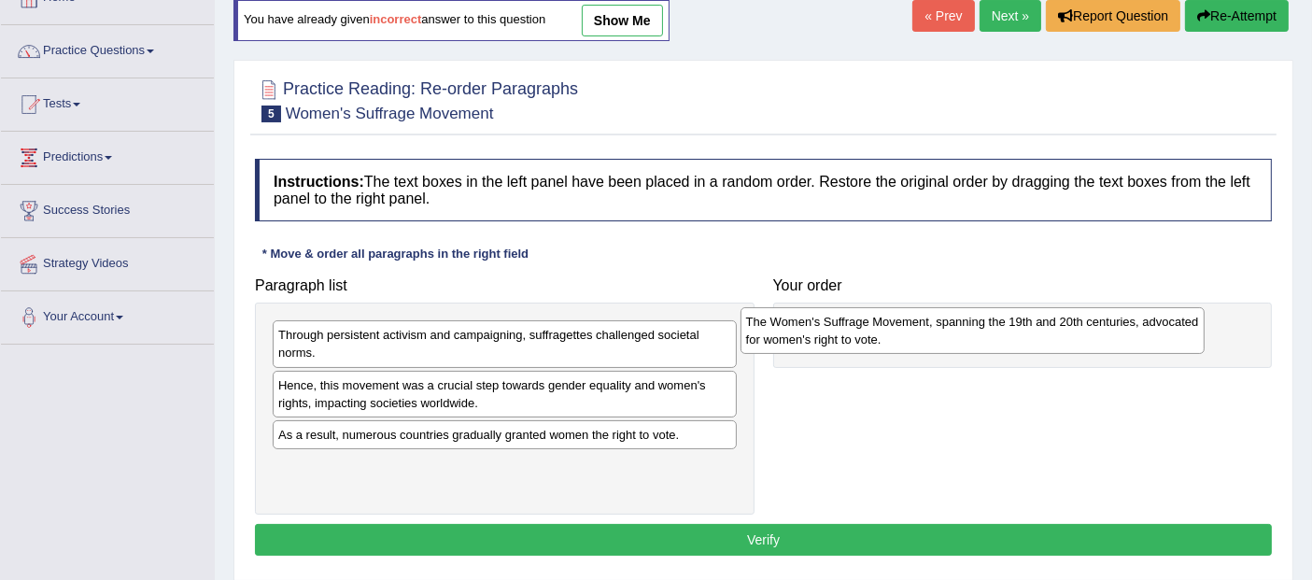
drag, startPoint x: 750, startPoint y: 427, endPoint x: 926, endPoint y: 325, distance: 203.7
click at [925, 325] on div "The Women's Suffrage Movement, spanning the 19th and 20th centuries, advocated …" at bounding box center [972, 330] width 464 height 47
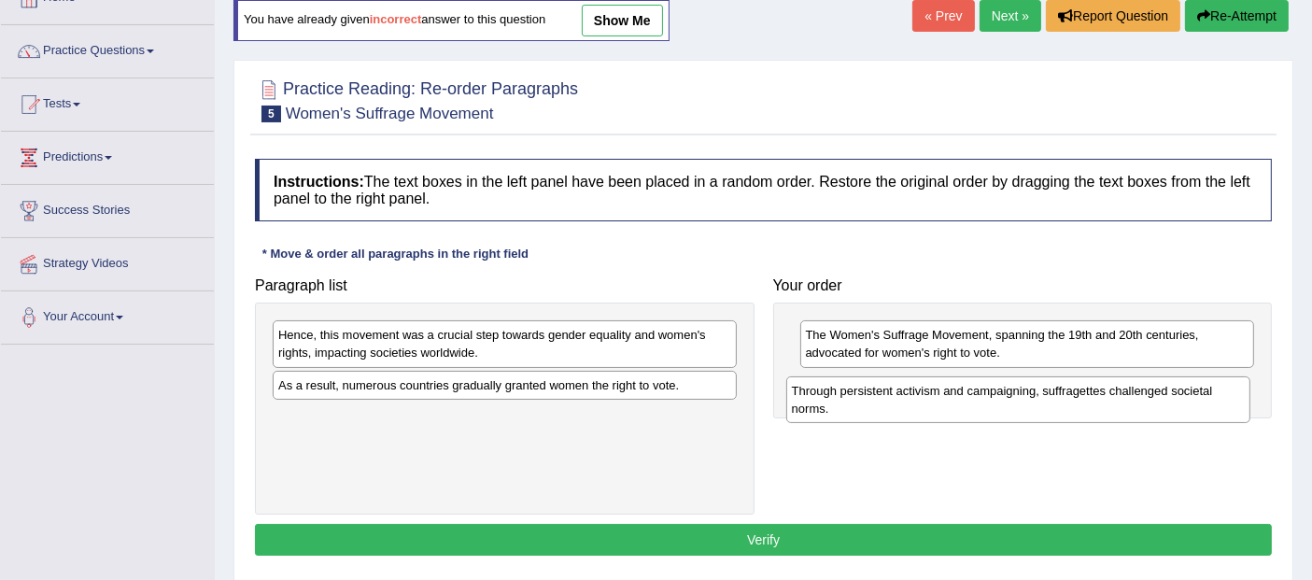
drag, startPoint x: 516, startPoint y: 344, endPoint x: 1031, endPoint y: 400, distance: 517.4
click at [1031, 400] on div "Through persistent activism and campaigning, suffragettes challenged societal n…" at bounding box center [1018, 399] width 464 height 47
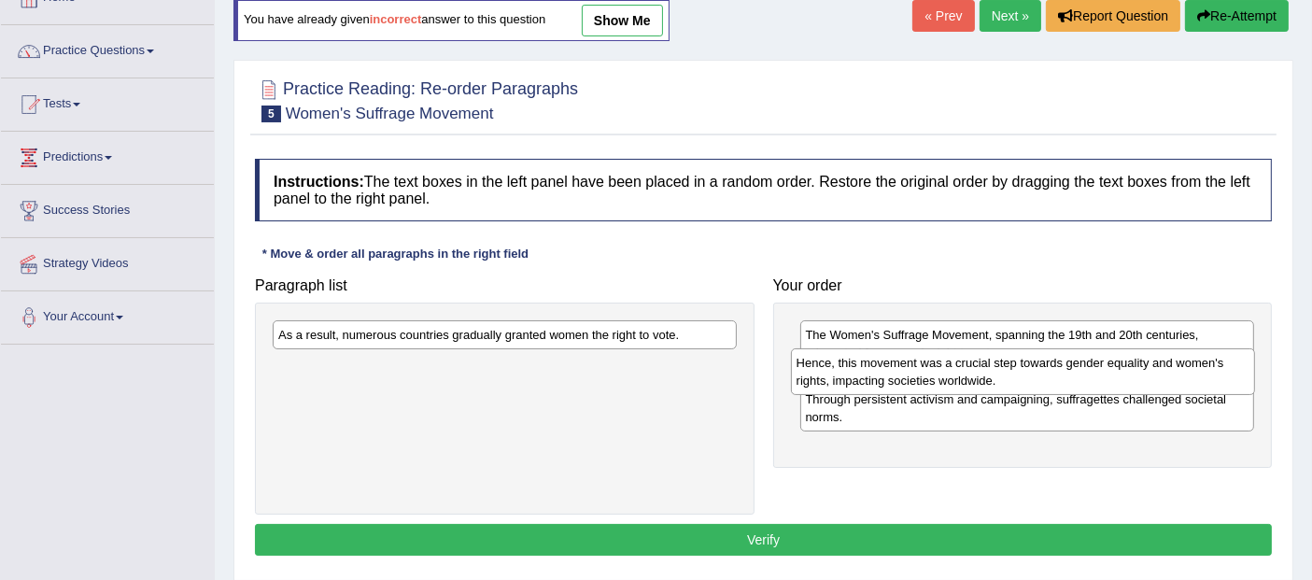
drag, startPoint x: 621, startPoint y: 354, endPoint x: 1139, endPoint y: 381, distance: 518.8
click at [1139, 381] on div "Hence, this movement was a crucial step towards gender equality and women's rig…" at bounding box center [1023, 371] width 464 height 47
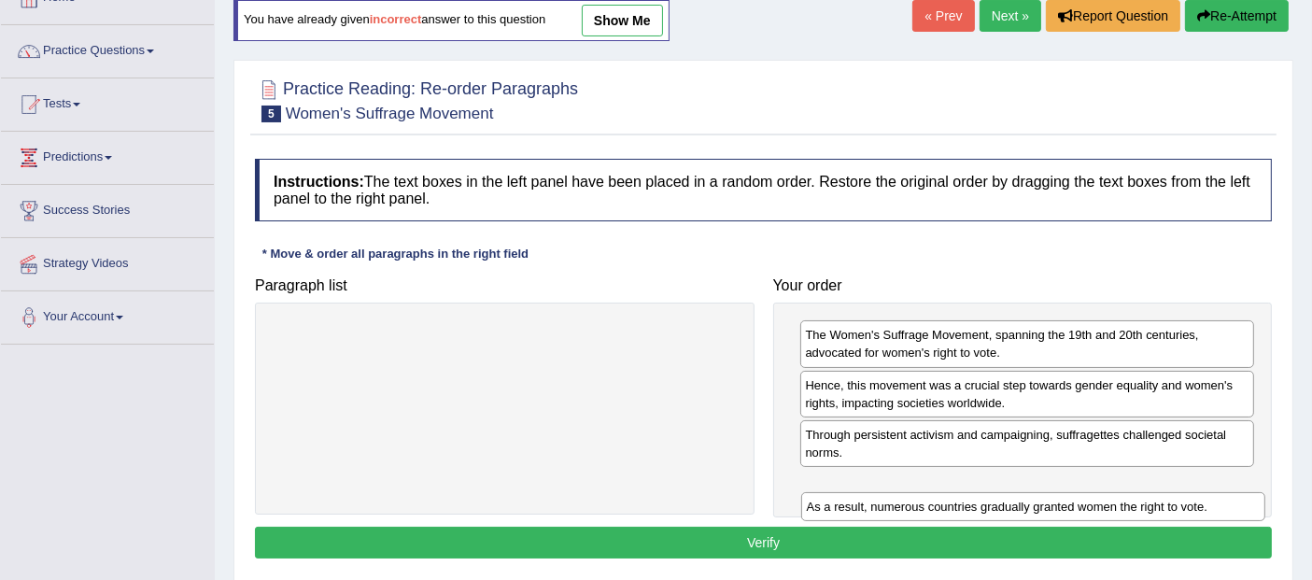
drag, startPoint x: 621, startPoint y: 324, endPoint x: 1146, endPoint y: 488, distance: 550.6
click at [1146, 492] on div "As a result, numerous countries gradually granted women the right to vote." at bounding box center [1033, 506] width 464 height 29
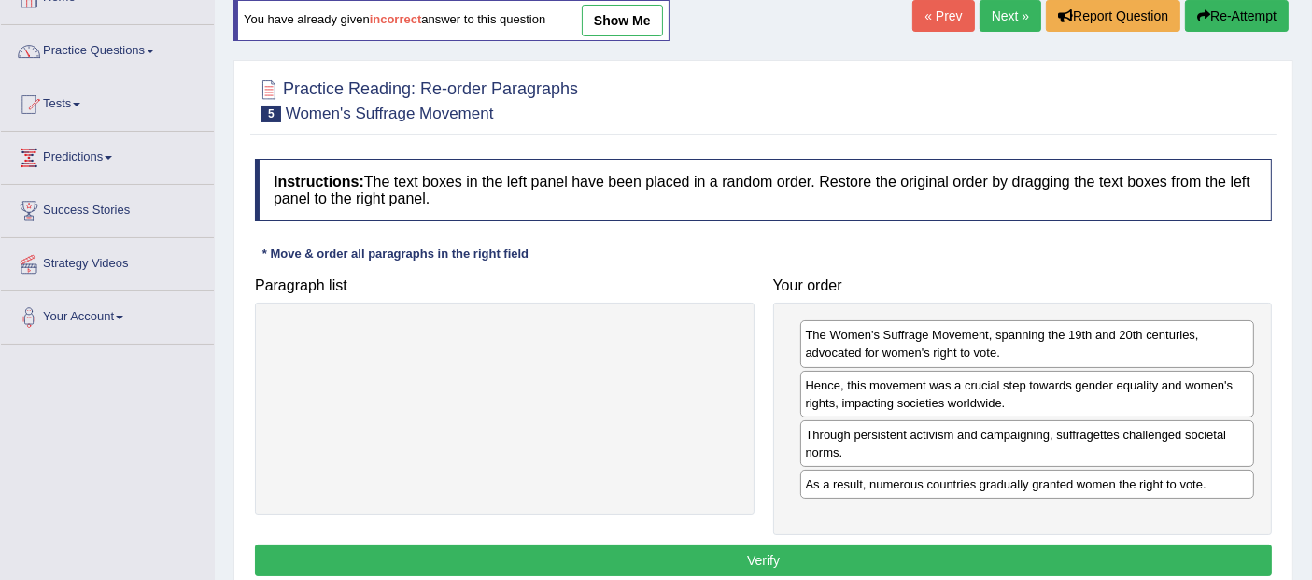
click at [1083, 551] on button "Verify" at bounding box center [763, 560] width 1017 height 32
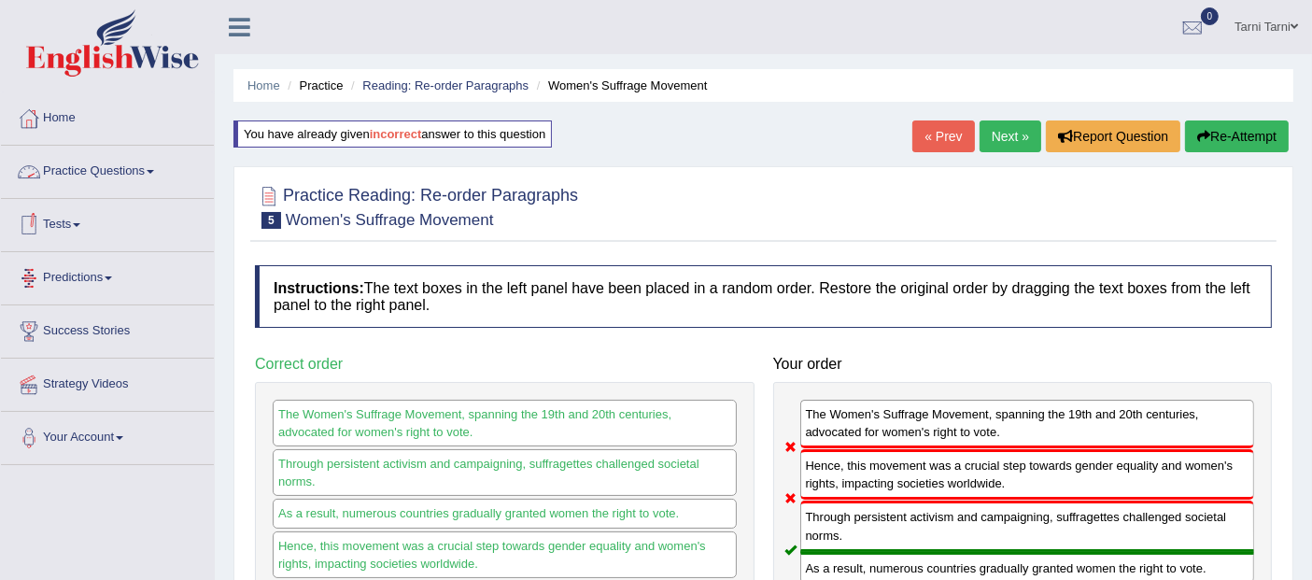
click at [133, 174] on link "Practice Questions" at bounding box center [107, 169] width 213 height 47
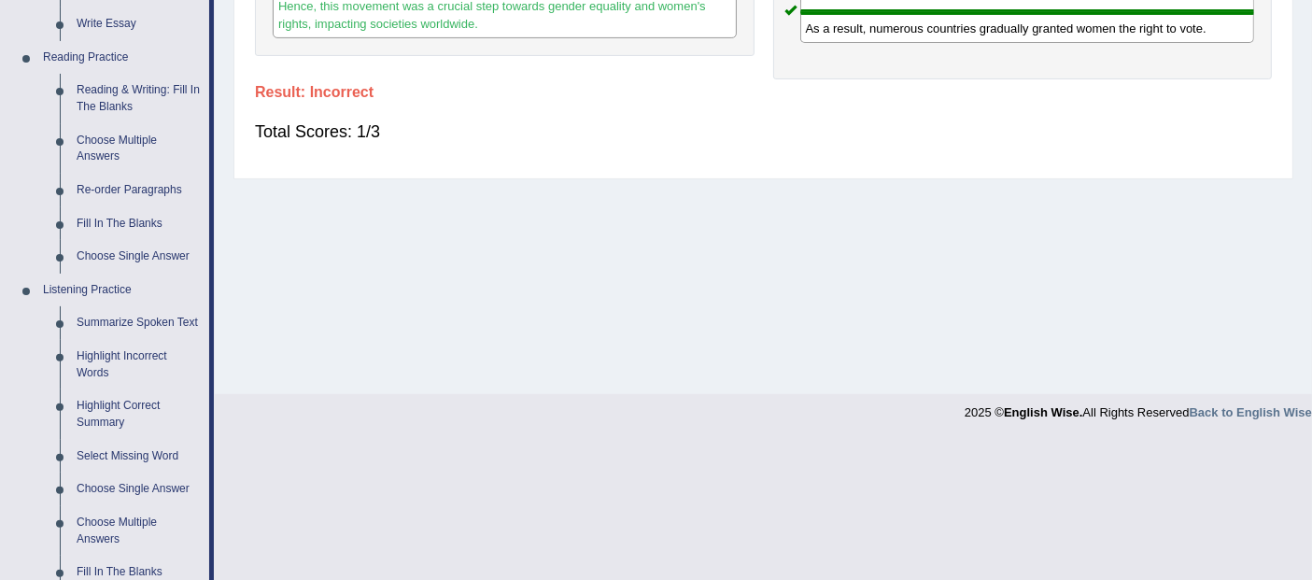
scroll to position [536, 0]
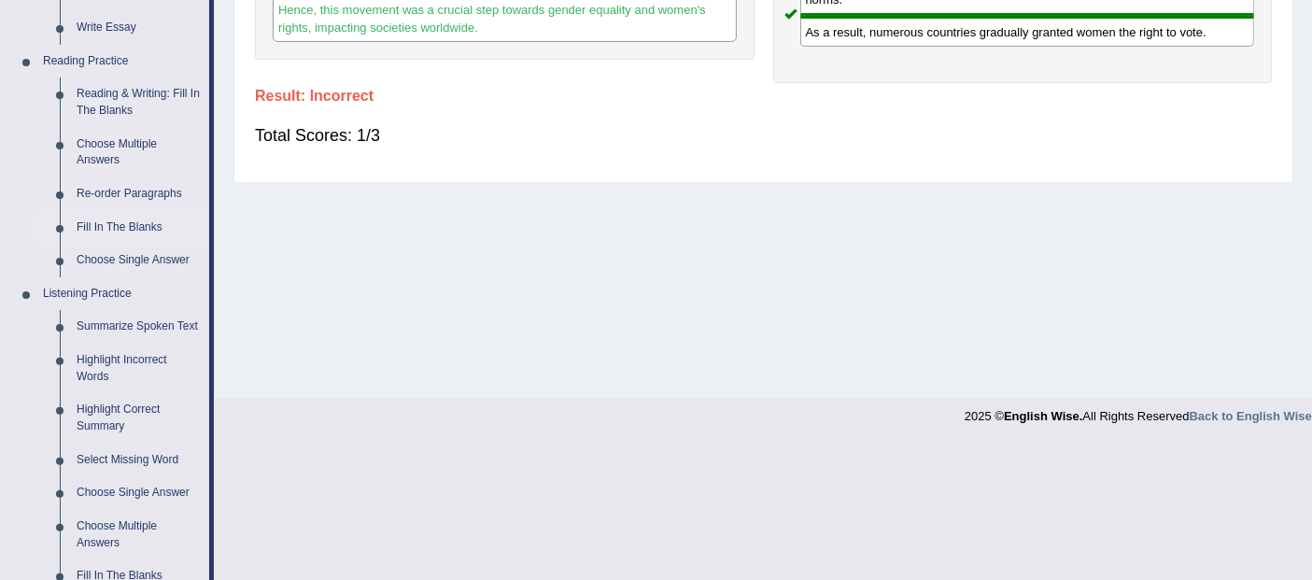
click at [141, 227] on link "Fill In The Blanks" at bounding box center [138, 228] width 141 height 34
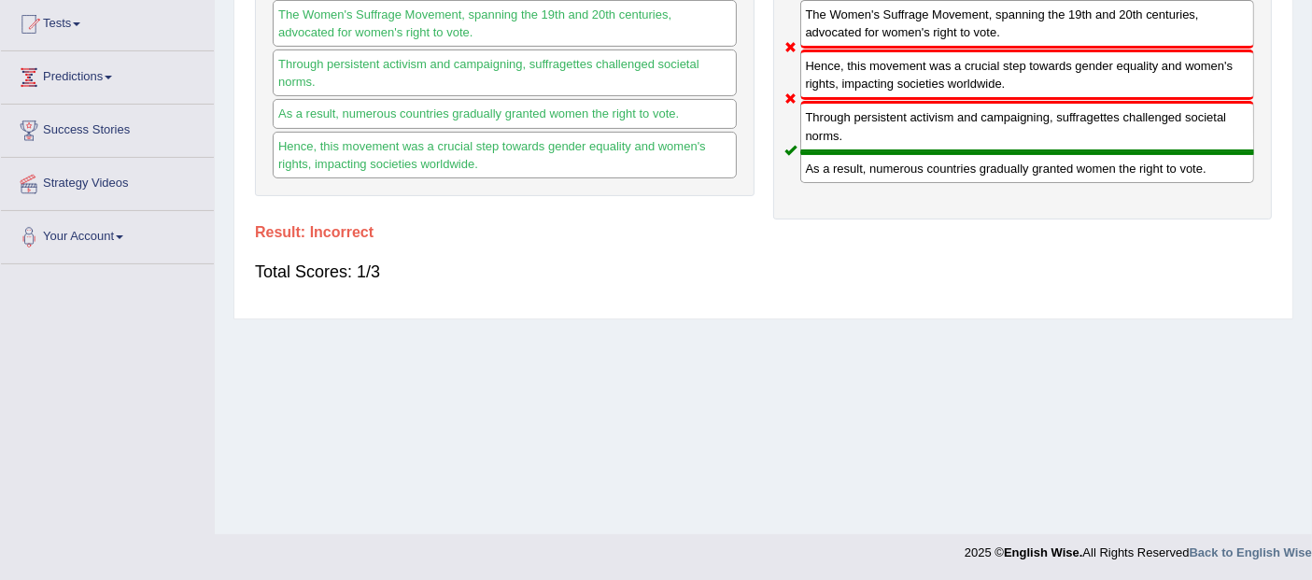
scroll to position [266, 0]
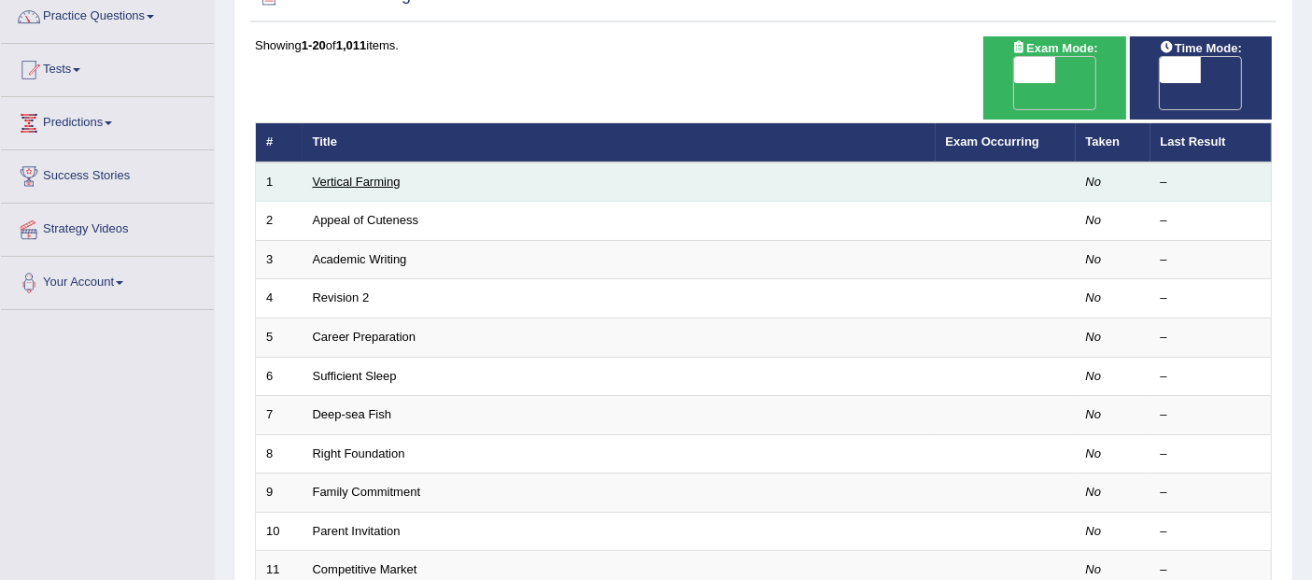
click at [381, 175] on link "Vertical Farming" at bounding box center [357, 182] width 88 height 14
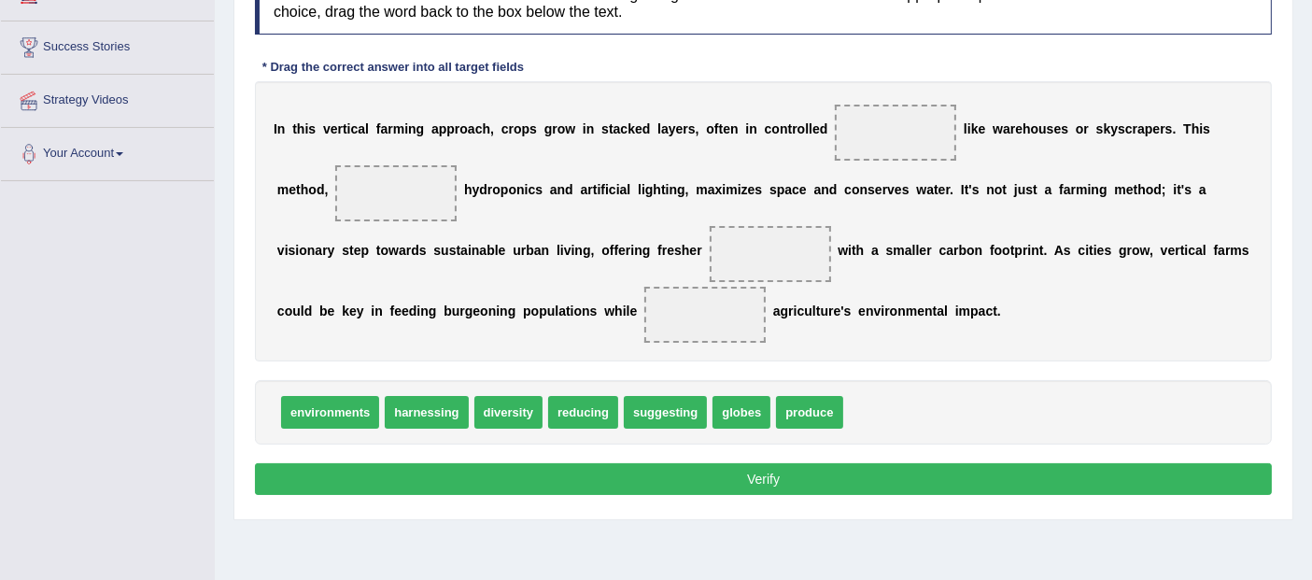
scroll to position [293, 0]
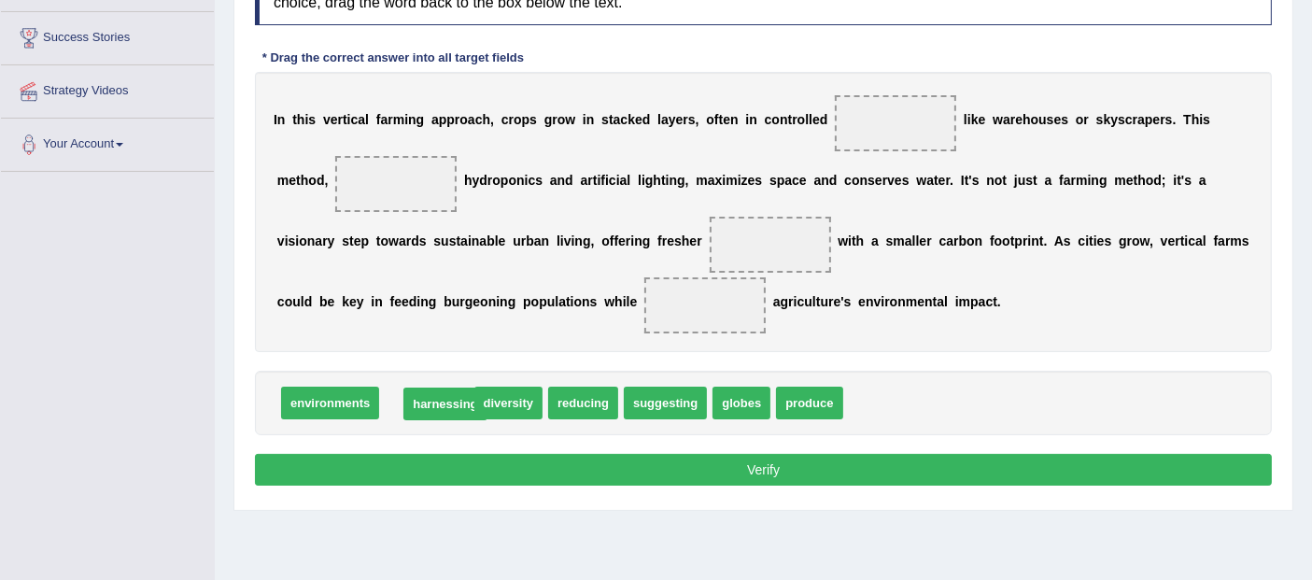
drag, startPoint x: 413, startPoint y: 404, endPoint x: 428, endPoint y: 408, distance: 15.4
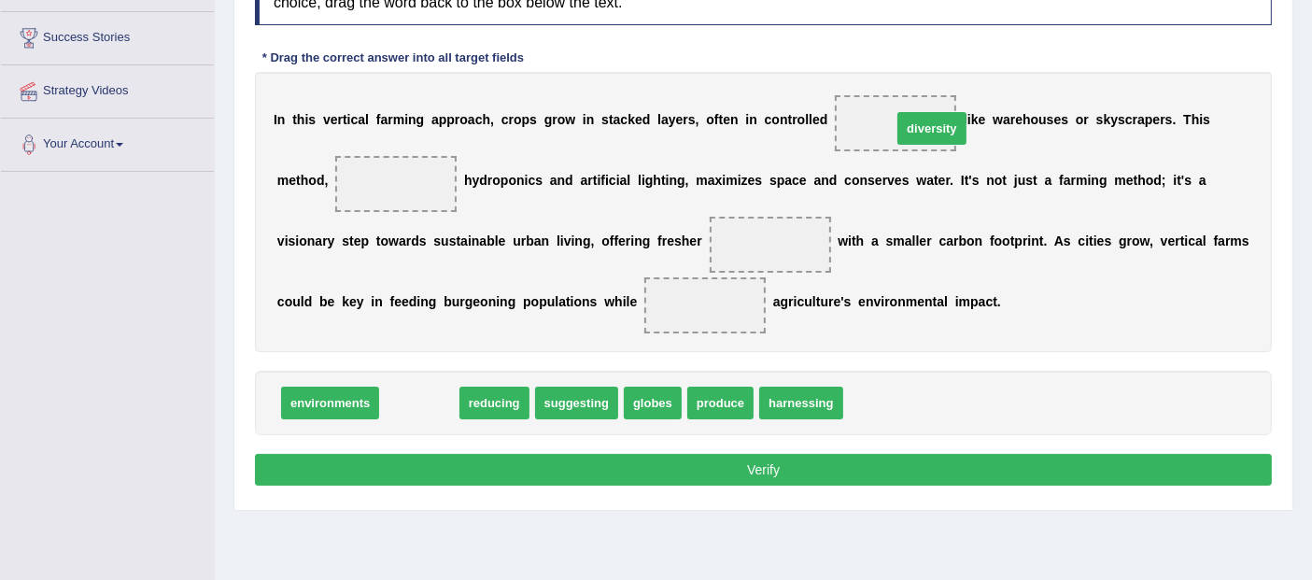
drag, startPoint x: 415, startPoint y: 401, endPoint x: 928, endPoint y: 126, distance: 581.8
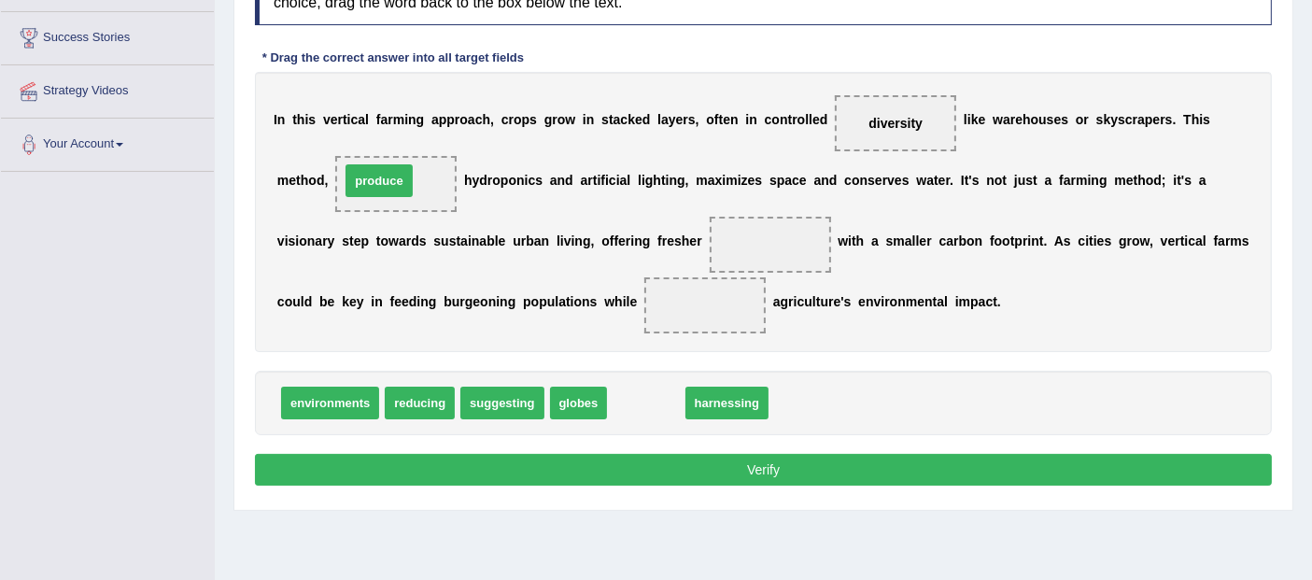
drag, startPoint x: 662, startPoint y: 408, endPoint x: 394, endPoint y: 185, distance: 348.6
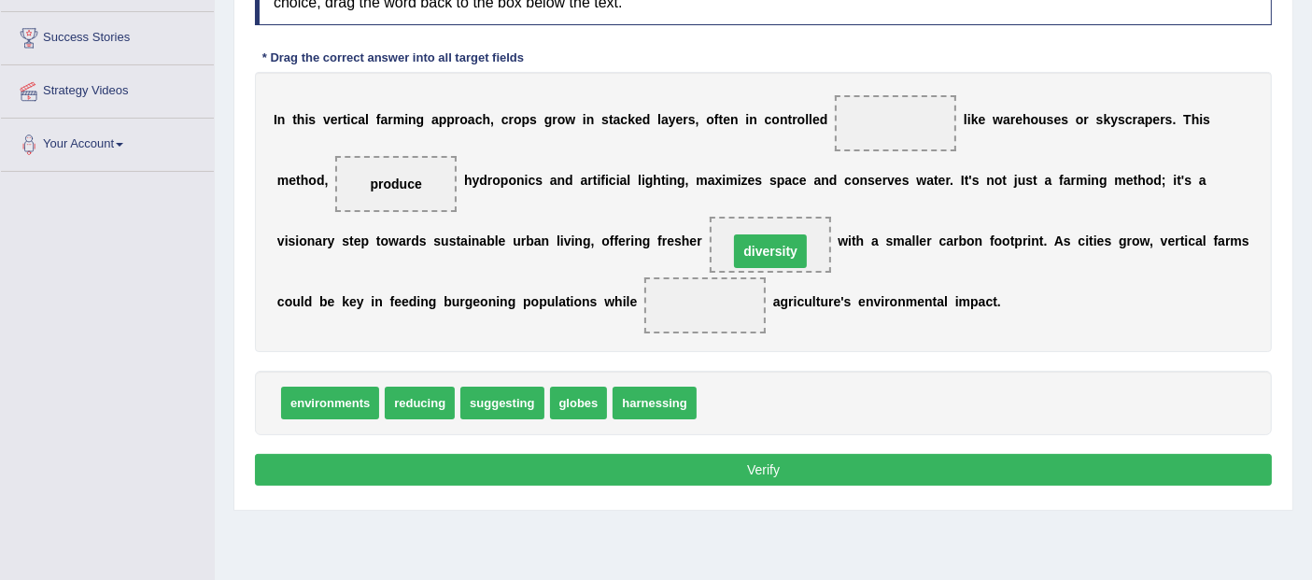
drag, startPoint x: 891, startPoint y: 119, endPoint x: 766, endPoint y: 245, distance: 176.9
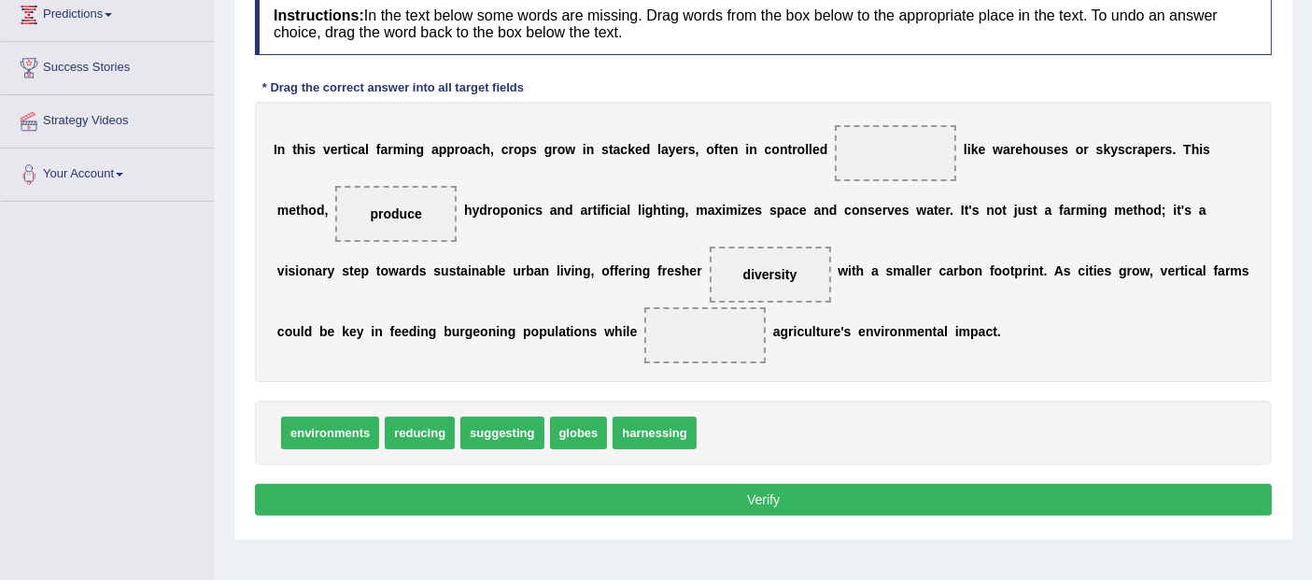
scroll to position [259, 0]
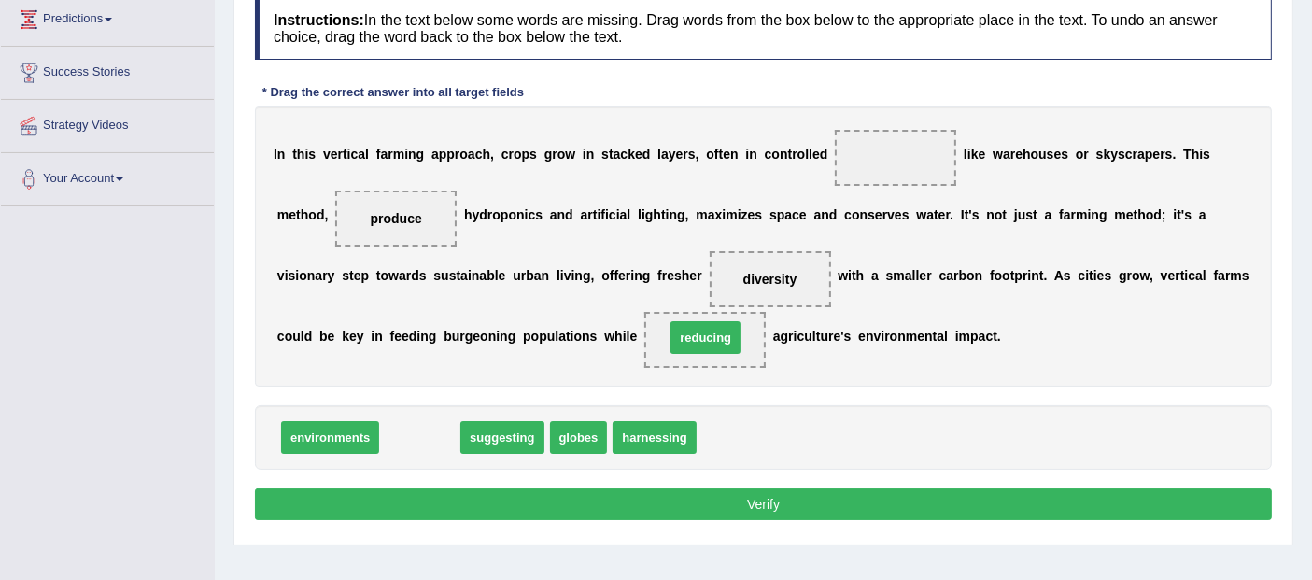
drag, startPoint x: 408, startPoint y: 433, endPoint x: 694, endPoint y: 334, distance: 302.3
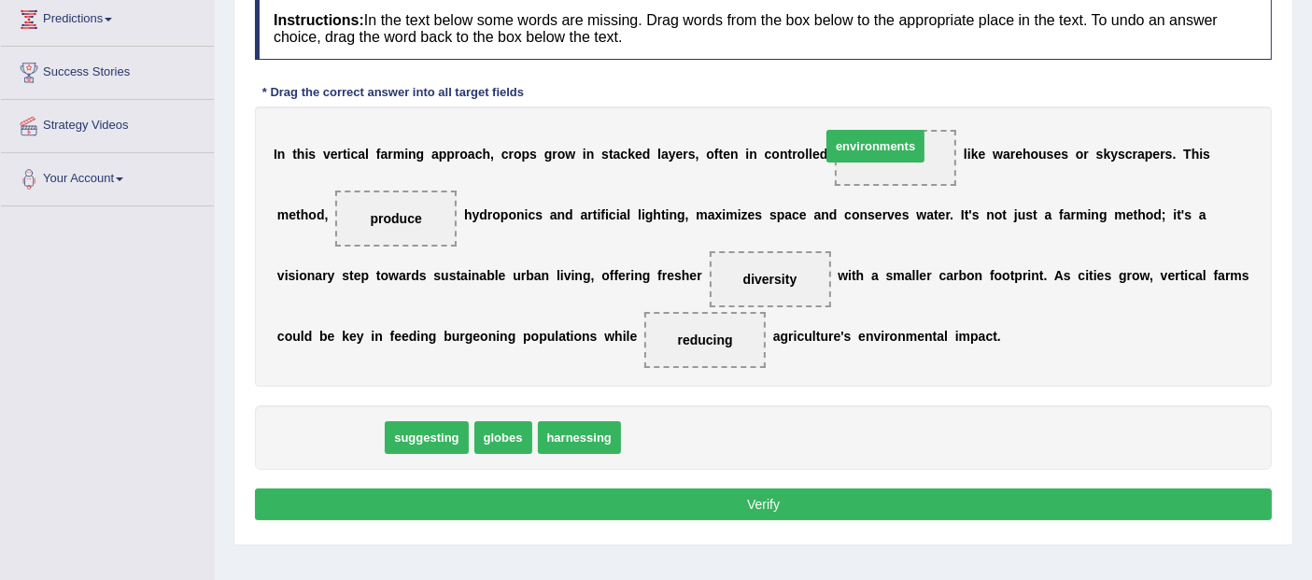
drag, startPoint x: 324, startPoint y: 424, endPoint x: 882, endPoint y: 136, distance: 627.9
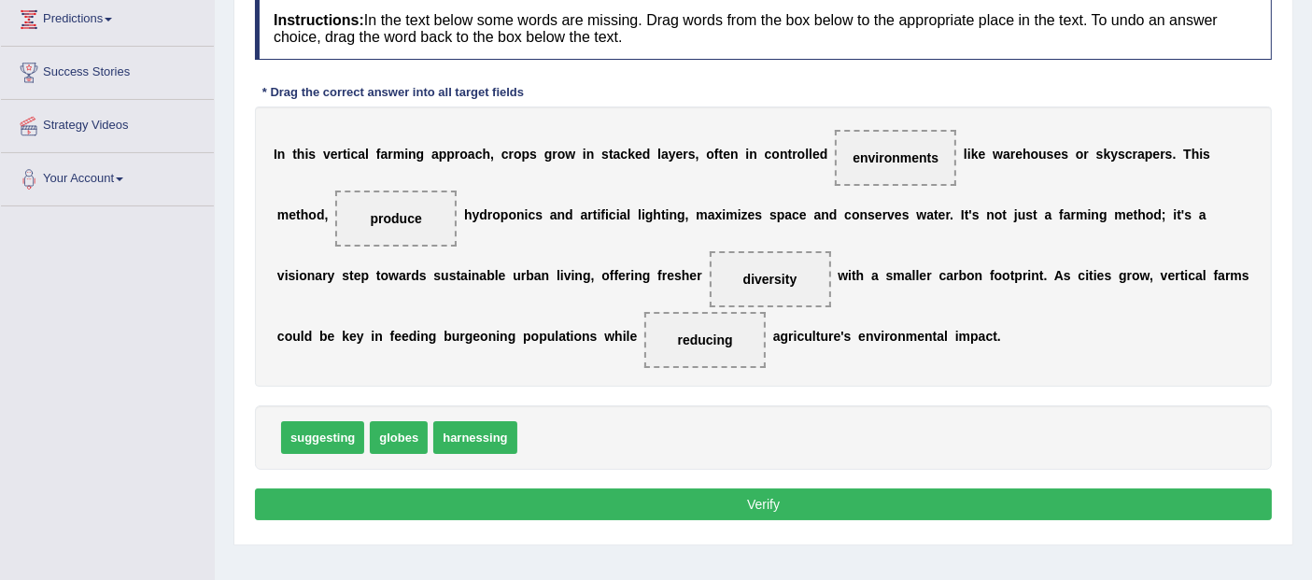
click at [751, 506] on button "Verify" at bounding box center [763, 504] width 1017 height 32
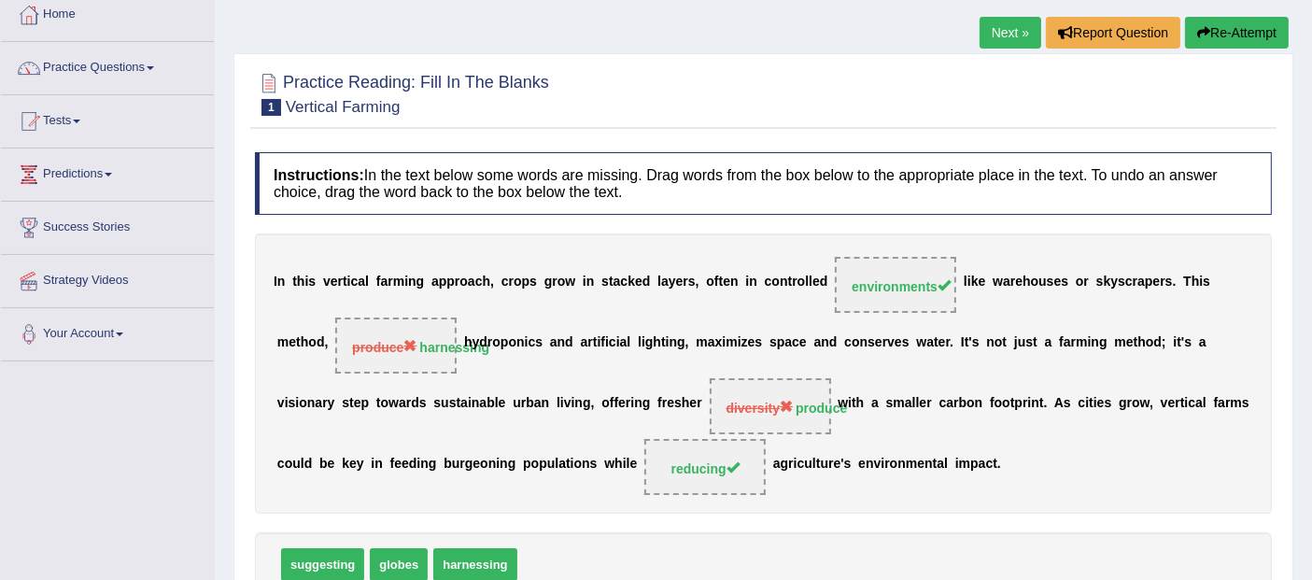
scroll to position [0, 0]
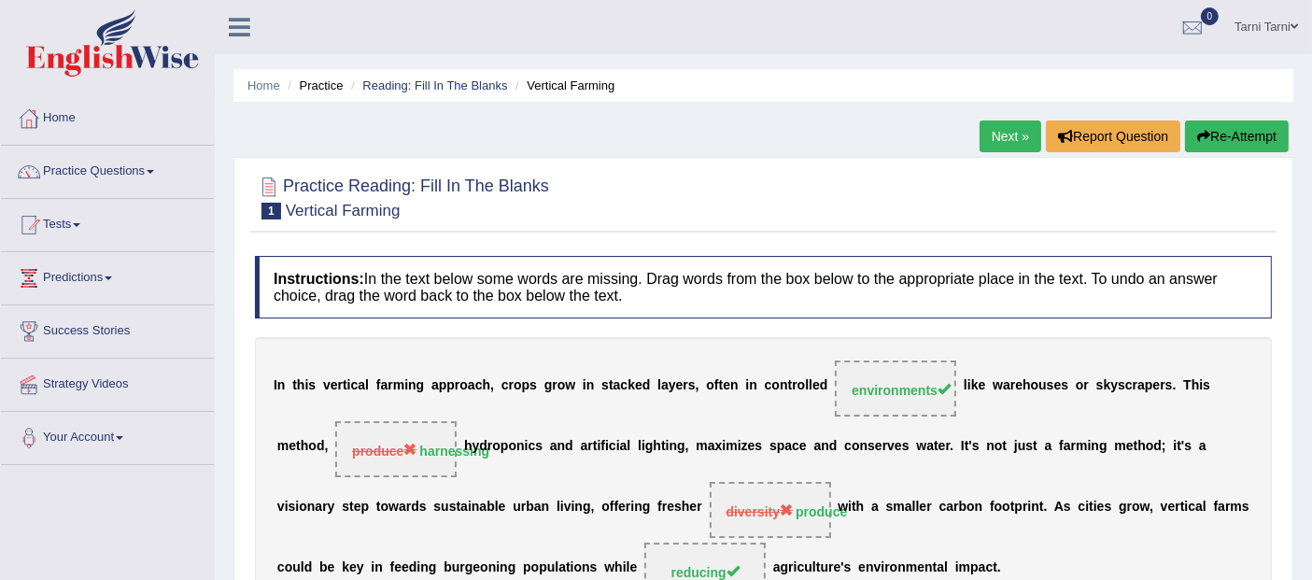
click at [985, 141] on link "Next »" at bounding box center [1010, 136] width 62 height 32
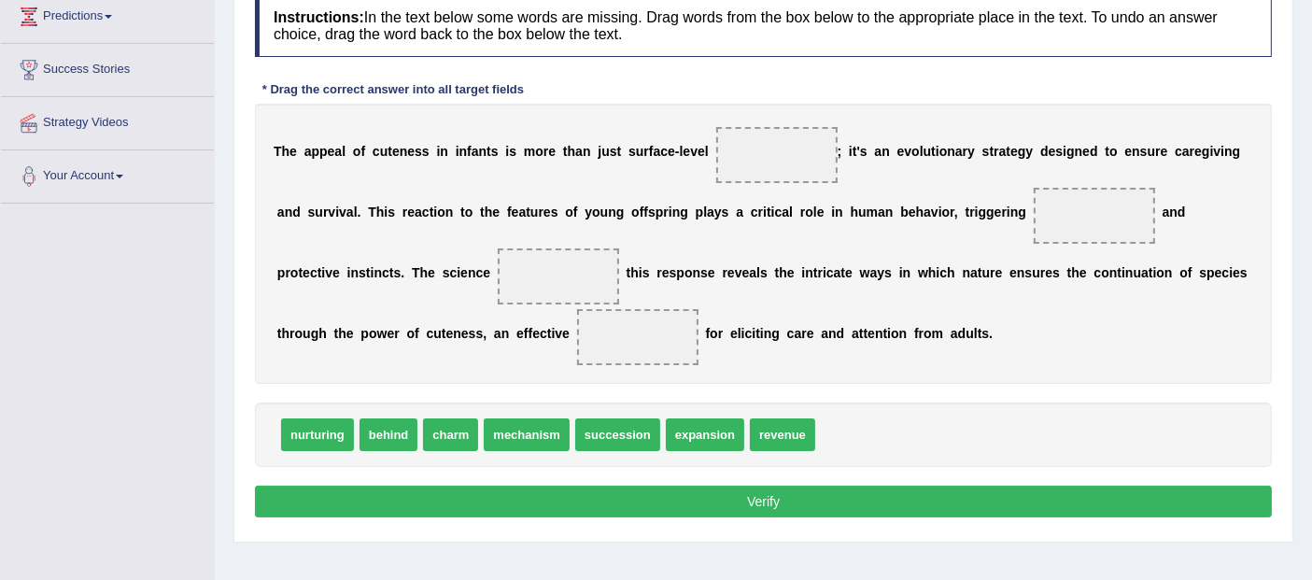
scroll to position [311, 0]
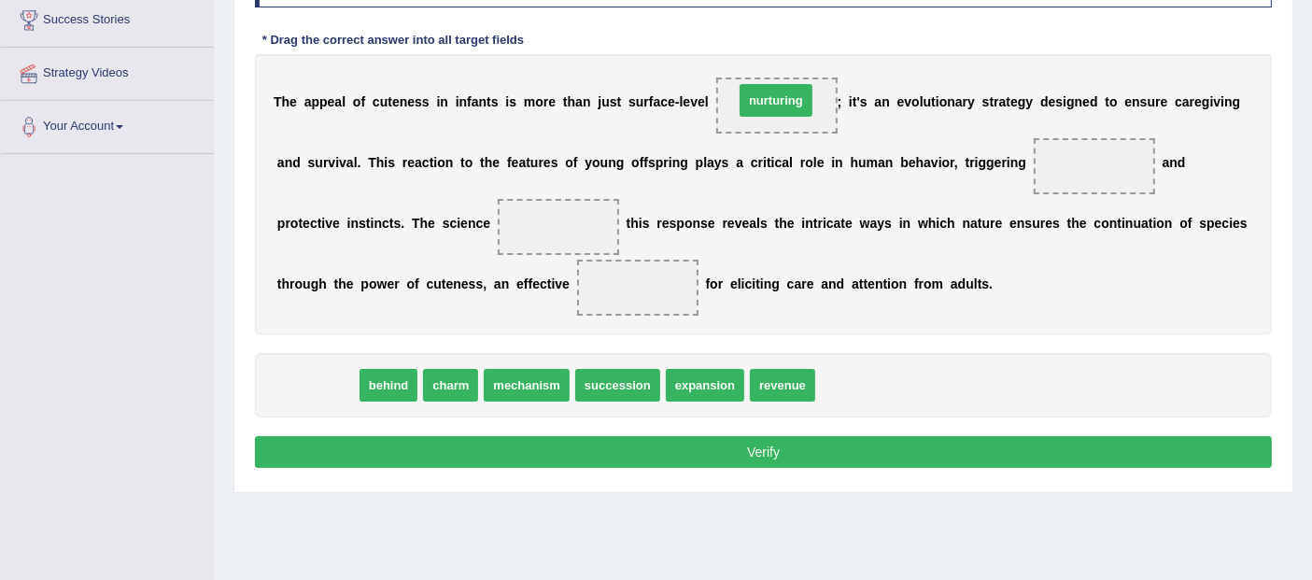
drag, startPoint x: 324, startPoint y: 381, endPoint x: 781, endPoint y: 96, distance: 538.8
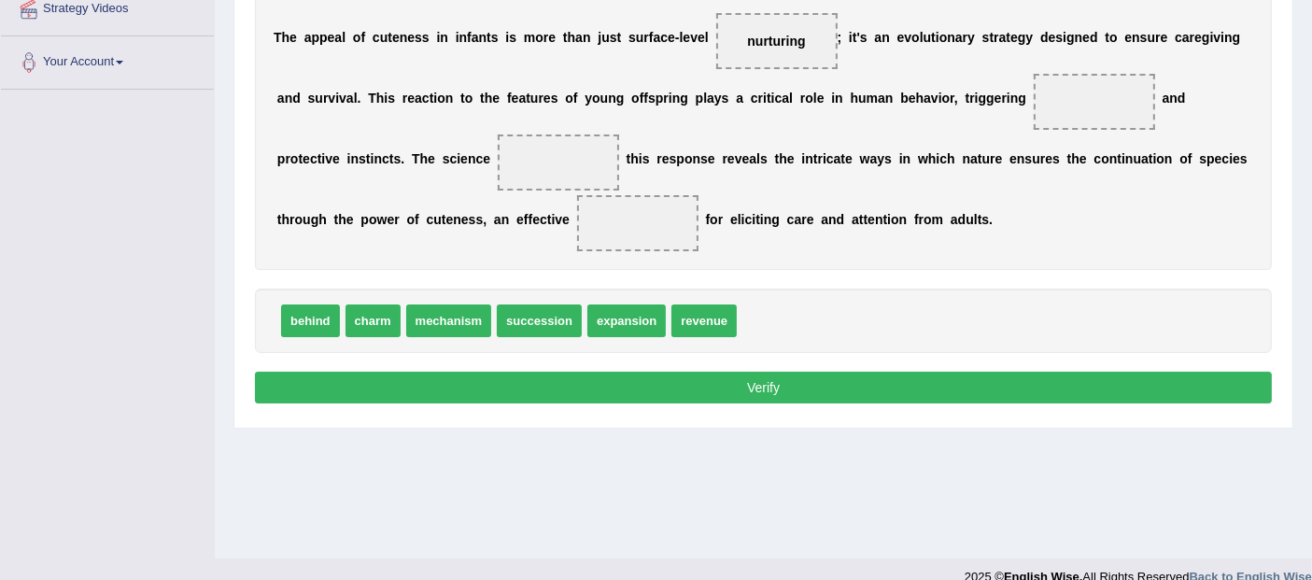
drag, startPoint x: 768, startPoint y: 102, endPoint x: 945, endPoint y: 176, distance: 191.6
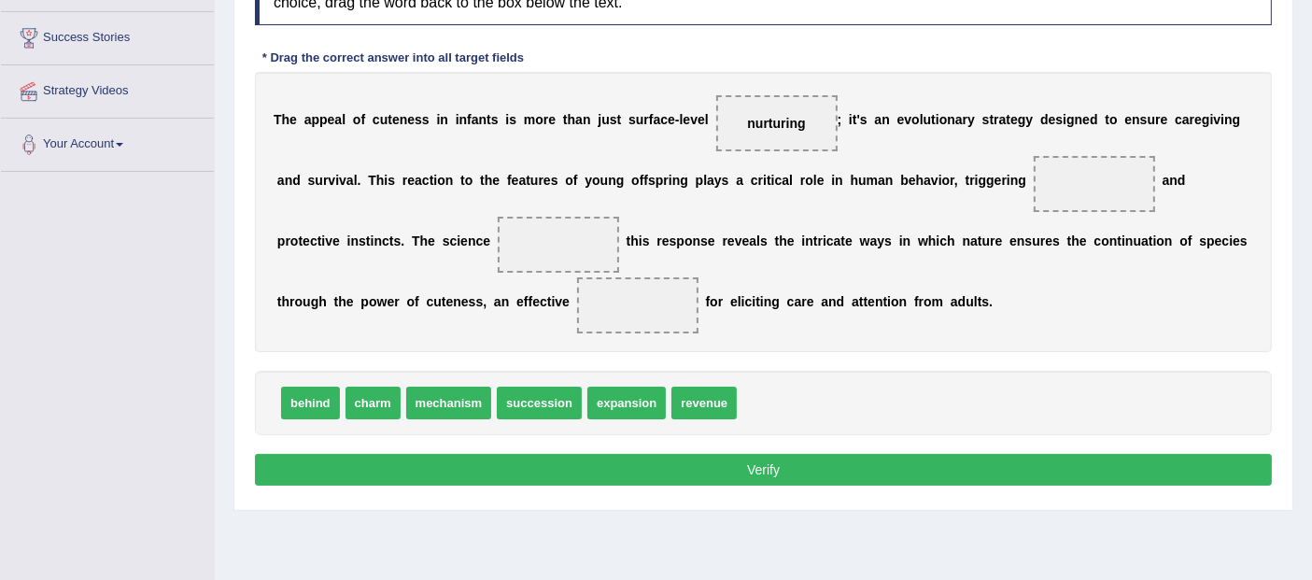
scroll to position [244, 0]
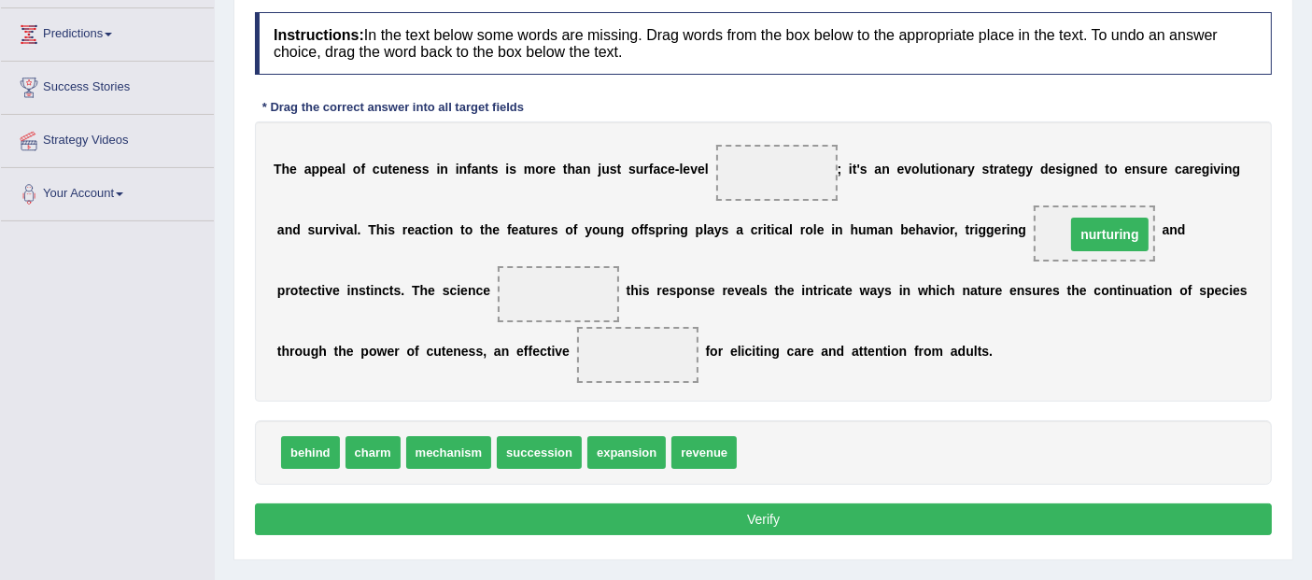
drag, startPoint x: 765, startPoint y: 174, endPoint x: 1099, endPoint y: 235, distance: 338.9
click at [1047, 319] on div "T h e a p p e a l o f c u t e n e s s i n i n f a n t s i s m o r e t h a n j u…" at bounding box center [763, 261] width 1017 height 280
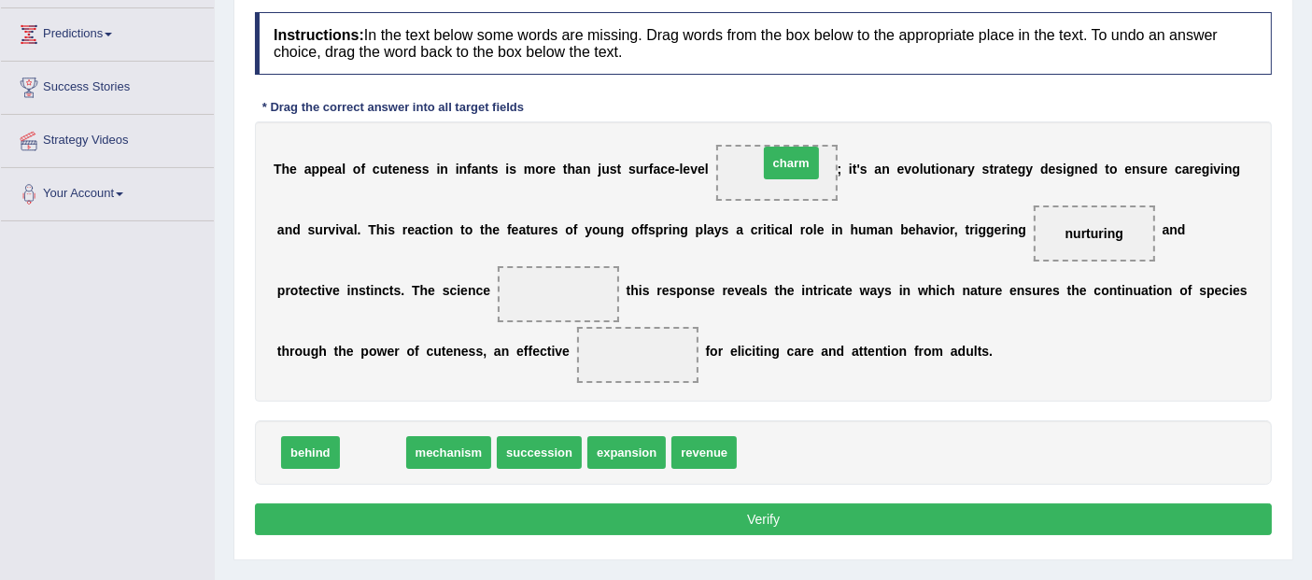
drag, startPoint x: 368, startPoint y: 449, endPoint x: 786, endPoint y: 160, distance: 508.5
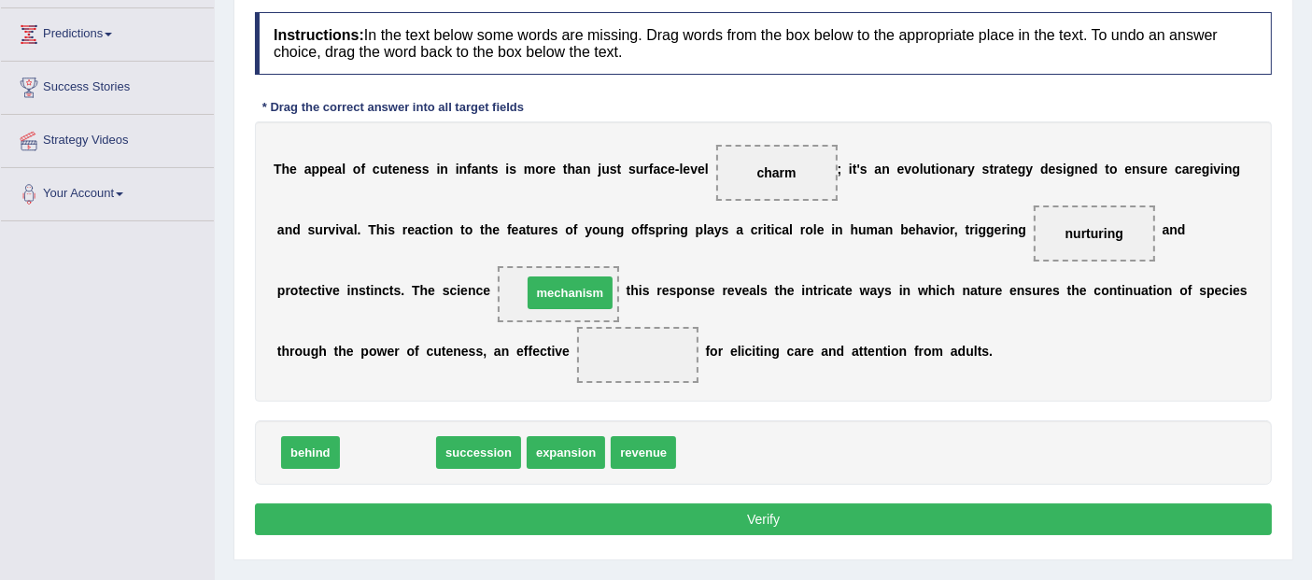
drag, startPoint x: 391, startPoint y: 450, endPoint x: 573, endPoint y: 291, distance: 241.5
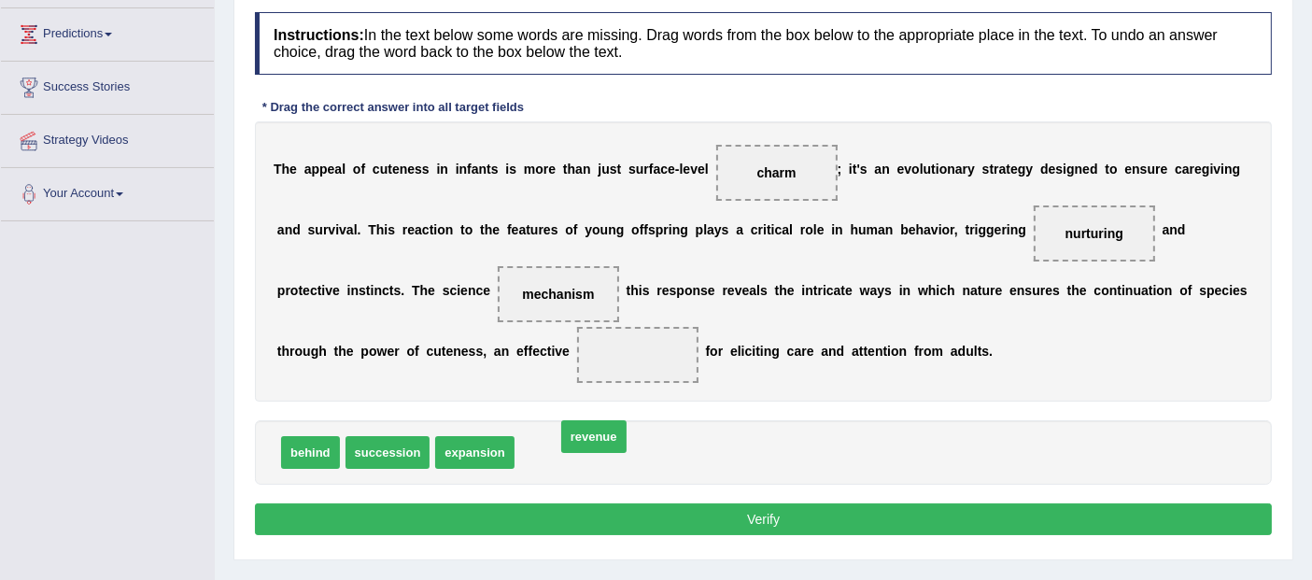
drag, startPoint x: 549, startPoint y: 458, endPoint x: 588, endPoint y: 468, distance: 40.3
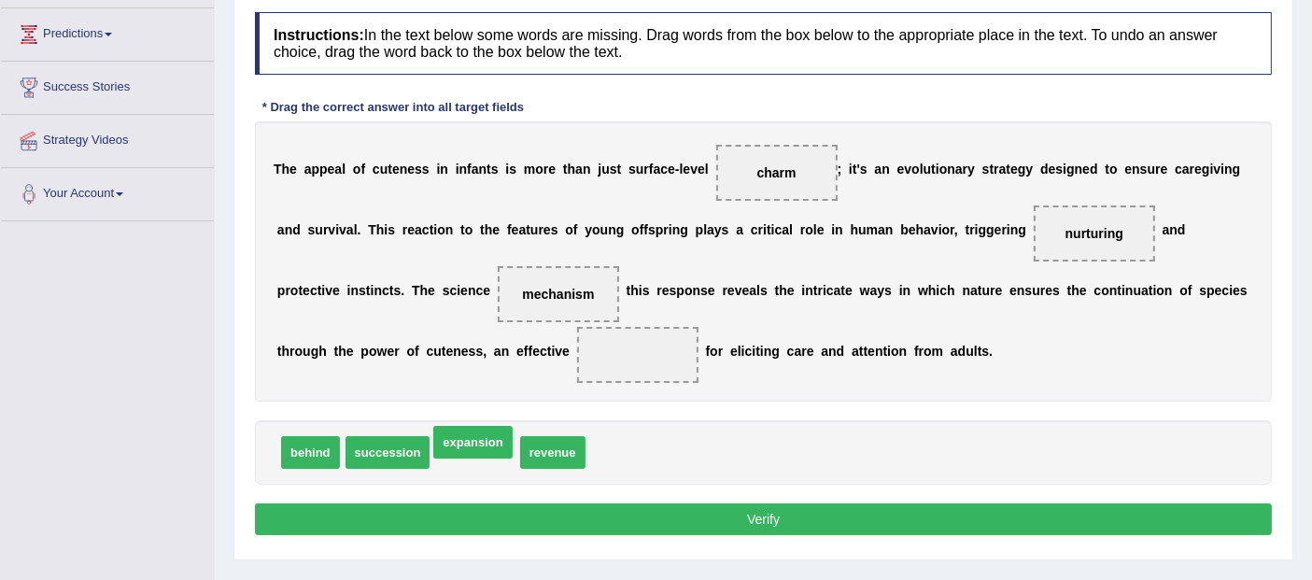
drag, startPoint x: 476, startPoint y: 452, endPoint x: 474, endPoint y: 441, distance: 11.4
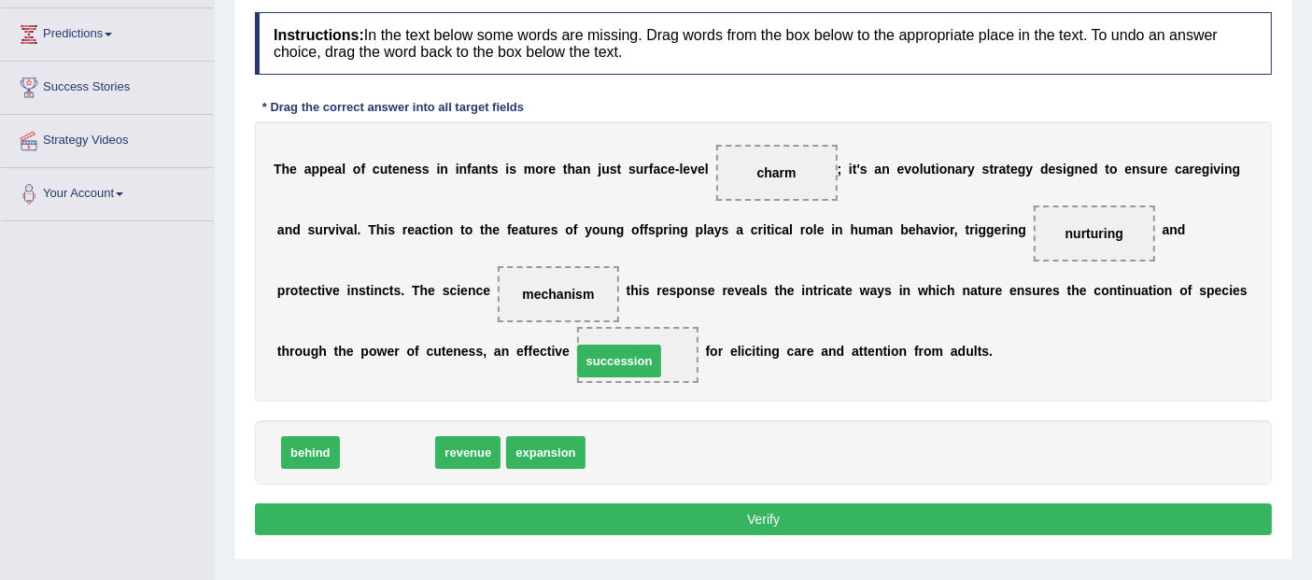
drag, startPoint x: 387, startPoint y: 450, endPoint x: 619, endPoint y: 358, distance: 248.9
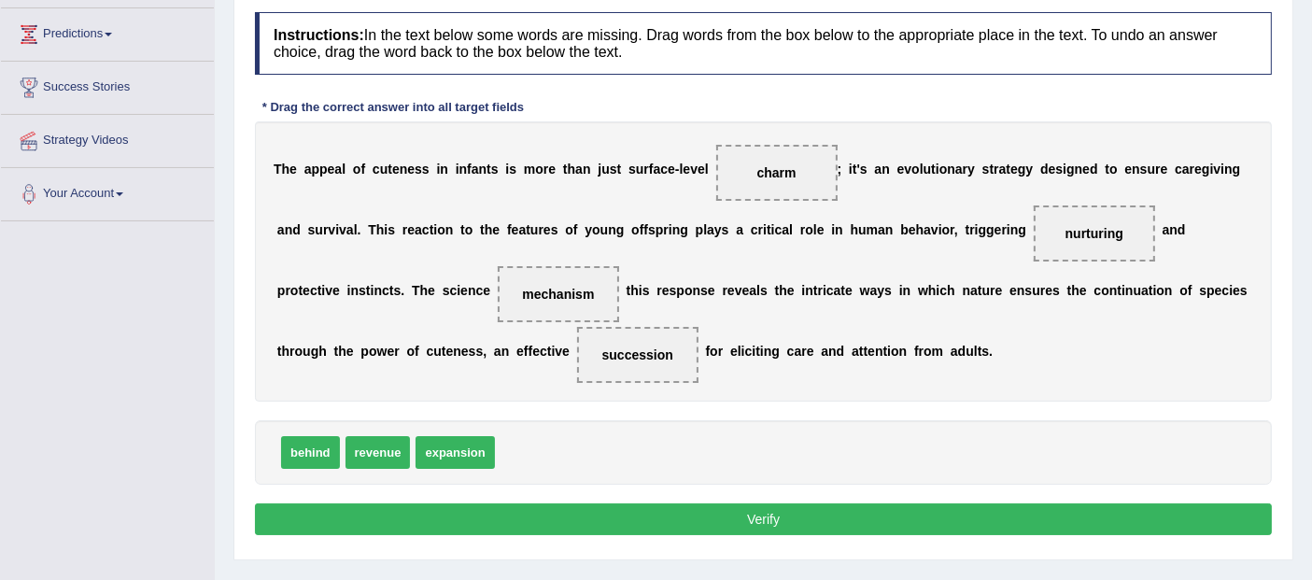
click at [651, 519] on button "Verify" at bounding box center [763, 519] width 1017 height 32
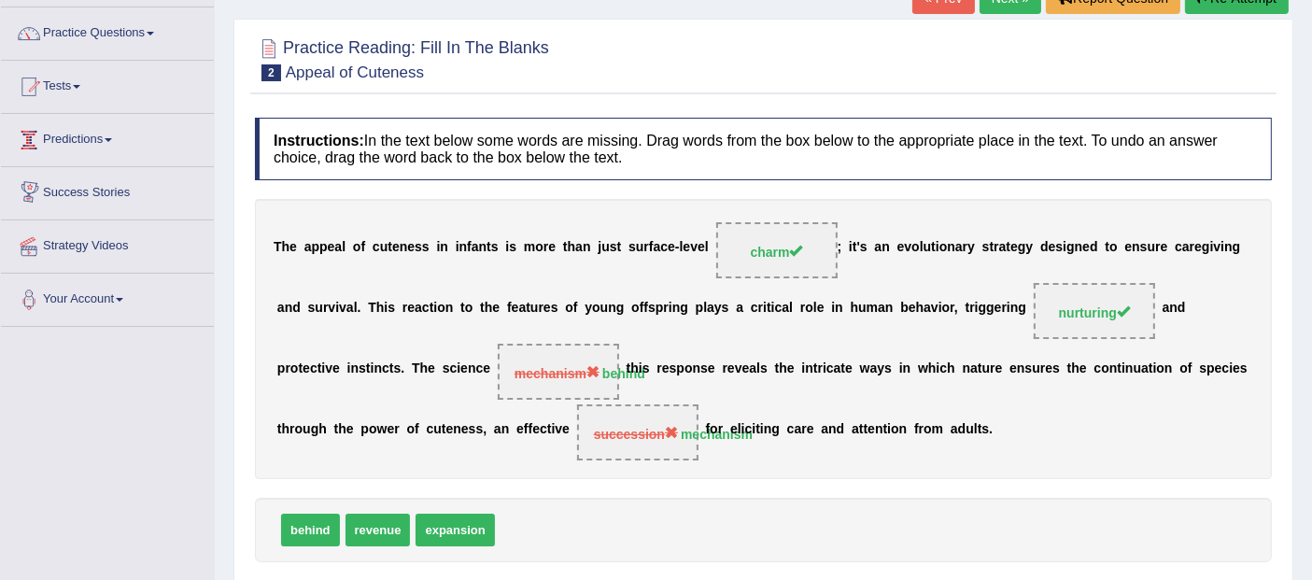
scroll to position [0, 0]
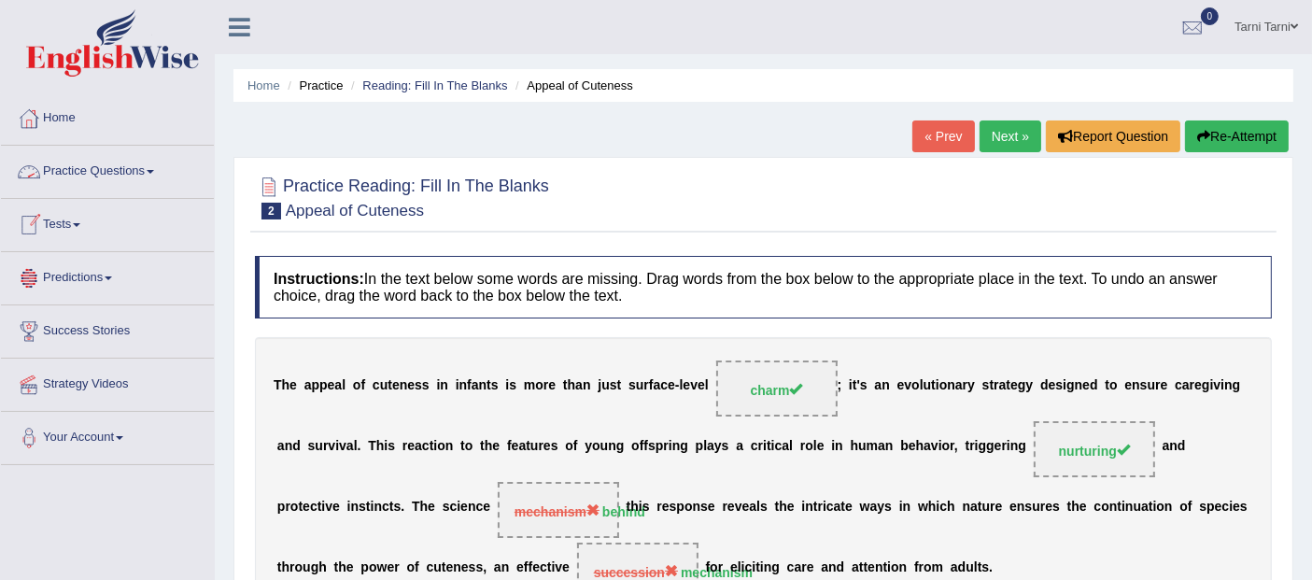
click at [144, 167] on link "Practice Questions" at bounding box center [107, 169] width 213 height 47
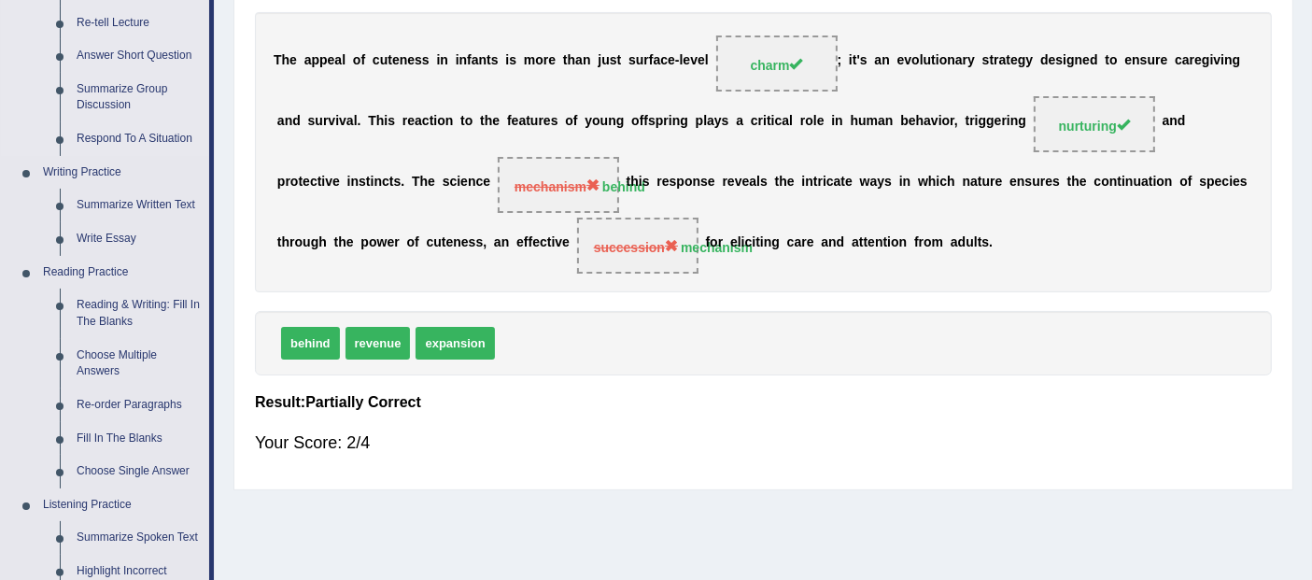
scroll to position [311, 0]
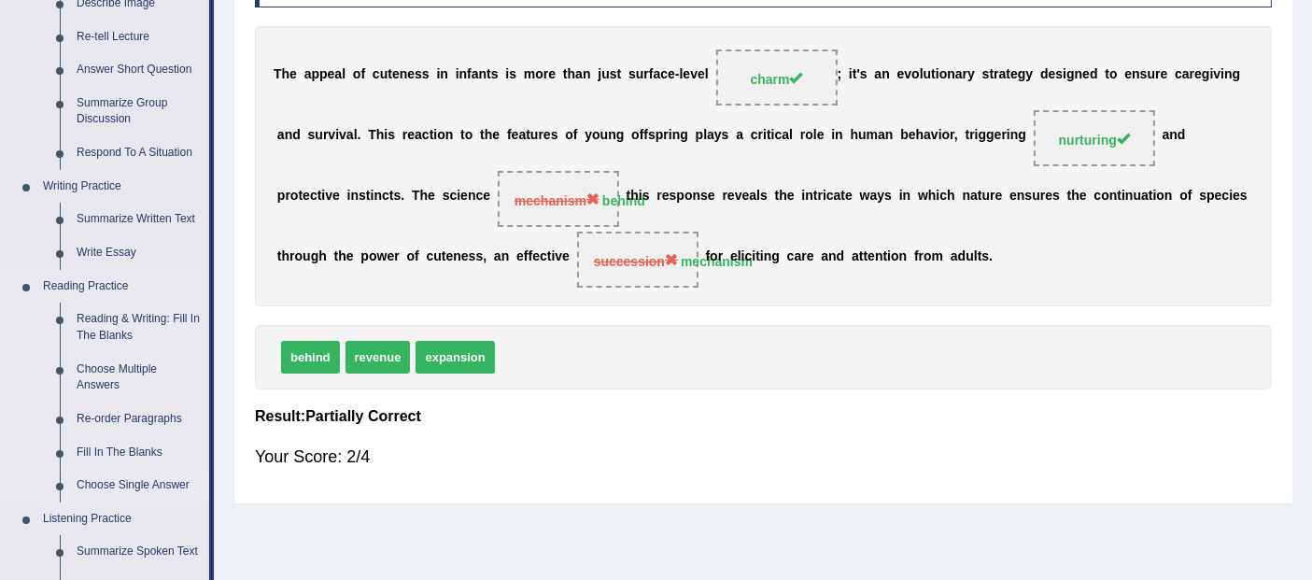
click at [164, 482] on link "Choose Single Answer" at bounding box center [138, 486] width 141 height 34
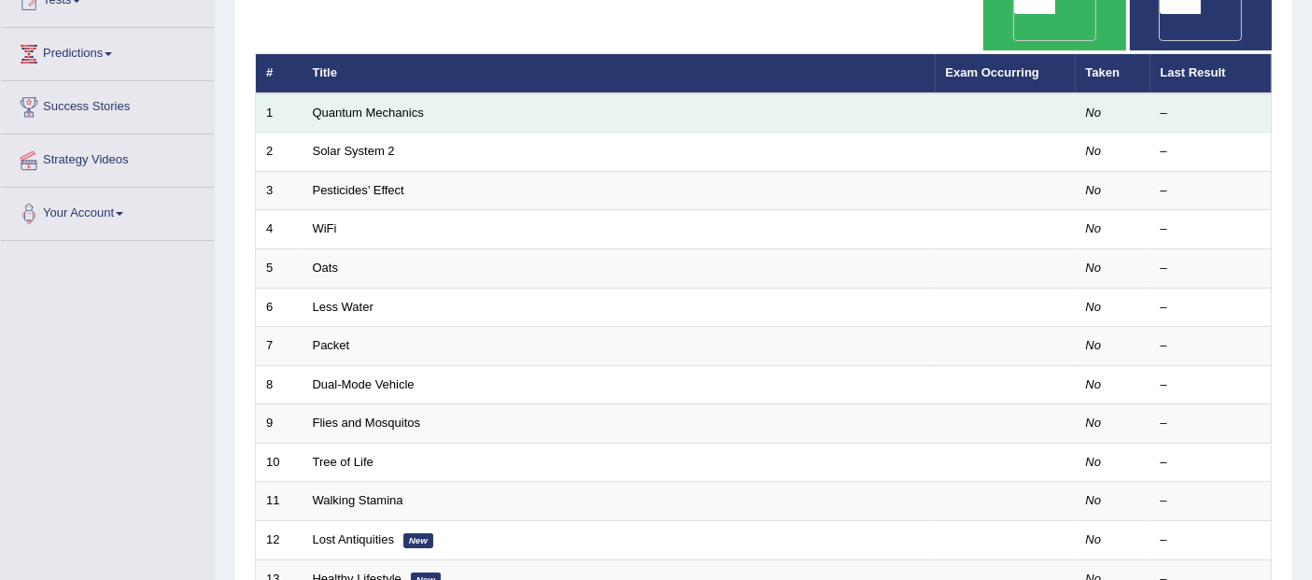
click at [413, 93] on td "Quantum Mechanics" at bounding box center [618, 112] width 633 height 39
click at [398, 105] on link "Quantum Mechanics" at bounding box center [368, 112] width 111 height 14
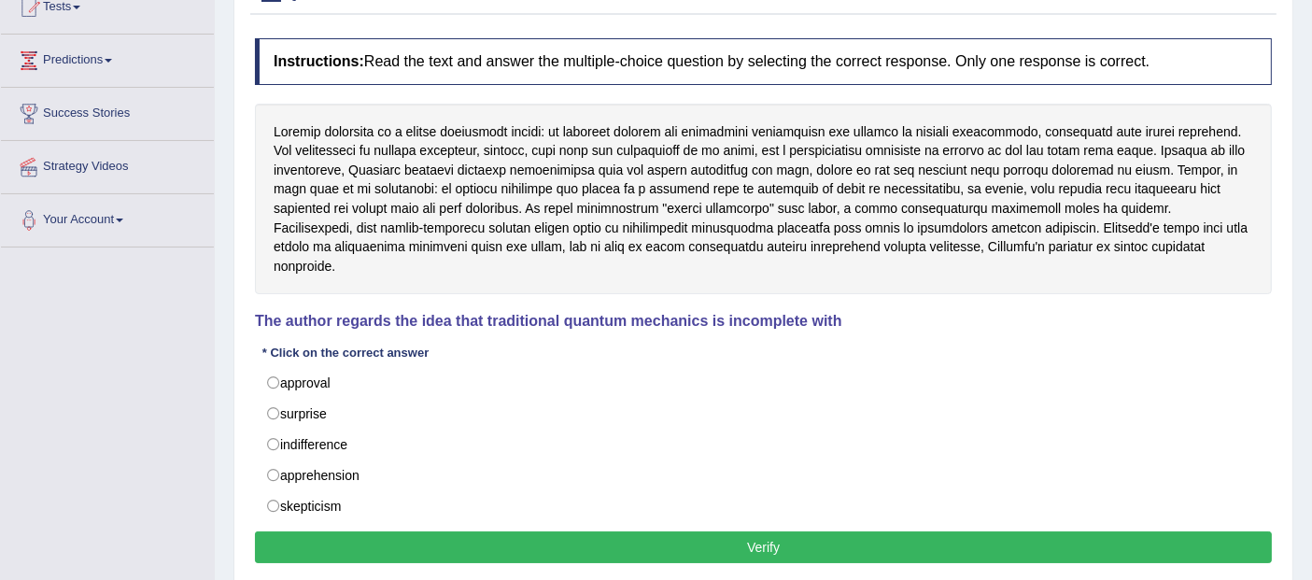
scroll to position [242, 0]
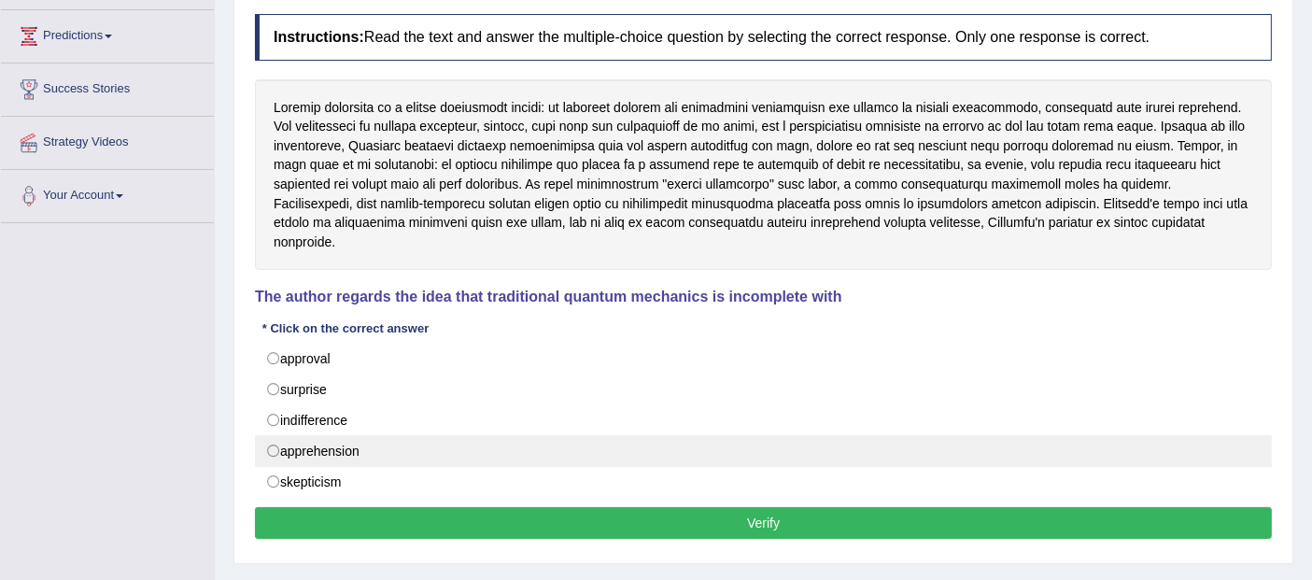
click at [349, 441] on label "apprehension" at bounding box center [763, 451] width 1017 height 32
radio input "true"
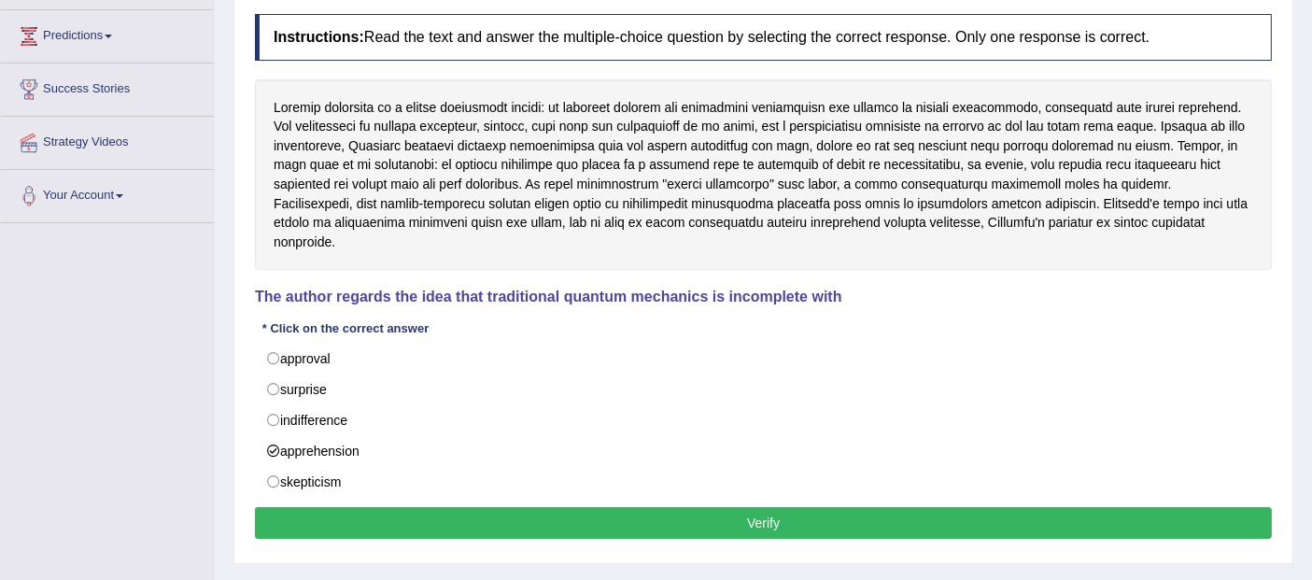
click at [386, 507] on button "Verify" at bounding box center [763, 523] width 1017 height 32
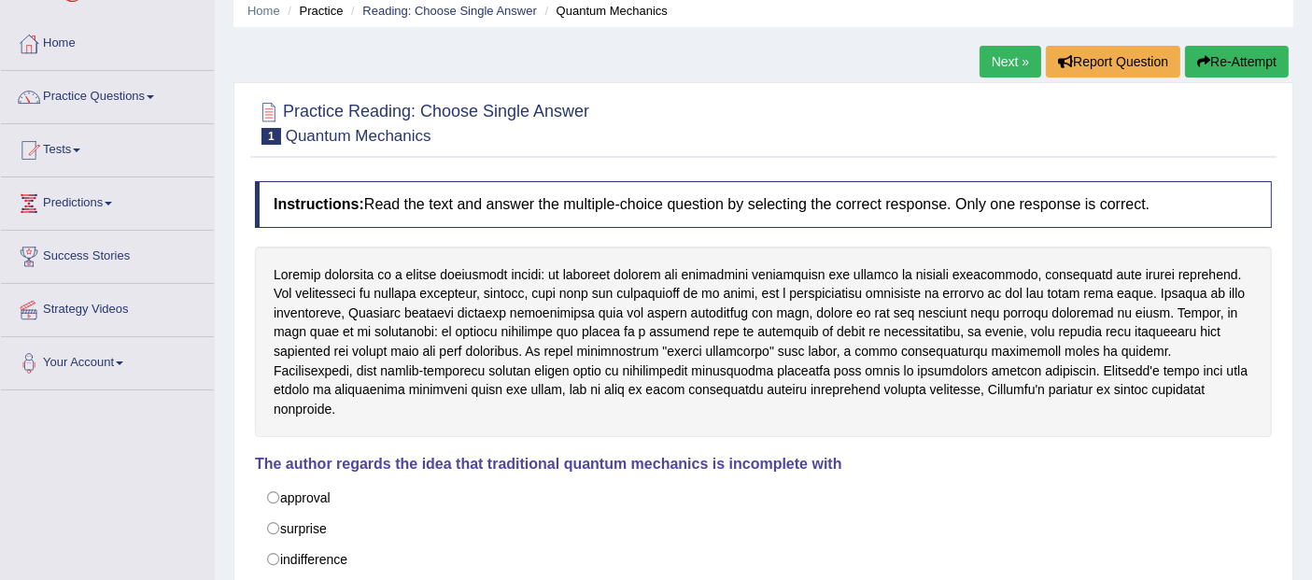
scroll to position [53, 0]
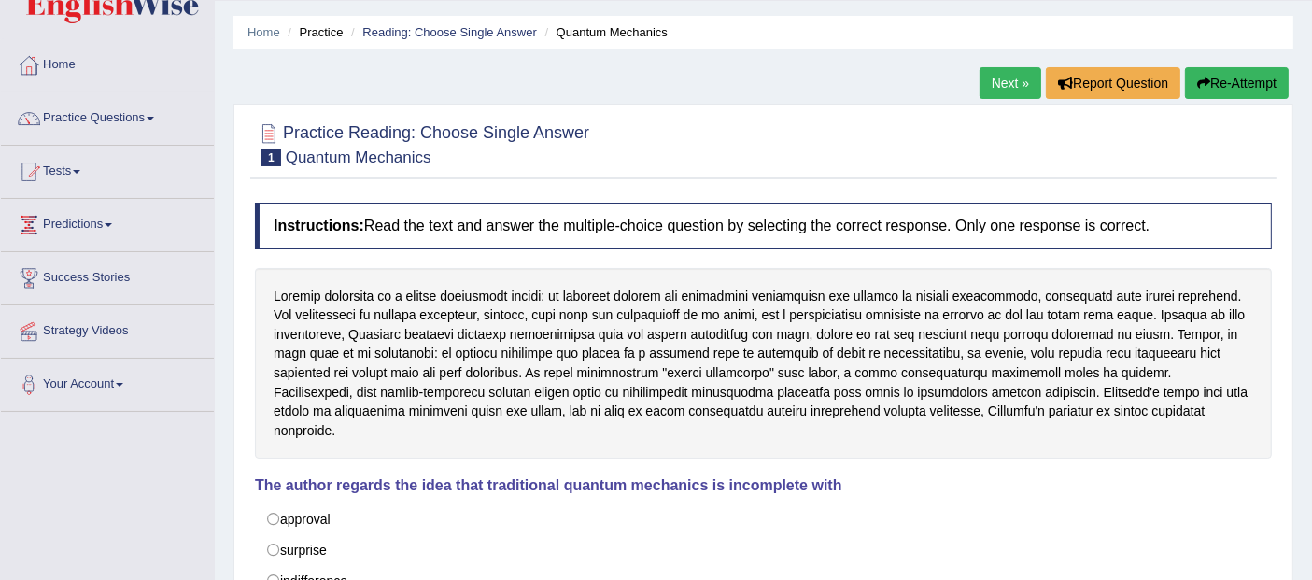
click at [994, 79] on link "Next »" at bounding box center [1010, 83] width 62 height 32
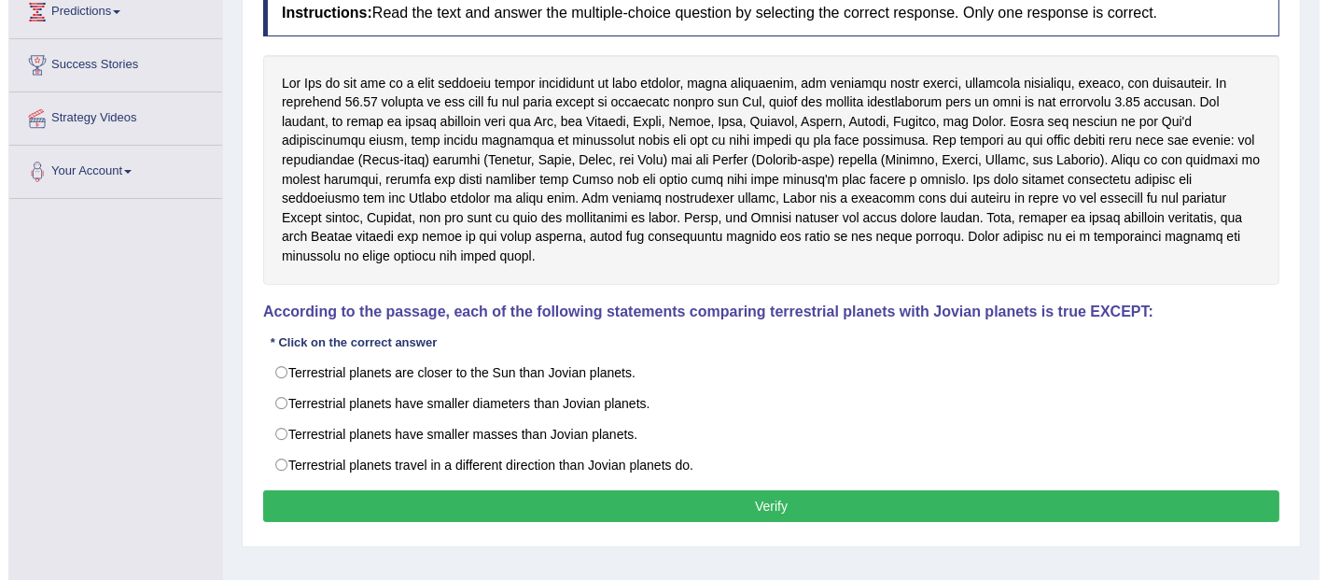
scroll to position [276, 0]
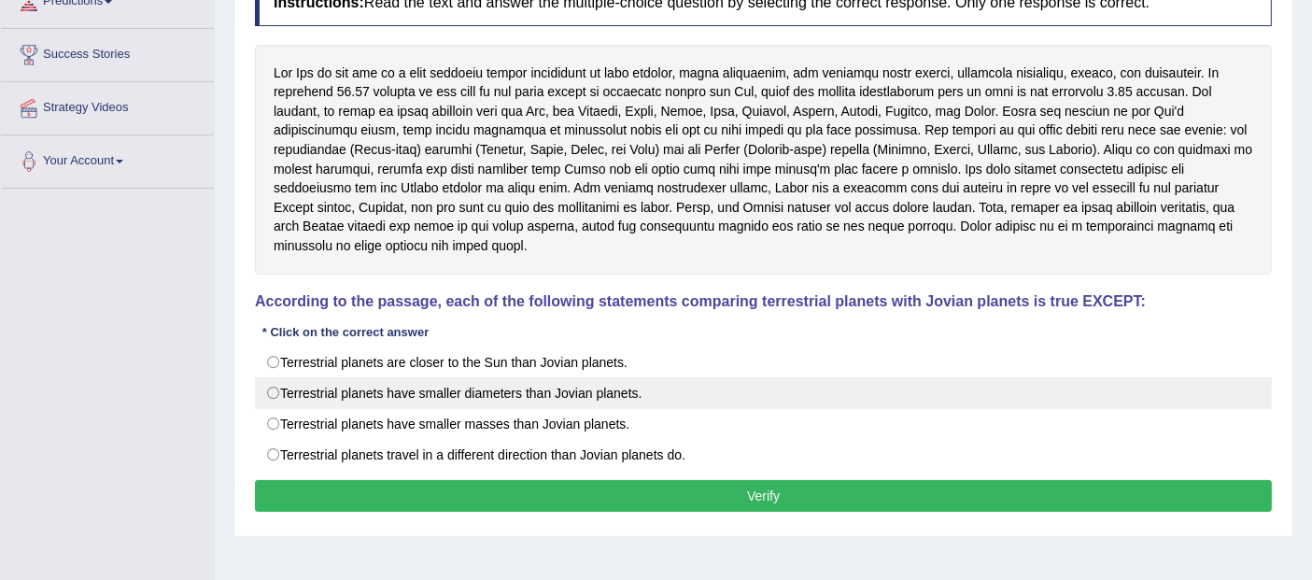
click at [568, 385] on label "Terrestrial planets have smaller diameters than Jovian planets." at bounding box center [763, 393] width 1017 height 32
radio input "true"
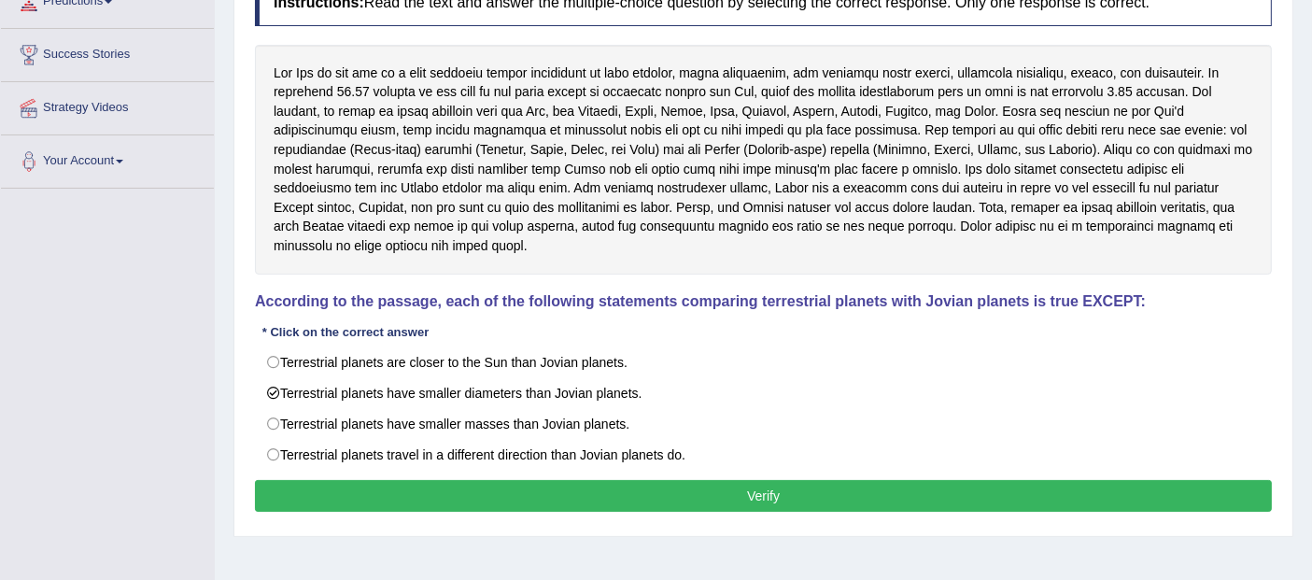
click at [614, 480] on button "Verify" at bounding box center [763, 496] width 1017 height 32
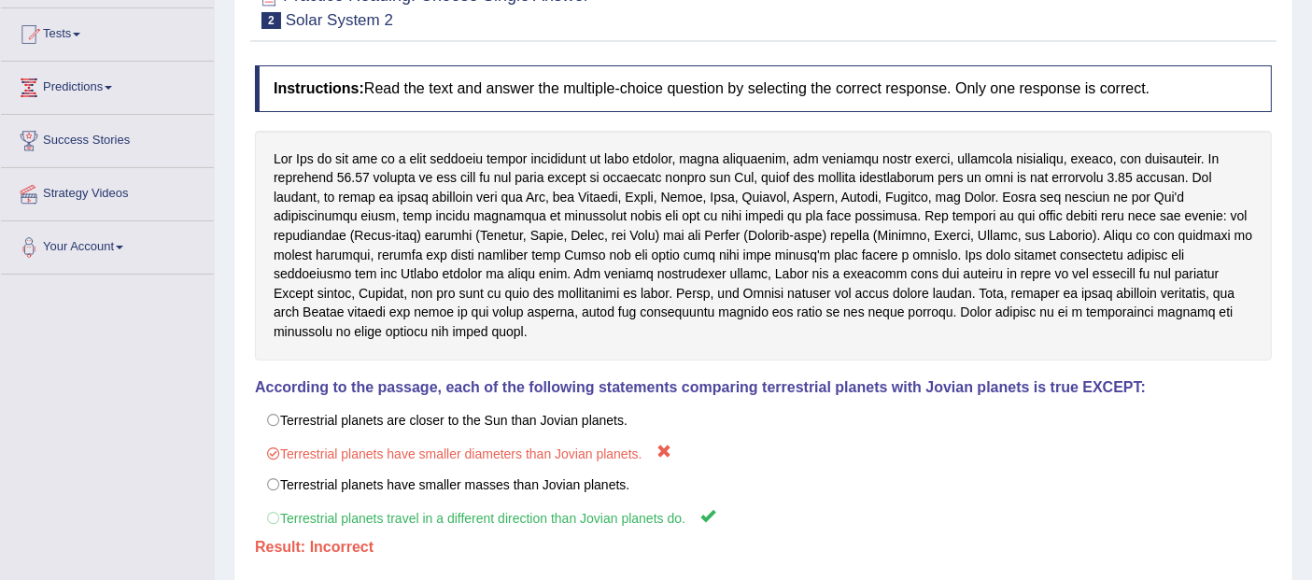
scroll to position [0, 0]
